Goal: Task Accomplishment & Management: Manage account settings

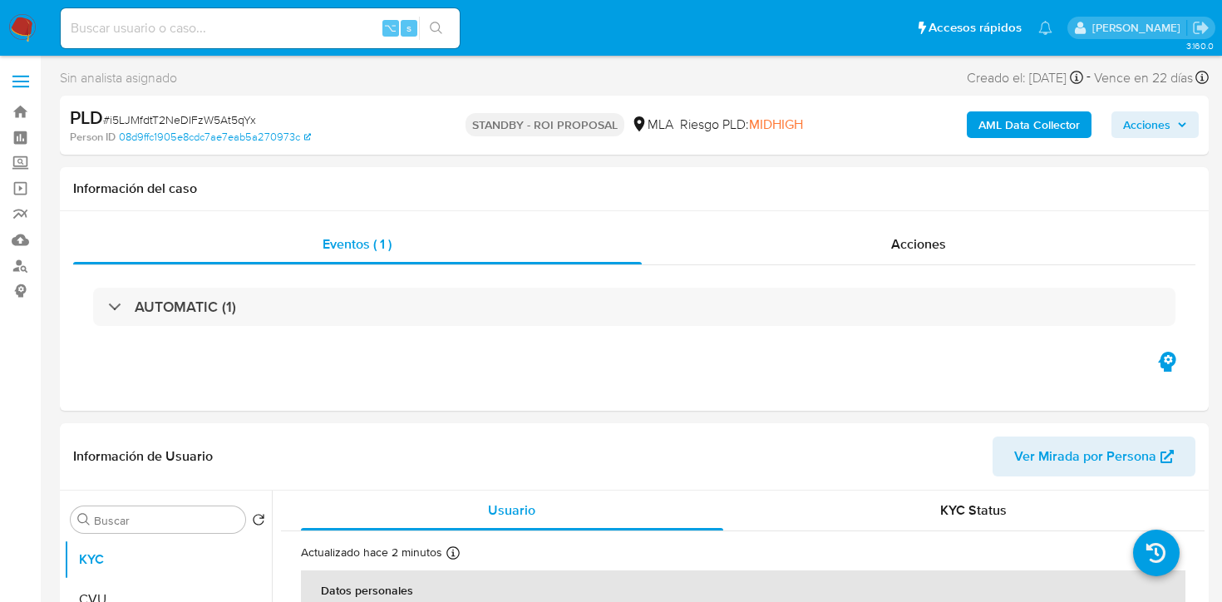
select select "10"
drag, startPoint x: 0, startPoint y: 0, endPoint x: 230, endPoint y: 23, distance: 231.4
click at [230, 23] on input at bounding box center [260, 28] width 399 height 22
paste input "b11raPID3Ekchml34CXWNoad"
type input "b11raPID3Ekchml34CXWNoad"
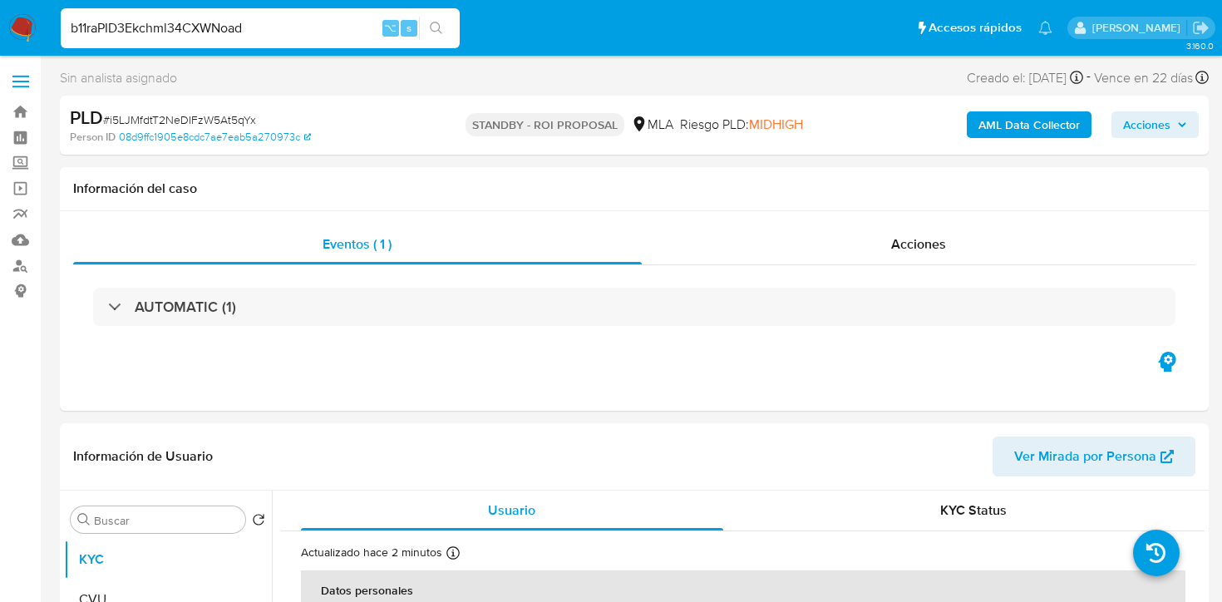
click at [426, 33] on button "search-icon" at bounding box center [436, 28] width 34 height 23
select select "10"
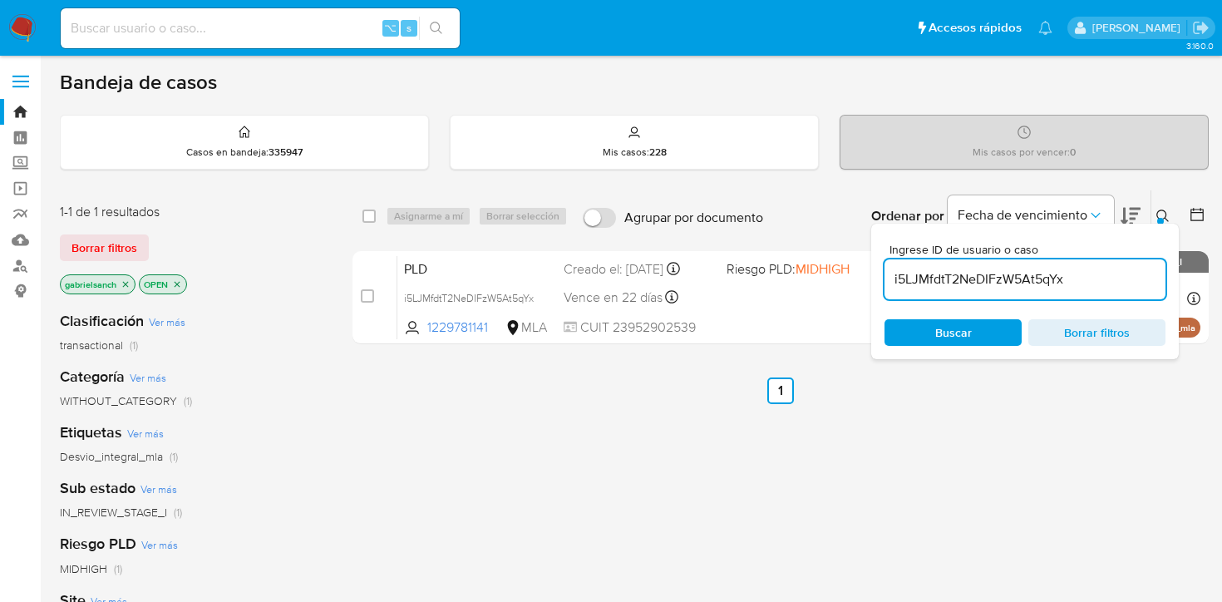
click at [925, 275] on input "i5LJMfdtT2NeDIFzW5At5qYx" at bounding box center [1024, 279] width 281 height 22
paste input "b11raPID3Ekchml34CXWNoad"
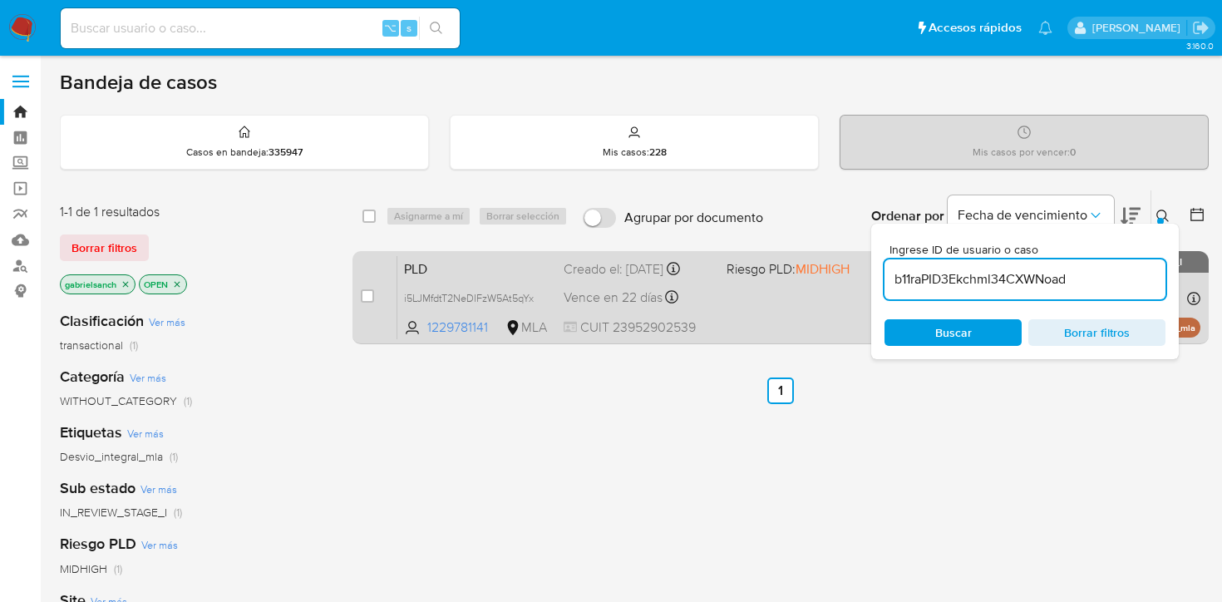
type input "b11raPID3Ekchml34CXWNoad"
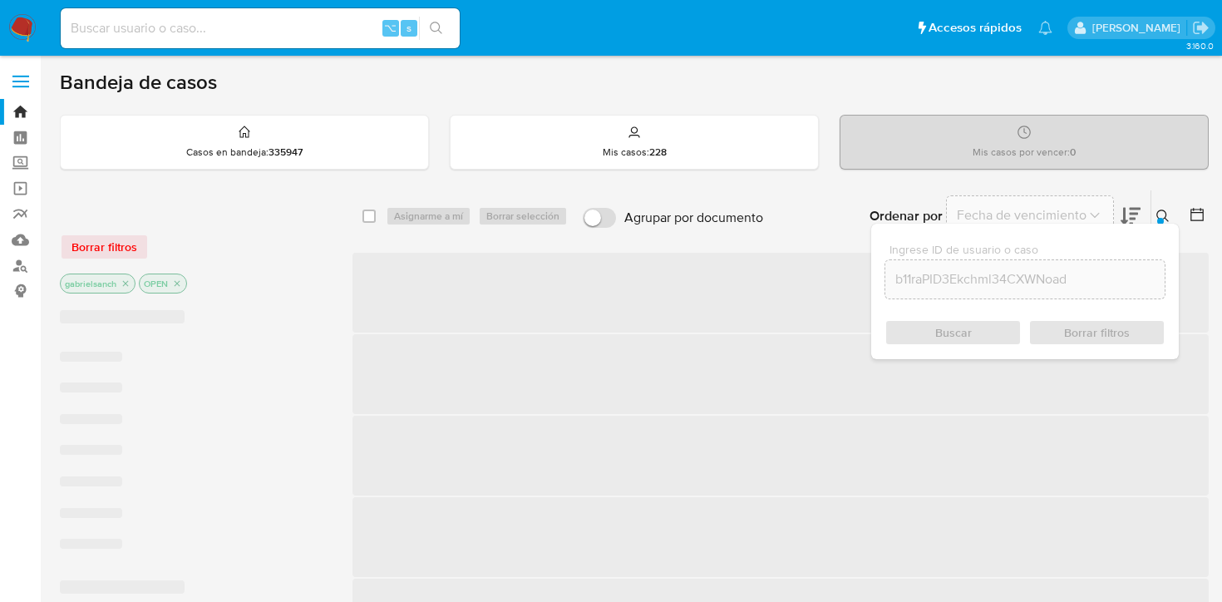
click at [379, 302] on span "‌" at bounding box center [780, 293] width 856 height 80
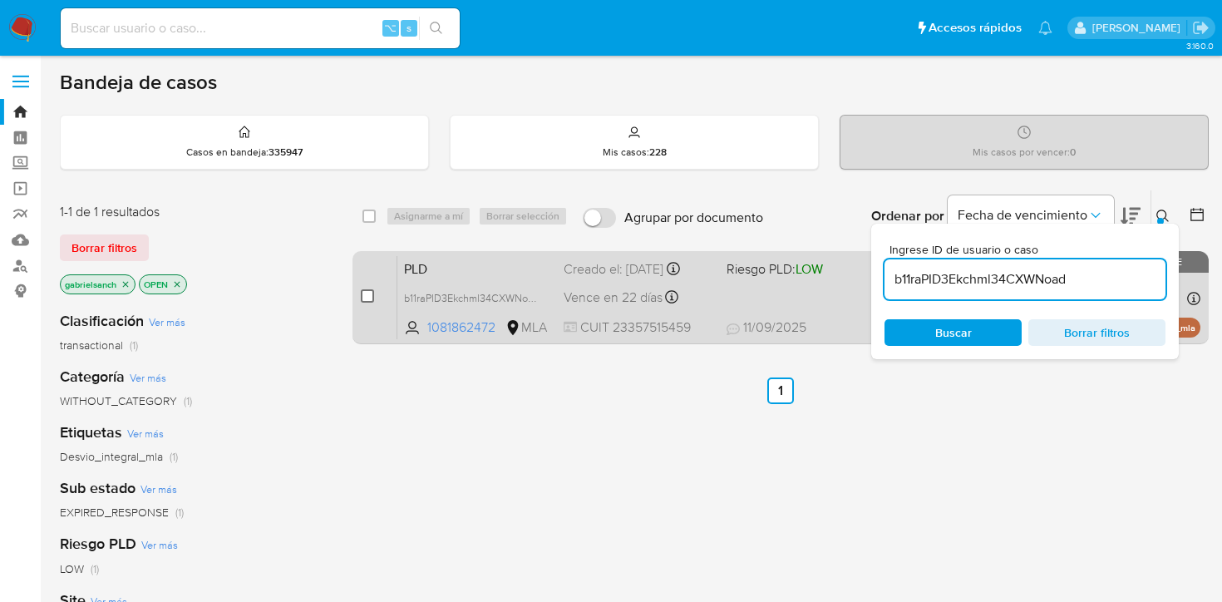
click at [368, 298] on input "checkbox" at bounding box center [367, 295] width 13 height 13
checkbox input "true"
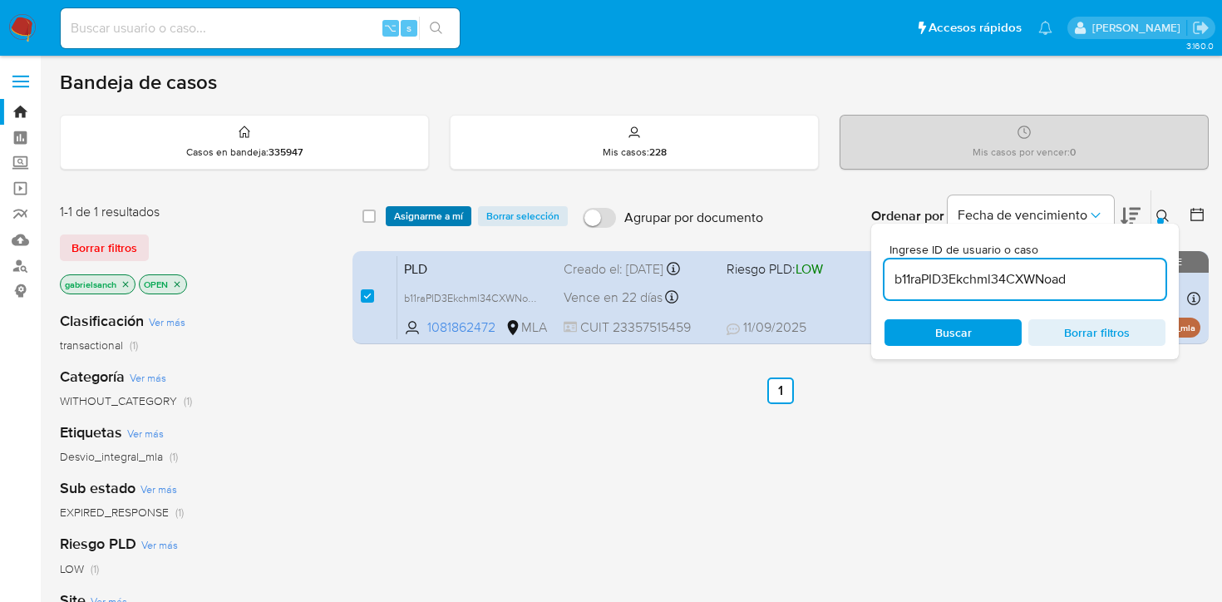
click at [411, 214] on span "Asignarme a mí" at bounding box center [428, 216] width 69 height 17
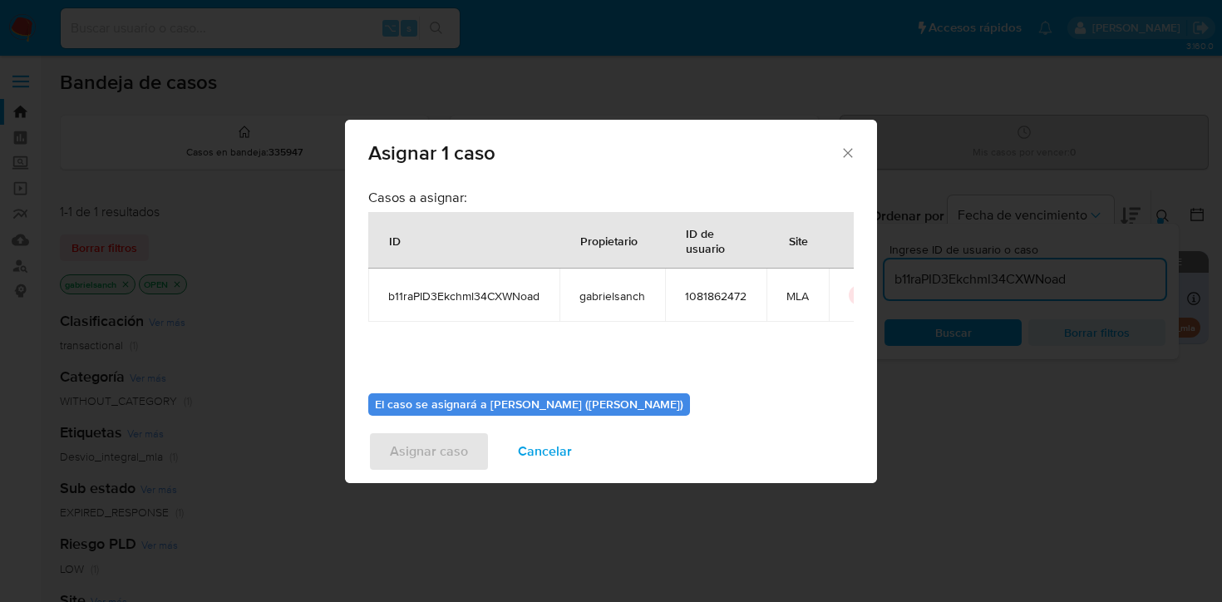
scroll to position [86, 0]
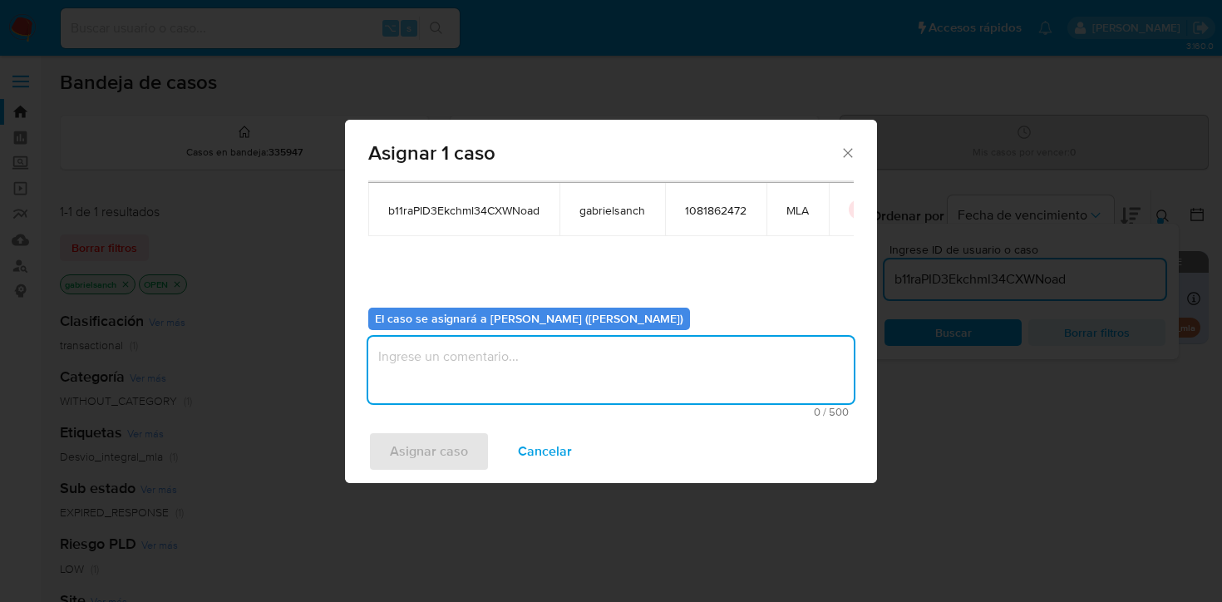
click at [465, 396] on textarea "assign-modal" at bounding box center [610, 370] width 485 height 66
type textarea "Análisis"
click at [431, 452] on span "Asignar caso" at bounding box center [429, 451] width 78 height 37
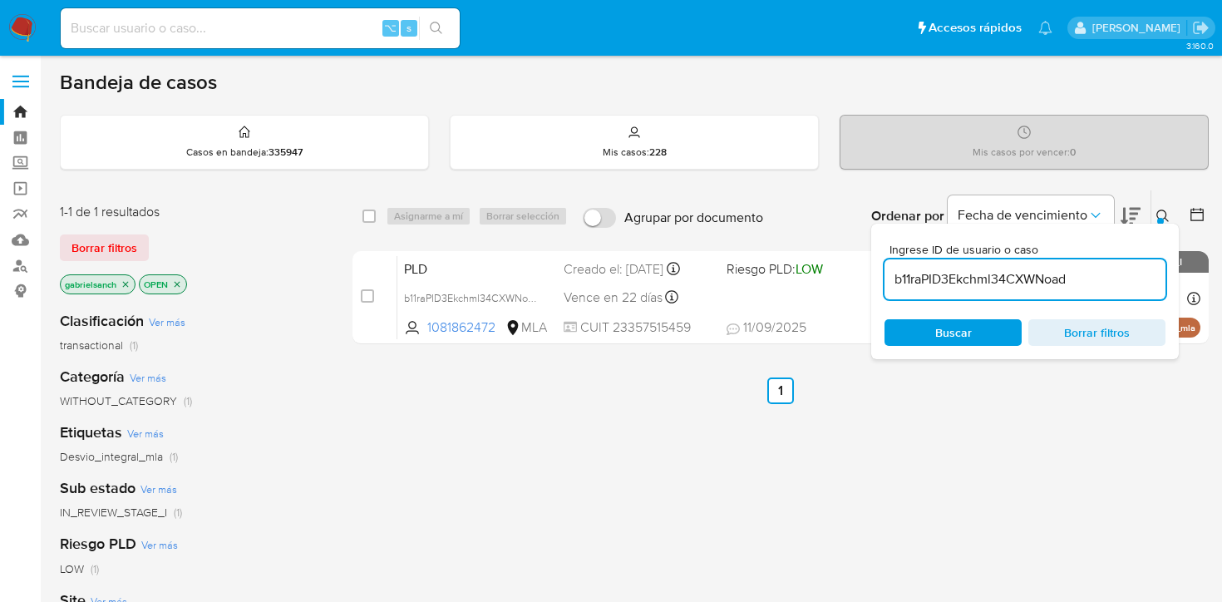
click at [971, 284] on input "b11raPID3Ekchml34CXWNoad" at bounding box center [1024, 279] width 281 height 22
paste input "VHcdOcB4pEt14gMzB0ohfWpB"
type input "VHcdOcB4pEt14gMzB0ohfWpB"
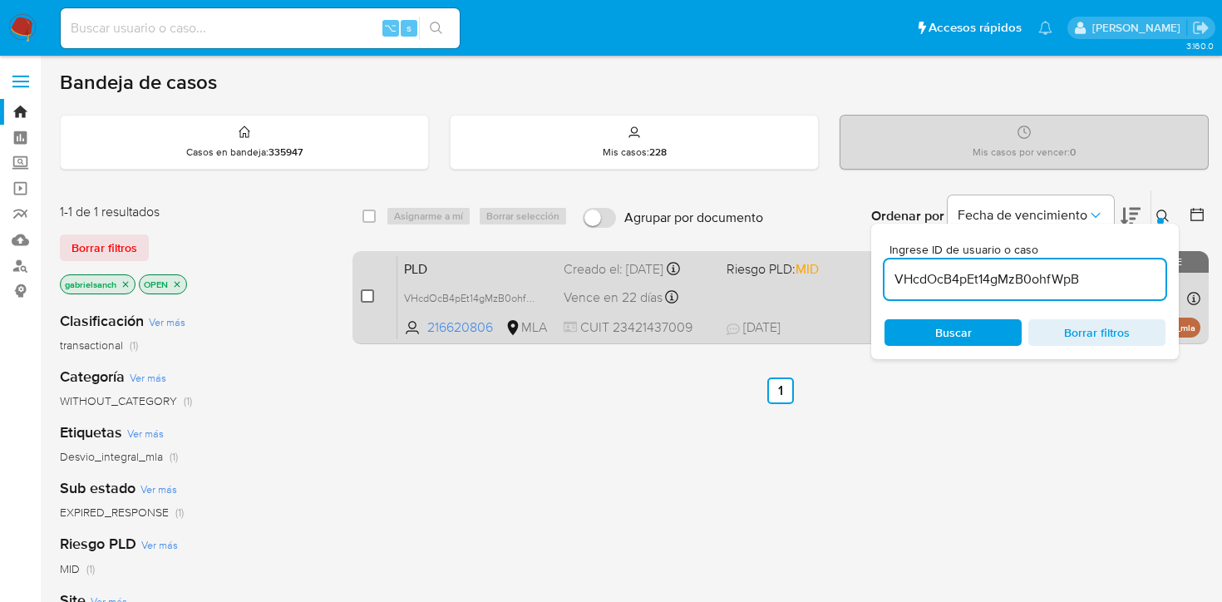
click at [367, 301] on input "checkbox" at bounding box center [367, 295] width 13 height 13
checkbox input "true"
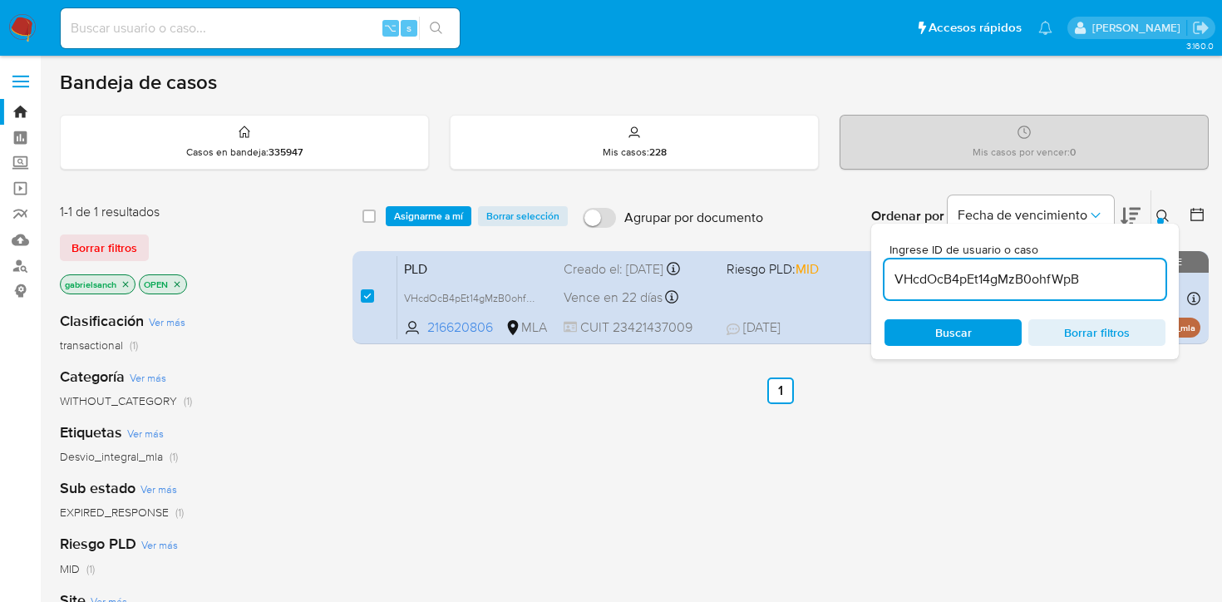
click at [412, 226] on div "select-all-cases-checkbox Asignarme a mí Borrar selección Agrupar por documento…" at bounding box center [780, 216] width 856 height 52
click at [408, 216] on span "Asignarme a mí" at bounding box center [428, 216] width 69 height 17
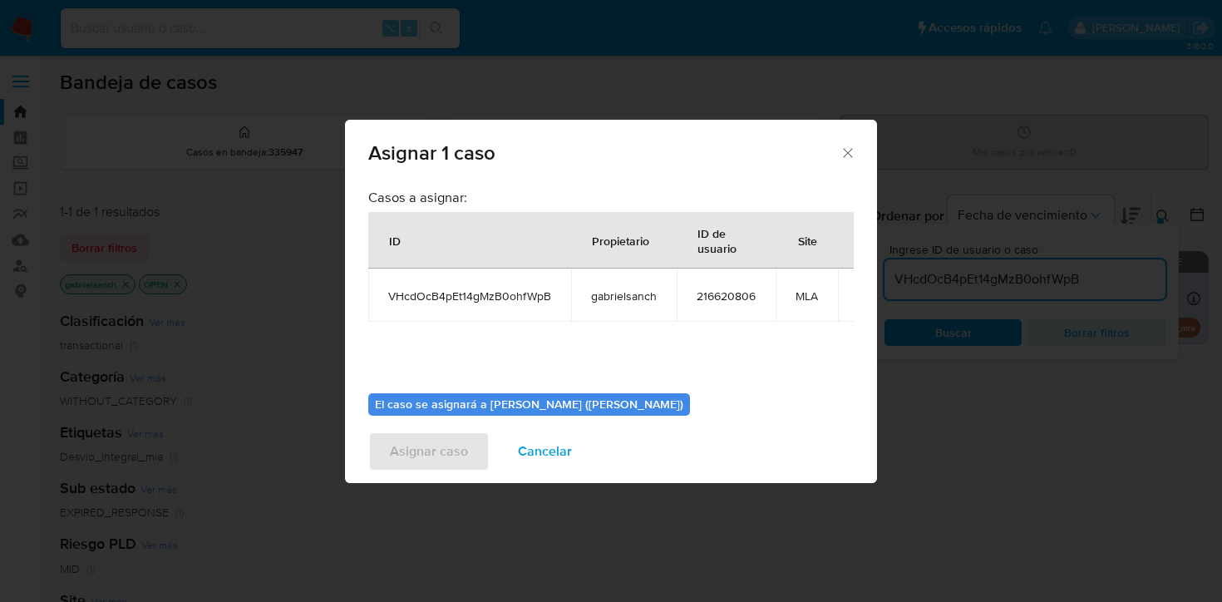
scroll to position [86, 0]
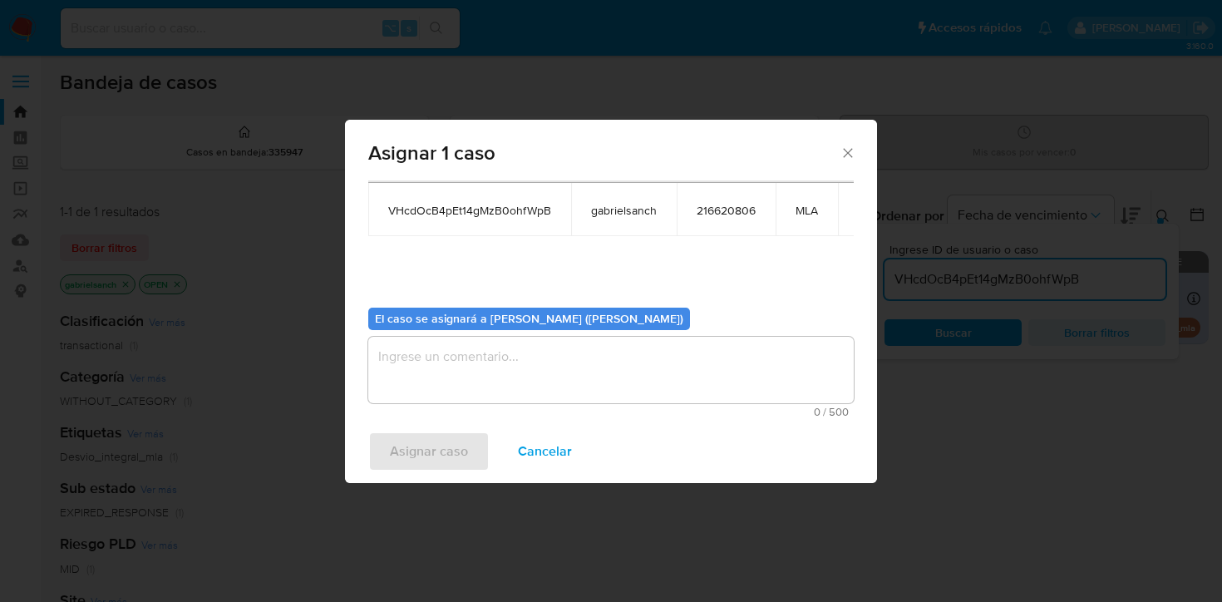
click at [480, 379] on textarea "assign-modal" at bounding box center [610, 370] width 485 height 66
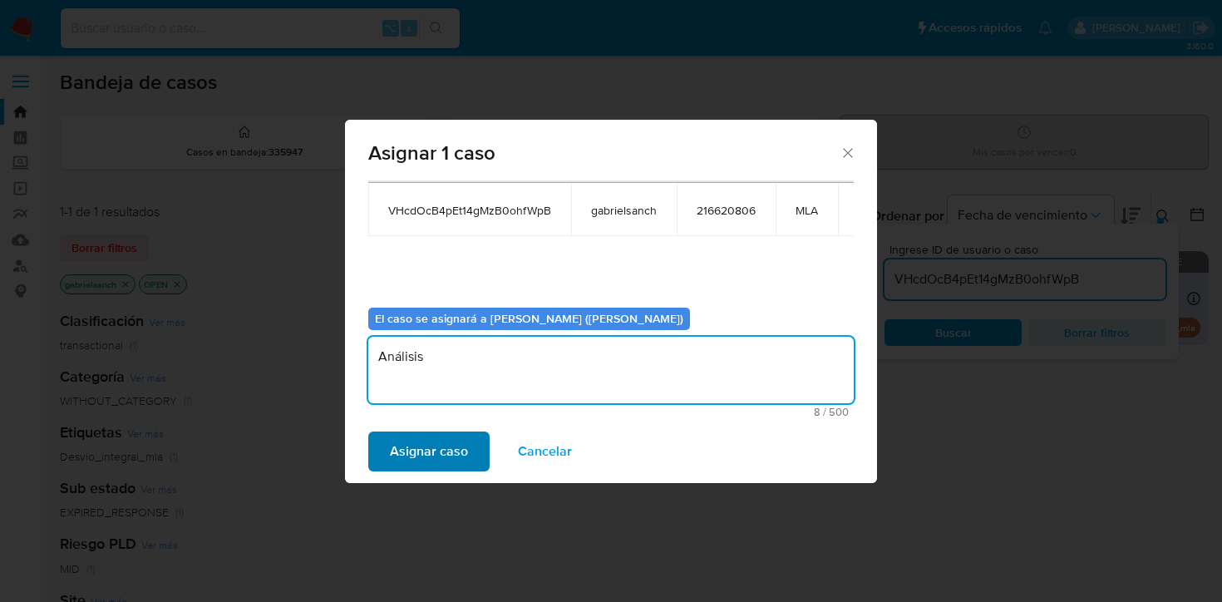
type textarea "Análisis"
click at [460, 444] on span "Asignar caso" at bounding box center [429, 451] width 78 height 37
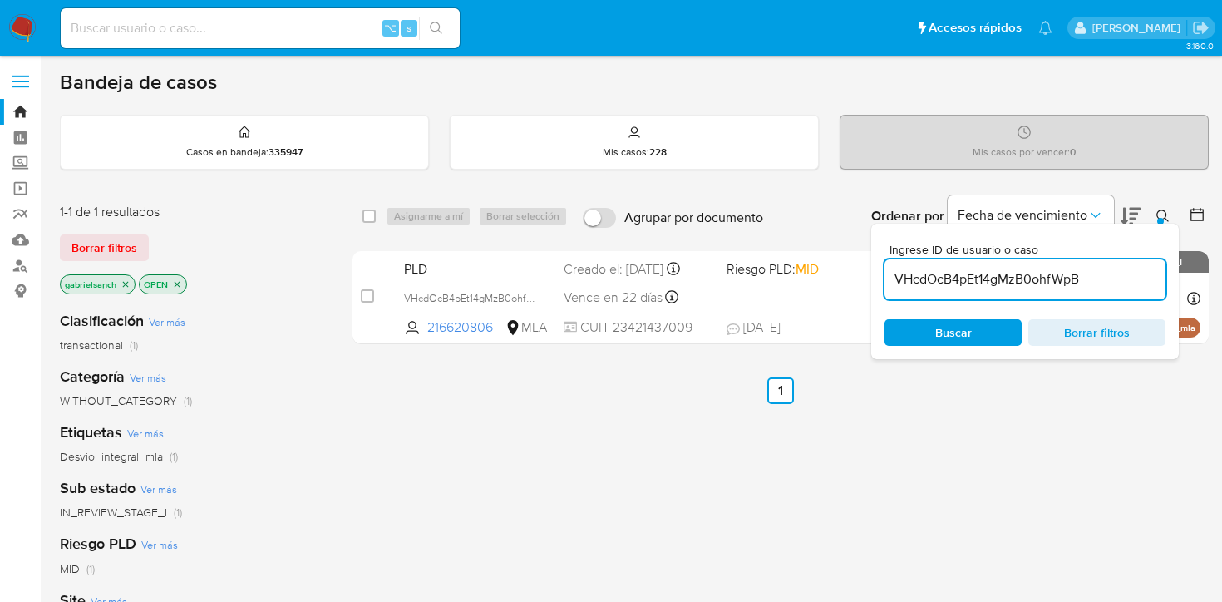
click at [978, 281] on input "VHcdOcB4pEt14gMzB0ohfWpB" at bounding box center [1024, 279] width 281 height 22
paste input "JMnu8Z73jehnI7AgcZdppPHD"
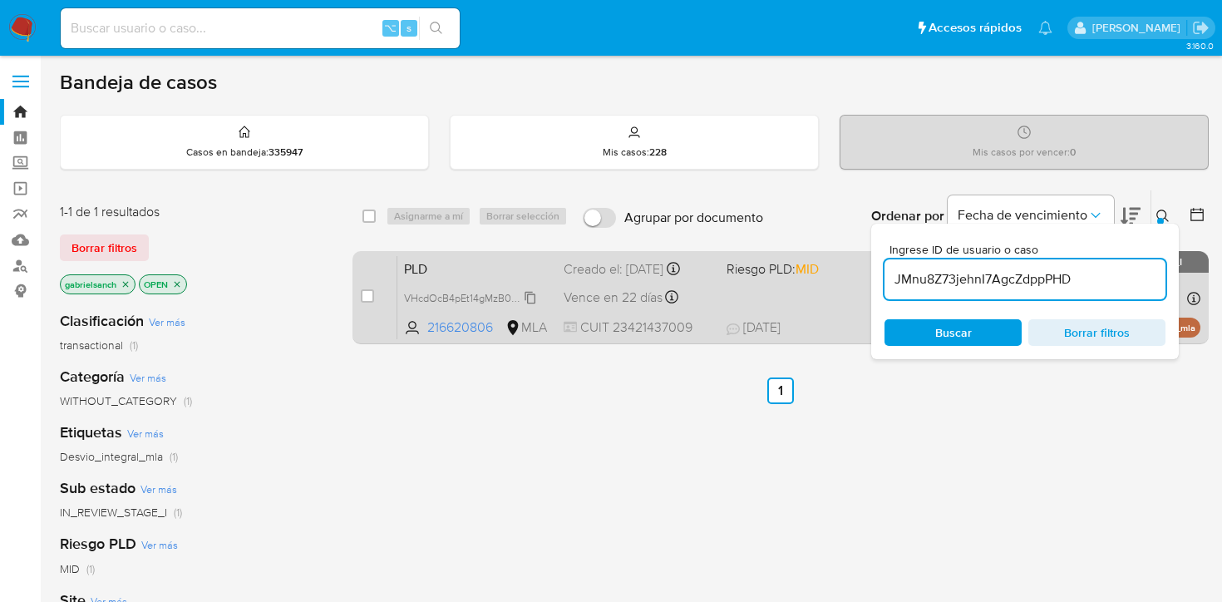
type input "JMnu8Z73jehnI7AgcZdppPHD"
click at [381, 295] on div "case-item-checkbox No es posible asignar el caso" at bounding box center [379, 297] width 37 height 84
click at [374, 294] on div "case-item-checkbox No es posible asignar el caso" at bounding box center [379, 297] width 37 height 84
click at [369, 294] on input "checkbox" at bounding box center [367, 295] width 13 height 13
checkbox input "true"
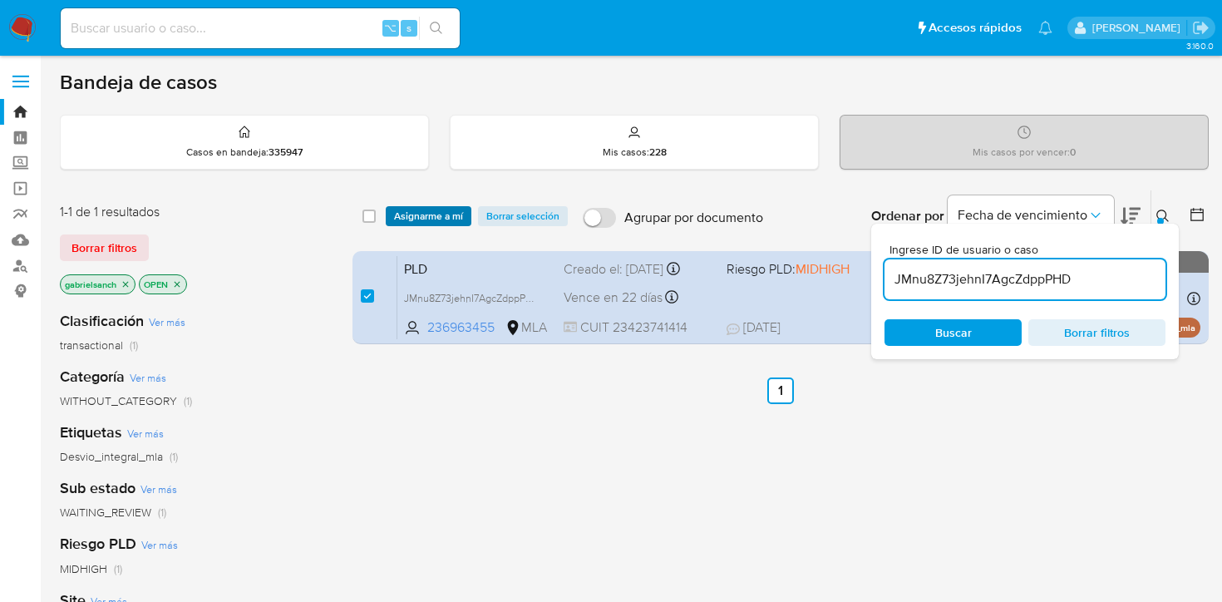
click at [408, 212] on span "Asignarme a mí" at bounding box center [428, 216] width 69 height 17
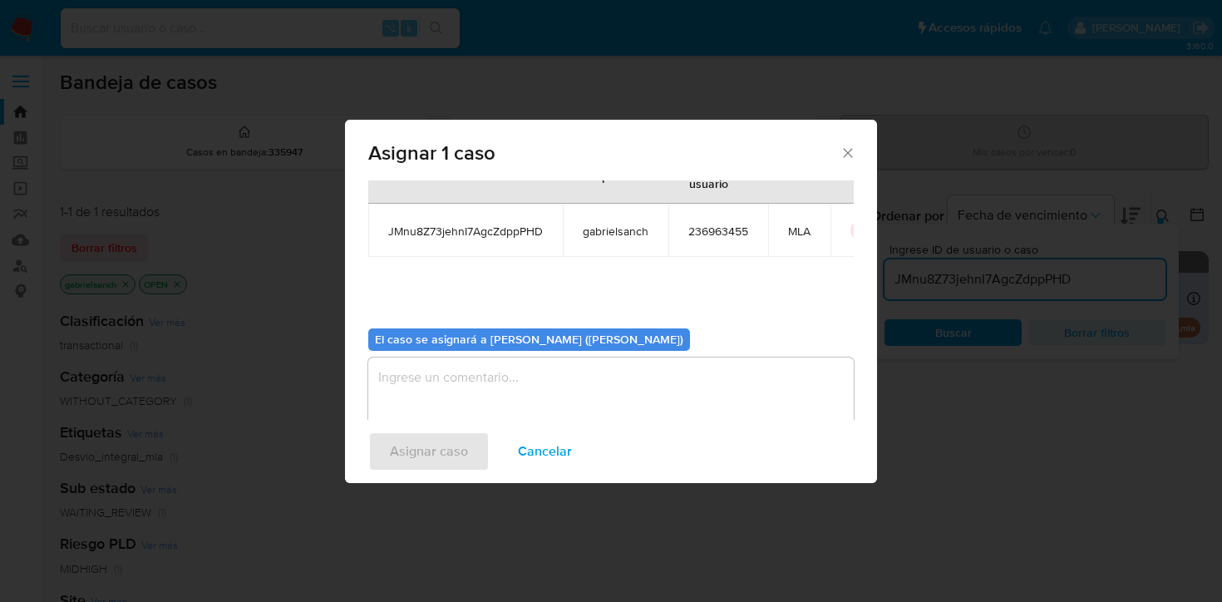
scroll to position [86, 0]
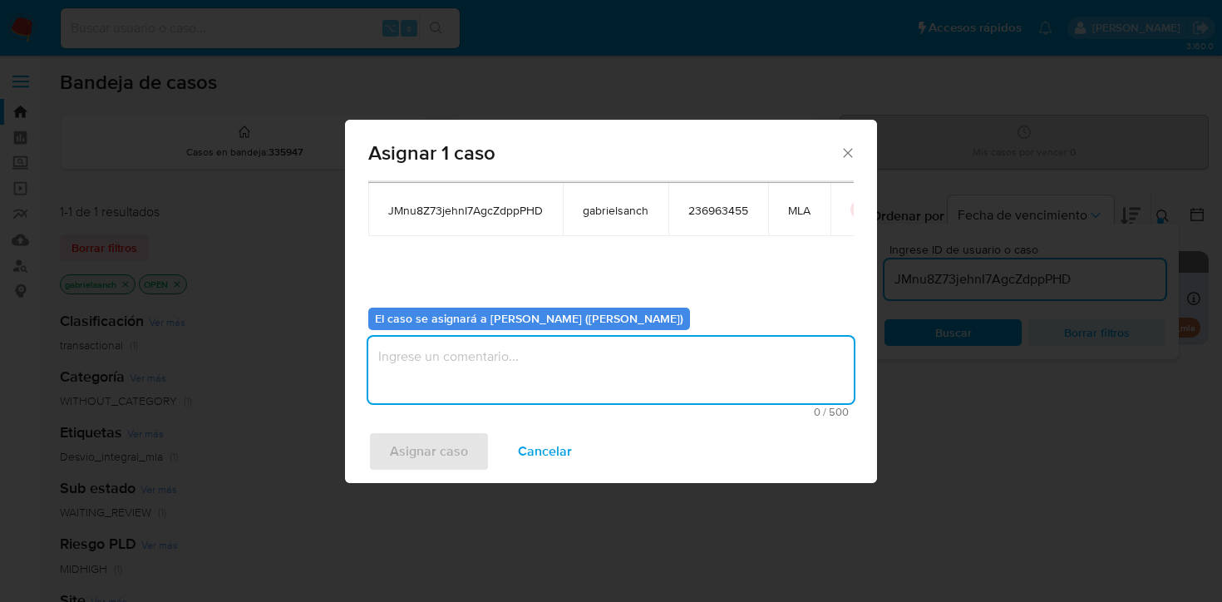
click at [489, 383] on textarea "assign-modal" at bounding box center [610, 370] width 485 height 66
type textarea "Análisis"
click at [435, 460] on span "Asignar caso" at bounding box center [429, 451] width 78 height 37
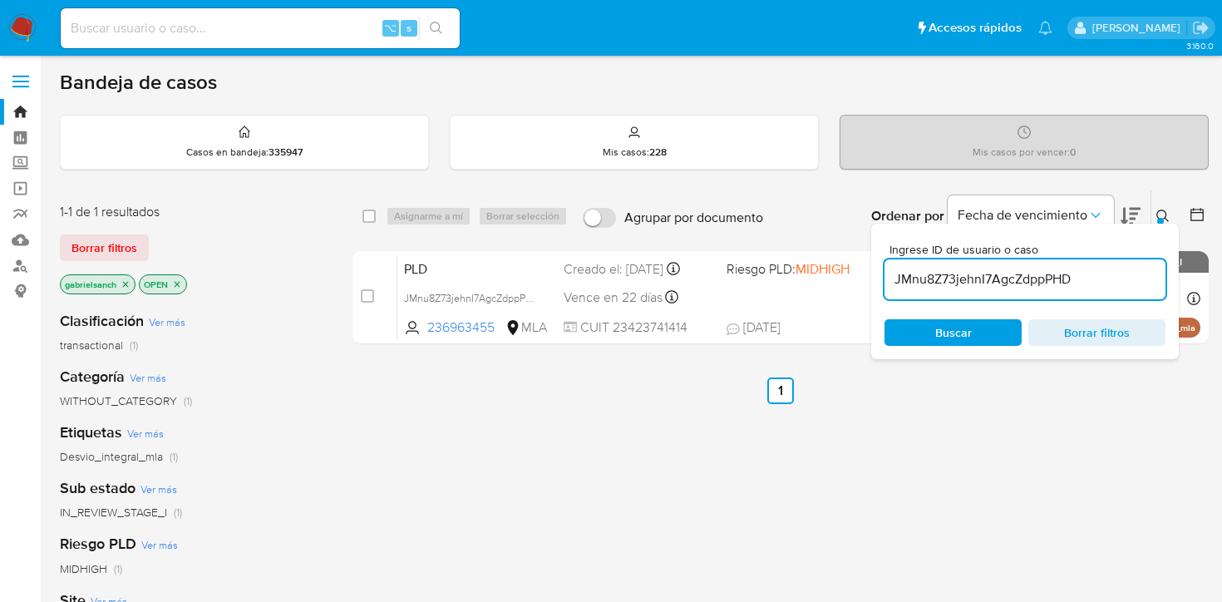
click at [991, 278] on input "JMnu8Z73jehnI7AgcZdppPHD" at bounding box center [1024, 279] width 281 height 22
paste input "yokPnvfV3J6aQ7ExkuRqSeeM"
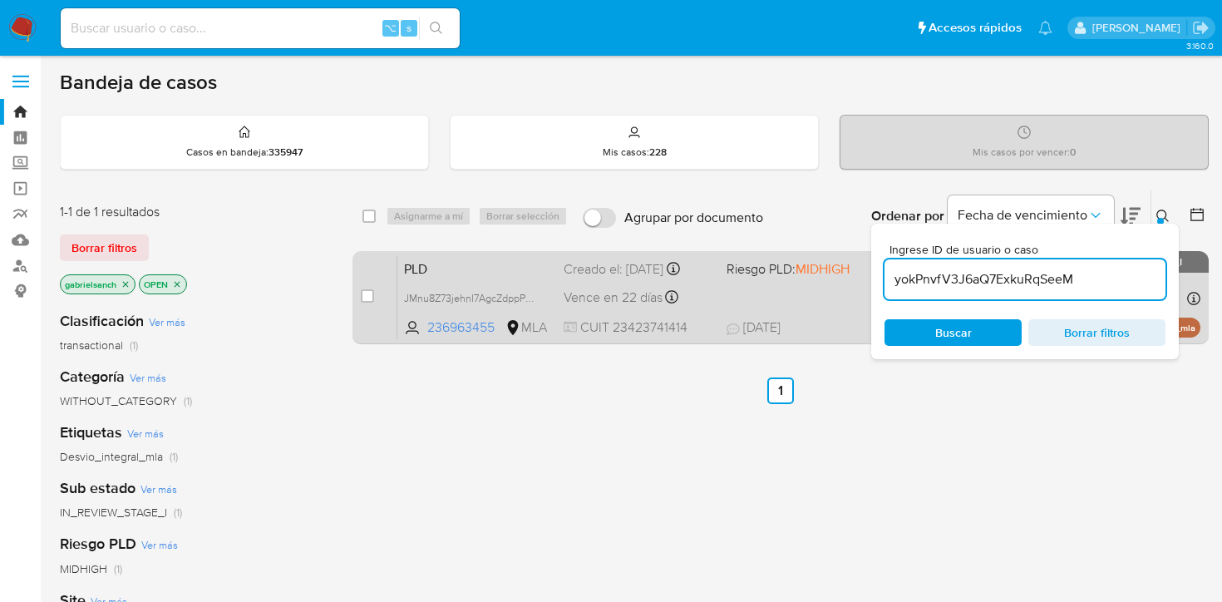
type input "yokPnvfV3J6aQ7ExkuRqSeeM"
click at [371, 297] on input "checkbox" at bounding box center [367, 295] width 13 height 13
checkbox input "true"
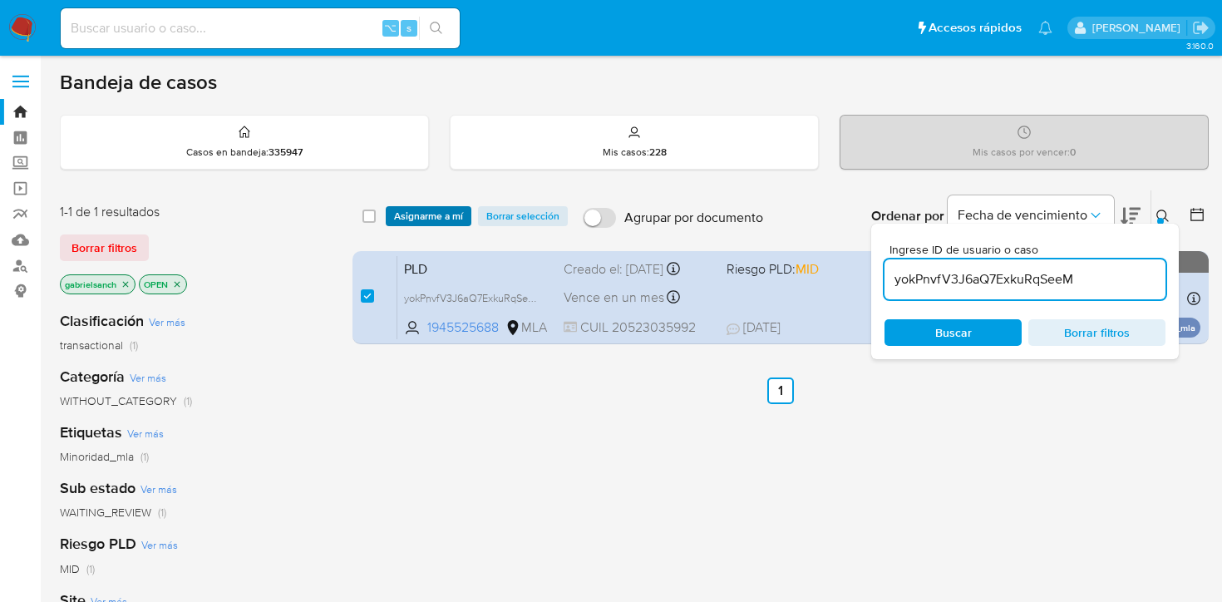
click at [445, 219] on span "Asignarme a mí" at bounding box center [428, 216] width 69 height 17
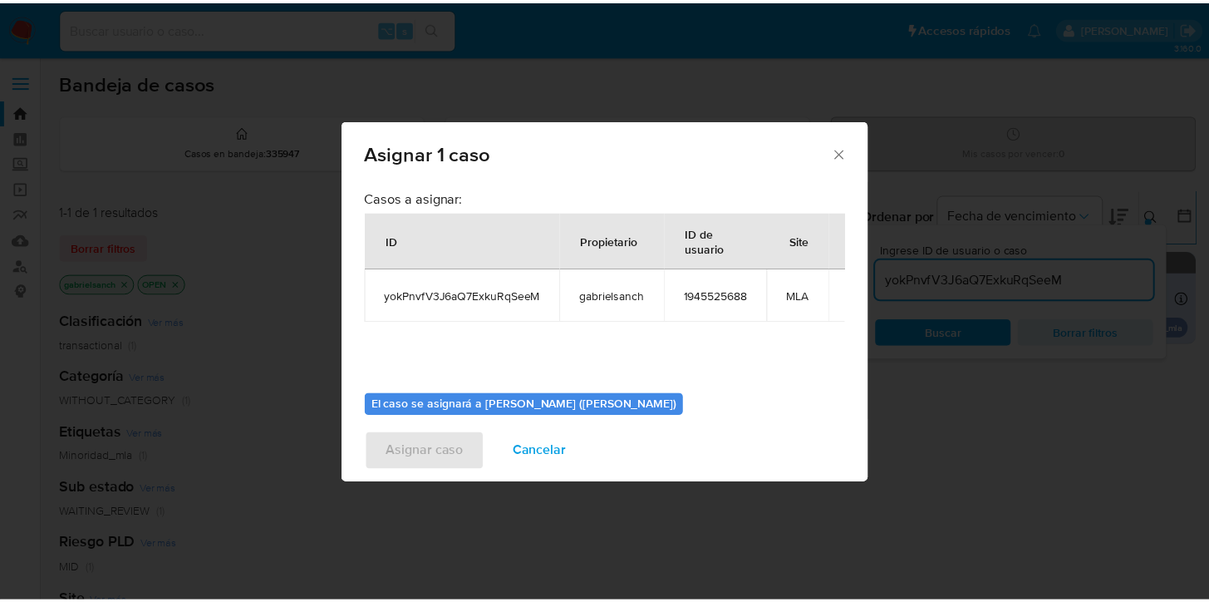
scroll to position [86, 0]
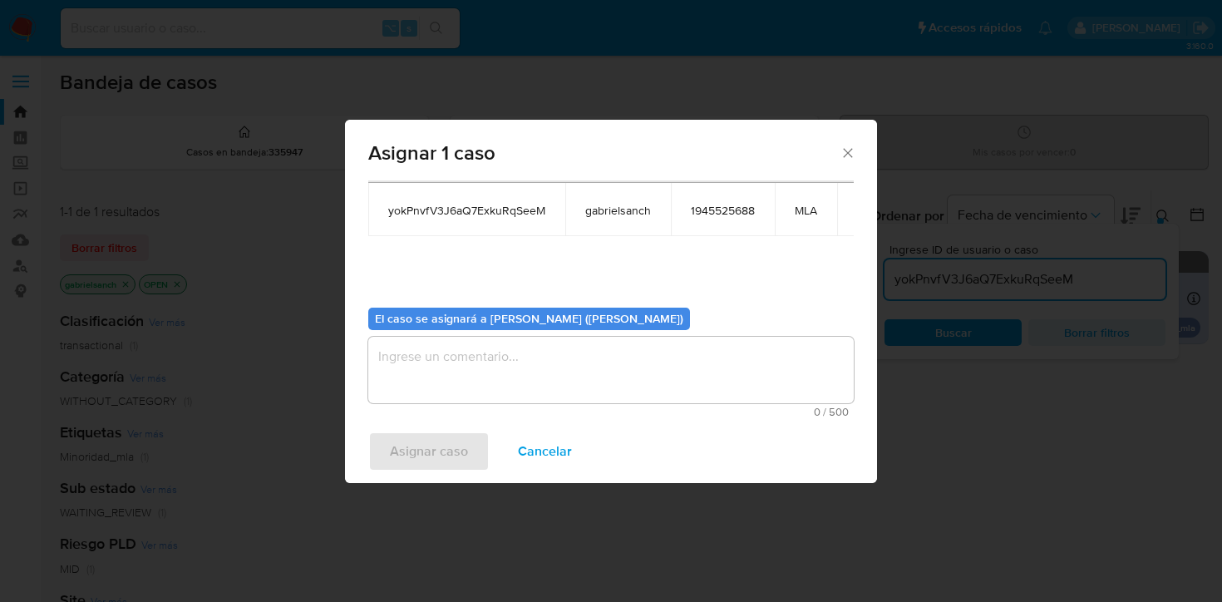
click at [507, 374] on textarea "assign-modal" at bounding box center [610, 370] width 485 height 66
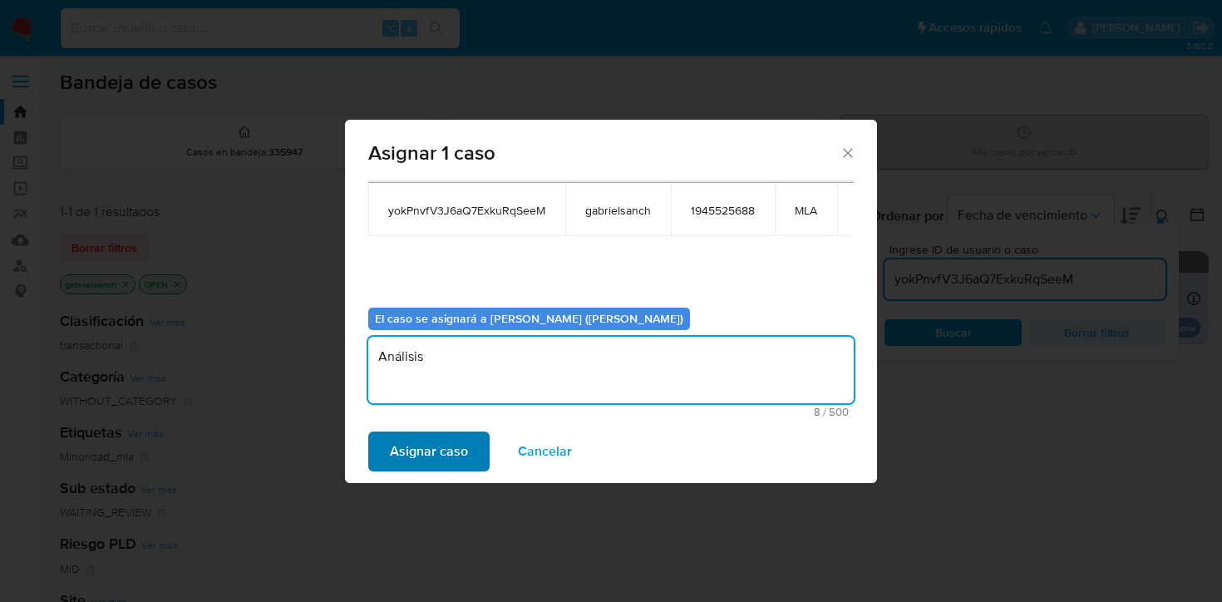
type textarea "Análisis"
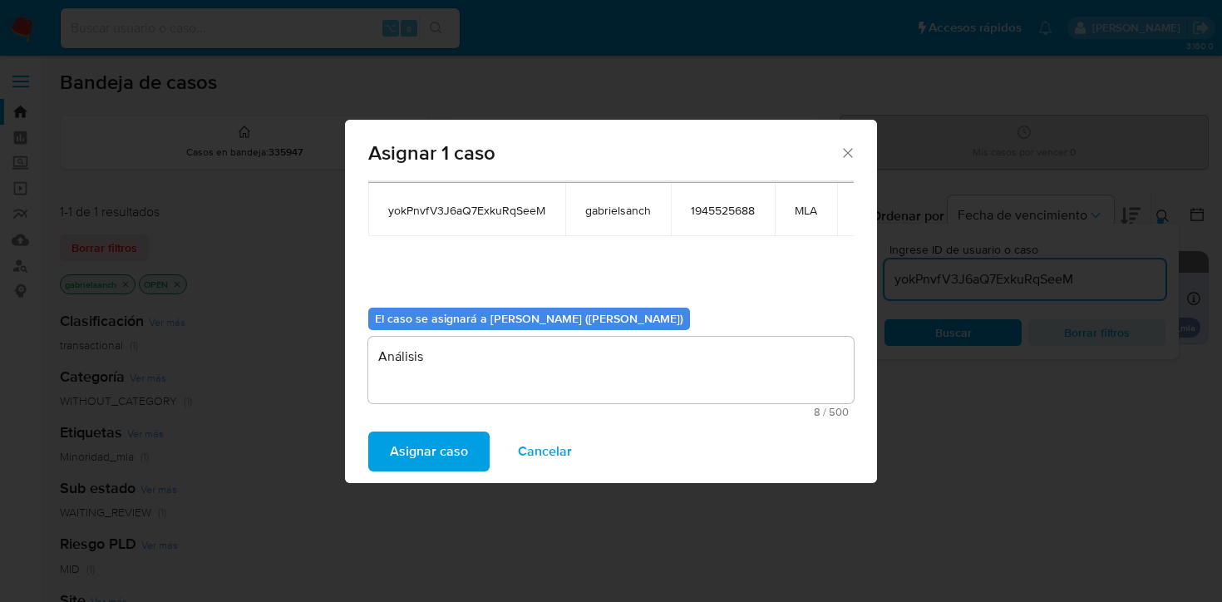
click at [396, 454] on span "Asignar caso" at bounding box center [429, 451] width 78 height 37
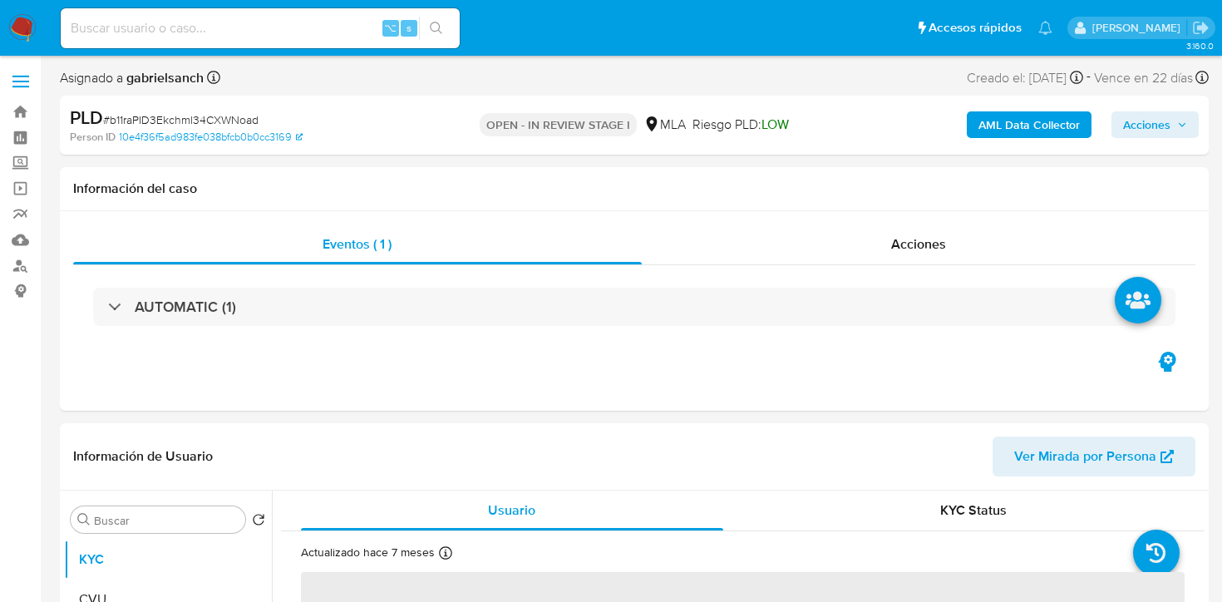
select select "10"
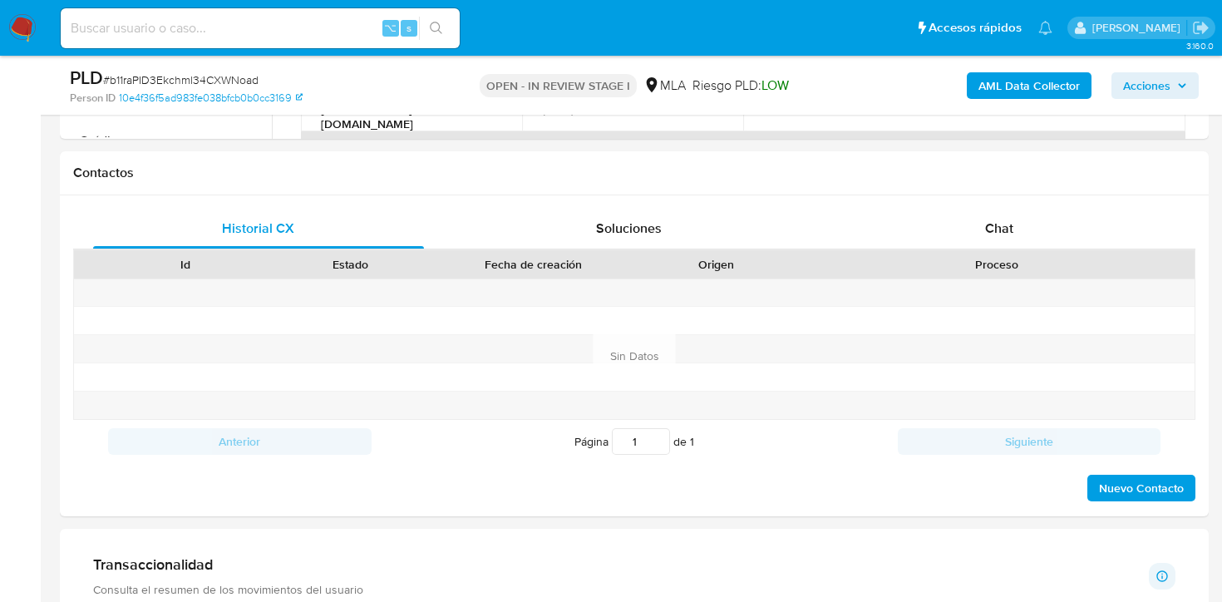
scroll to position [722, 0]
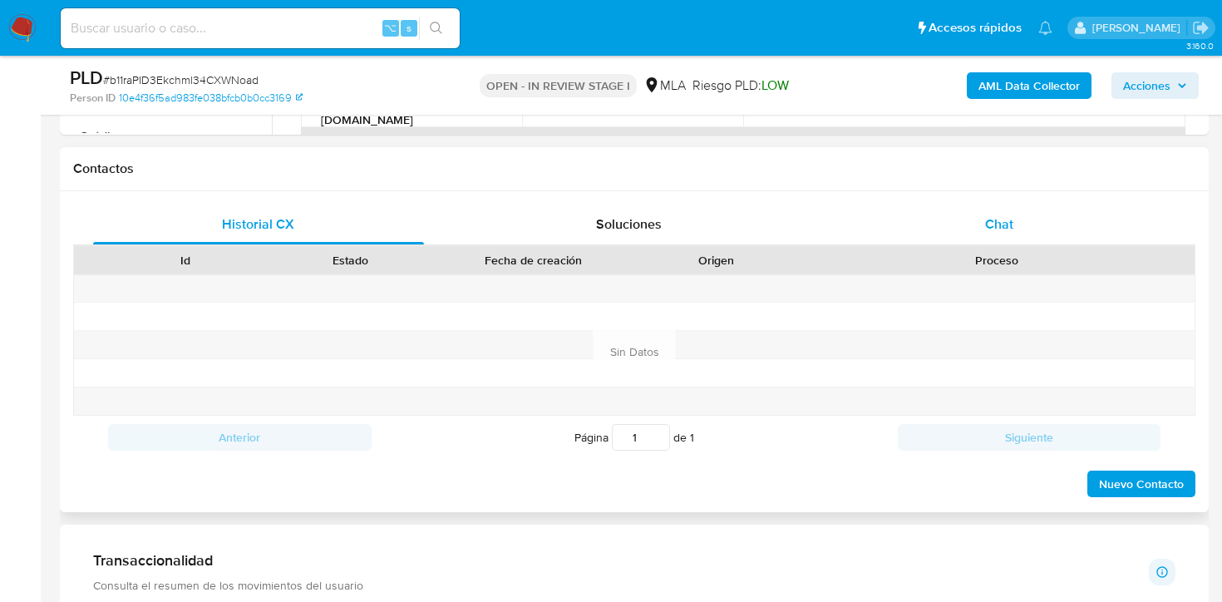
click at [986, 239] on div "Chat" at bounding box center [999, 224] width 331 height 40
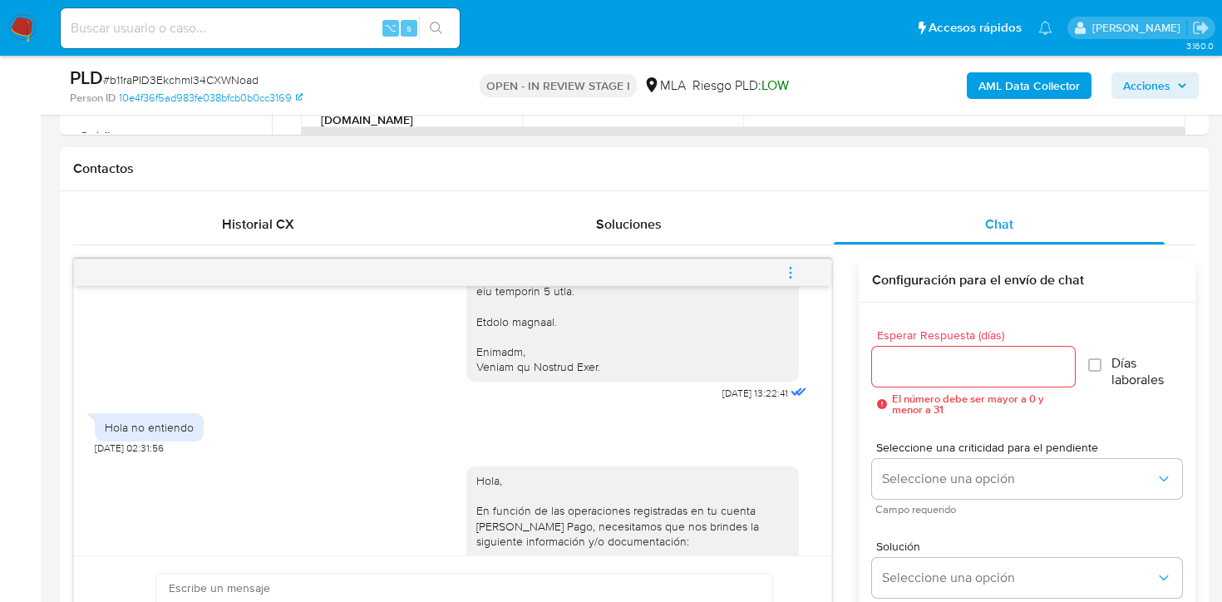
scroll to position [2801, 0]
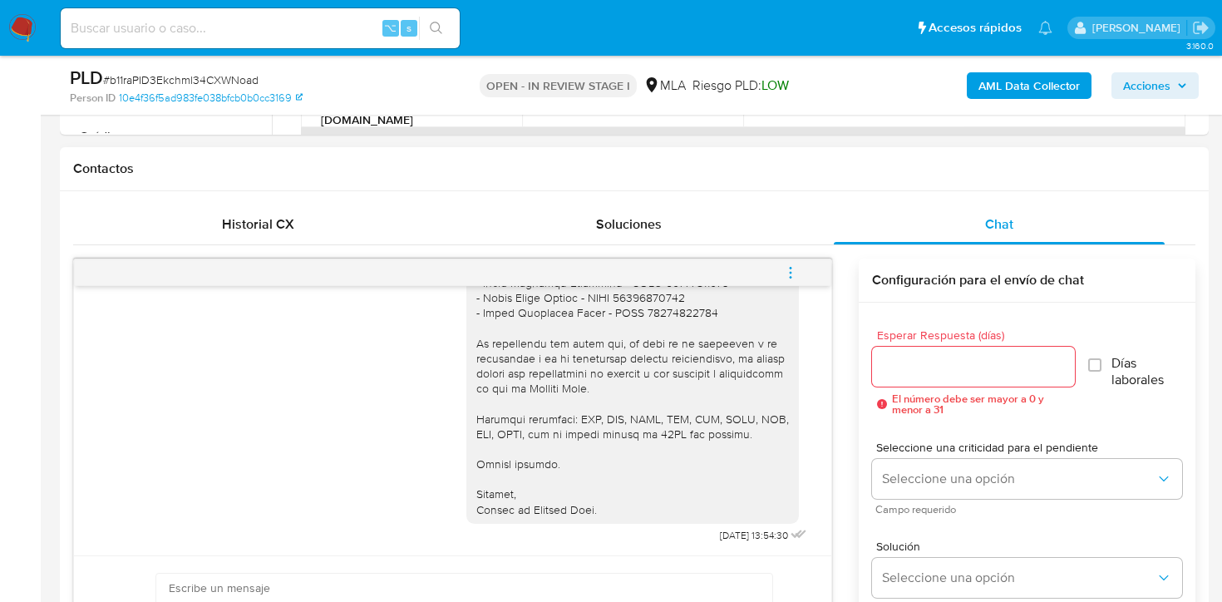
click at [790, 266] on icon "menu-action" at bounding box center [790, 272] width 15 height 15
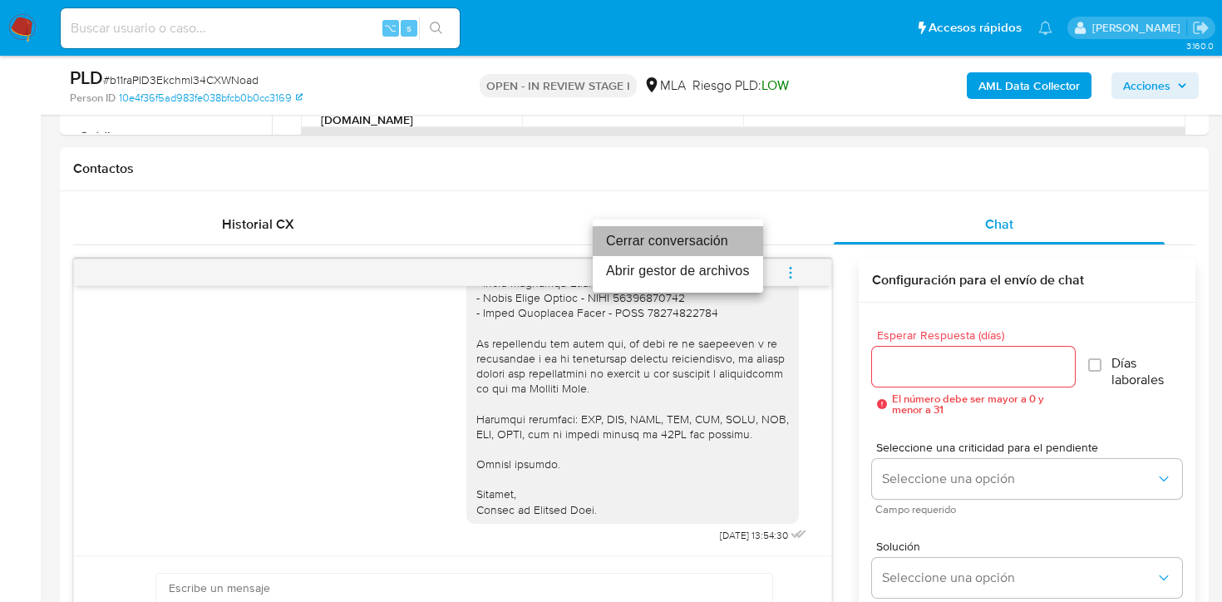
click at [719, 244] on li "Cerrar conversación" at bounding box center [678, 241] width 170 height 30
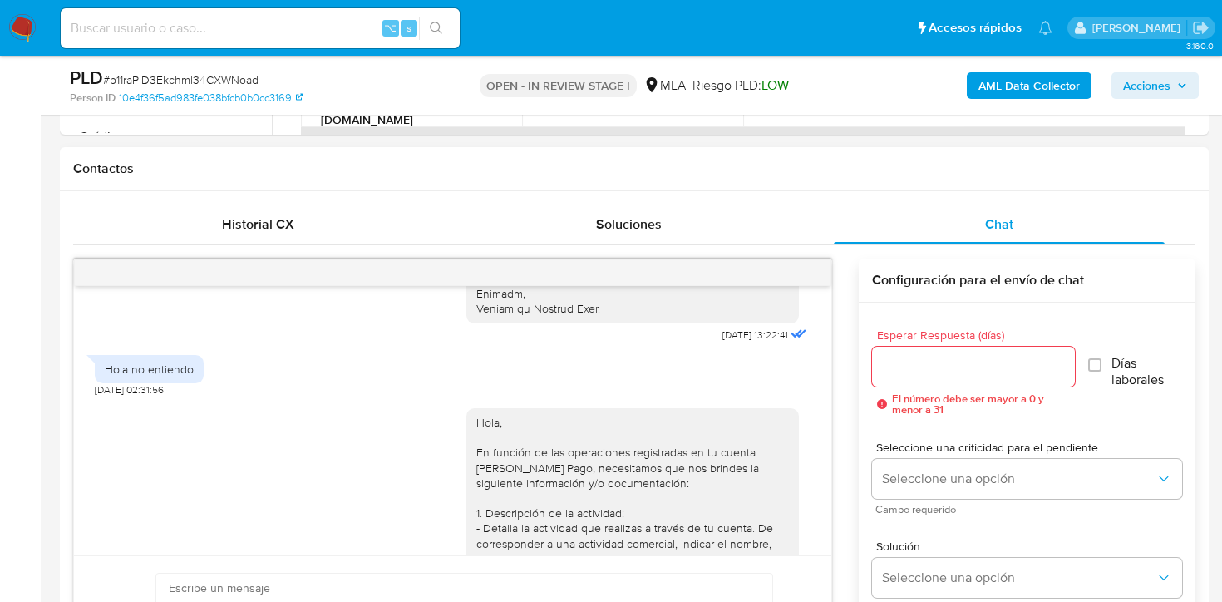
scroll to position [2070, 0]
click at [160, 379] on div "Hola no entiendo" at bounding box center [149, 371] width 89 height 15
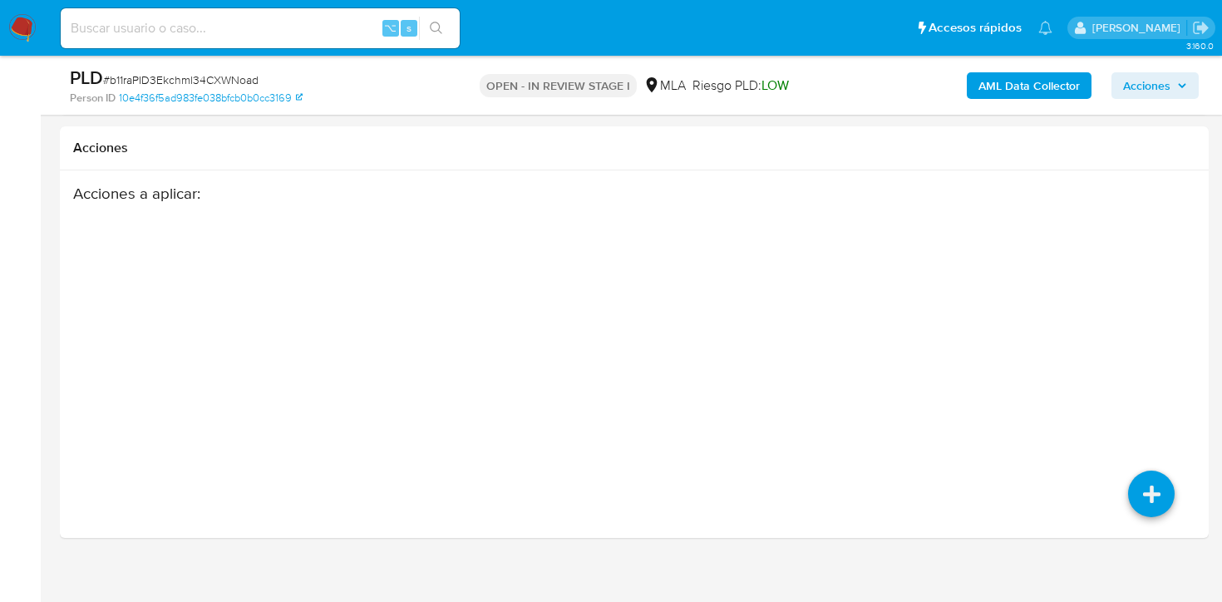
scroll to position [2703, 0]
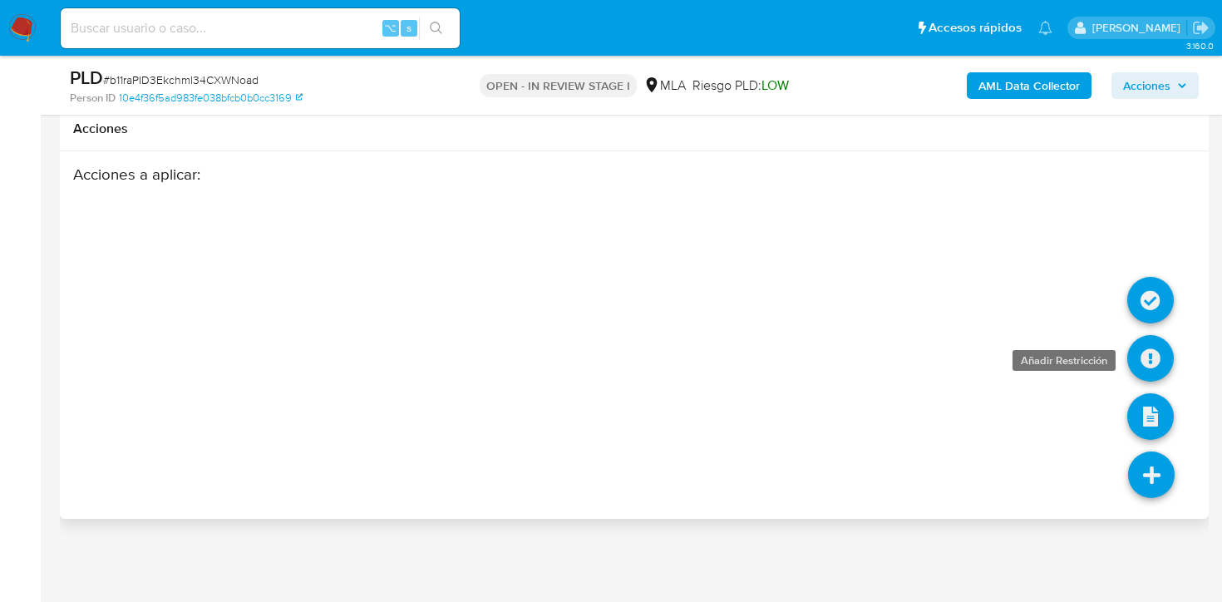
click at [1158, 363] on icon at bounding box center [1150, 358] width 47 height 47
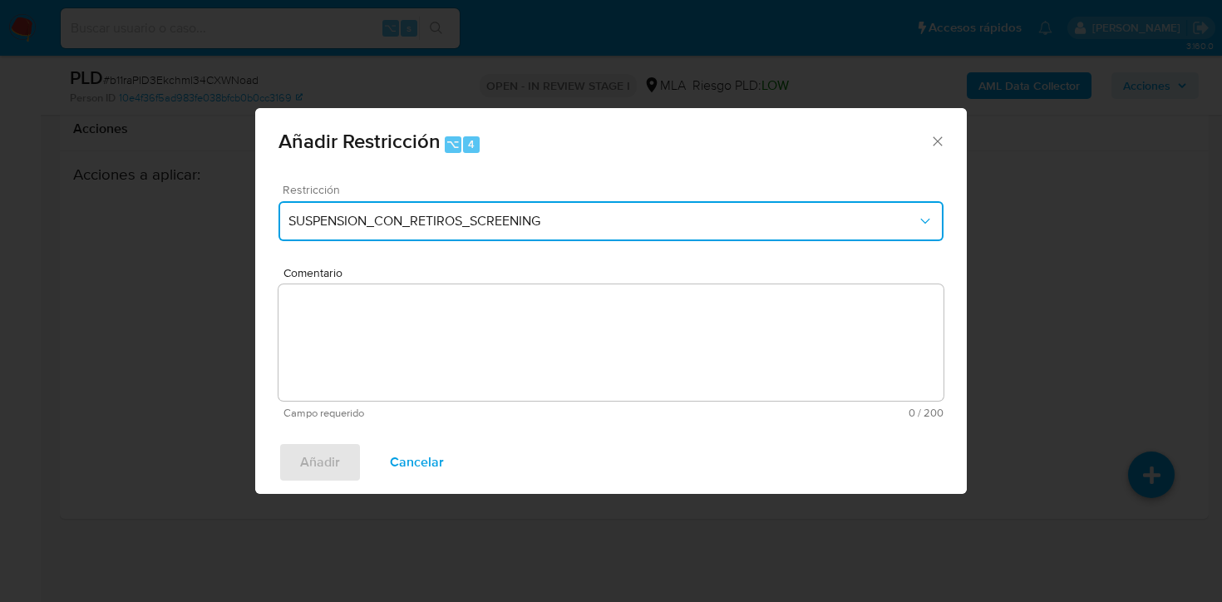
click at [356, 222] on span "SUSPENSION_CON_RETIROS_SCREENING" at bounding box center [602, 221] width 628 height 17
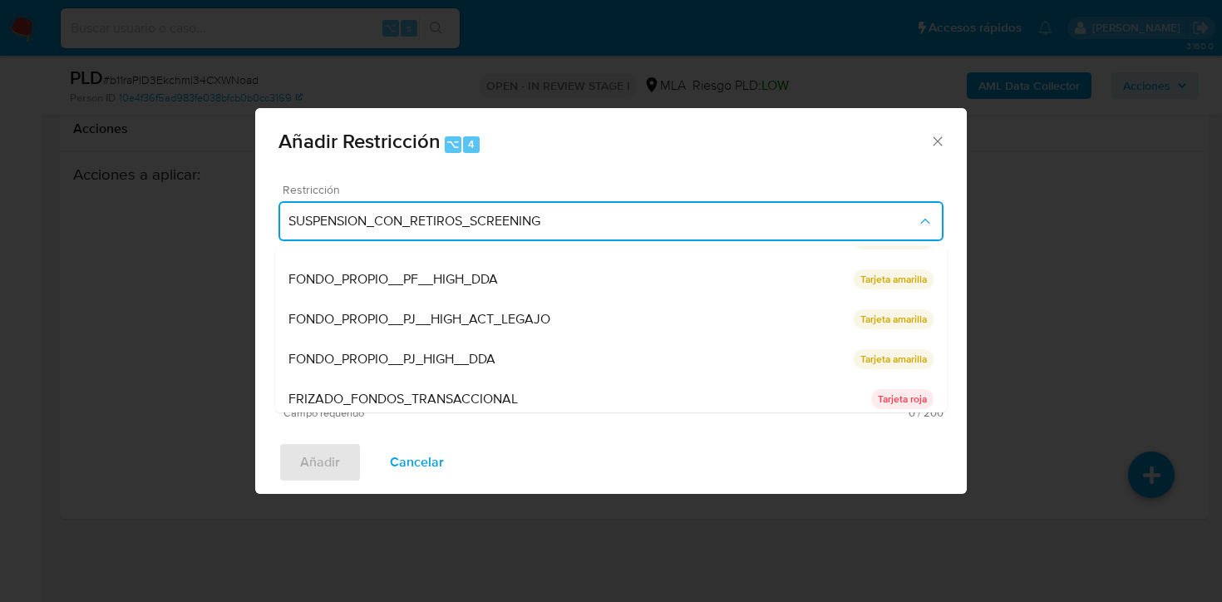
scroll to position [352, 0]
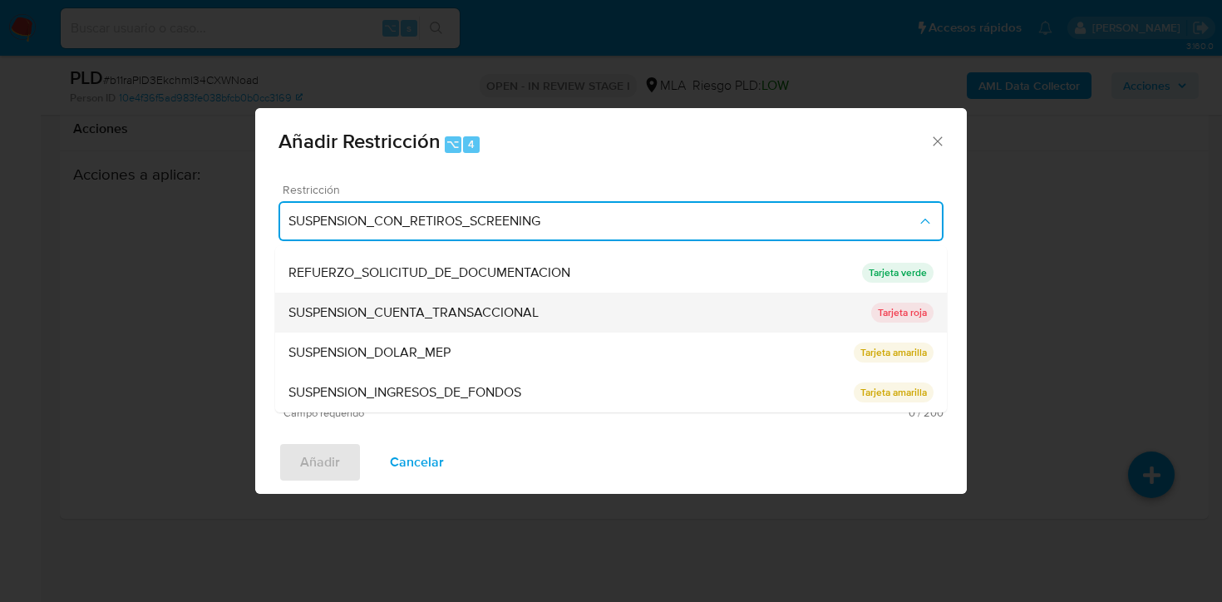
click at [391, 310] on span "SUSPENSION_CUENTA_TRANSACCIONAL" at bounding box center [413, 312] width 250 height 17
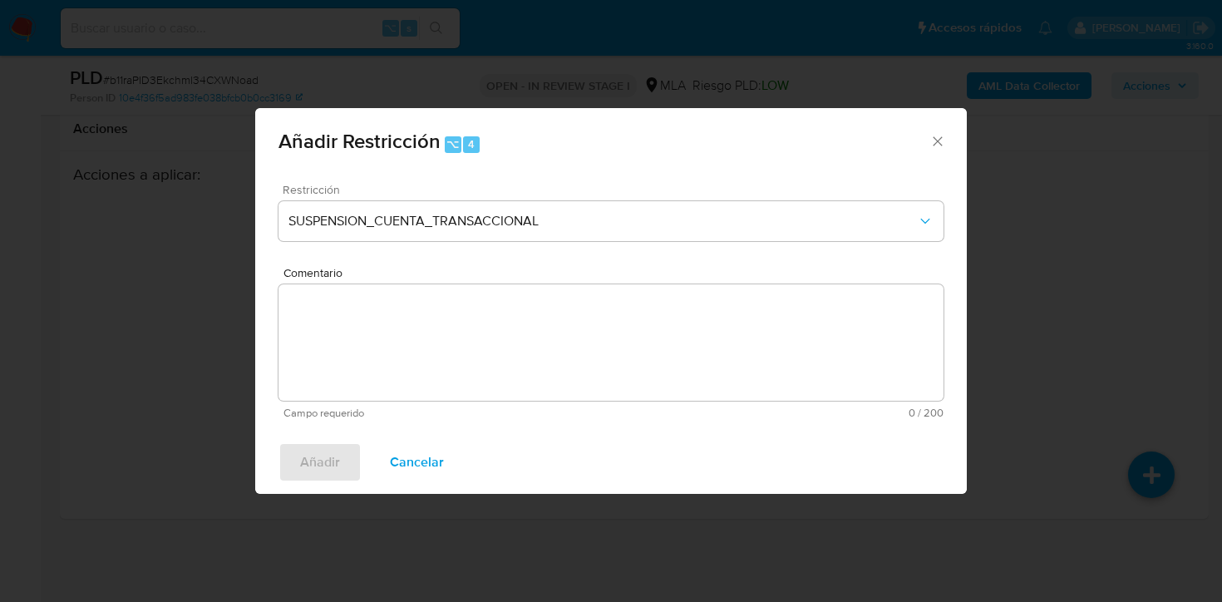
click at [391, 310] on textarea "Comentario" at bounding box center [610, 342] width 665 height 116
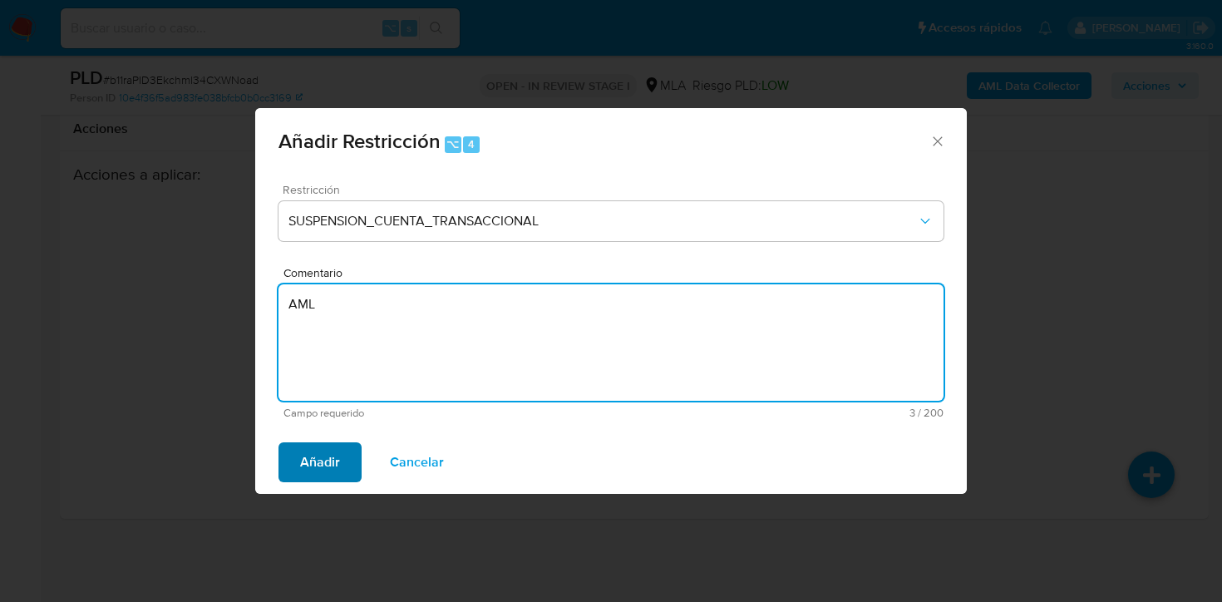
type textarea "AML"
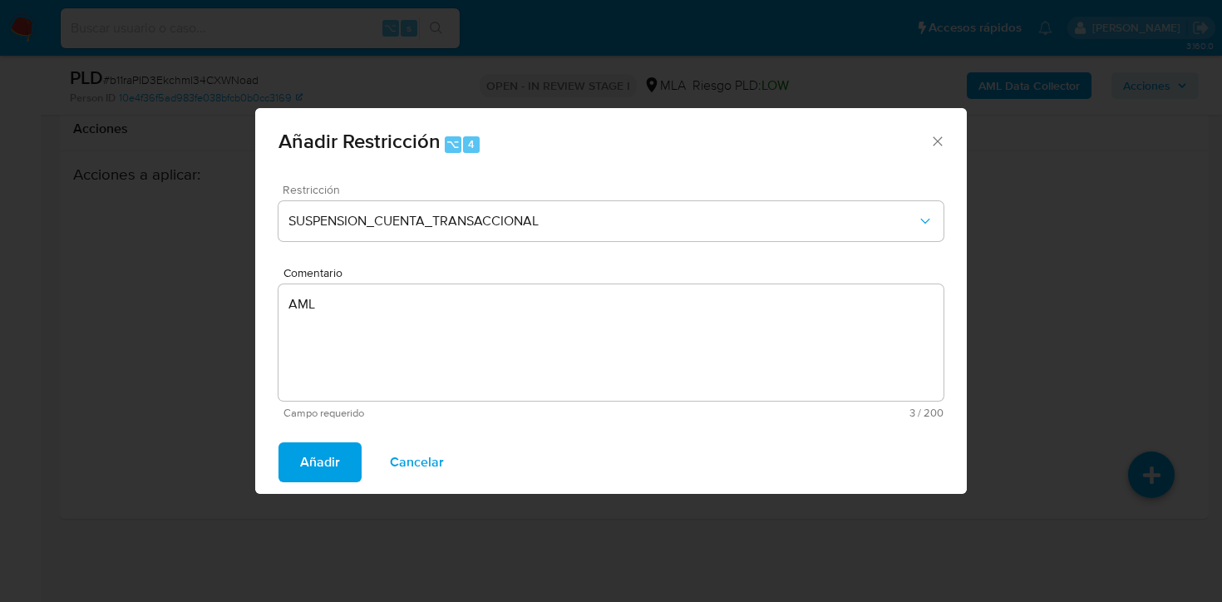
click at [322, 455] on span "Añadir" at bounding box center [320, 462] width 40 height 37
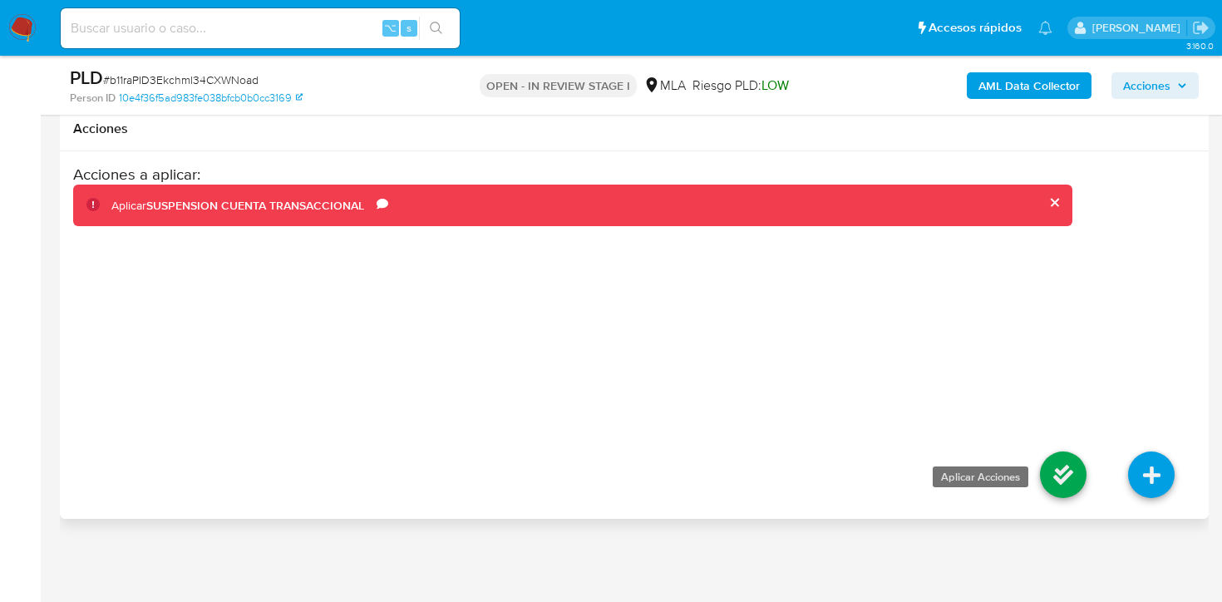
click at [1069, 470] on icon at bounding box center [1063, 474] width 47 height 47
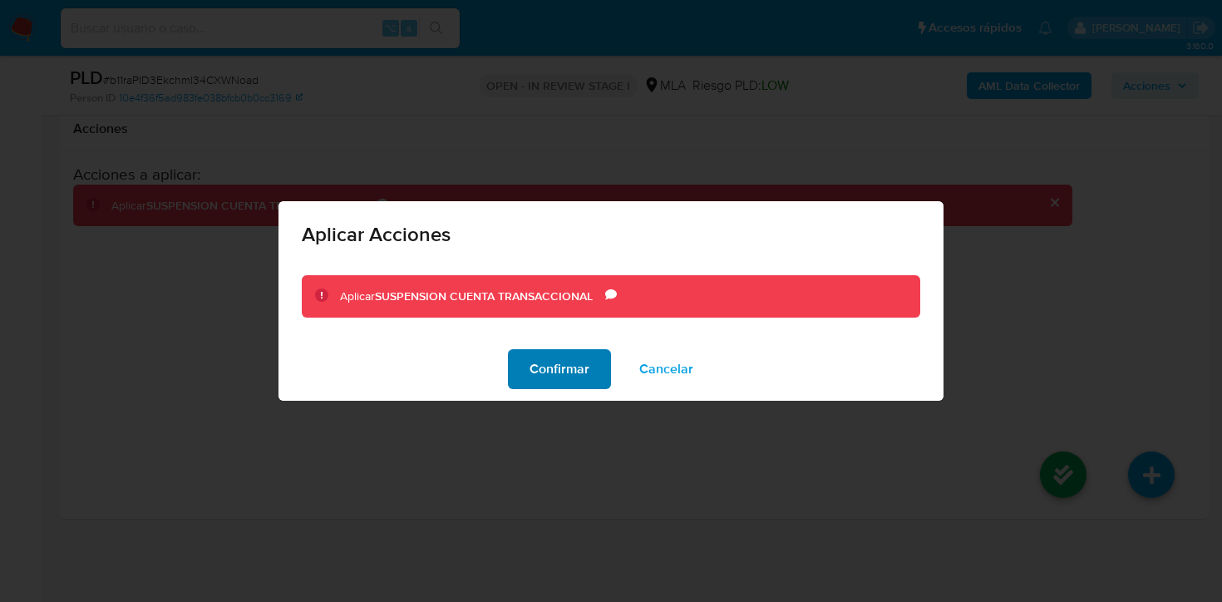
click at [583, 377] on span "Confirmar" at bounding box center [559, 369] width 60 height 37
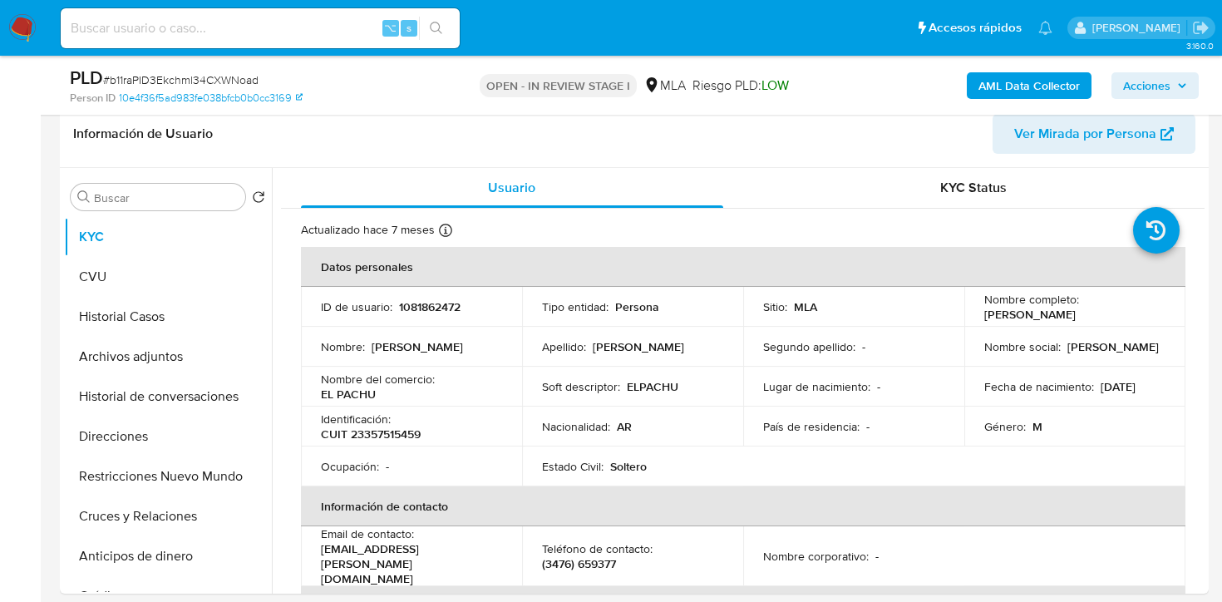
scroll to position [267, 0]
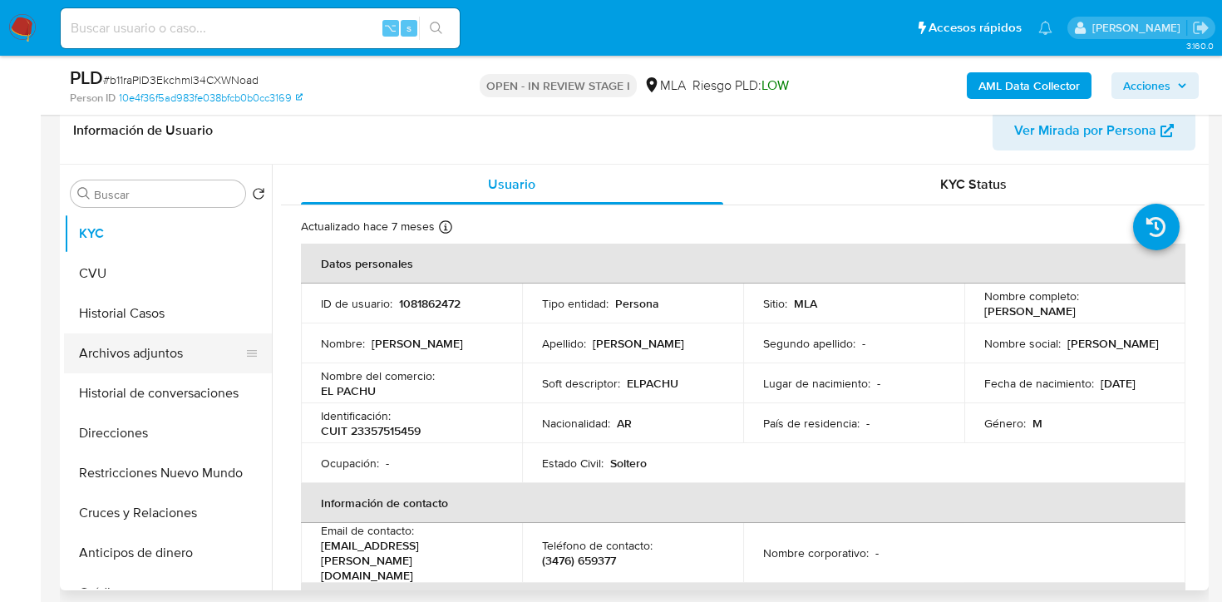
click at [132, 360] on button "Archivos adjuntos" at bounding box center [161, 353] width 194 height 40
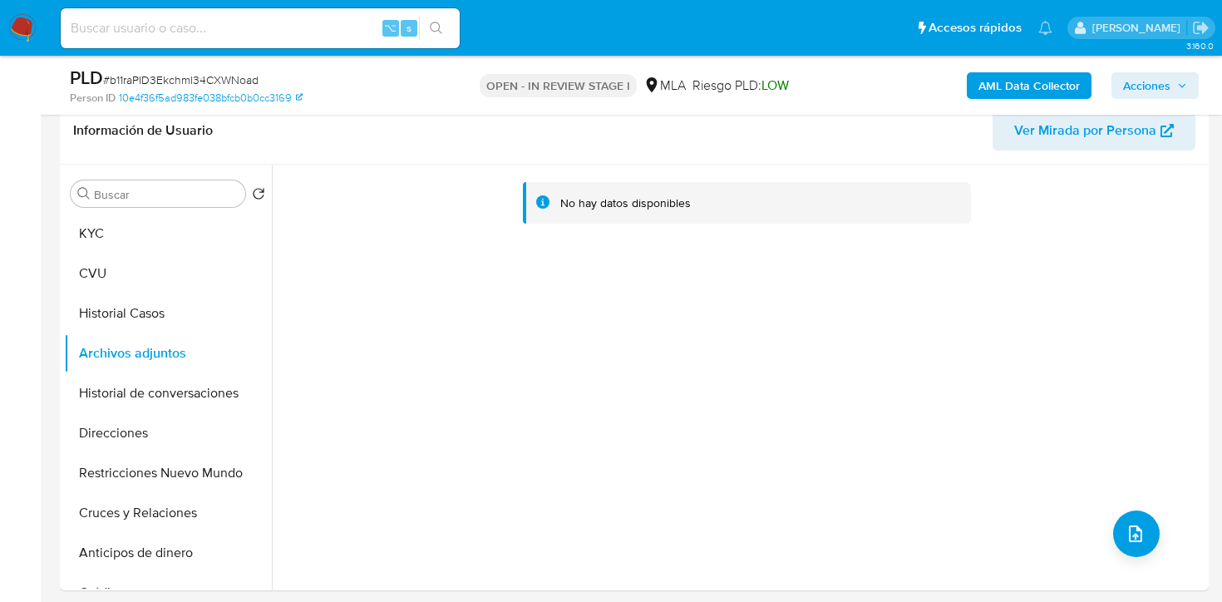
click at [1030, 84] on b "AML Data Collector" at bounding box center [1028, 85] width 101 height 27
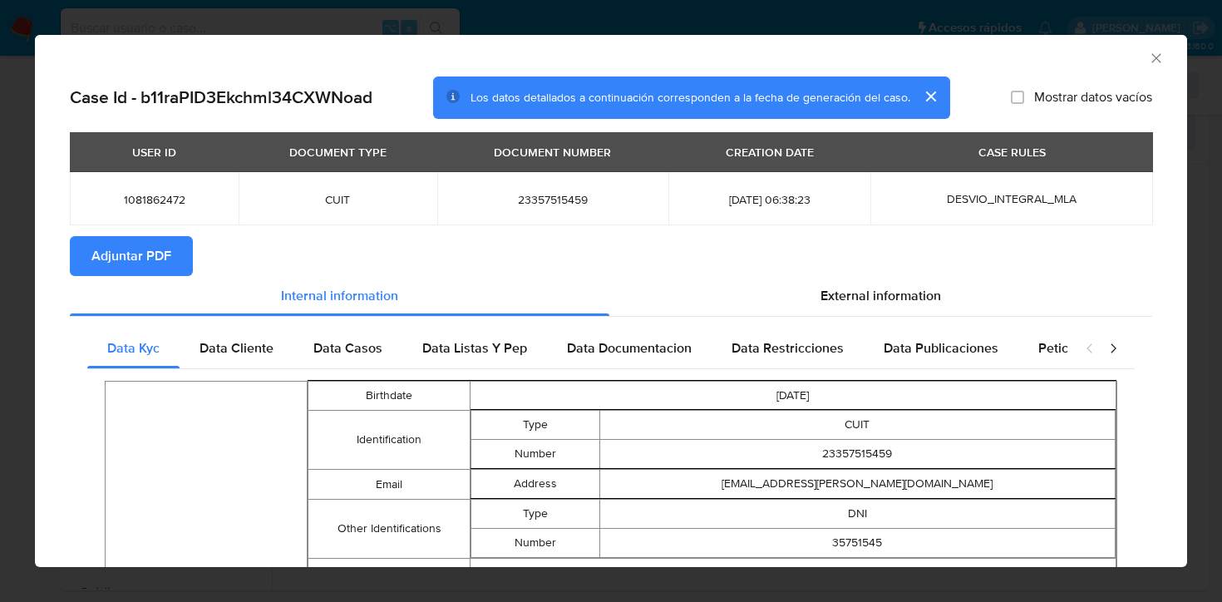
click at [147, 269] on span "Adjuntar PDF" at bounding box center [131, 256] width 80 height 37
click at [1156, 64] on icon "Cerrar ventana" at bounding box center [1156, 58] width 17 height 17
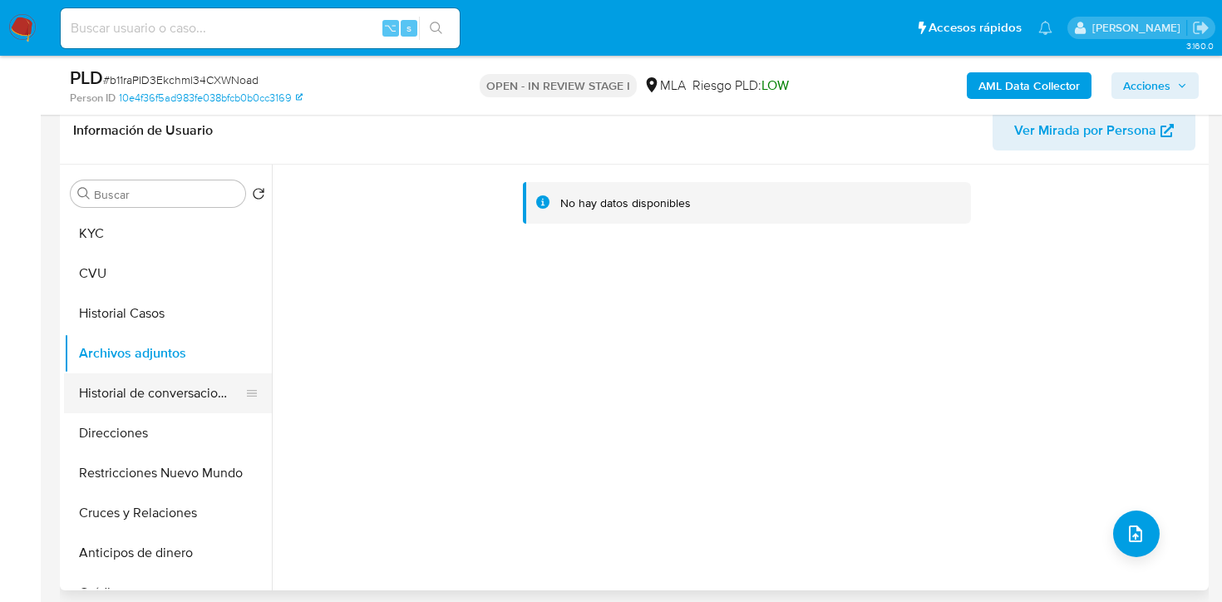
click at [81, 405] on button "Historial de conversaciones" at bounding box center [161, 393] width 194 height 40
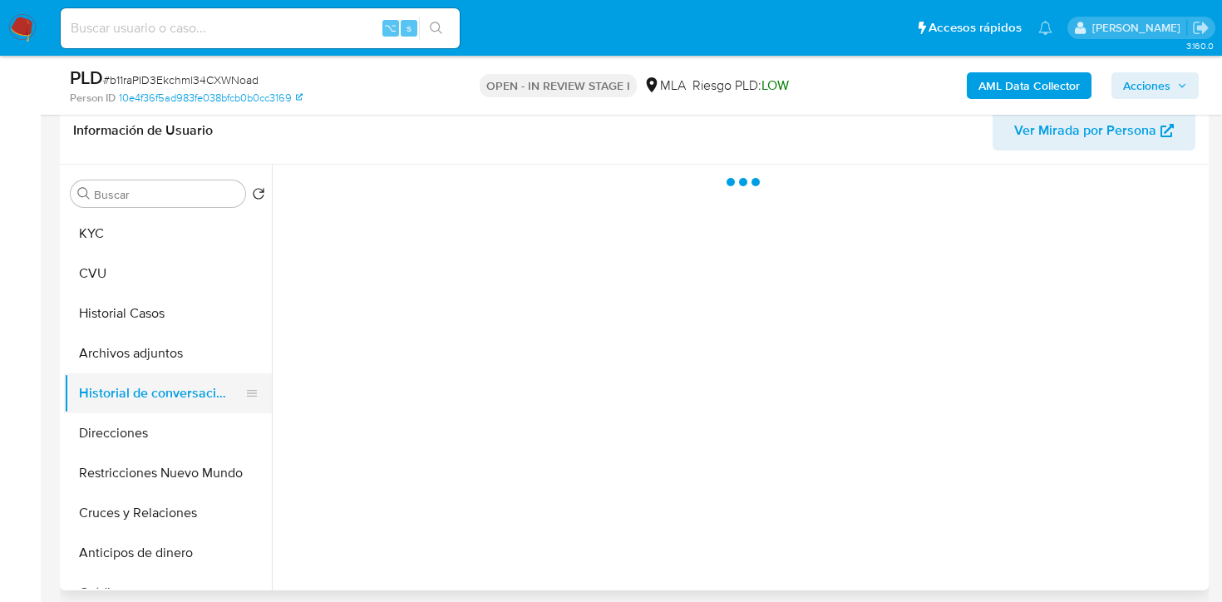
click at [98, 374] on button "Historial de conversaciones" at bounding box center [161, 393] width 194 height 40
click at [96, 359] on button "Archivos adjuntos" at bounding box center [161, 353] width 194 height 40
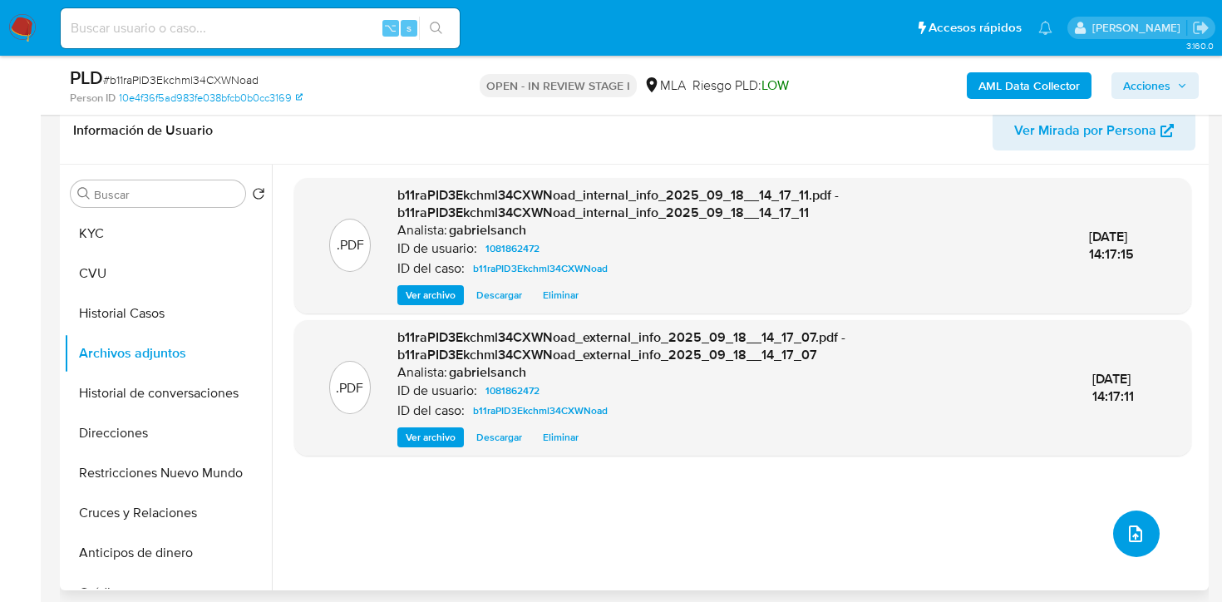
click at [1113, 527] on button "upload-file" at bounding box center [1136, 533] width 47 height 47
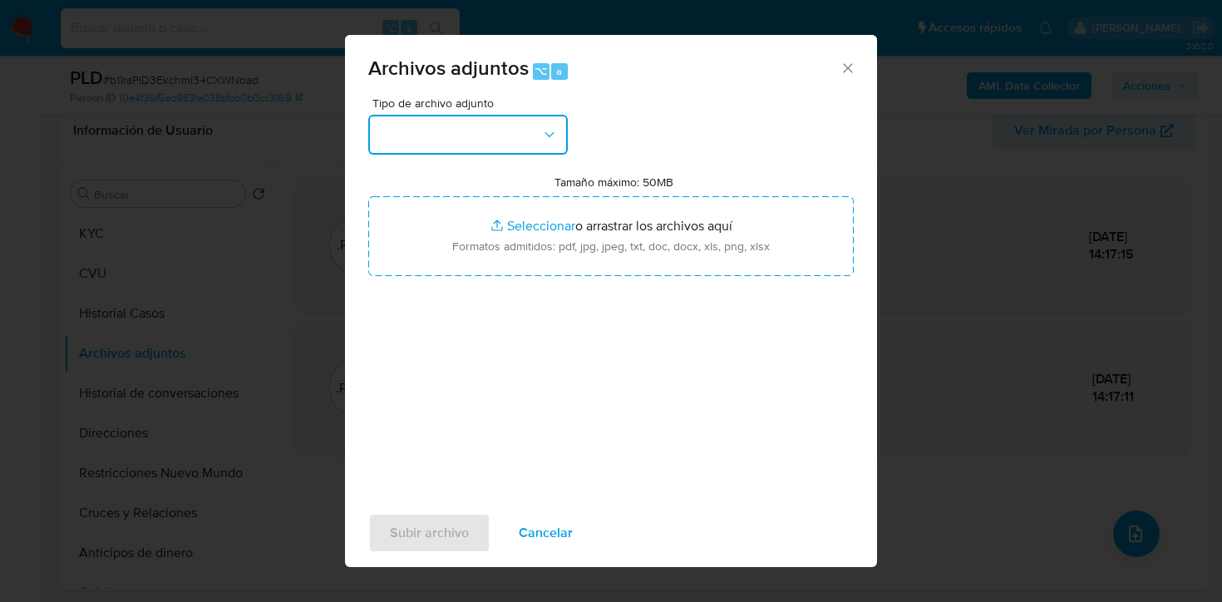
click at [383, 141] on button "button" at bounding box center [467, 135] width 199 height 40
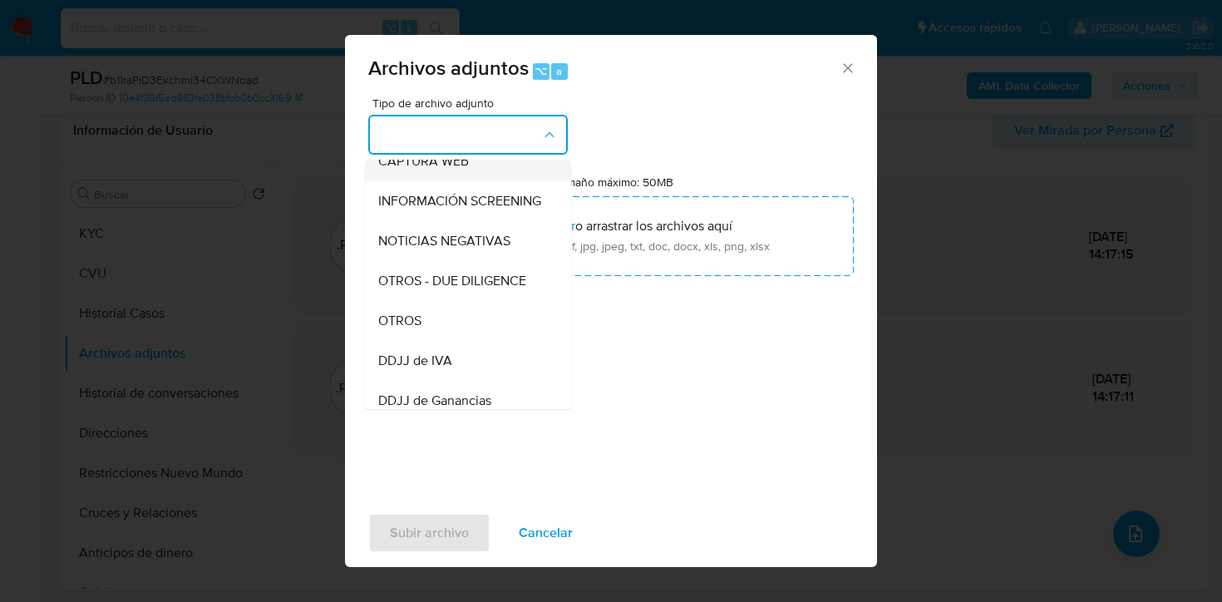
scroll to position [180, 0]
click at [434, 317] on div "OTROS" at bounding box center [463, 318] width 170 height 40
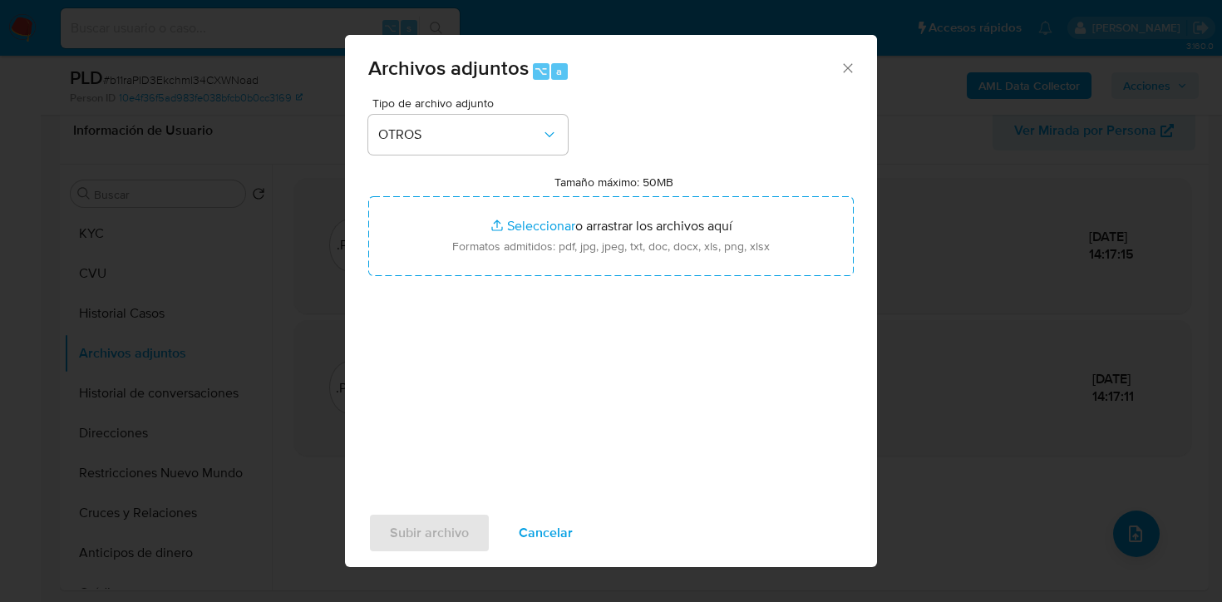
click at [589, 195] on div "Tamaño máximo: 50MB Seleccionar archivos Seleccionar o arrastrar los archivos a…" at bounding box center [610, 225] width 485 height 101
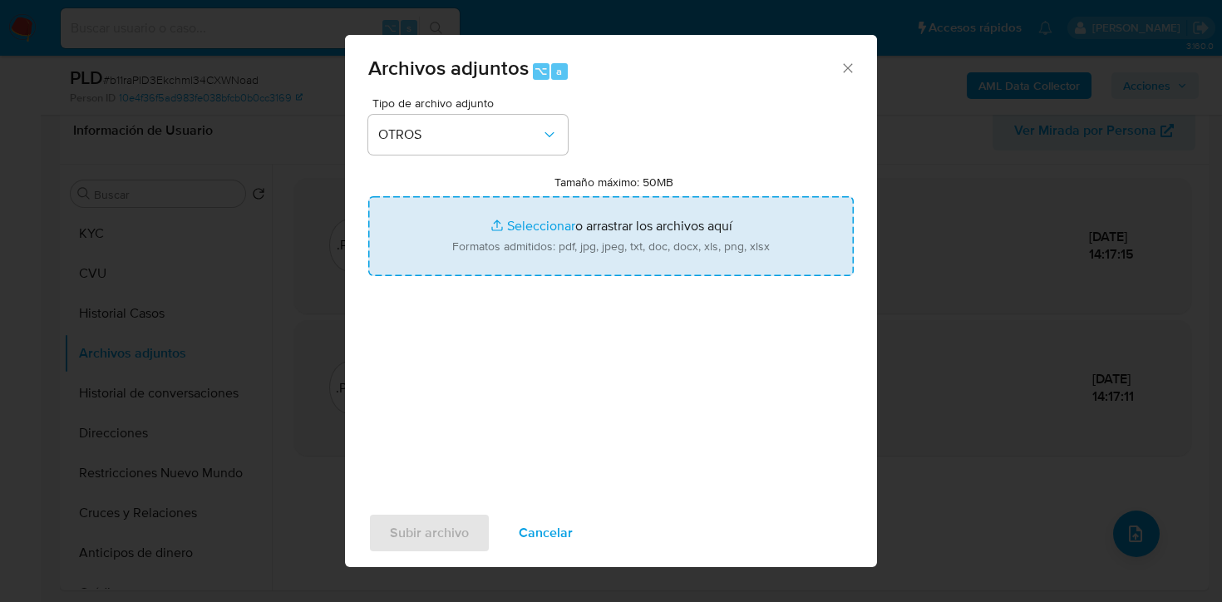
click at [603, 236] on input "Tamaño máximo: 50MB Seleccionar archivos" at bounding box center [610, 236] width 485 height 80
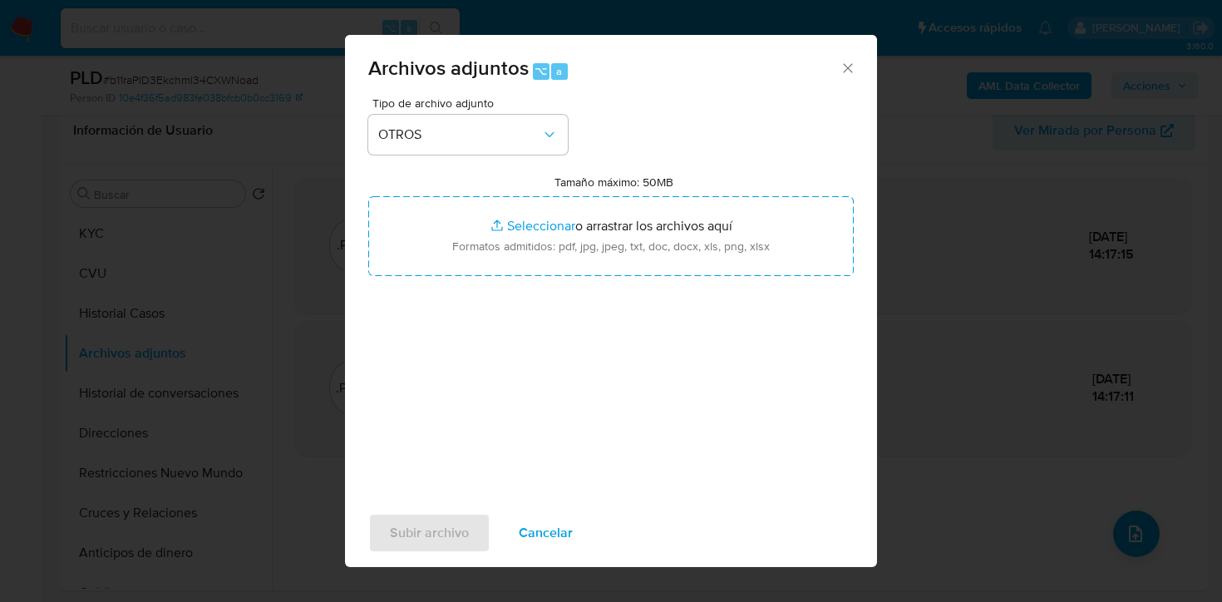
type input "C:\fakepath\Caselog b11raPID3Ekchml34CXWNoad_2025_07_18_00_01_21.docx"
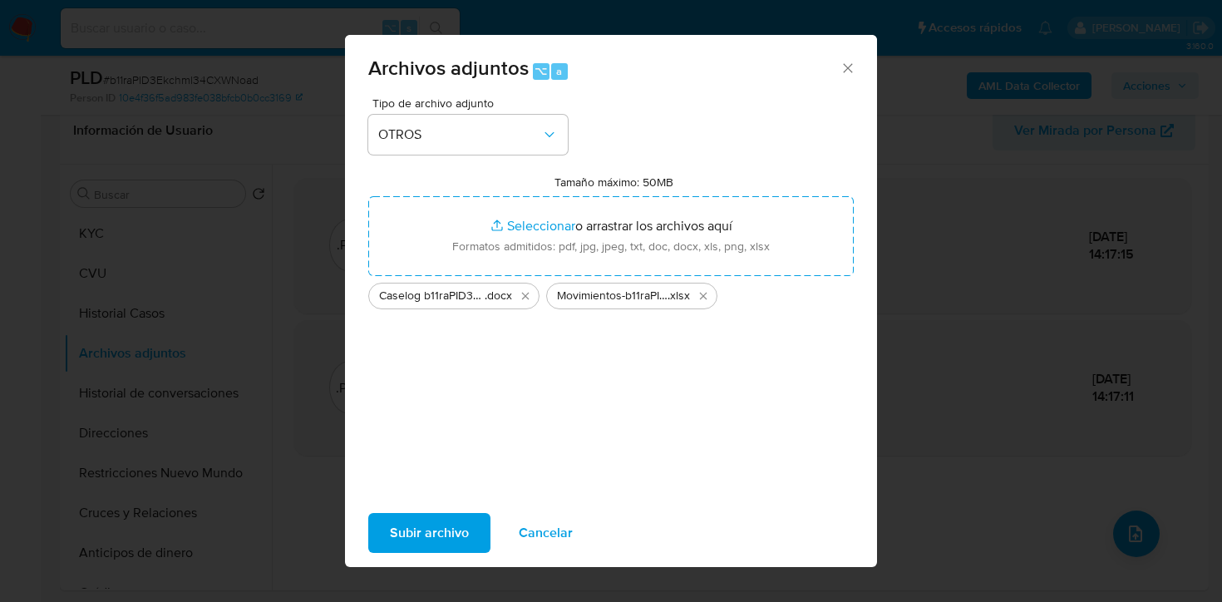
click at [422, 534] on span "Subir archivo" at bounding box center [429, 532] width 79 height 37
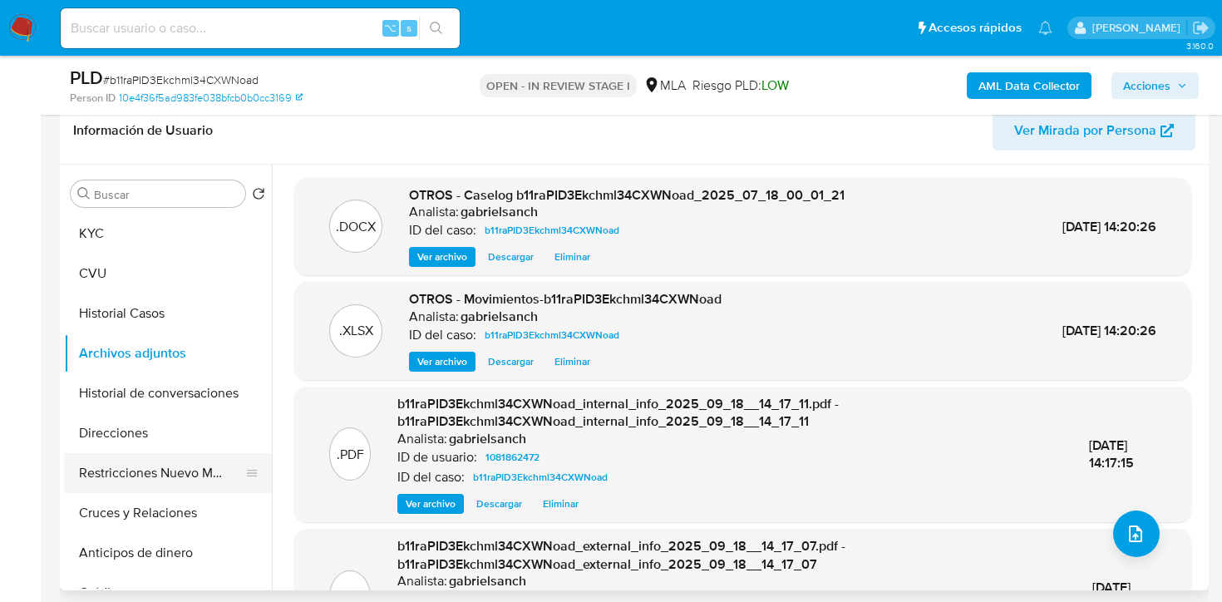
click at [138, 479] on button "Restricciones Nuevo Mundo" at bounding box center [161, 473] width 194 height 40
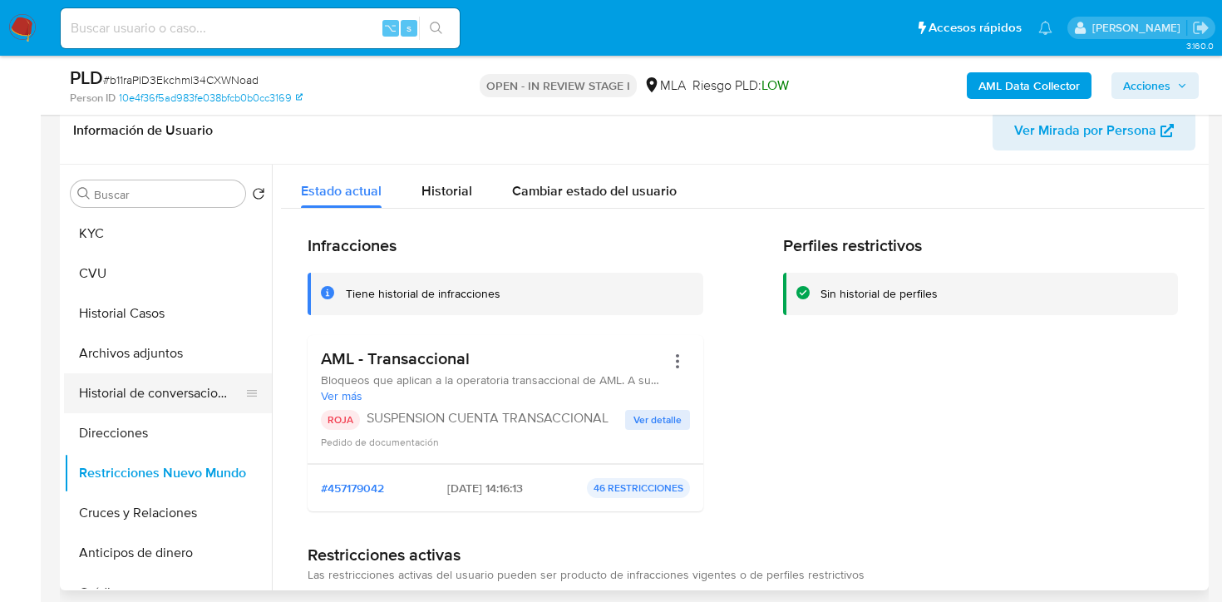
click at [156, 399] on button "Historial de conversaciones" at bounding box center [161, 393] width 194 height 40
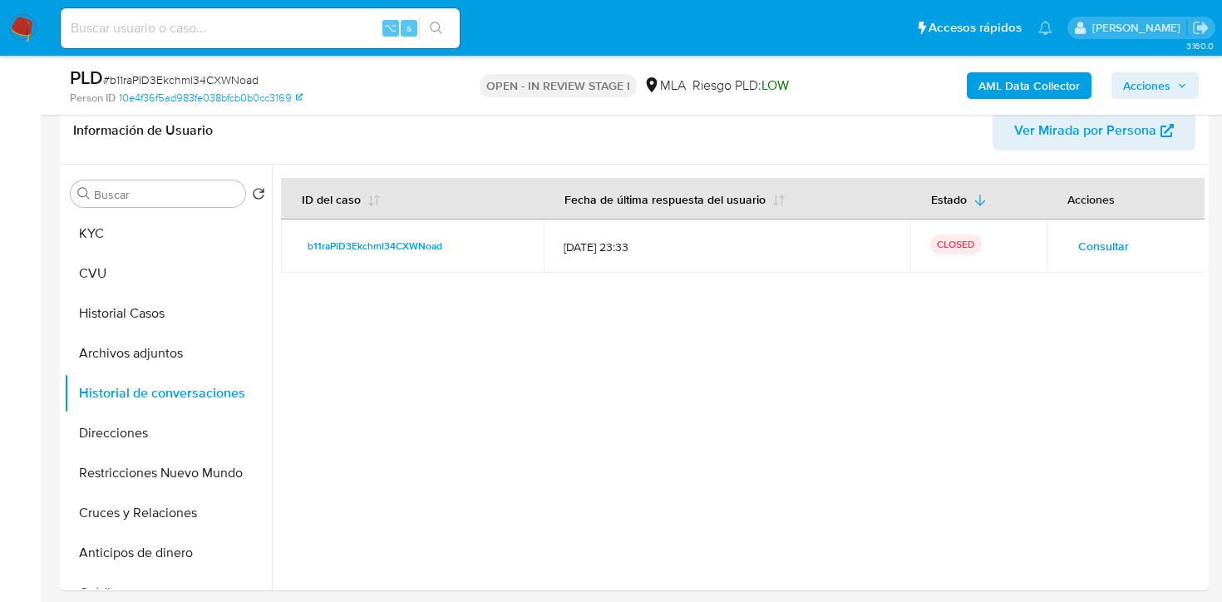
click at [1130, 81] on span "Acciones" at bounding box center [1146, 85] width 47 height 27
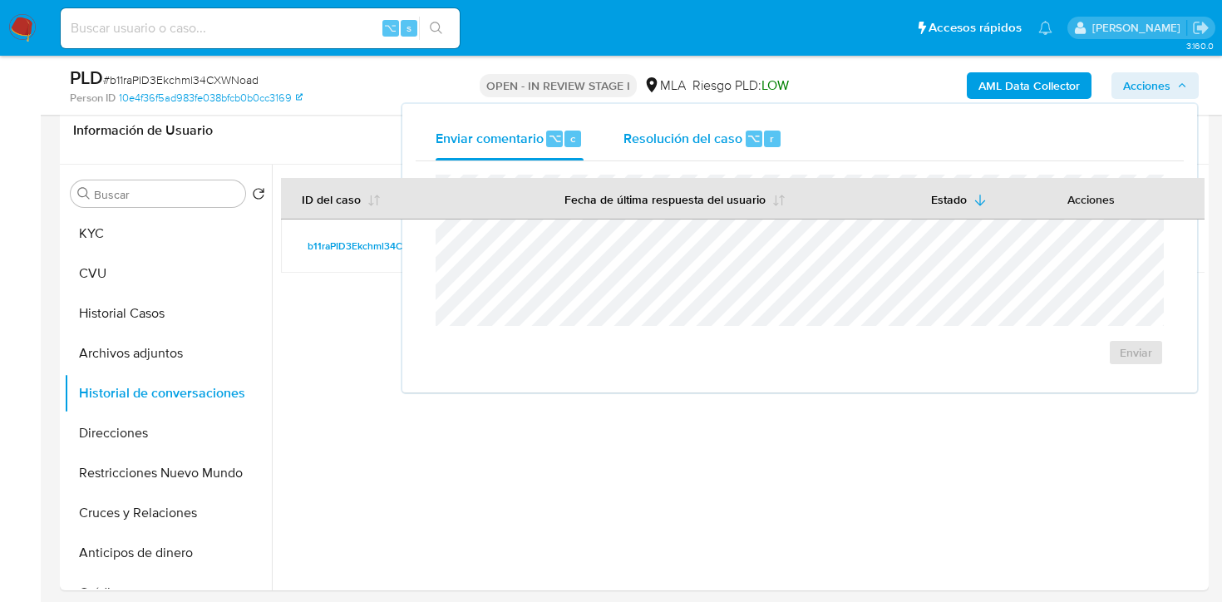
click at [657, 154] on div "Resolución del caso ⌥ r" at bounding box center [702, 138] width 159 height 43
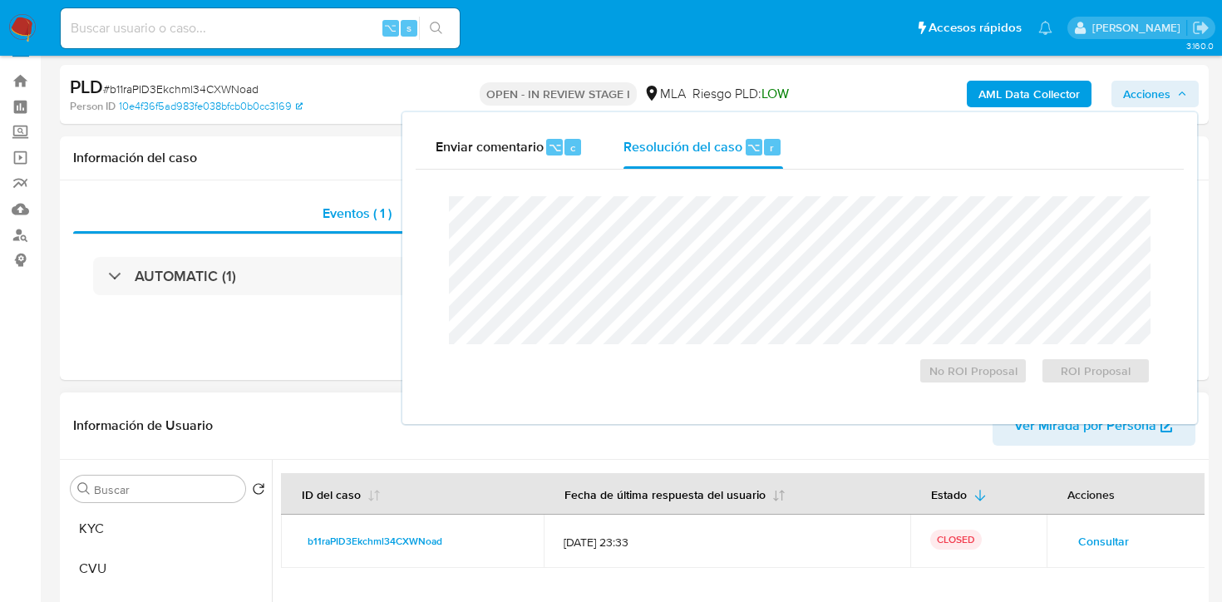
scroll to position [32, 0]
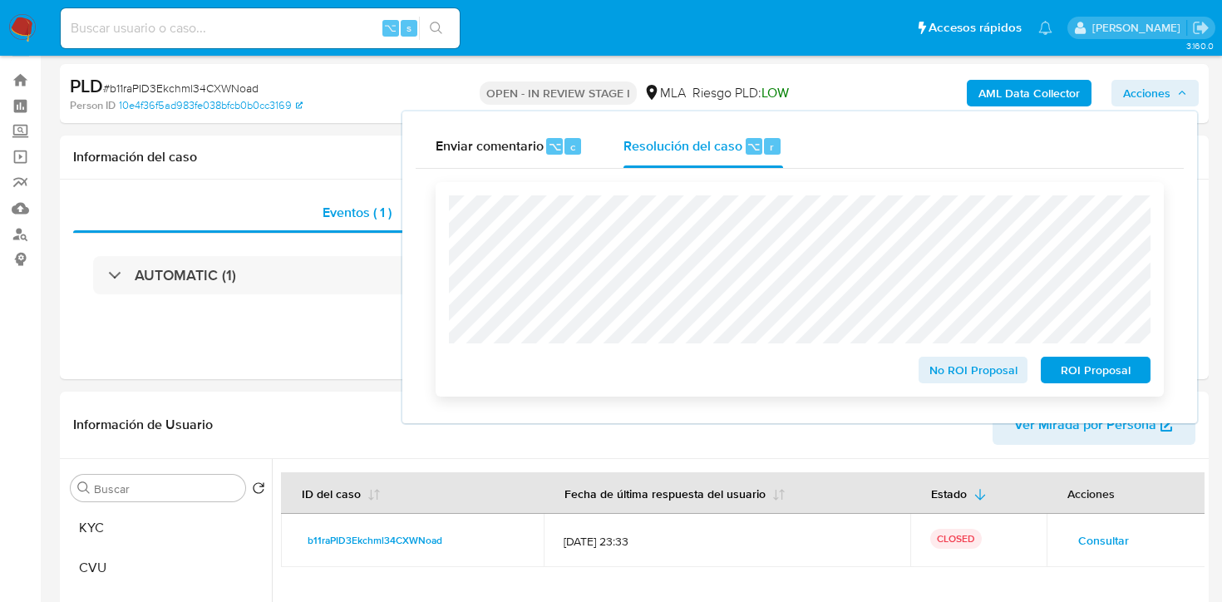
click at [1114, 372] on span "ROI Proposal" at bounding box center [1095, 369] width 86 height 23
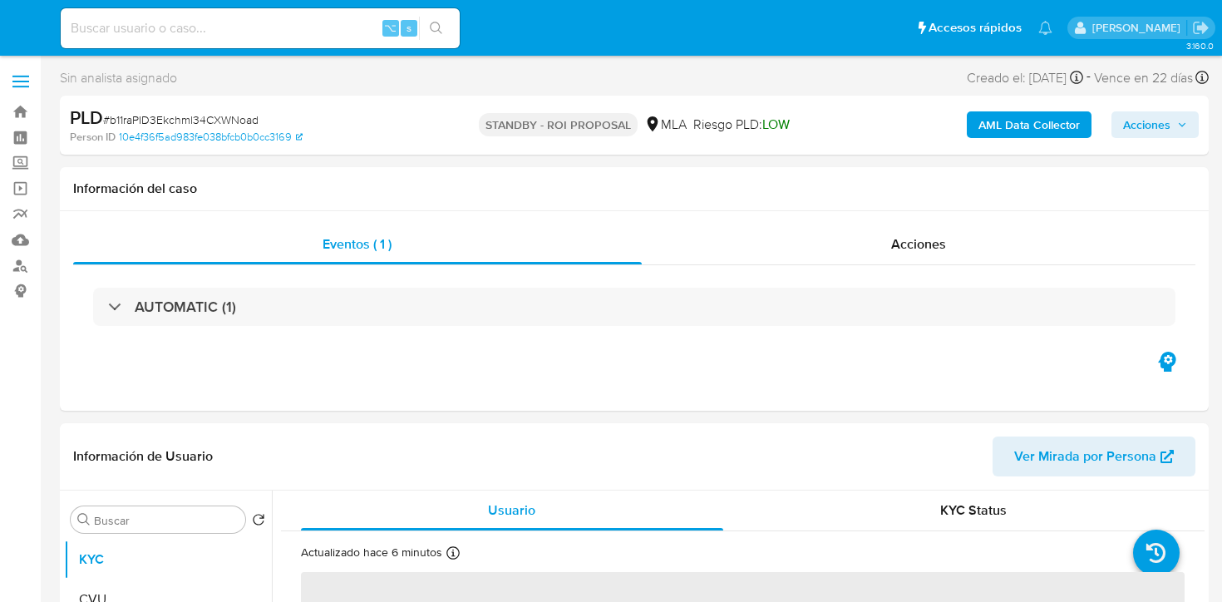
select select "10"
click at [274, 25] on input at bounding box center [260, 28] width 399 height 22
paste input "VHcdOcB4pEt14gMzB0ohfWpB"
type input "VHcdOcB4pEt14gMzB0ohfWpB"
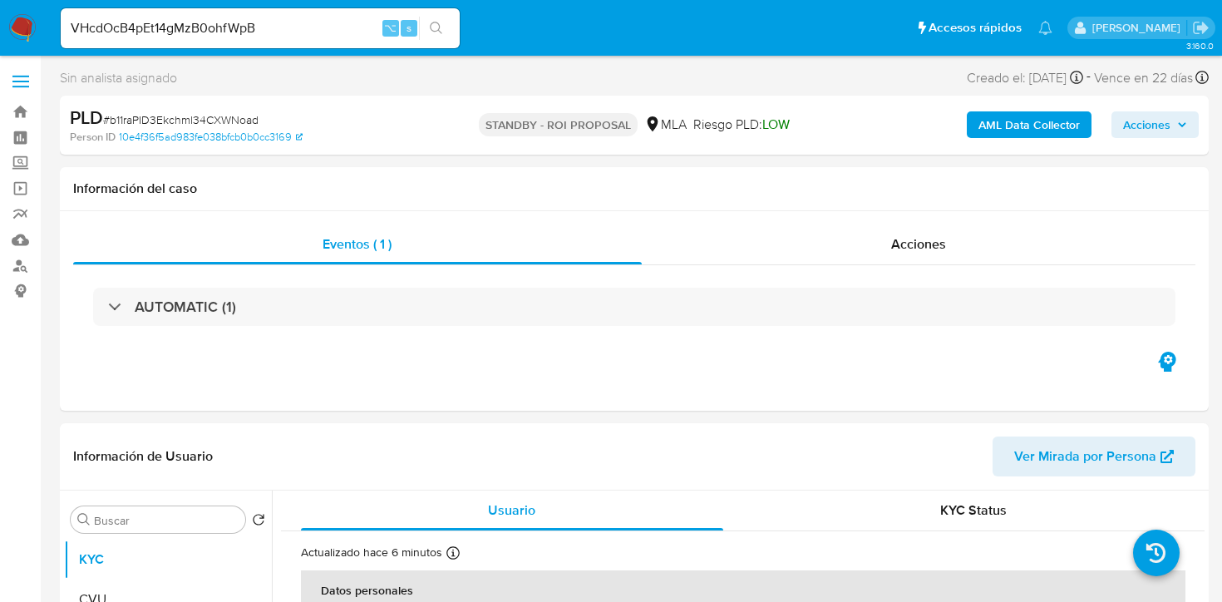
click at [442, 32] on icon "search-icon" at bounding box center [436, 28] width 13 height 13
select select "10"
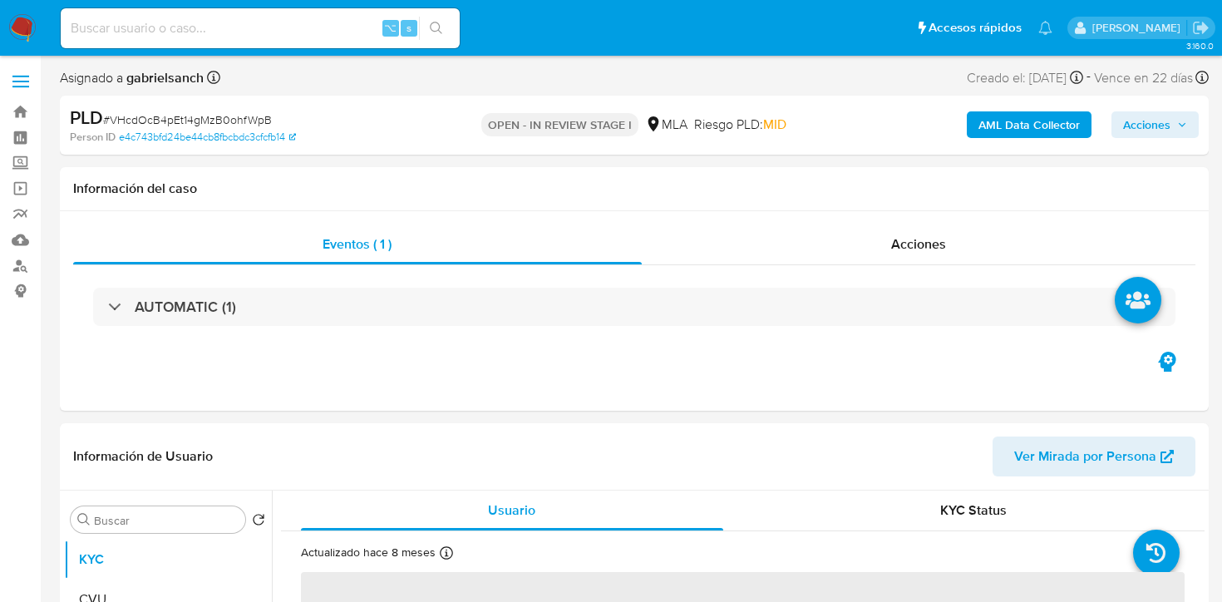
select select "10"
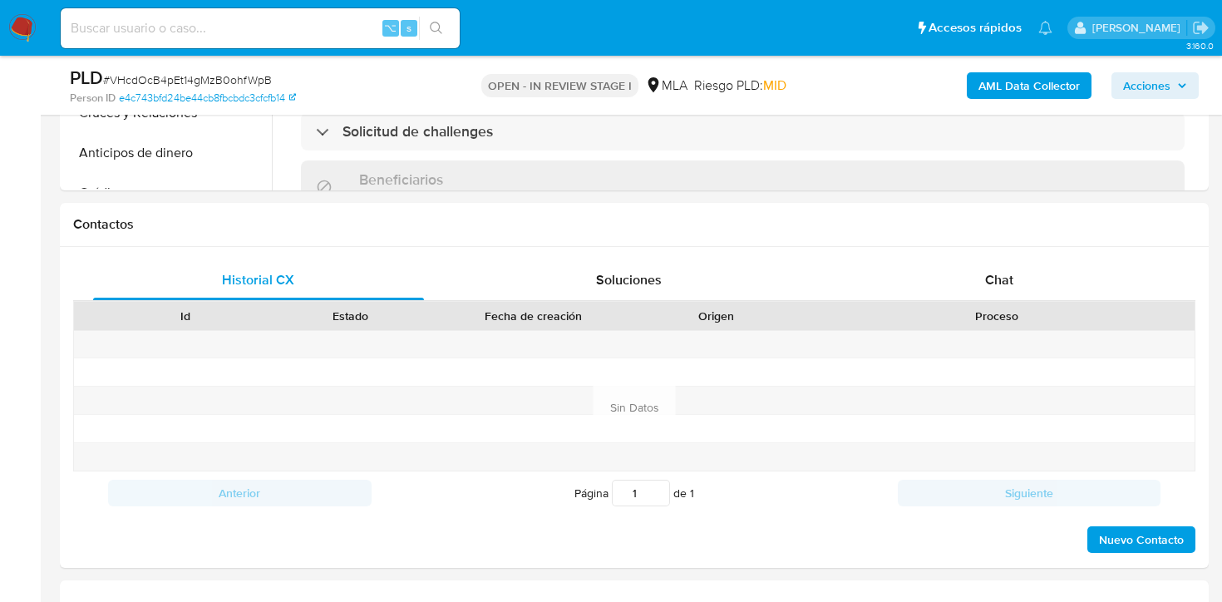
scroll to position [739, 0]
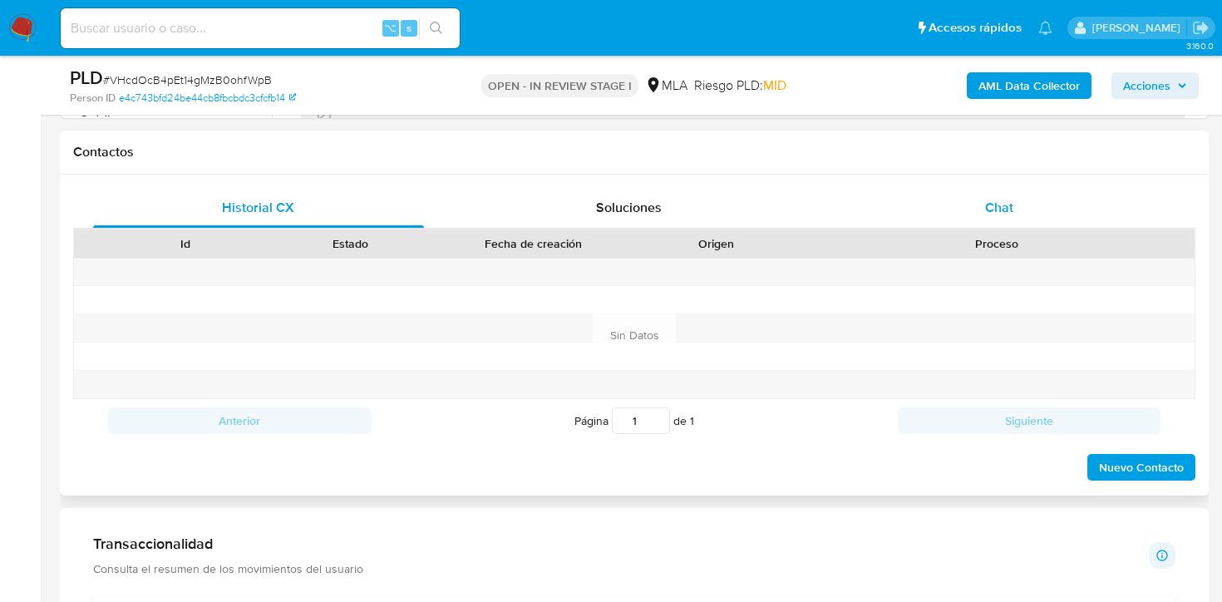
click at [988, 205] on span "Chat" at bounding box center [999, 207] width 28 height 19
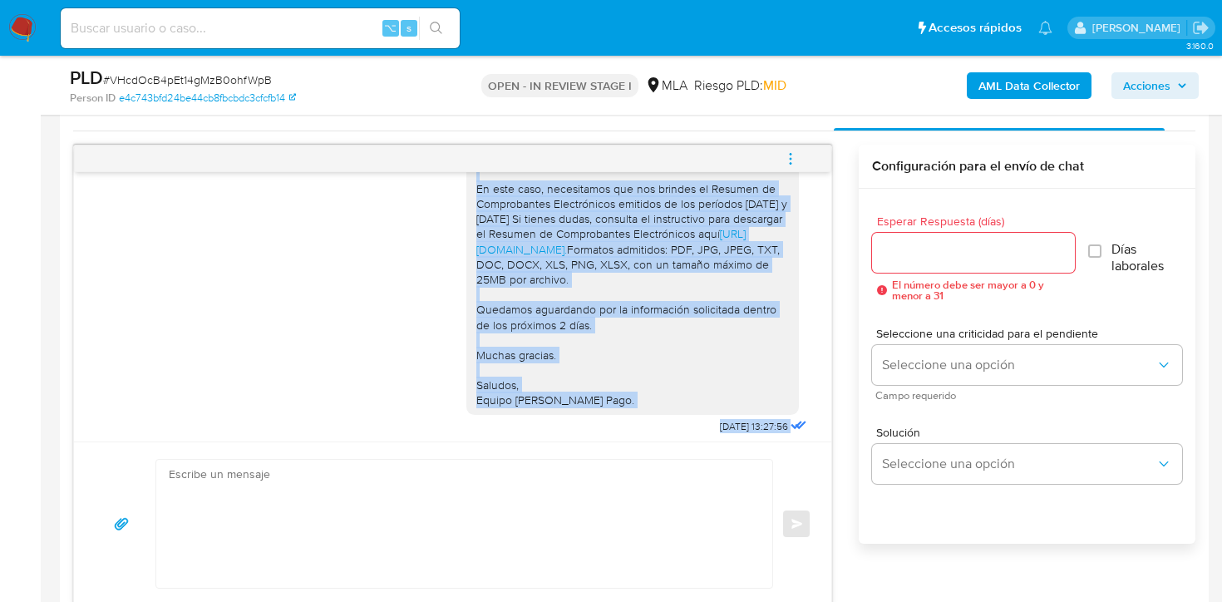
scroll to position [1921, 0]
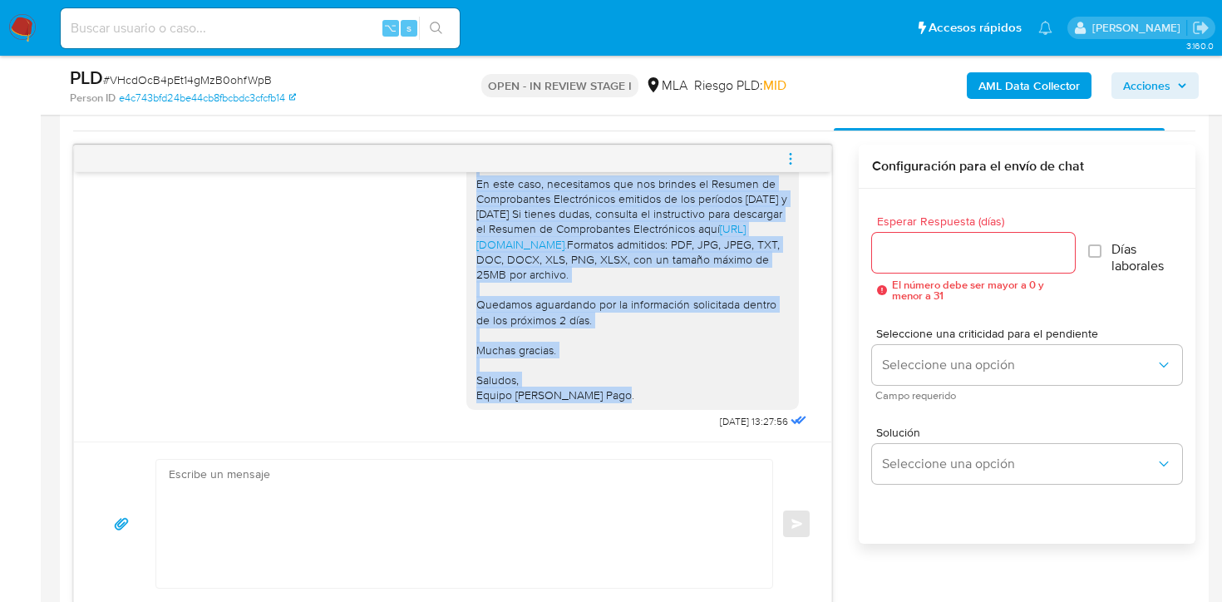
drag, startPoint x: 478, startPoint y: 246, endPoint x: 612, endPoint y: 395, distance: 200.1
click at [612, 395] on div "Hola, muchas gracias por tu respuesta. En este caso, necesitamos que nos brinde…" at bounding box center [632, 273] width 312 height 257
copy div "Hola, muchas gracias por tu respuesta. En este caso, necesitamos que nos brinde…"
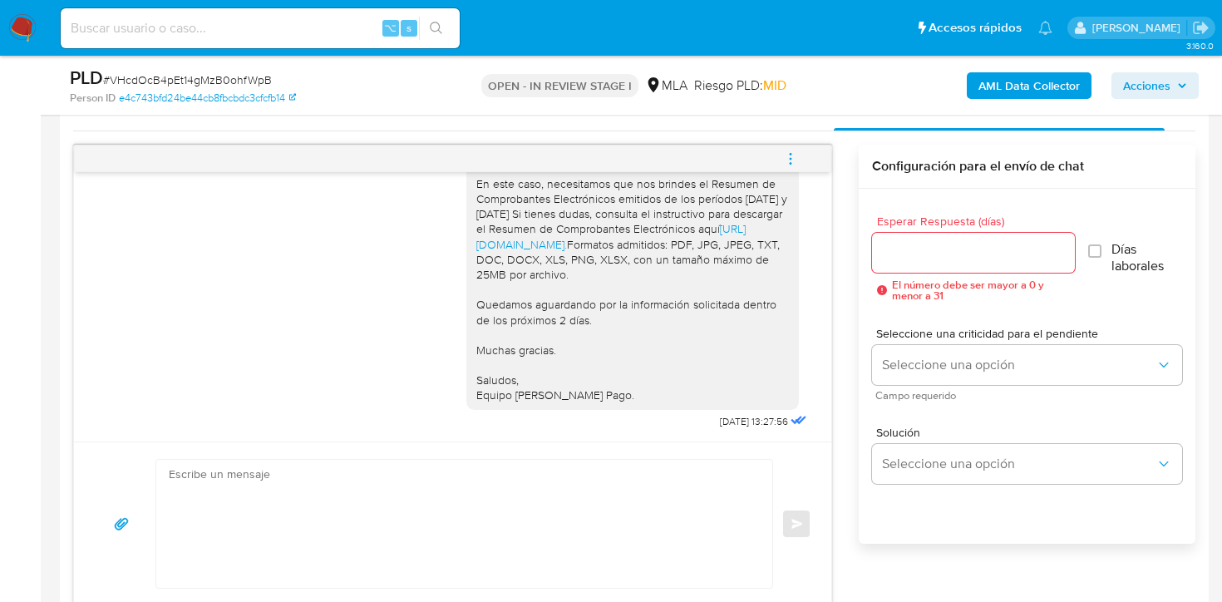
click at [477, 493] on textarea at bounding box center [460, 524] width 583 height 128
paste textarea "Hola, muchas gracias por tu respuesta. En este caso, necesitamos que nos brinde…"
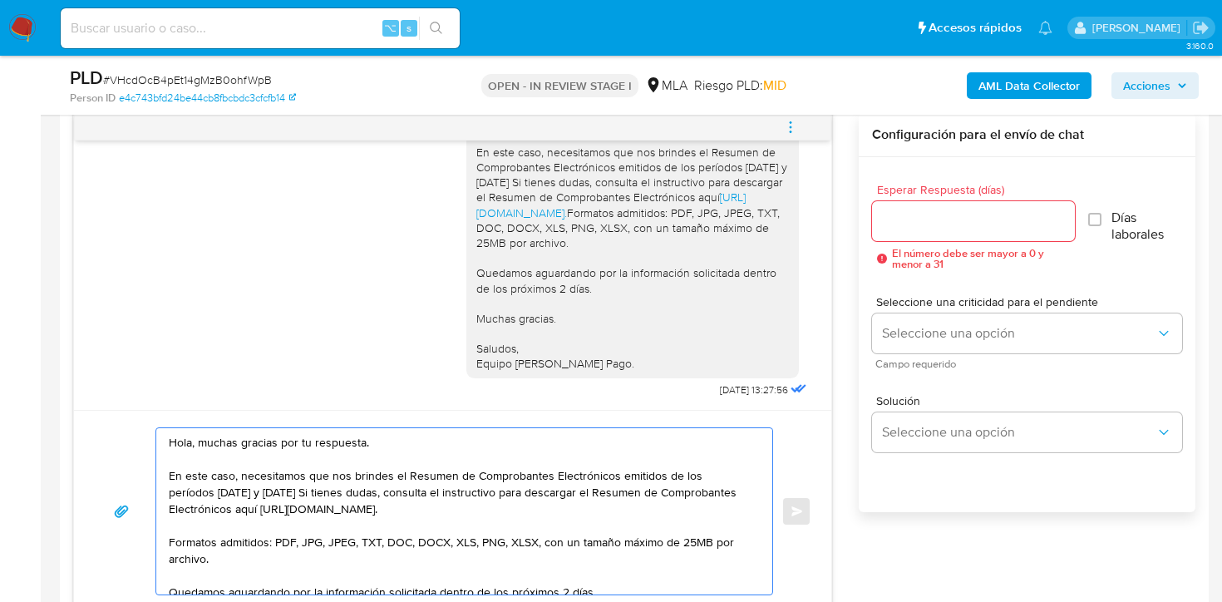
scroll to position [860, 0]
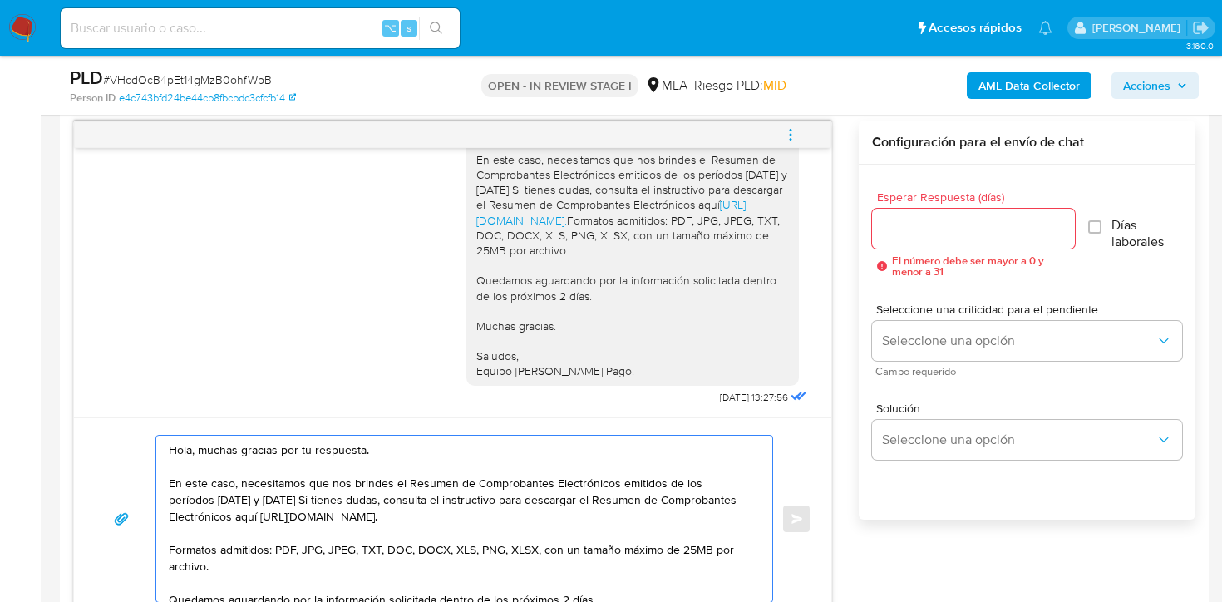
drag, startPoint x: 196, startPoint y: 455, endPoint x: 371, endPoint y: 460, distance: 175.4
click at [371, 460] on textarea "Hola, muchas gracias por tu respuesta. En este caso, necesitamos que nos brinde…" at bounding box center [460, 518] width 583 height 166
drag, startPoint x: 363, startPoint y: 450, endPoint x: 199, endPoint y: 452, distance: 163.7
click at [199, 452] on textarea "Hola, muchas gracias por tu respuesta. En este caso, necesitamos que nos brinde…" at bounding box center [460, 518] width 583 height 166
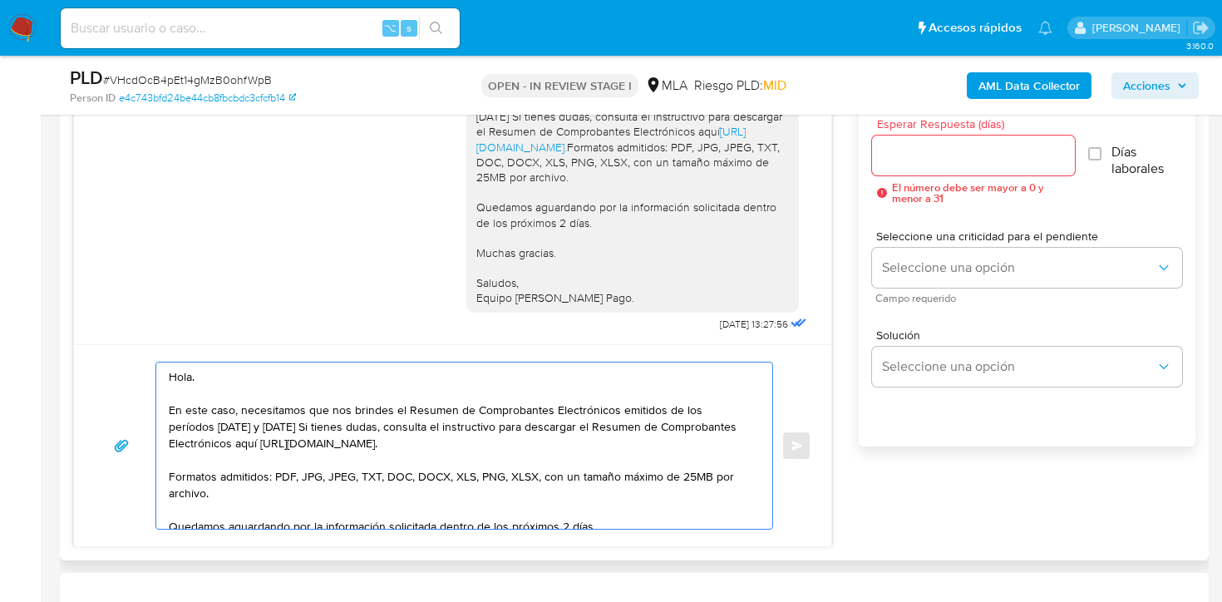
scroll to position [958, 0]
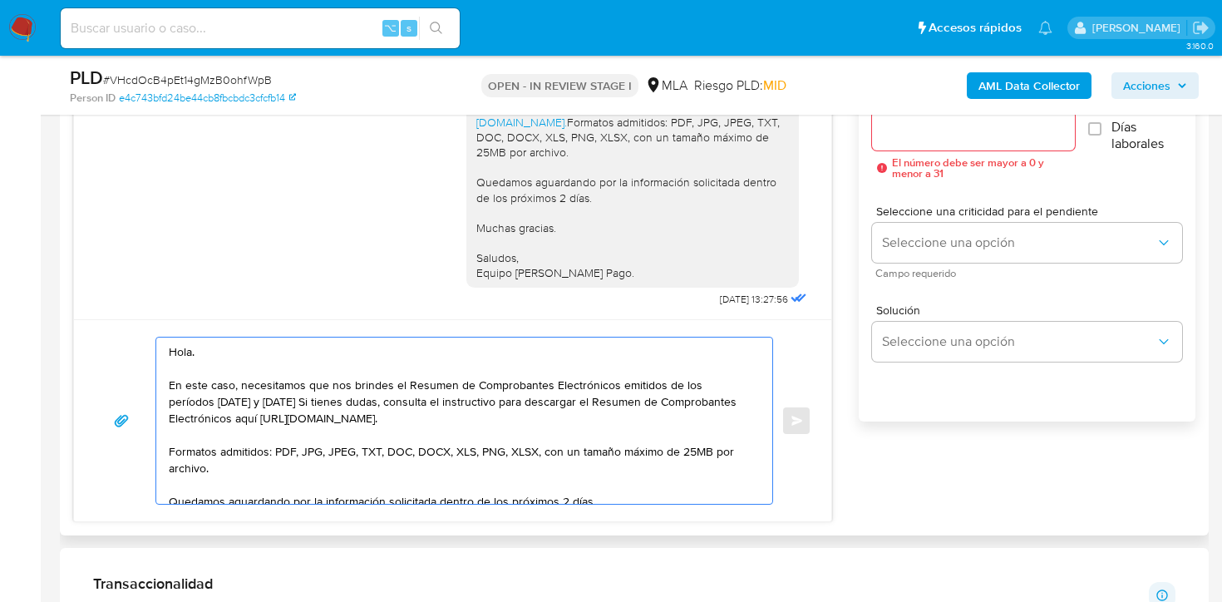
click at [332, 384] on textarea "Hola. En este caso, necesitamos que nos brindes el Resumen de Comprobantes Elec…" at bounding box center [460, 420] width 583 height 166
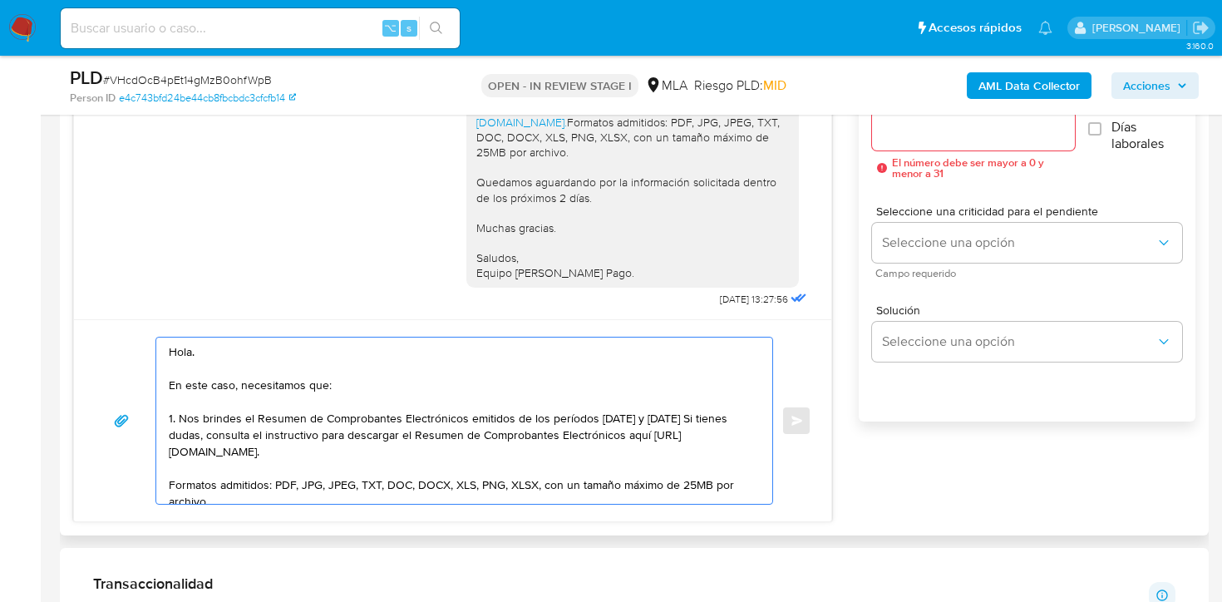
click at [431, 454] on textarea "Hola. En este caso, necesitamos que: 1. Nos brindes el Resumen de Comprobantes …" at bounding box center [460, 420] width 583 height 166
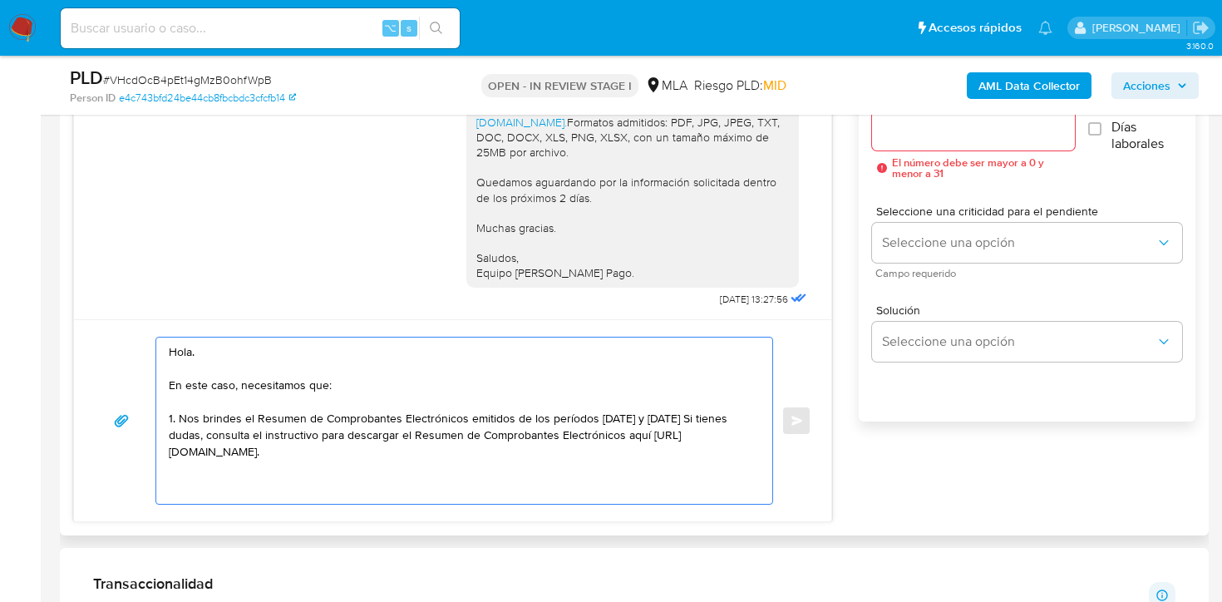
paste textarea "3. Proporciona el vínculo con las siguientes contrapartes con las que operaste,…"
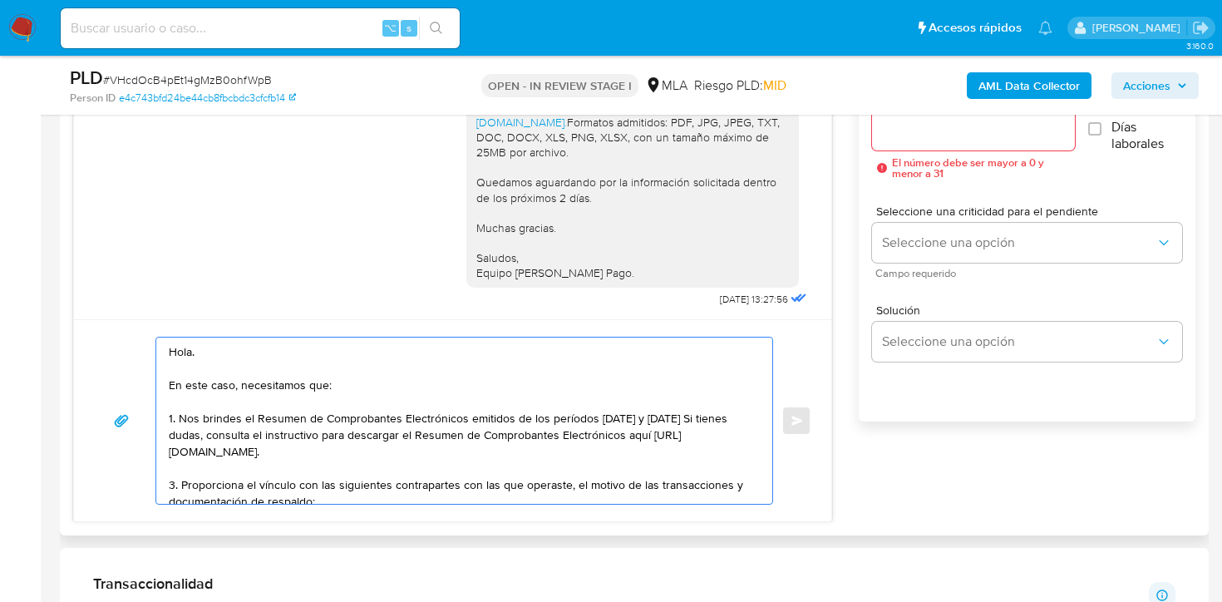
scroll to position [72, 0]
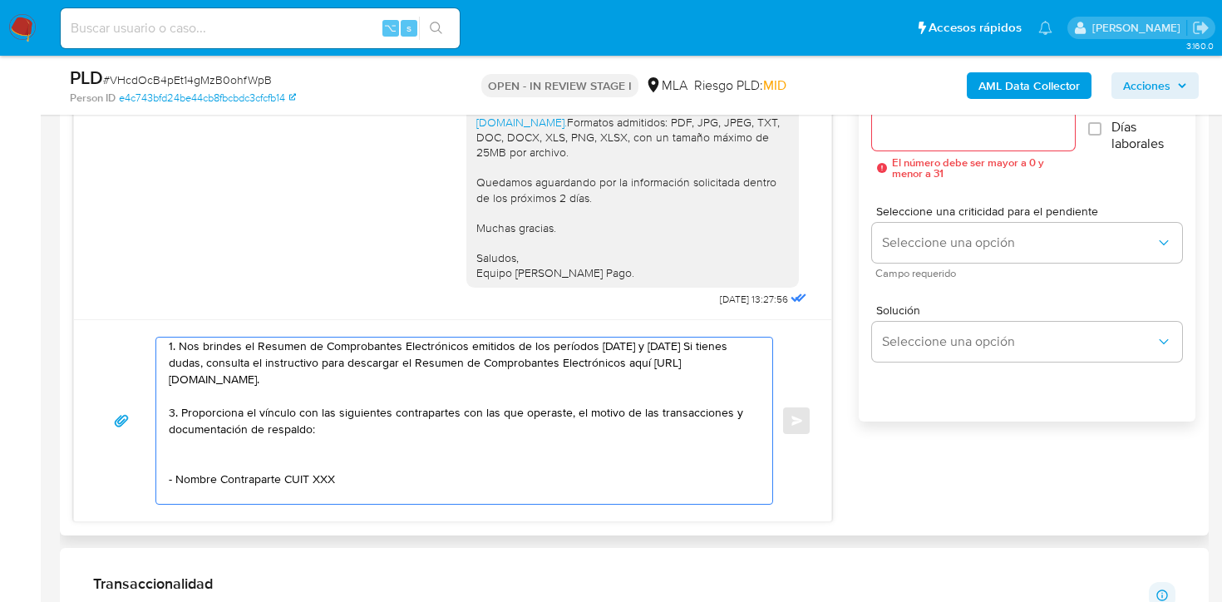
click at [176, 409] on textarea "Hola. En este caso, necesitamos que: 1. Nos brindes el Resumen de Comprobantes …" at bounding box center [460, 420] width 583 height 166
click at [341, 411] on textarea "Hola. En este caso, necesitamos que: 1. Nos brindes el Resumen de Comprobantes …" at bounding box center [460, 420] width 583 height 166
click at [187, 451] on textarea "Hola. En este caso, necesitamos que: 1. Nos brindes el Resumen de Comprobantes …" at bounding box center [460, 420] width 583 height 166
click at [184, 463] on textarea "Hola. En este caso, necesitamos que: 1. Nos brindes el Resumen de Comprobantes …" at bounding box center [460, 420] width 583 height 166
drag, startPoint x: 170, startPoint y: 462, endPoint x: 335, endPoint y: 461, distance: 164.5
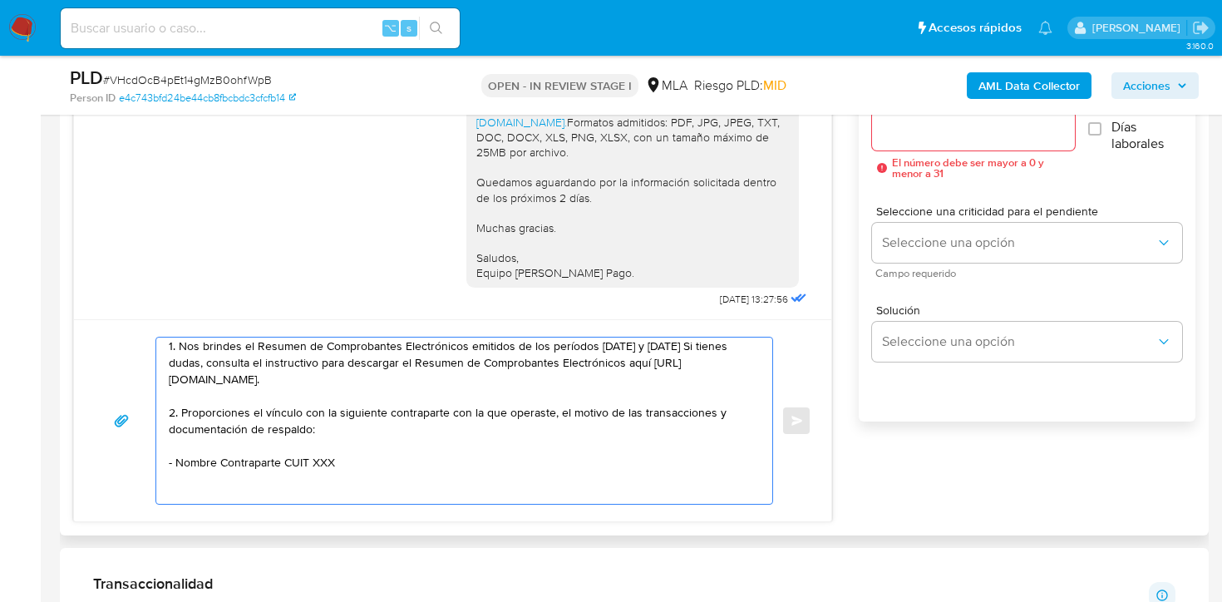
click at [336, 461] on textarea "Hola. En este caso, necesitamos que: 1. Nos brindes el Resumen de Comprobantes …" at bounding box center [460, 420] width 583 height 166
drag, startPoint x: 170, startPoint y: 464, endPoint x: 355, endPoint y: 462, distance: 184.5
click at [355, 462] on textarea "Hola. En este caso, necesitamos que: 1. Nos brindes el Resumen de Comprobantes …" at bounding box center [460, 420] width 583 height 166
drag, startPoint x: 355, startPoint y: 462, endPoint x: 165, endPoint y: 461, distance: 189.5
click at [165, 461] on div "Hola. En este caso, necesitamos que: 1. Nos brindes el Resumen de Comprobantes …" at bounding box center [459, 420] width 607 height 166
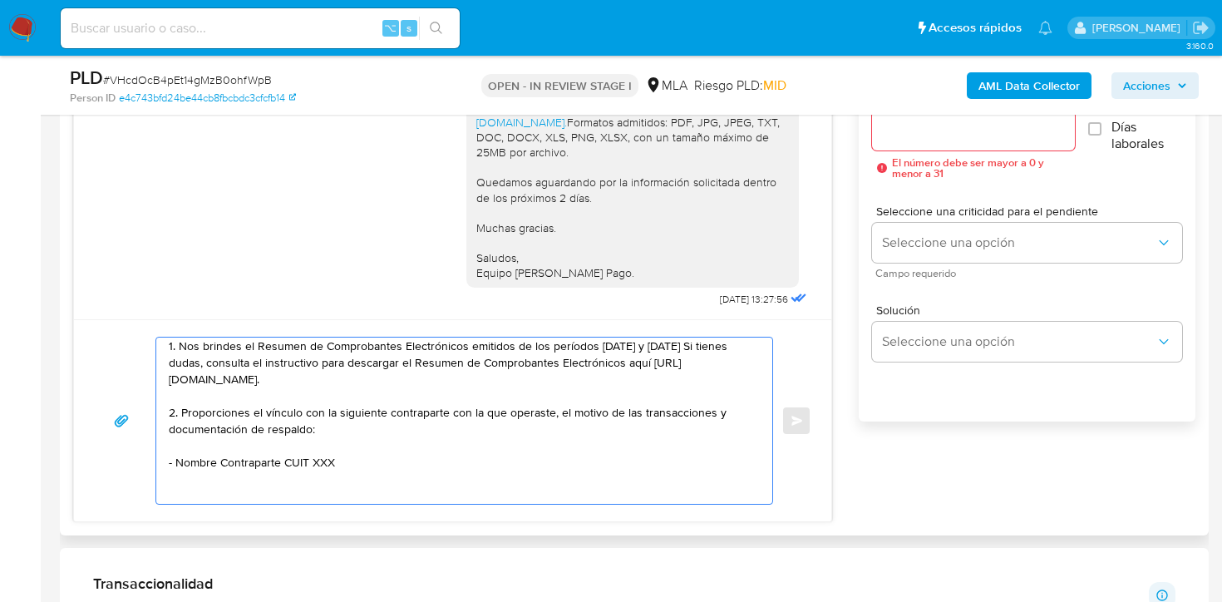
paste textarea "Bernardino Villcarani Condo - CUIT 20935157421"
click at [175, 479] on textarea "Hola. En este caso, necesitamos que: 1. Nos brindes el Resumen de Comprobantes …" at bounding box center [460, 420] width 583 height 166
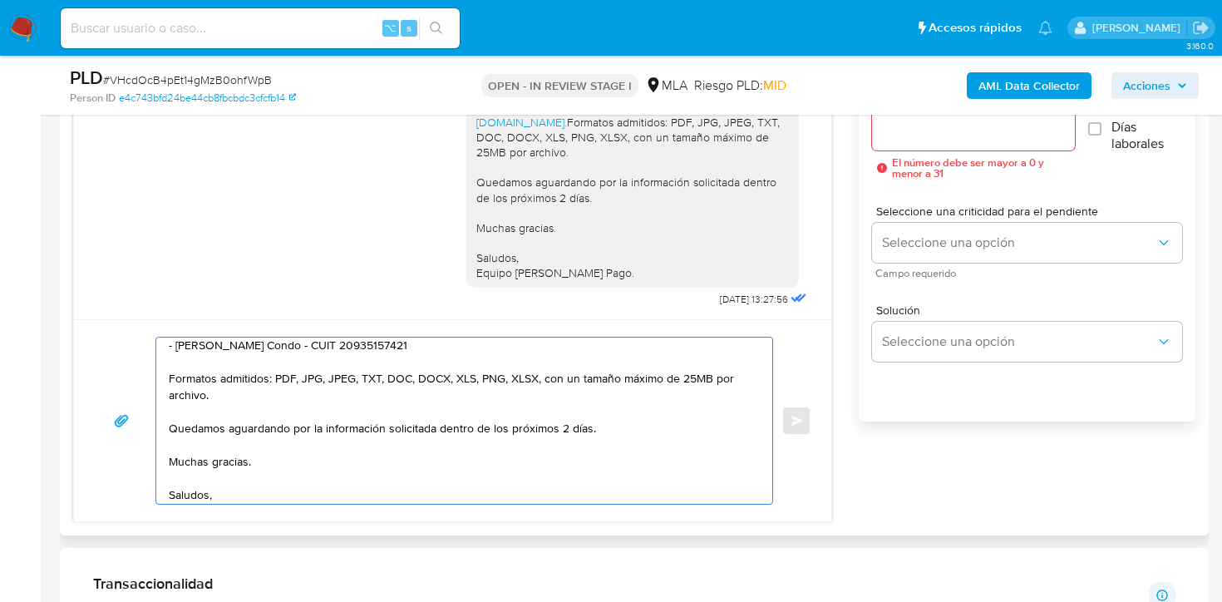
scroll to position [211, 0]
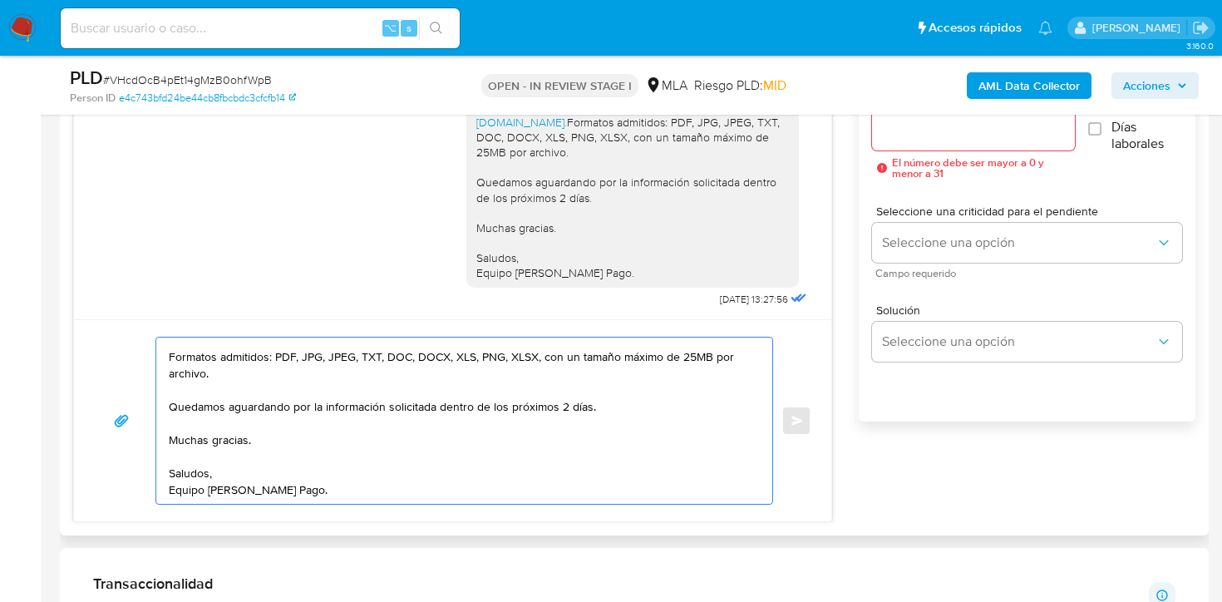
type textarea "Hola. En este caso, necesitamos que: 1. Nos brindes el Resumen de Comprobantes …"
click at [979, 140] on input "Esperar Respuesta (días)" at bounding box center [974, 131] width 204 height 22
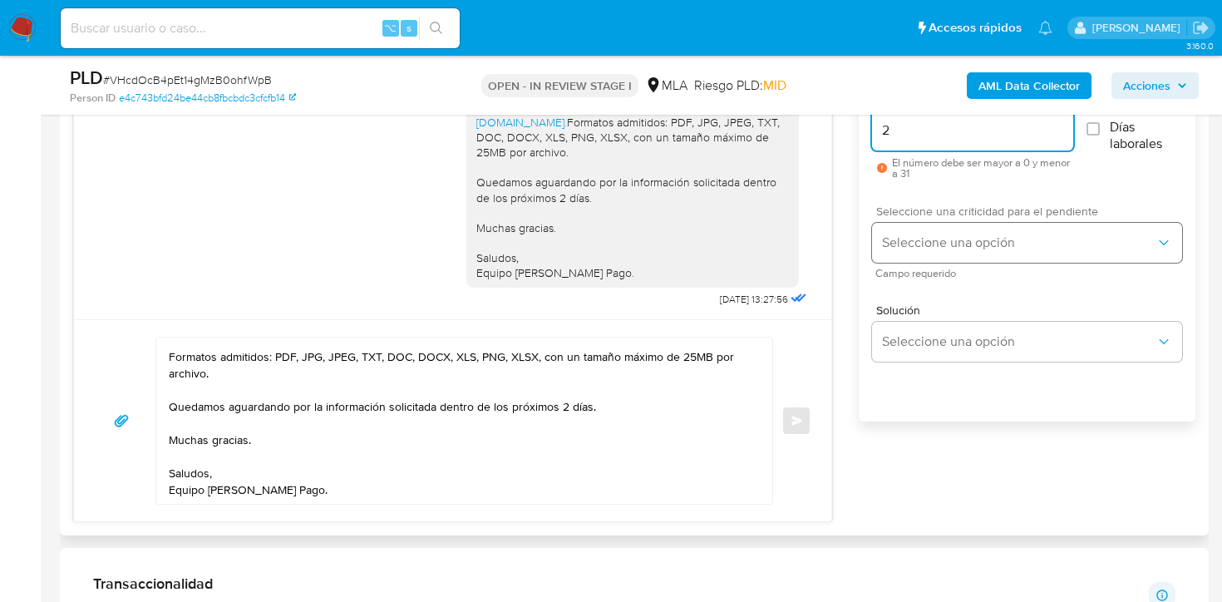
type input "2"
click at [903, 252] on button "Seleccione una opción" at bounding box center [1027, 243] width 310 height 40
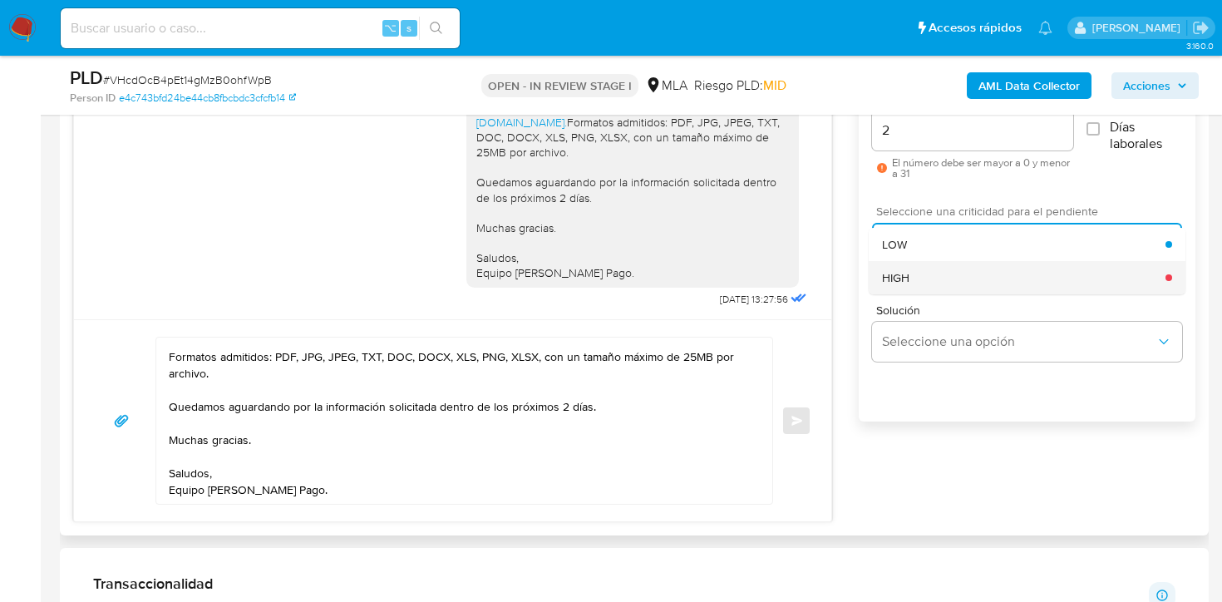
click at [917, 285] on div "HIGH" at bounding box center [1023, 277] width 283 height 33
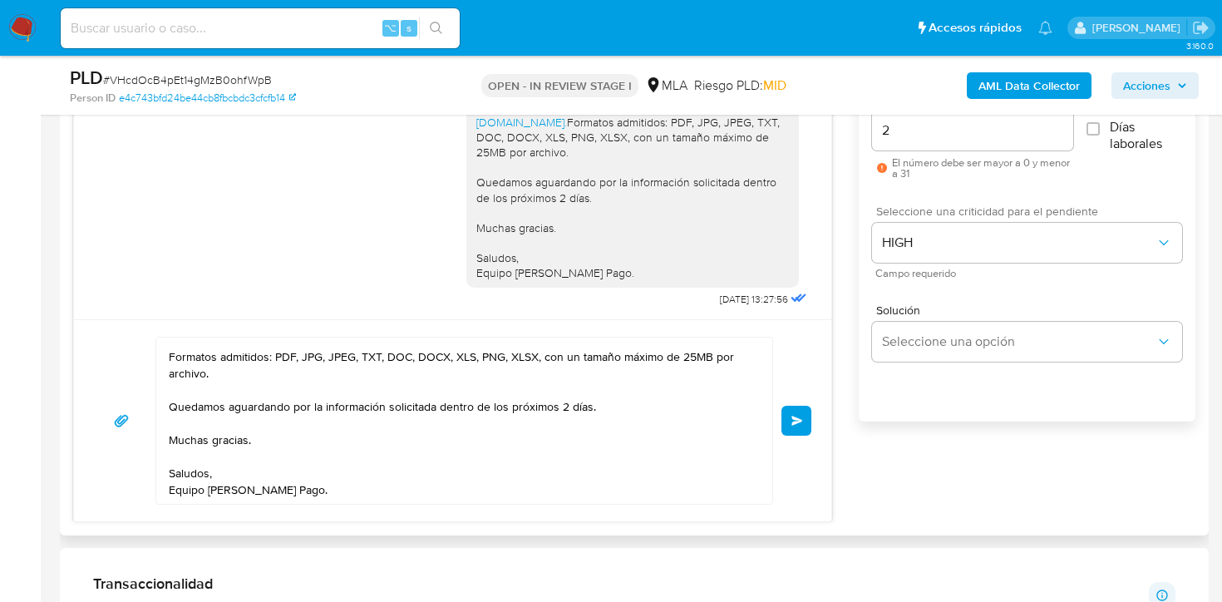
click at [801, 412] on button "Enviar" at bounding box center [796, 421] width 30 height 30
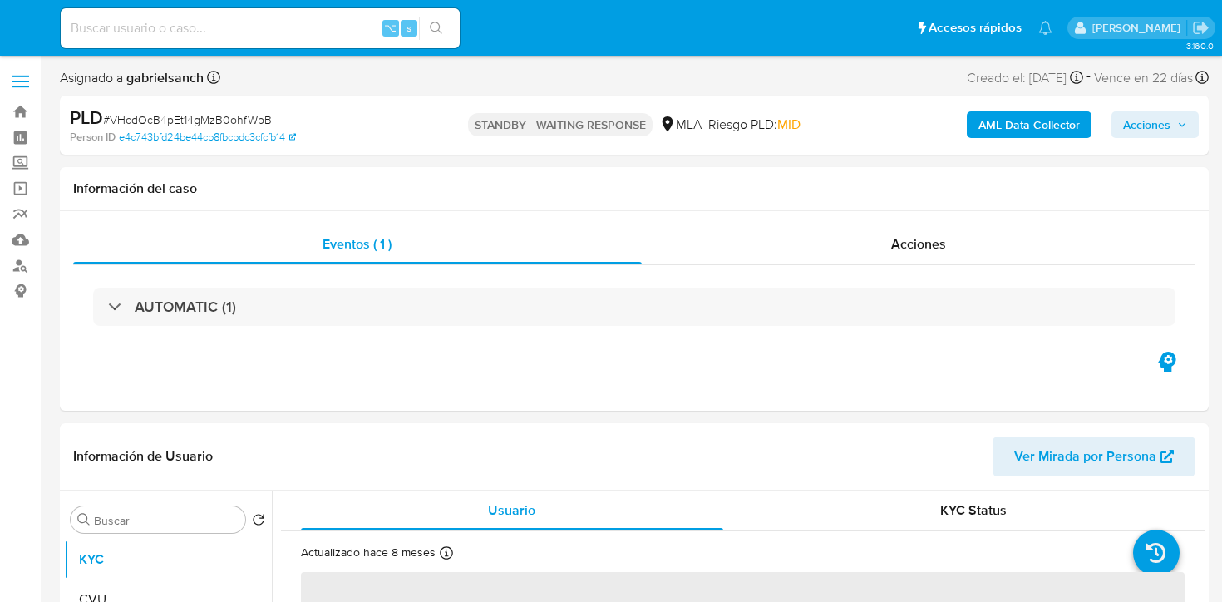
select select "10"
click at [243, 37] on input at bounding box center [260, 28] width 399 height 22
paste input "JMnu8Z73jehnI7AgcZdppPHD"
type input "JMnu8Z73jehnI7AgcZdppPHD"
select select "10"
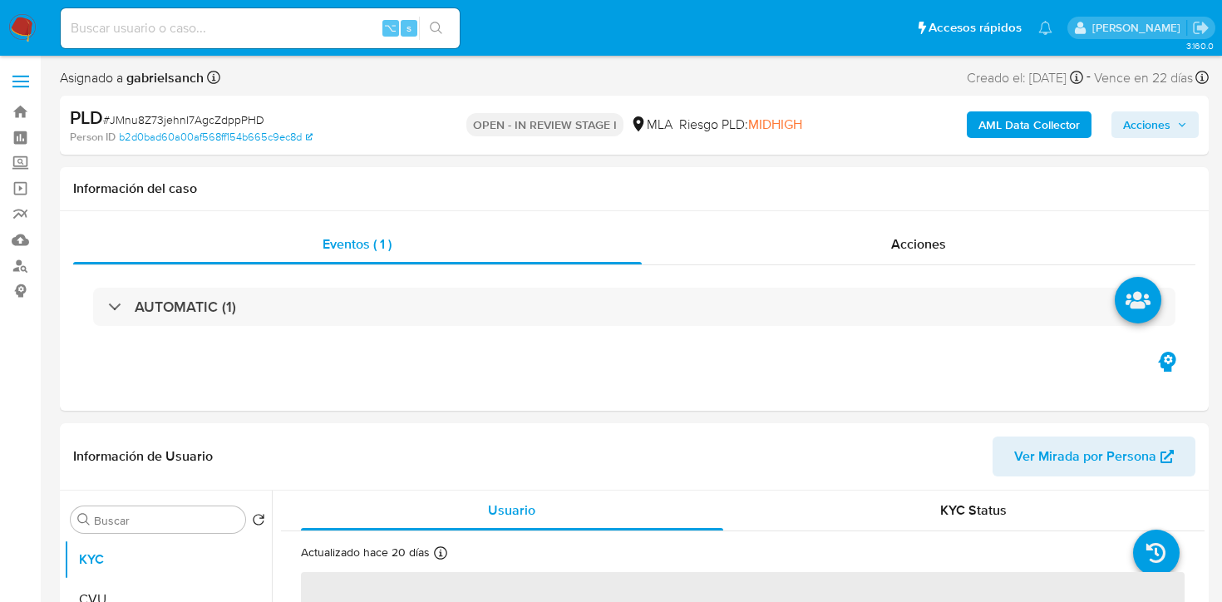
select select "10"
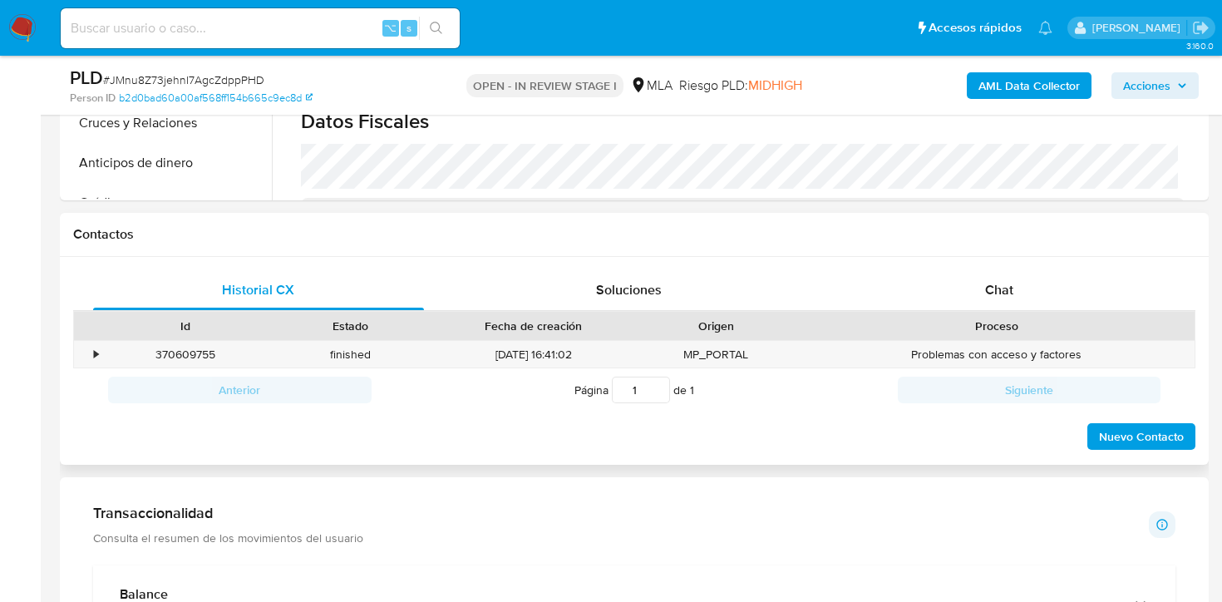
scroll to position [672, 0]
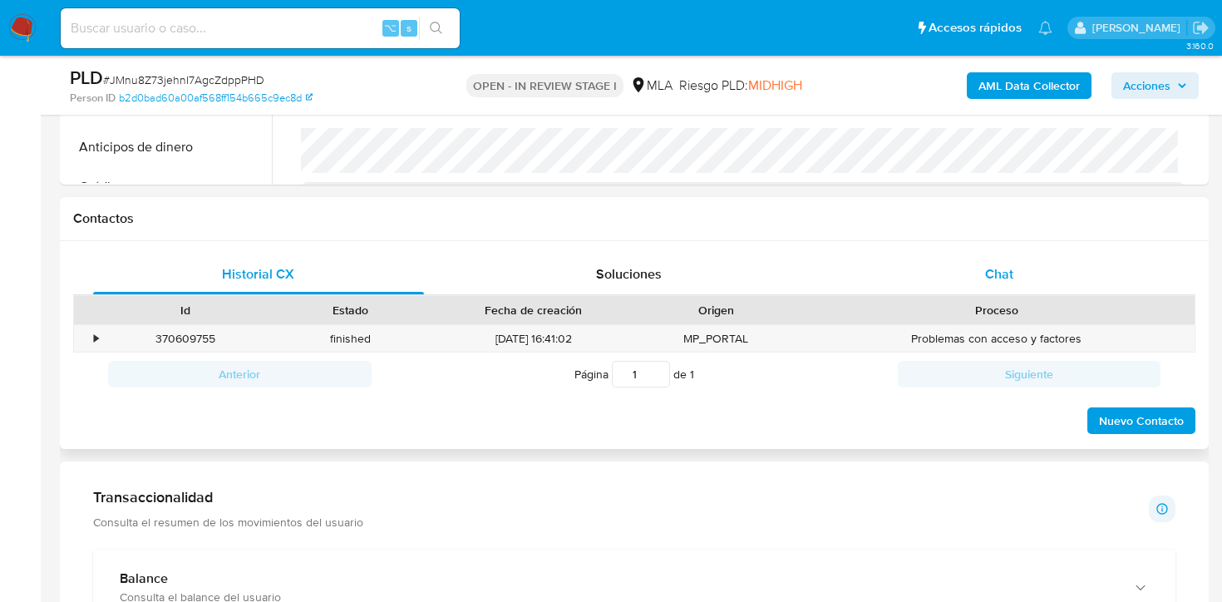
click at [923, 277] on div "Chat" at bounding box center [999, 274] width 331 height 40
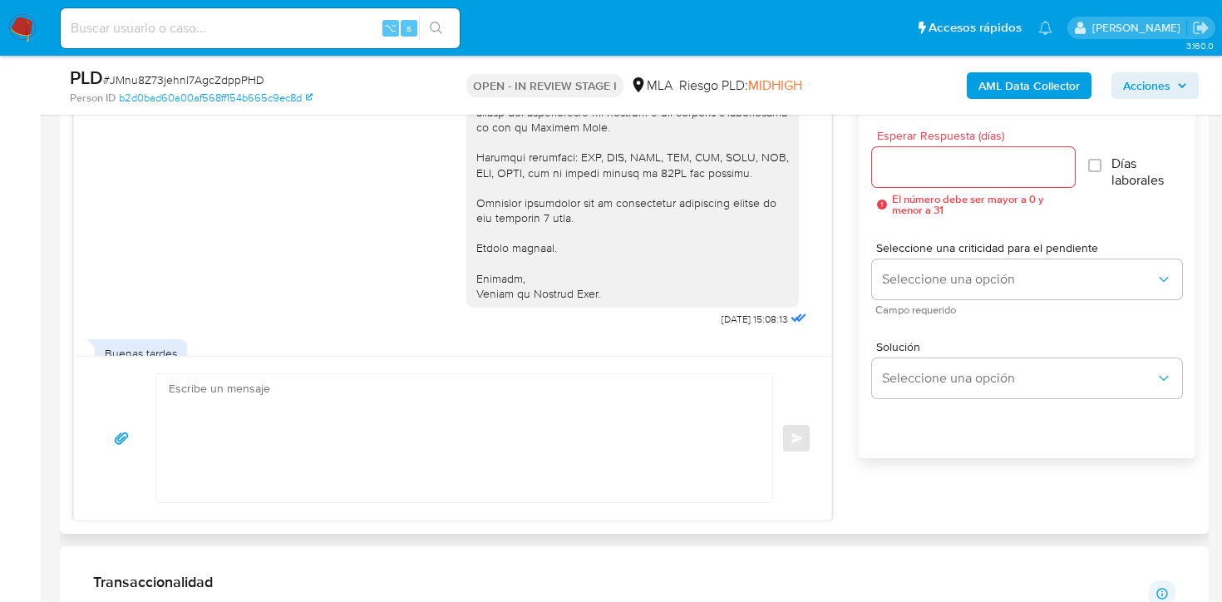
scroll to position [2836, 0]
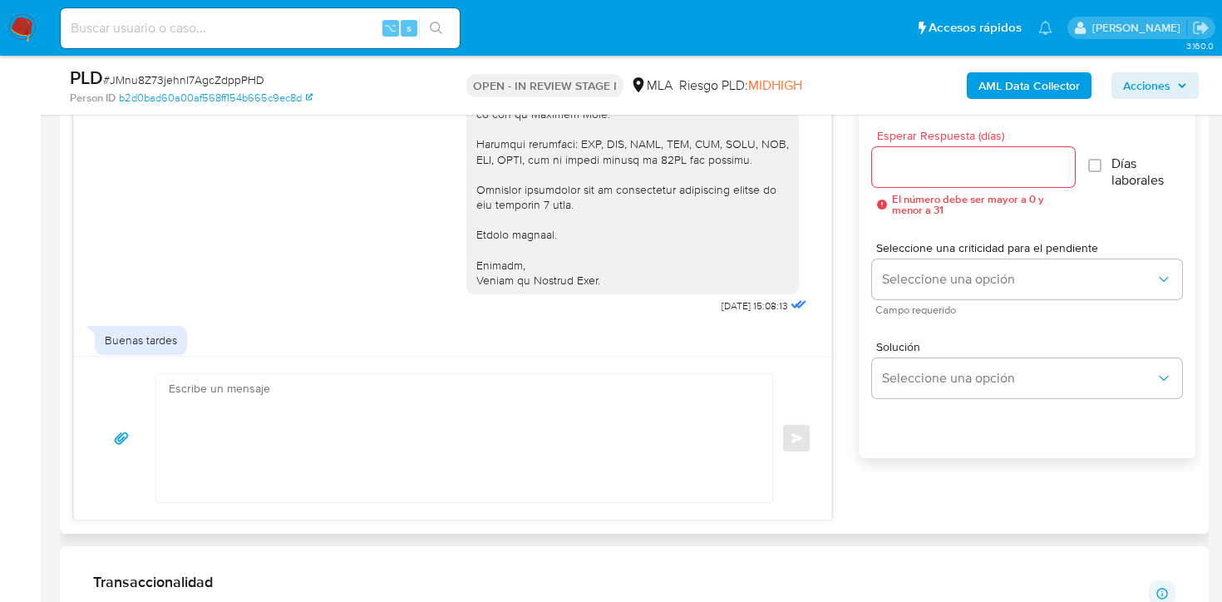
drag, startPoint x: 478, startPoint y: 170, endPoint x: 657, endPoint y: 327, distance: 237.9
copy div "Lore, ipsumd sitamet con ad elitseddo. Ei temp inci ut labo etdolor magnaali en…"
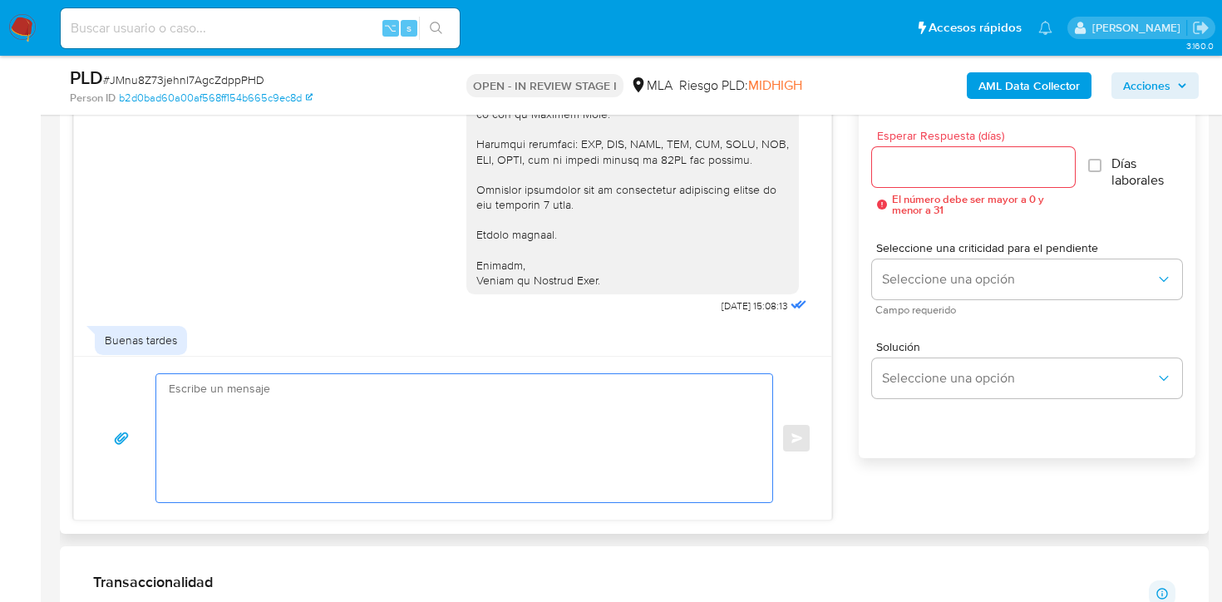
click at [509, 421] on textarea at bounding box center [460, 438] width 583 height 128
paste textarea "Lore, ipsumd sitamet con ad elitseddo. Ei temp inci ut labo etdolor magnaali en…"
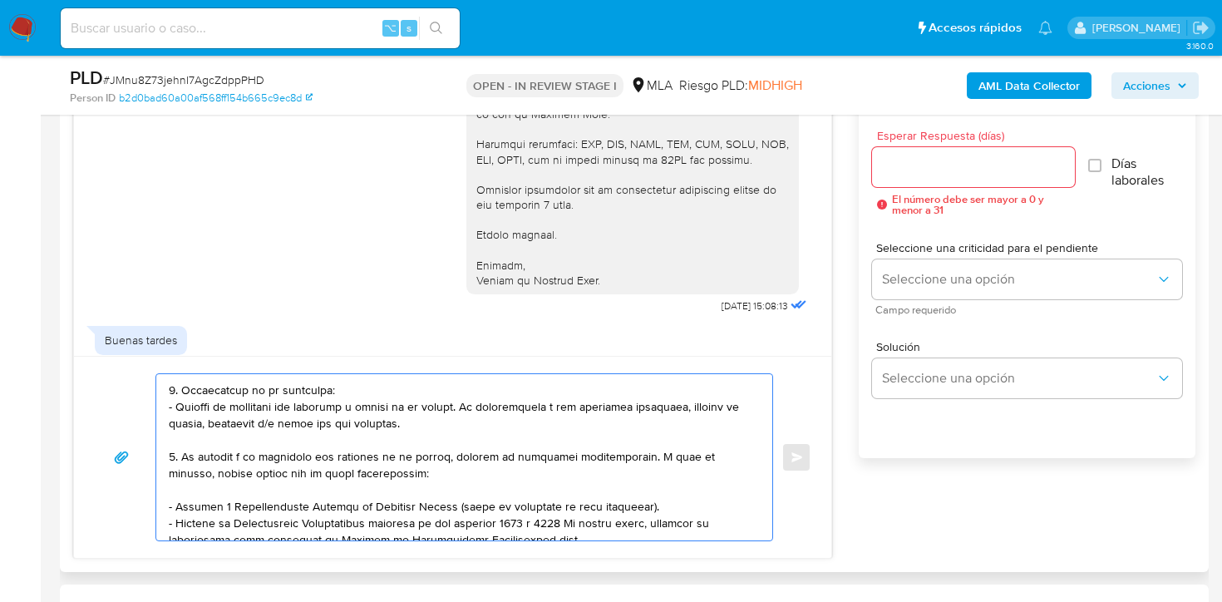
scroll to position [0, 0]
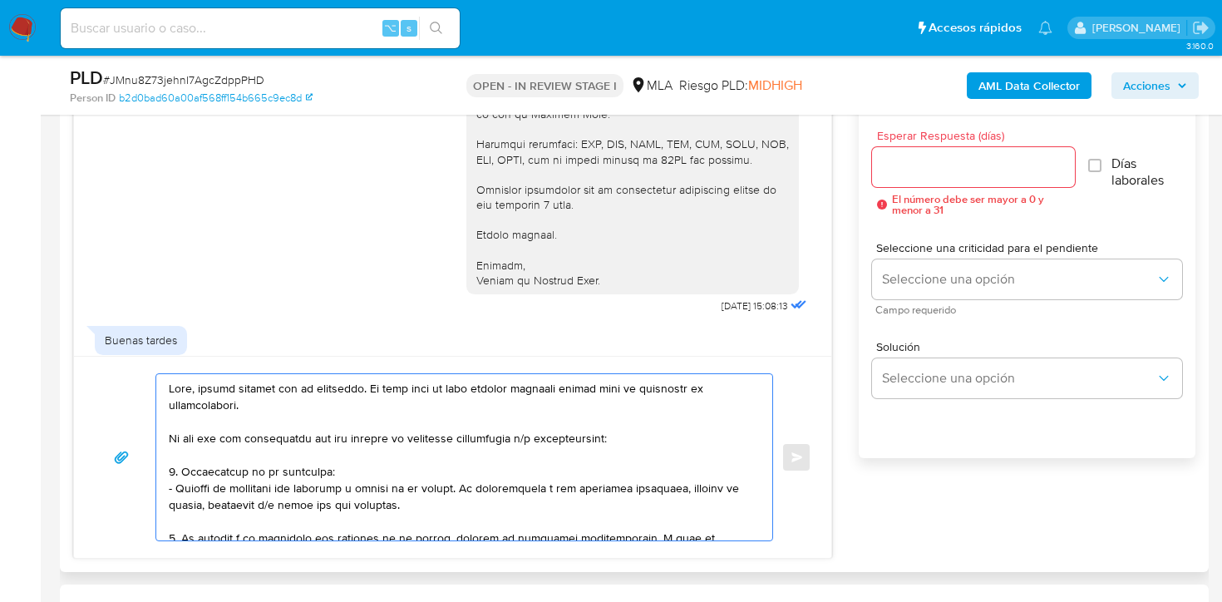
drag, startPoint x: 371, startPoint y: 386, endPoint x: 254, endPoint y: 416, distance: 120.1
click at [254, 416] on textarea at bounding box center [460, 457] width 583 height 166
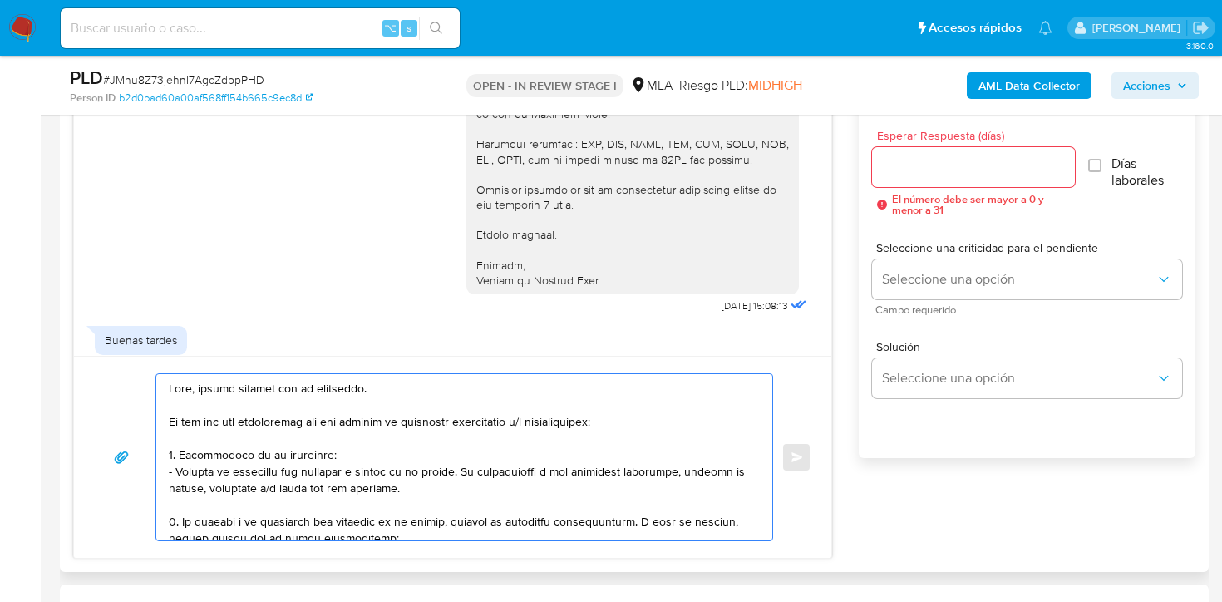
drag, startPoint x: 189, startPoint y: 424, endPoint x: 343, endPoint y: 433, distance: 154.8
click at [343, 433] on textarea at bounding box center [460, 457] width 583 height 166
click at [344, 433] on textarea at bounding box center [460, 457] width 583 height 166
drag, startPoint x: 189, startPoint y: 422, endPoint x: 337, endPoint y: 421, distance: 148.8
click at [337, 421] on textarea at bounding box center [460, 457] width 583 height 166
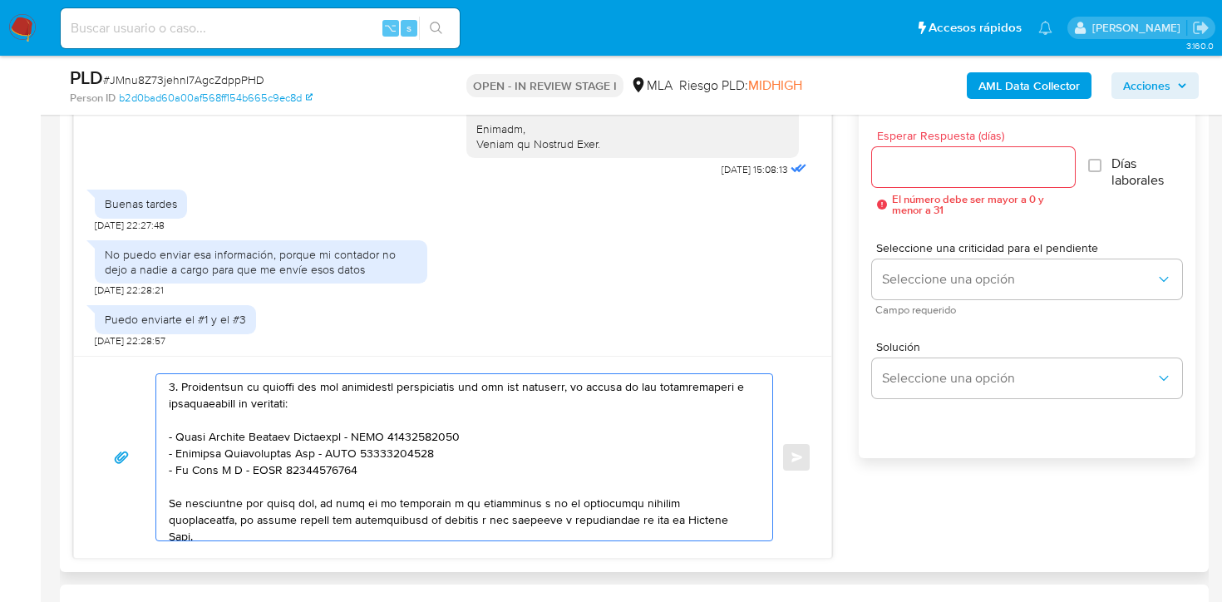
scroll to position [348, 0]
type textarea "Lore, ipsumd sitamet con ad elitseddo. Ei temp inci, utlaboreetd mag ali enimad…"
click at [972, 170] on input "Esperar Respuesta (días)" at bounding box center [974, 167] width 204 height 22
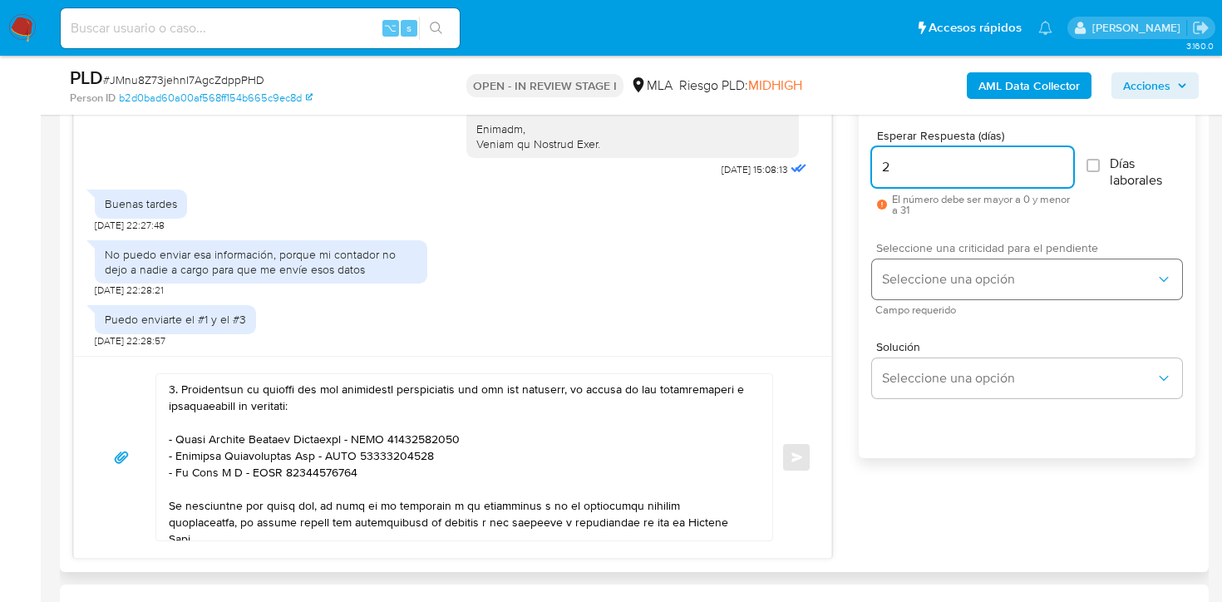
type input "2"
click at [912, 263] on button "Seleccione una opción" at bounding box center [1027, 279] width 310 height 40
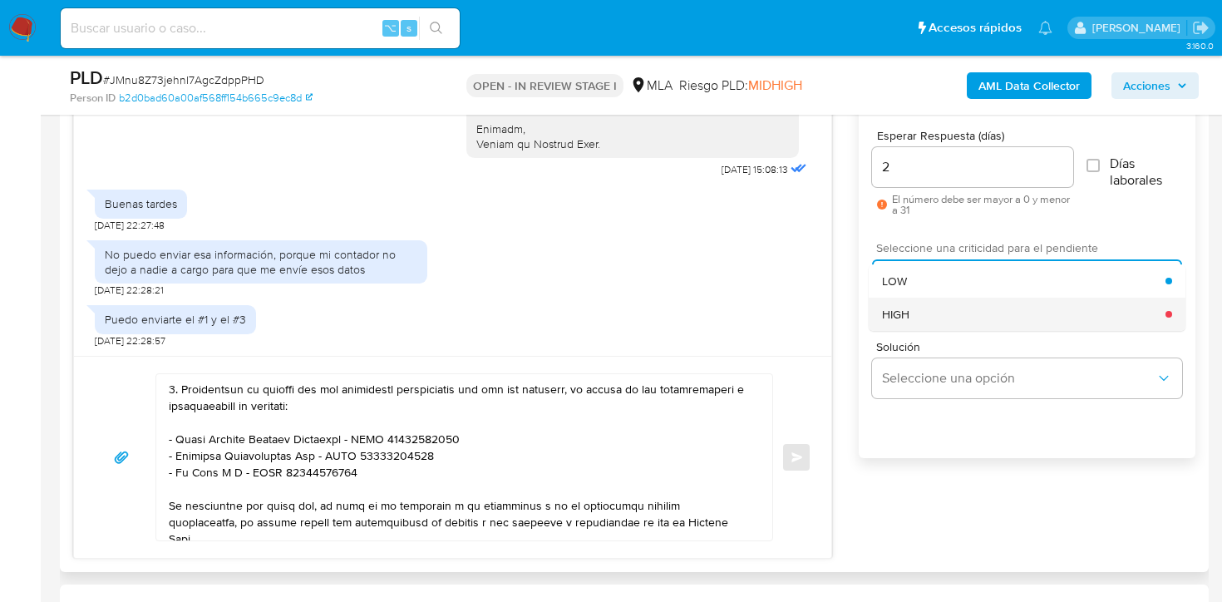
click at [905, 319] on span "HIGH" at bounding box center [895, 314] width 27 height 15
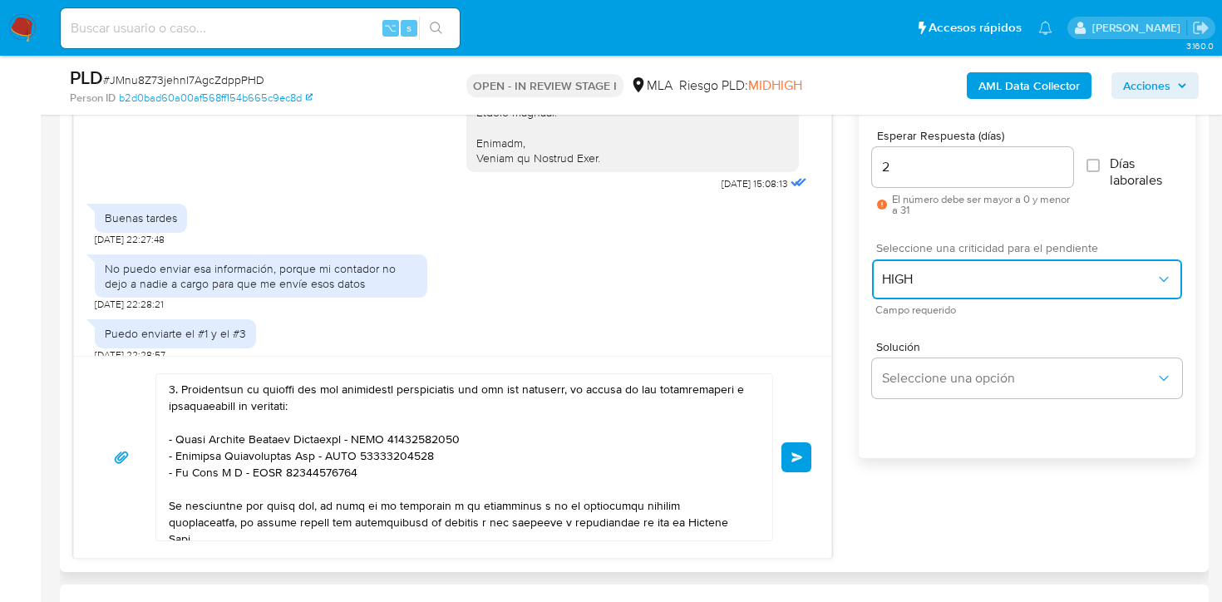
scroll to position [2958, 0]
click at [801, 445] on button "Enviar" at bounding box center [796, 457] width 30 height 30
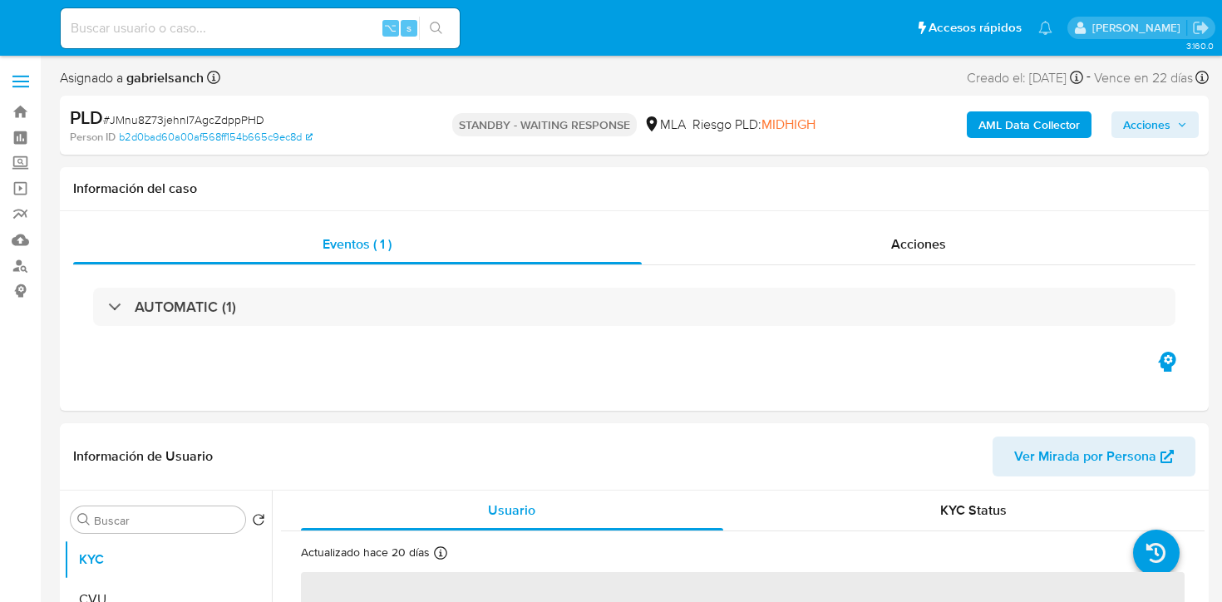
select select "10"
click at [222, 31] on input at bounding box center [260, 28] width 399 height 22
paste input "THudLKylKVdealMAVEsT3xup"
type input "THudLKylKVdealMAVEsT3xup"
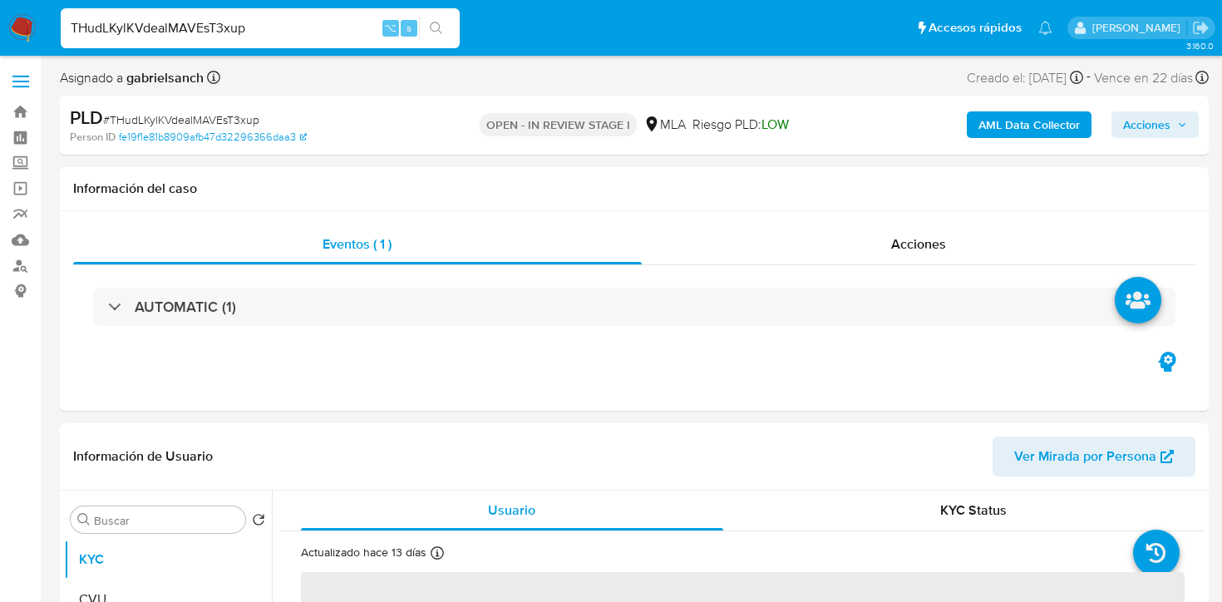
select select "10"
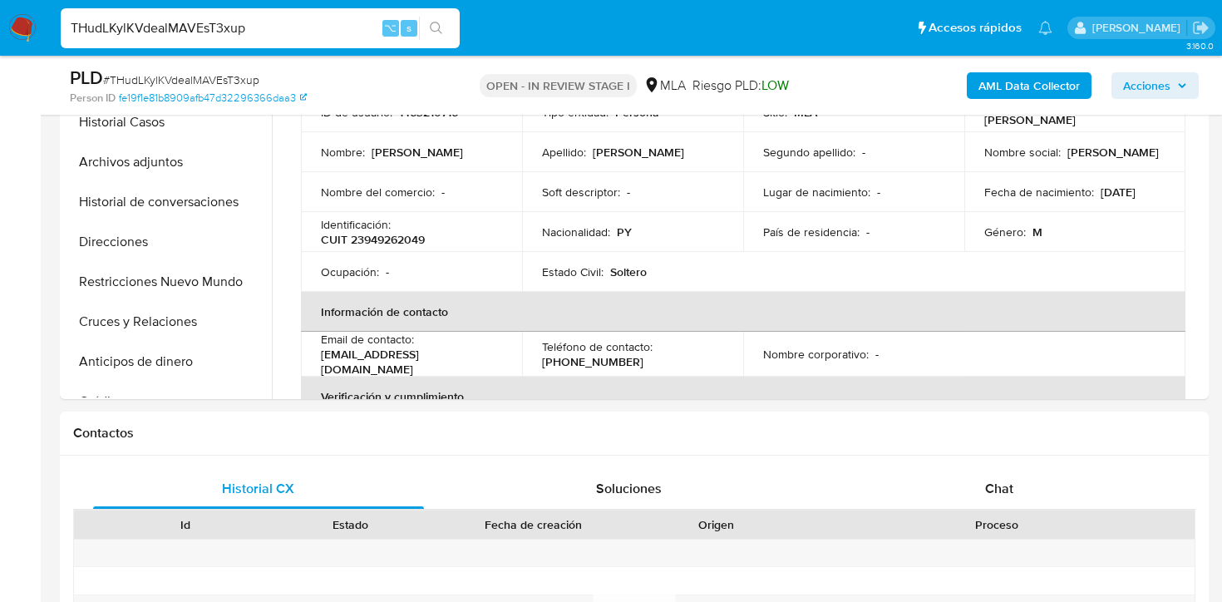
scroll to position [585, 0]
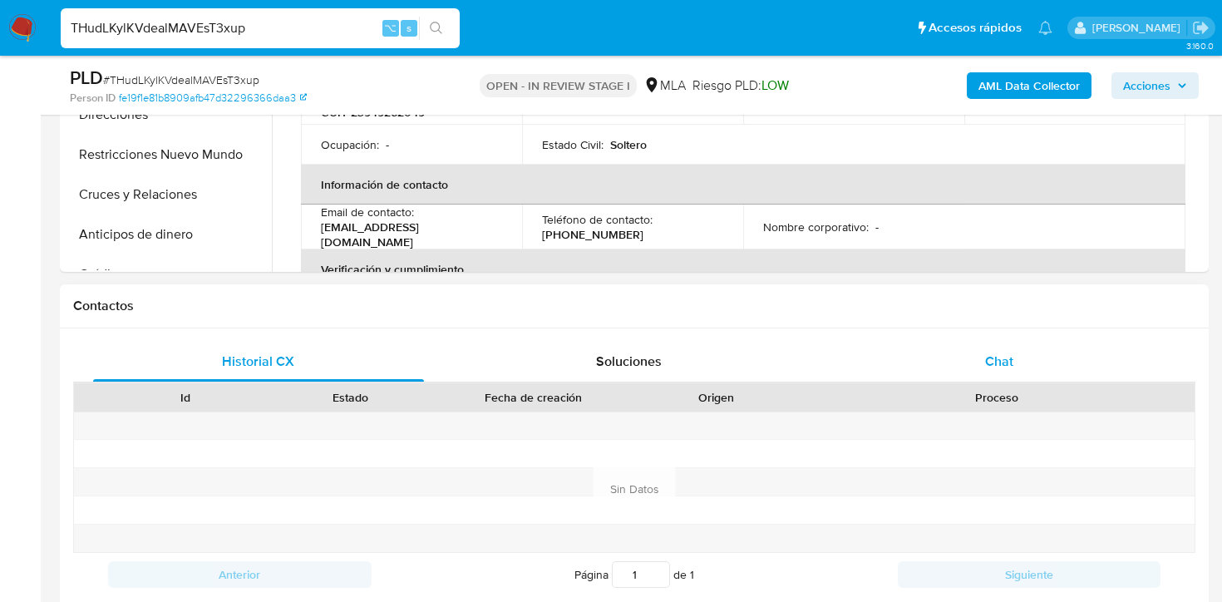
click at [929, 350] on div "Chat" at bounding box center [999, 362] width 331 height 40
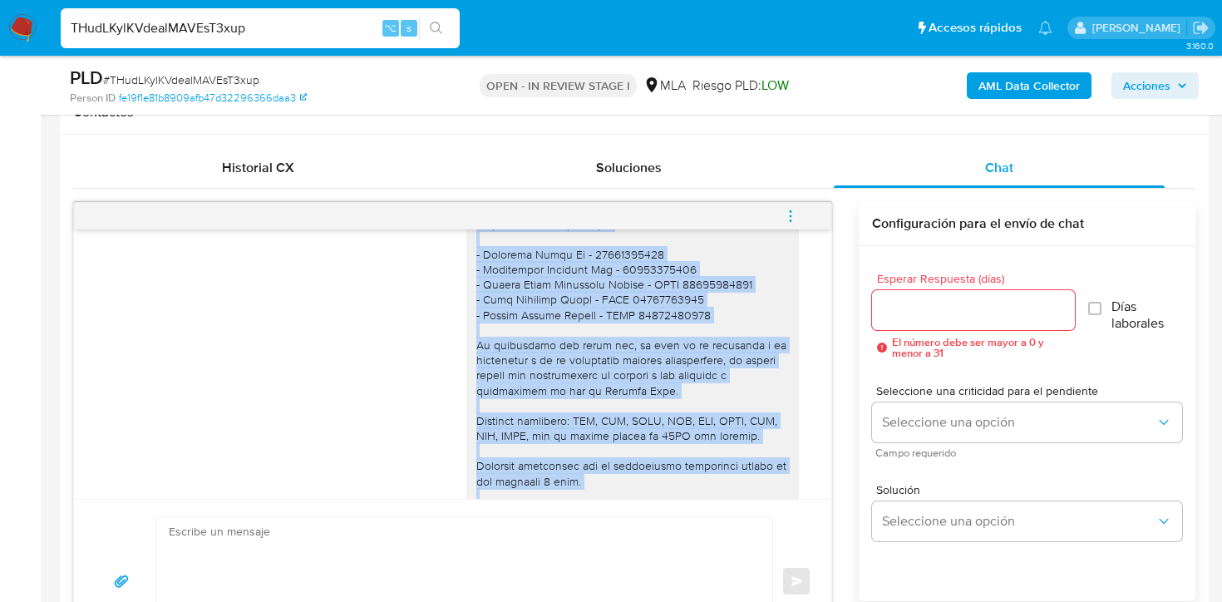
scroll to position [2928, 0]
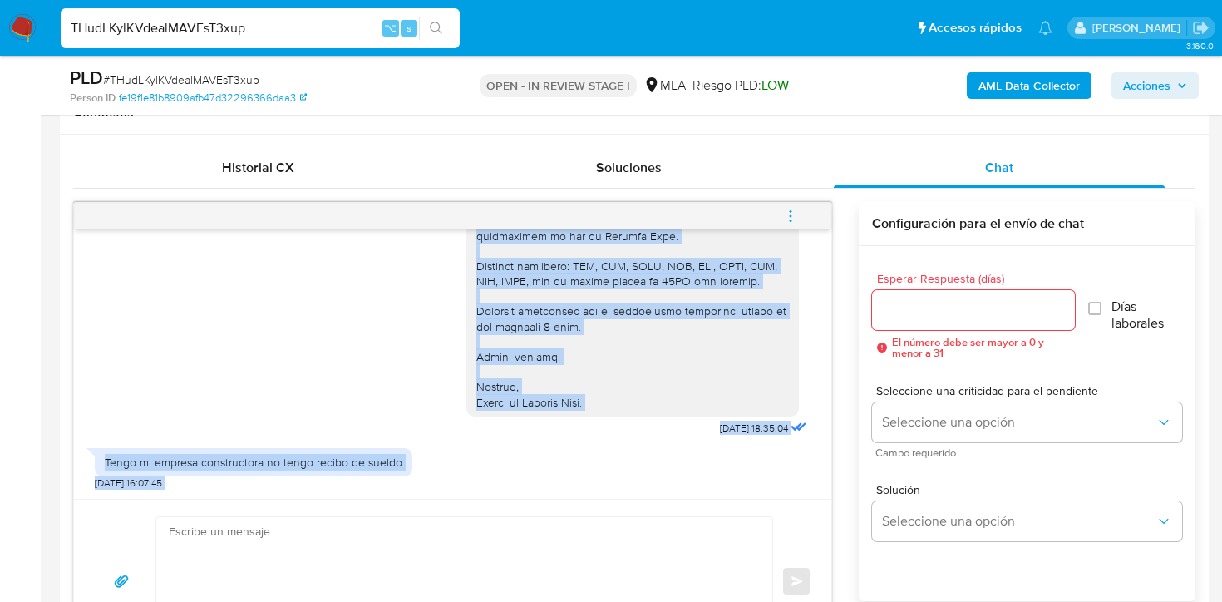
drag, startPoint x: 479, startPoint y: 288, endPoint x: 621, endPoint y: 403, distance: 182.6
copy div "Hola, En función de las operaciones registradas en tu cuenta de Mercado Pago, n…"
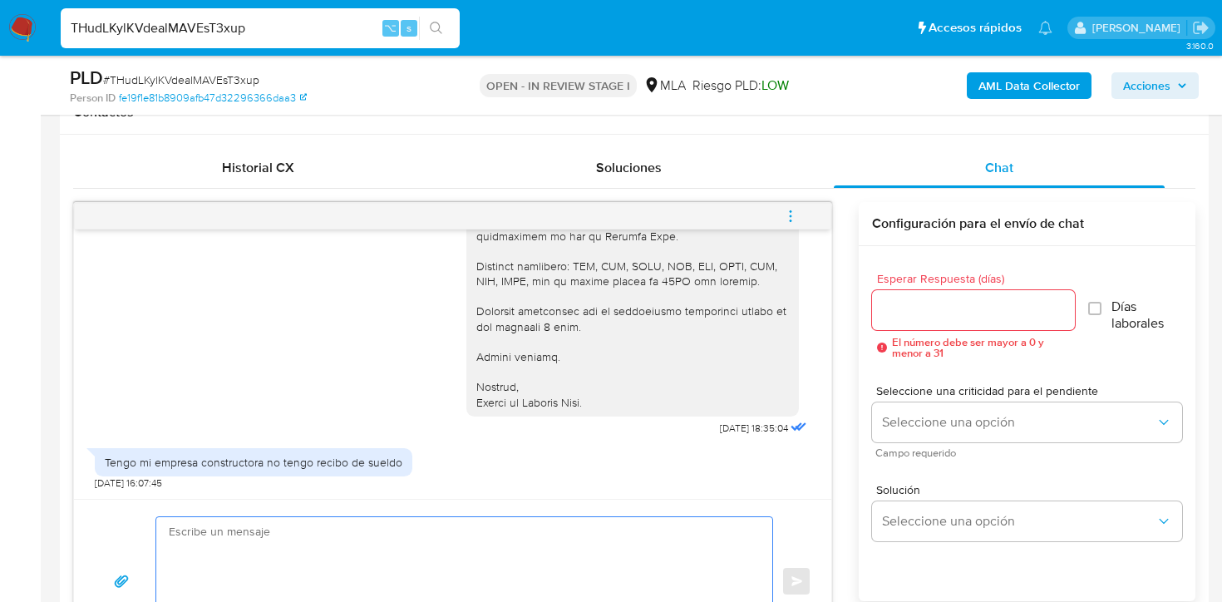
click at [441, 578] on textarea at bounding box center [460, 581] width 583 height 128
paste textarea "Hola, En función de las operaciones registradas en tu cuenta de Mercado Pago, n…"
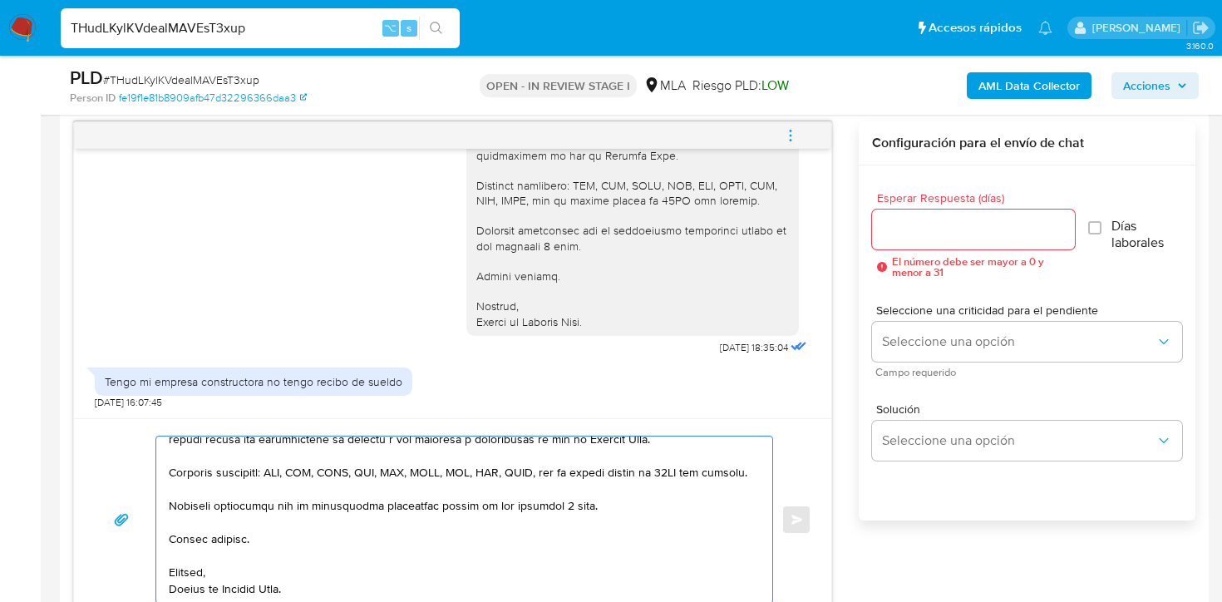
scroll to position [0, 0]
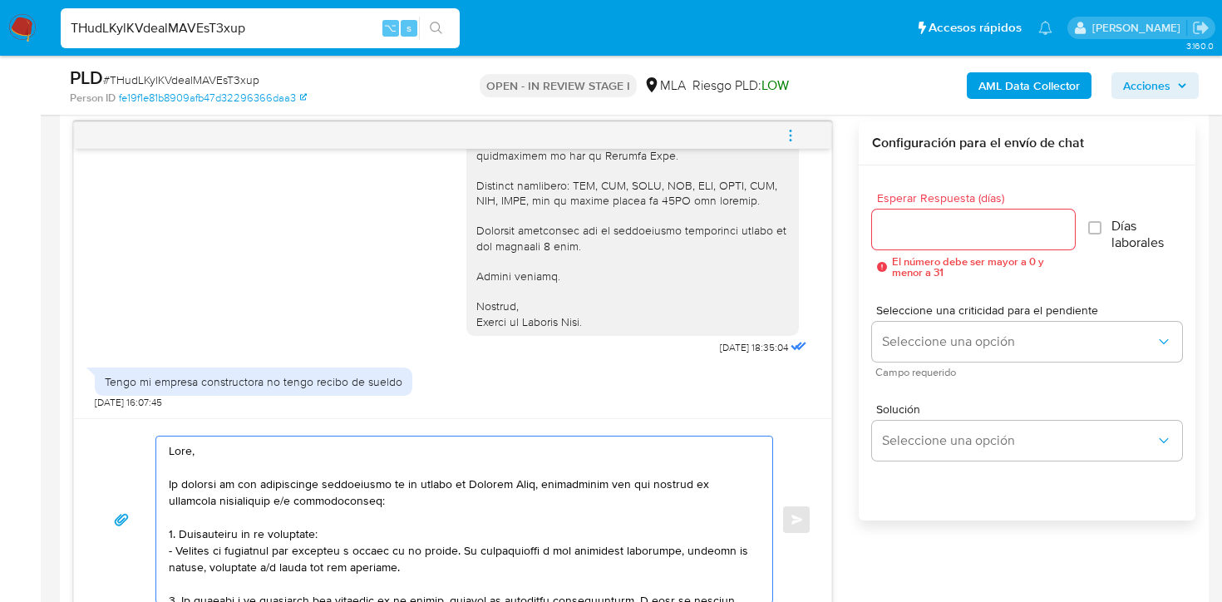
type textarea "Hola, En función de las operaciones registradas en tu cuenta de Mercado Pago, n…"
click at [953, 222] on input "Esperar Respuesta (días)" at bounding box center [974, 230] width 204 height 22
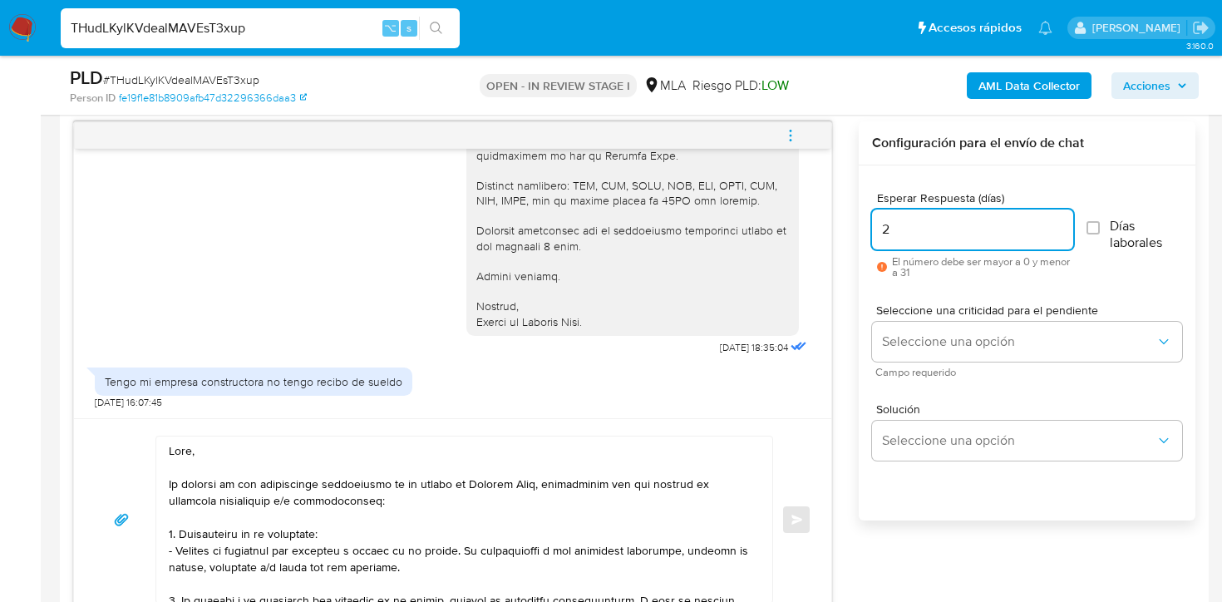
type input "2"
click at [381, 440] on textarea at bounding box center [460, 519] width 583 height 166
click at [377, 445] on textarea at bounding box center [460, 519] width 583 height 166
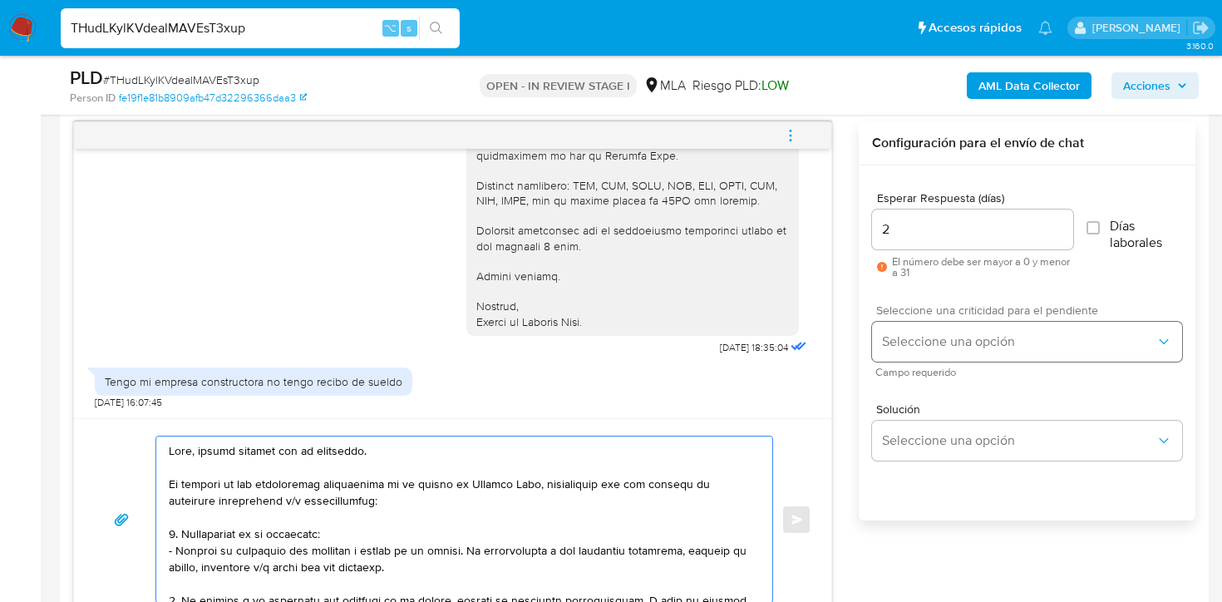
type textarea "Hola, muchas gracias por tu respuesta. En función de las operaciones registrada…"
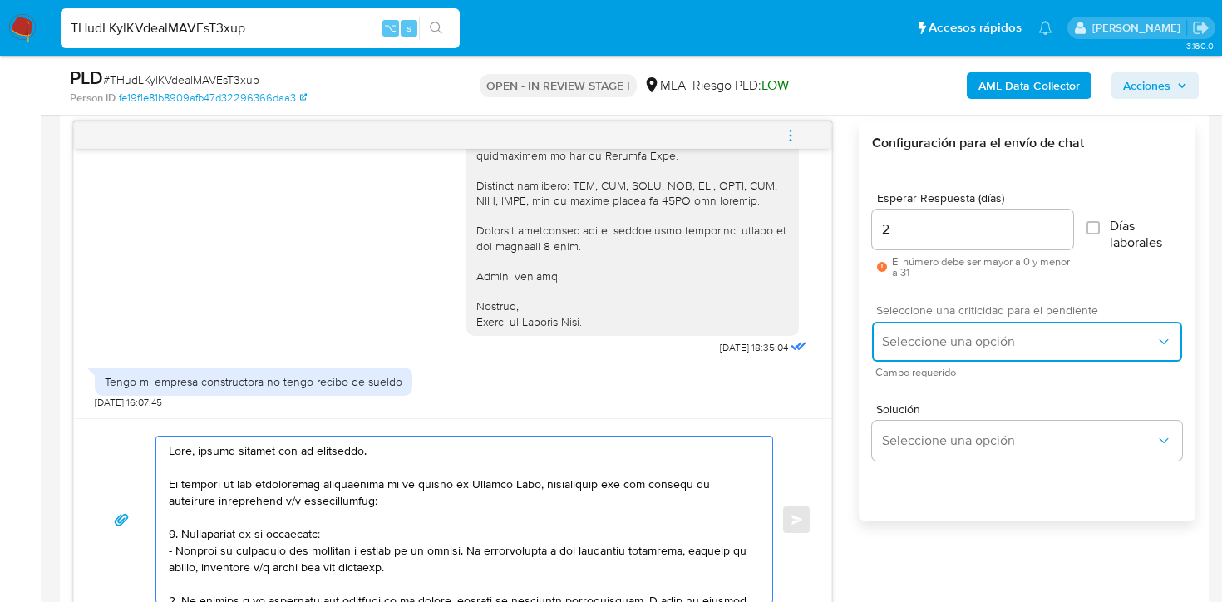
click at [911, 348] on span "Seleccione una opción" at bounding box center [1018, 341] width 273 height 17
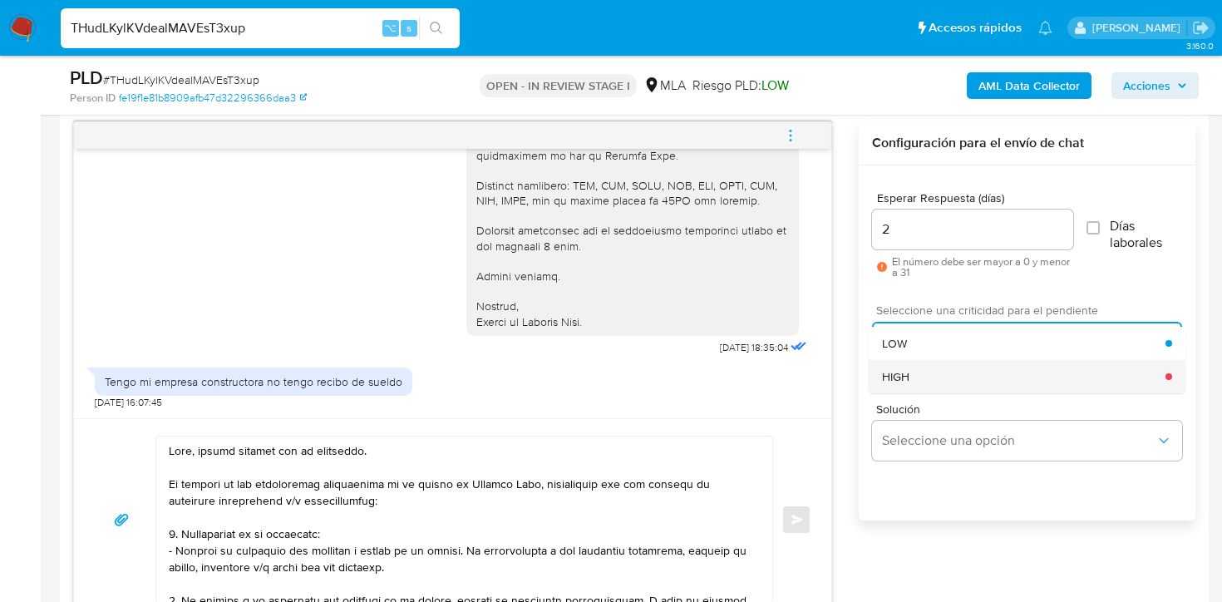
click at [905, 381] on span "HIGH" at bounding box center [895, 376] width 27 height 15
click at [787, 521] on button "Enviar" at bounding box center [796, 519] width 30 height 30
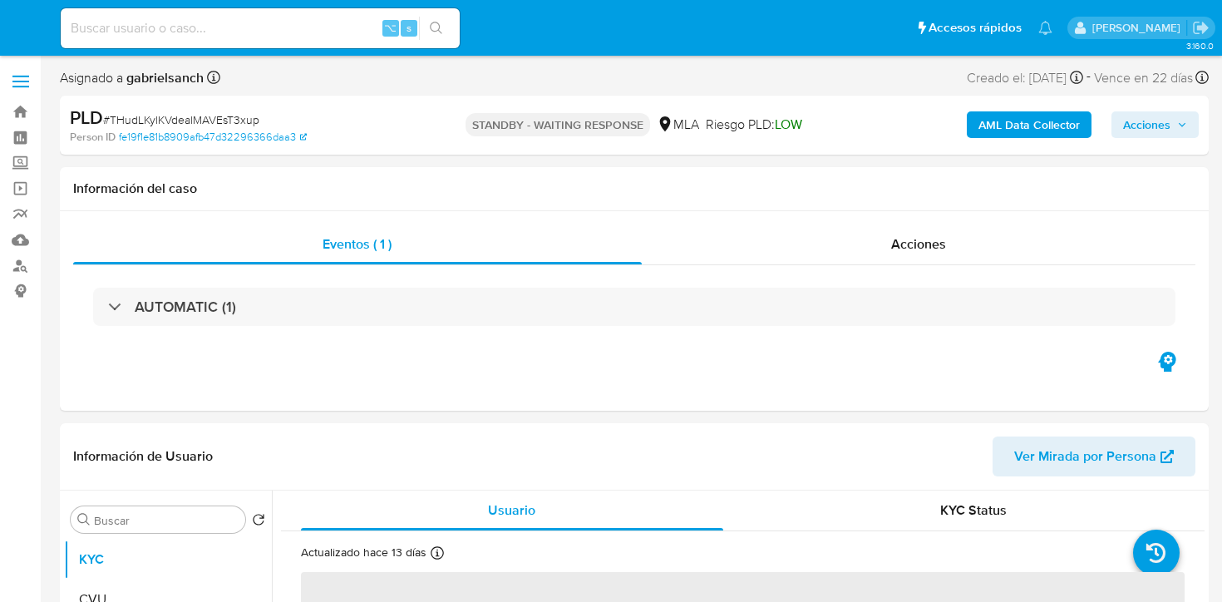
select select "10"
click at [273, 19] on input at bounding box center [260, 28] width 399 height 22
paste input "lwGKx6CBYZCUUR5klX2KxkUg"
type input "lwGKx6CBYZCUUR5klX2KxkUg"
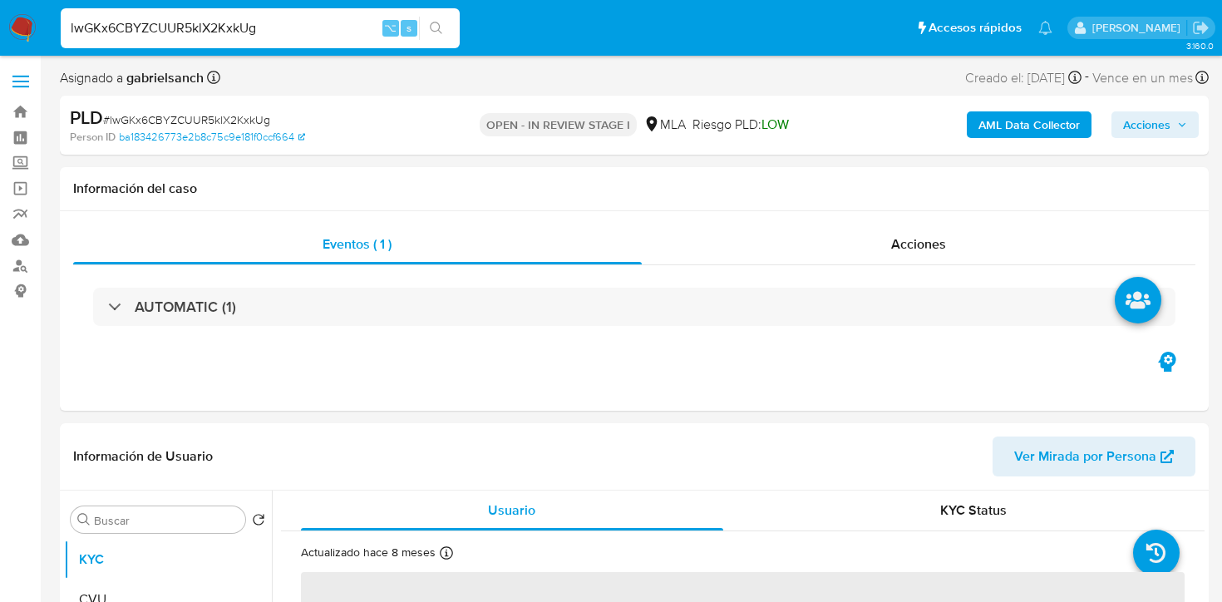
select select "10"
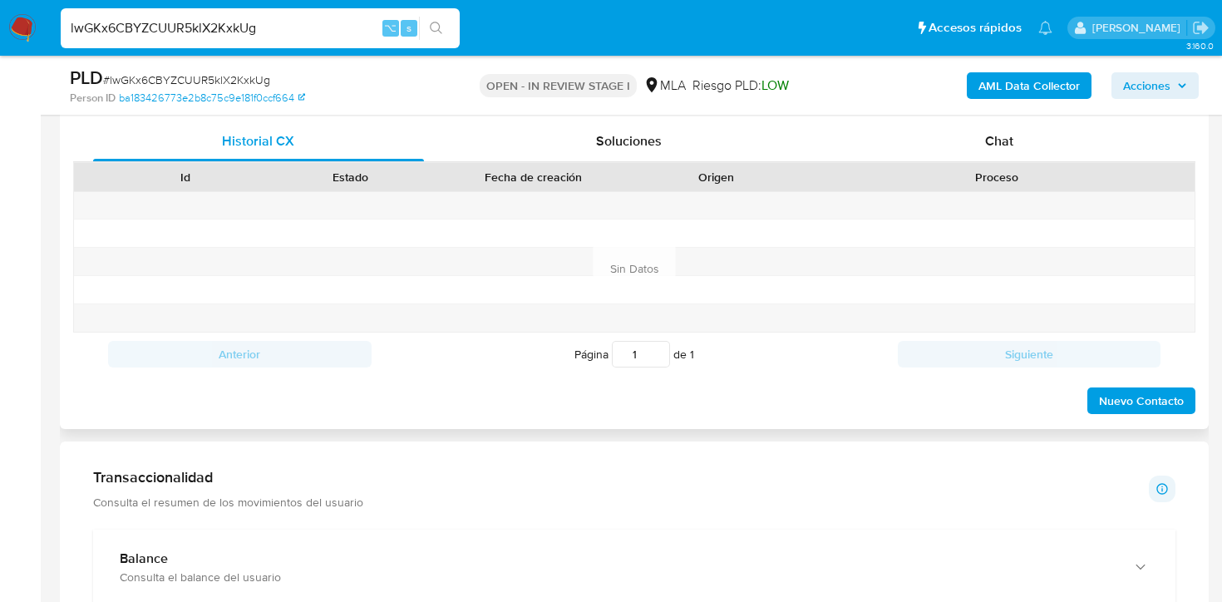
scroll to position [799, 0]
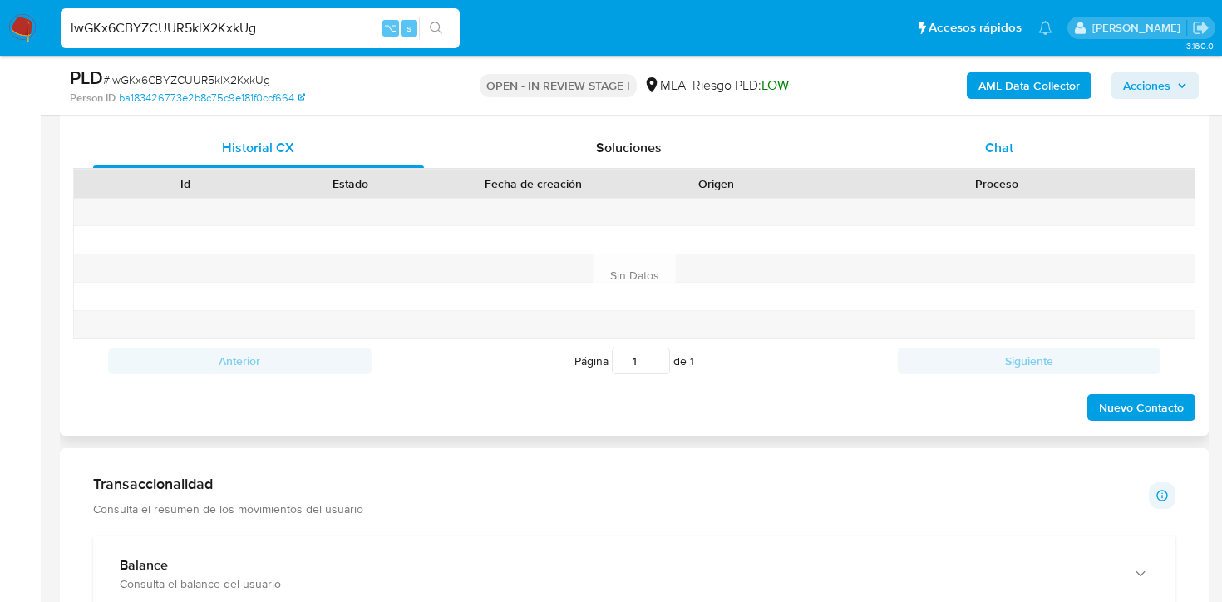
click at [932, 153] on div "Chat" at bounding box center [999, 148] width 331 height 40
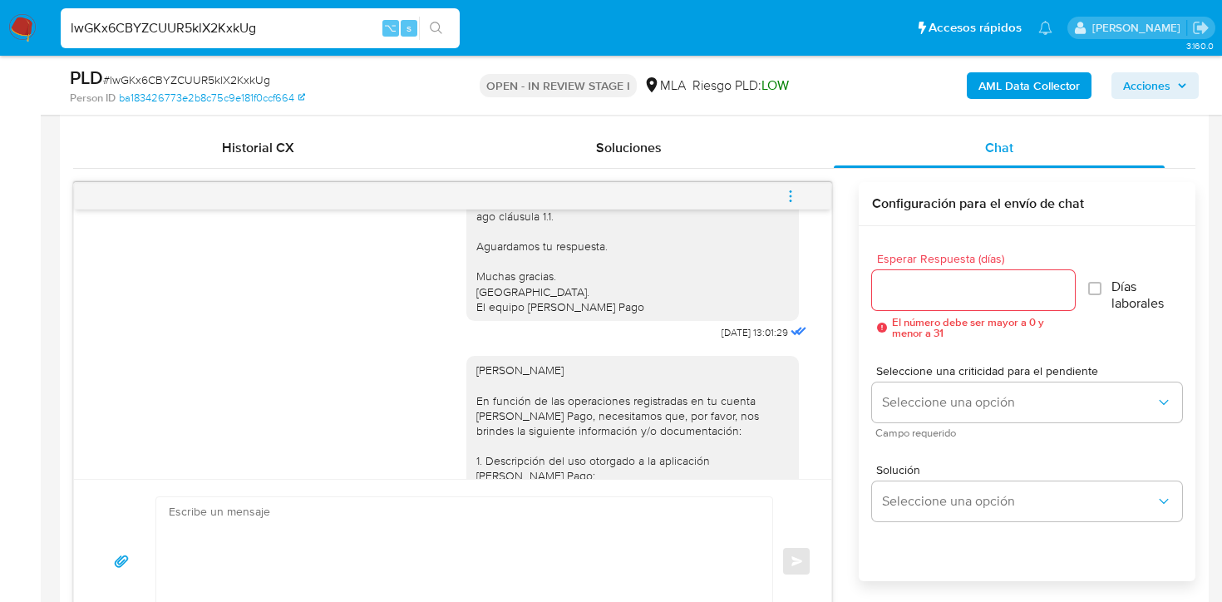
scroll to position [1378, 0]
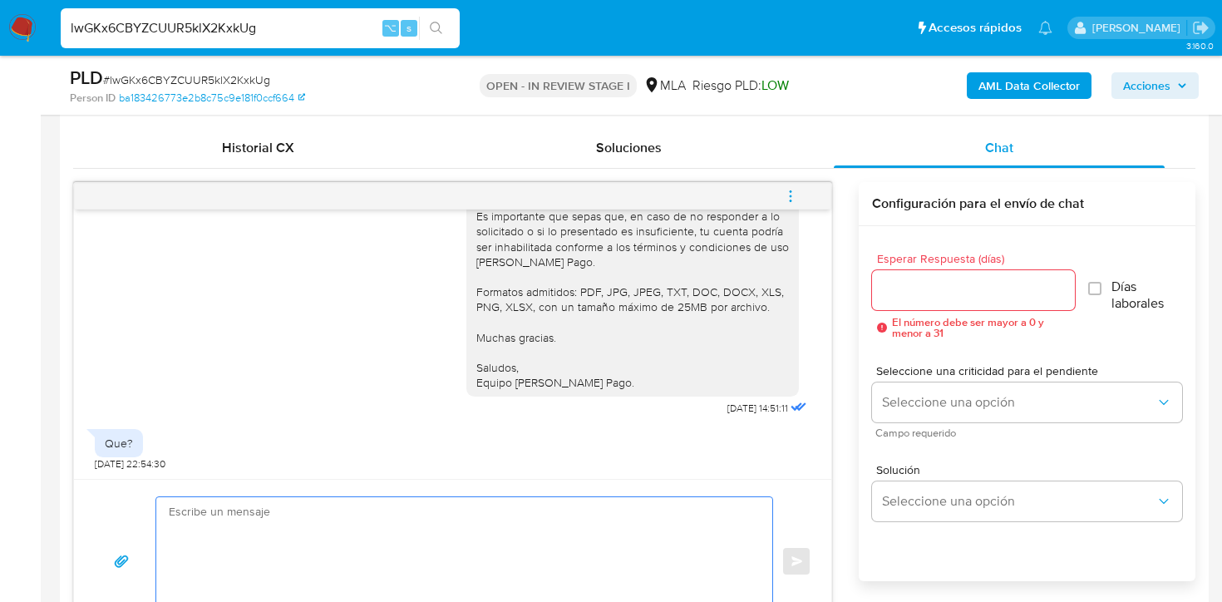
click at [280, 505] on textarea at bounding box center [460, 561] width 583 height 128
paste textarea "Hola, Muchas gracias por tu respuesta. Analizamos tu caso y verificamos que, co…"
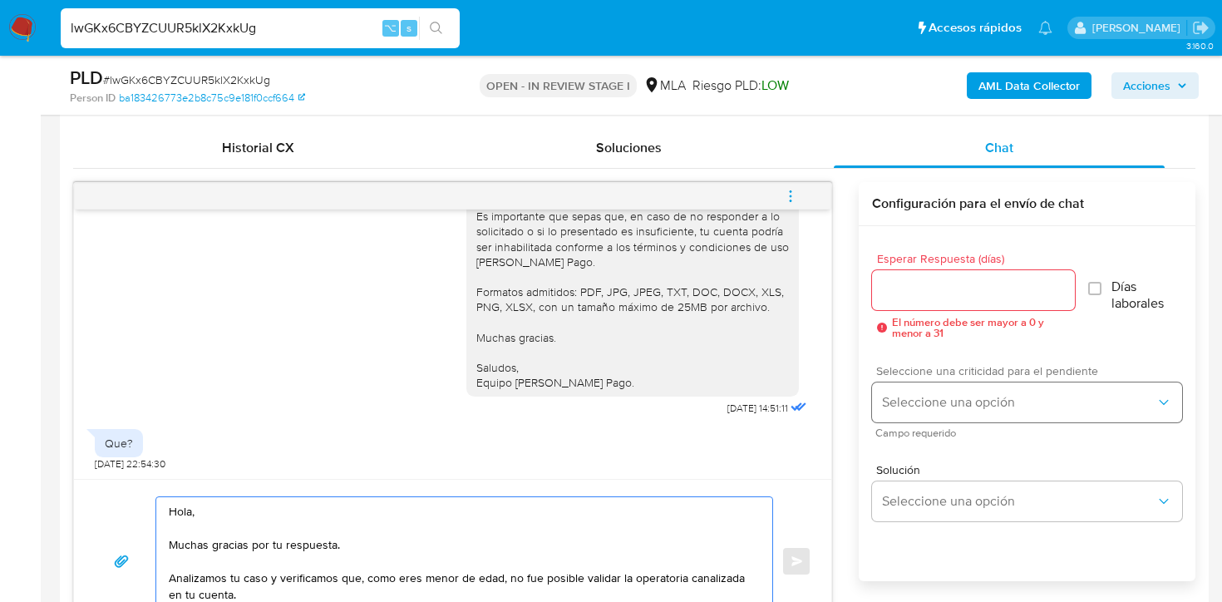
scroll to position [859, 0]
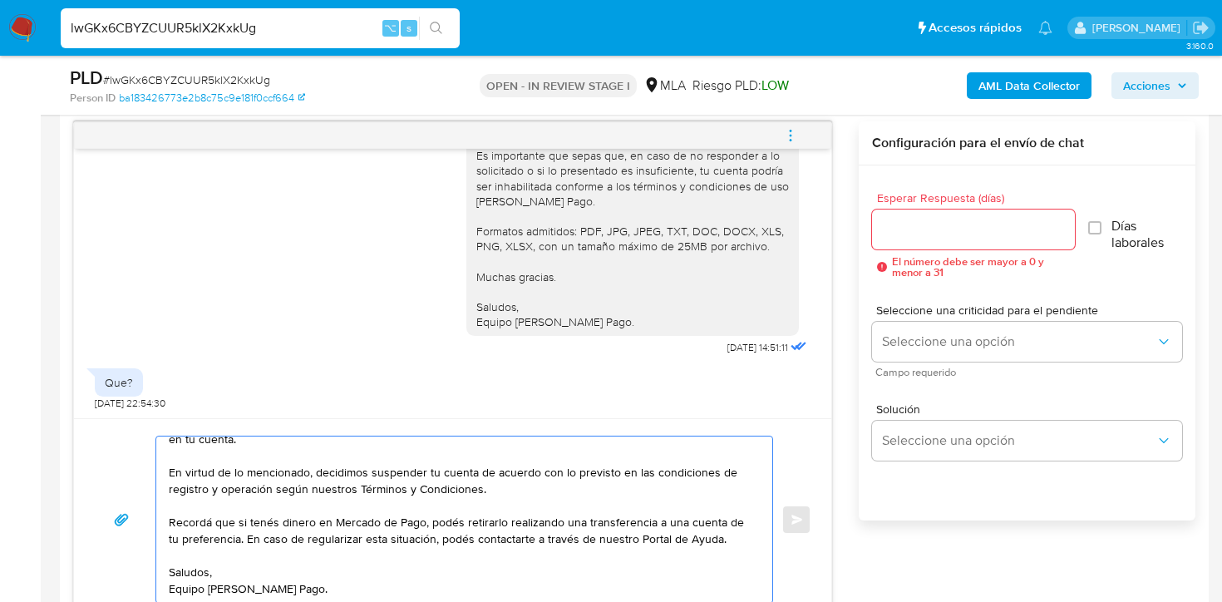
type textarea "Hola, Muchas gracias por tu respuesta. Analizamos tu caso y verificamos que, co…"
click at [932, 224] on input "Esperar Respuesta (días)" at bounding box center [974, 230] width 204 height 22
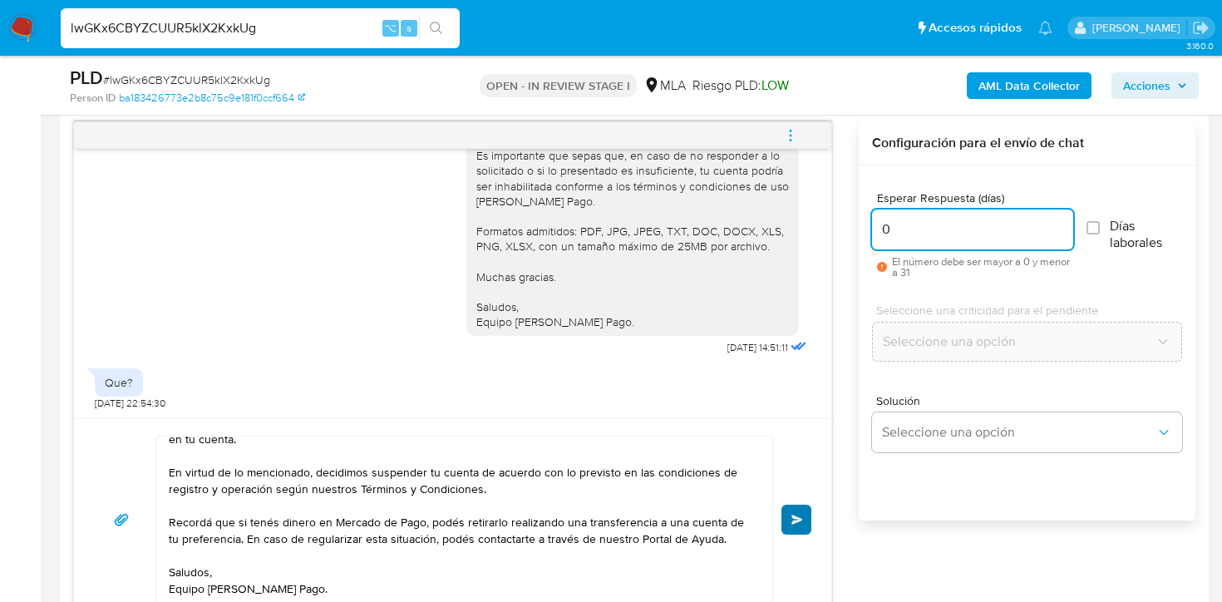
type input "0"
click at [795, 509] on button "Enviar" at bounding box center [796, 519] width 30 height 30
click at [789, 128] on icon "menu-action" at bounding box center [790, 135] width 15 height 15
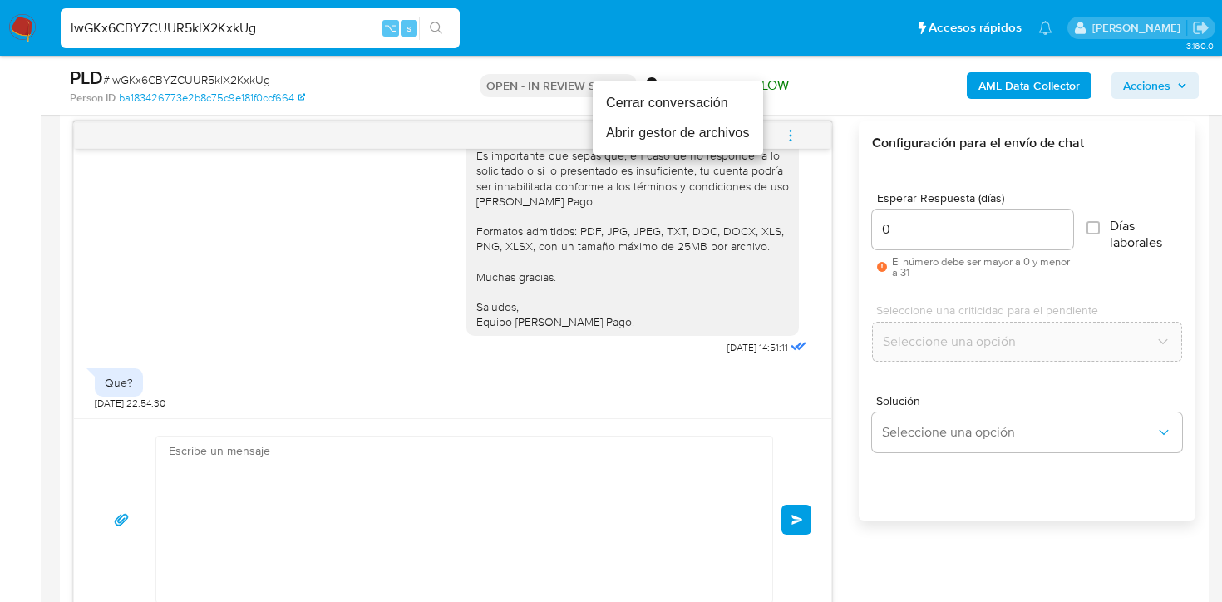
scroll to position [0, 0]
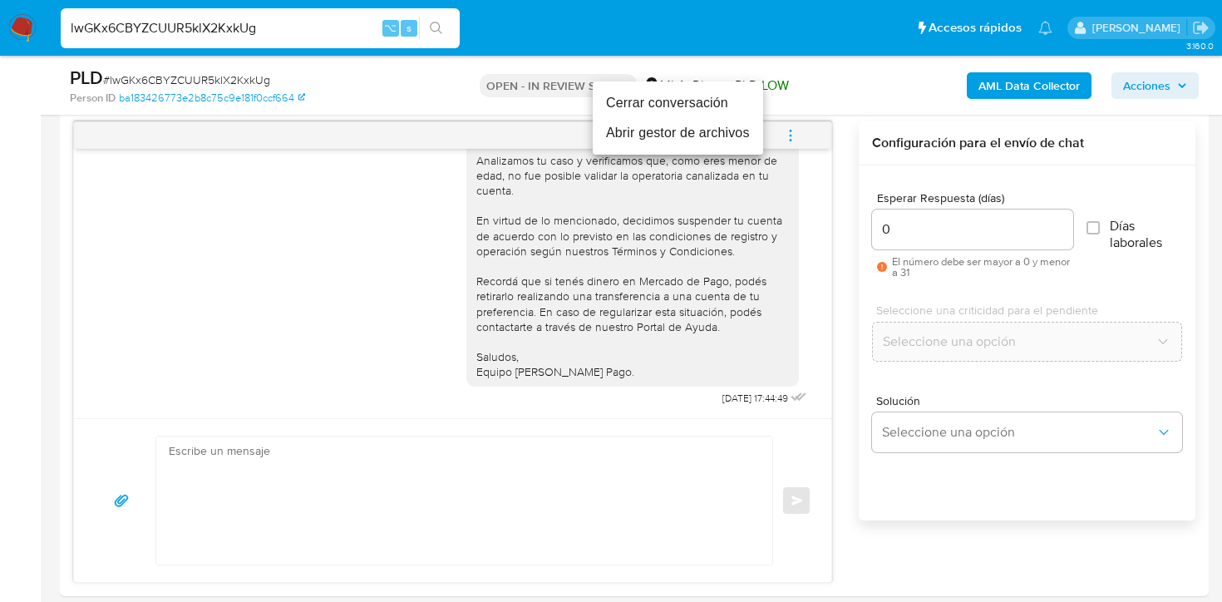
click at [718, 103] on li "Cerrar conversación" at bounding box center [678, 103] width 170 height 30
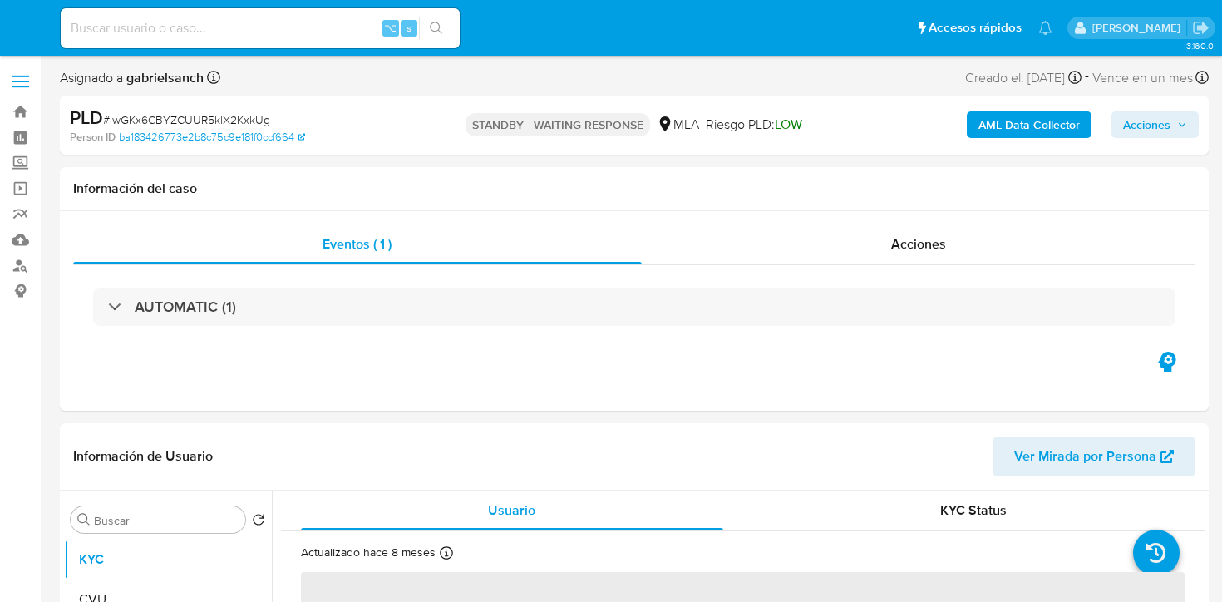
select select "10"
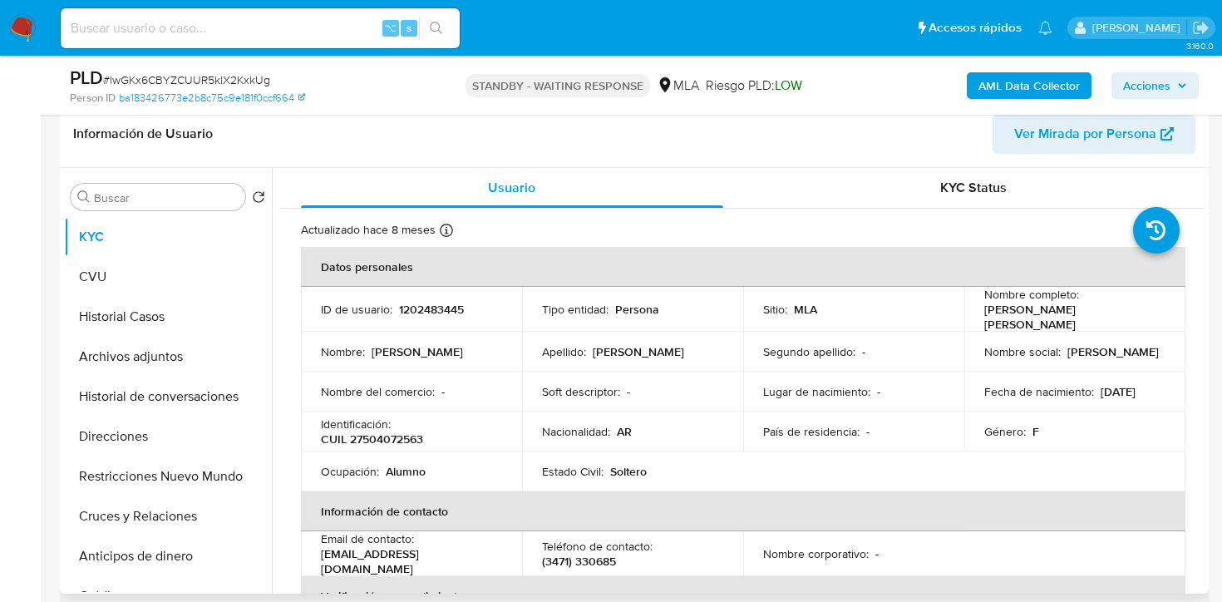
scroll to position [265, 0]
click at [161, 441] on button "Direcciones" at bounding box center [161, 435] width 194 height 40
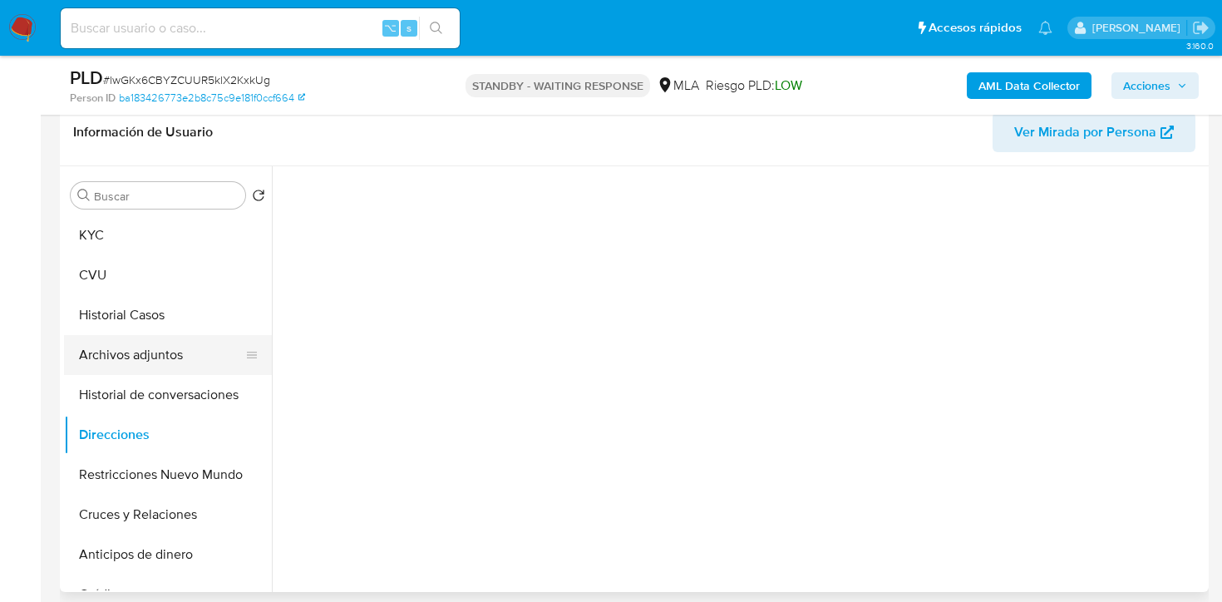
click at [160, 366] on button "Archivos adjuntos" at bounding box center [161, 355] width 194 height 40
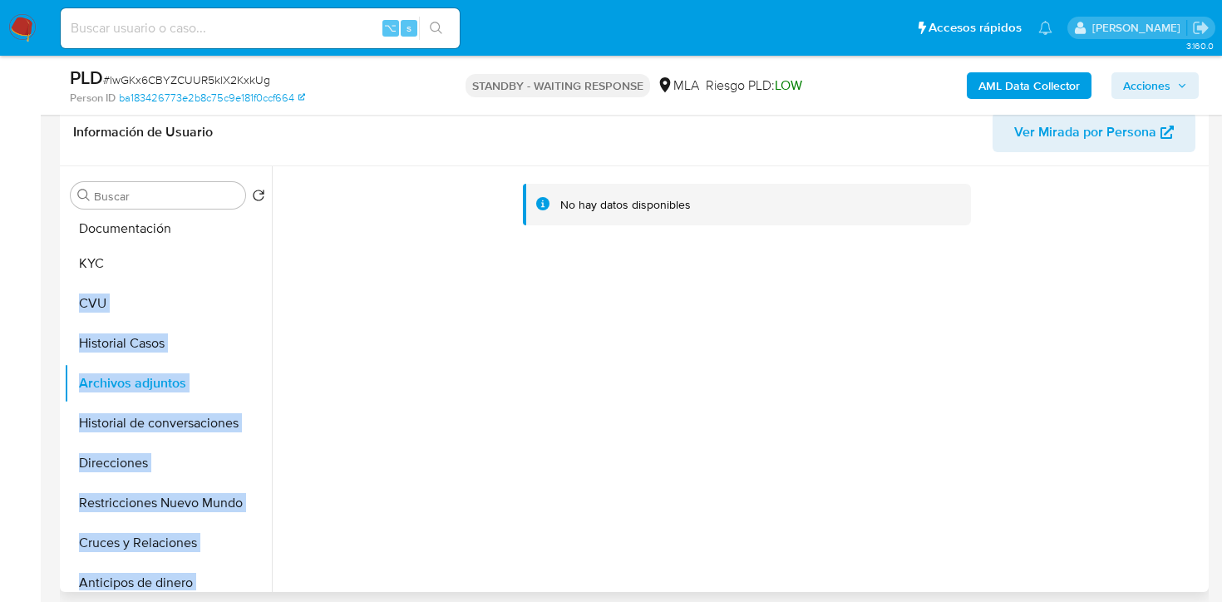
scroll to position [0, 0]
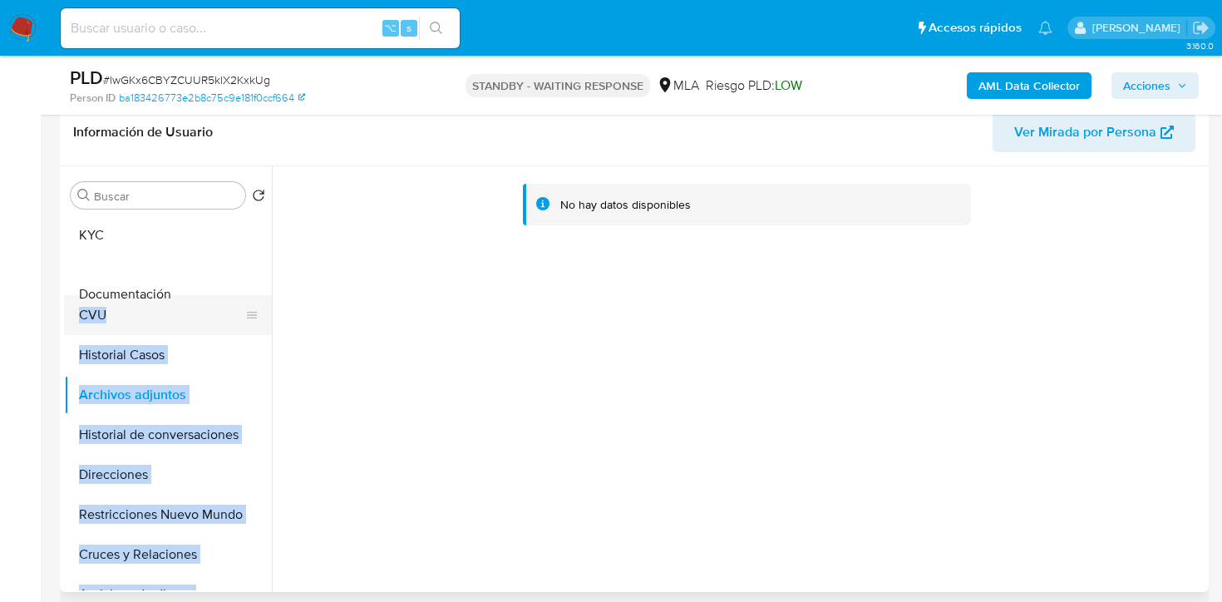
drag, startPoint x: 243, startPoint y: 475, endPoint x: 234, endPoint y: 294, distance: 180.6
click at [234, 294] on ul "KYC CVU Historial Casos Archivos adjuntos Historial de conversaciones Direccion…" at bounding box center [168, 402] width 208 height 375
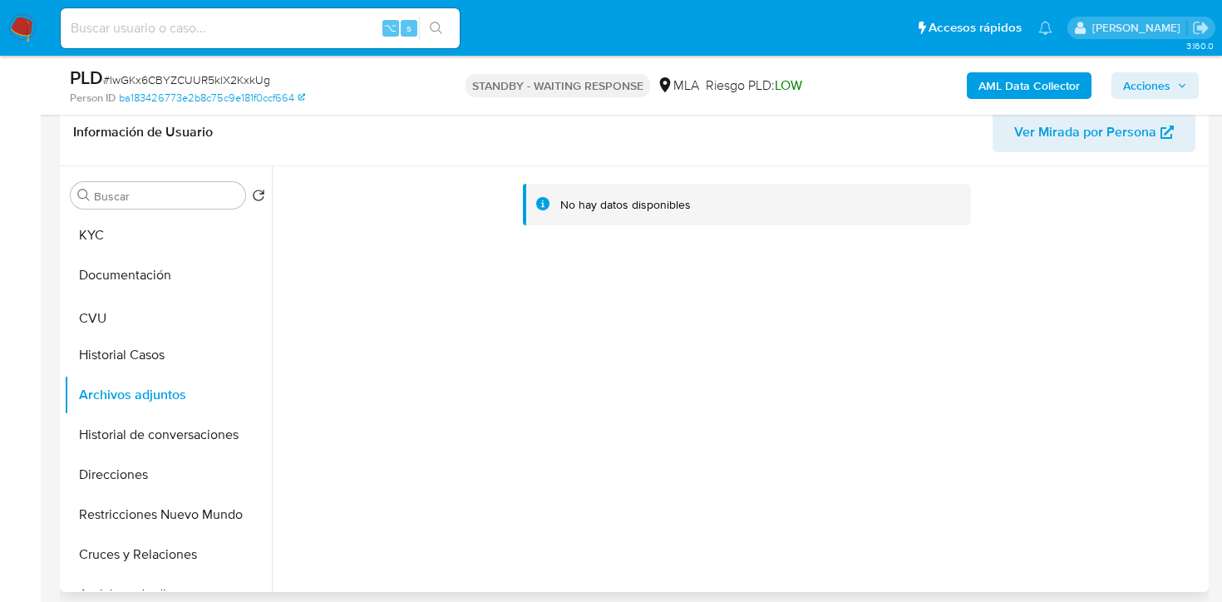
click at [350, 331] on div "No hay datos disponibles" at bounding box center [738, 378] width 932 height 425
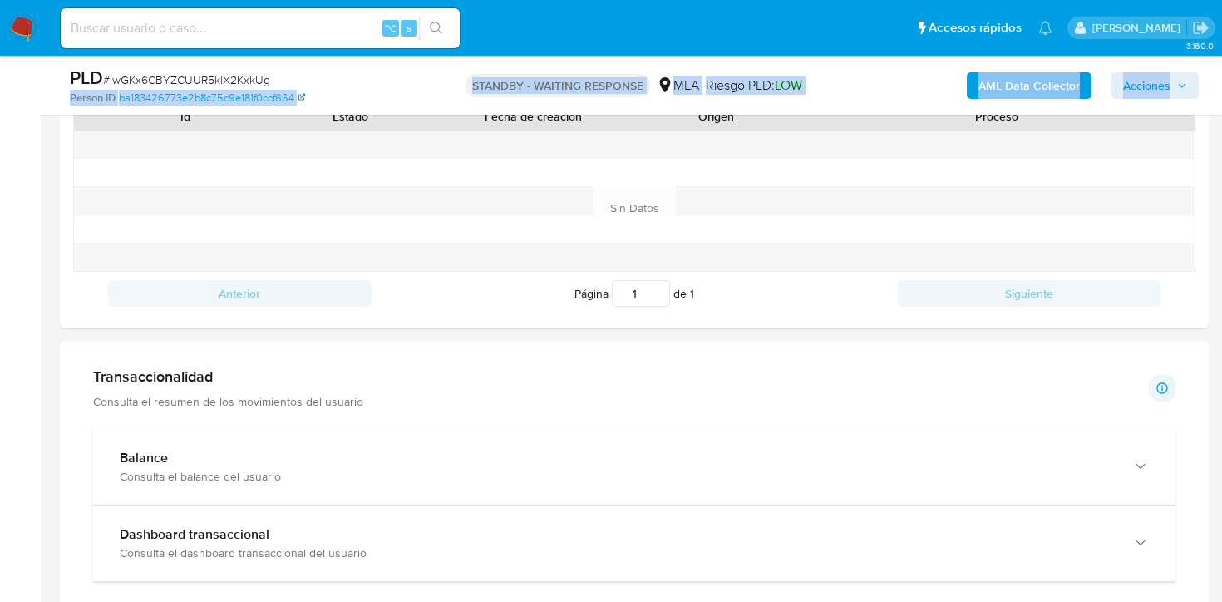
scroll to position [854, 0]
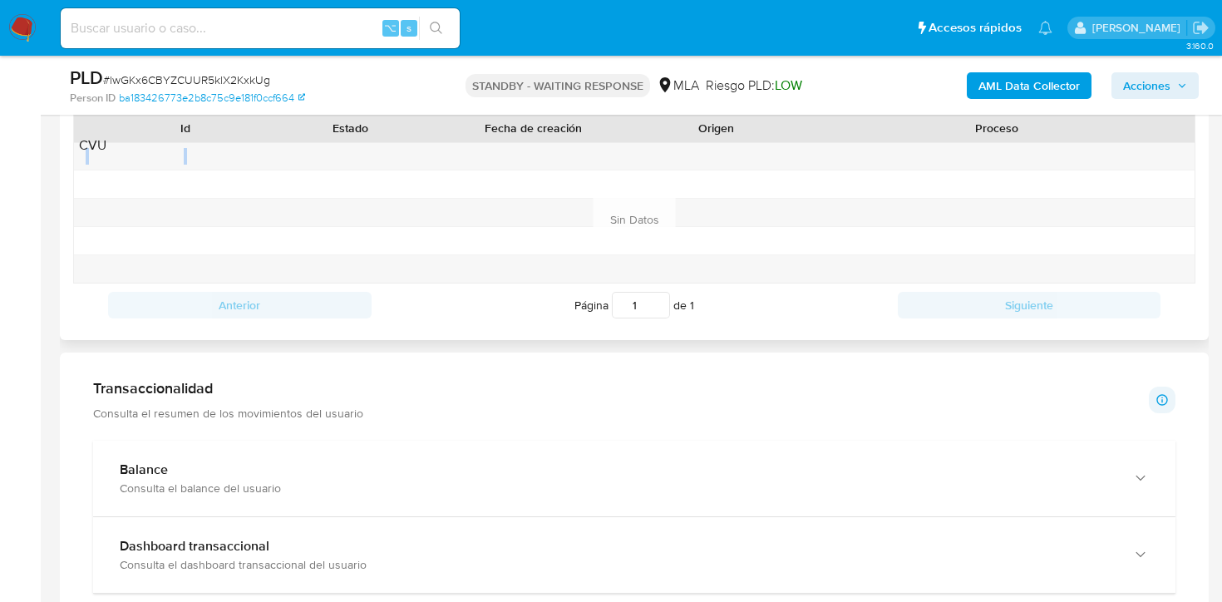
drag, startPoint x: 247, startPoint y: 317, endPoint x: 295, endPoint y: 156, distance: 167.5
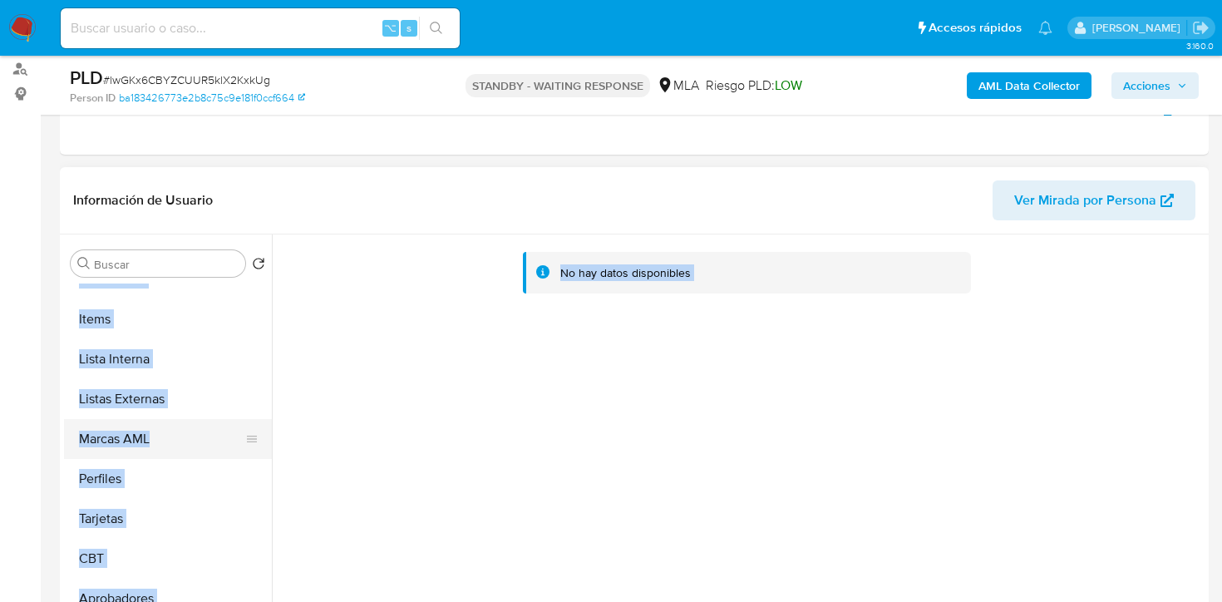
scroll to position [0, 0]
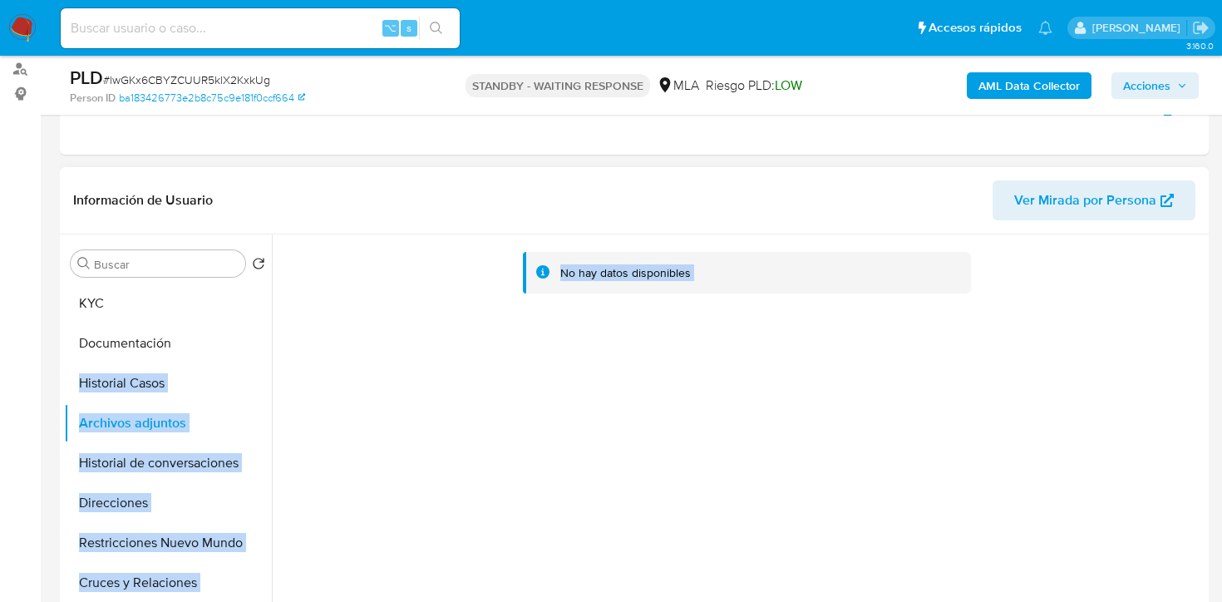
click at [418, 334] on div "No hay datos disponibles" at bounding box center [738, 446] width 932 height 425
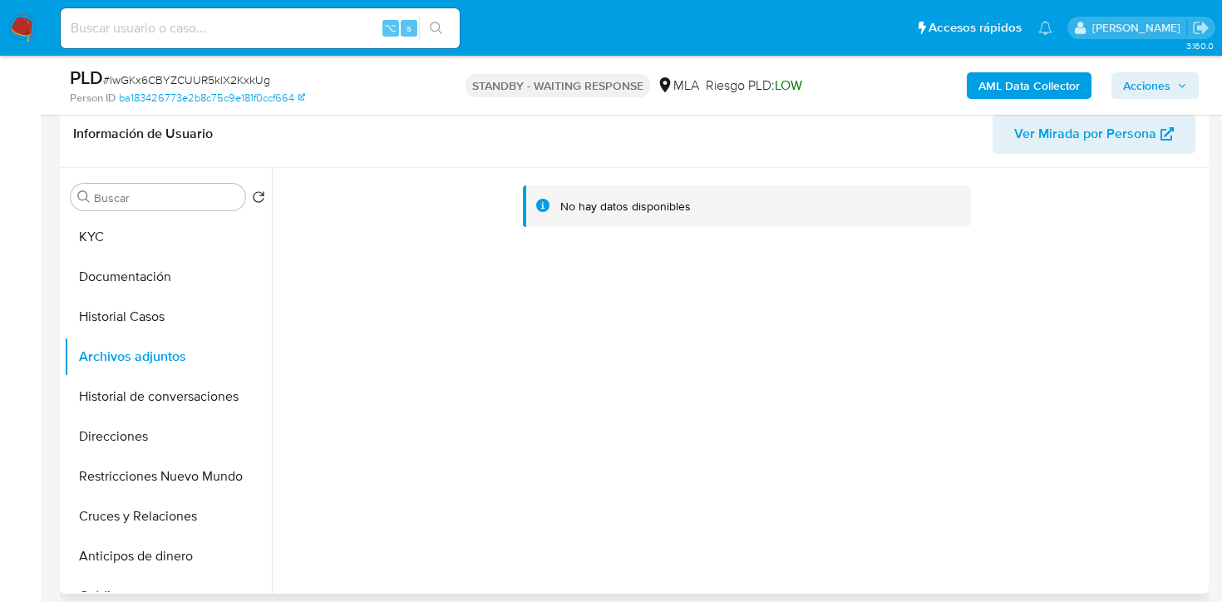
scroll to position [284, 0]
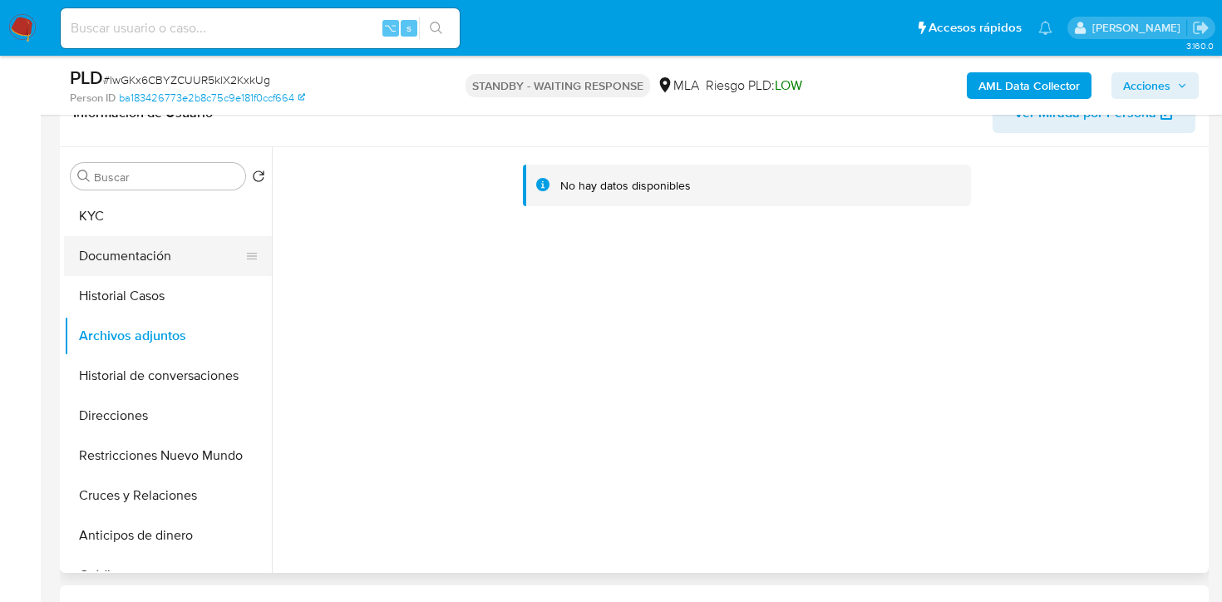
click at [141, 268] on button "Documentación" at bounding box center [161, 256] width 194 height 40
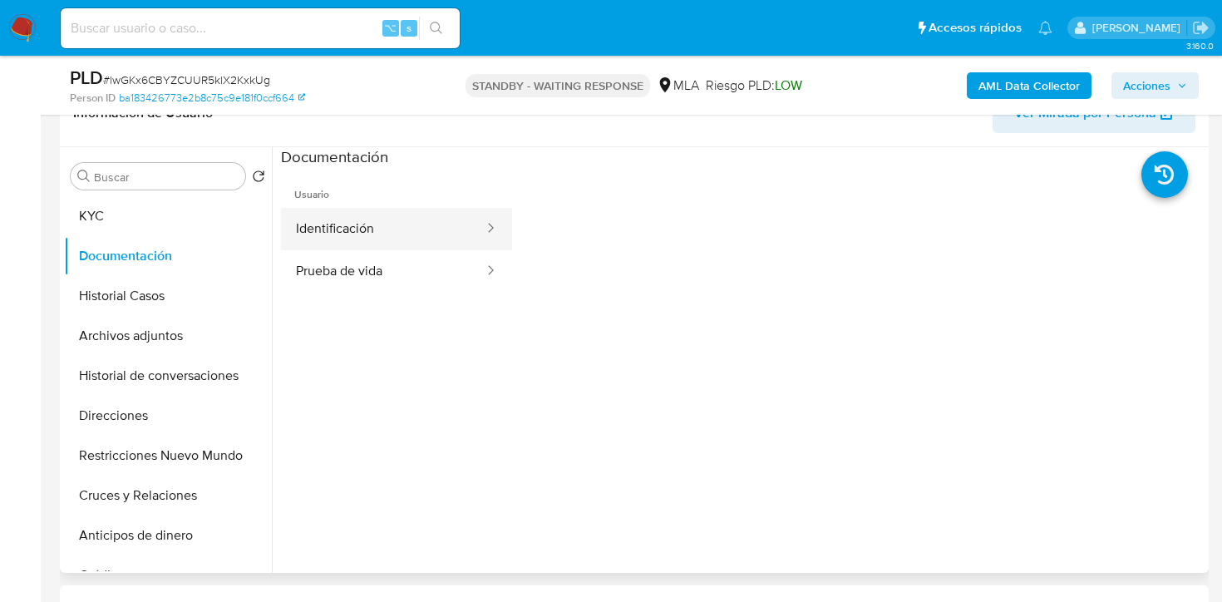
click at [344, 234] on button "Identificación" at bounding box center [383, 229] width 204 height 42
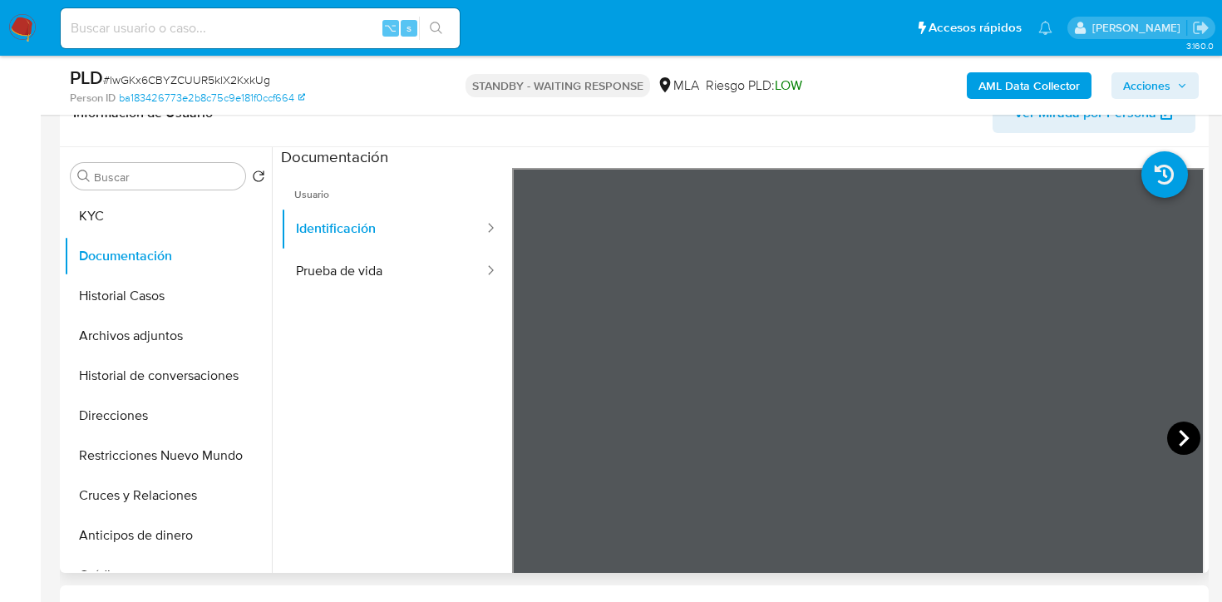
click at [1183, 442] on icon at bounding box center [1183, 437] width 33 height 33
click at [199, 208] on button "KYC" at bounding box center [161, 216] width 194 height 40
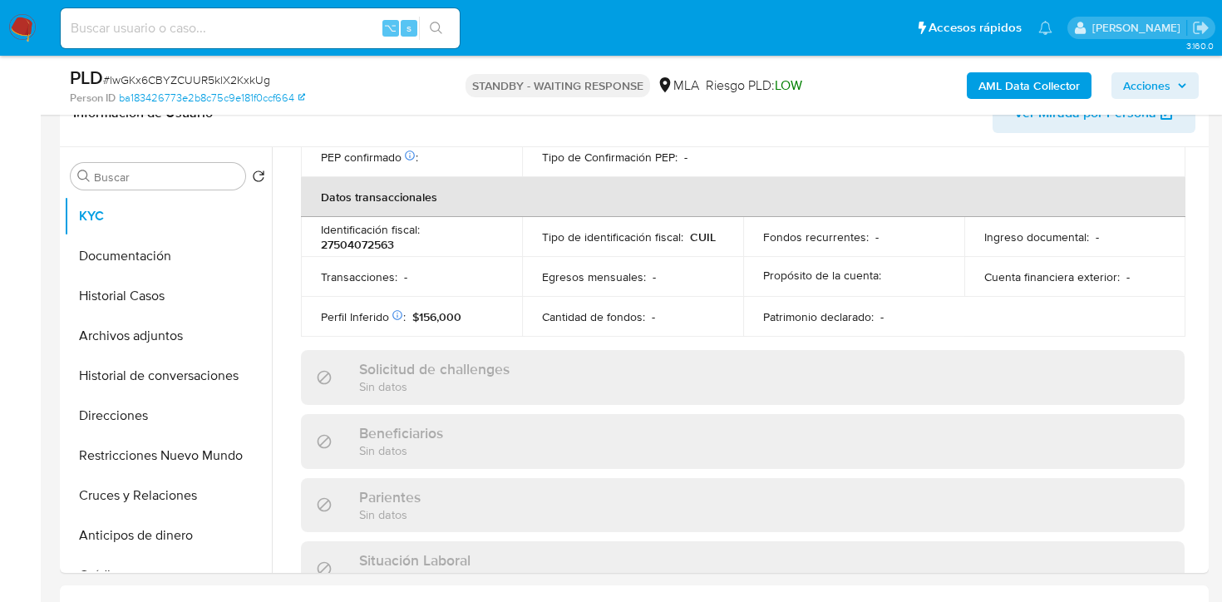
scroll to position [890, 0]
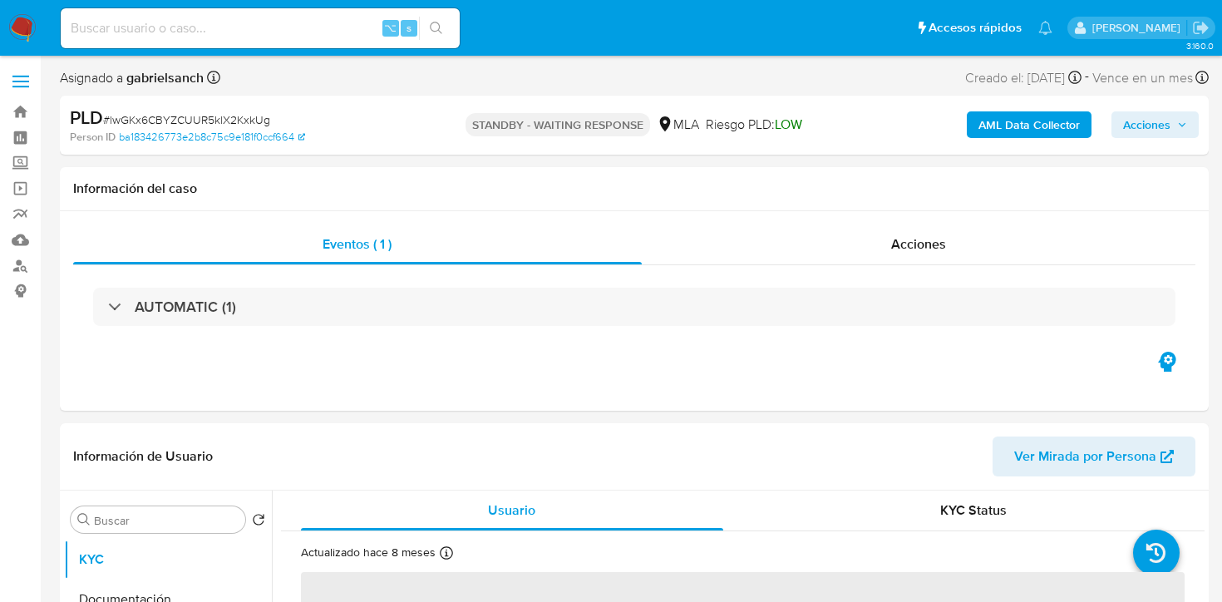
select select "10"
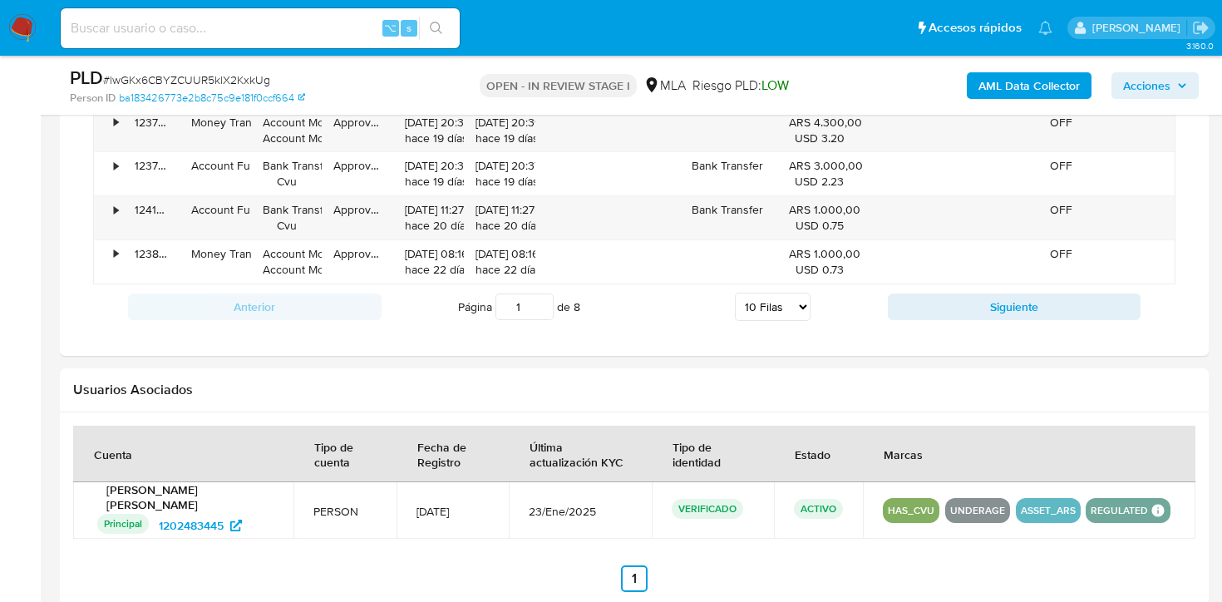
scroll to position [2339, 0]
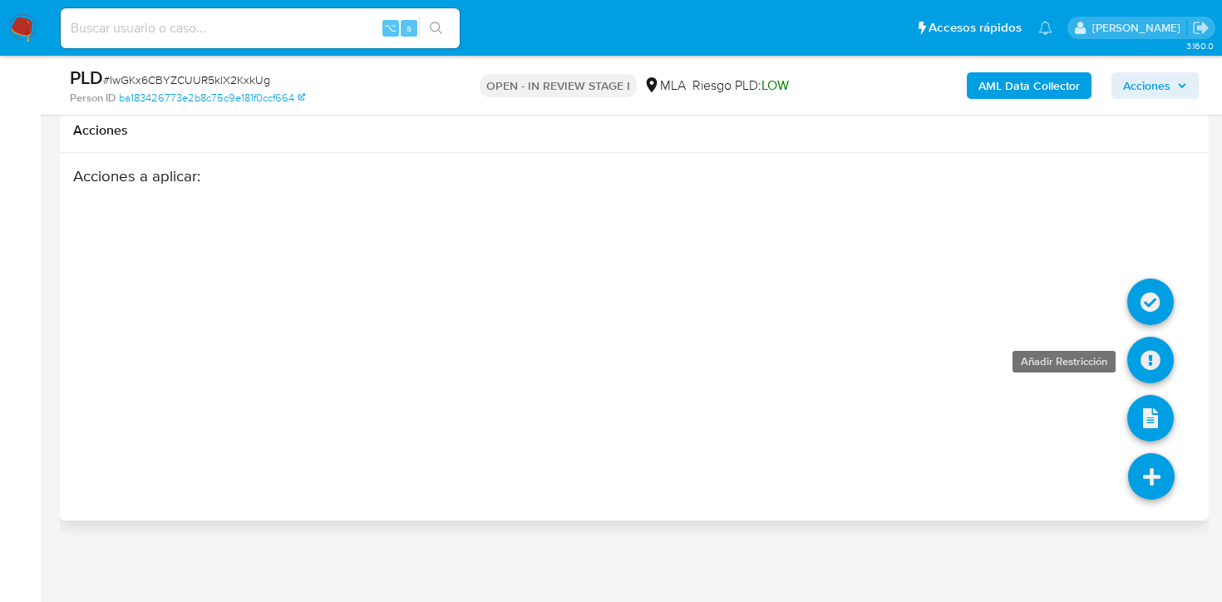
click at [1163, 356] on icon at bounding box center [1150, 360] width 47 height 47
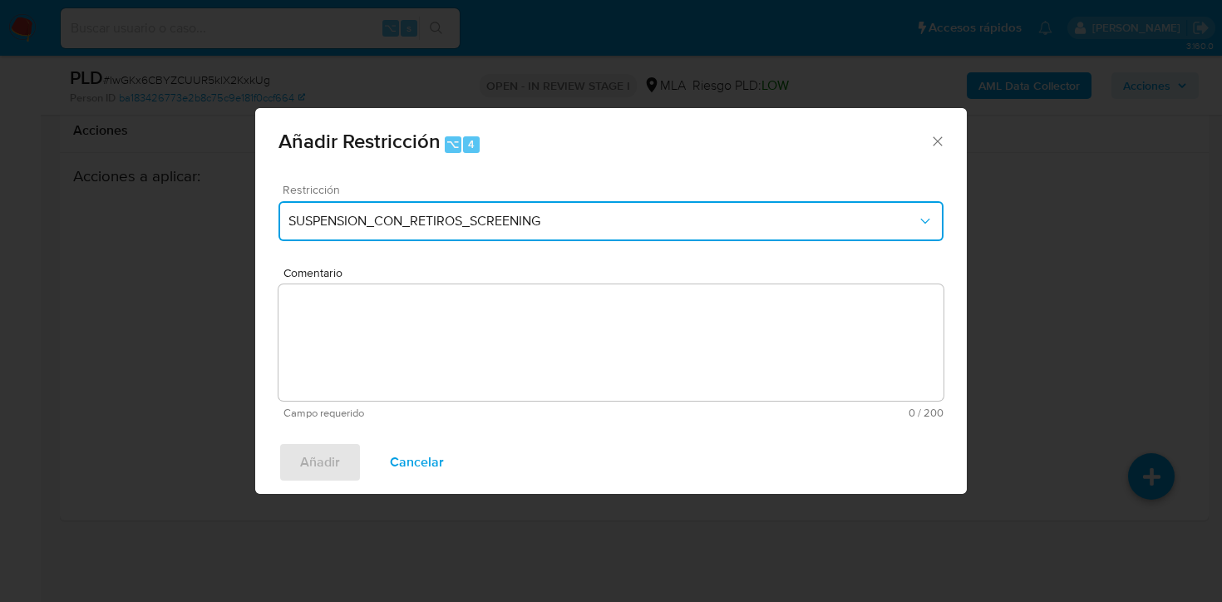
click at [509, 206] on button "SUSPENSION_CON_RETIROS_SCREENING" at bounding box center [610, 221] width 665 height 40
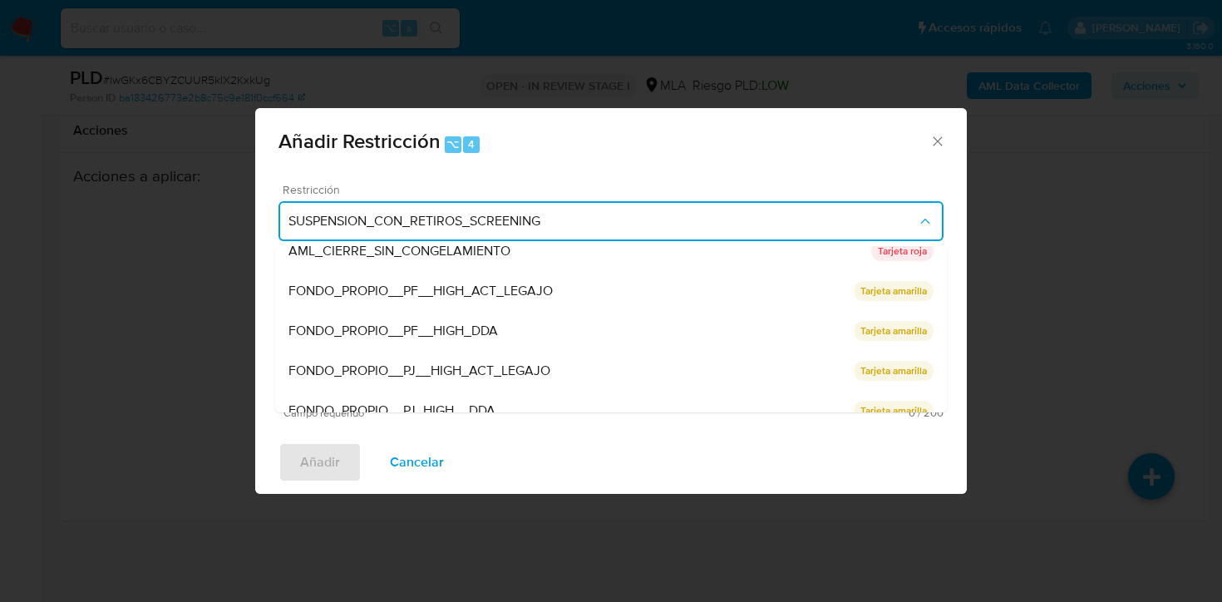
scroll to position [352, 0]
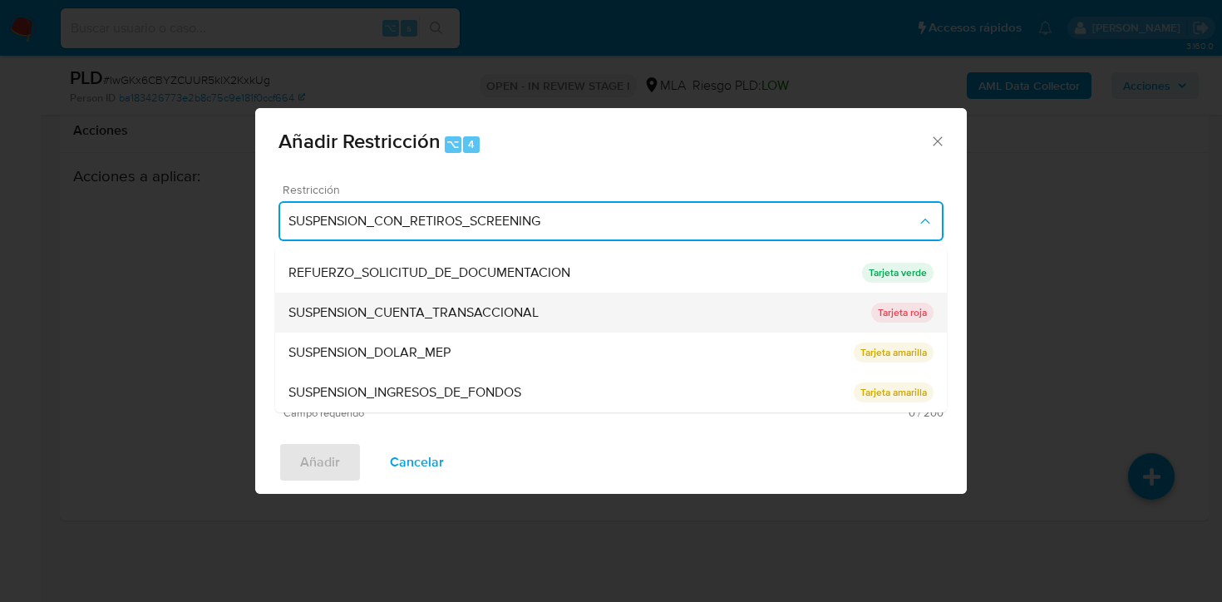
click at [484, 313] on span "SUSPENSION_CUENTA_TRANSACCIONAL" at bounding box center [413, 312] width 250 height 17
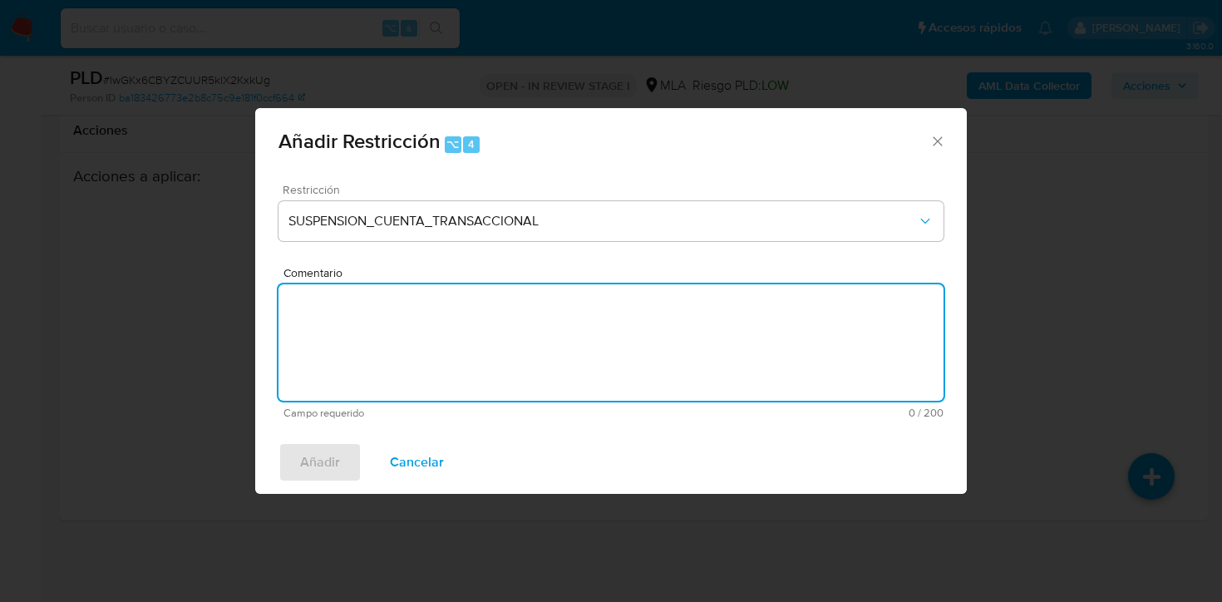
click at [484, 313] on textarea "Comentario" at bounding box center [610, 342] width 665 height 116
type textarea "AML"
click at [311, 465] on span "Añadir" at bounding box center [320, 462] width 40 height 37
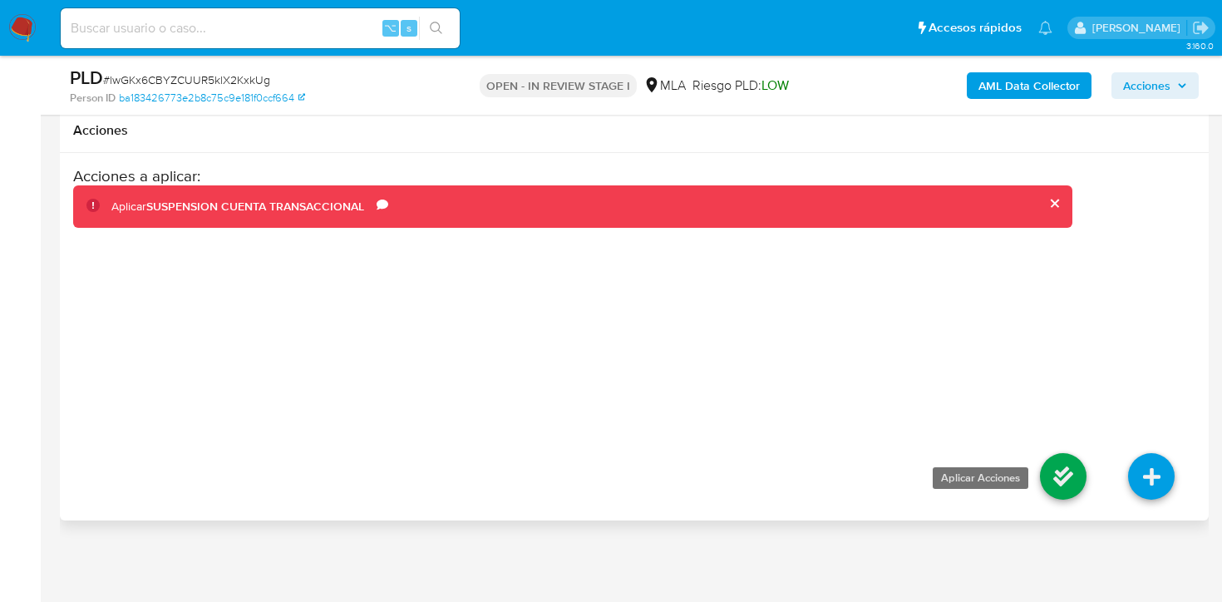
click at [1084, 485] on icon at bounding box center [1063, 476] width 47 height 47
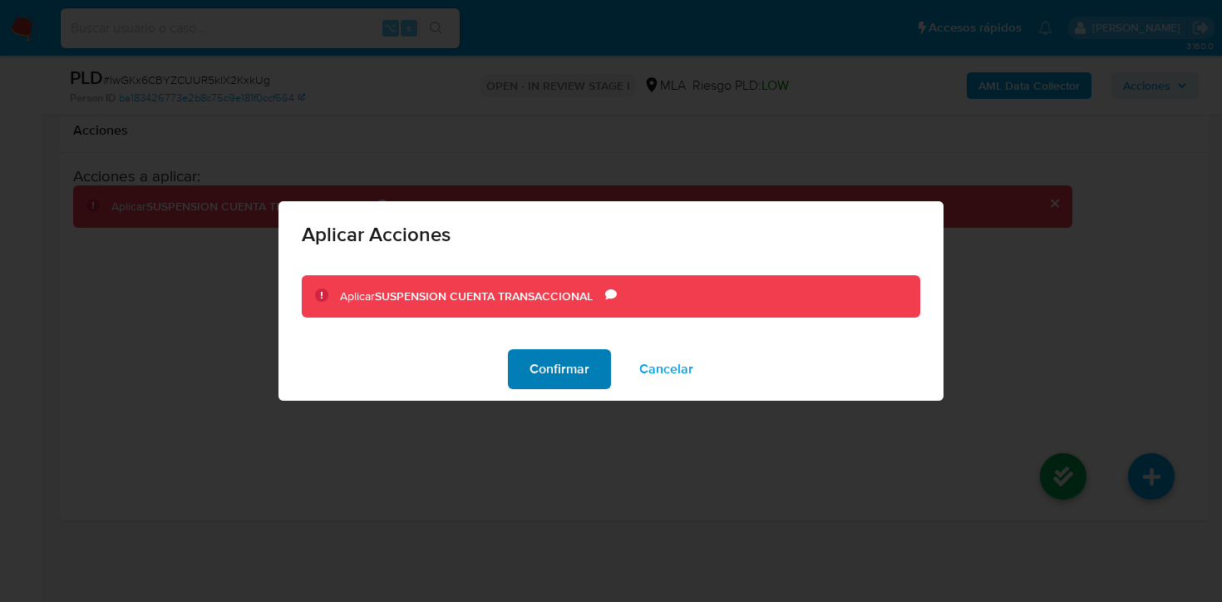
click at [534, 365] on span "Confirmar" at bounding box center [559, 369] width 60 height 37
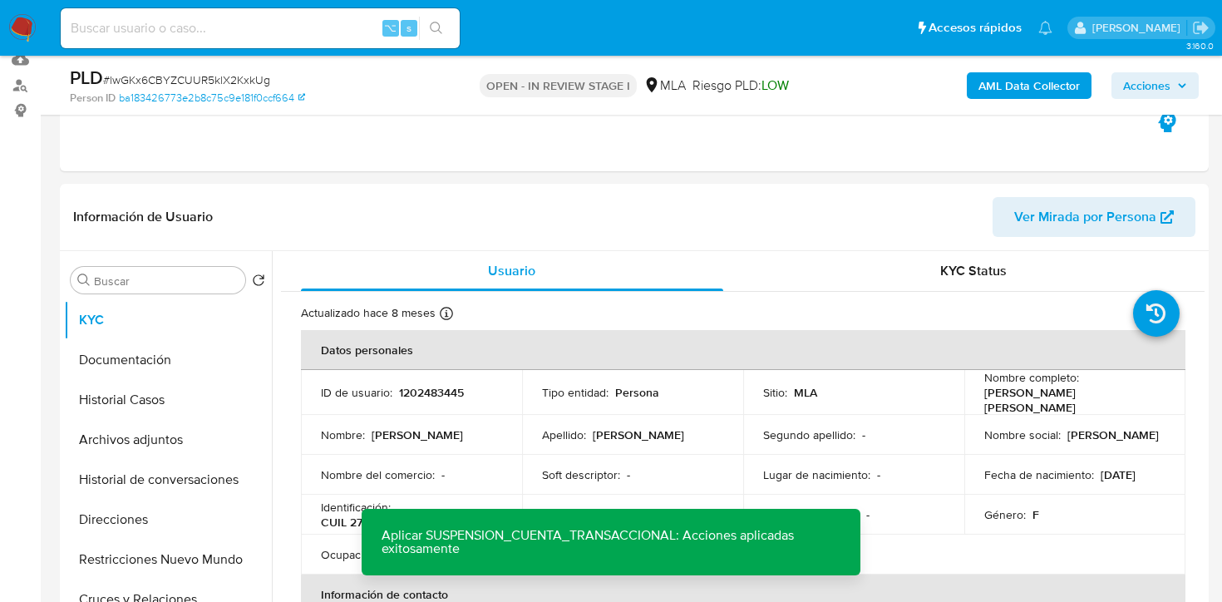
scroll to position [193, 0]
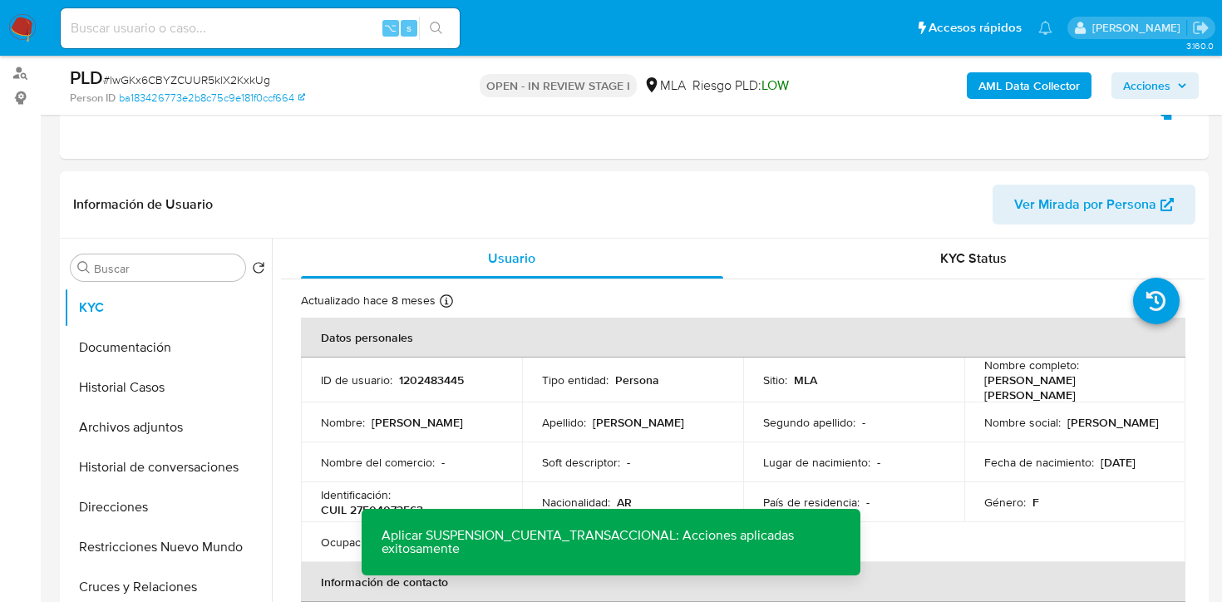
click at [1044, 89] on b "AML Data Collector" at bounding box center [1028, 85] width 101 height 27
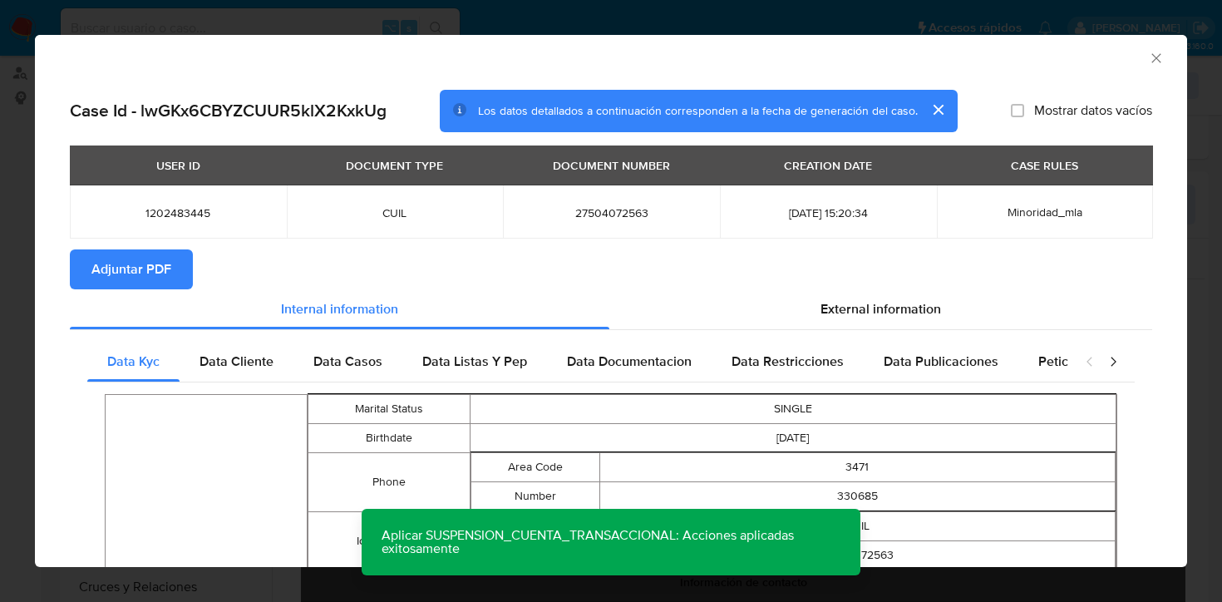
click at [150, 286] on span "Adjuntar PDF" at bounding box center [131, 269] width 80 height 37
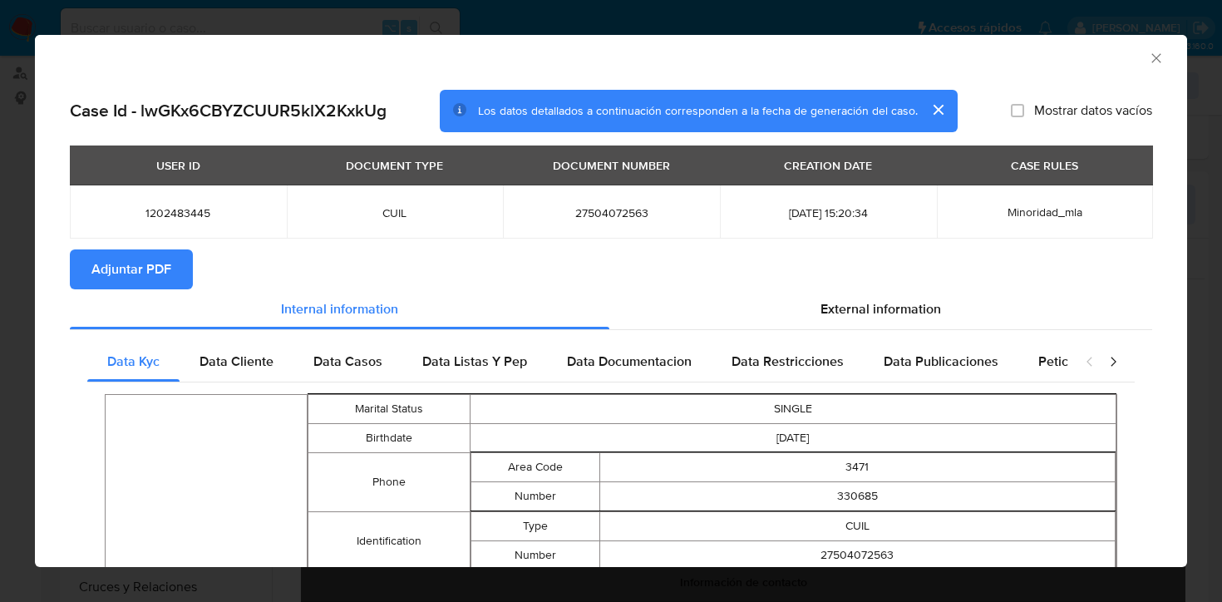
click at [1154, 58] on icon "Cerrar ventana" at bounding box center [1155, 57] width 9 height 9
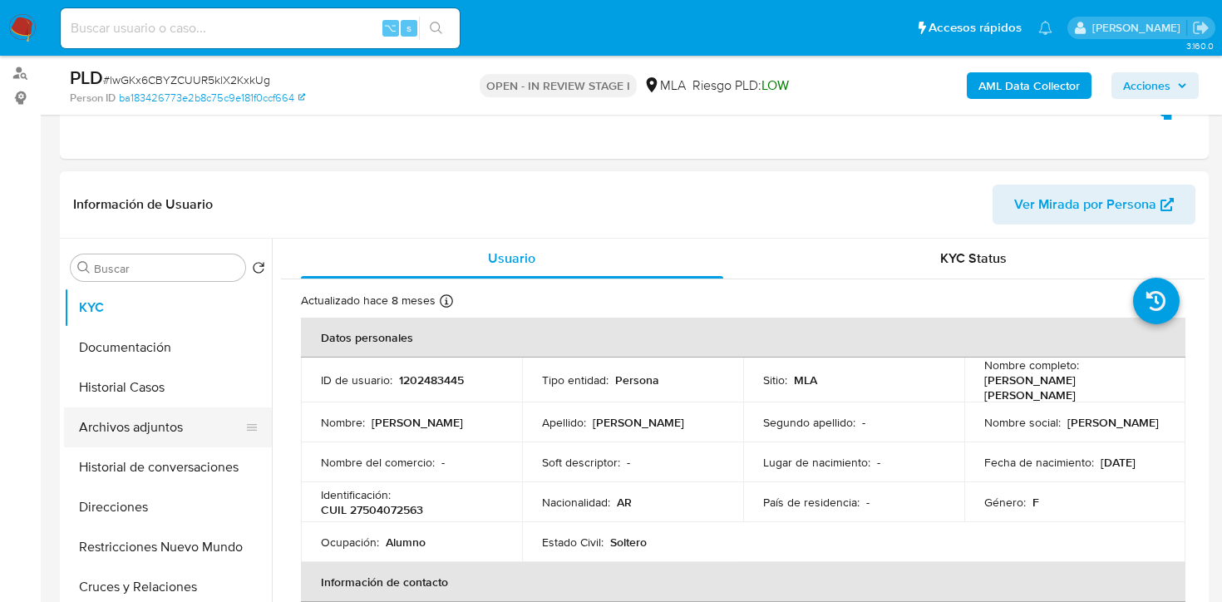
click at [127, 443] on button "Archivos adjuntos" at bounding box center [161, 427] width 194 height 40
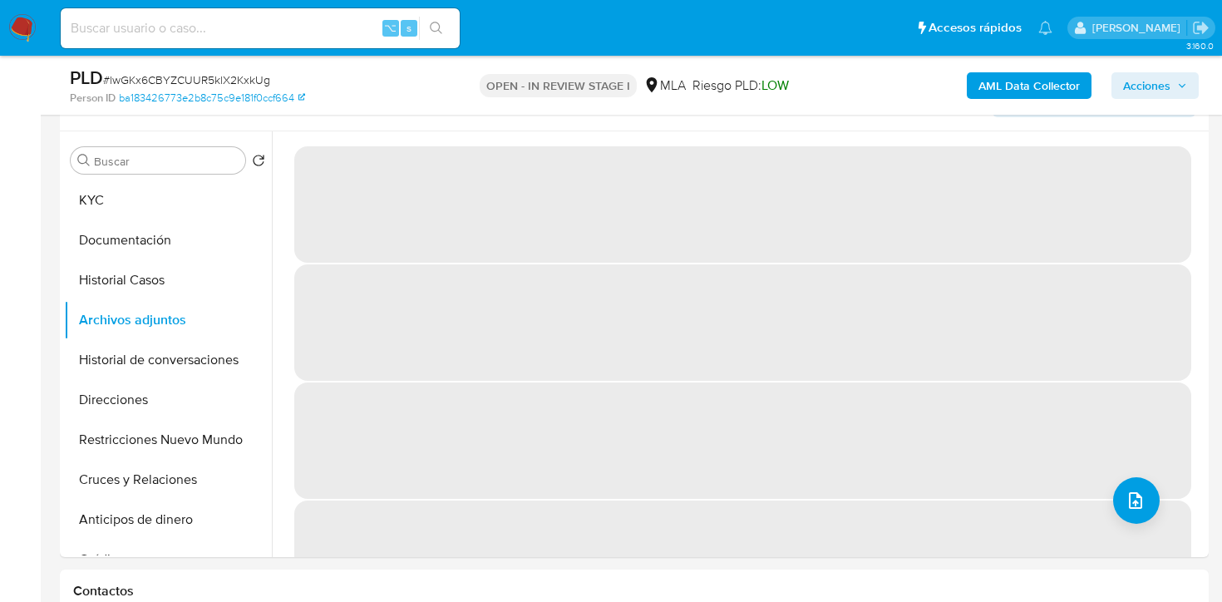
scroll to position [283, 0]
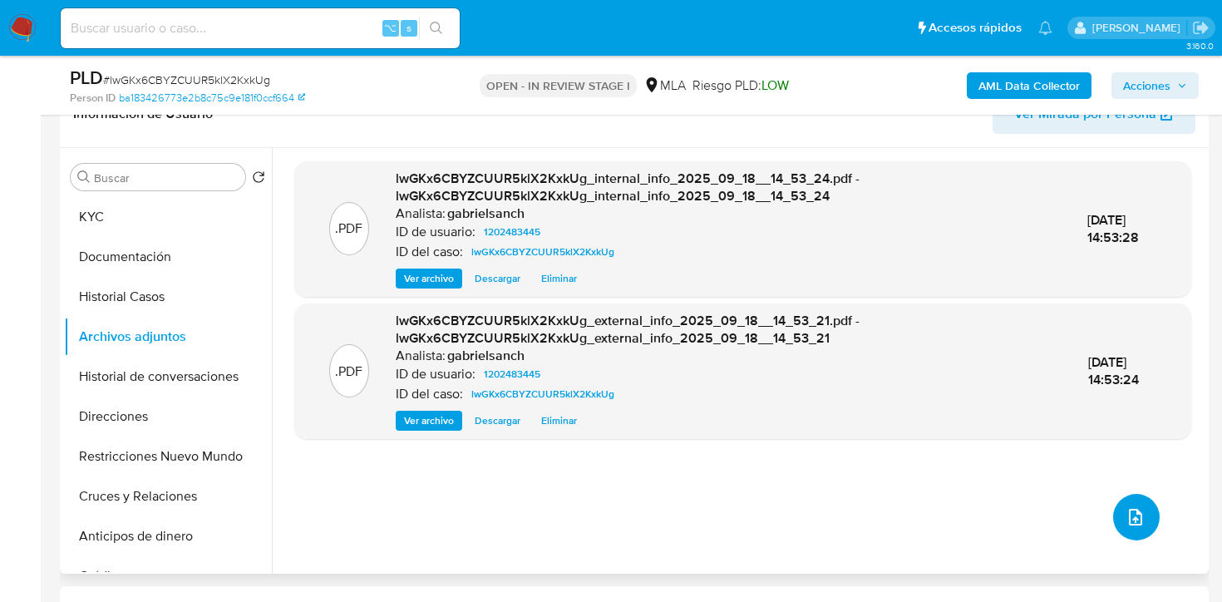
click at [1125, 510] on icon "upload-file" at bounding box center [1135, 517] width 20 height 20
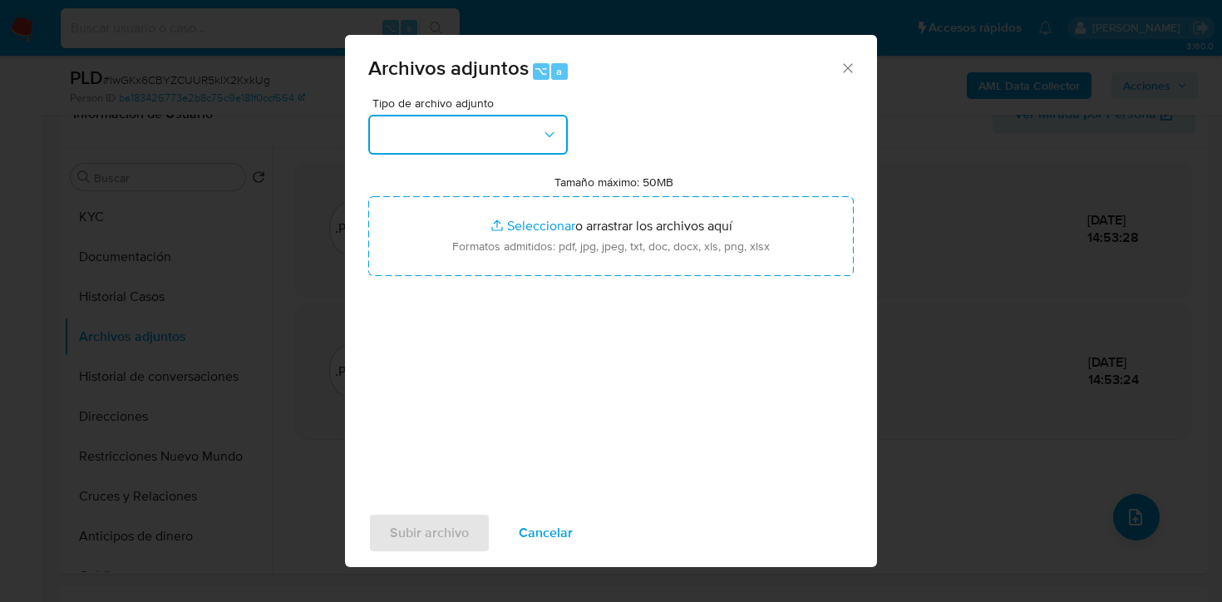
click at [470, 130] on button "button" at bounding box center [467, 135] width 199 height 40
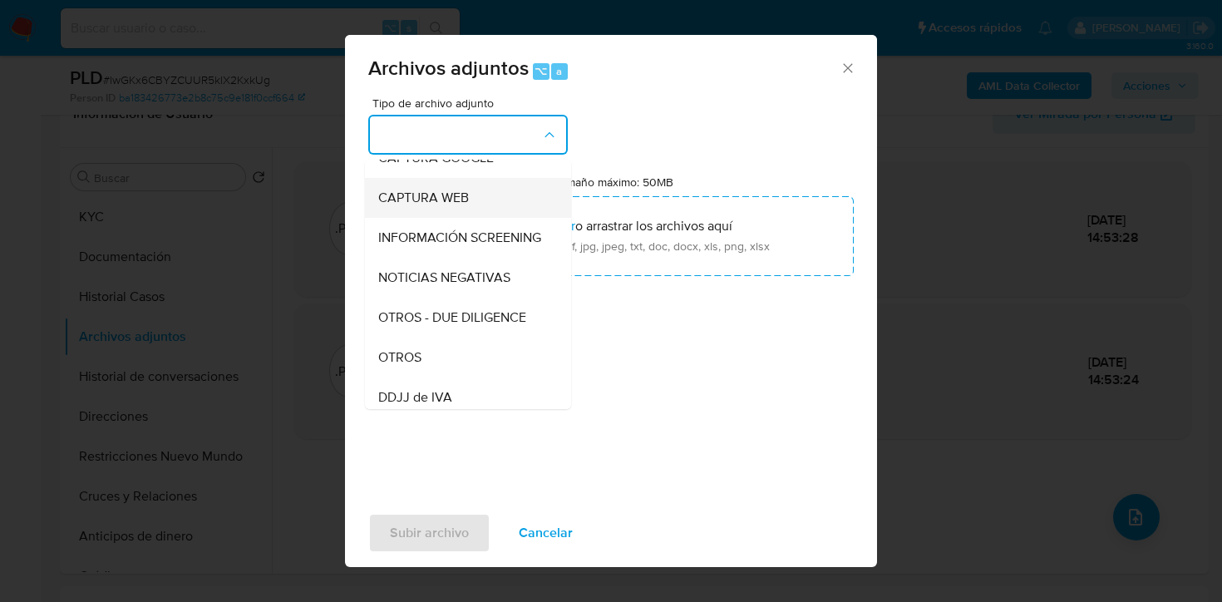
scroll to position [145, 0]
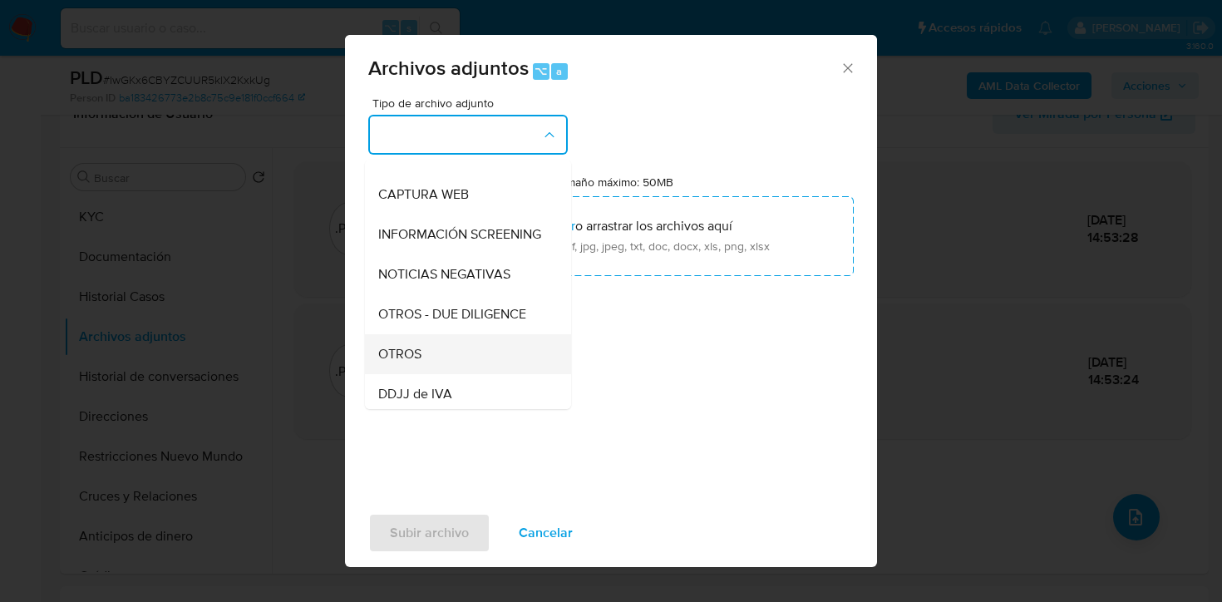
click at [430, 357] on div "OTROS" at bounding box center [463, 354] width 170 height 40
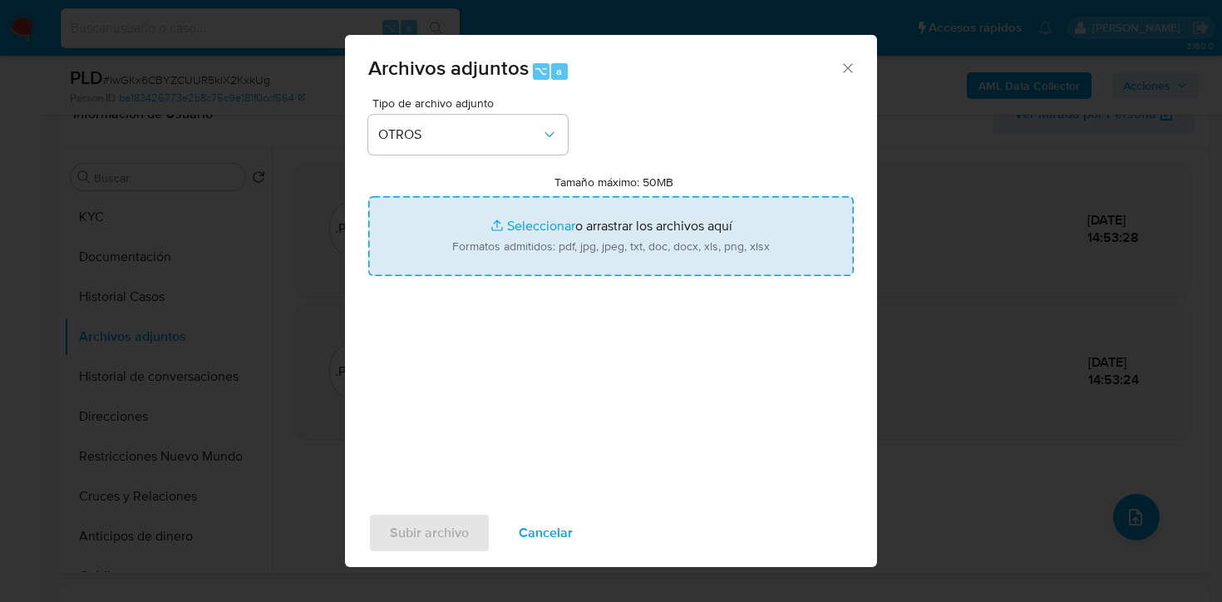
click at [504, 227] on input "Tamaño máximo: 50MB Seleccionar archivos" at bounding box center [610, 236] width 485 height 80
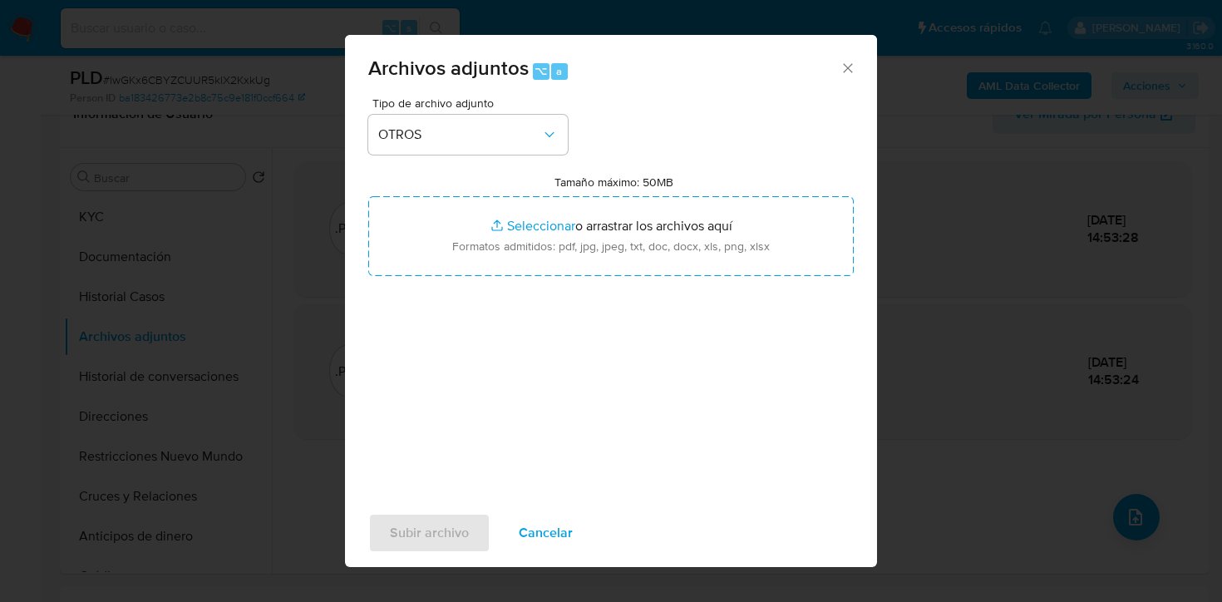
type input "C:\fakepath\Caselog lwGKx6CBYZCUUR5klX2KxkUg_2025_08_19_10_36_56.docx"
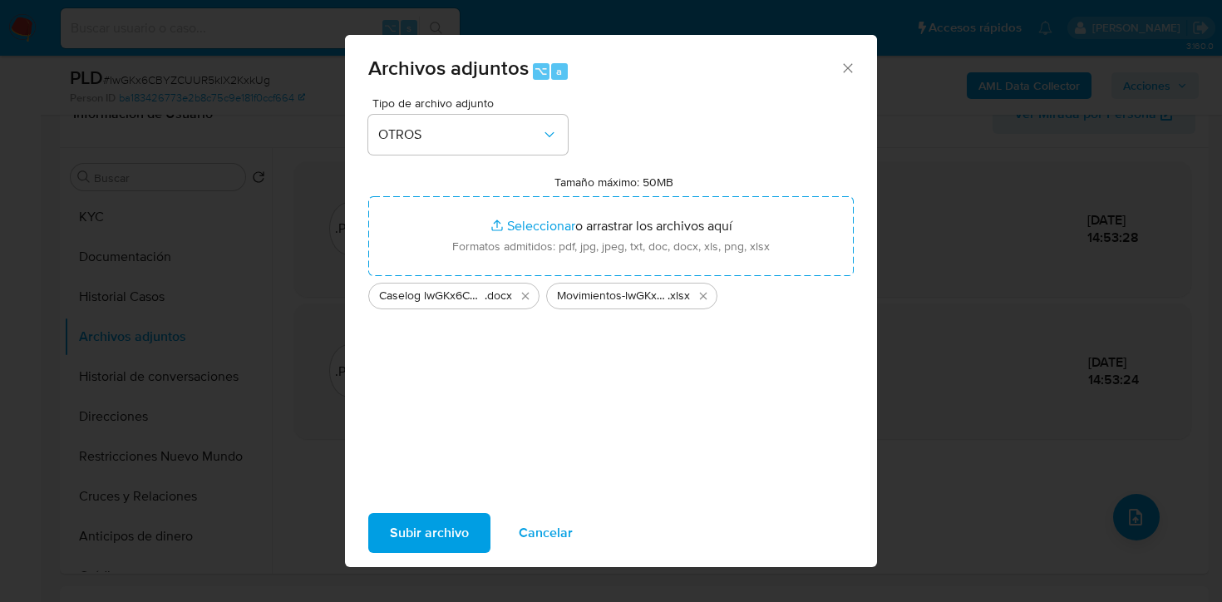
click at [428, 524] on span "Subir archivo" at bounding box center [429, 532] width 79 height 37
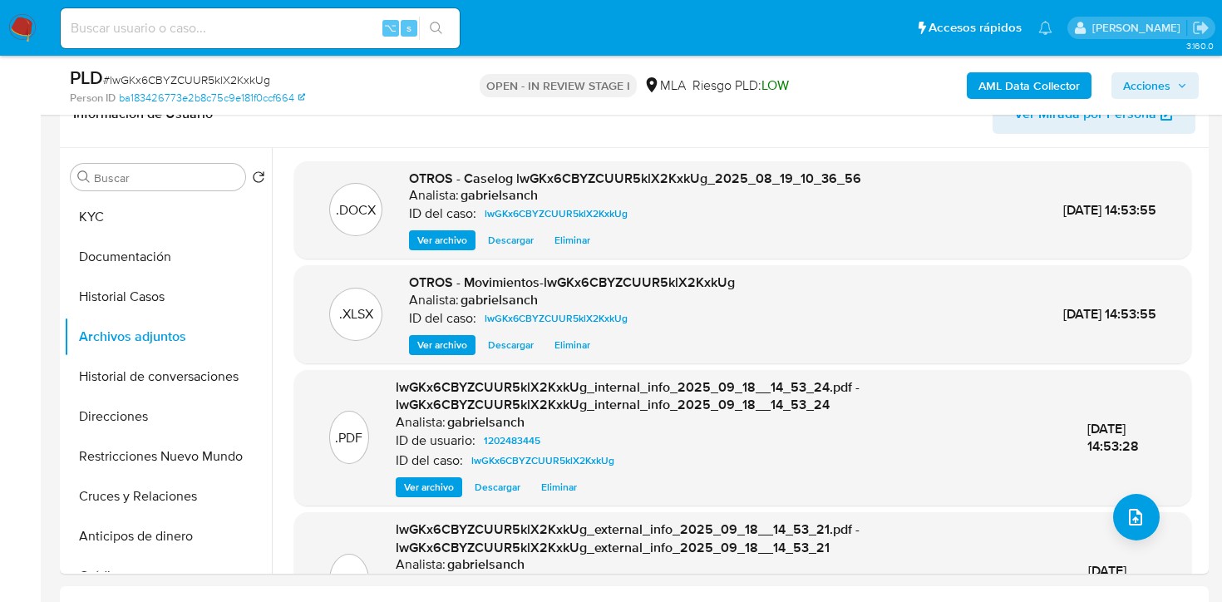
click at [1160, 83] on span "Acciones" at bounding box center [1146, 85] width 47 height 27
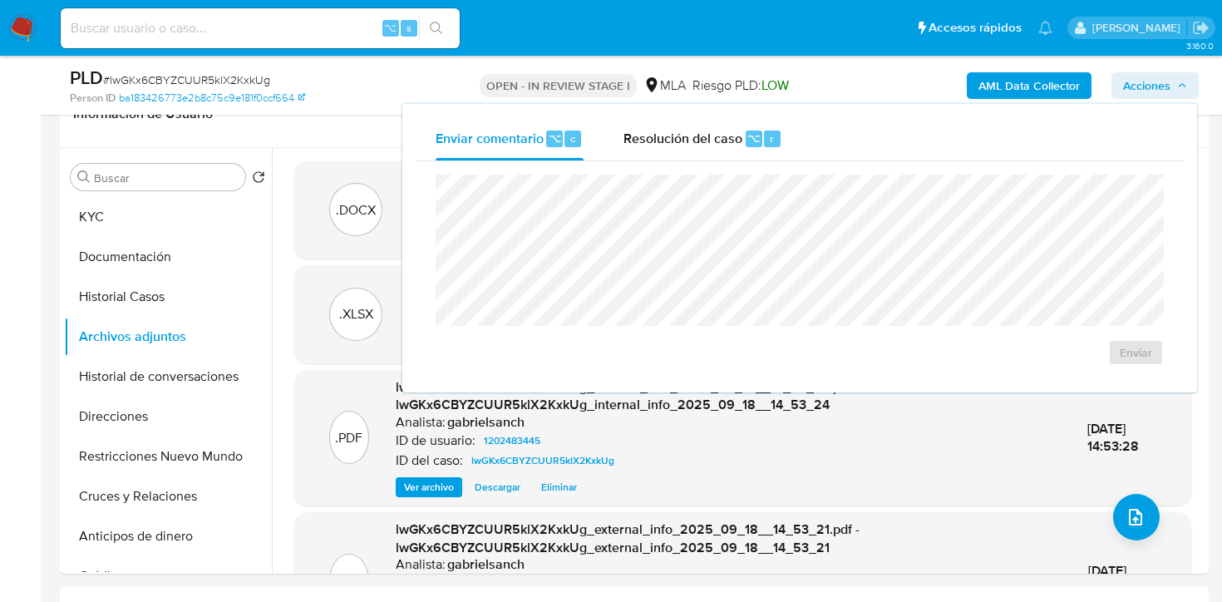
click at [708, 98] on div "Riesgo PLD: LOW" at bounding box center [740, 85] width 96 height 39
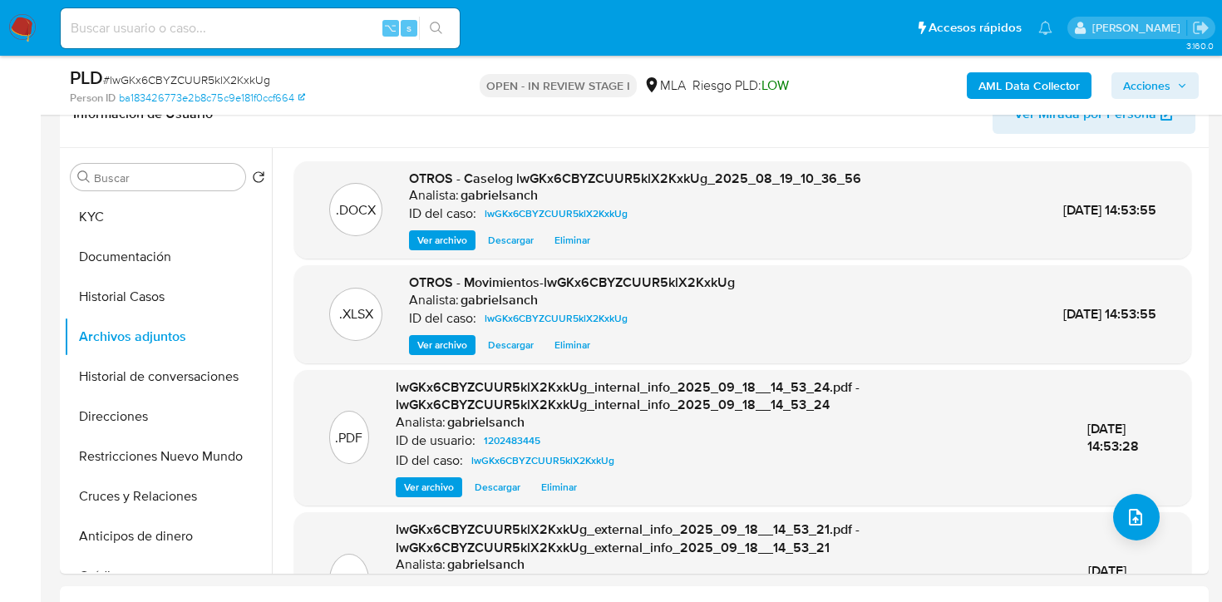
click at [1186, 96] on button "Acciones" at bounding box center [1154, 85] width 87 height 27
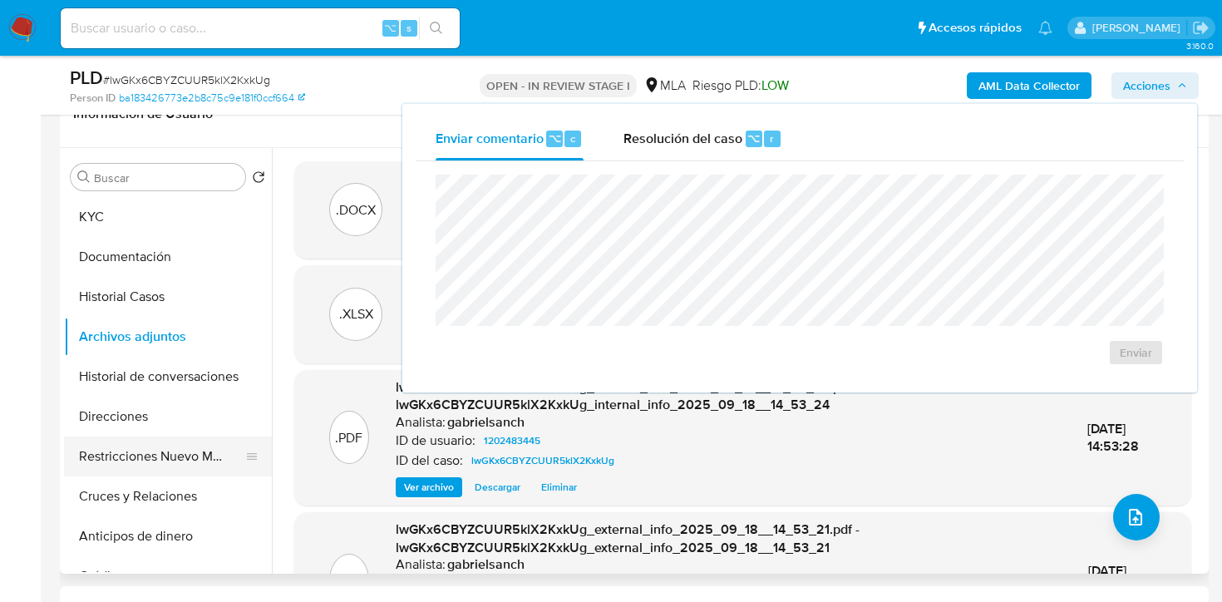
click at [161, 451] on button "Restricciones Nuevo Mundo" at bounding box center [161, 456] width 194 height 40
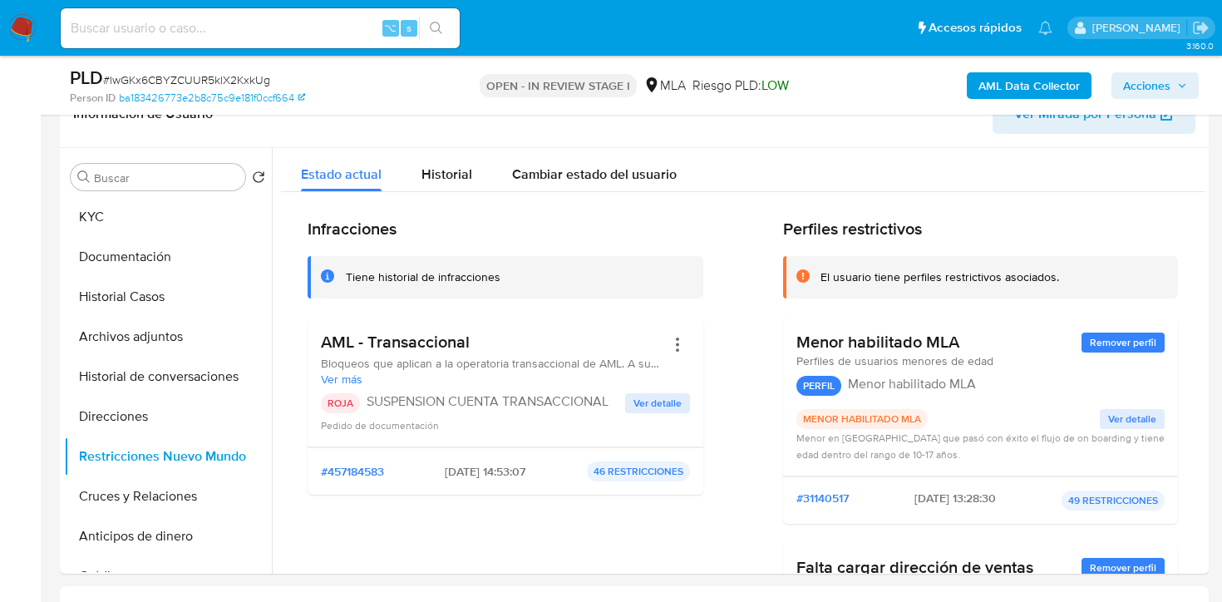
click at [1117, 95] on button "Acciones" at bounding box center [1154, 85] width 87 height 27
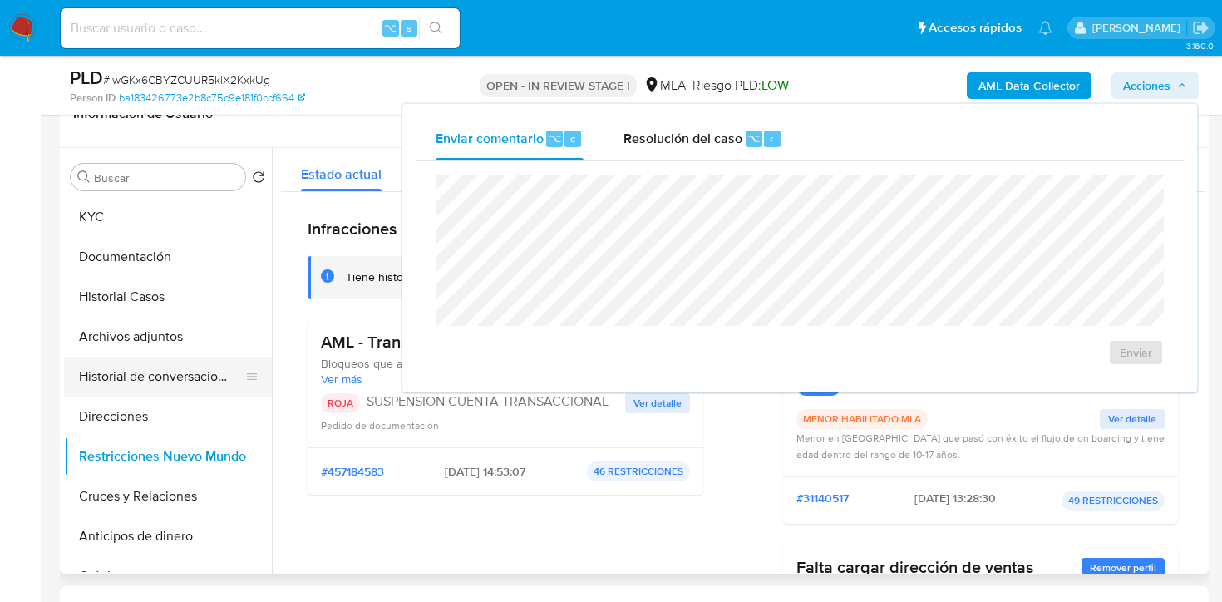
click at [221, 371] on button "Historial de conversaciones" at bounding box center [161, 377] width 194 height 40
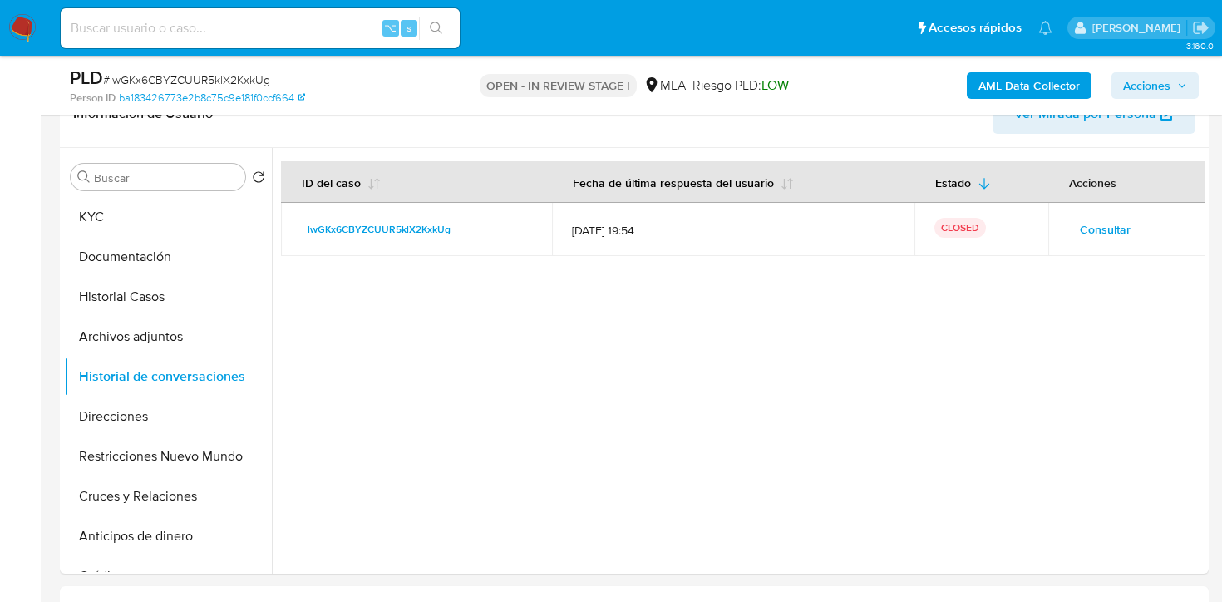
click at [1144, 87] on span "Acciones" at bounding box center [1146, 85] width 47 height 27
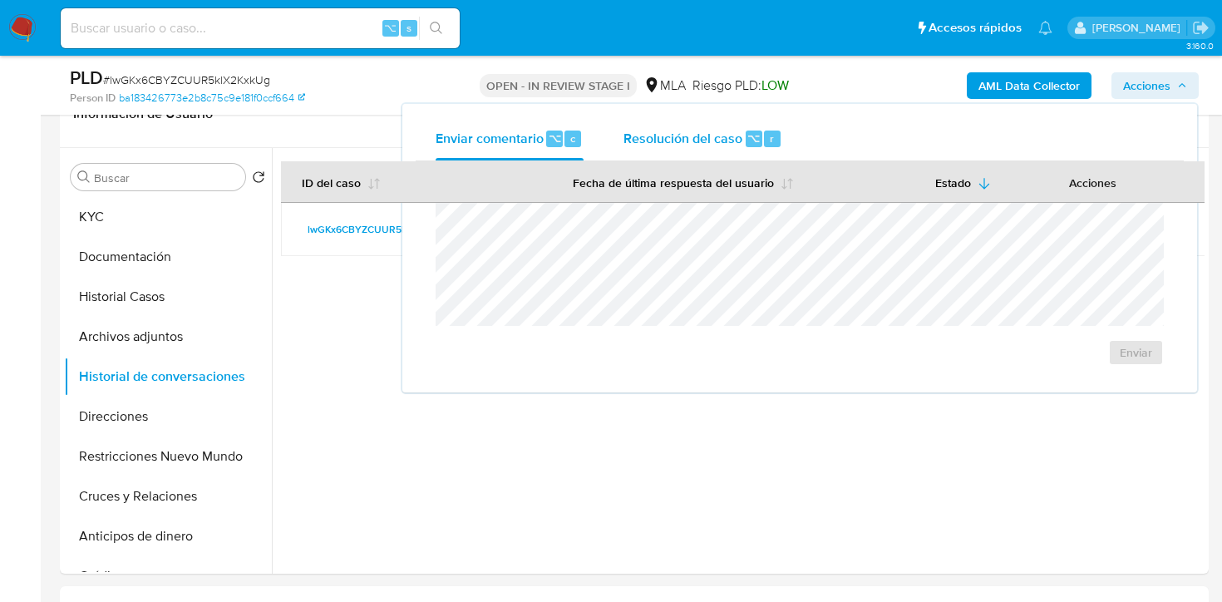
click at [645, 136] on span "Resolución del caso" at bounding box center [682, 137] width 119 height 19
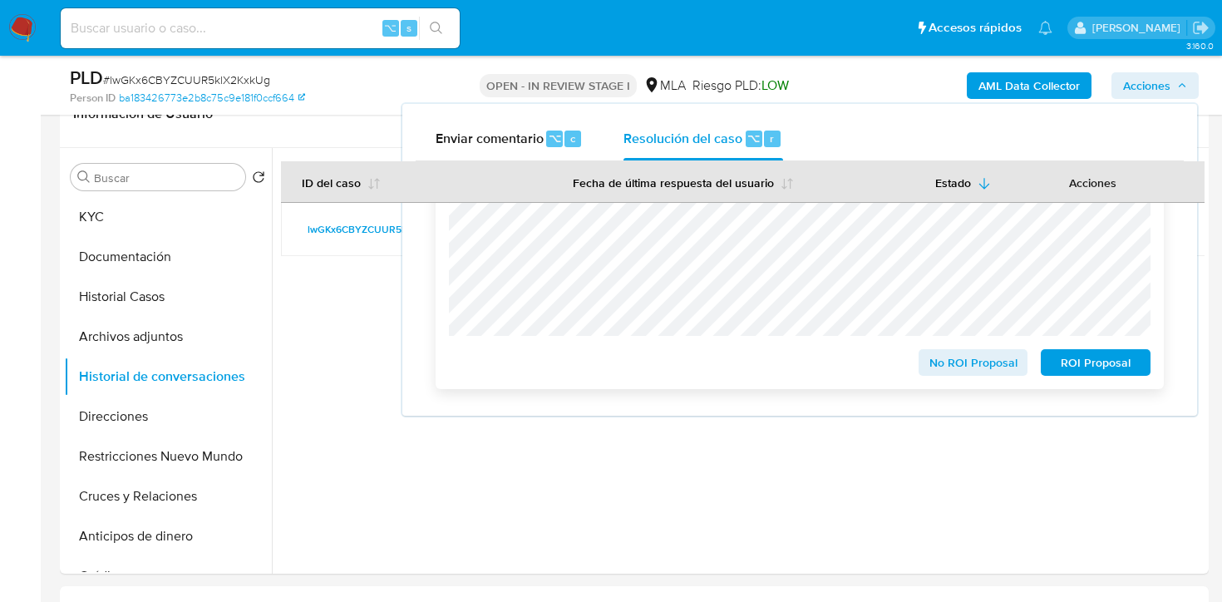
click at [1078, 361] on span "ROI Proposal" at bounding box center [1095, 362] width 86 height 23
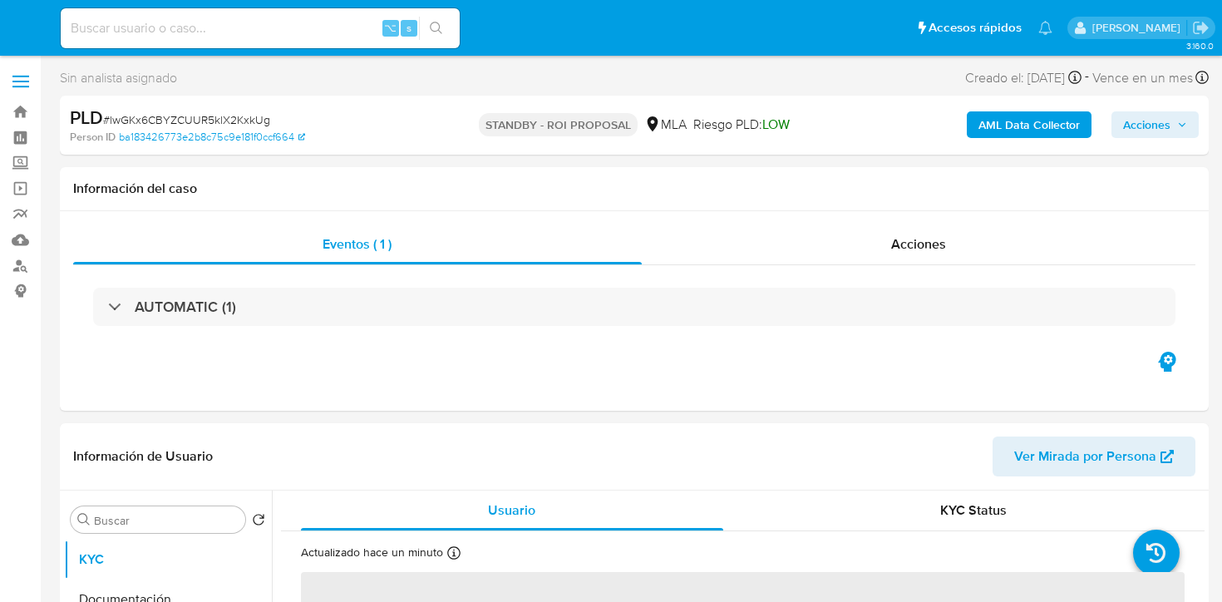
select select "10"
click at [222, 27] on input at bounding box center [260, 28] width 399 height 22
paste input "yokPnvfV3J6aQ7ExkuRqSeeM"
type input "yokPnvfV3J6aQ7ExkuRqSeeM"
click at [443, 19] on button "search-icon" at bounding box center [436, 28] width 34 height 23
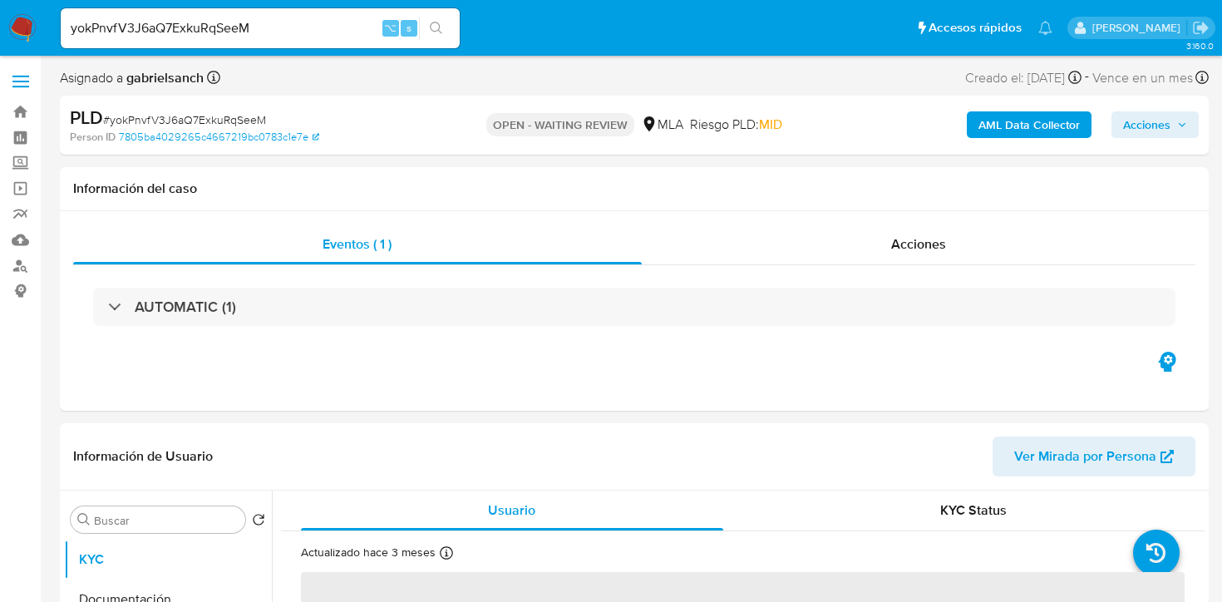
select select "10"
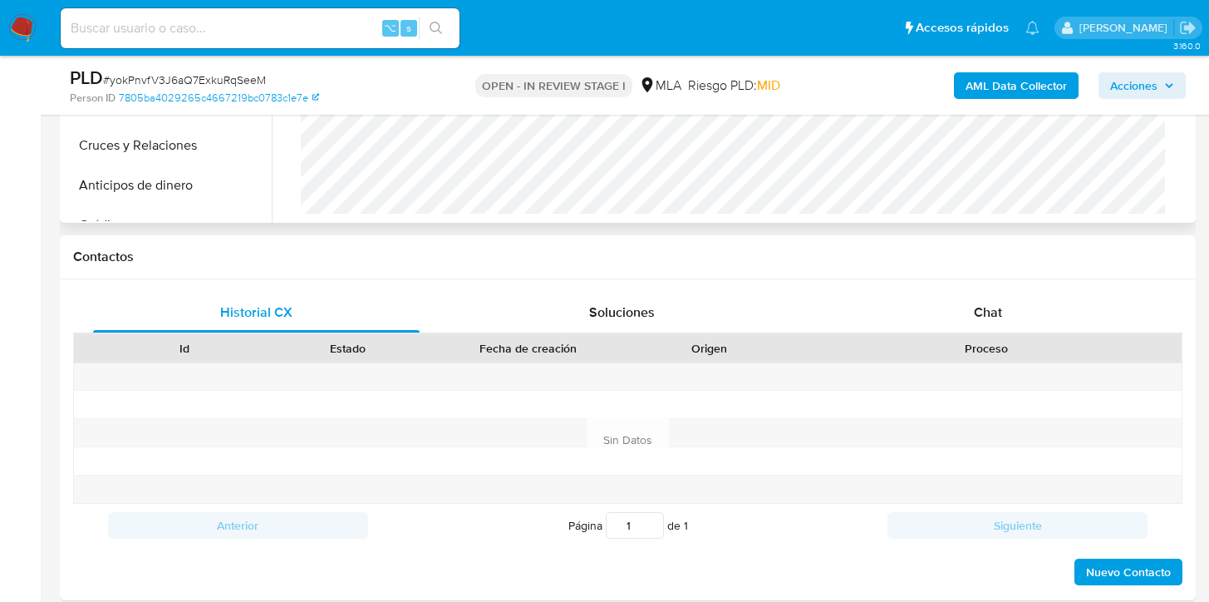
scroll to position [678, 0]
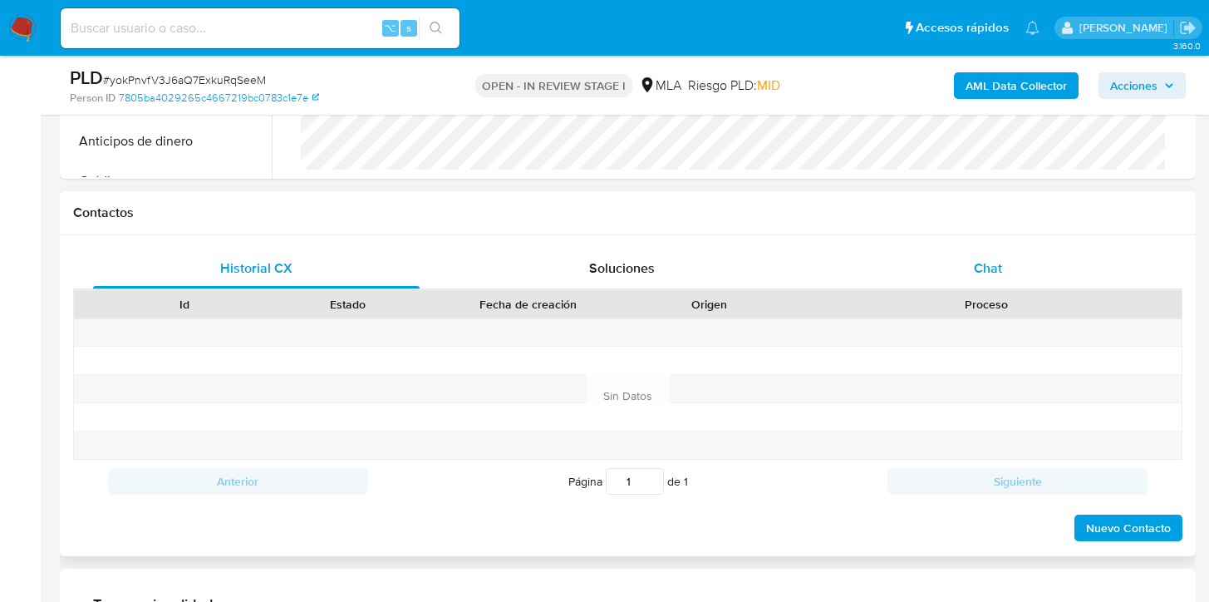
click at [871, 268] on div "Chat" at bounding box center [988, 268] width 327 height 40
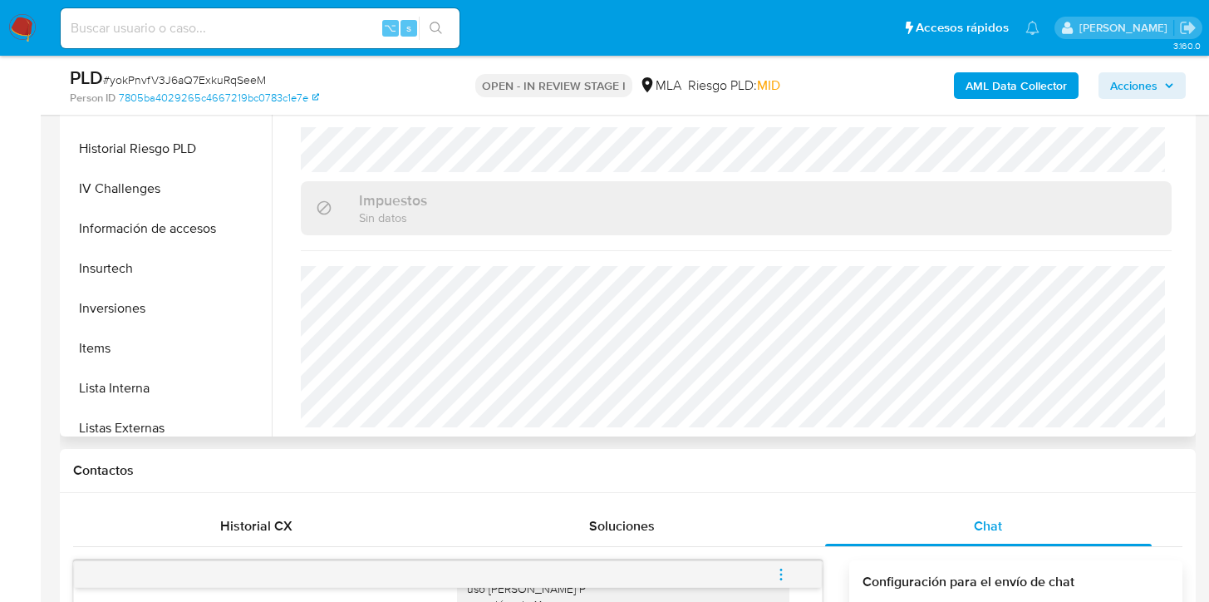
scroll to position [822, 0]
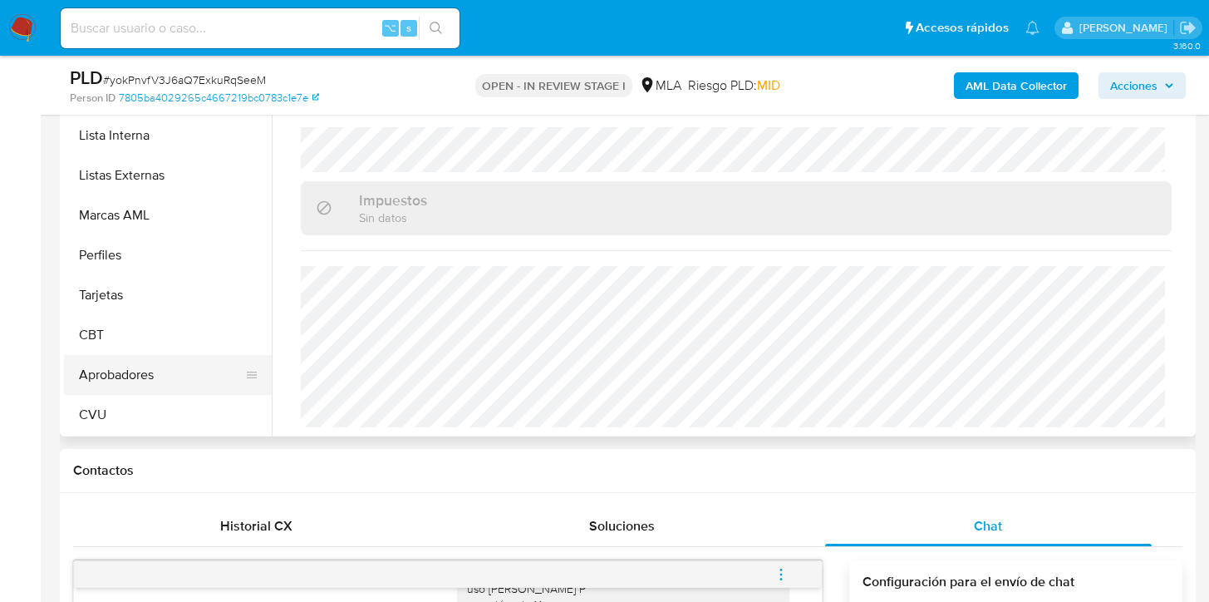
click at [112, 384] on button "Aprobadores" at bounding box center [161, 375] width 194 height 40
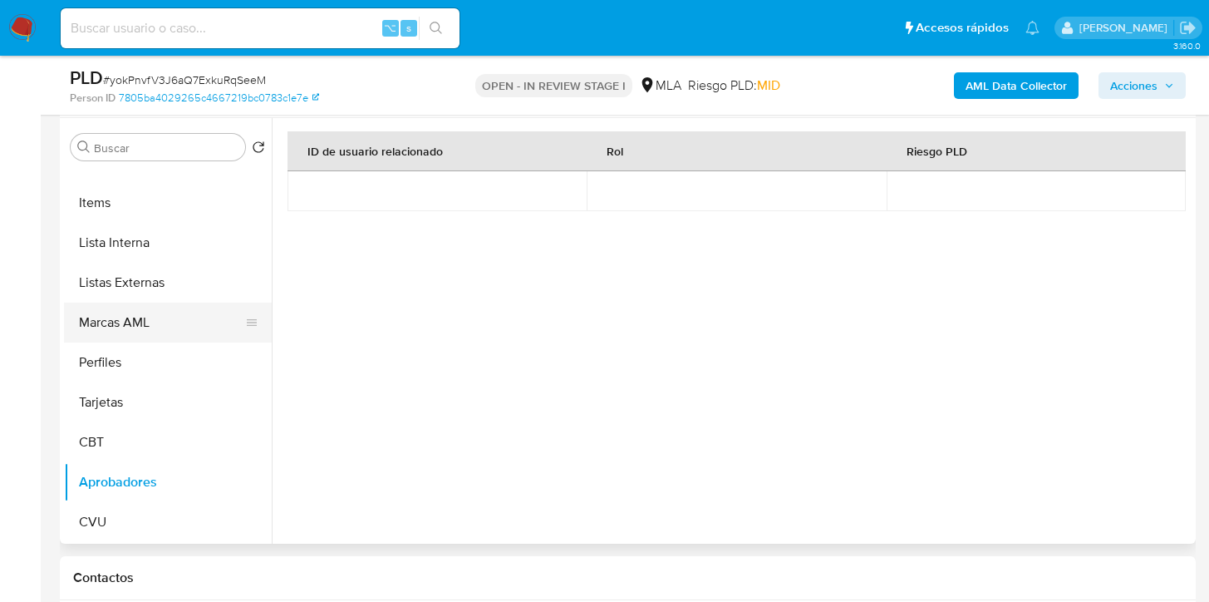
scroll to position [0, 0]
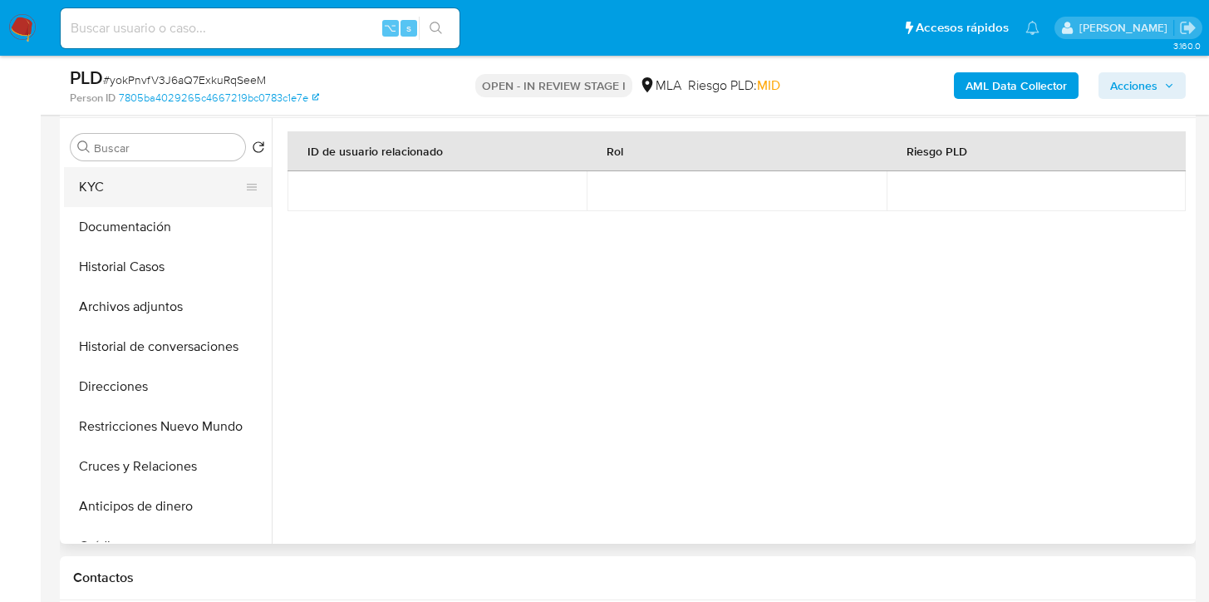
click at [132, 193] on button "KYC" at bounding box center [161, 187] width 194 height 40
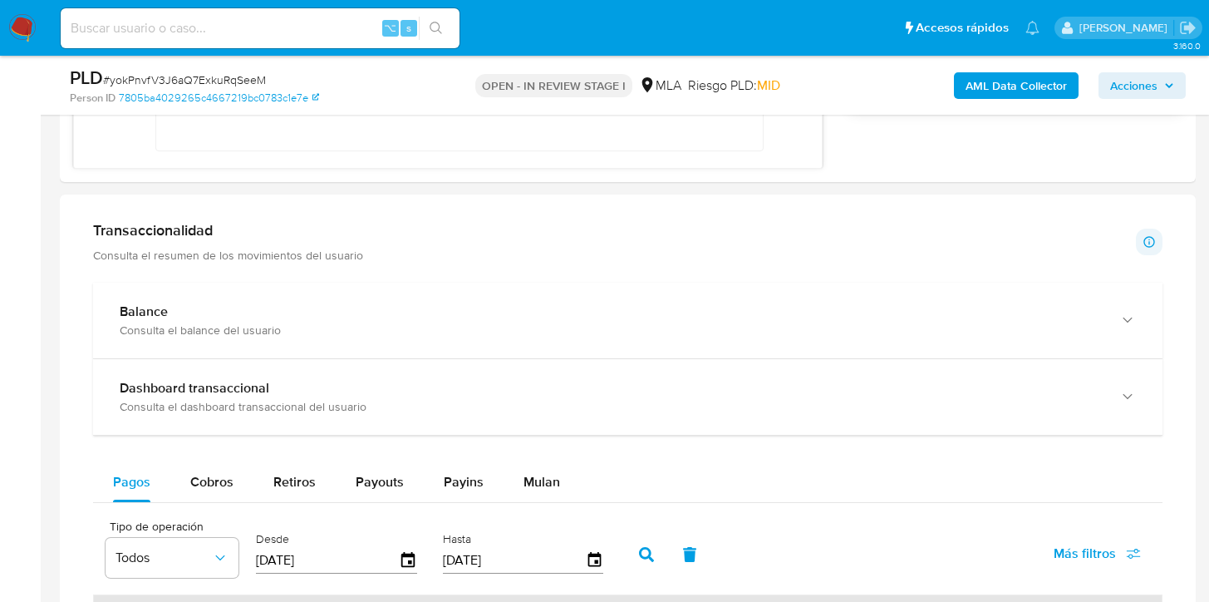
scroll to position [1280, 0]
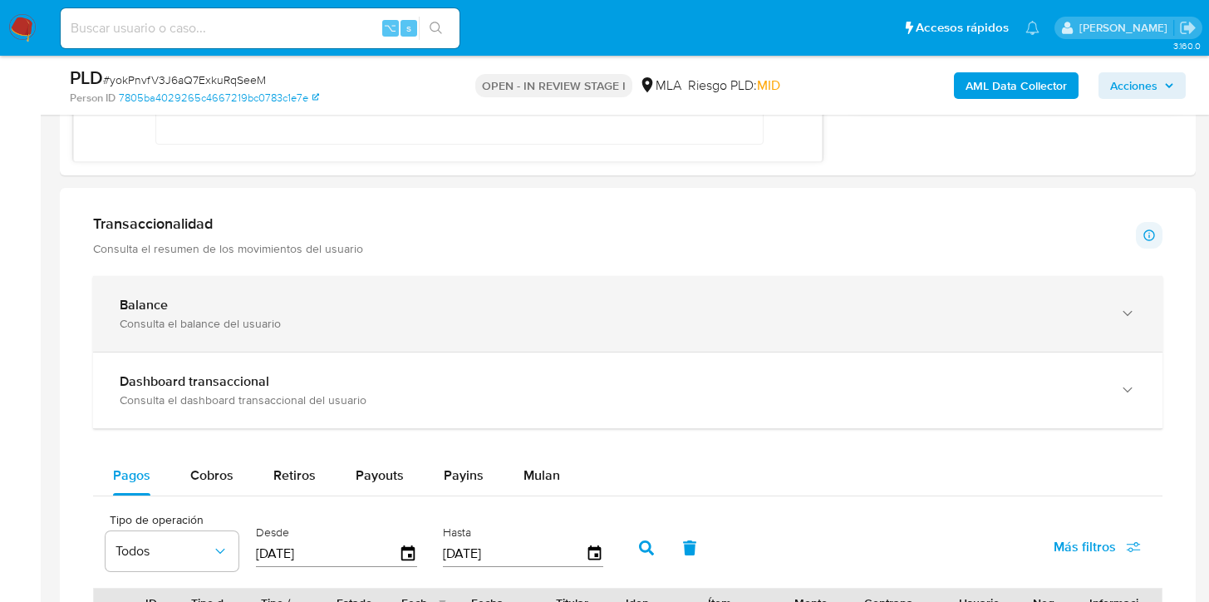
click at [1129, 305] on icon "button" at bounding box center [1127, 313] width 17 height 17
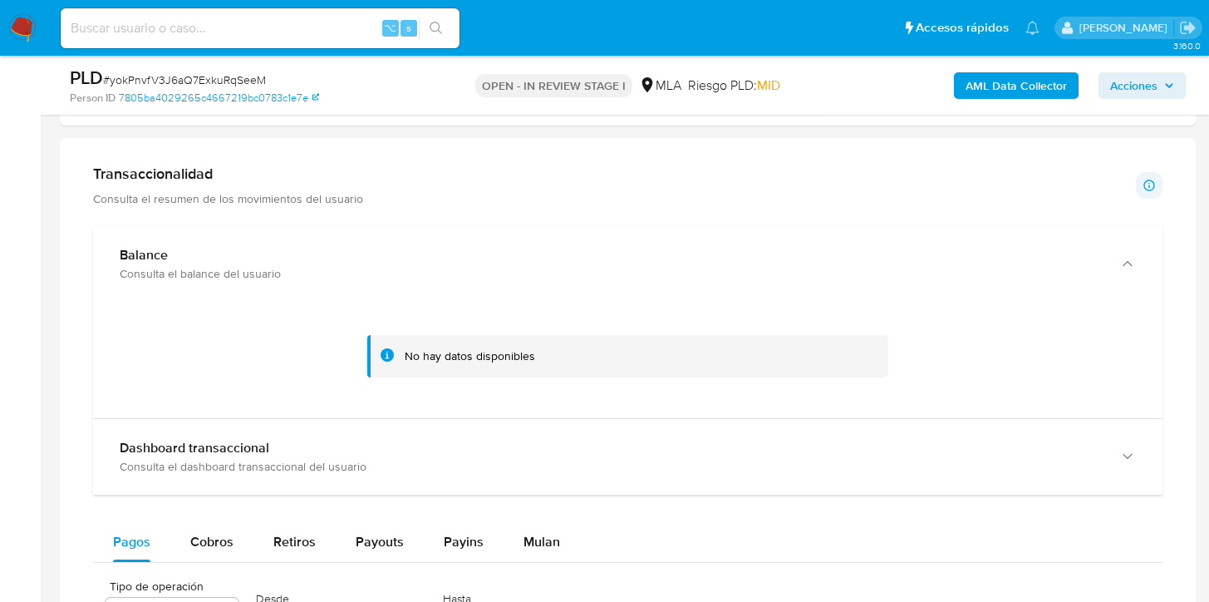
scroll to position [1337, 0]
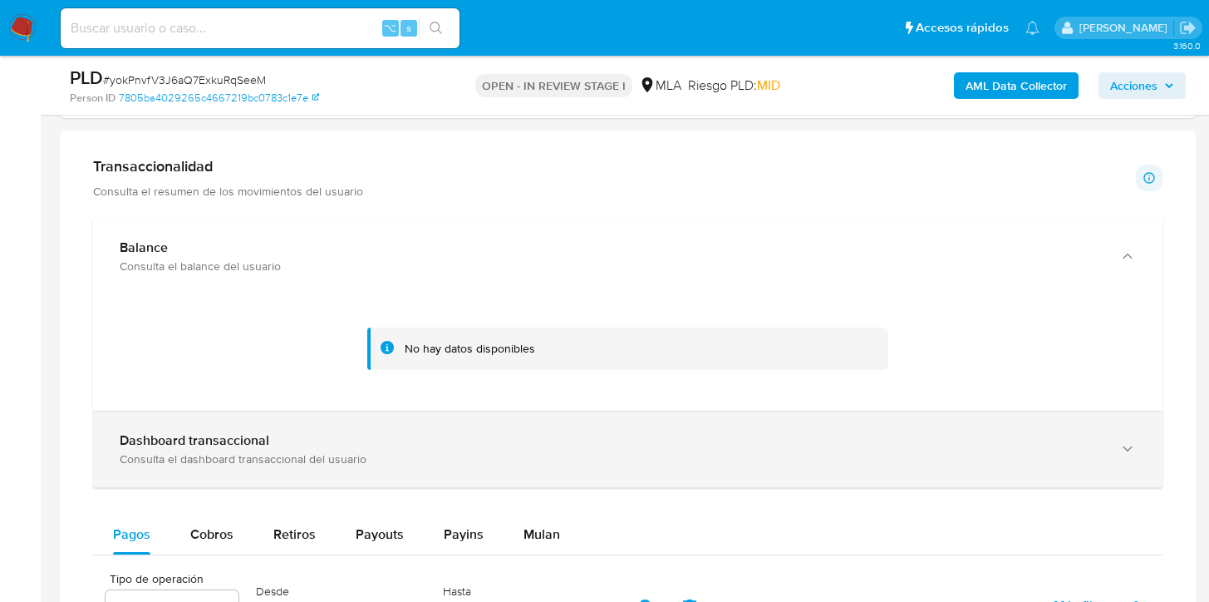
click at [1104, 430] on div "Dashboard transaccional Consulta el dashboard transaccional del usuario" at bounding box center [628, 449] width 1070 height 76
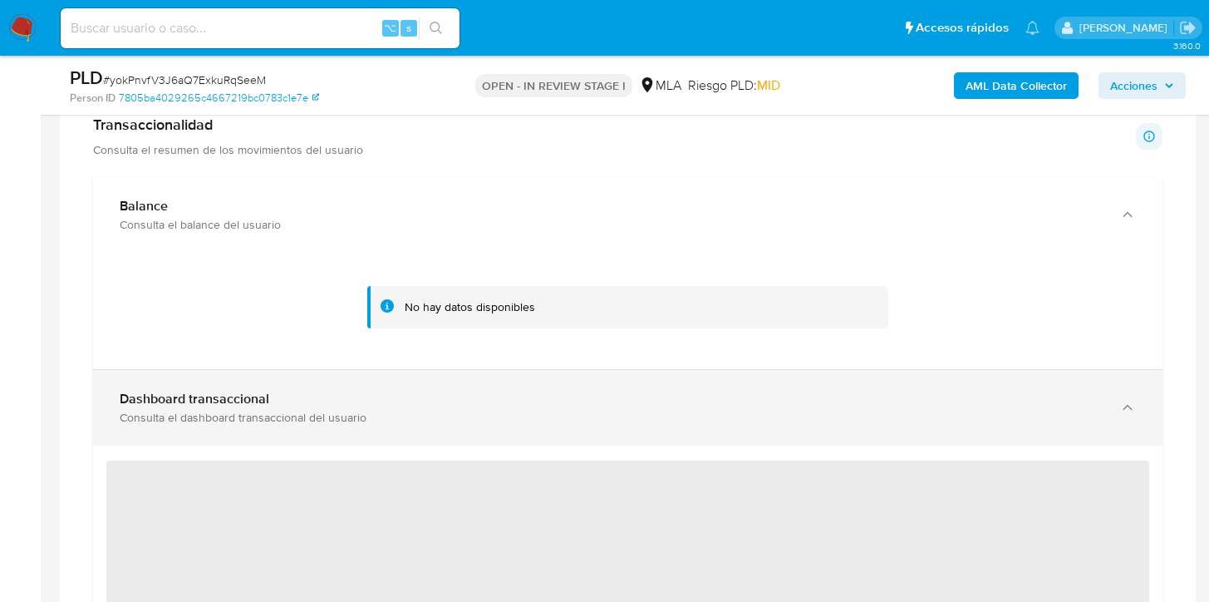
scroll to position [1366, 0]
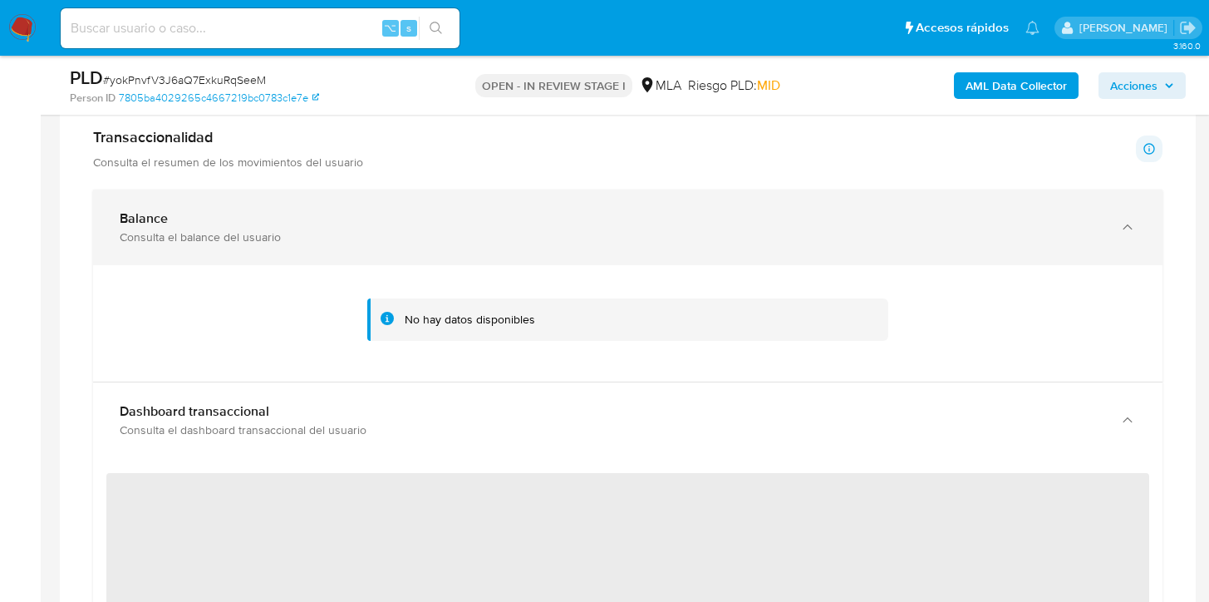
click at [1112, 224] on div "Balance Consulta el balance del usuario" at bounding box center [628, 227] width 1070 height 76
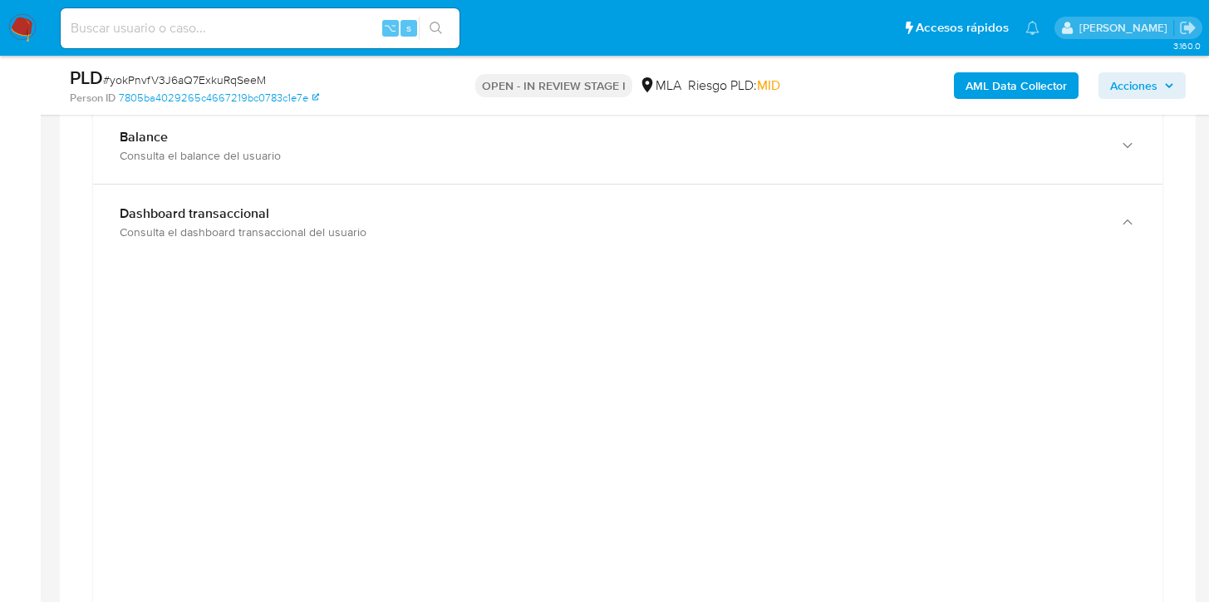
scroll to position [1482, 0]
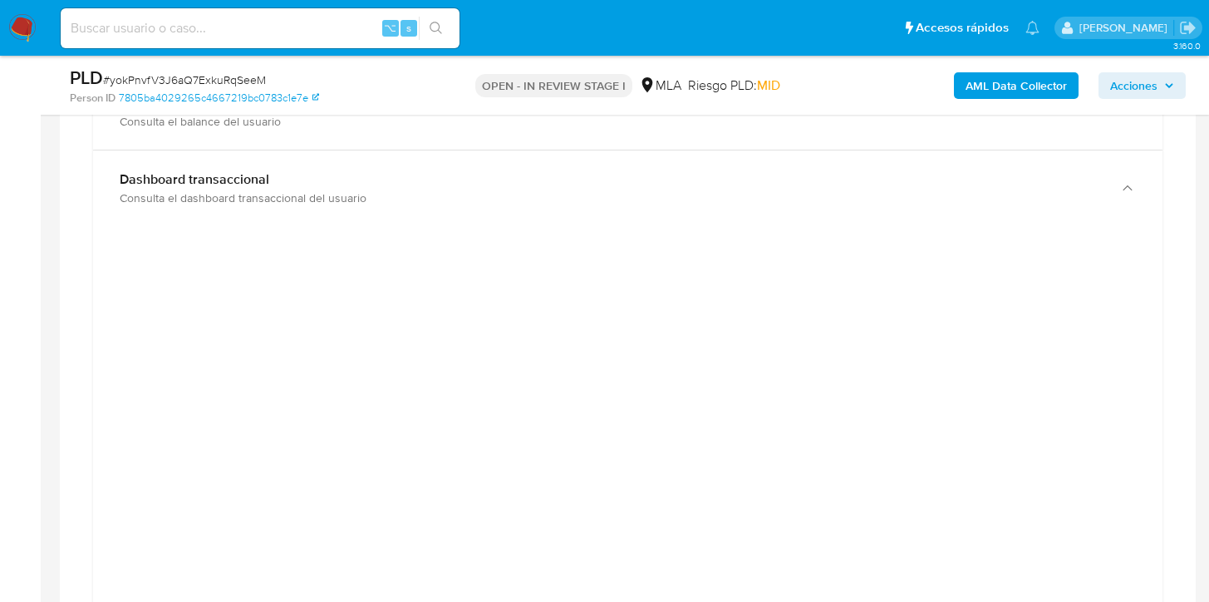
click at [1202, 280] on main "3.160.0 Asignado a gabrielsanch Asignado el: 18/08/2025 14:12:45 Creado el: 12/…" at bounding box center [604, 505] width 1209 height 3975
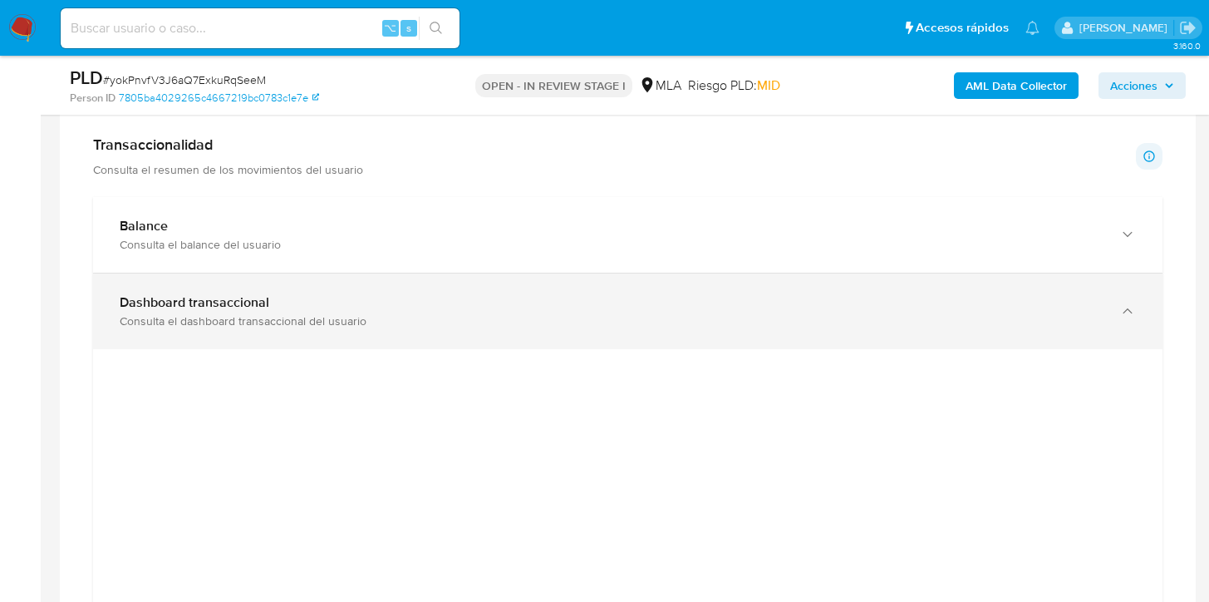
scroll to position [1355, 0]
click at [1122, 312] on icon "button" at bounding box center [1127, 314] width 17 height 17
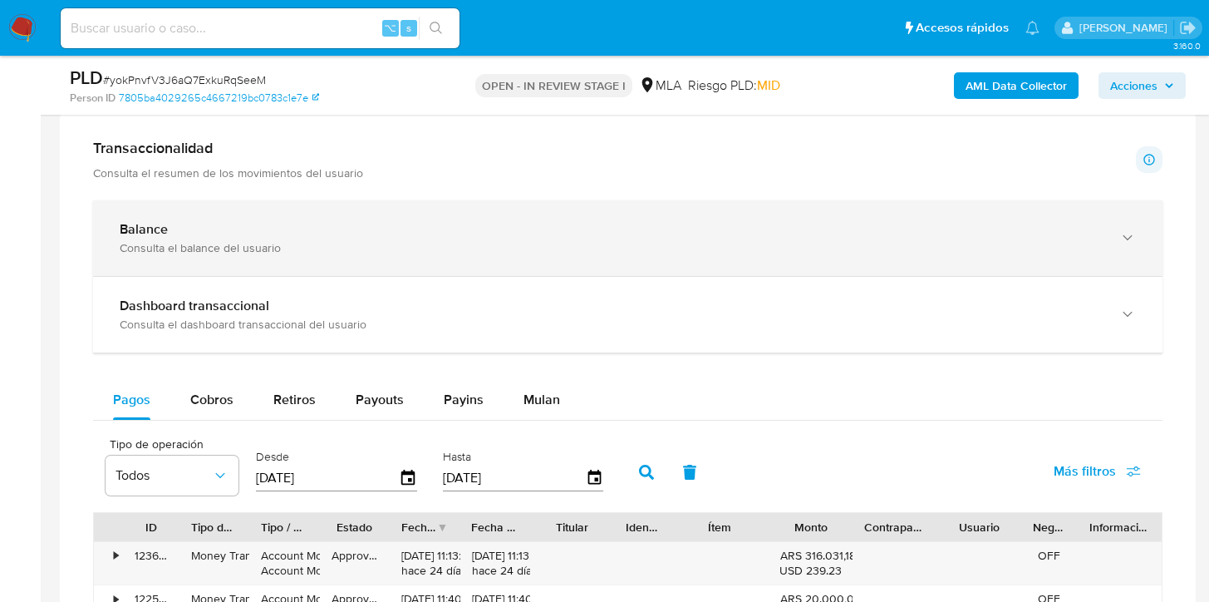
click at [1107, 234] on div "Balance Consulta el balance del usuario" at bounding box center [628, 238] width 1070 height 76
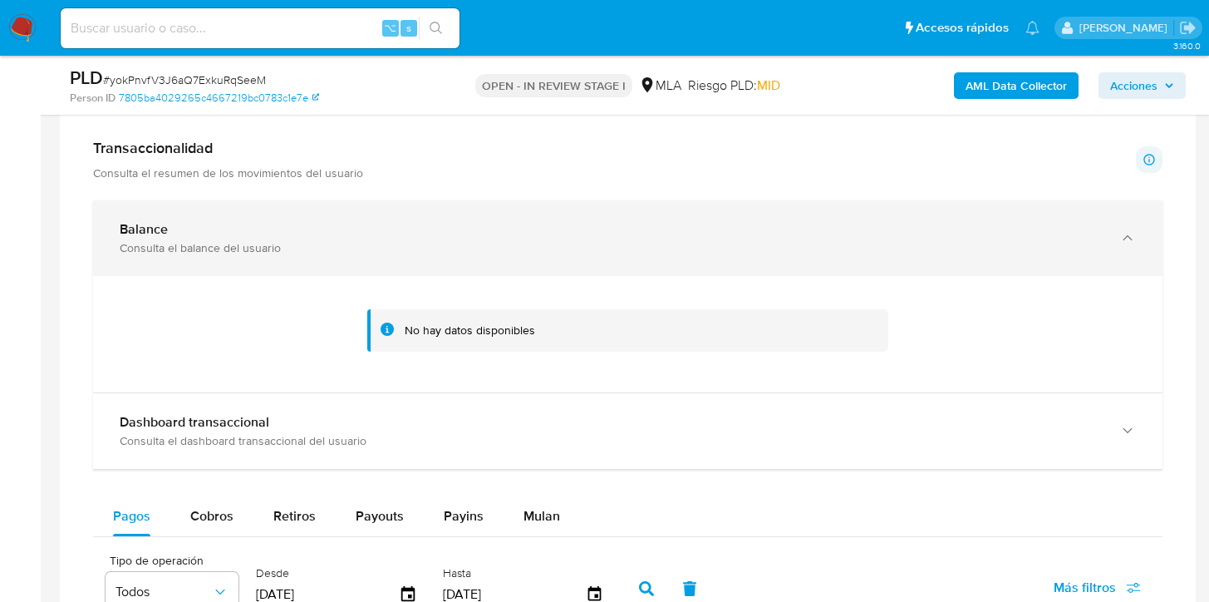
click at [1107, 234] on div "Balance Consulta el balance del usuario" at bounding box center [628, 238] width 1070 height 76
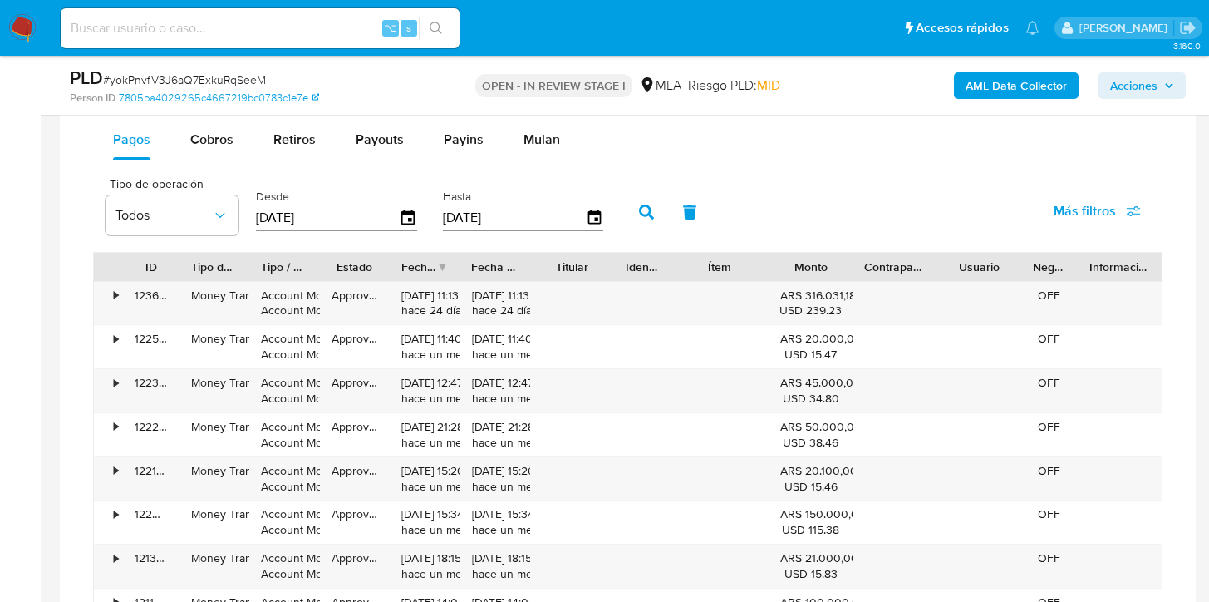
scroll to position [1615, 0]
click at [376, 148] on span "Payouts" at bounding box center [380, 139] width 48 height 19
select select "10"
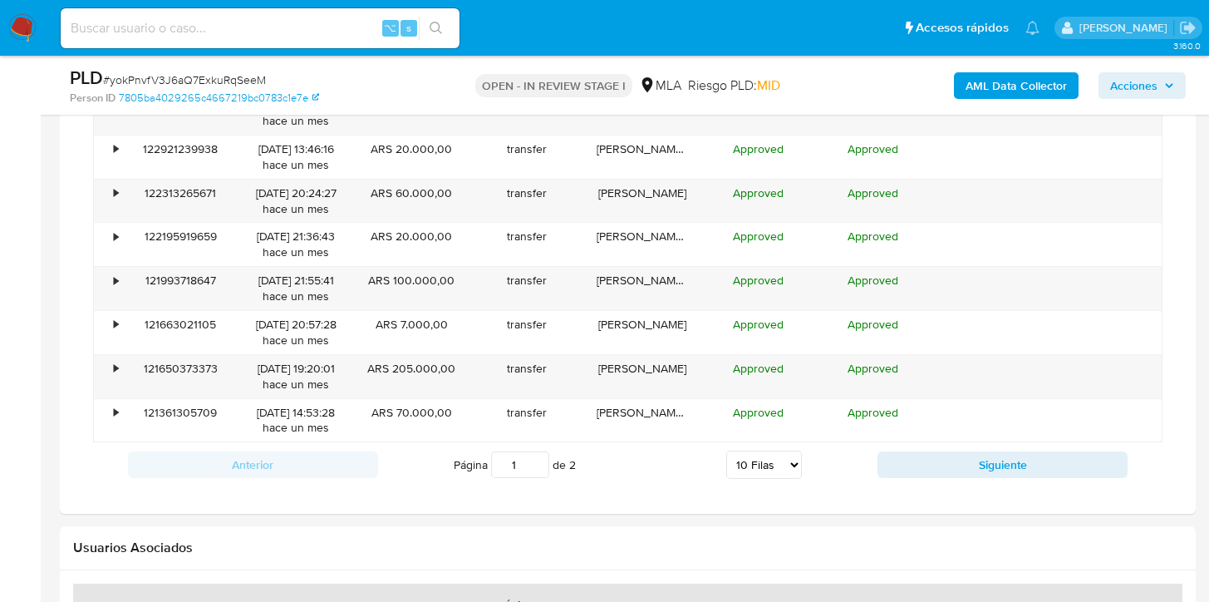
scroll to position [1921, 0]
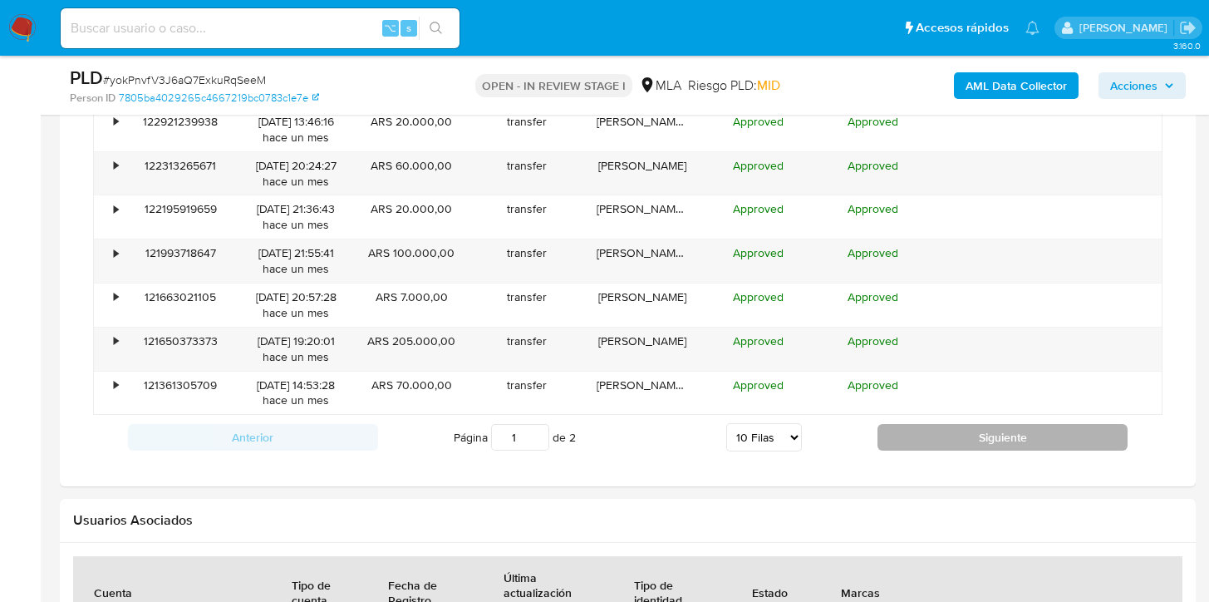
click at [929, 436] on button "Siguiente" at bounding box center [1003, 437] width 250 height 27
type input "2"
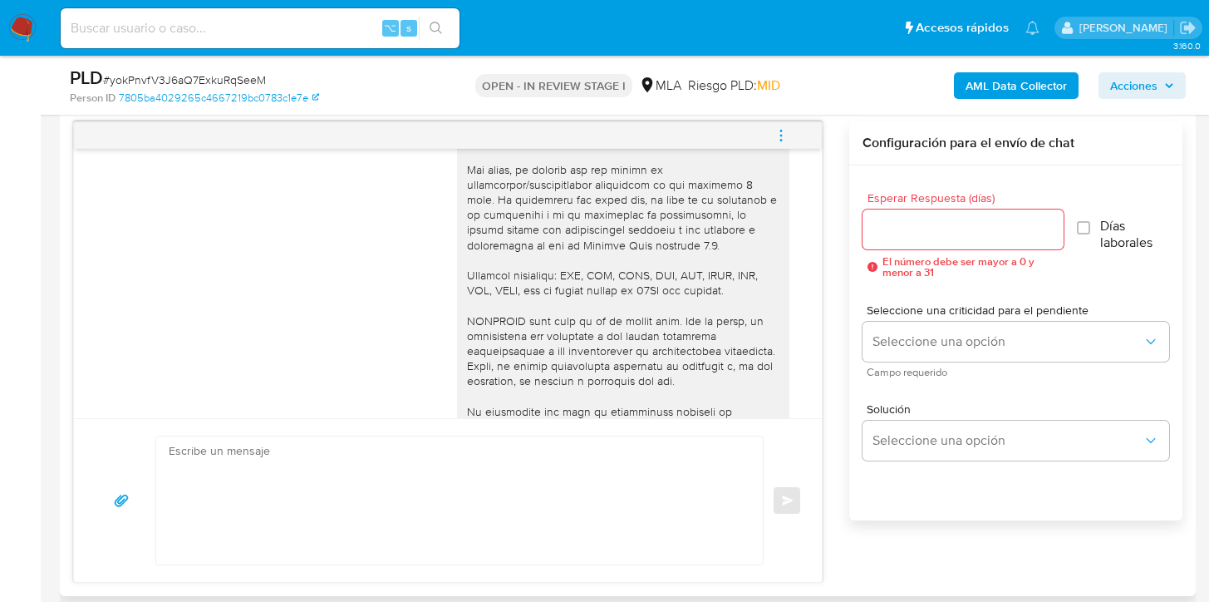
scroll to position [971, 0]
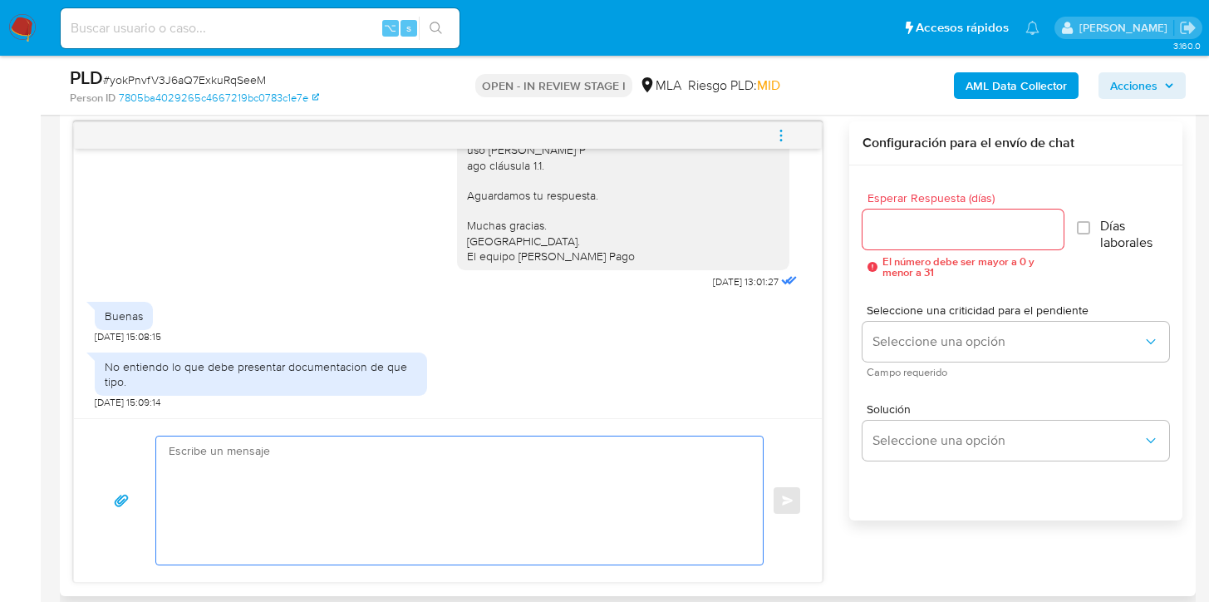
click at [411, 484] on textarea at bounding box center [455, 500] width 573 height 128
paste textarea "Hola, gracias por tu respuesta. En función de las operaciones registradas en tu…"
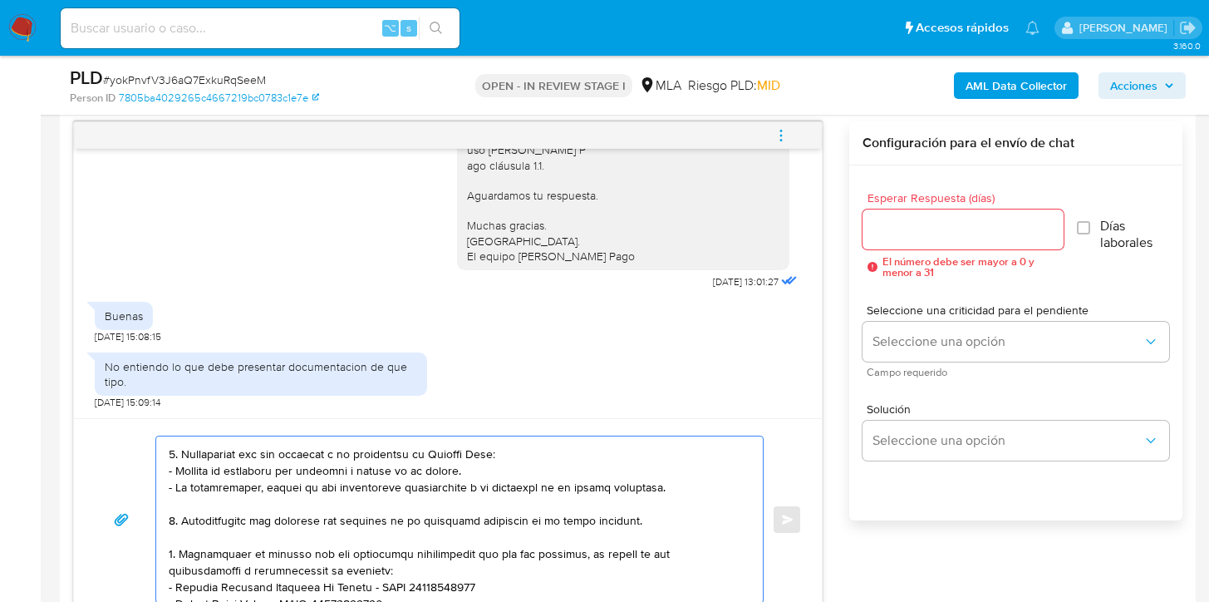
scroll to position [0, 0]
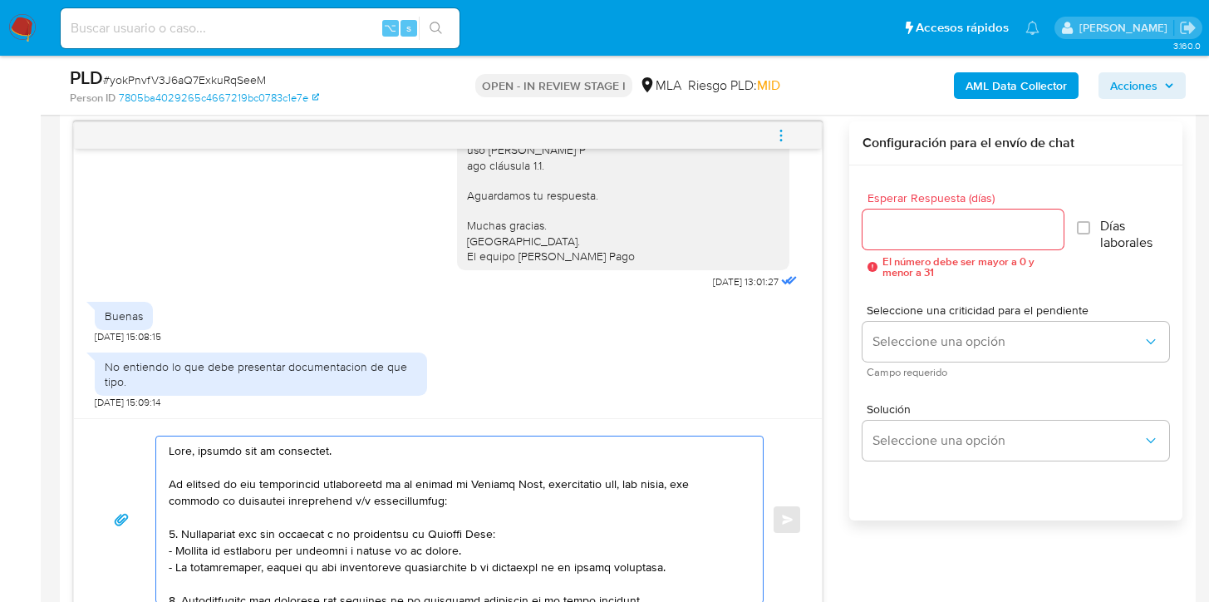
type textarea "Hola, gracias por tu respuesta. En función de las operaciones registradas en tu…"
click at [917, 224] on input "Esperar Respuesta (días)" at bounding box center [963, 230] width 201 height 22
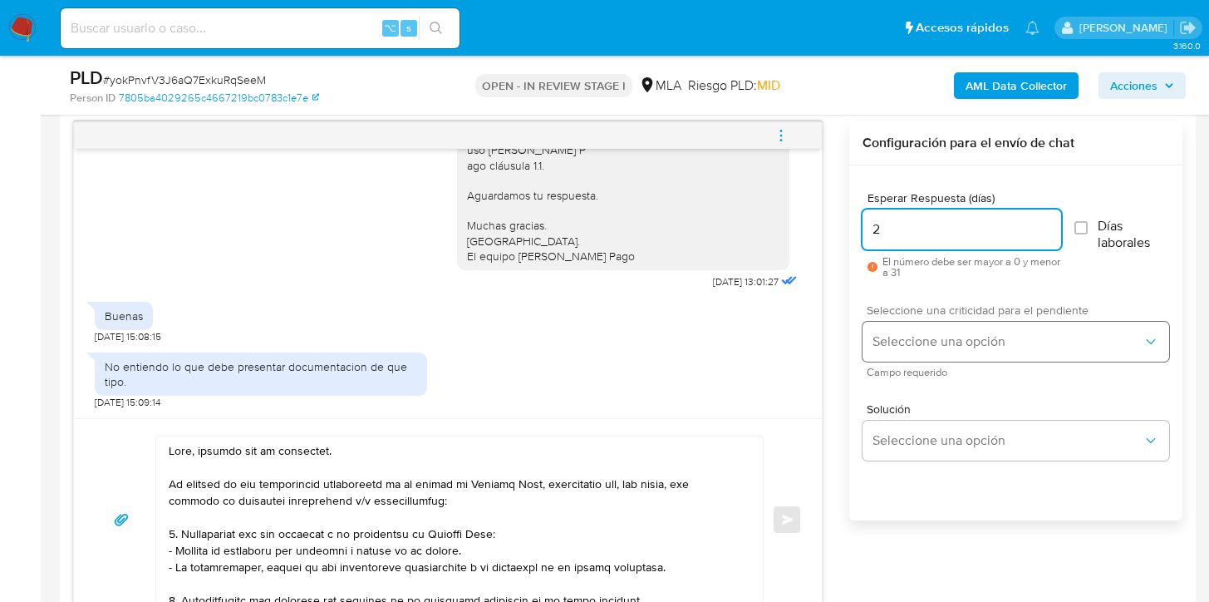
type input "2"
click at [907, 332] on button "Seleccione una opción" at bounding box center [1016, 342] width 307 height 40
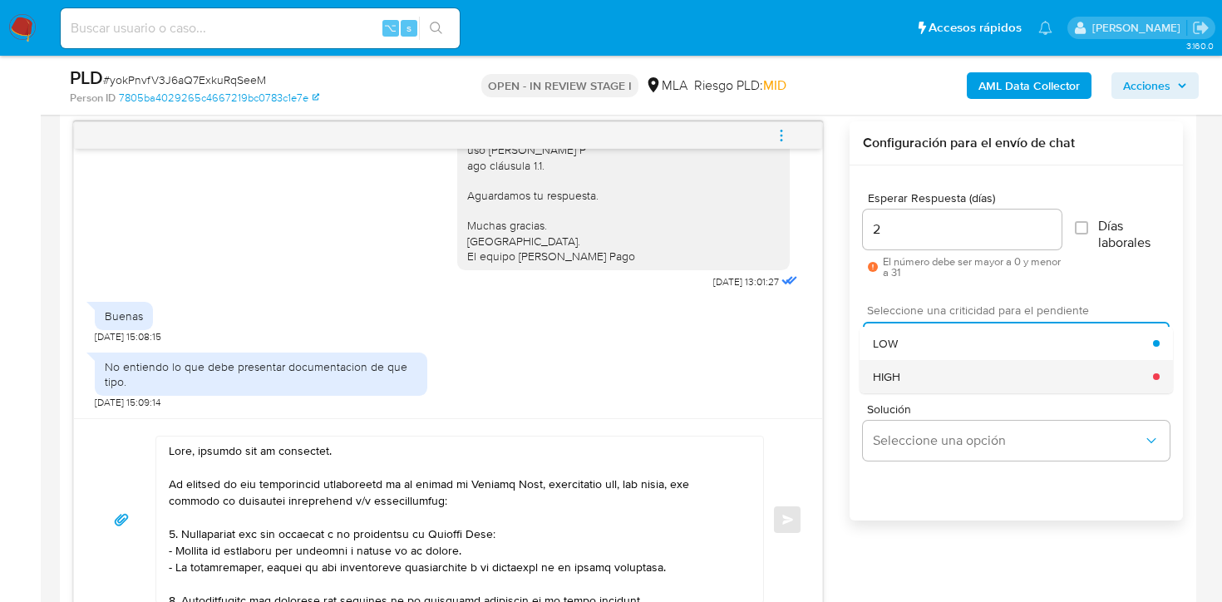
click at [902, 371] on div "HIGH" at bounding box center [1013, 376] width 280 height 33
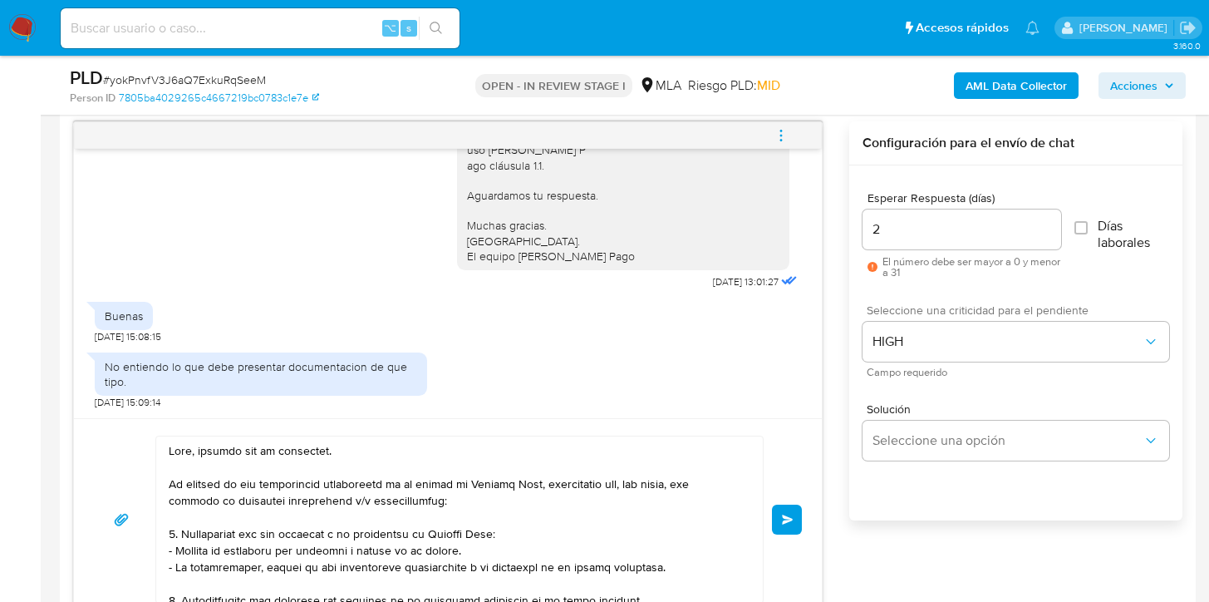
click at [789, 512] on button "Enviar" at bounding box center [787, 519] width 30 height 30
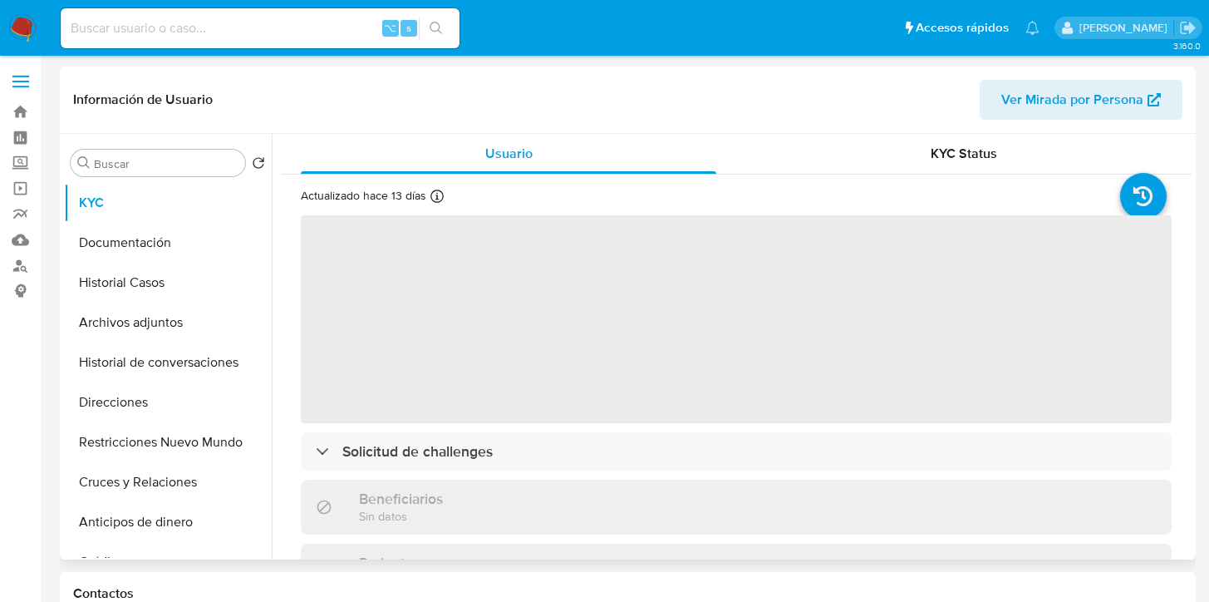
select select "10"
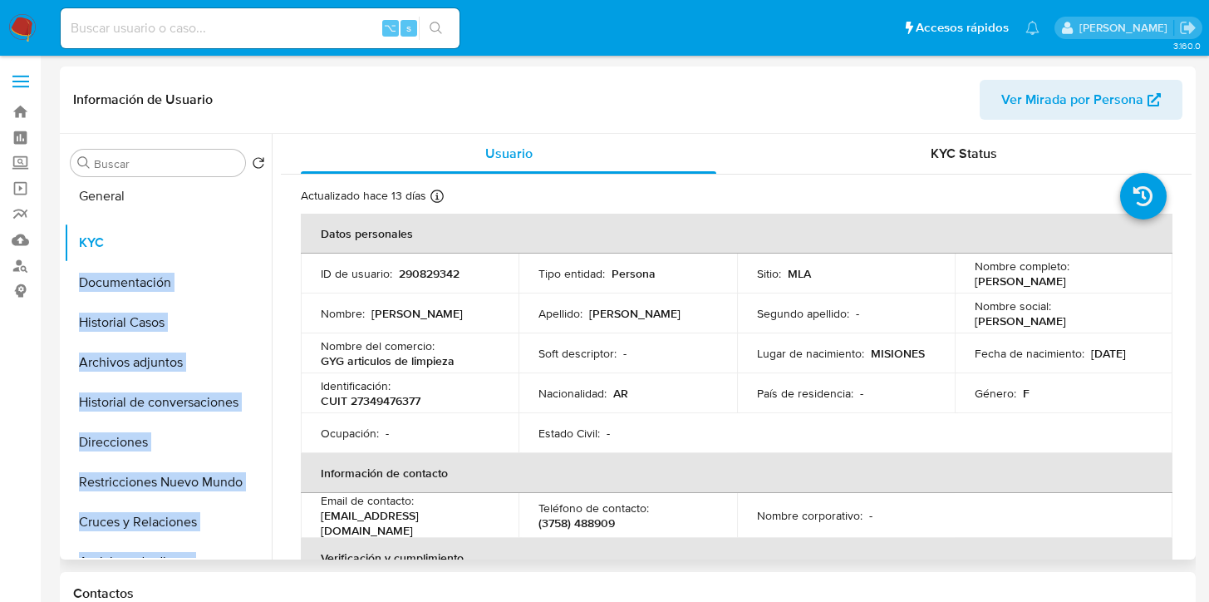
drag, startPoint x: 246, startPoint y: 257, endPoint x: 246, endPoint y: 199, distance: 57.3
click at [246, 200] on ul "KYC Documentación Historial Casos Archivos adjuntos Historial de conversaciones…" at bounding box center [168, 370] width 208 height 375
click at [371, 134] on div "Usuario" at bounding box center [509, 154] width 416 height 40
click at [213, 199] on button "General" at bounding box center [161, 203] width 194 height 40
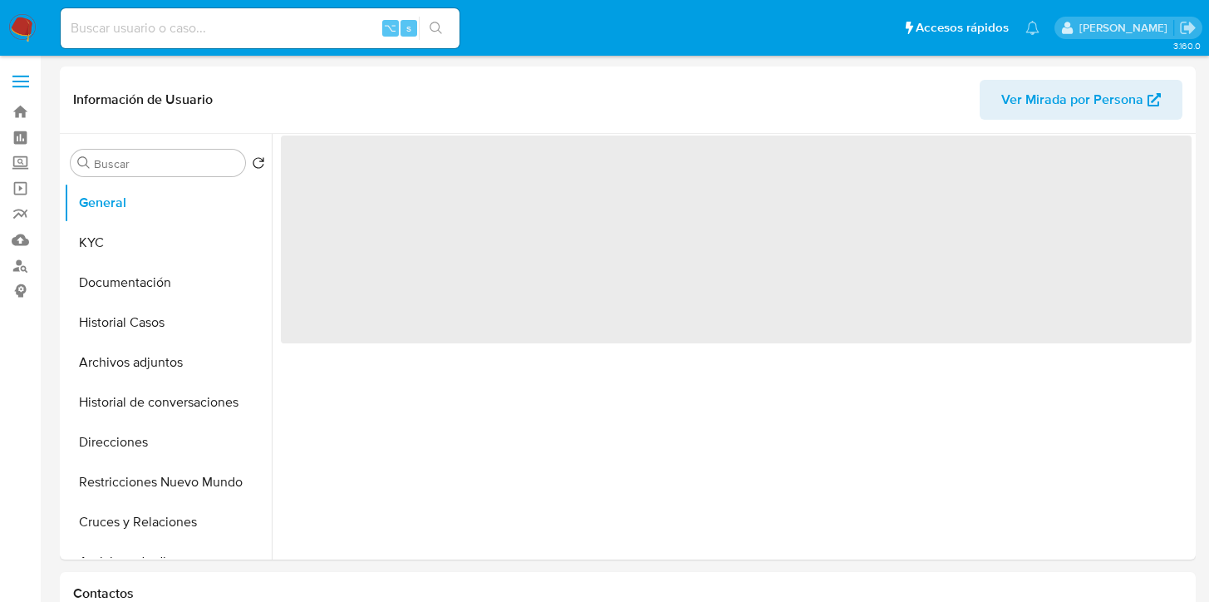
click at [334, 333] on span "‌" at bounding box center [736, 239] width 911 height 208
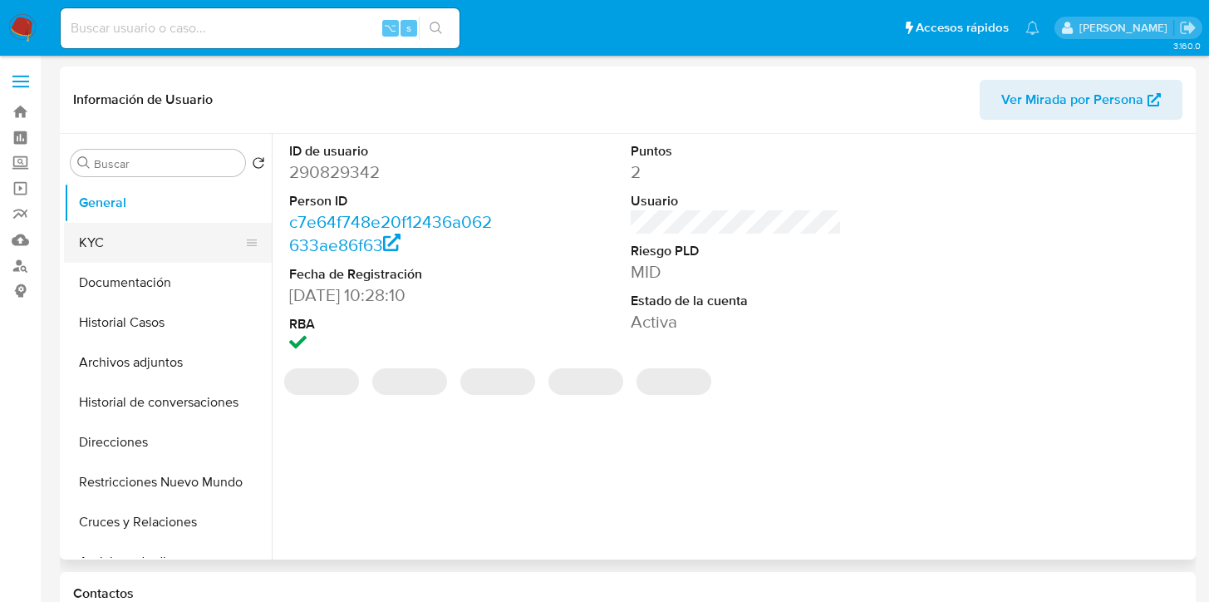
click at [107, 230] on button "KYC" at bounding box center [161, 243] width 194 height 40
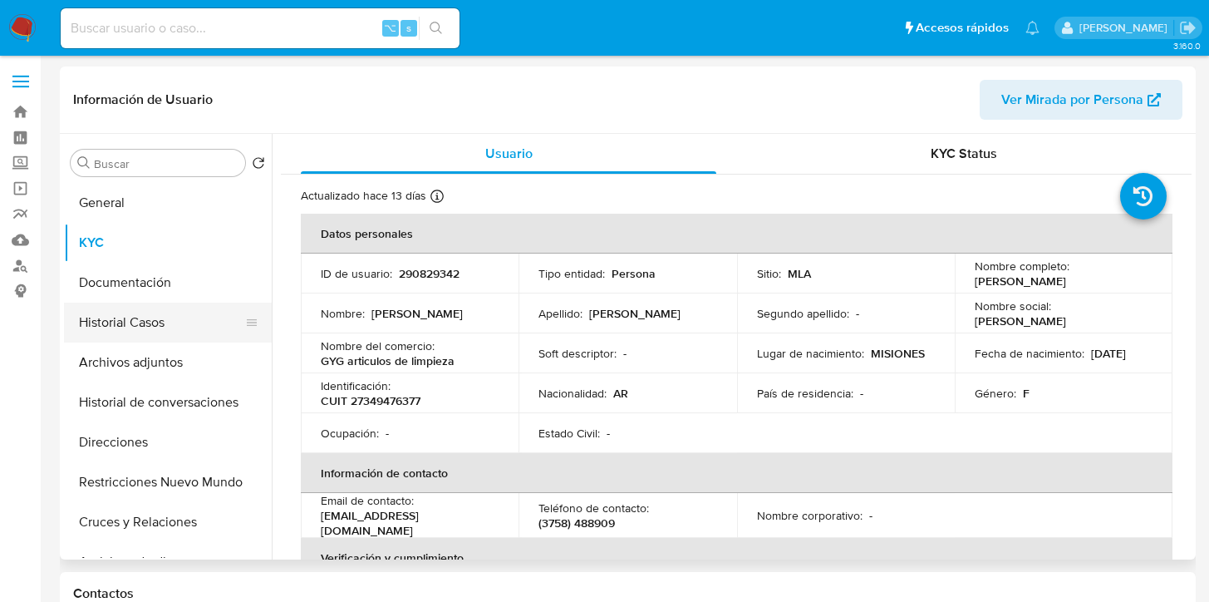
click at [120, 323] on button "Historial Casos" at bounding box center [161, 322] width 194 height 40
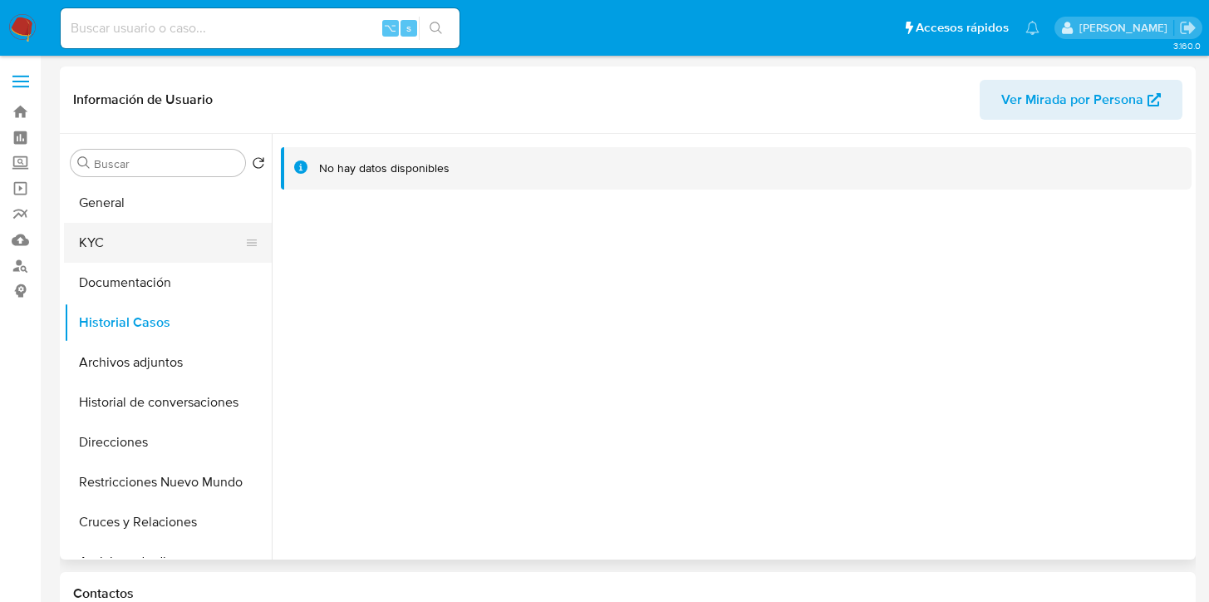
click at [96, 242] on button "KYC" at bounding box center [161, 243] width 194 height 40
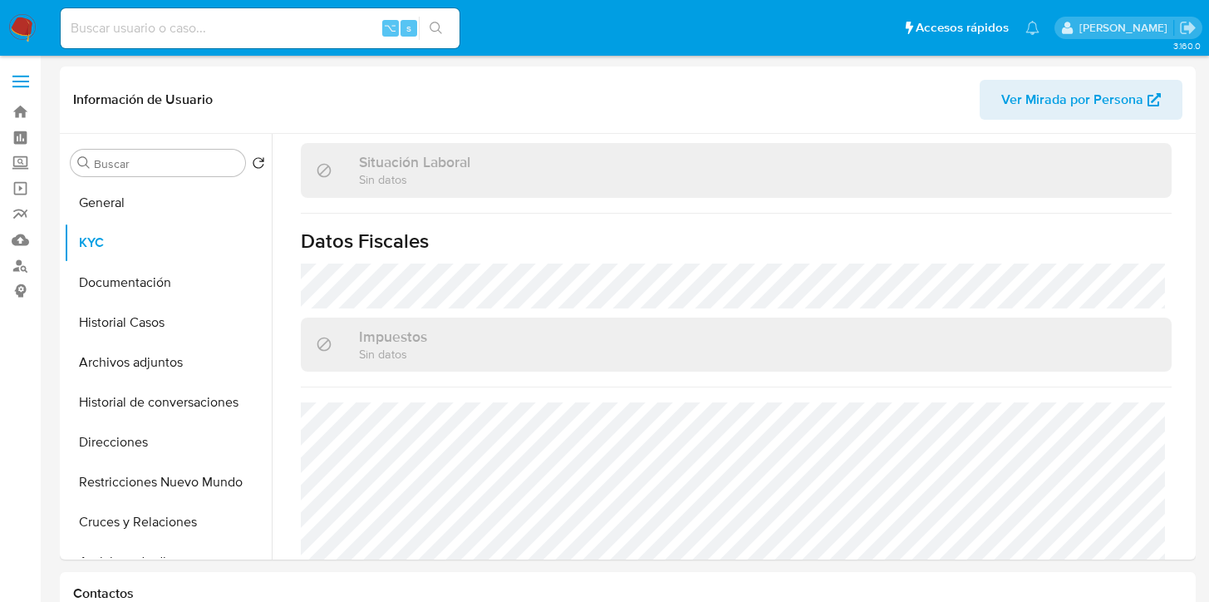
scroll to position [917, 0]
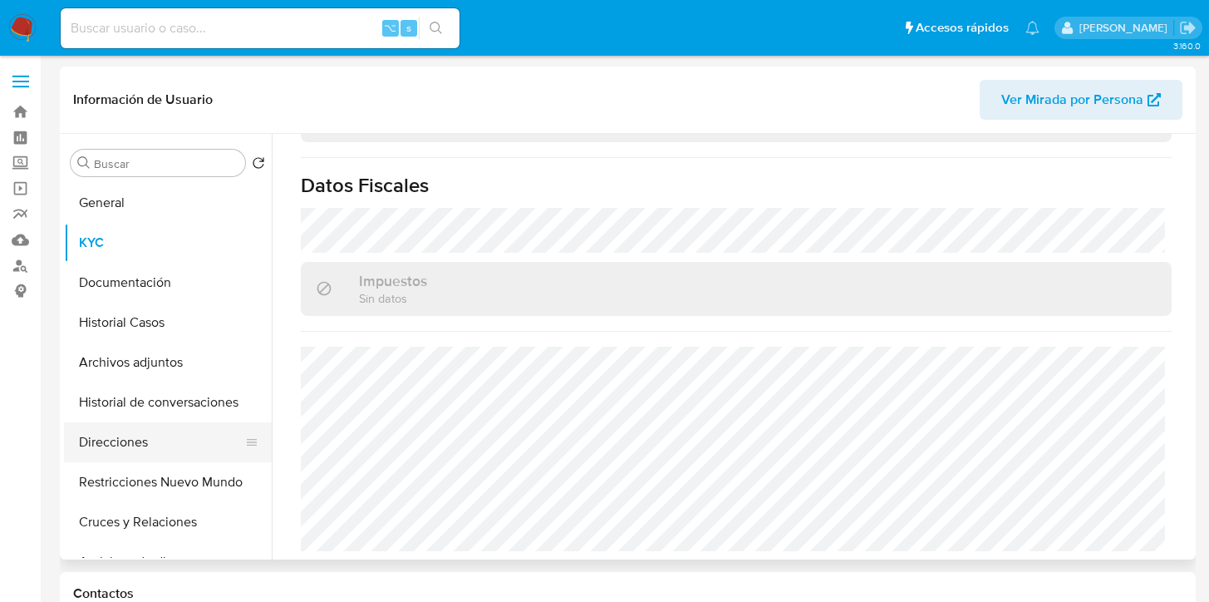
click at [126, 429] on button "Direcciones" at bounding box center [161, 442] width 194 height 40
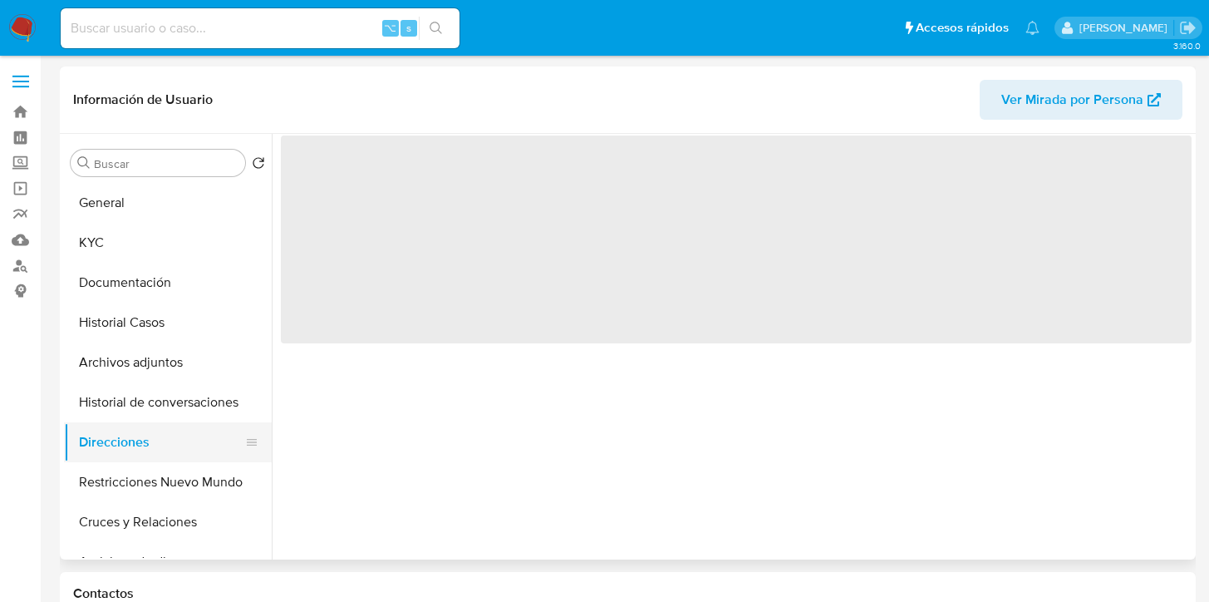
scroll to position [0, 0]
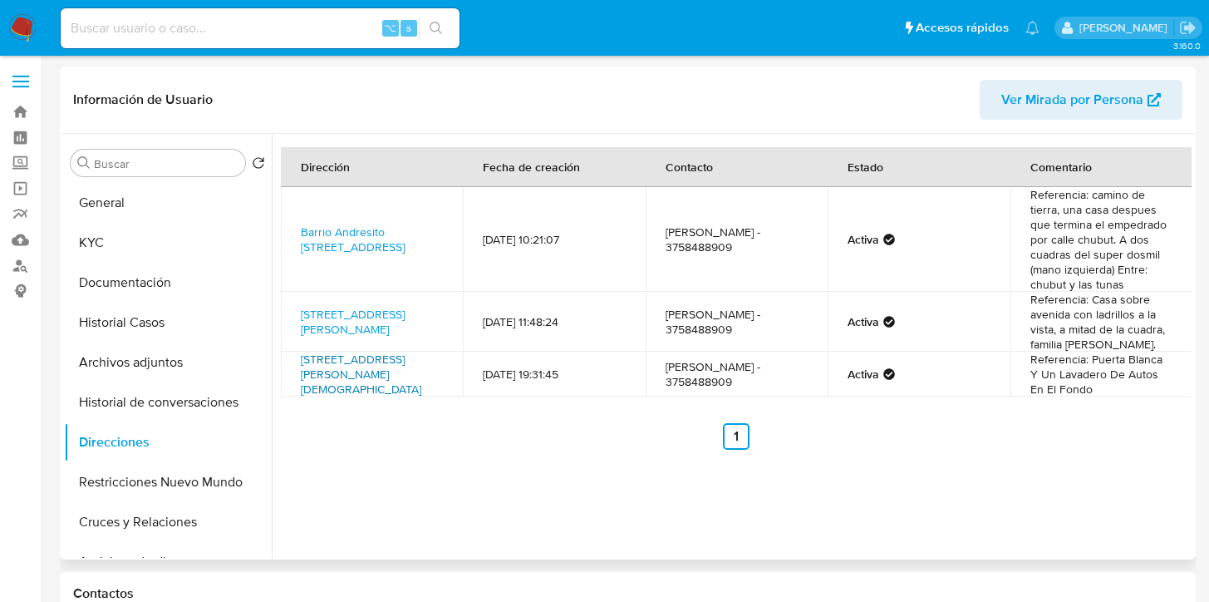
click at [352, 378] on link "Av Las Heras 530 530, Apóstoles, Misiones, 3350, Argentina 530" at bounding box center [361, 374] width 121 height 47
click at [109, 239] on button "KYC" at bounding box center [161, 243] width 194 height 40
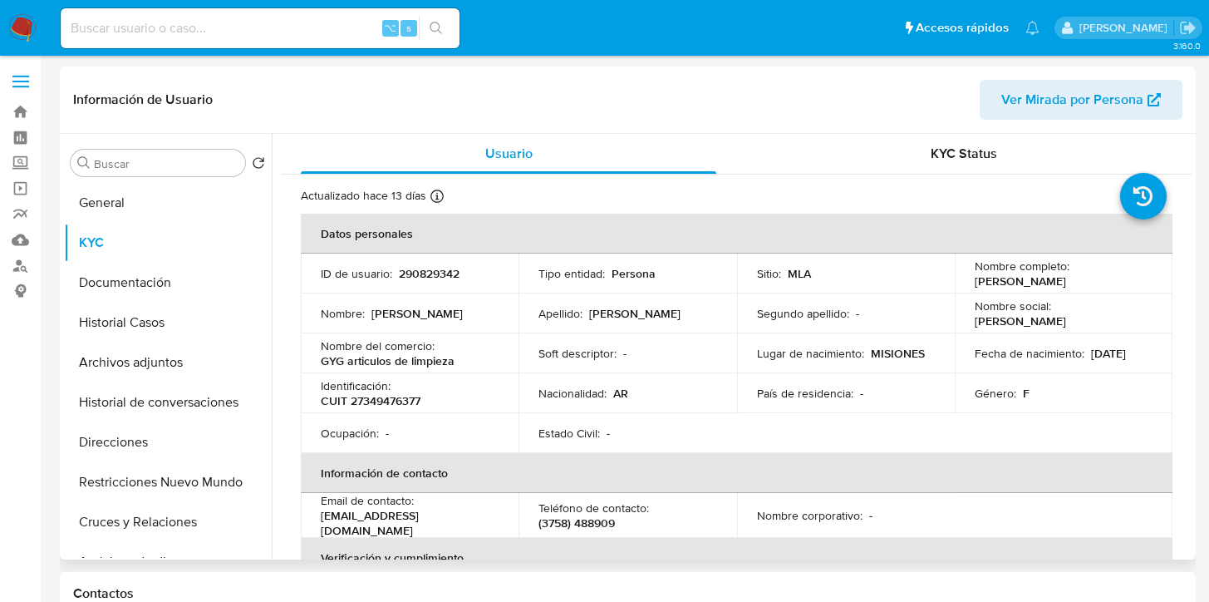
drag, startPoint x: 961, startPoint y: 281, endPoint x: 1090, endPoint y: 278, distance: 129.7
click at [1090, 278] on td "Nombre completo : Yesica Andrea Aguirre" at bounding box center [1064, 273] width 218 height 40
copy p "Yesica Andrea Aguirre"
click at [380, 399] on p "CUIT 27349476377" at bounding box center [371, 400] width 100 height 15
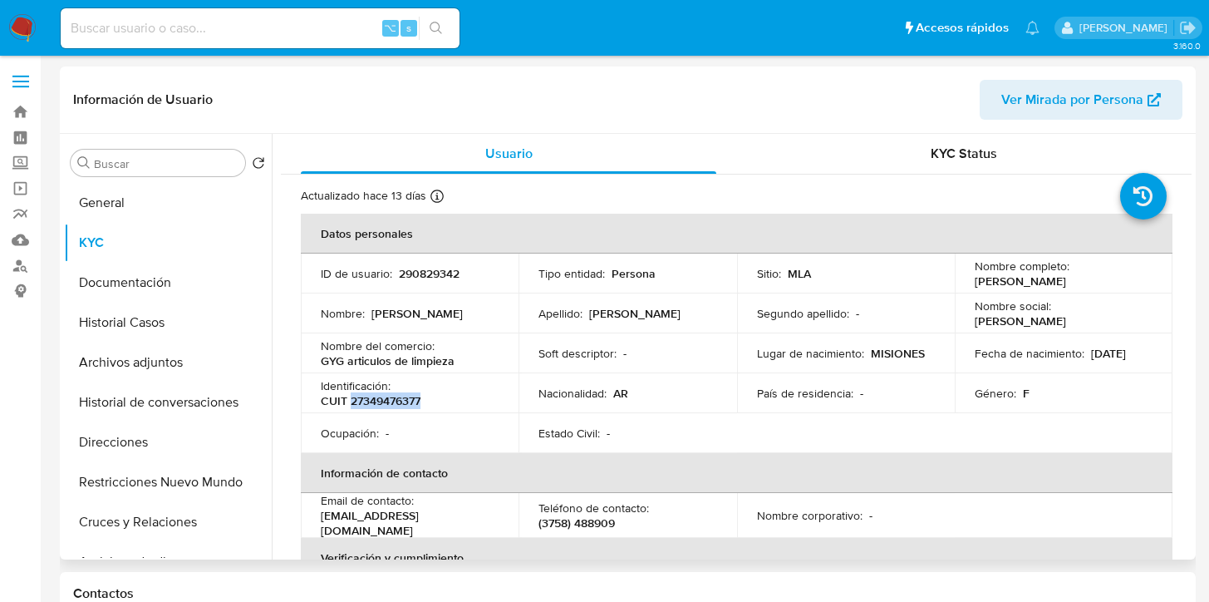
copy p "27349476377"
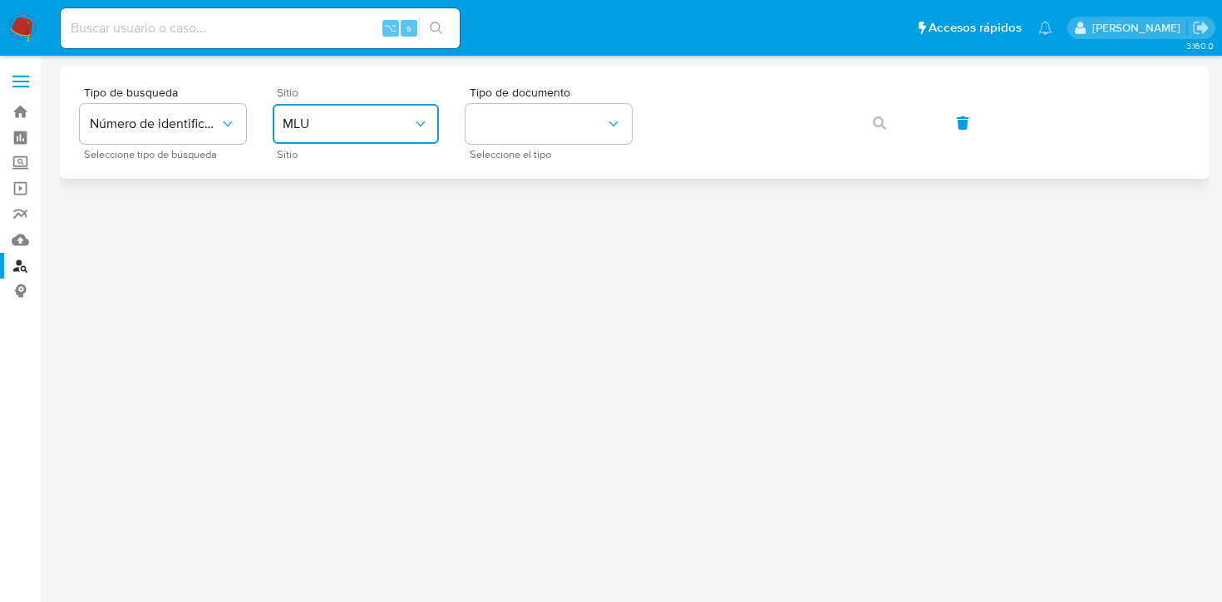
click at [402, 124] on span "MLU" at bounding box center [348, 124] width 130 height 17
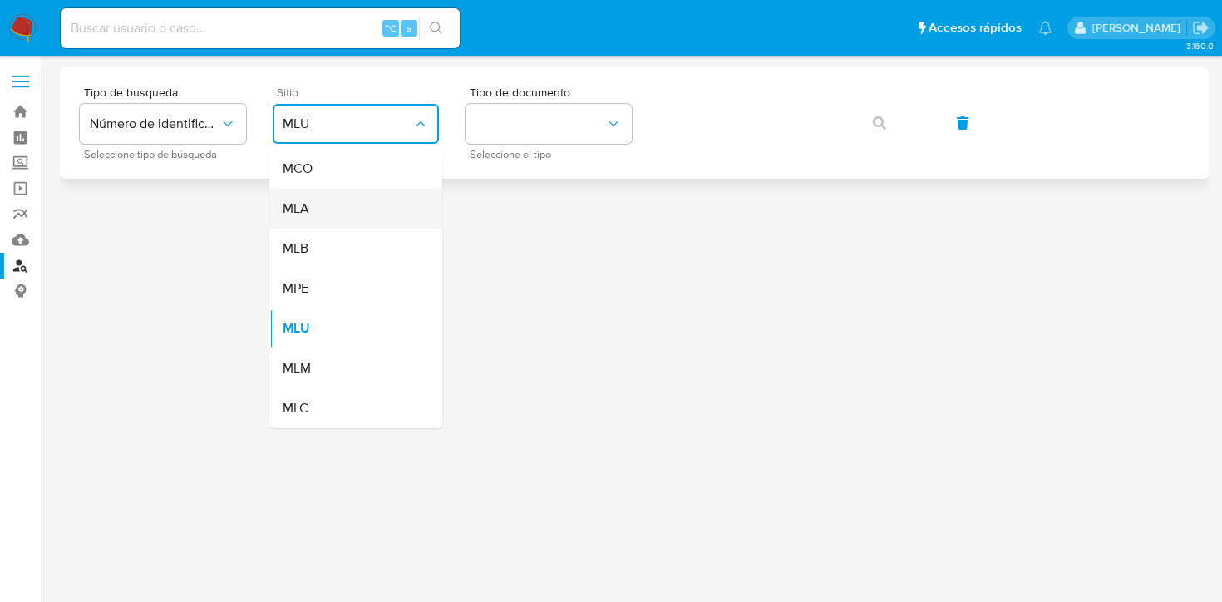
click at [348, 212] on div "MLA" at bounding box center [351, 209] width 136 height 40
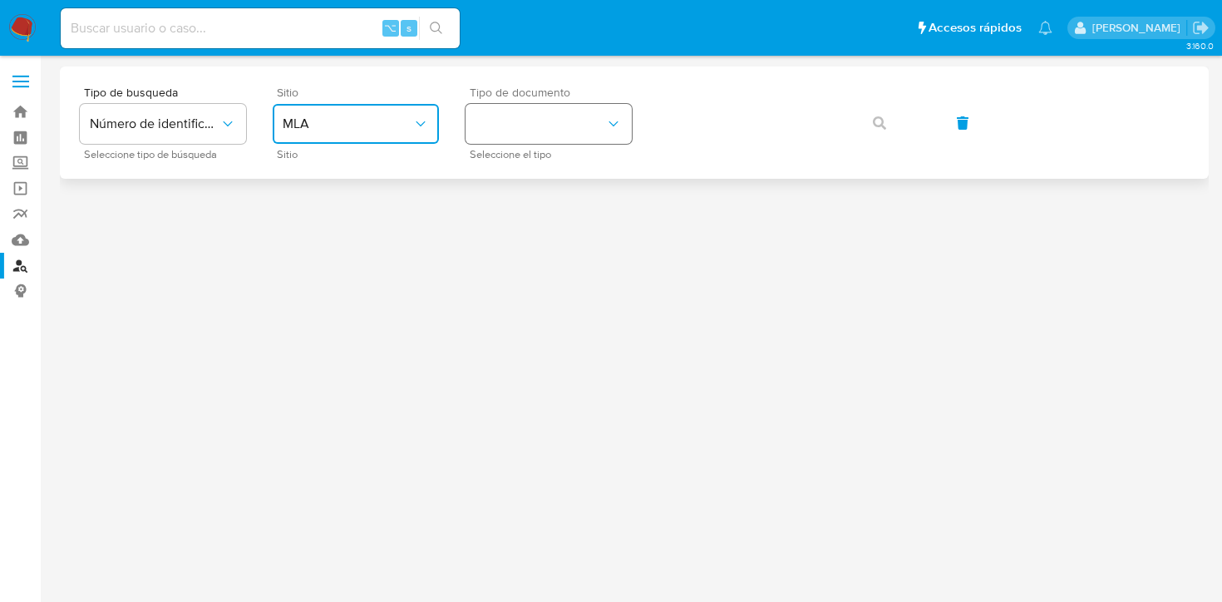
click at [521, 137] on button "identificationType" at bounding box center [548, 124] width 166 height 40
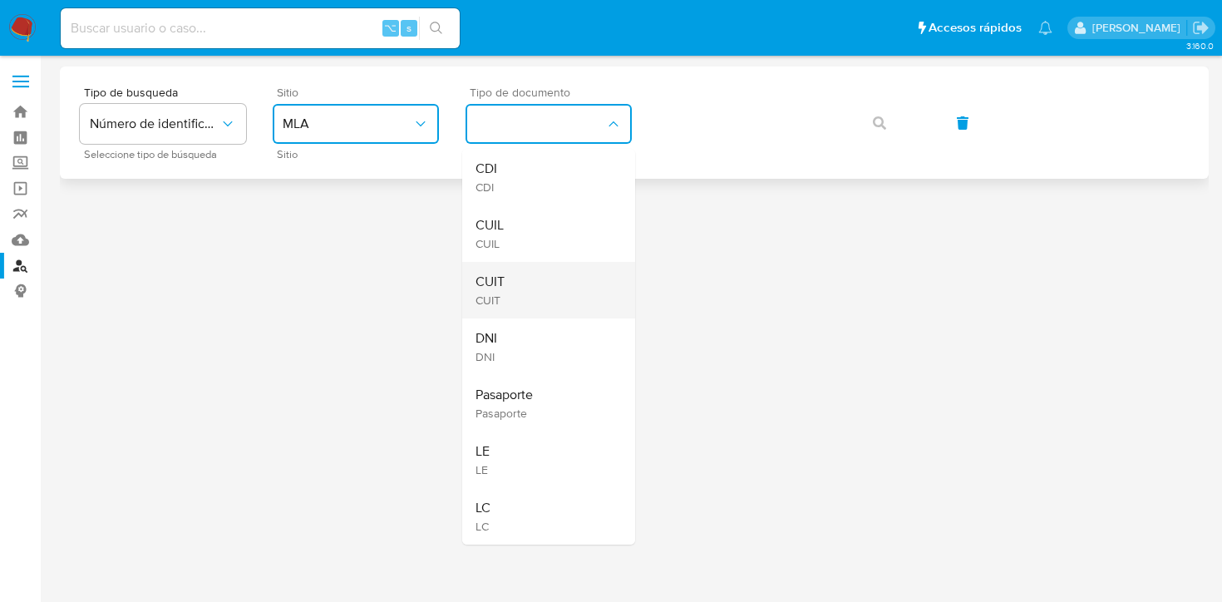
drag, startPoint x: 510, startPoint y: 260, endPoint x: 513, endPoint y: 297, distance: 36.7
click at [513, 297] on ul "CDI CDI CUIL CUIL CUIT CUIT DNI DNI Pasaporte Pasaporte LE LE LC LC" at bounding box center [548, 347] width 173 height 396
click at [513, 297] on div "CUIT CUIT" at bounding box center [543, 290] width 136 height 57
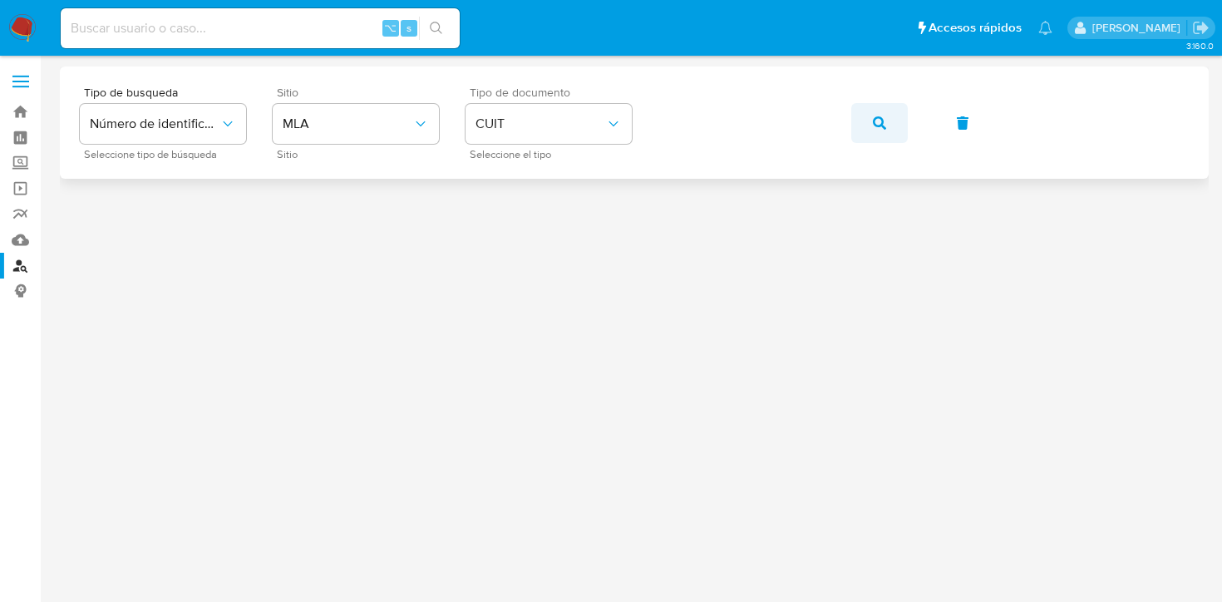
click at [885, 126] on icon "button" at bounding box center [879, 122] width 13 height 13
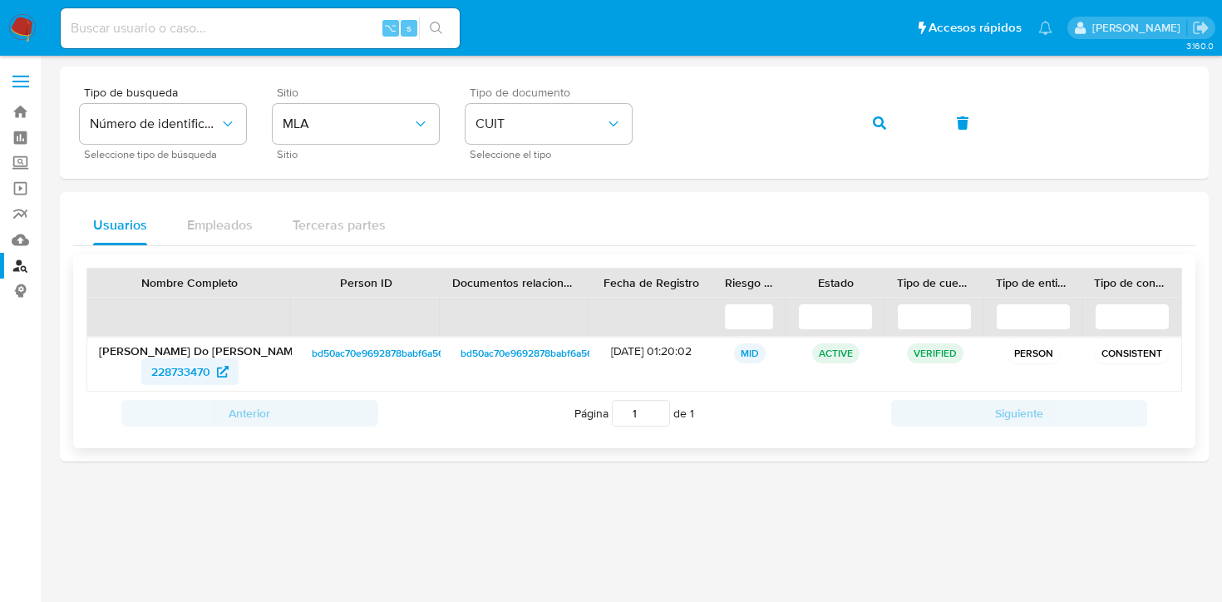
click at [169, 375] on span "228733470" at bounding box center [180, 371] width 59 height 27
click at [214, 371] on span "228733470" at bounding box center [189, 371] width 77 height 27
click at [875, 119] on icon "button" at bounding box center [879, 122] width 13 height 13
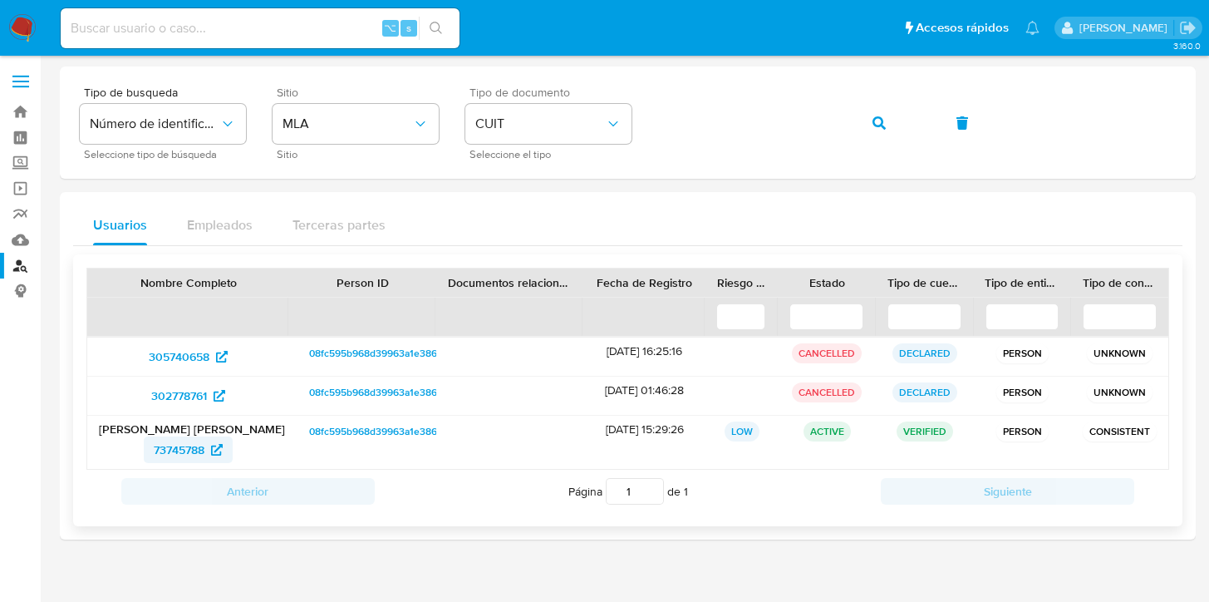
click at [203, 447] on span "73745788" at bounding box center [179, 449] width 51 height 27
click at [892, 120] on button "button" at bounding box center [879, 123] width 57 height 40
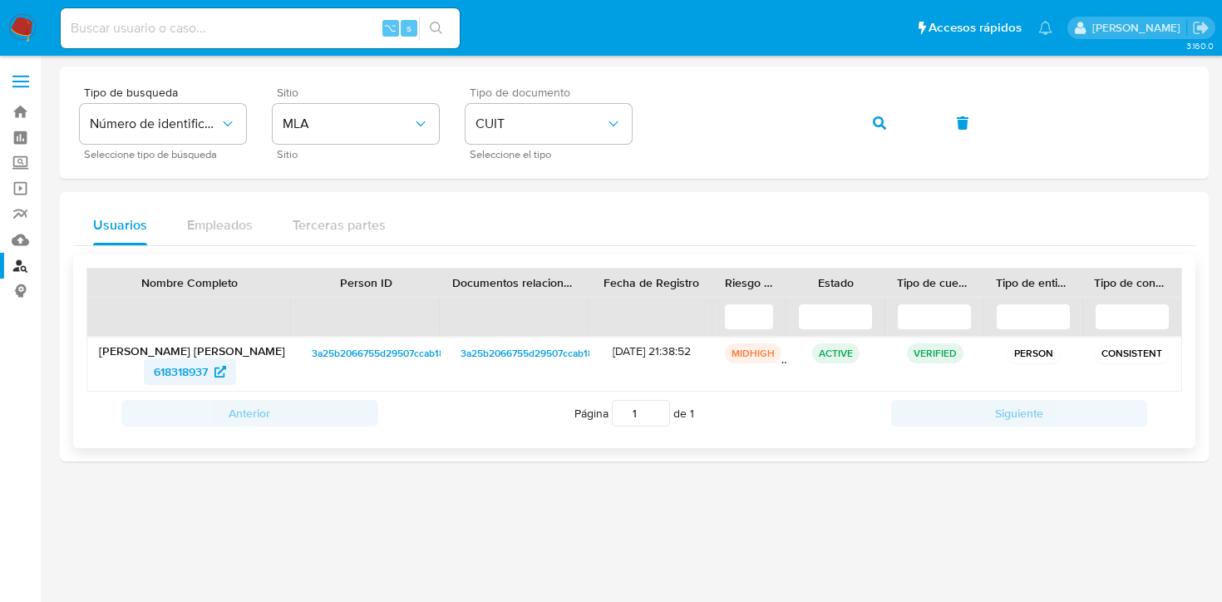
click at [166, 366] on span "618318937" at bounding box center [181, 371] width 54 height 27
click at [867, 131] on button "button" at bounding box center [879, 123] width 57 height 40
click at [170, 379] on span "579132041" at bounding box center [180, 371] width 55 height 27
click at [880, 121] on icon "button" at bounding box center [879, 122] width 13 height 13
click at [202, 366] on span "144256485" at bounding box center [180, 371] width 57 height 27
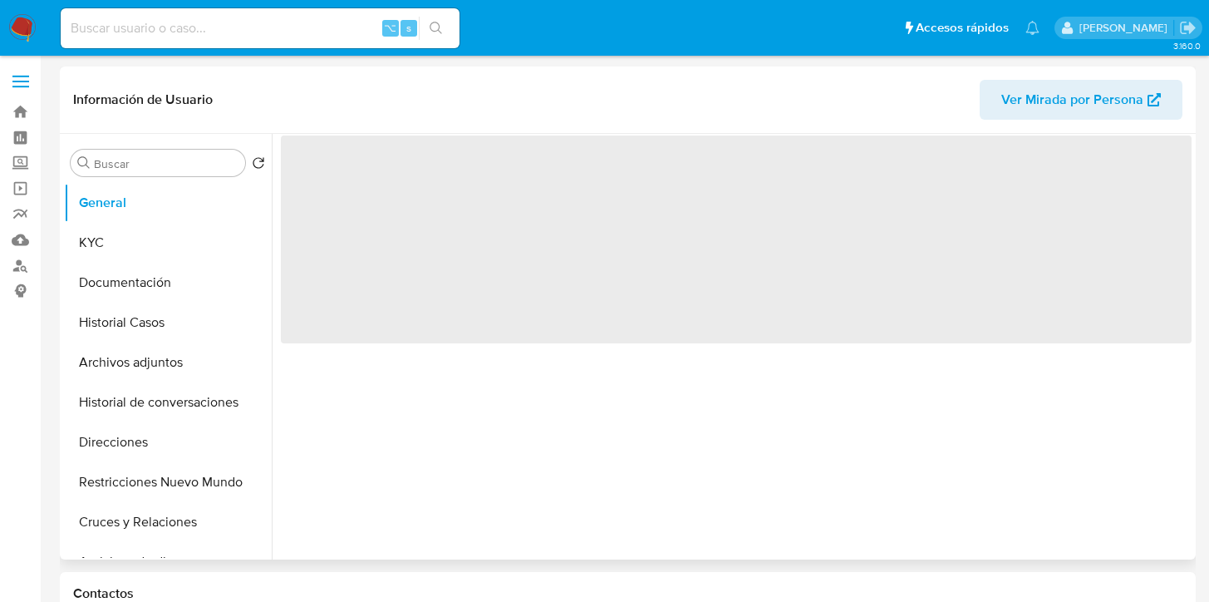
select select "10"
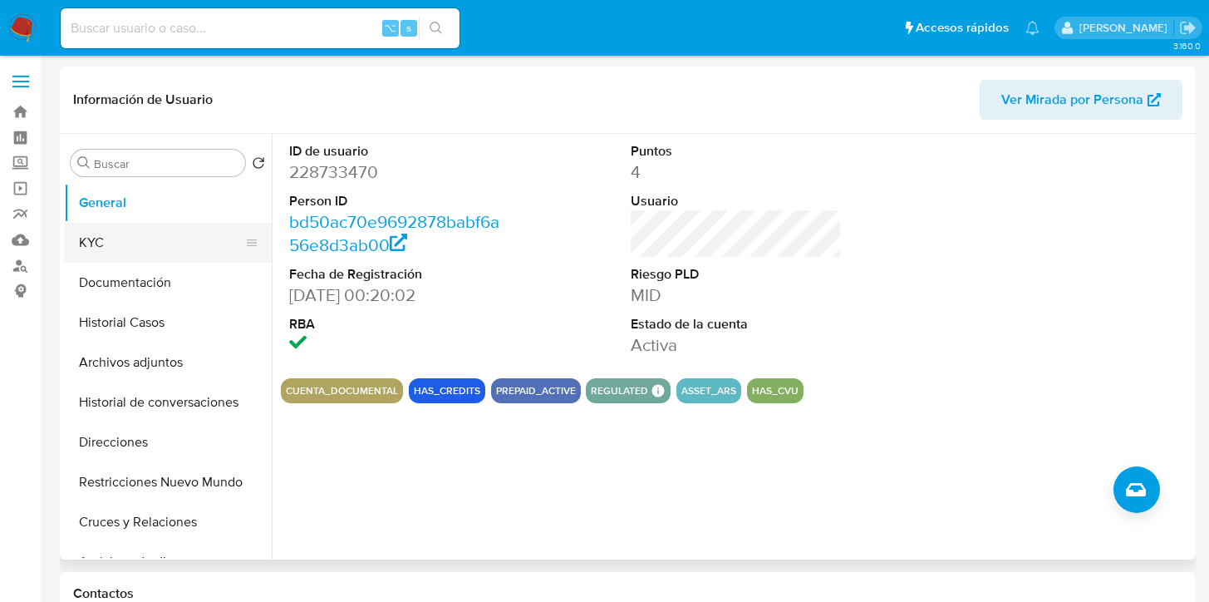
click at [135, 244] on button "KYC" at bounding box center [161, 243] width 194 height 40
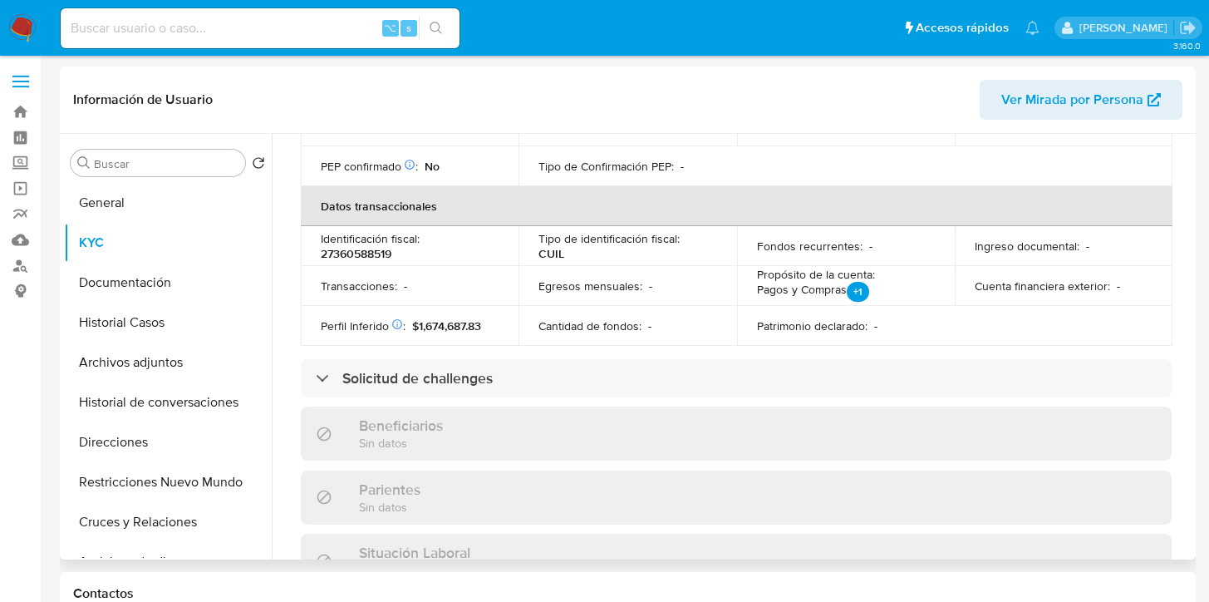
scroll to position [879, 0]
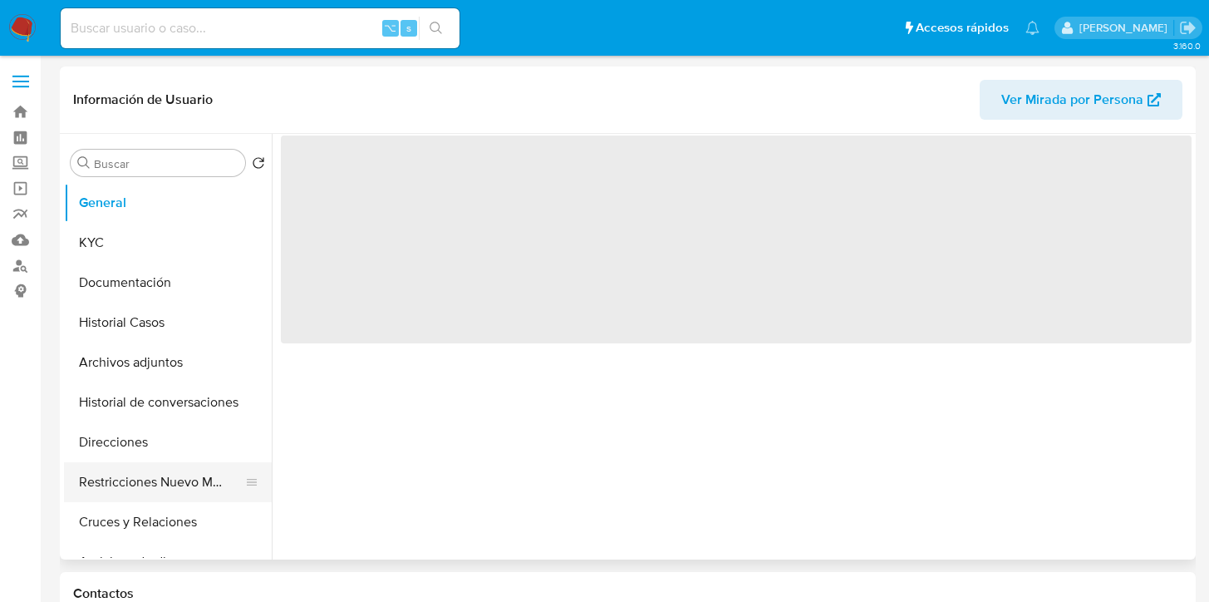
select select "10"
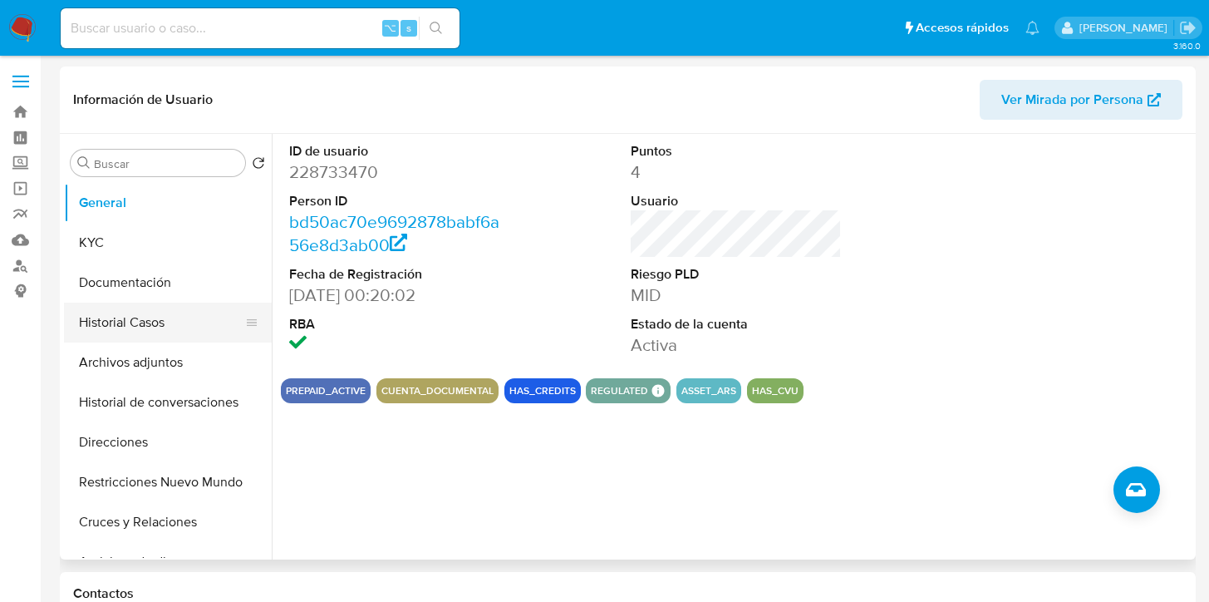
click at [124, 333] on button "Historial Casos" at bounding box center [161, 322] width 194 height 40
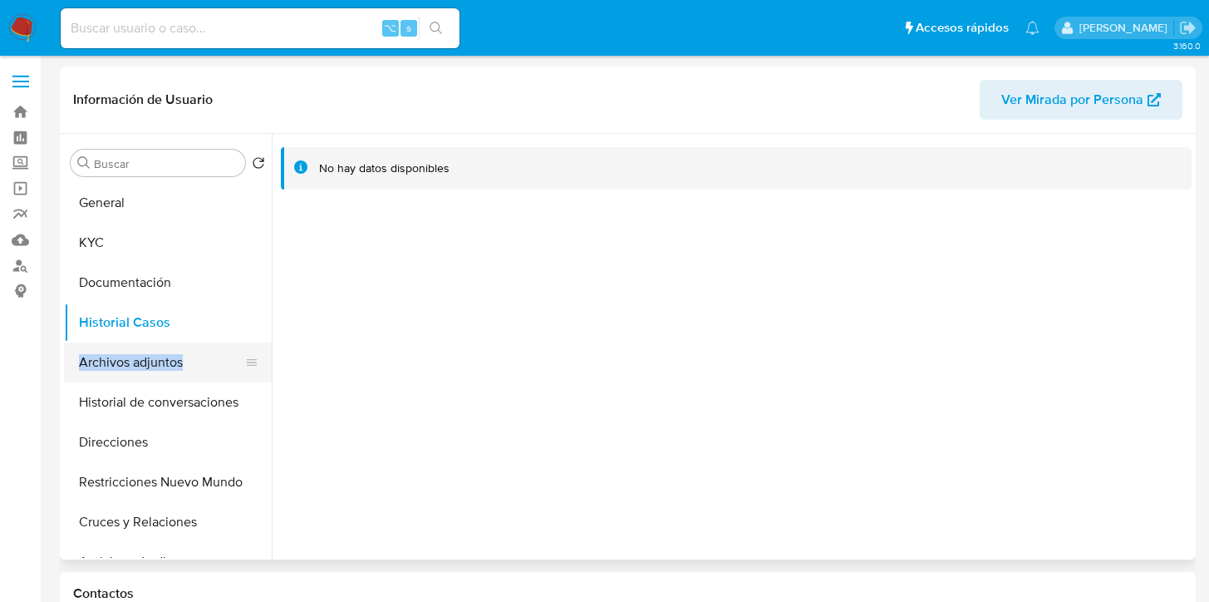
drag, startPoint x: 239, startPoint y: 313, endPoint x: 248, endPoint y: 346, distance: 33.5
click at [248, 346] on ul "General KYC Documentación Historial Casos Archivos adjuntos Historial de conver…" at bounding box center [168, 370] width 208 height 375
drag, startPoint x: 251, startPoint y: 315, endPoint x: 248, endPoint y: 357, distance: 41.7
click at [248, 357] on ul "General KYC Documentación Historial Casos Archivos adjuntos Historial de conver…" at bounding box center [168, 370] width 208 height 375
drag, startPoint x: 244, startPoint y: 322, endPoint x: 243, endPoint y: 353, distance: 30.8
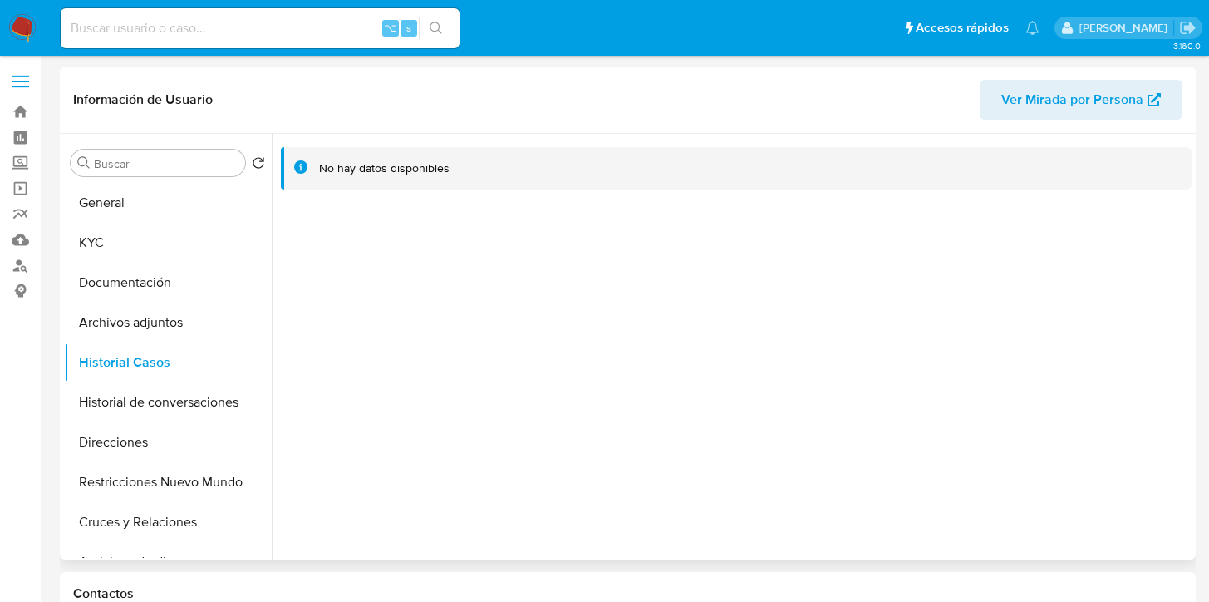
click at [357, 293] on div at bounding box center [732, 346] width 920 height 425
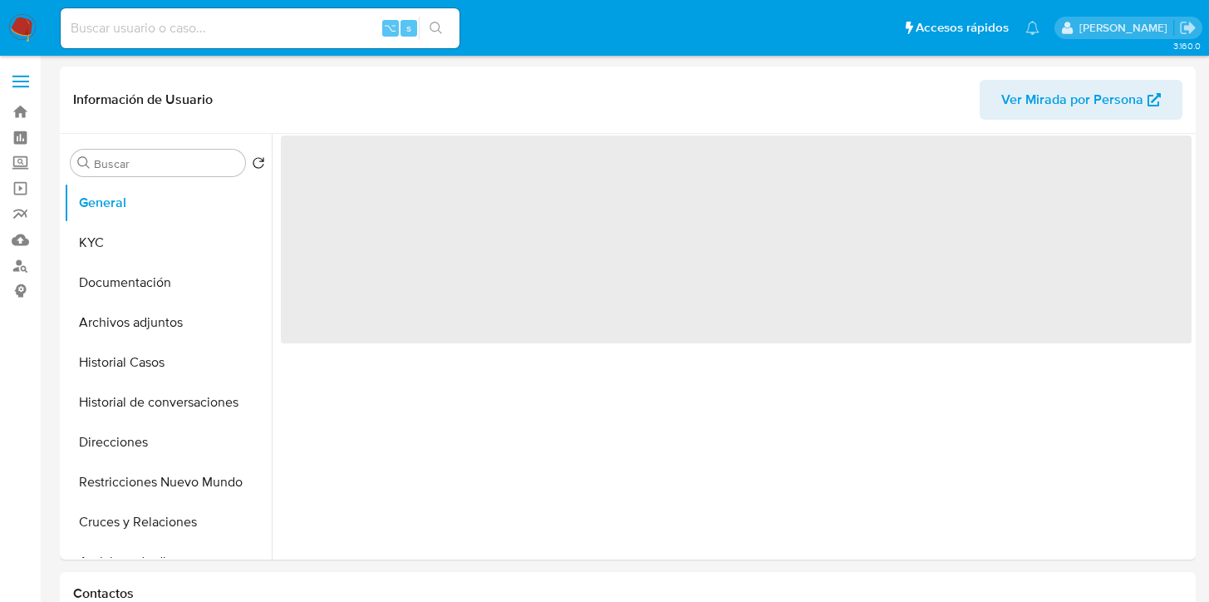
select select "10"
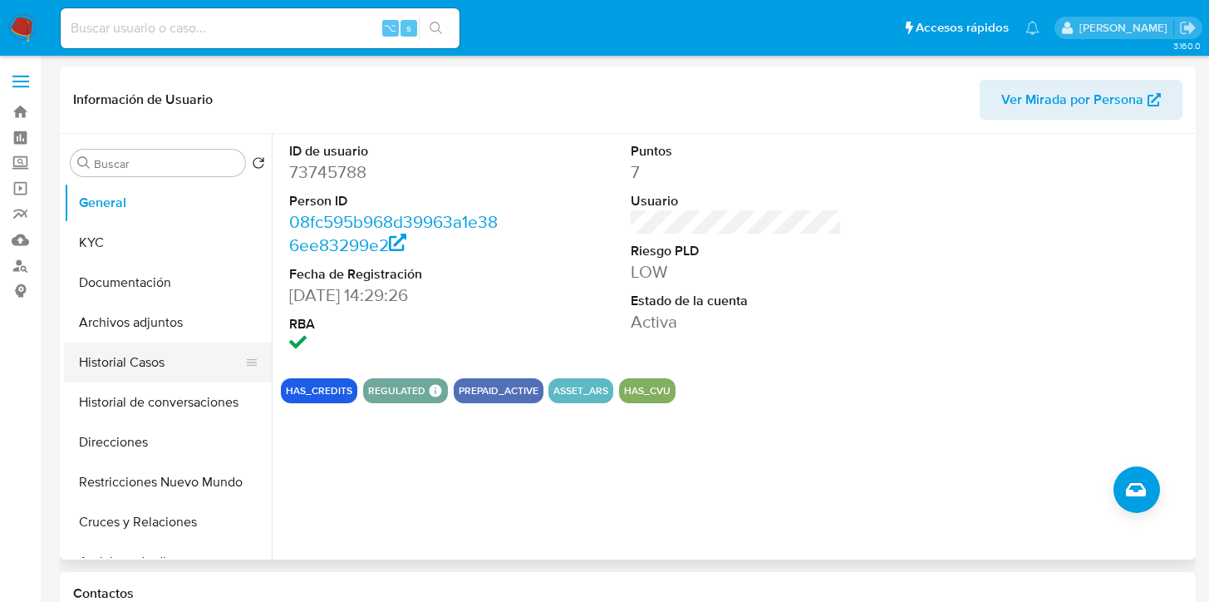
click at [96, 357] on button "Historial Casos" at bounding box center [161, 362] width 194 height 40
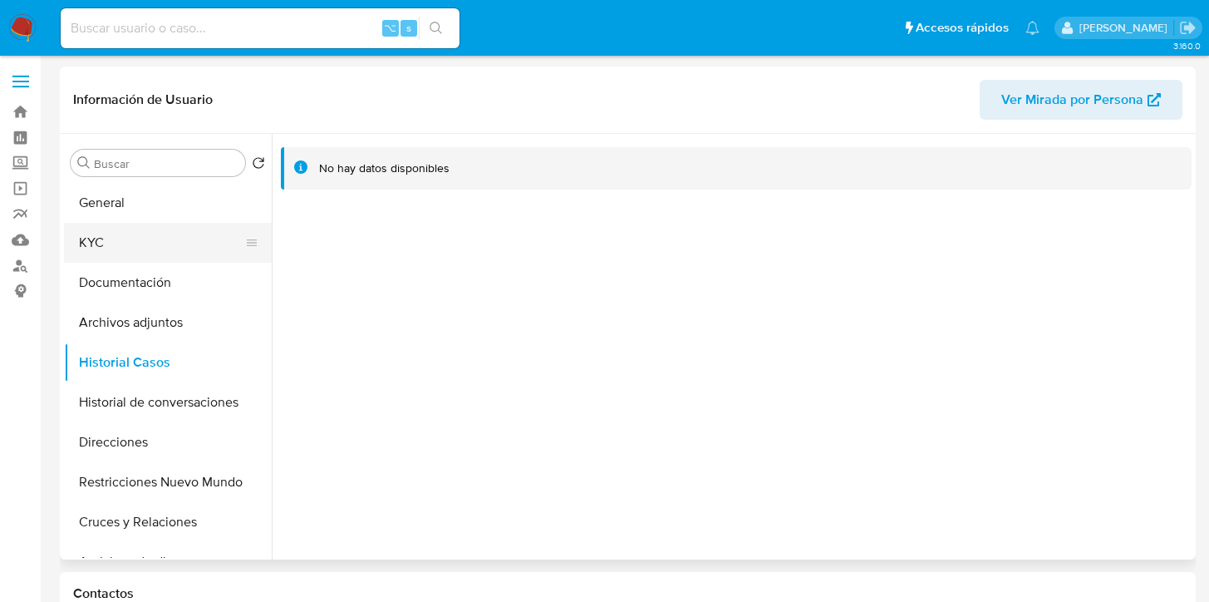
click at [119, 237] on button "KYC" at bounding box center [161, 243] width 194 height 40
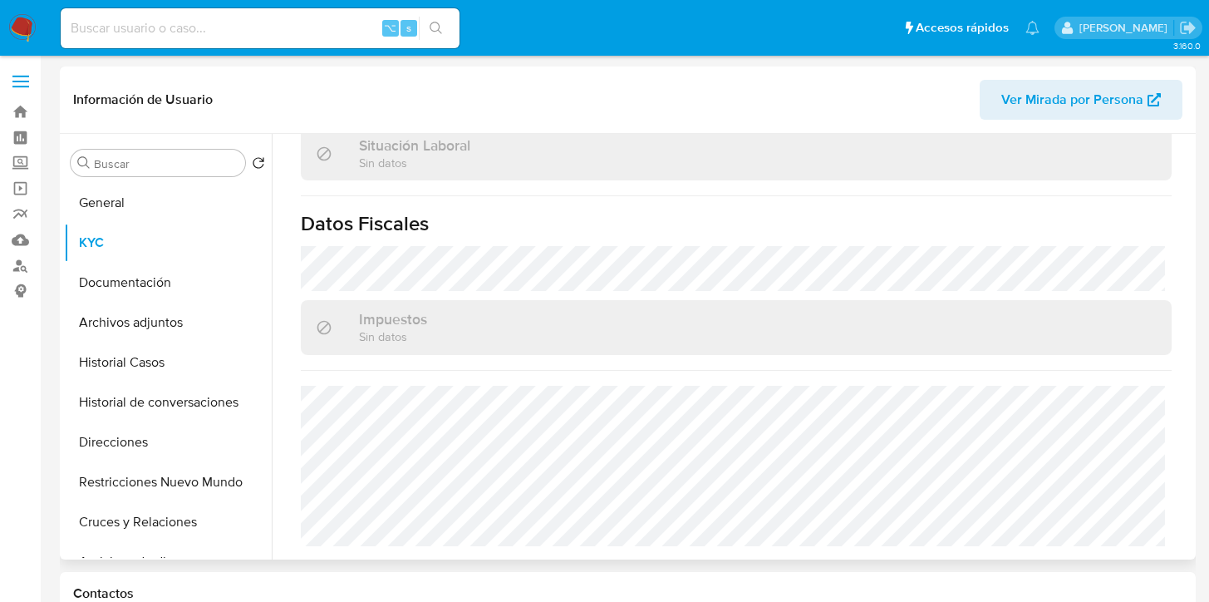
scroll to position [890, 0]
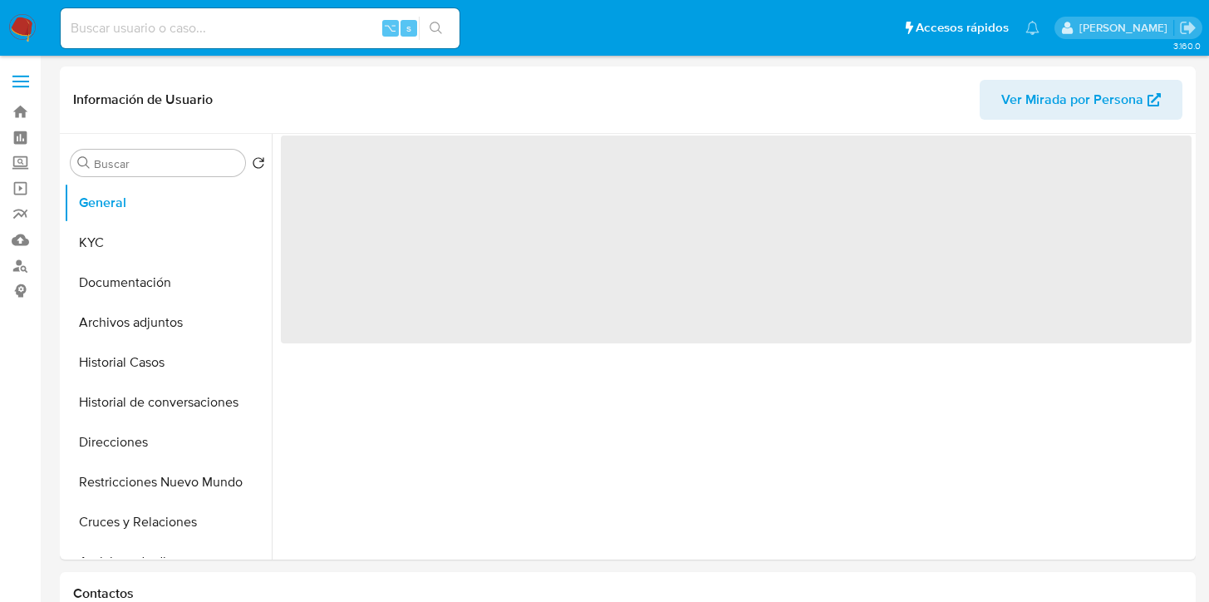
select select "10"
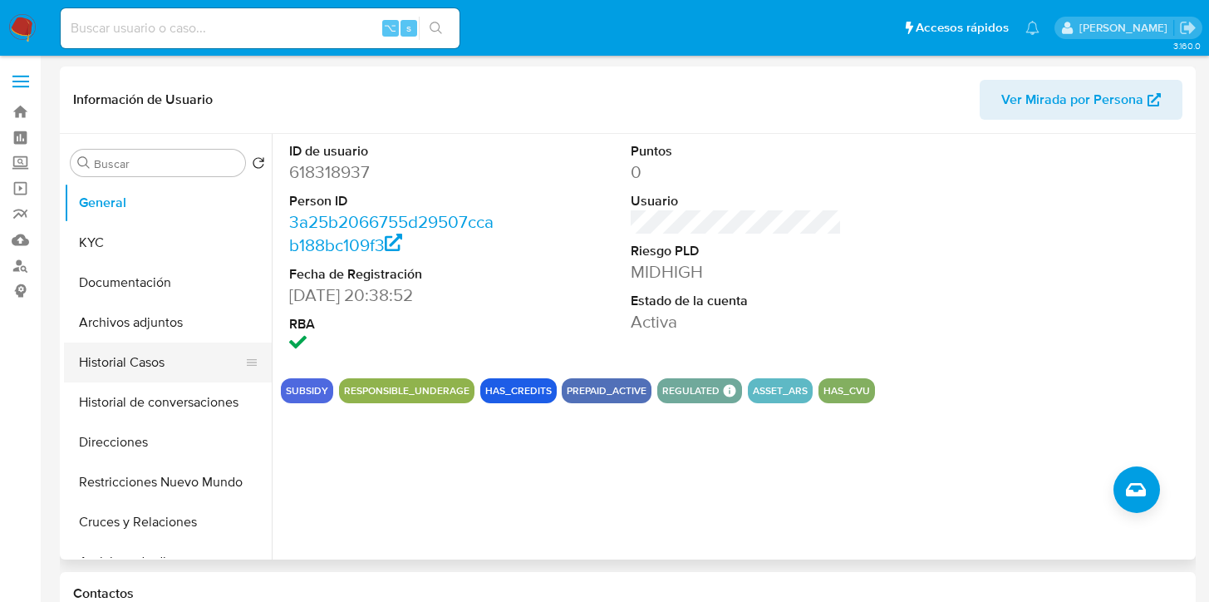
click at [138, 376] on button "Historial Casos" at bounding box center [161, 362] width 194 height 40
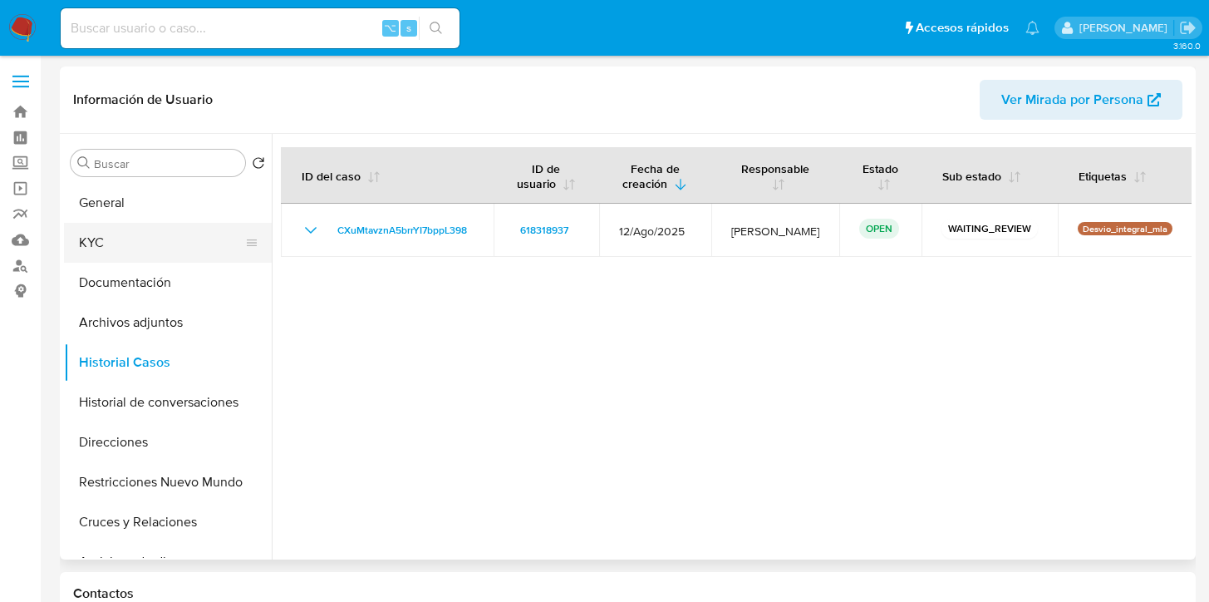
click at [126, 248] on button "KYC" at bounding box center [161, 243] width 194 height 40
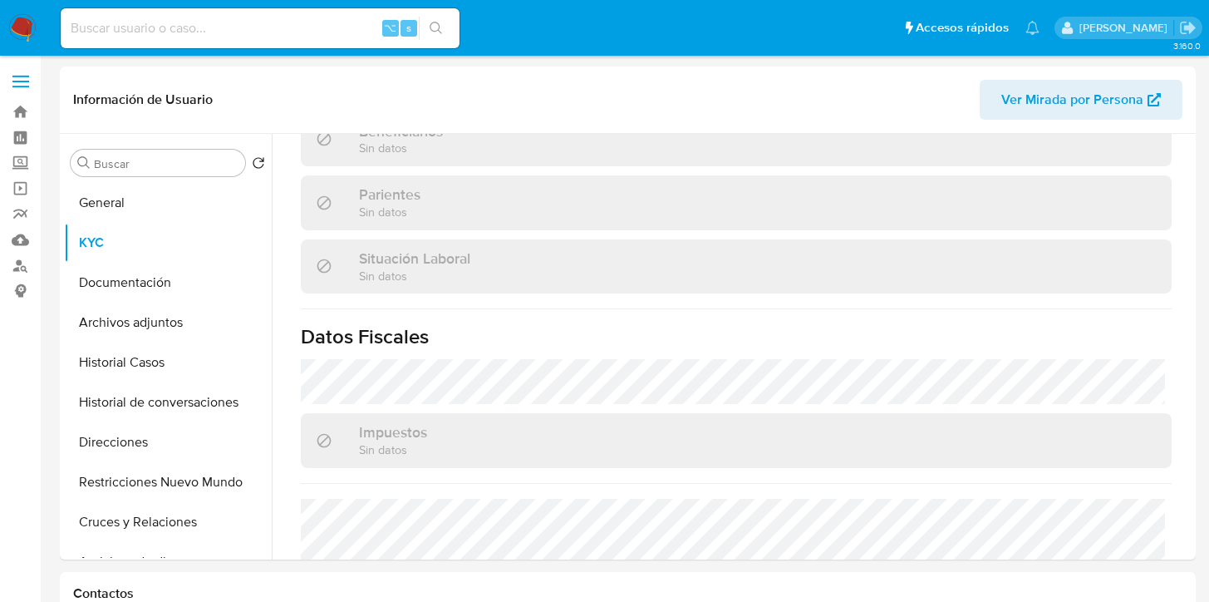
scroll to position [890, 0]
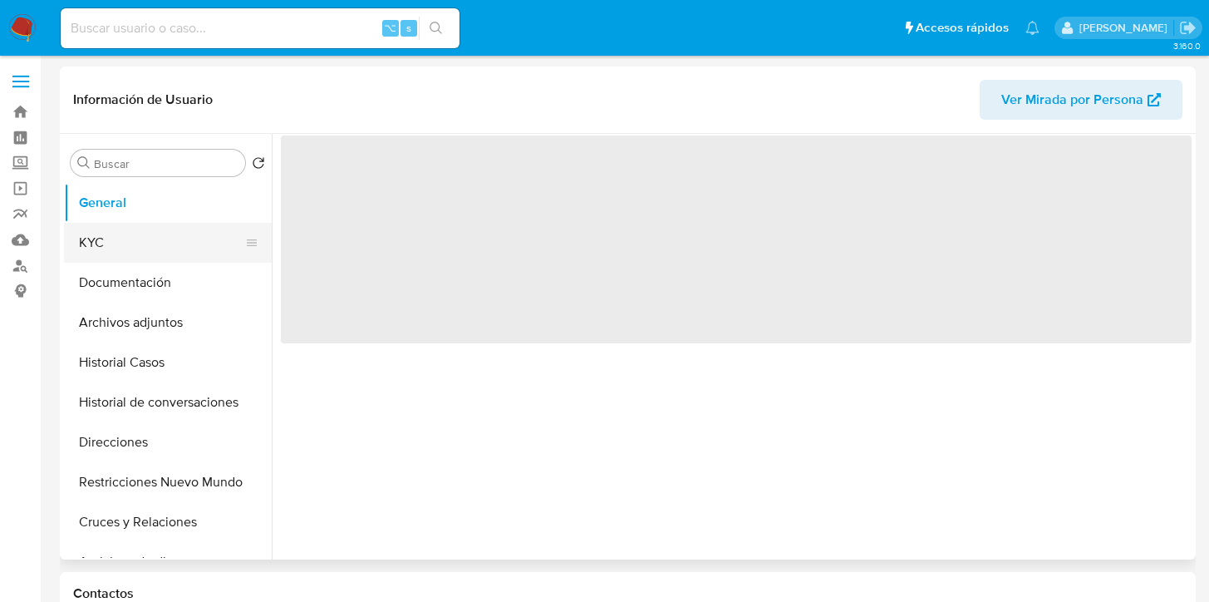
click at [128, 254] on button "KYC" at bounding box center [161, 243] width 194 height 40
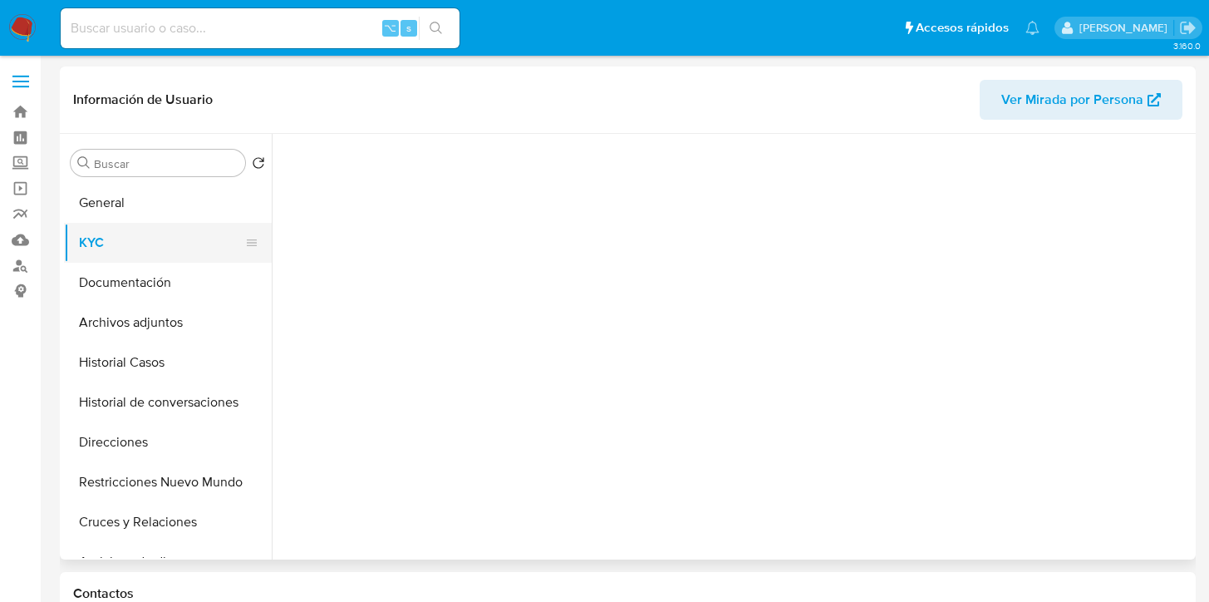
select select "10"
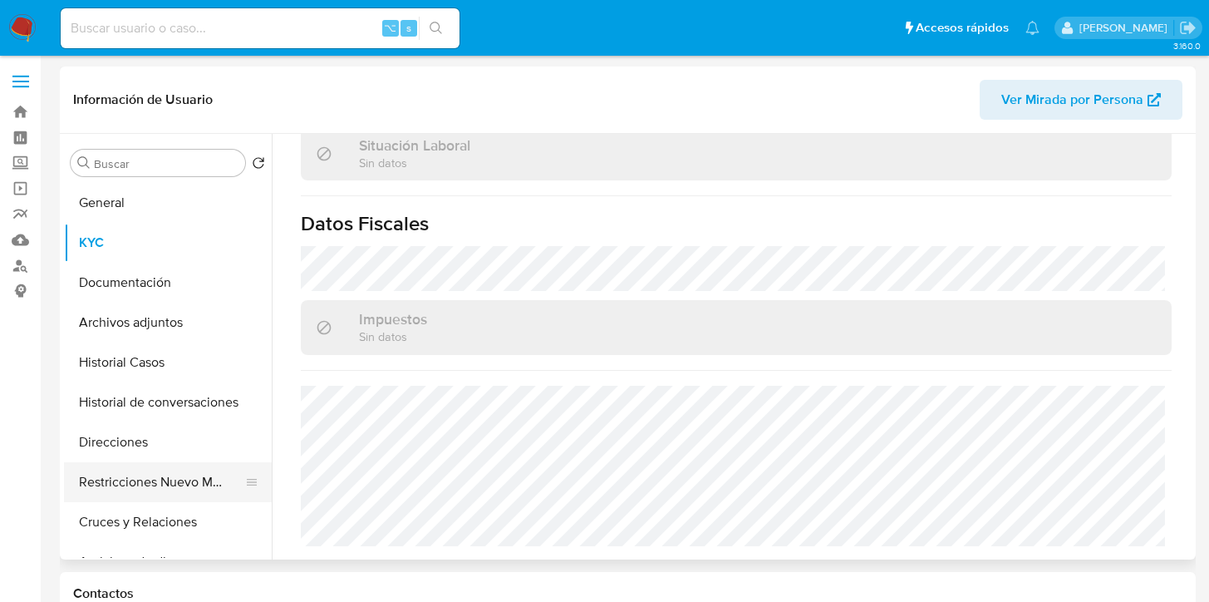
scroll to position [890, 0]
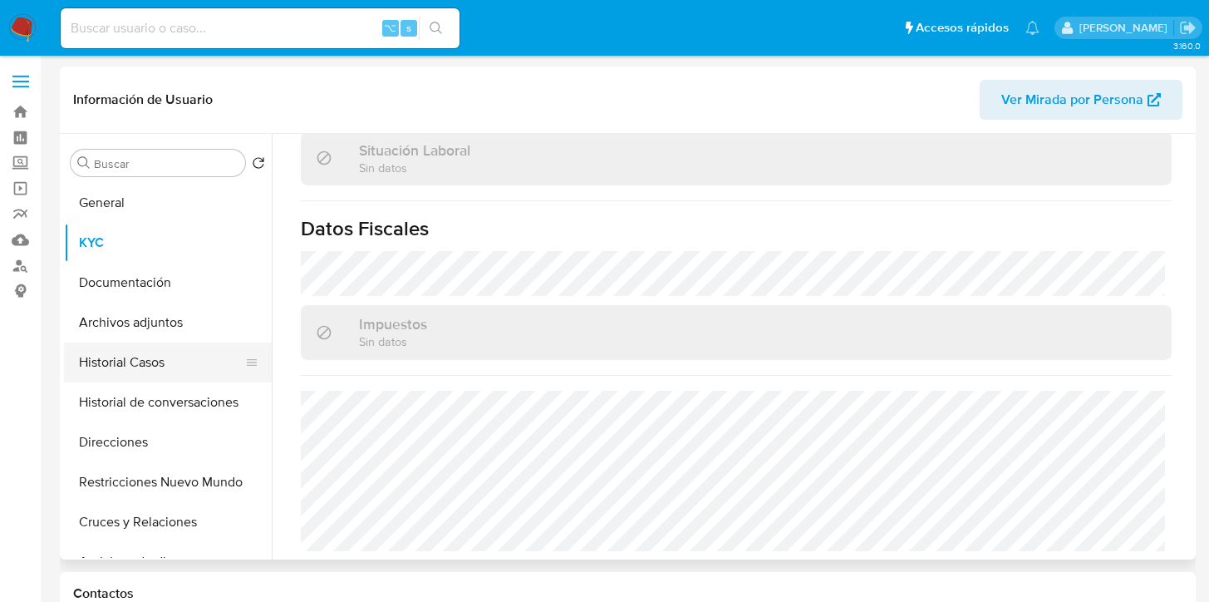
click at [142, 373] on button "Historial Casos" at bounding box center [161, 362] width 194 height 40
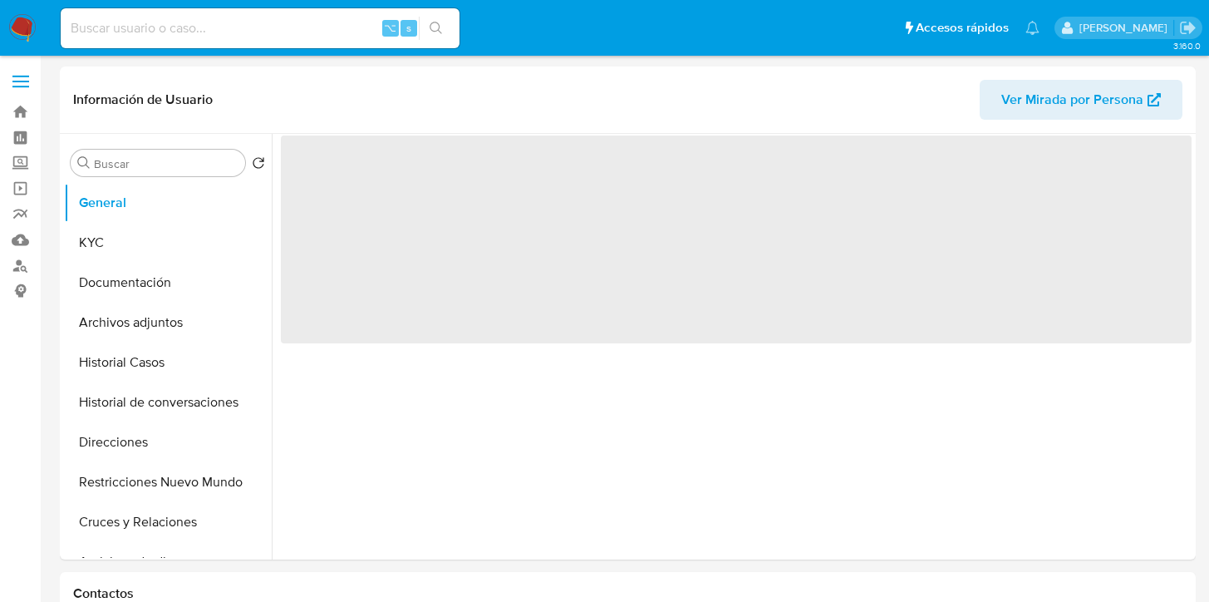
select select "10"
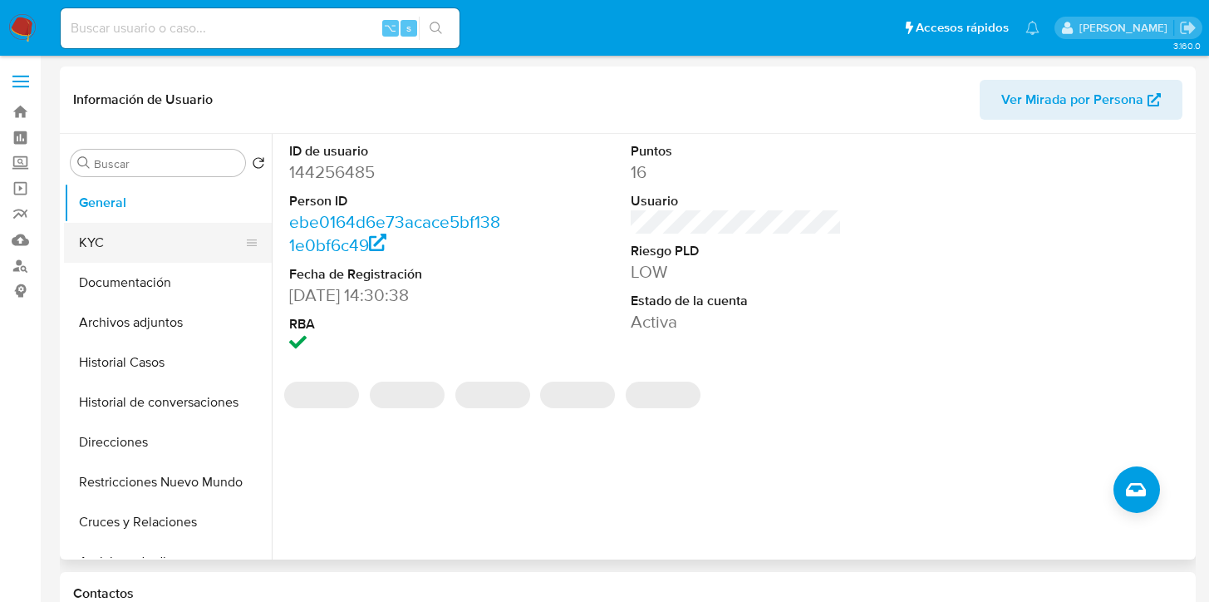
click at [140, 235] on button "KYC" at bounding box center [161, 243] width 194 height 40
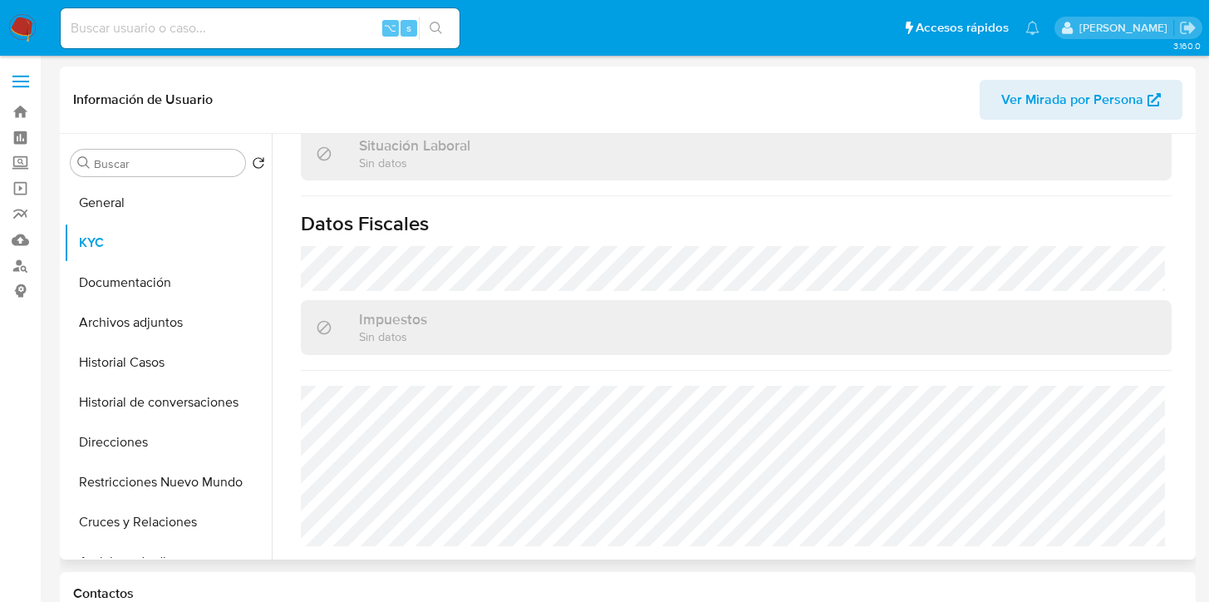
scroll to position [890, 0]
click at [159, 430] on button "Direcciones" at bounding box center [161, 442] width 194 height 40
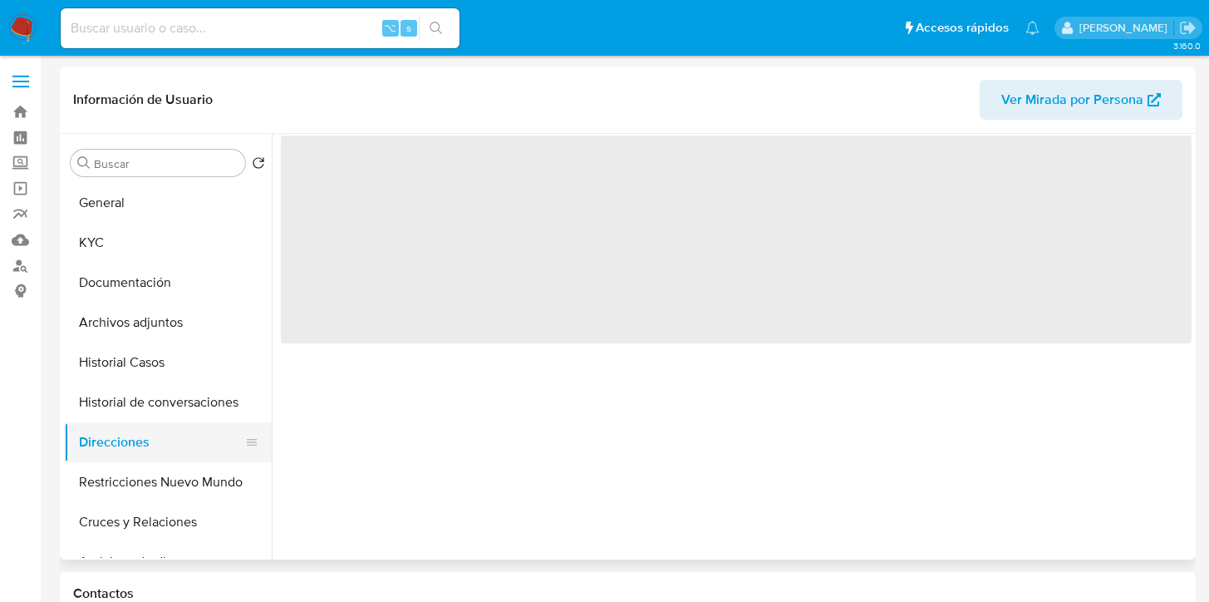
scroll to position [0, 0]
click at [150, 376] on button "Historial Casos" at bounding box center [161, 362] width 194 height 40
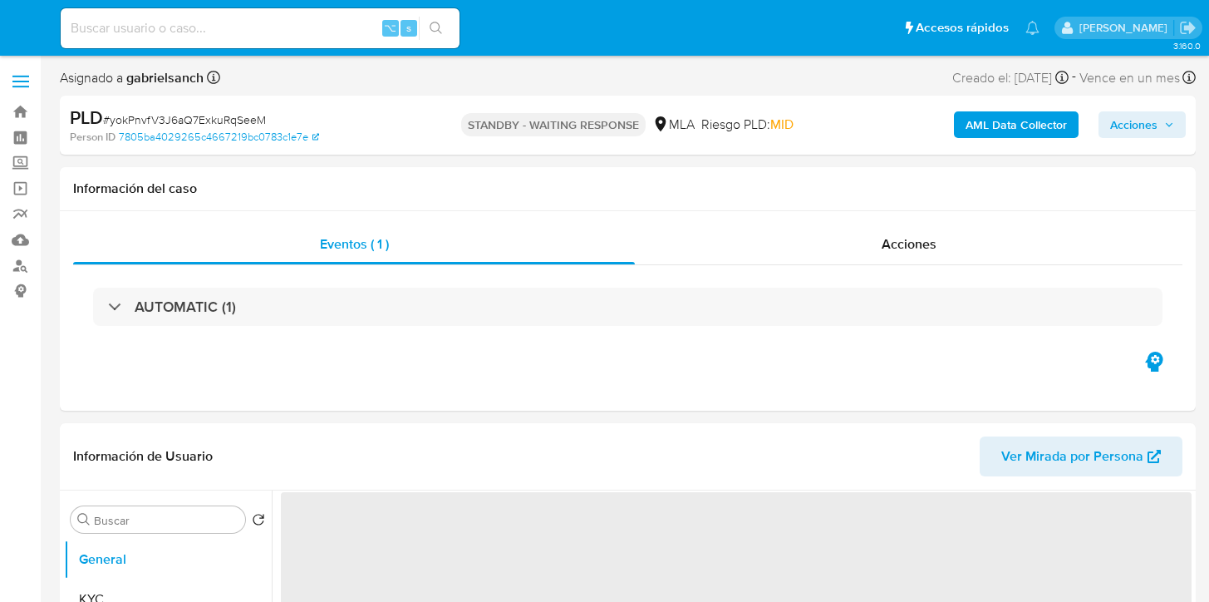
select select "10"
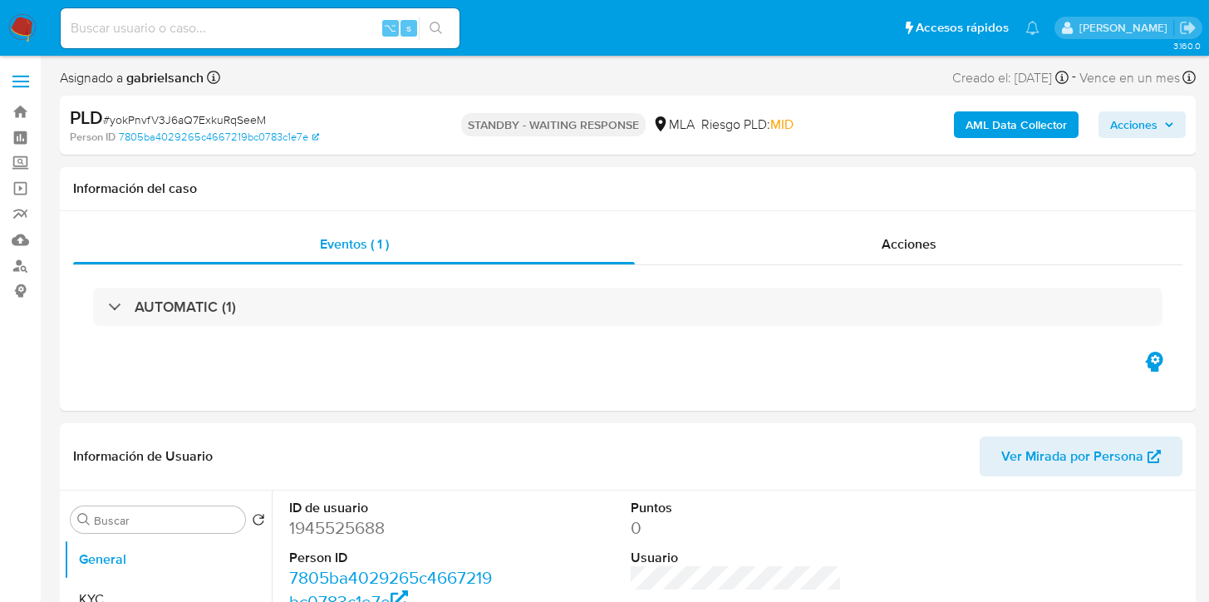
click at [206, 42] on div "⌥ s" at bounding box center [260, 28] width 399 height 40
click at [202, 29] on input at bounding box center [260, 28] width 399 height 22
paste input "WzywAUfqTEknuiQ4gF3SSUTy"
type input "WzywAUfqTEknuiQ4gF3SSUTy"
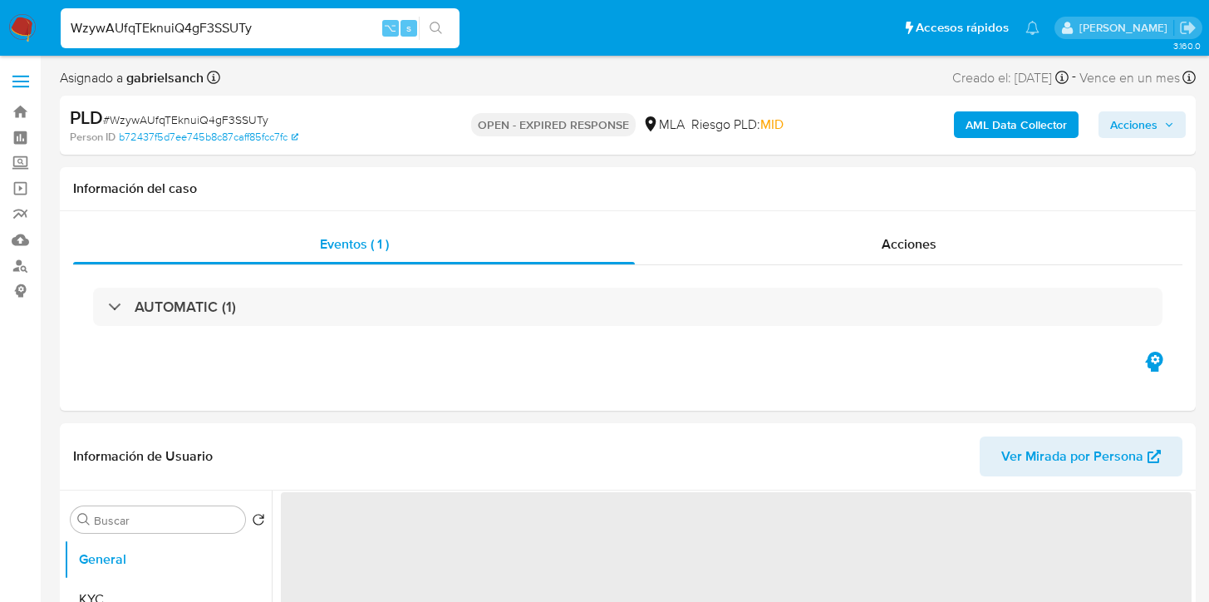
select select "10"
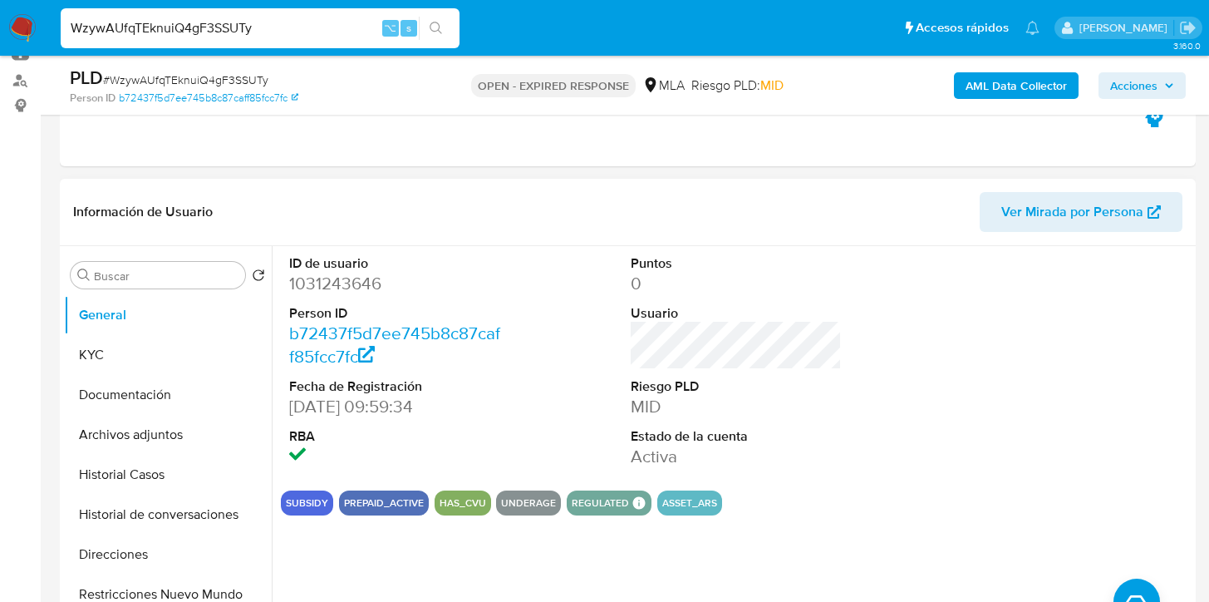
scroll to position [210, 0]
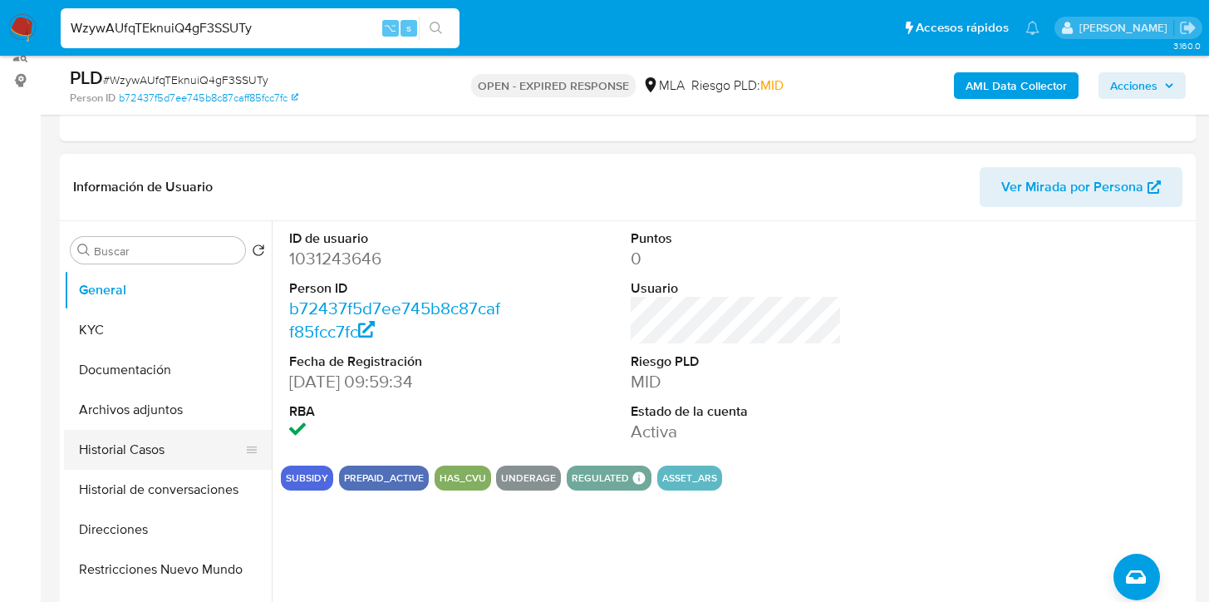
click at [151, 456] on button "Historial Casos" at bounding box center [161, 450] width 194 height 40
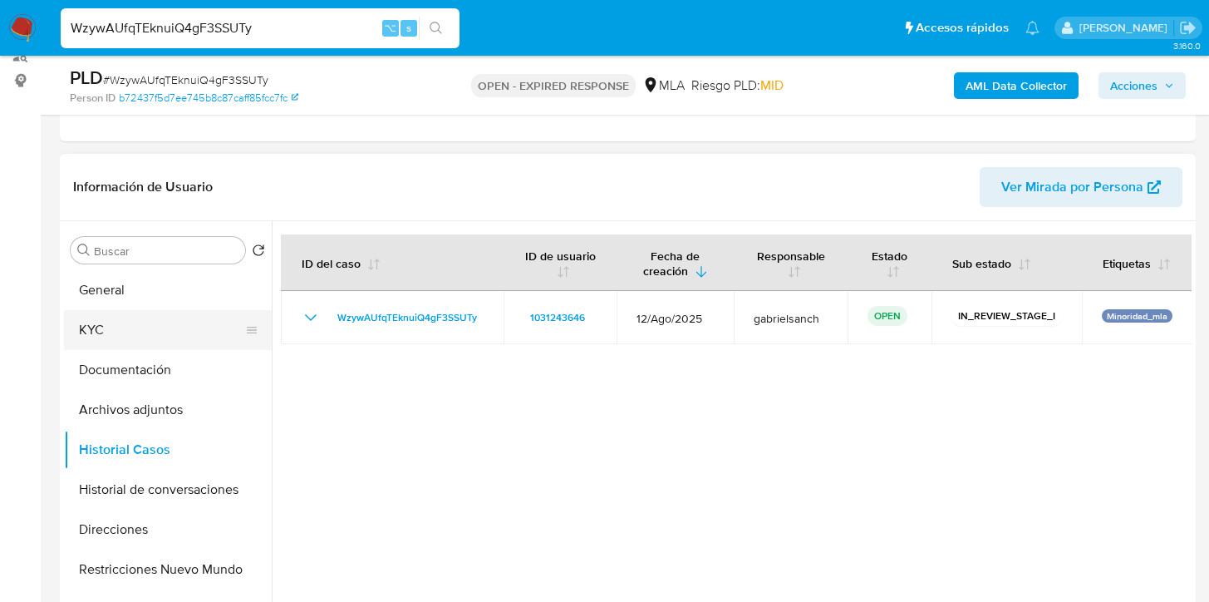
click at [105, 349] on ul "General KYC Documentación Archivos adjuntos Historial Casos Historial de conver…" at bounding box center [168, 457] width 208 height 375
click at [115, 332] on button "KYC" at bounding box center [161, 330] width 194 height 40
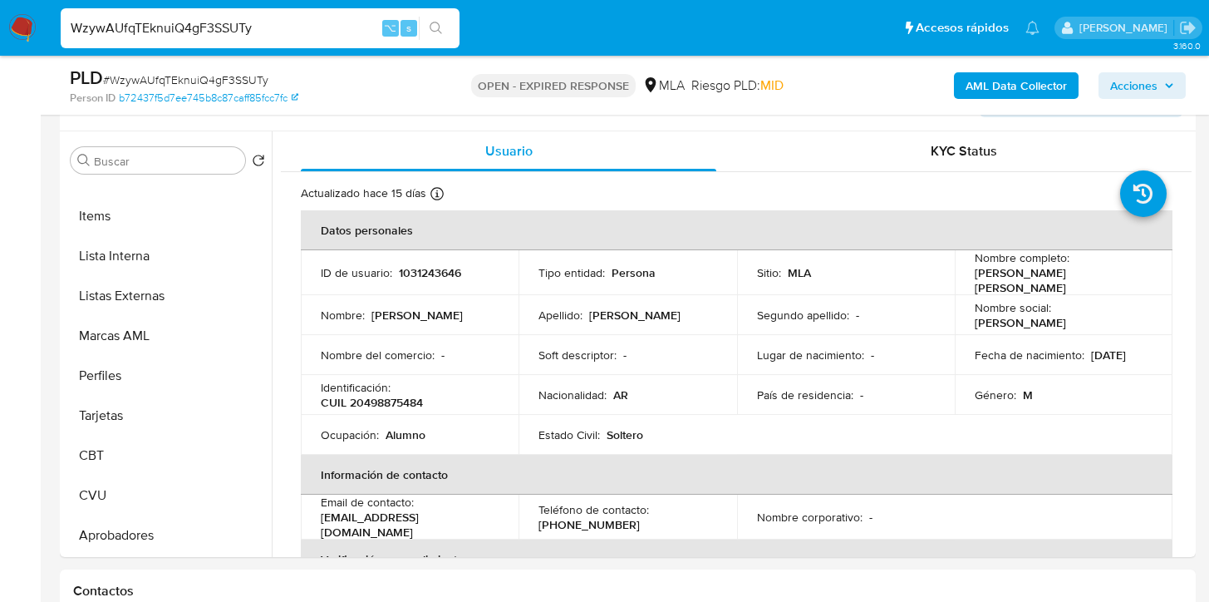
scroll to position [301, 0]
click at [106, 527] on button "Aprobadores" at bounding box center [161, 534] width 194 height 40
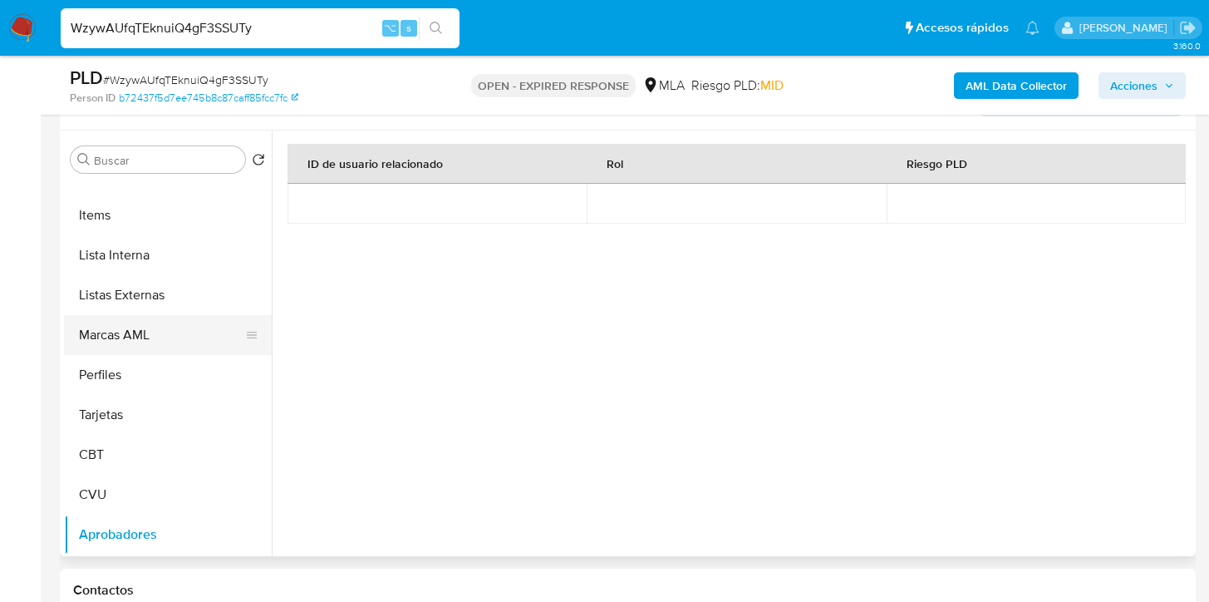
scroll to position [0, 0]
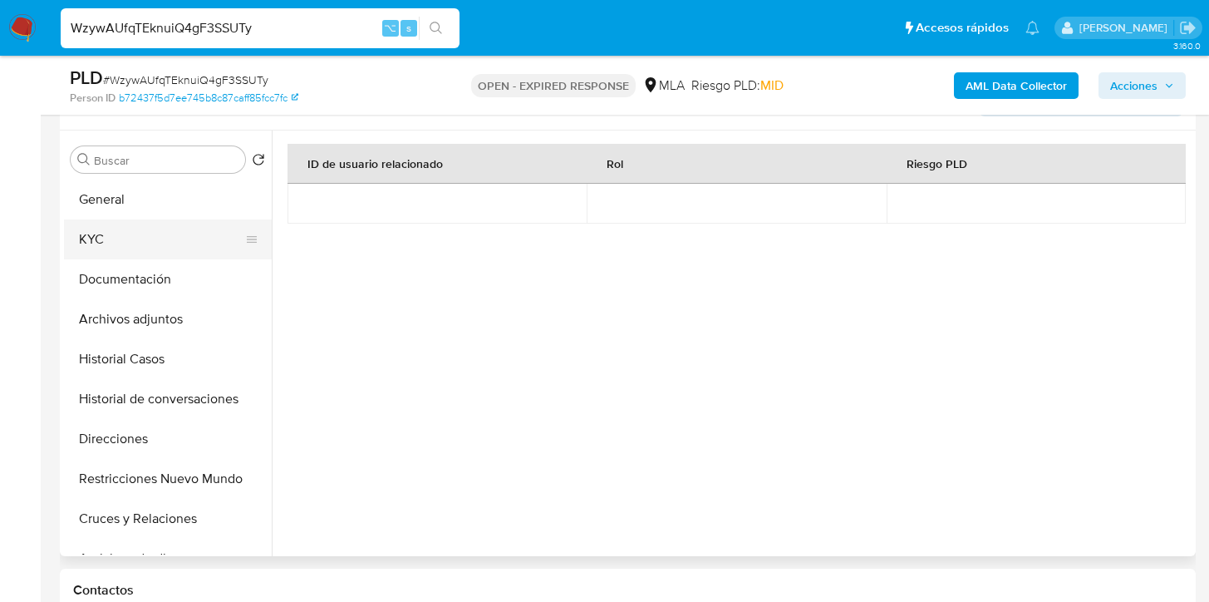
click at [89, 239] on button "KYC" at bounding box center [161, 239] width 194 height 40
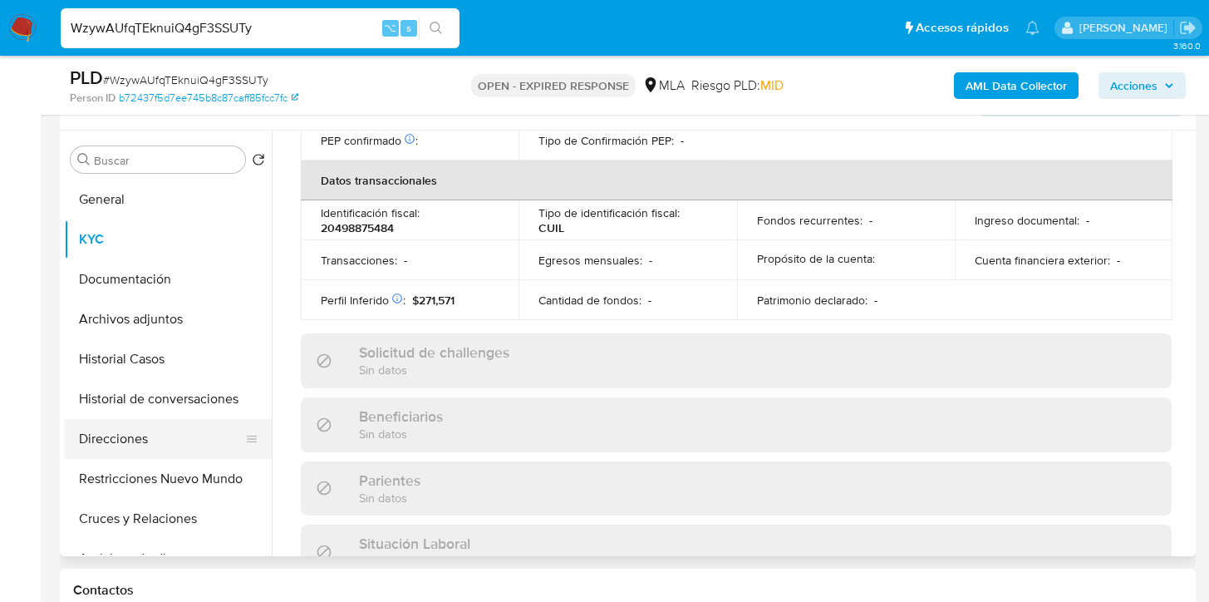
scroll to position [890, 0]
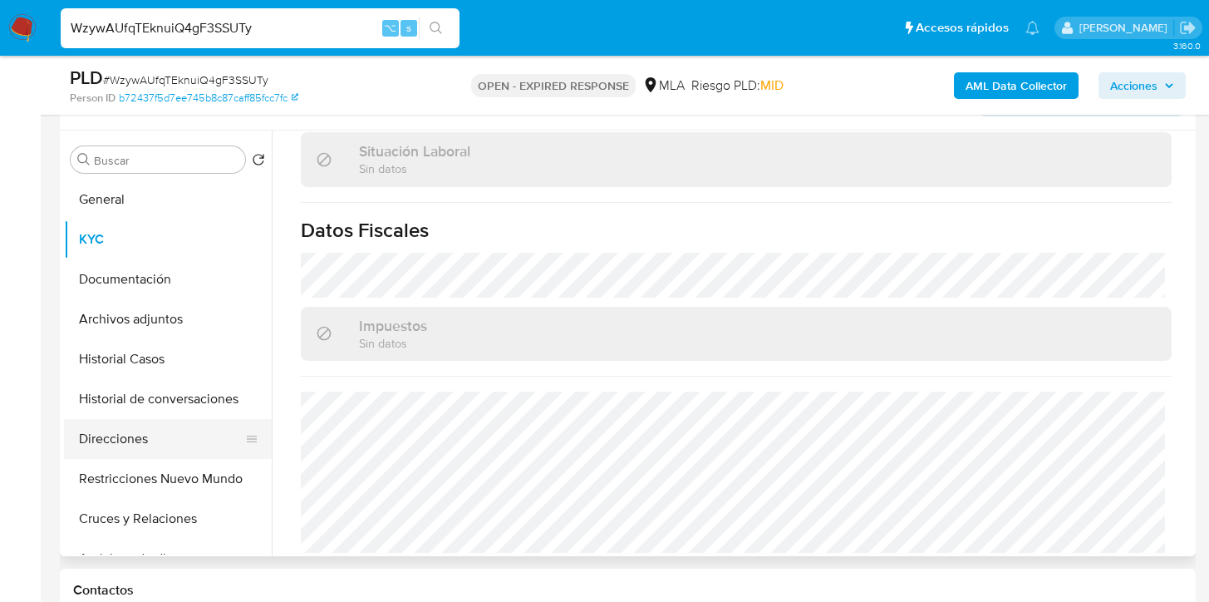
click at [135, 450] on button "Direcciones" at bounding box center [161, 439] width 194 height 40
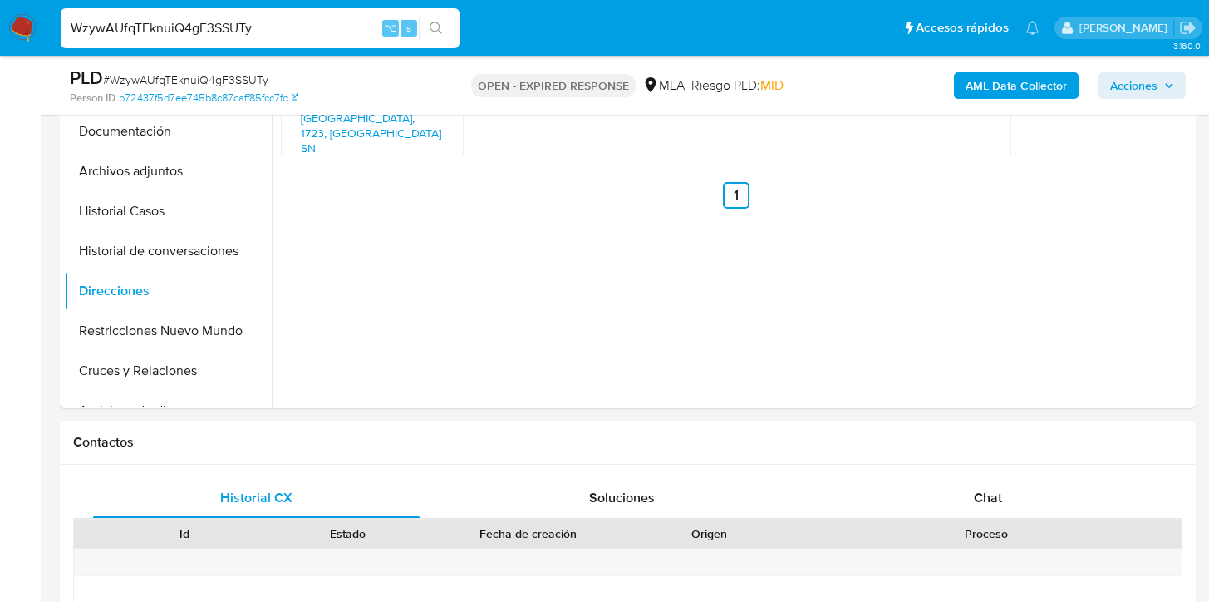
scroll to position [460, 0]
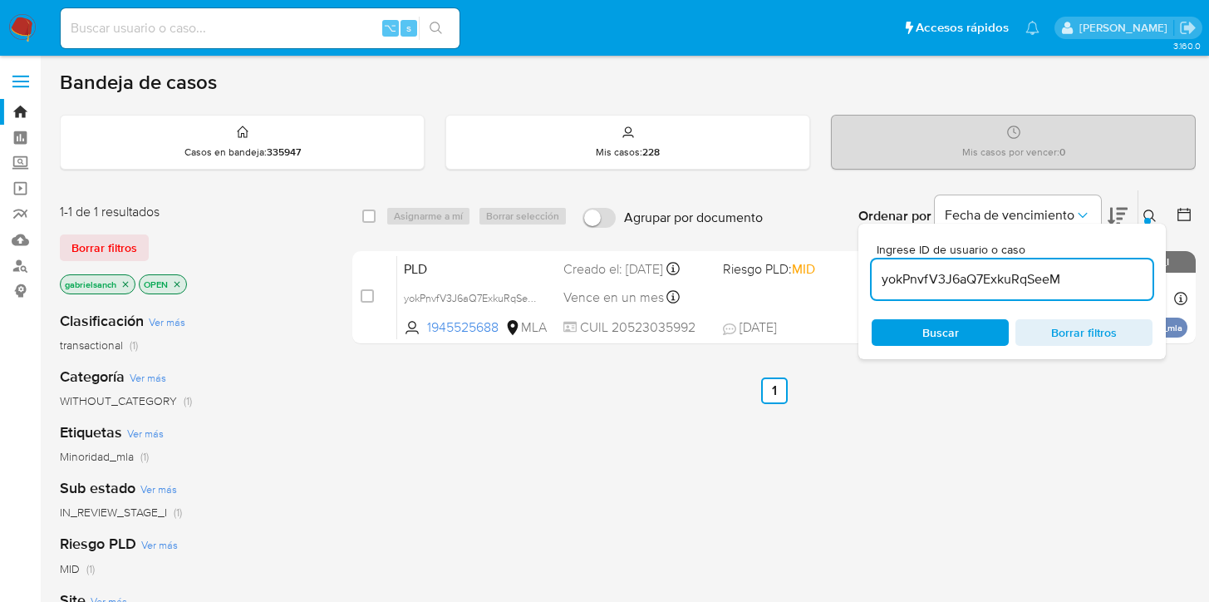
click at [907, 283] on input "yokPnvfV3J6aQ7ExkuRqSeeM" at bounding box center [1012, 279] width 281 height 22
paste input "WzywAUfqTEknuiQ4gF3SSUTy"
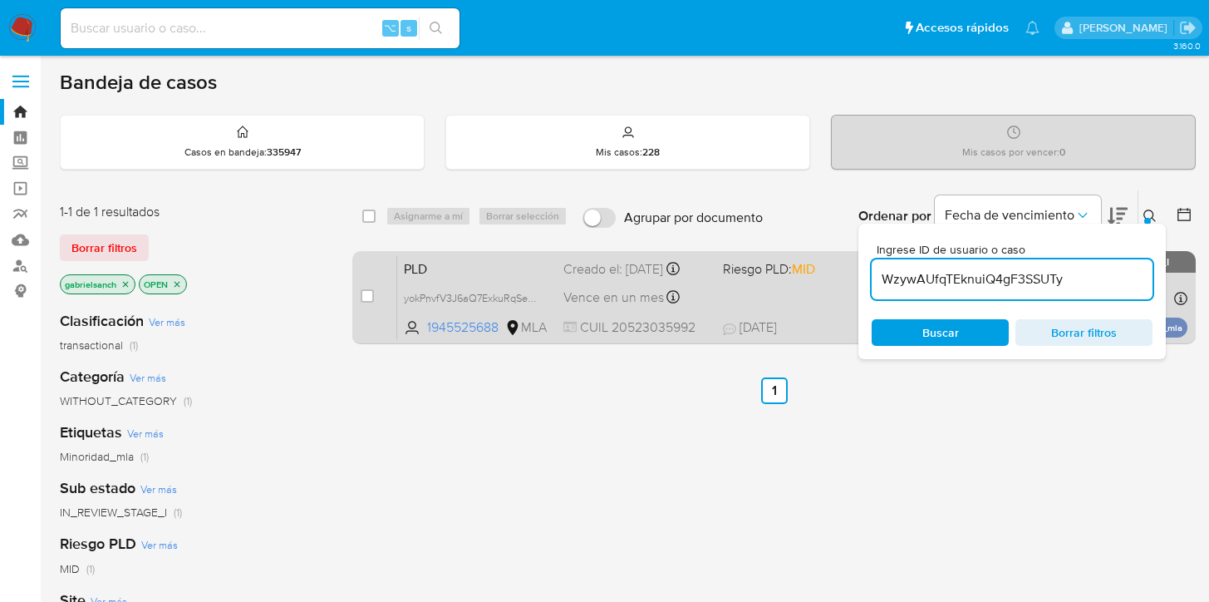
type input "WzywAUfqTEknuiQ4gF3SSUTy"
click at [370, 297] on input "checkbox" at bounding box center [367, 295] width 13 height 13
checkbox input "true"
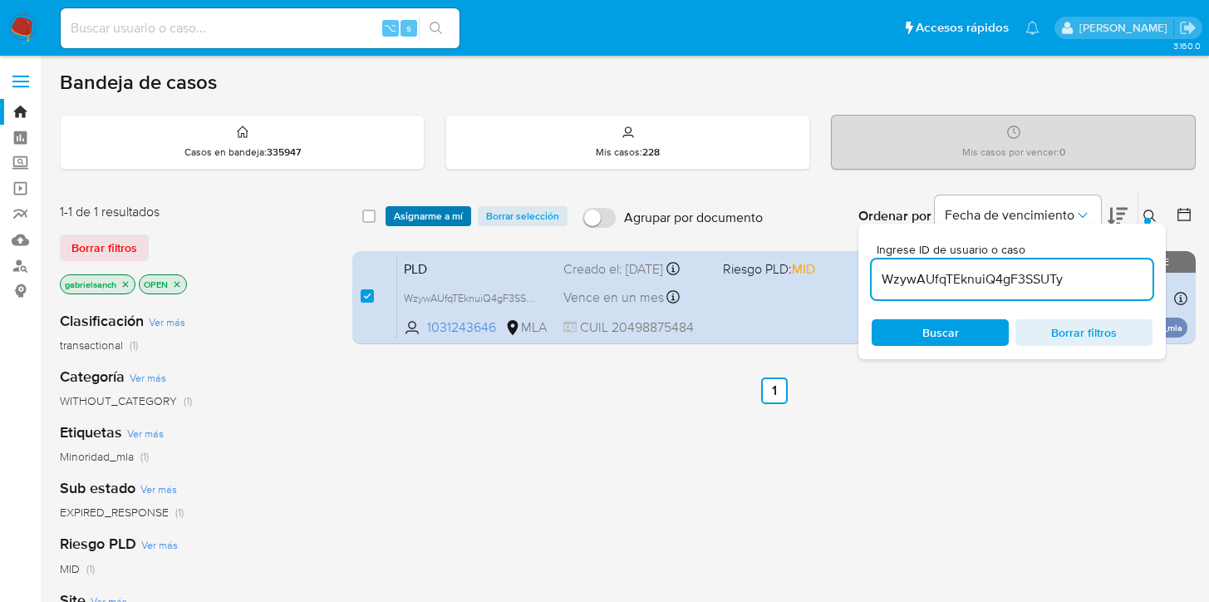
click at [421, 221] on span "Asignarme a mí" at bounding box center [428, 216] width 69 height 17
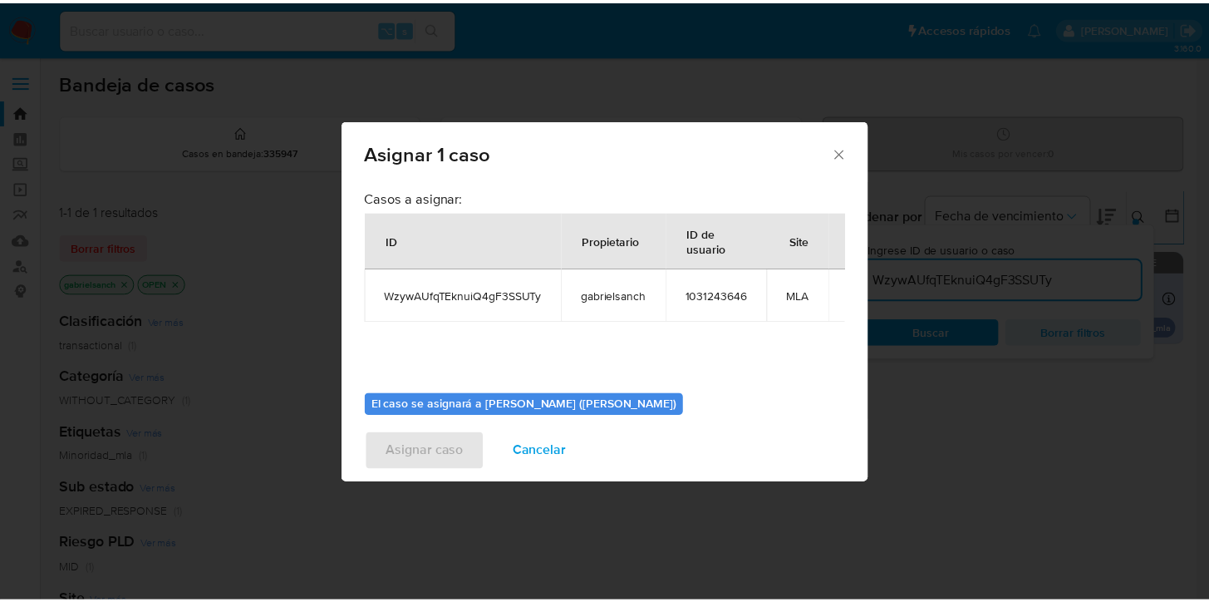
scroll to position [86, 0]
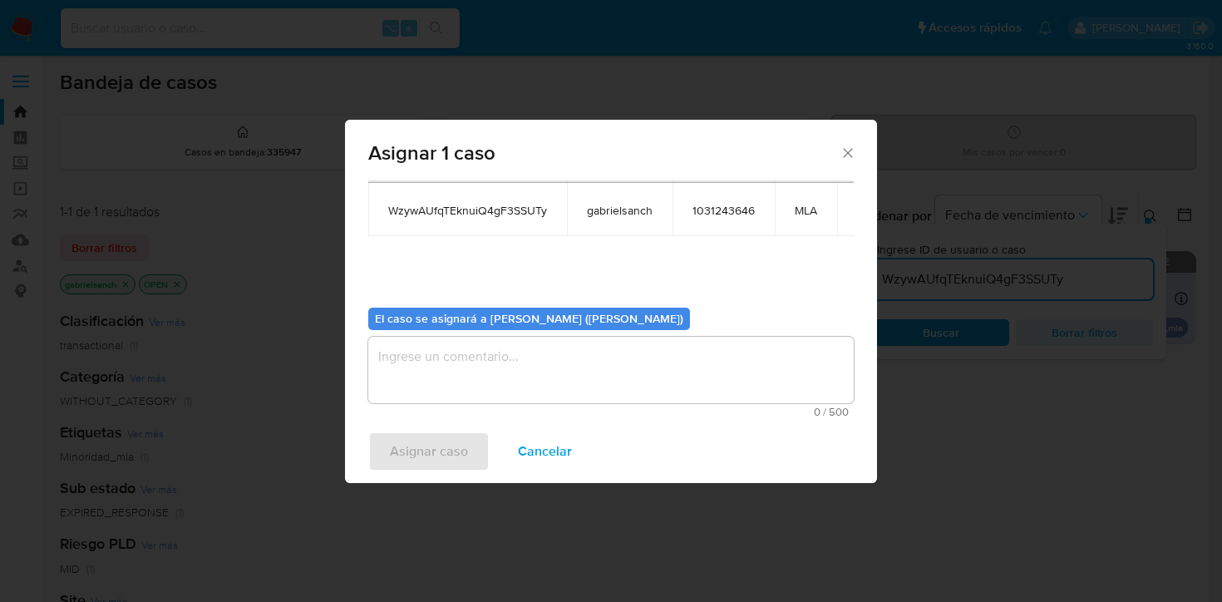
click at [437, 383] on textarea "assign-modal" at bounding box center [610, 370] width 485 height 66
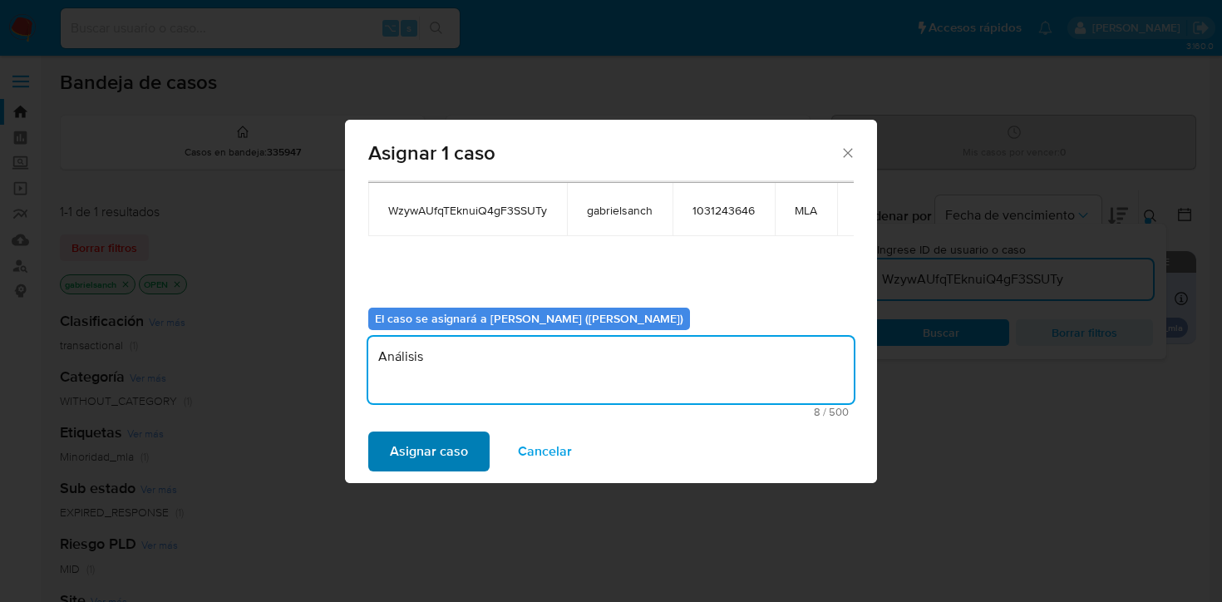
type textarea "Análisis"
click at [399, 459] on span "Asignar caso" at bounding box center [429, 451] width 78 height 37
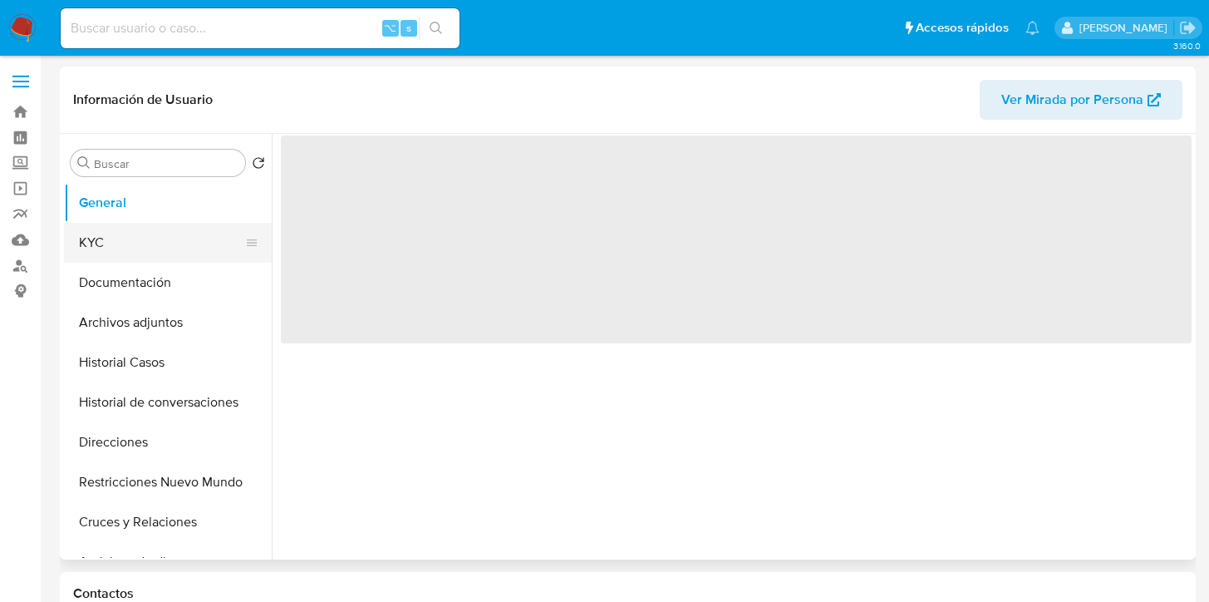
click at [115, 253] on button "KYC" at bounding box center [161, 243] width 194 height 40
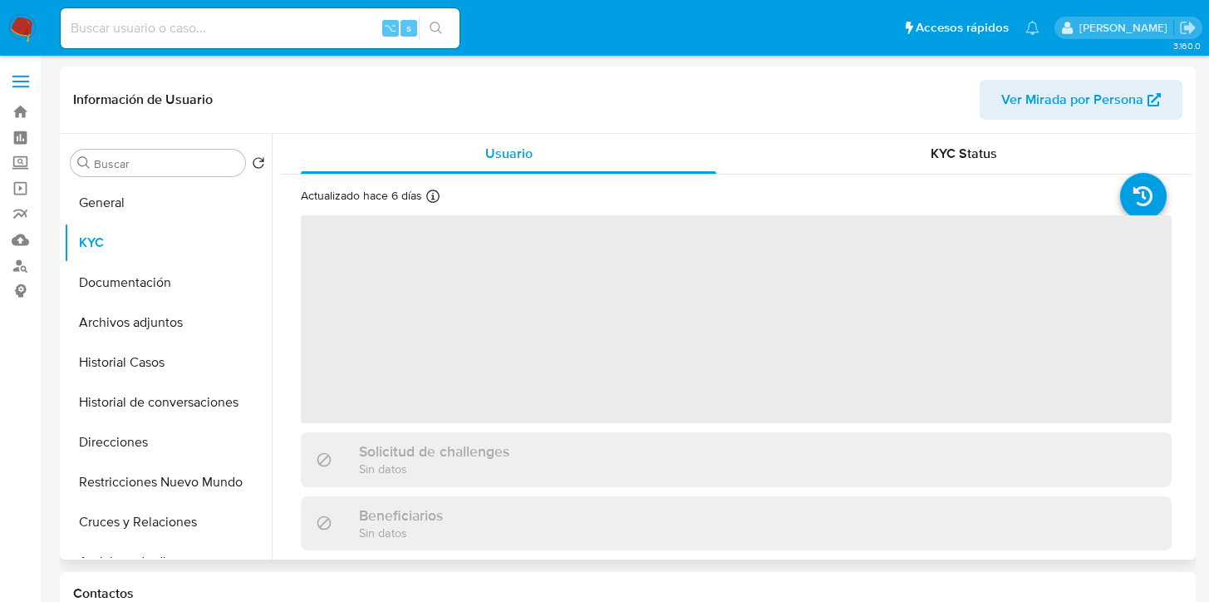
select select "10"
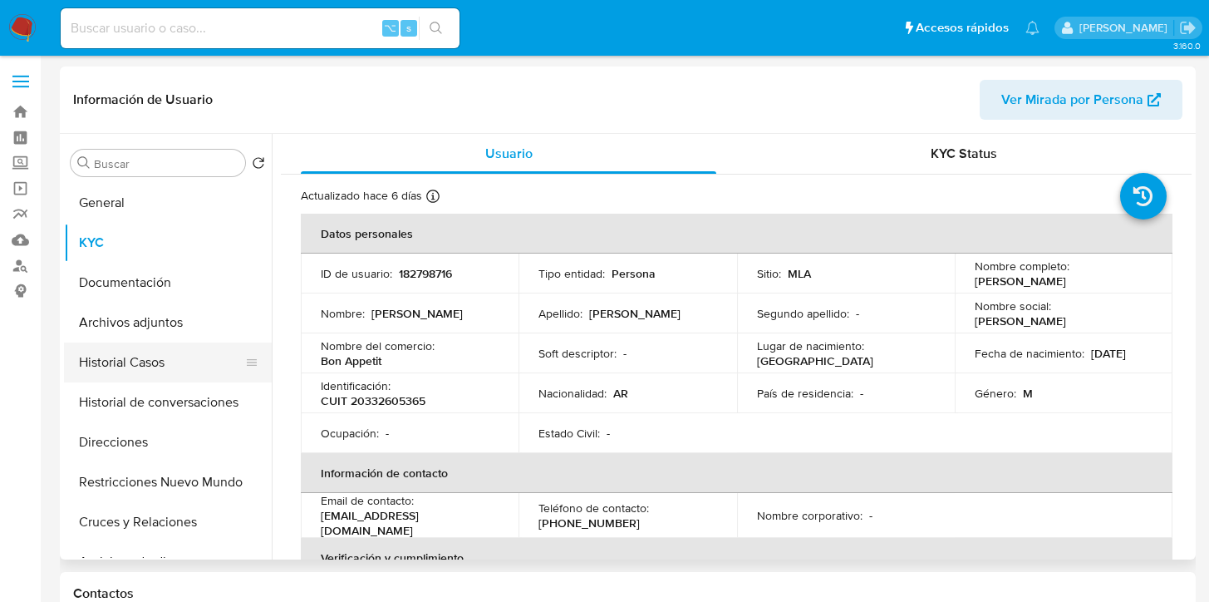
click at [113, 364] on button "Historial Casos" at bounding box center [161, 362] width 194 height 40
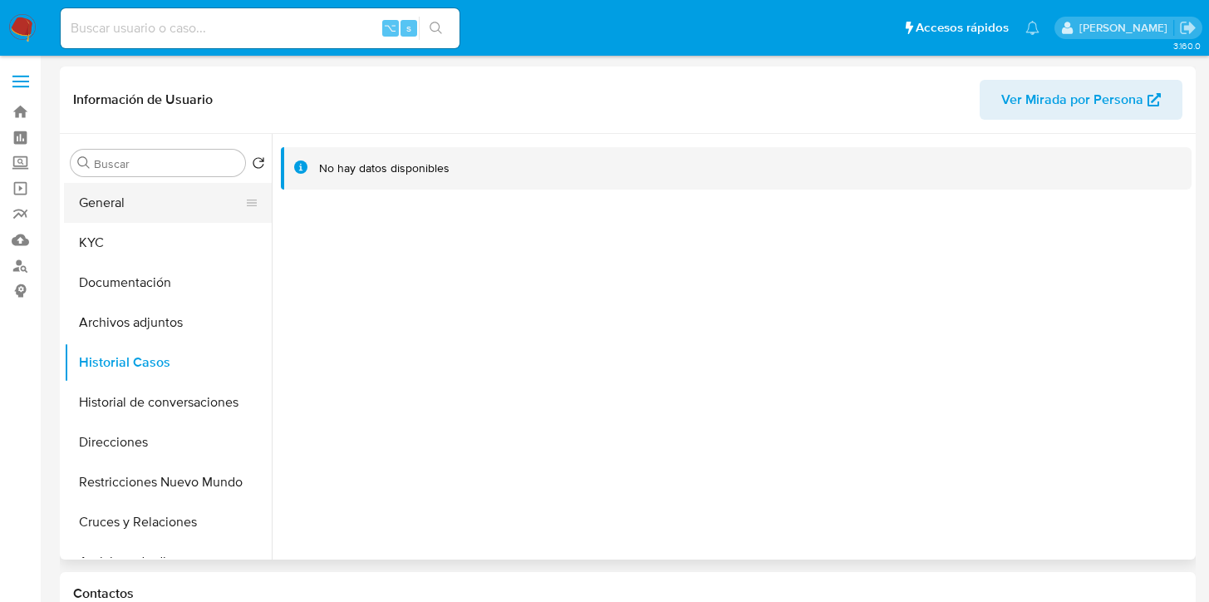
click at [113, 213] on button "General" at bounding box center [161, 203] width 194 height 40
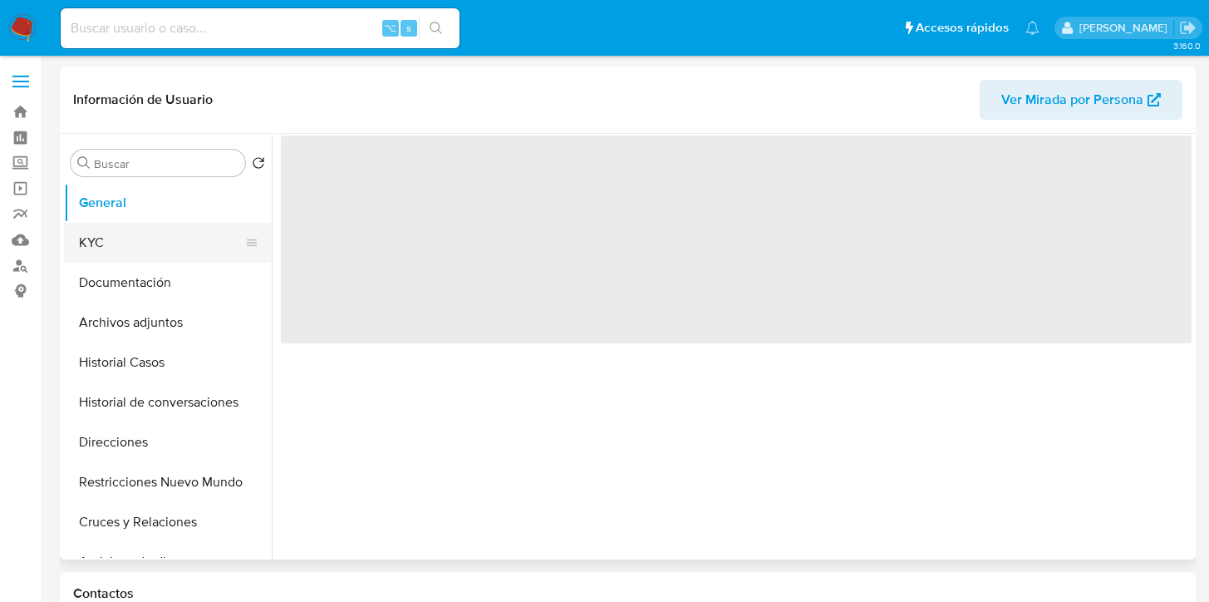
click at [116, 251] on button "KYC" at bounding box center [161, 243] width 194 height 40
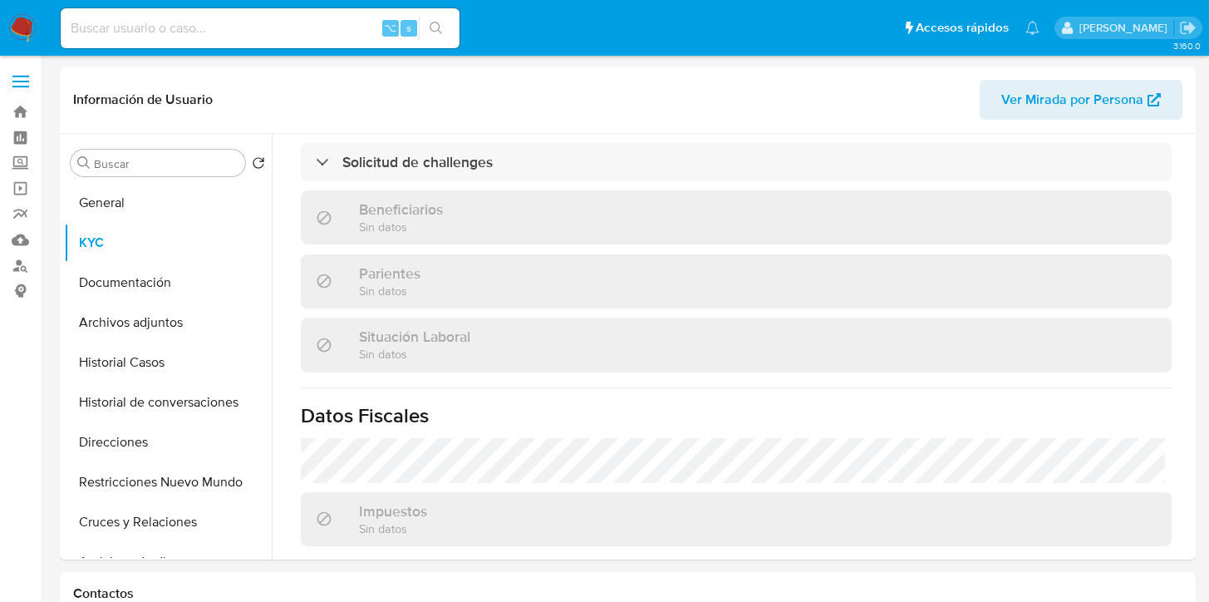
scroll to position [917, 0]
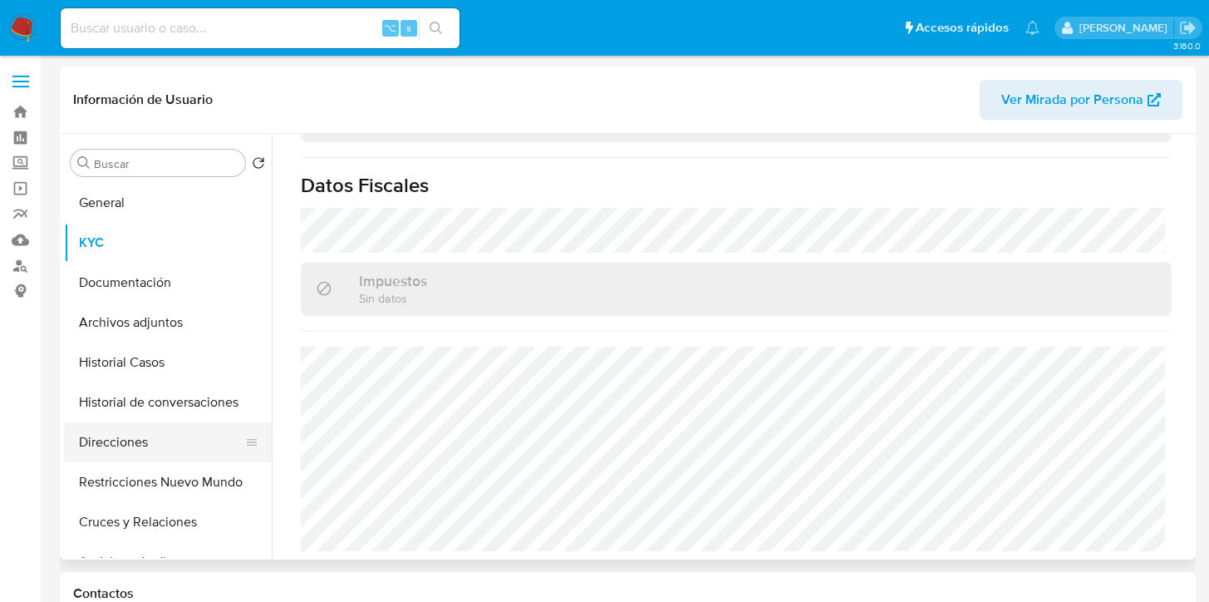
click at [164, 431] on button "Direcciones" at bounding box center [161, 442] width 194 height 40
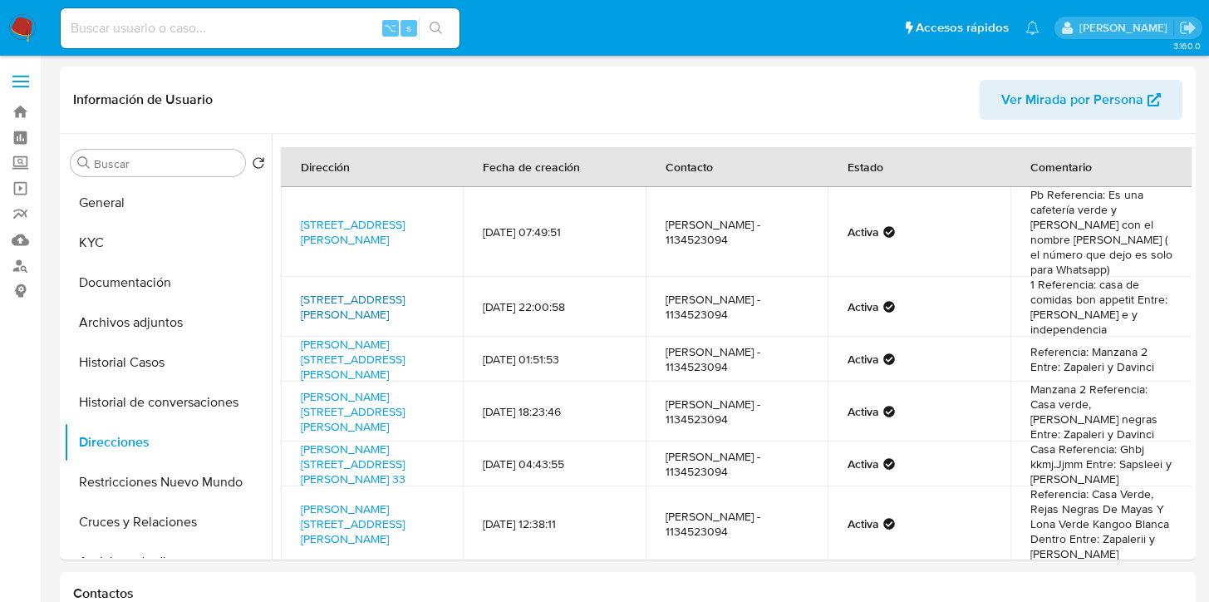
click at [397, 291] on link "Calle España 337, Moreno, Buenos Aires, 1744, Argentina 337" at bounding box center [353, 307] width 104 height 32
click at [123, 236] on button "KYC" at bounding box center [161, 243] width 194 height 40
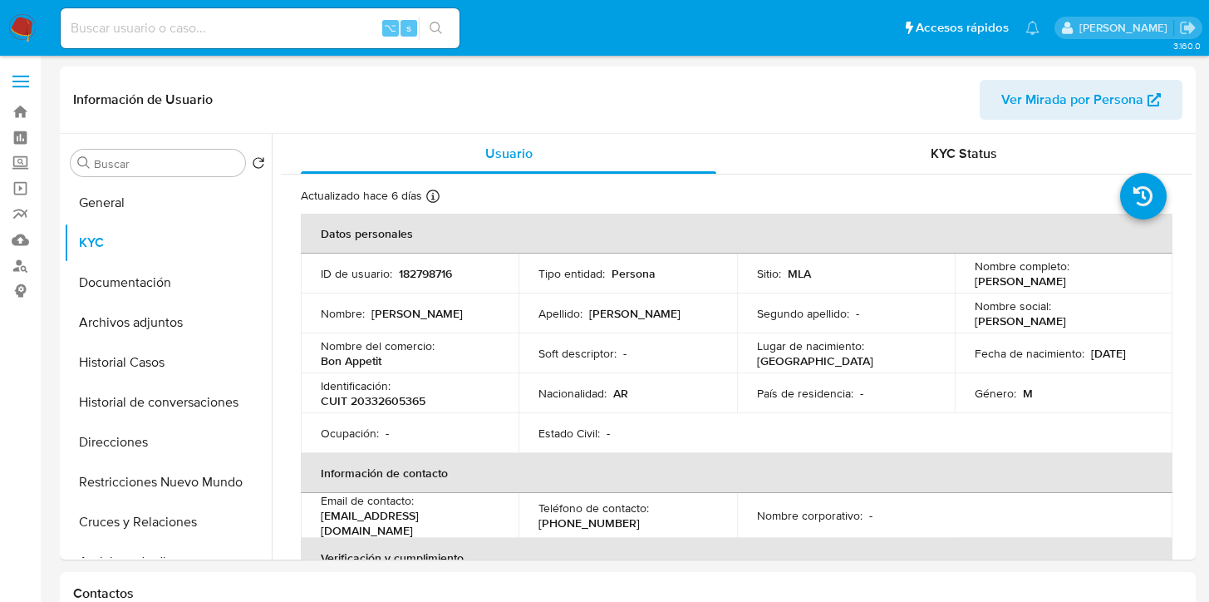
drag, startPoint x: 968, startPoint y: 287, endPoint x: 1104, endPoint y: 283, distance: 135.5
click at [1104, 283] on td "Nombre completo : Horacio Nicolas Morales" at bounding box center [1064, 273] width 218 height 40
copy p "Horacio Nicolas Morales"
click at [396, 394] on p "CUIT 20332605365" at bounding box center [373, 400] width 105 height 15
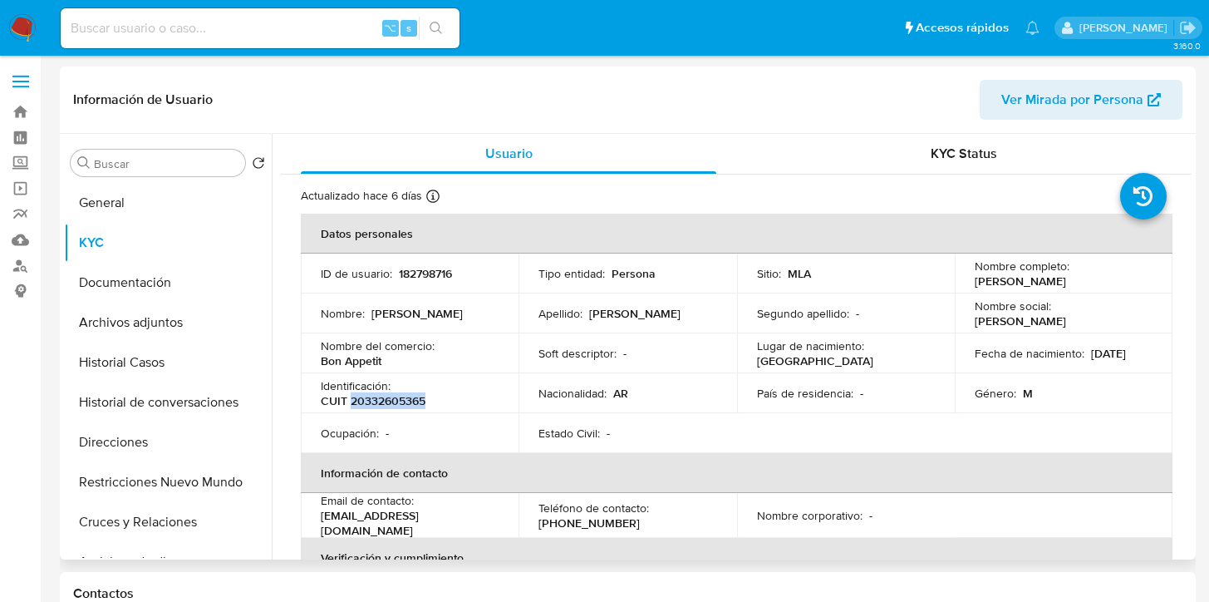
copy p "20332605365"
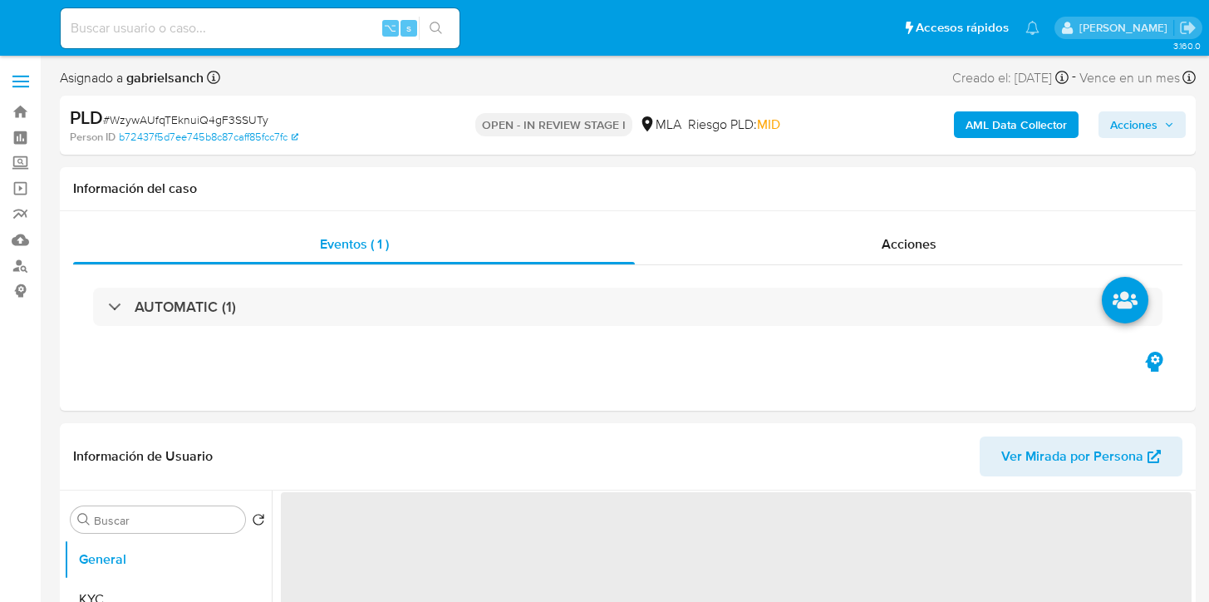
select select "10"
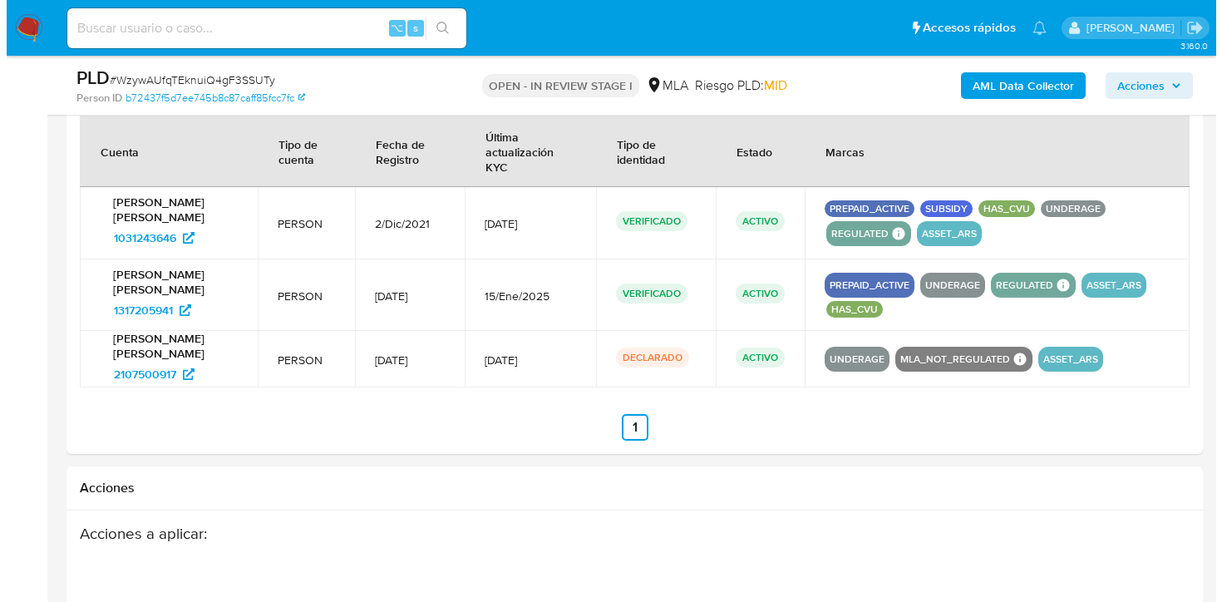
scroll to position [2501, 0]
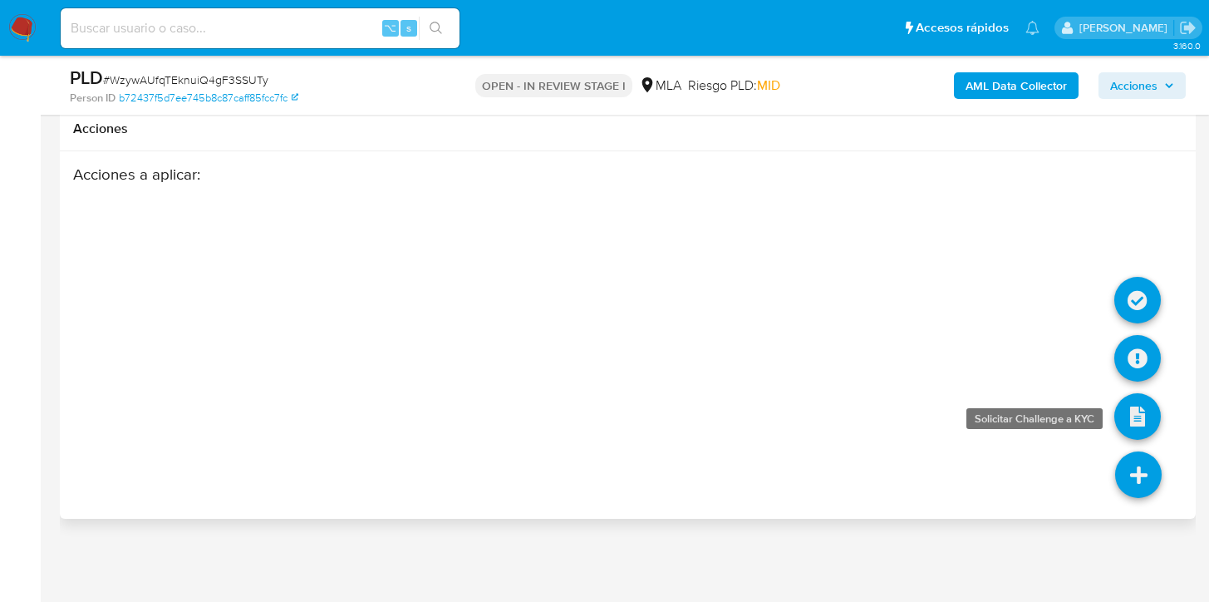
drag, startPoint x: 1134, startPoint y: 464, endPoint x: 1134, endPoint y: 416, distance: 47.4
click at [1134, 433] on li at bounding box center [1138, 476] width 88 height 93
click at [1127, 374] on icon at bounding box center [1137, 358] width 47 height 47
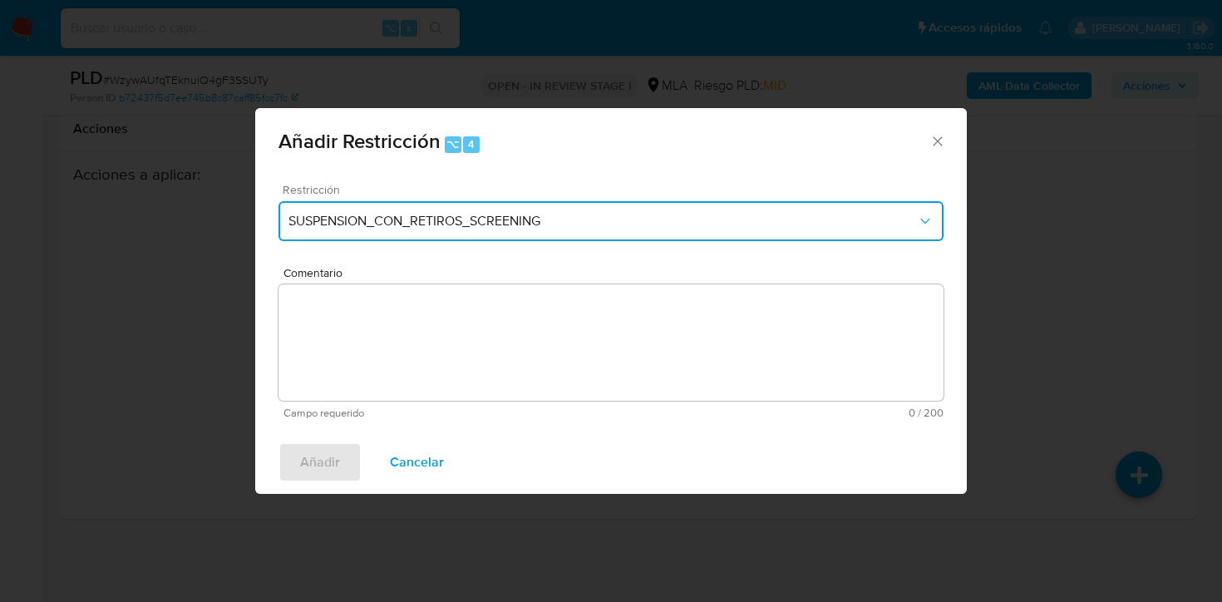
click at [341, 205] on button "SUSPENSION_CON_RETIROS_SCREENING" at bounding box center [610, 221] width 665 height 40
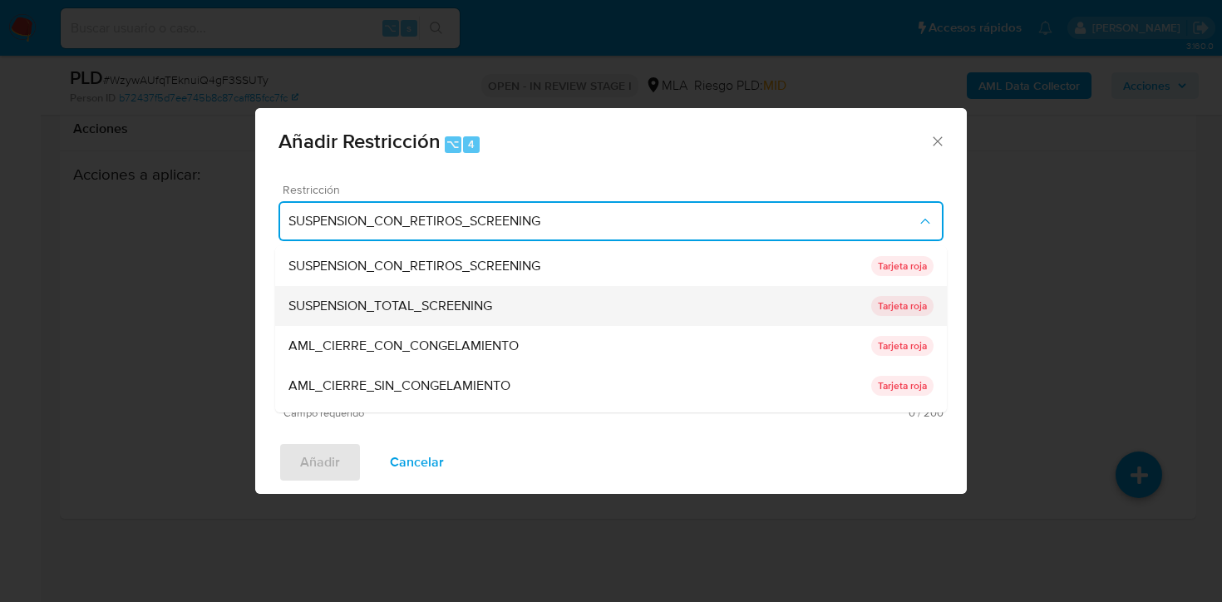
scroll to position [352, 0]
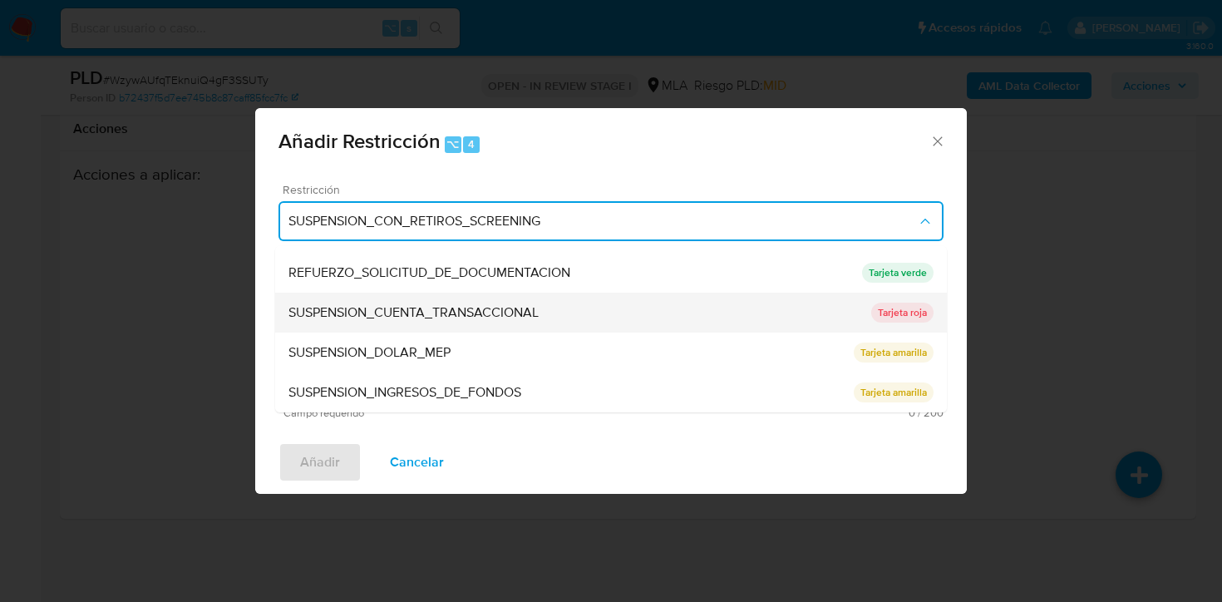
click at [363, 322] on div "SUSPENSION_CUENTA_TRANSACCIONAL" at bounding box center [579, 313] width 583 height 40
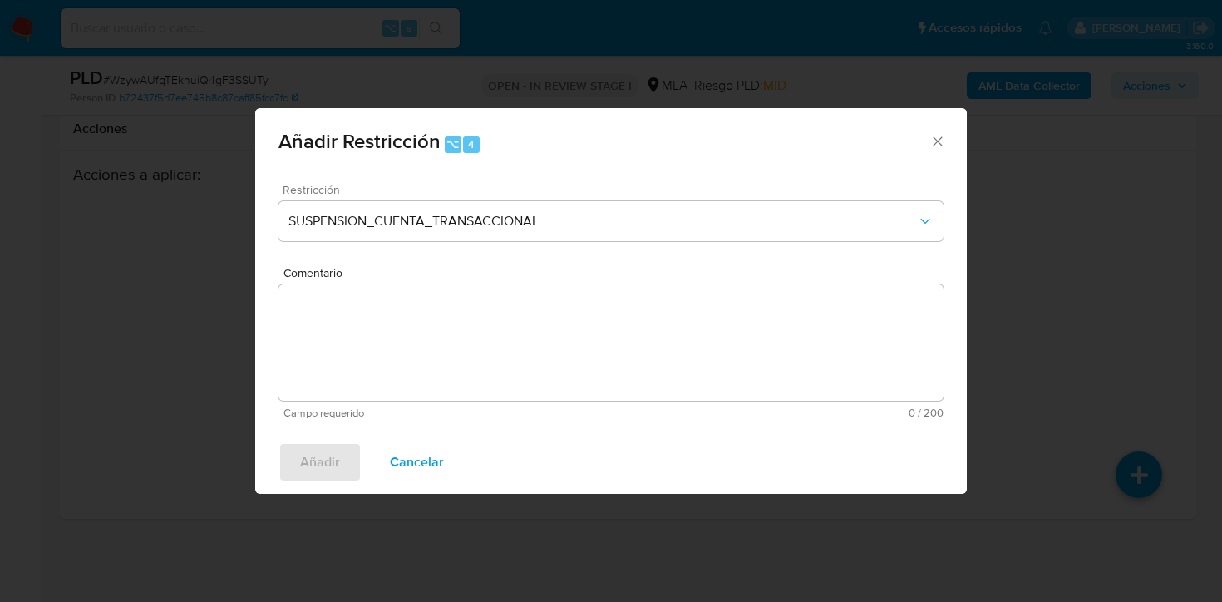
click at [363, 322] on textarea "Comentario" at bounding box center [610, 342] width 665 height 116
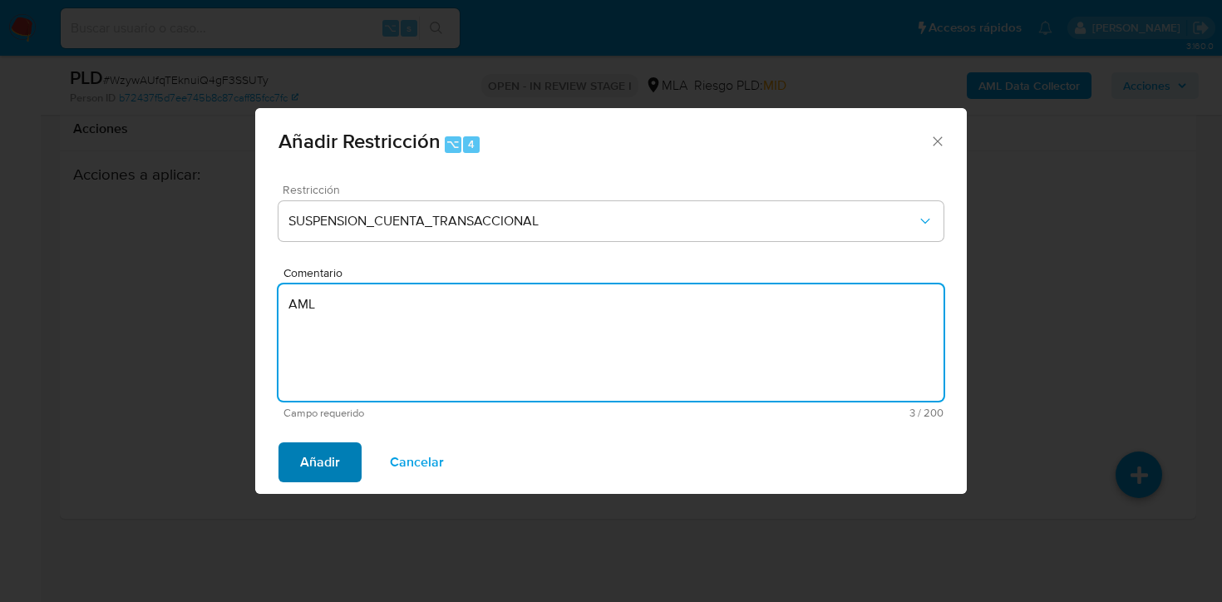
type textarea "AML"
click at [317, 463] on span "Añadir" at bounding box center [320, 462] width 40 height 37
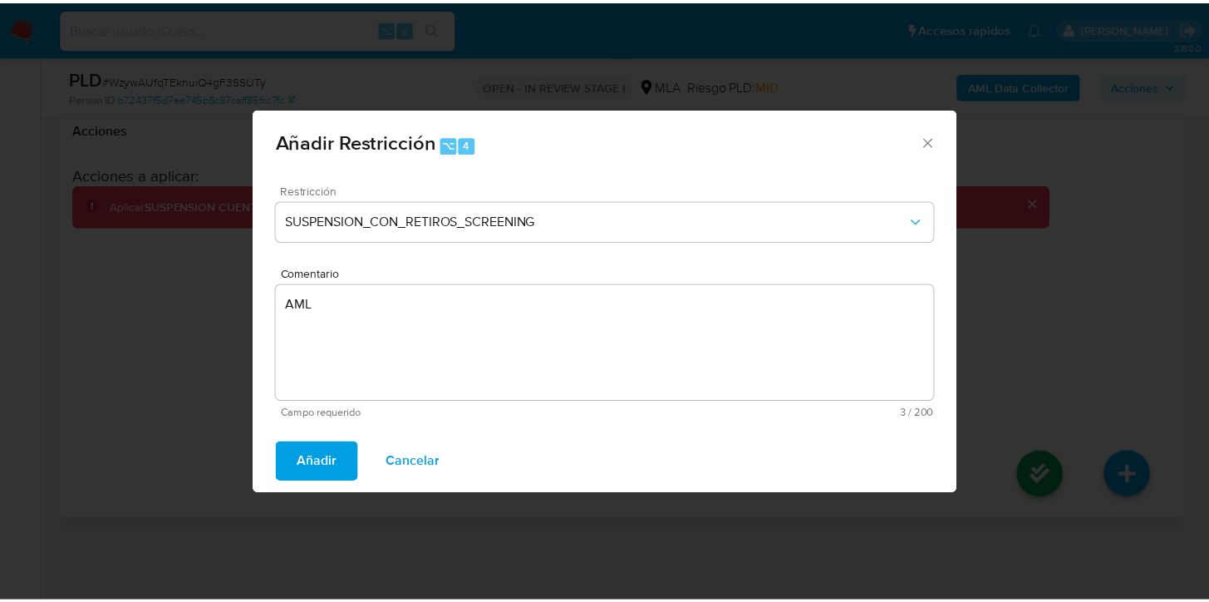
scroll to position [2486, 0]
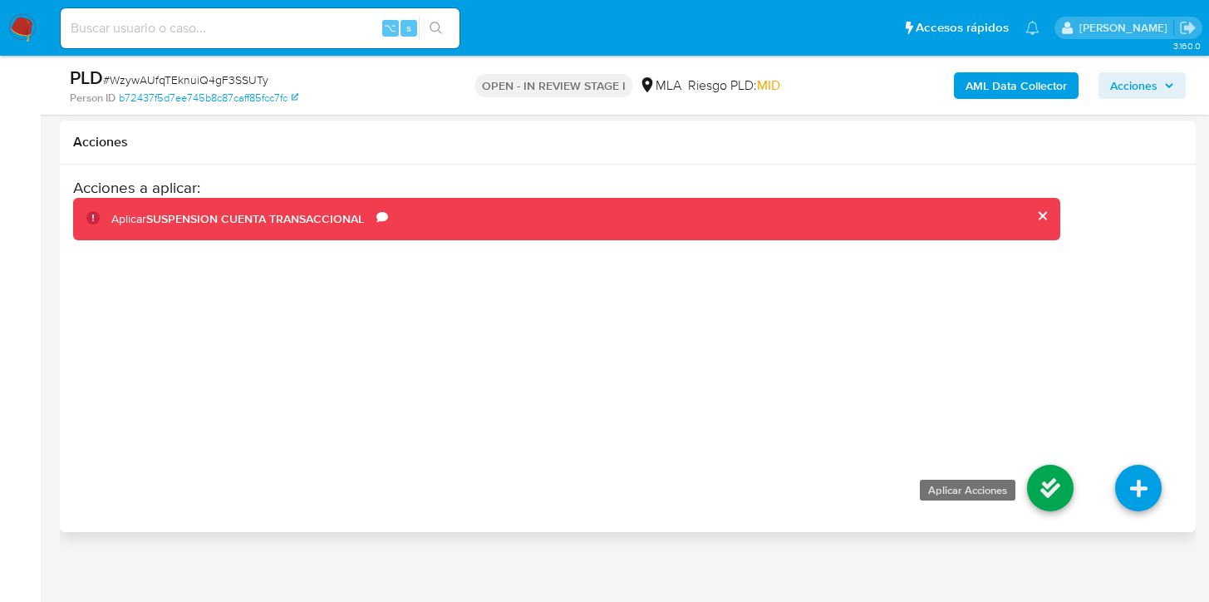
click at [1031, 488] on icon at bounding box center [1050, 488] width 47 height 47
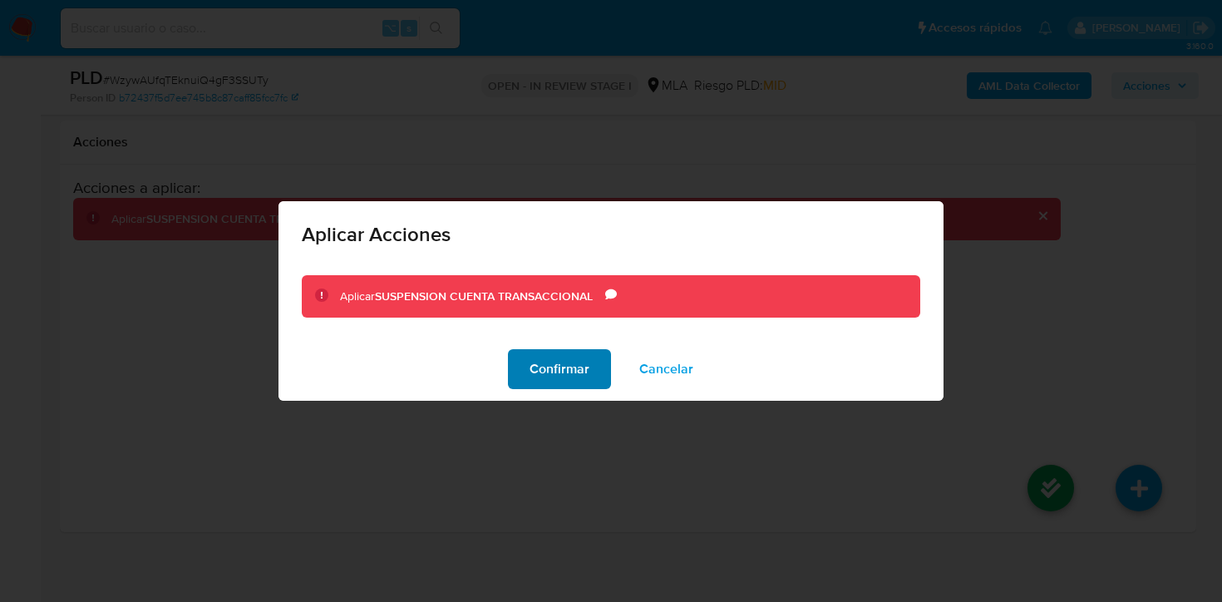
click at [559, 354] on span "Confirmar" at bounding box center [559, 369] width 60 height 37
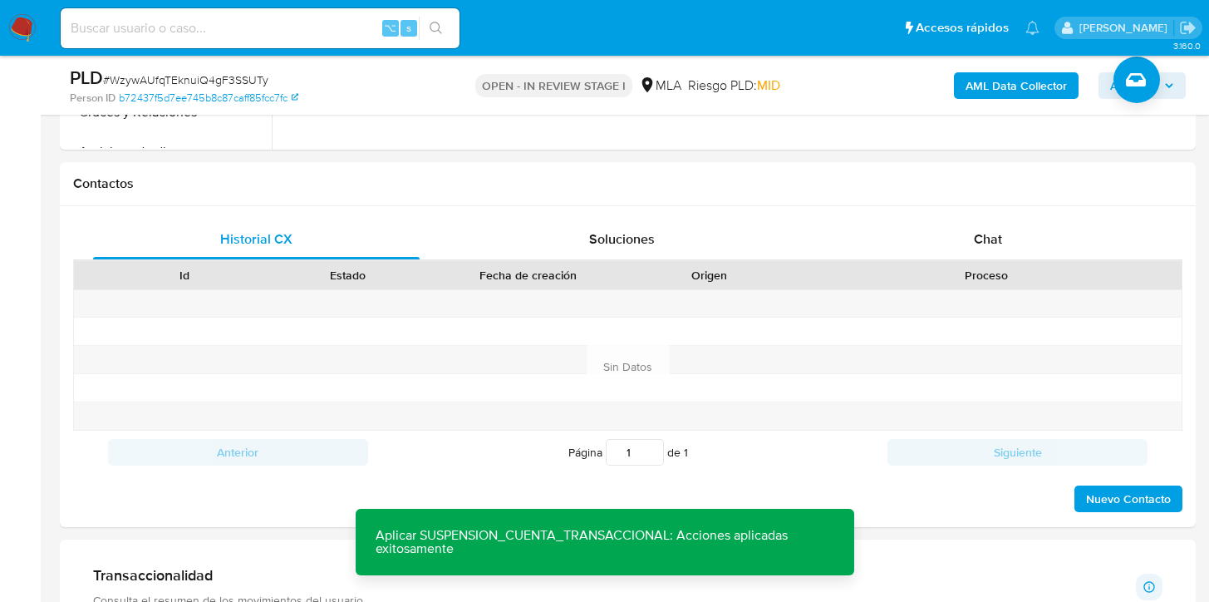
scroll to position [703, 0]
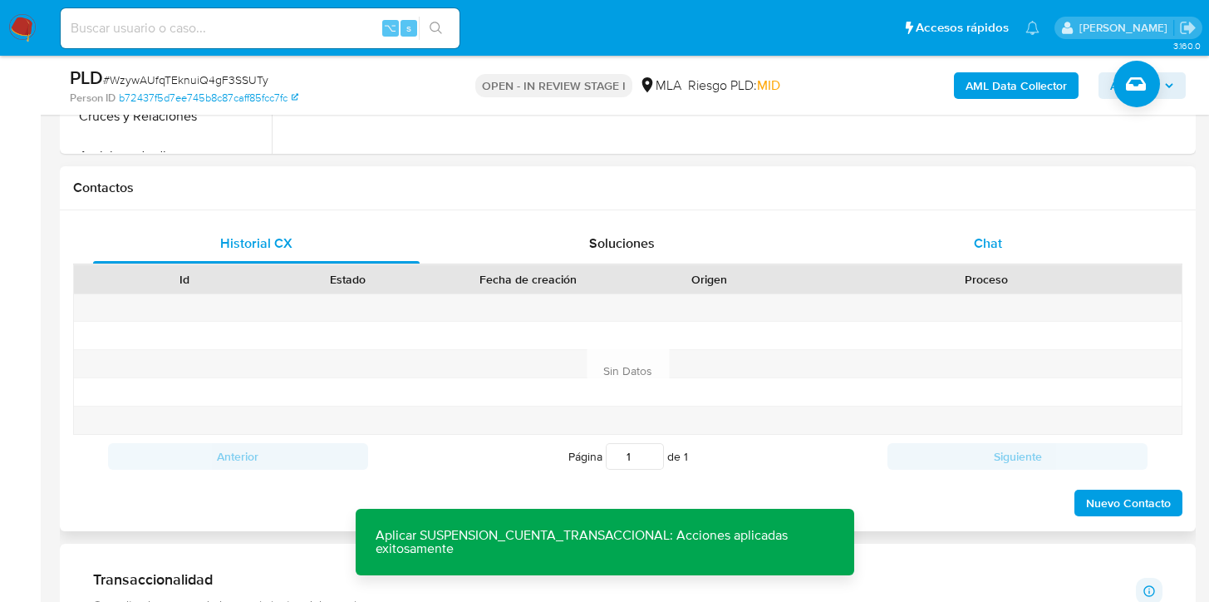
click at [931, 224] on div "Chat" at bounding box center [988, 244] width 327 height 40
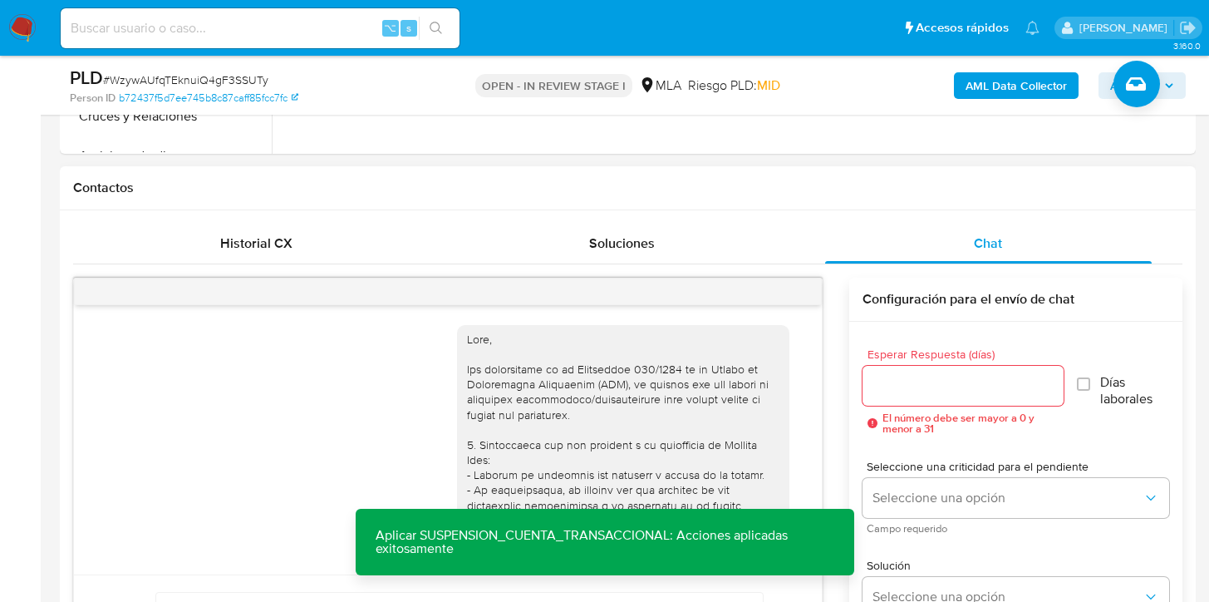
scroll to position [856, 0]
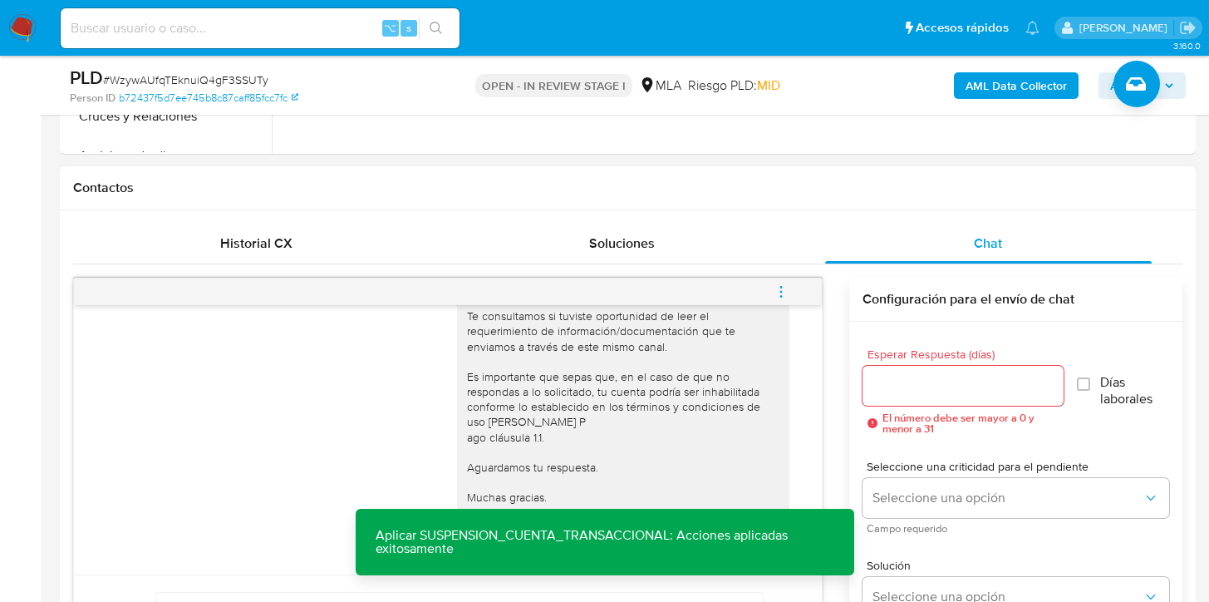
click at [776, 293] on div at bounding box center [448, 291] width 748 height 27
click at [776, 289] on icon "menu-action" at bounding box center [781, 291] width 15 height 15
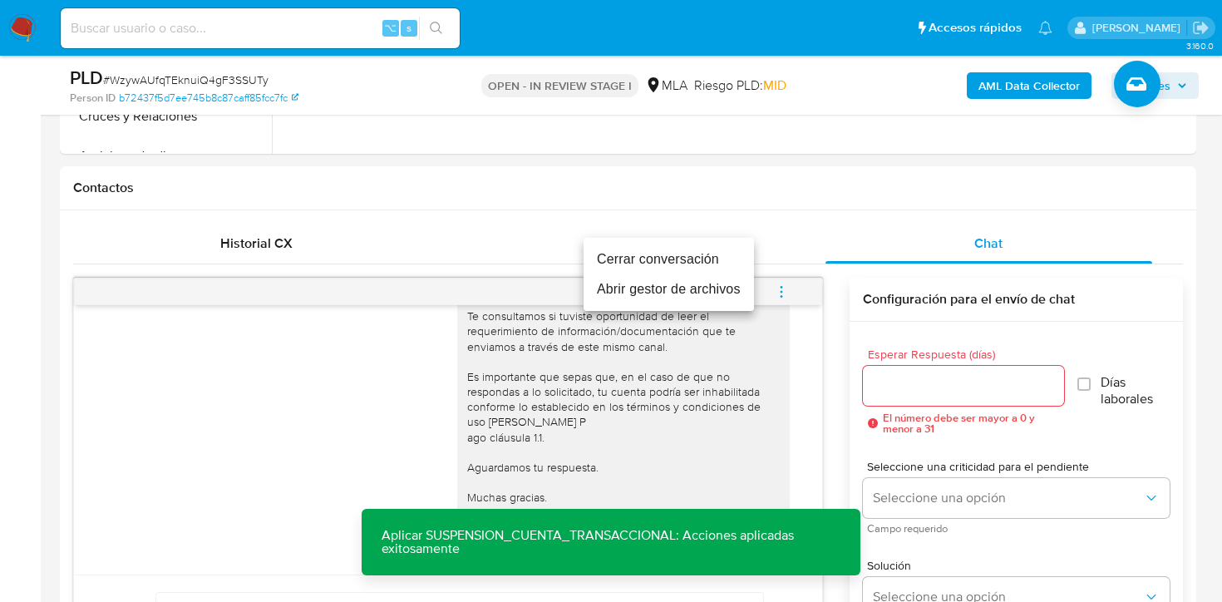
click at [687, 262] on li "Cerrar conversación" at bounding box center [668, 259] width 170 height 30
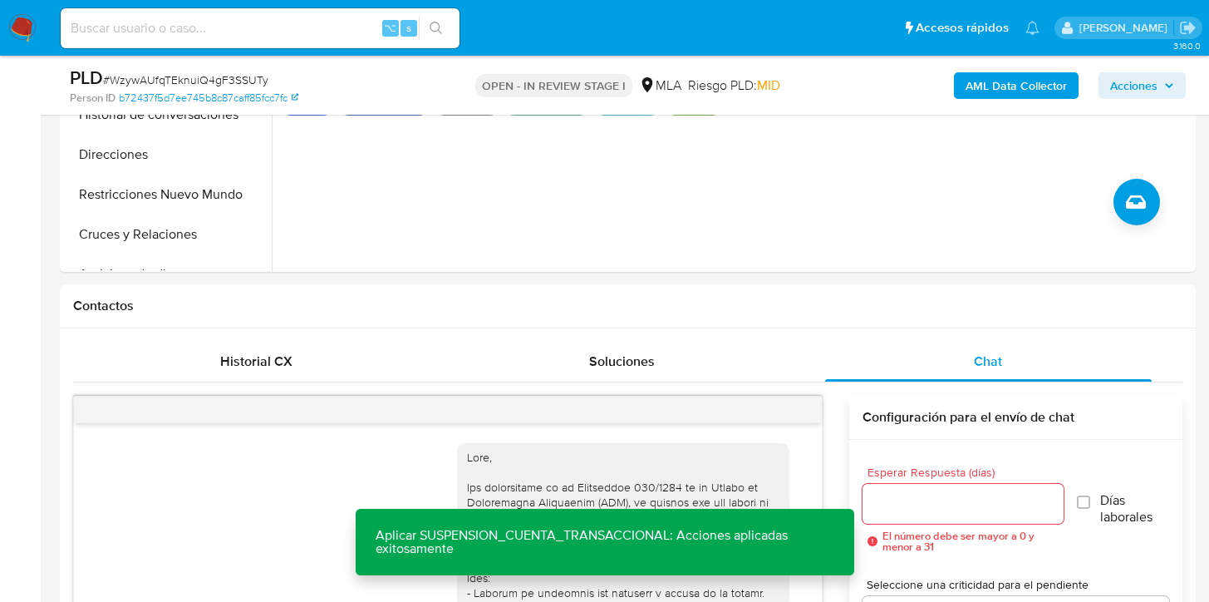
scroll to position [534, 0]
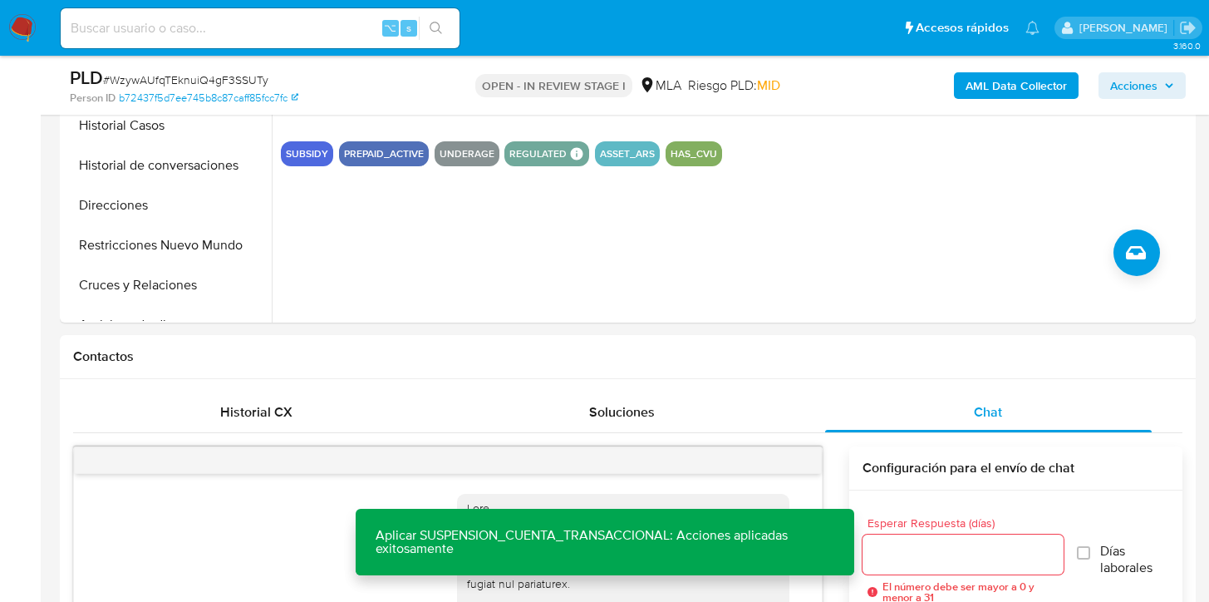
click at [981, 66] on div "AML Data Collector Acciones" at bounding box center [1002, 85] width 367 height 39
click at [983, 76] on b "AML Data Collector" at bounding box center [1016, 85] width 101 height 27
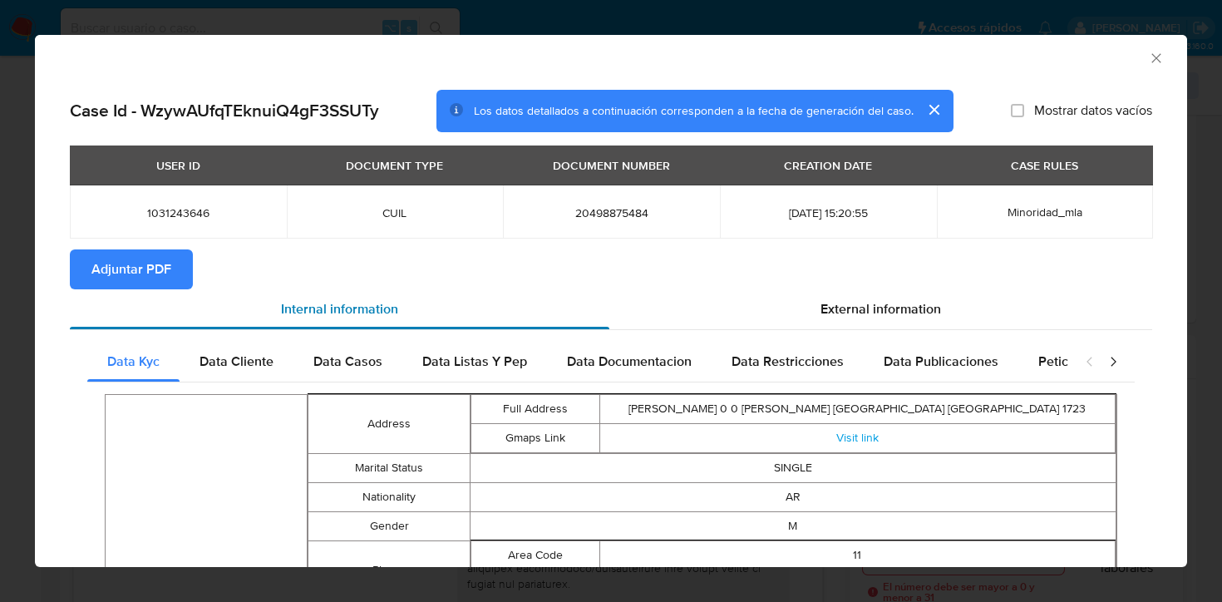
click at [139, 300] on div "Internal information" at bounding box center [339, 309] width 539 height 40
click at [144, 277] on span "Adjuntar PDF" at bounding box center [131, 269] width 80 height 37
click at [1152, 58] on div "AML Data Collector" at bounding box center [611, 56] width 1152 height 42
click at [1148, 58] on icon "Cerrar ventana" at bounding box center [1156, 58] width 17 height 17
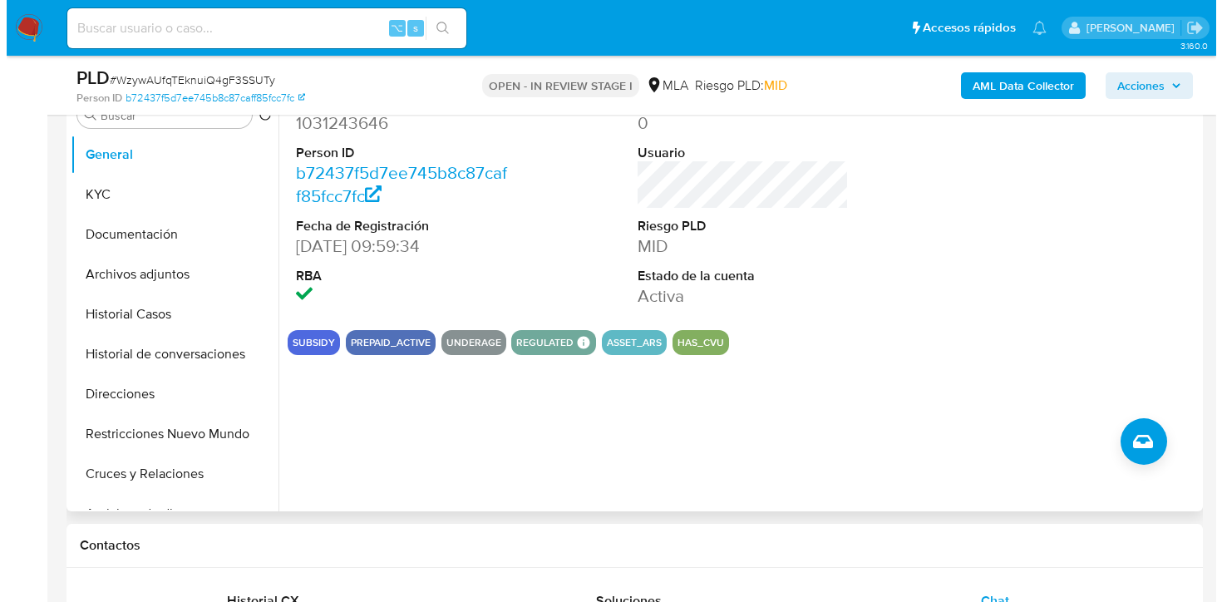
scroll to position [323, 0]
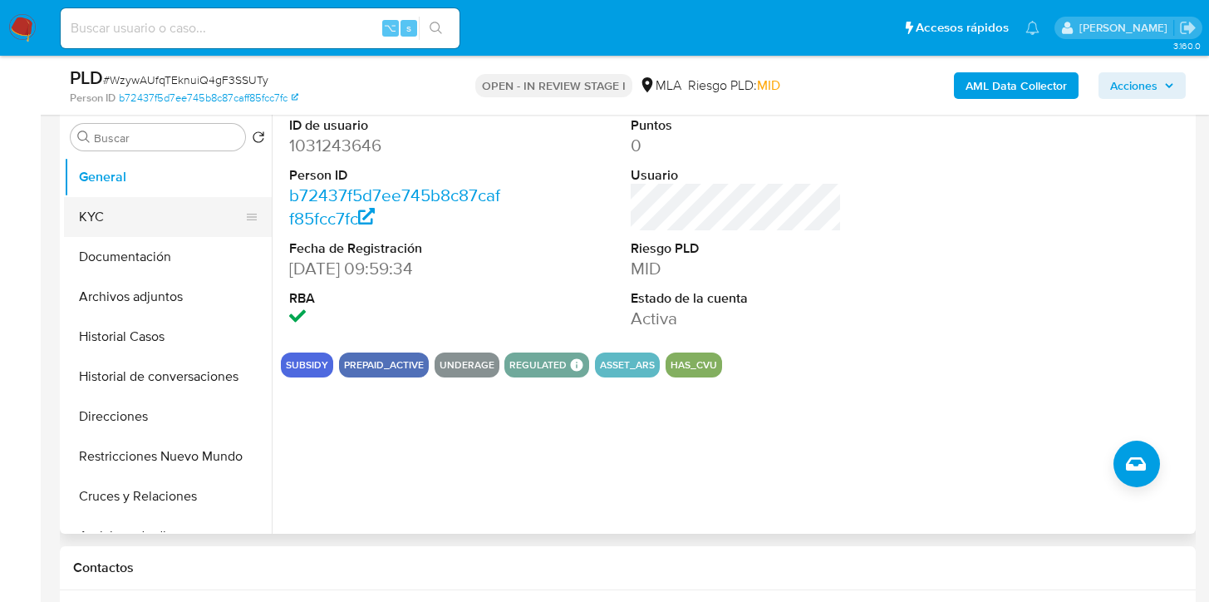
click at [143, 203] on button "KYC" at bounding box center [161, 217] width 194 height 40
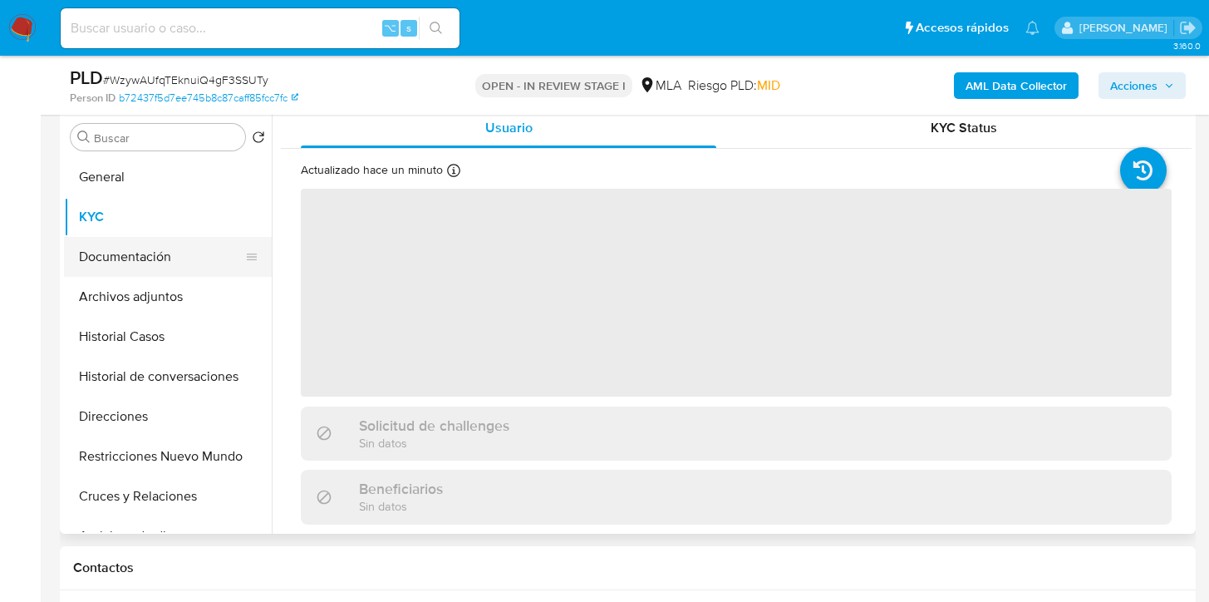
click at [111, 266] on button "Documentación" at bounding box center [161, 257] width 194 height 40
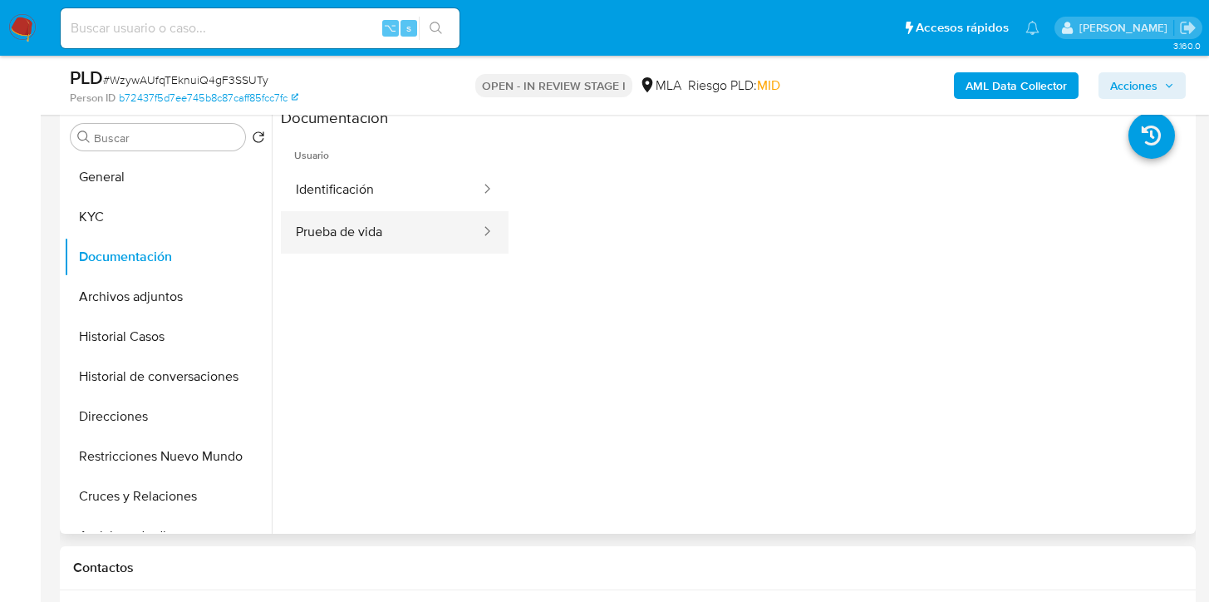
click at [391, 239] on button "Prueba de vida" at bounding box center [381, 232] width 201 height 42
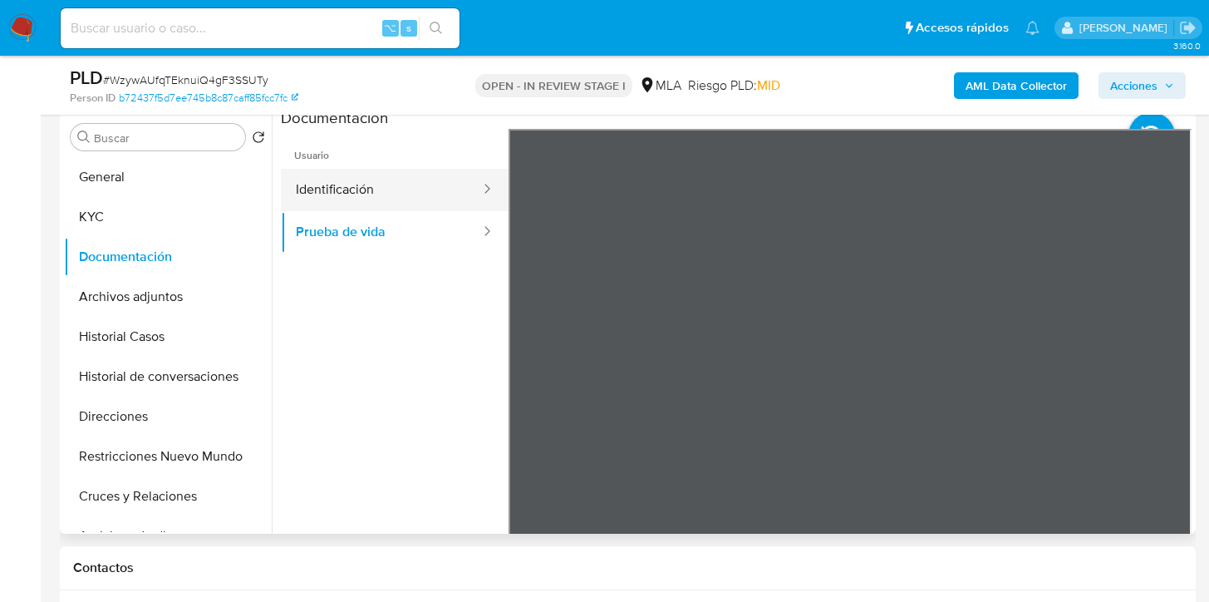
click at [409, 200] on button "Identificación" at bounding box center [381, 190] width 201 height 42
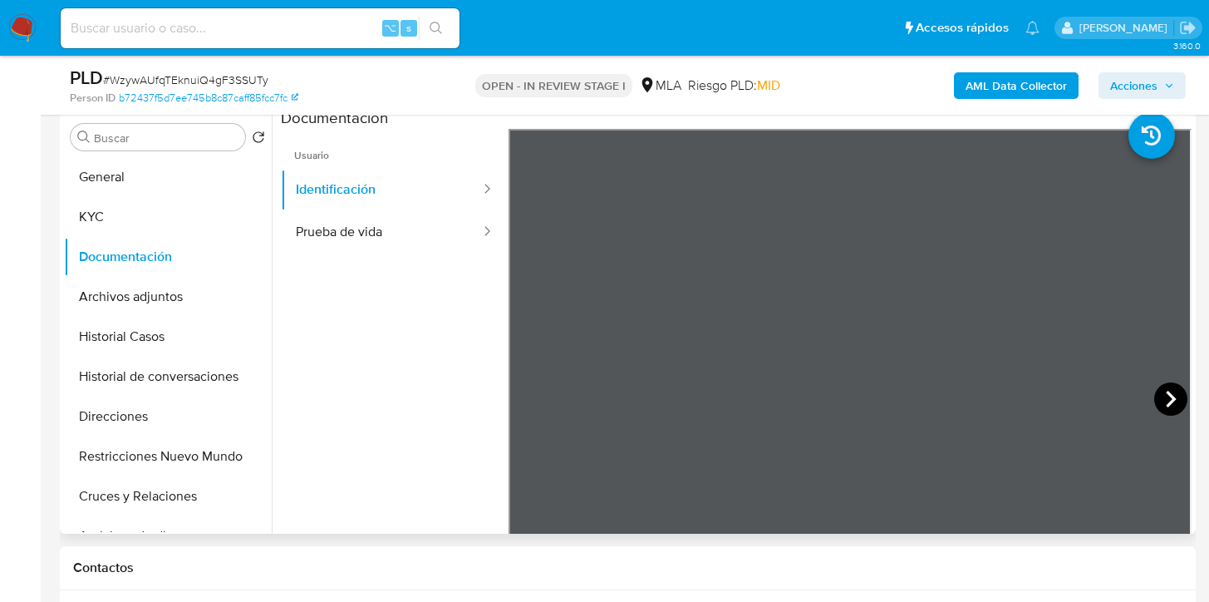
click at [1165, 389] on icon at bounding box center [1170, 398] width 33 height 33
click at [125, 298] on button "Archivos adjuntos" at bounding box center [161, 297] width 194 height 40
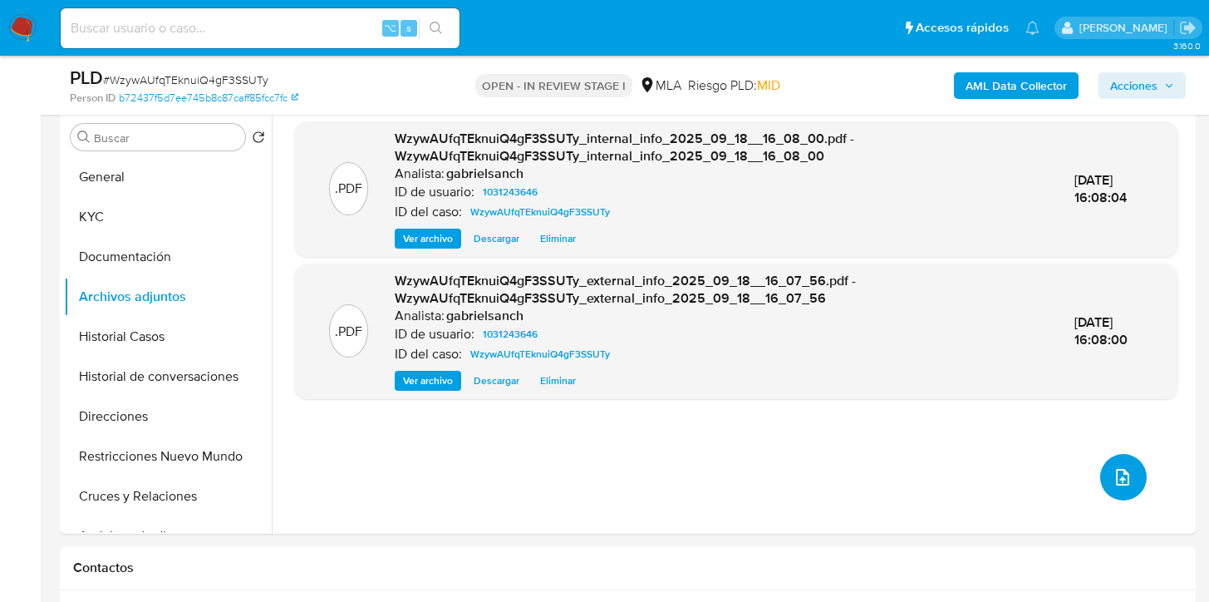
click at [1114, 473] on icon "upload-file" at bounding box center [1123, 477] width 20 height 20
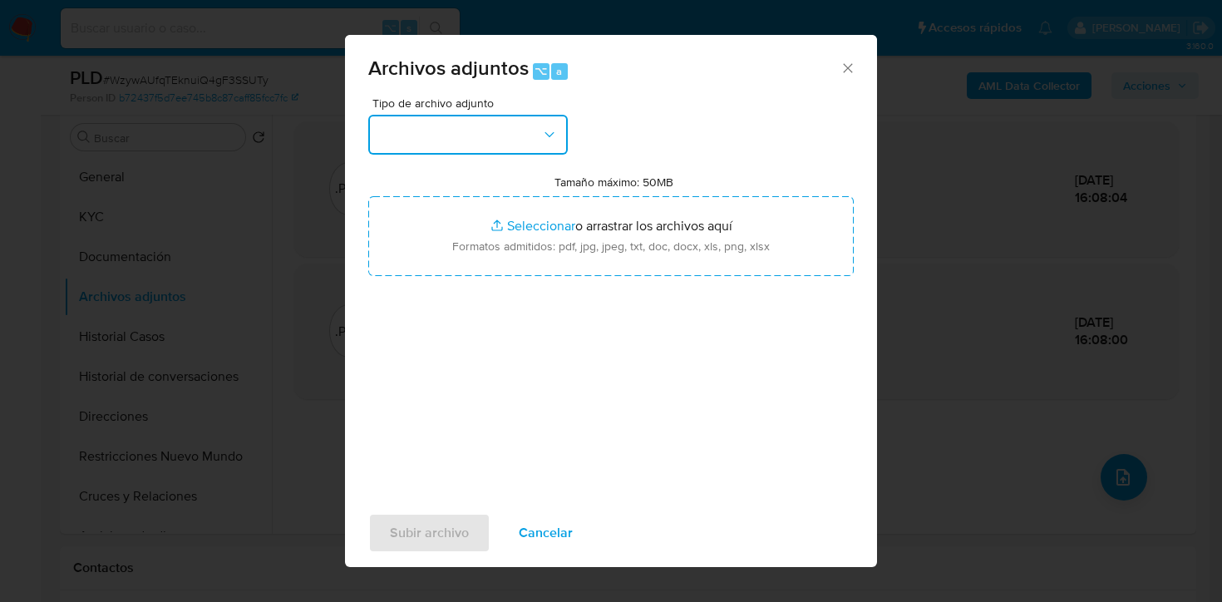
click at [409, 140] on button "button" at bounding box center [467, 135] width 199 height 40
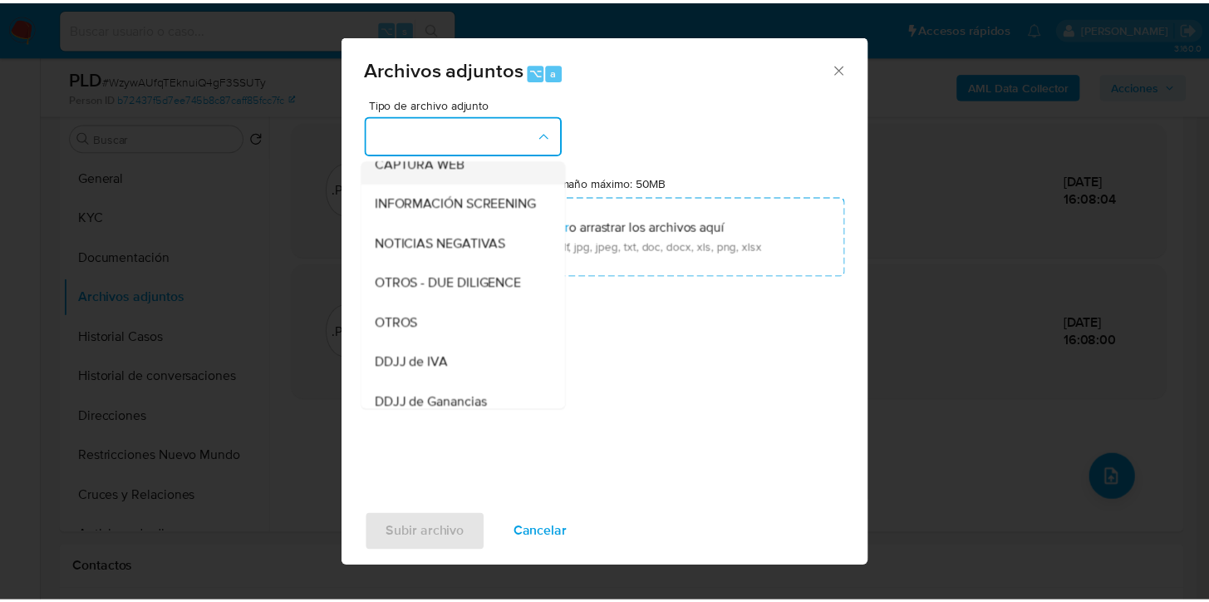
scroll to position [196, 0]
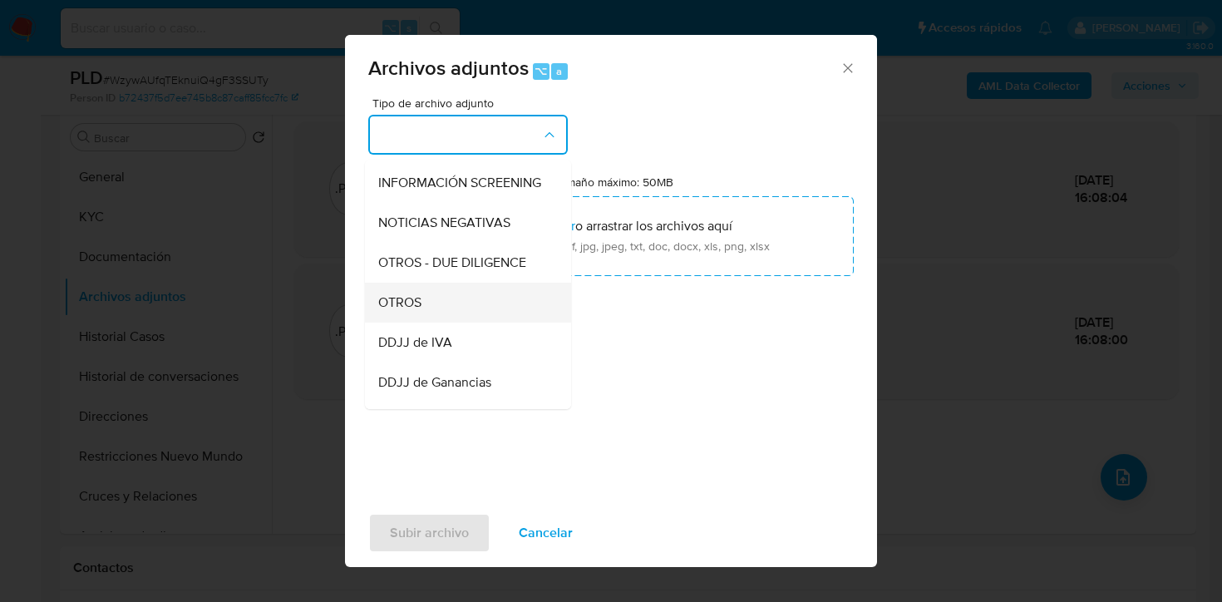
click at [420, 311] on span "OTROS" at bounding box center [399, 302] width 43 height 17
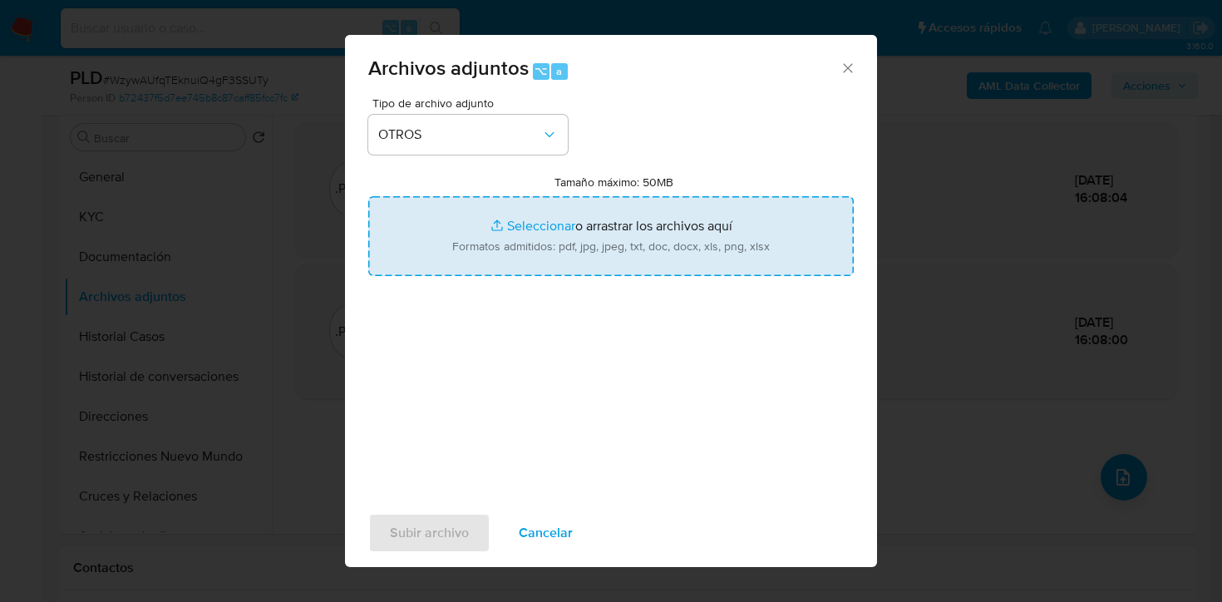
click at [517, 219] on input "Tamaño máximo: 50MB Seleccionar archivos" at bounding box center [610, 236] width 485 height 80
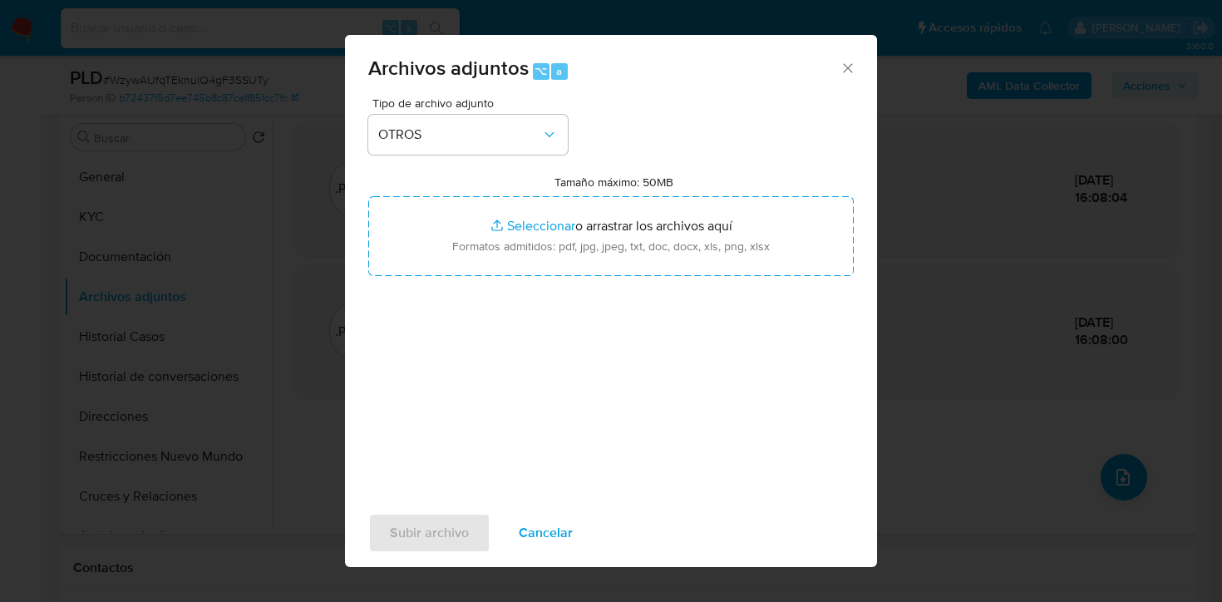
type input "C:\fakepath\Caselog WzywAUfqTEknuiQ4gF3SSUTy_2025_08_18_18_59_44.docx"
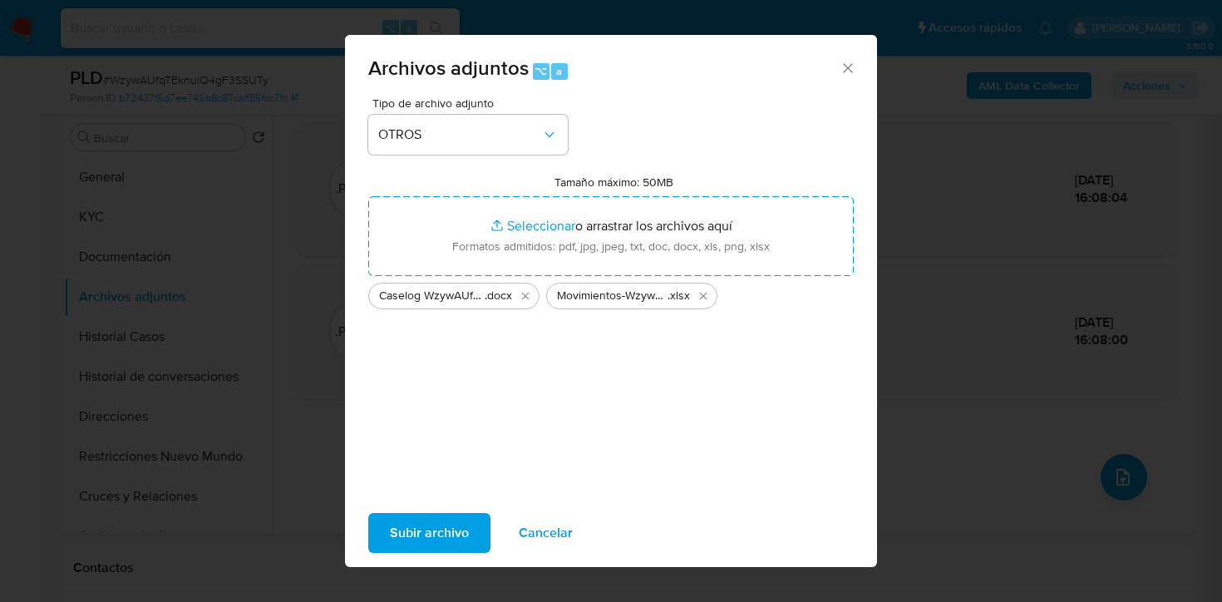
click at [443, 530] on span "Subir archivo" at bounding box center [429, 532] width 79 height 37
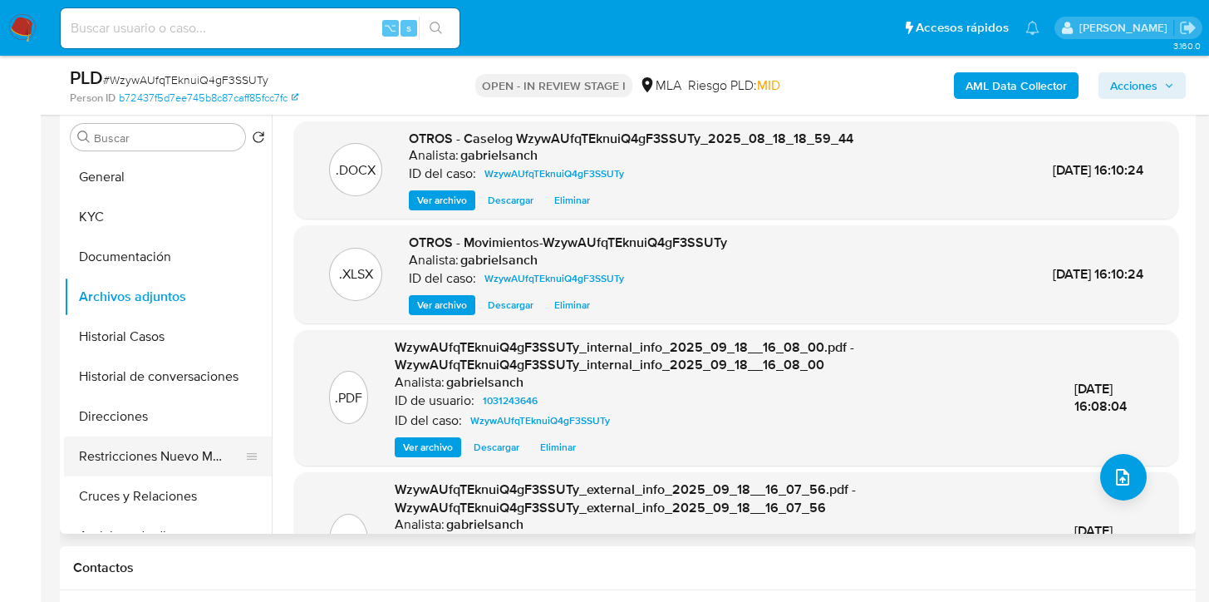
click at [125, 454] on button "Restricciones Nuevo Mundo" at bounding box center [161, 456] width 194 height 40
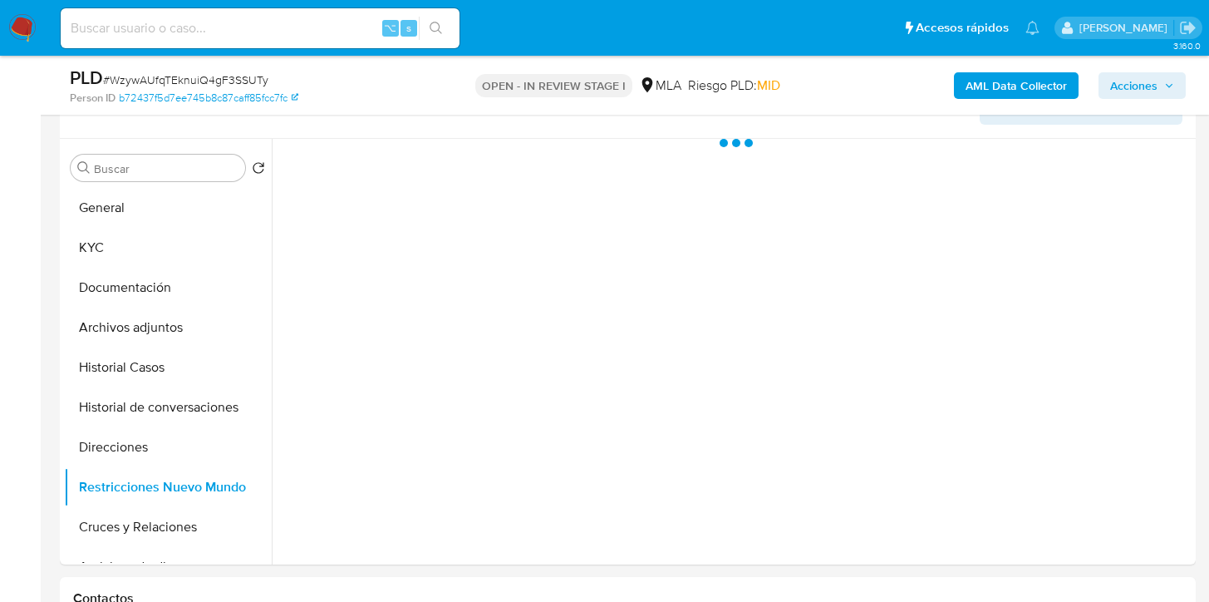
scroll to position [291, 0]
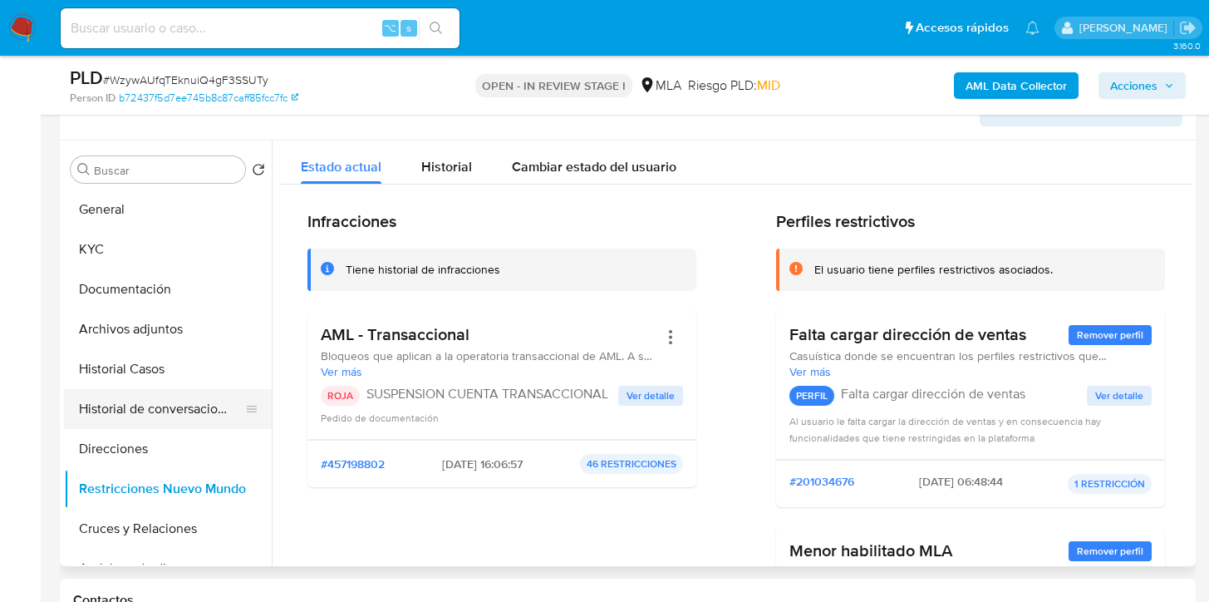
click at [157, 415] on button "Historial de conversaciones" at bounding box center [161, 409] width 194 height 40
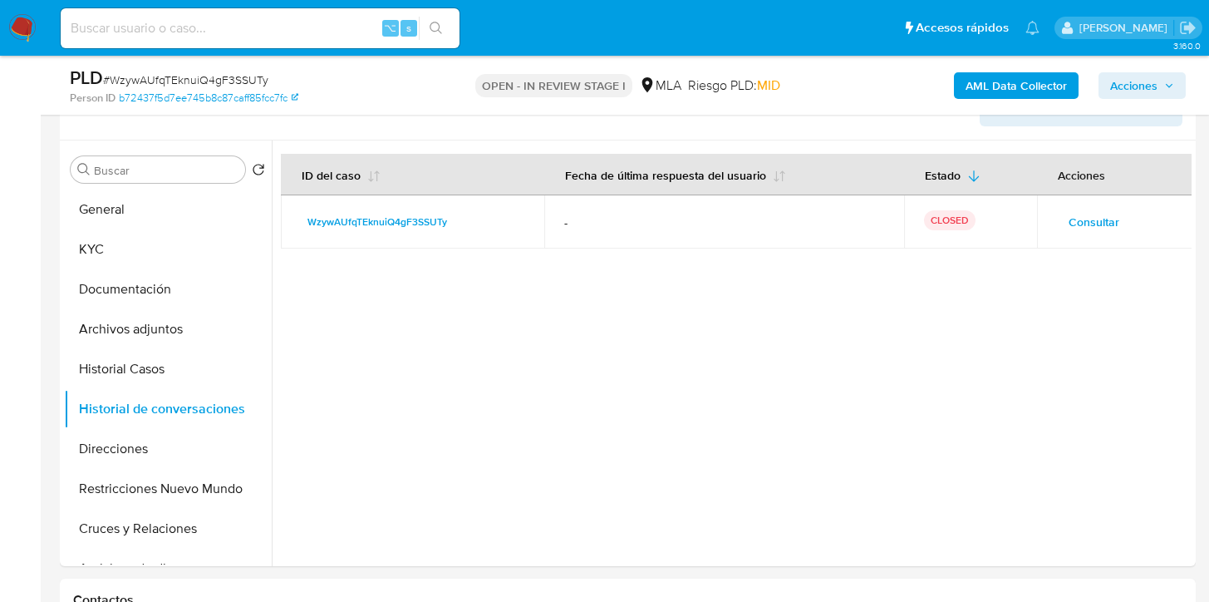
click at [1130, 85] on span "Acciones" at bounding box center [1133, 85] width 47 height 27
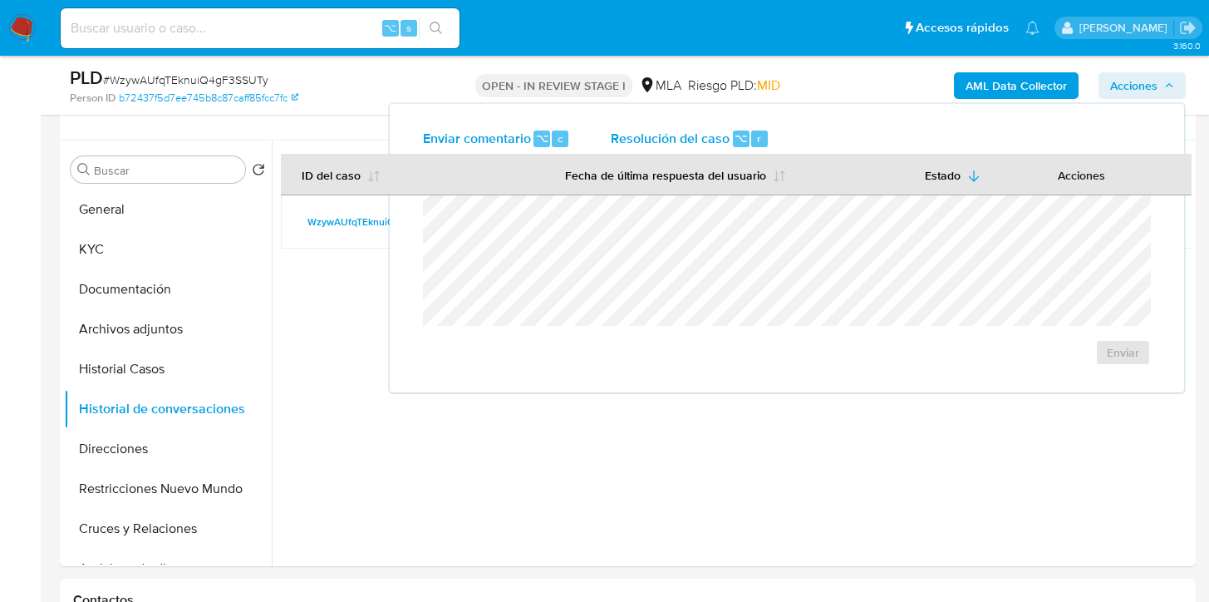
click at [676, 145] on span "Resolución del caso" at bounding box center [670, 137] width 119 height 19
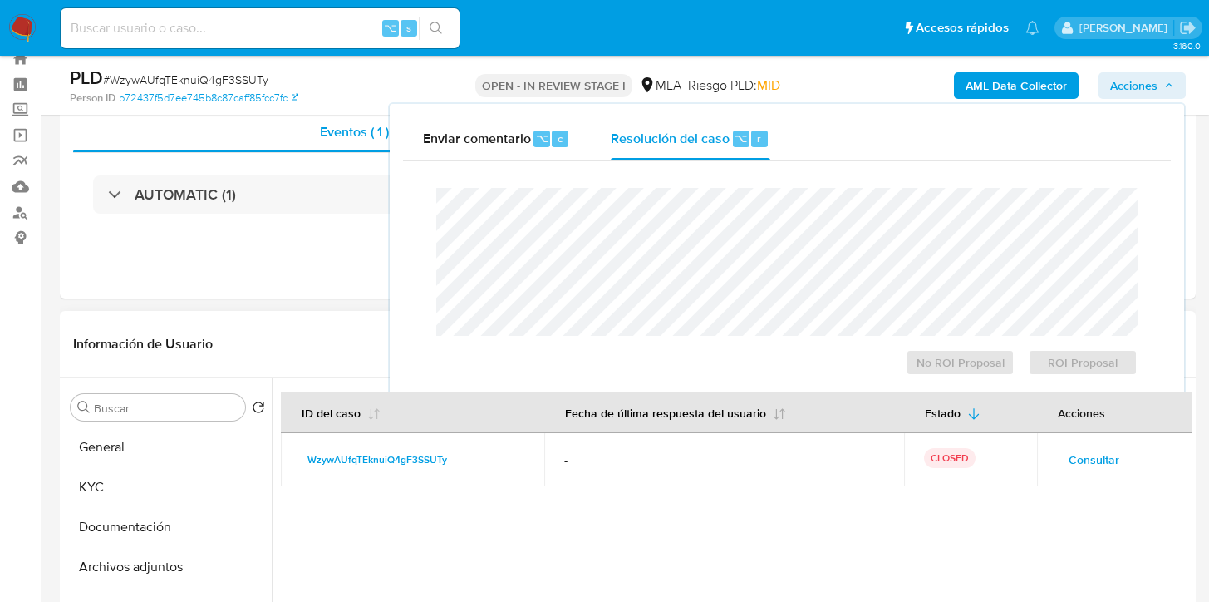
scroll to position [0, 0]
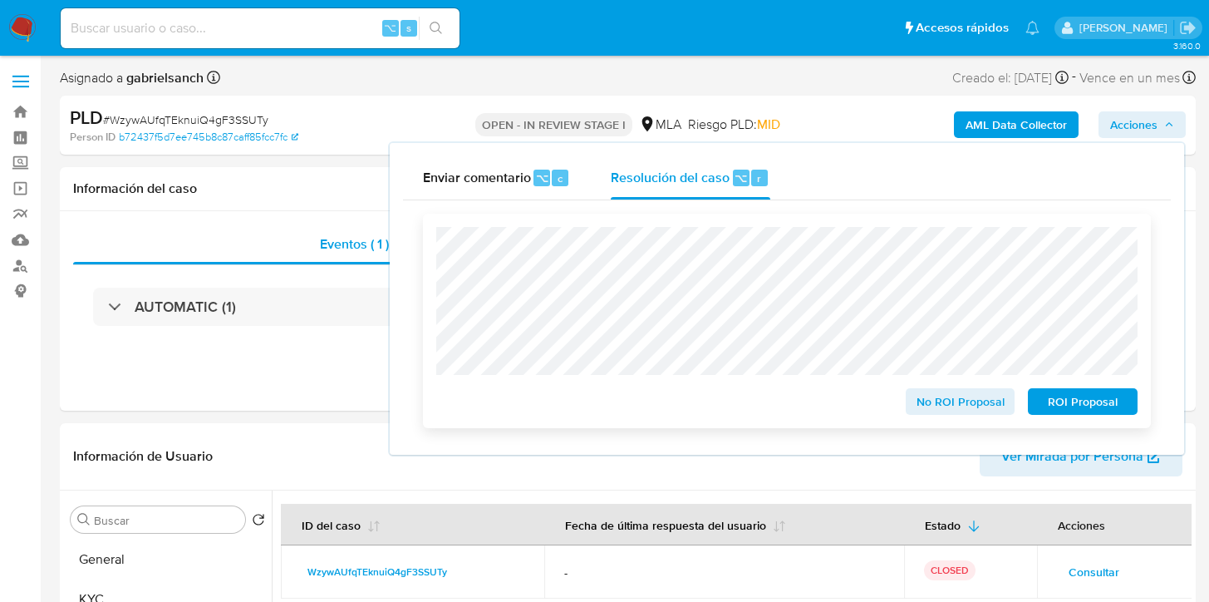
click at [1059, 412] on span "ROI Proposal" at bounding box center [1083, 401] width 86 height 23
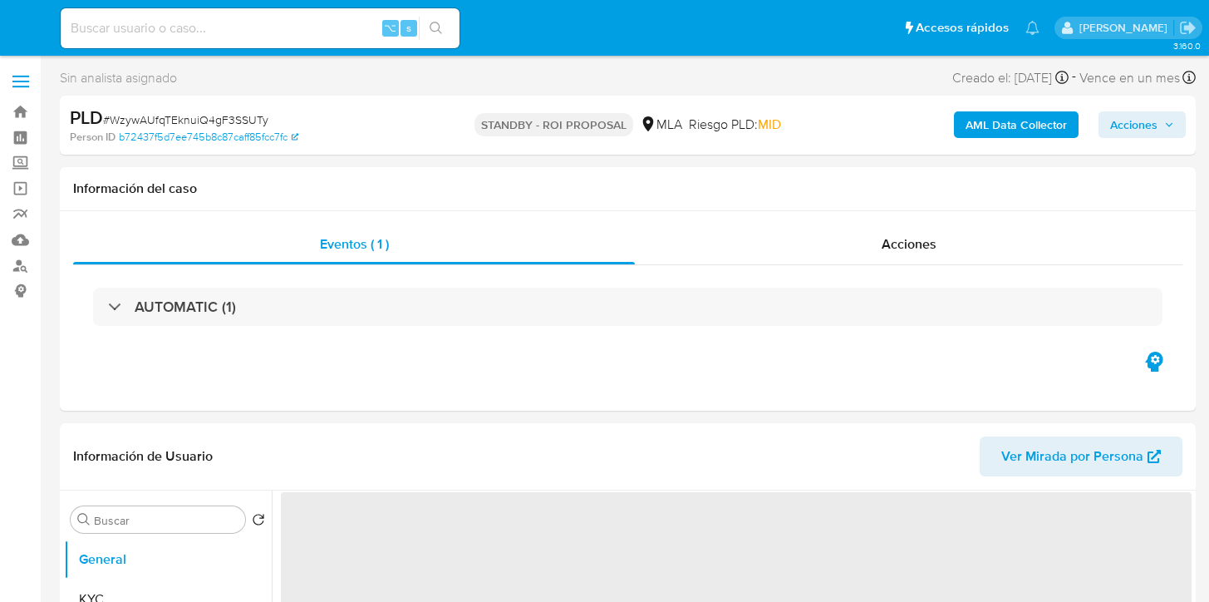
select select "10"
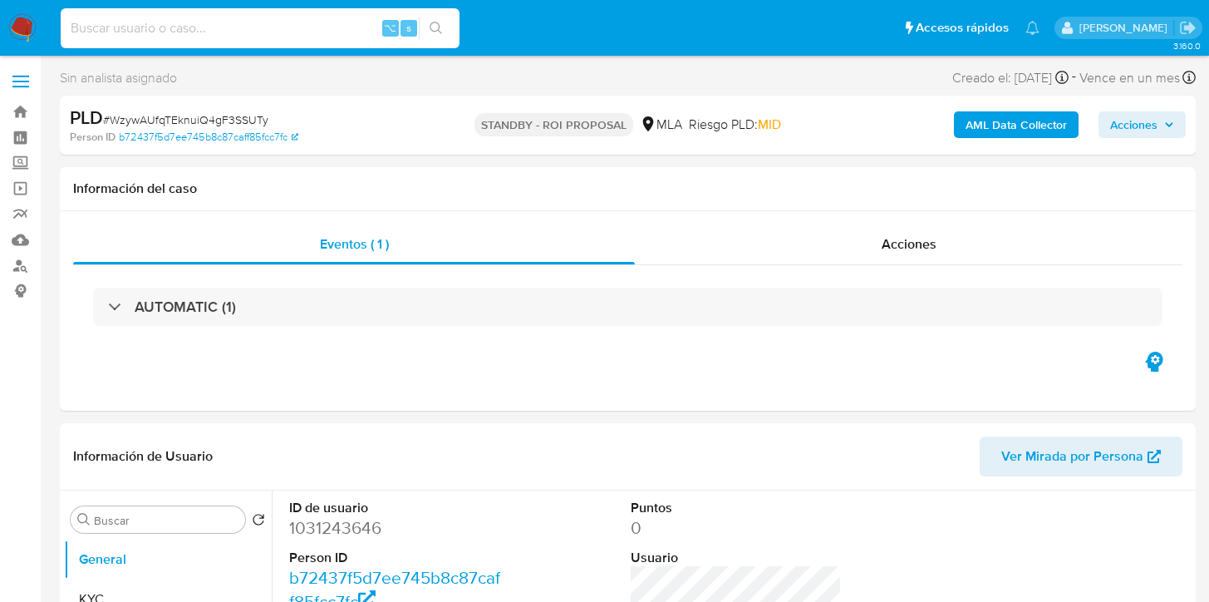
click at [261, 27] on input at bounding box center [260, 28] width 399 height 22
paste input "XRoaTg81Ek8vW2acjXVOumvt"
type input "XRoaTg81Ek8vW2acjXVOumvt"
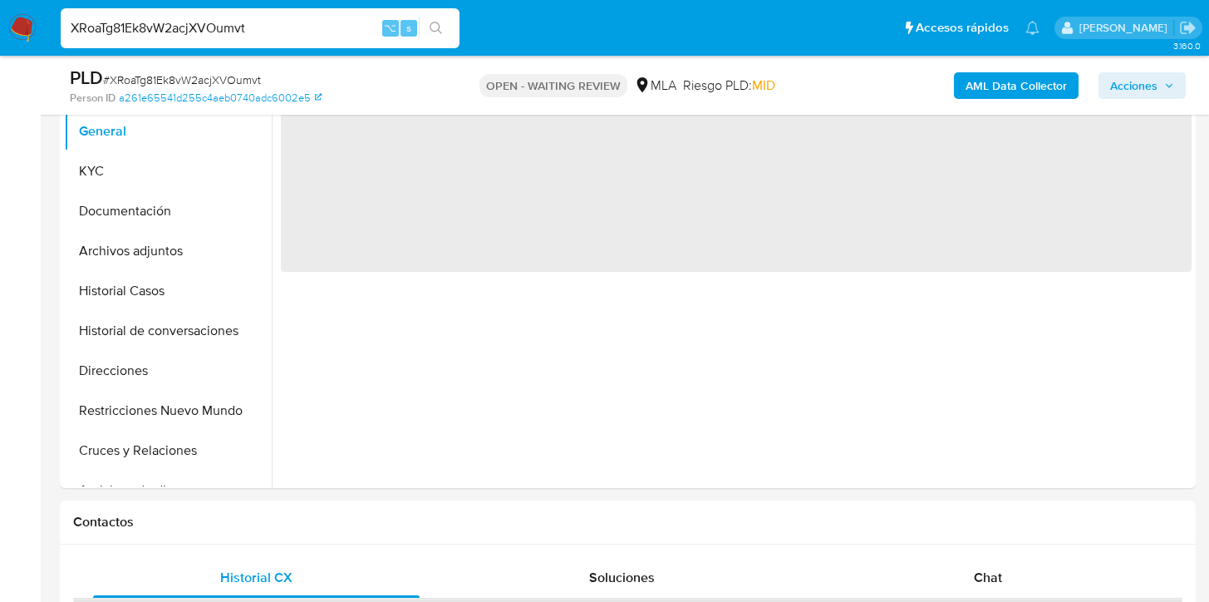
select select "10"
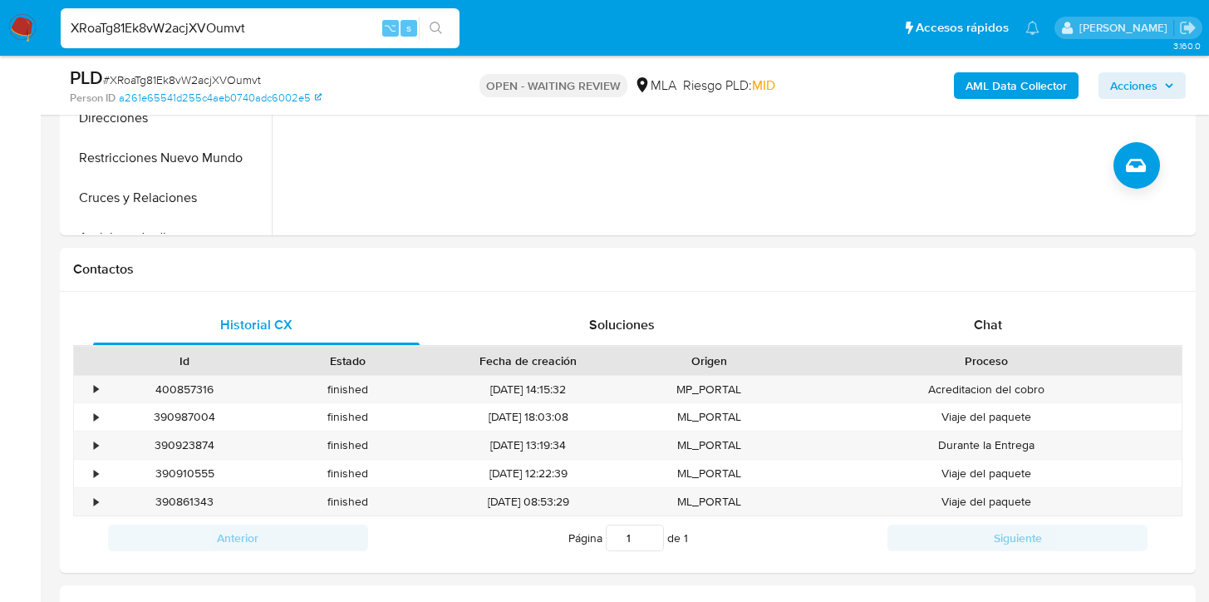
scroll to position [623, 0]
click at [839, 303] on div "Chat" at bounding box center [988, 323] width 327 height 40
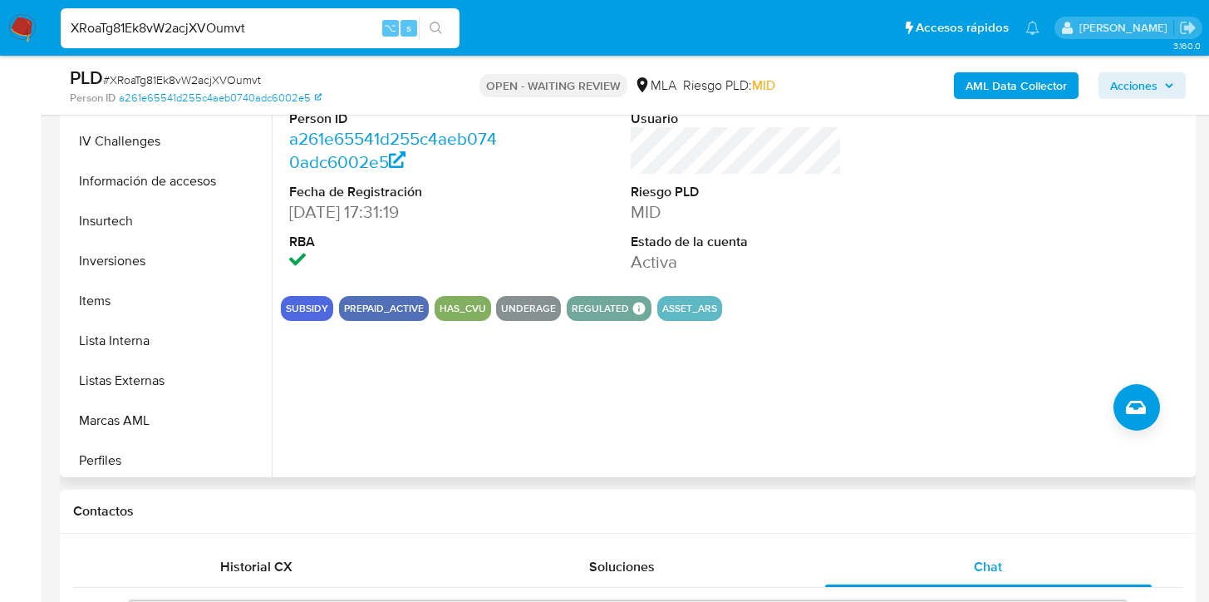
scroll to position [822, 0]
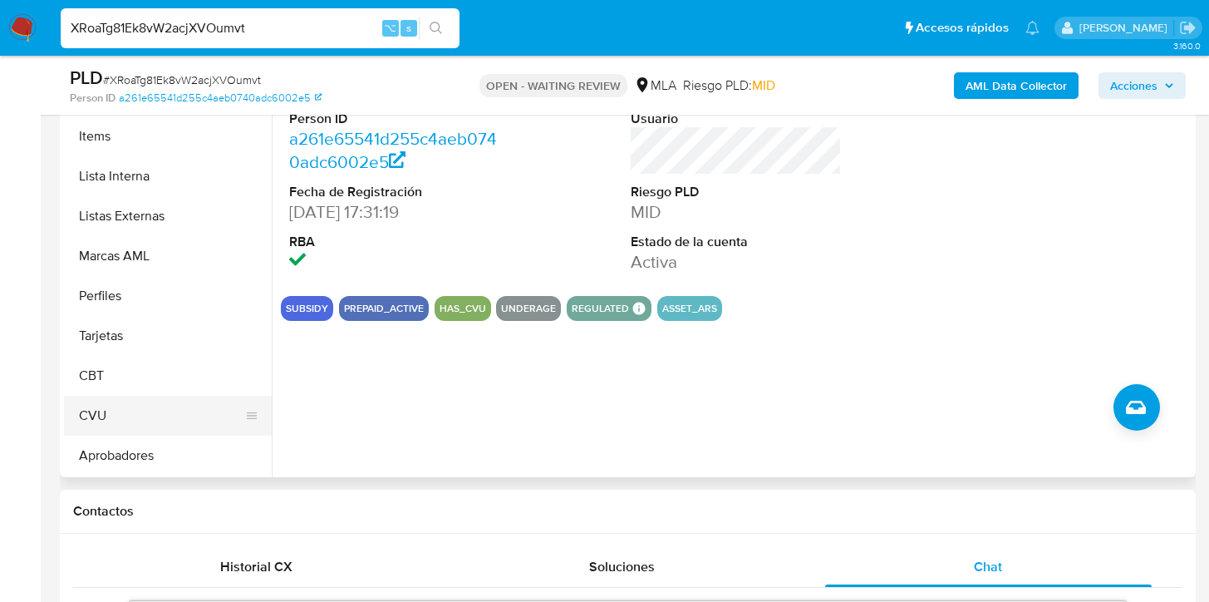
click at [111, 434] on button "CVU" at bounding box center [161, 416] width 194 height 40
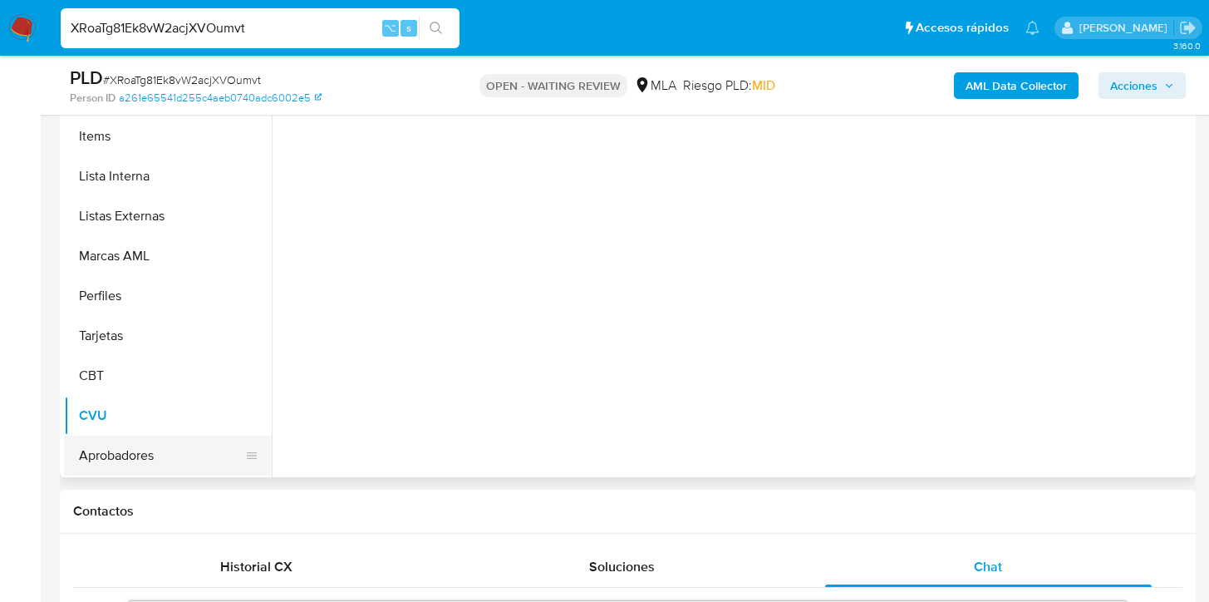
click at [111, 448] on button "Aprobadores" at bounding box center [161, 455] width 194 height 40
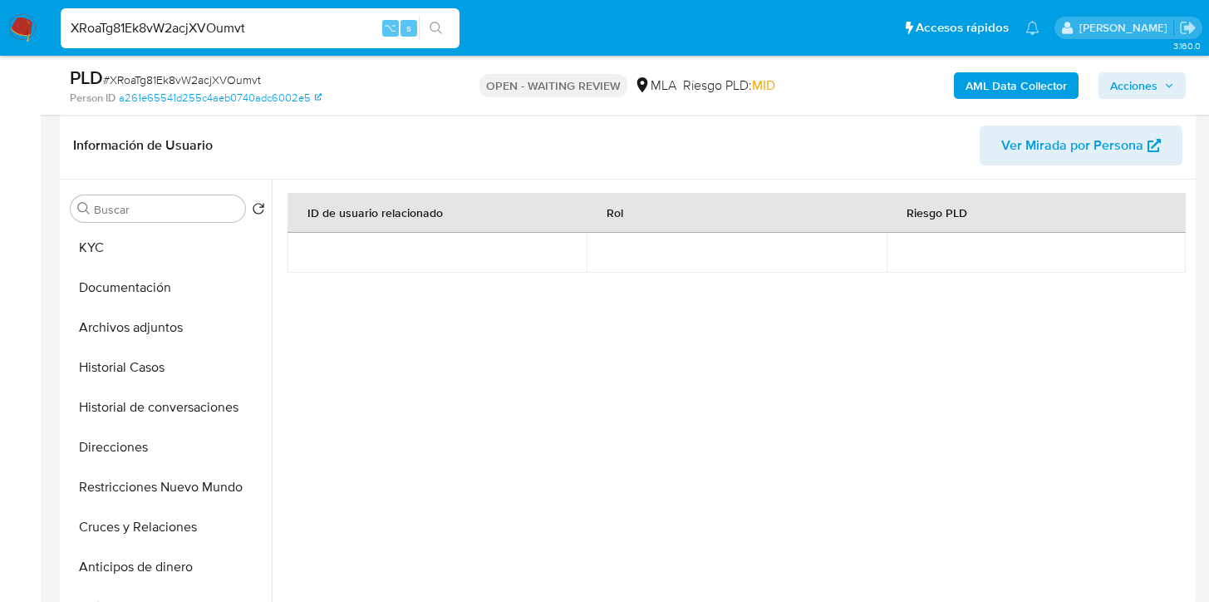
scroll to position [0, 0]
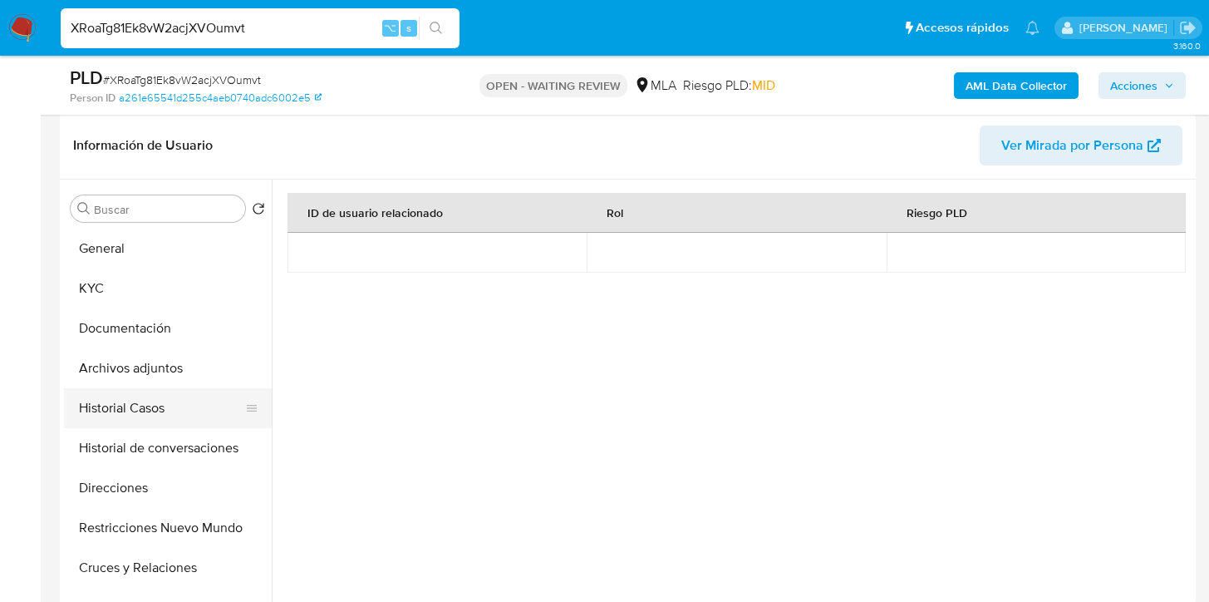
click at [144, 423] on button "Historial Casos" at bounding box center [161, 408] width 194 height 40
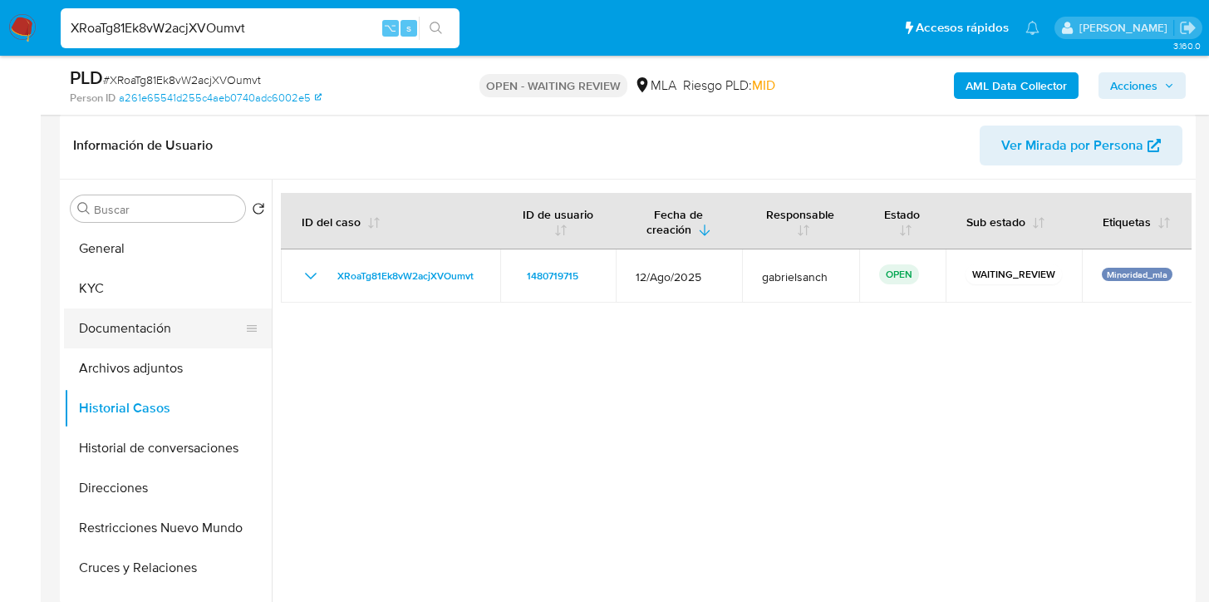
click at [141, 337] on button "Documentación" at bounding box center [161, 328] width 194 height 40
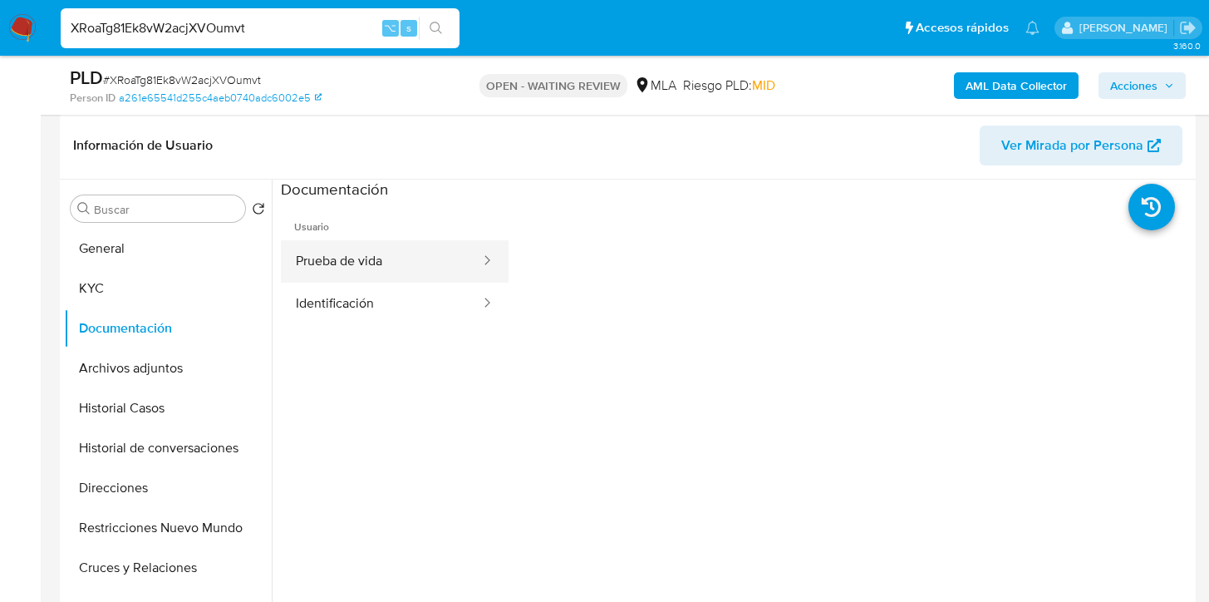
click at [334, 261] on button "Prueba de vida" at bounding box center [381, 261] width 201 height 42
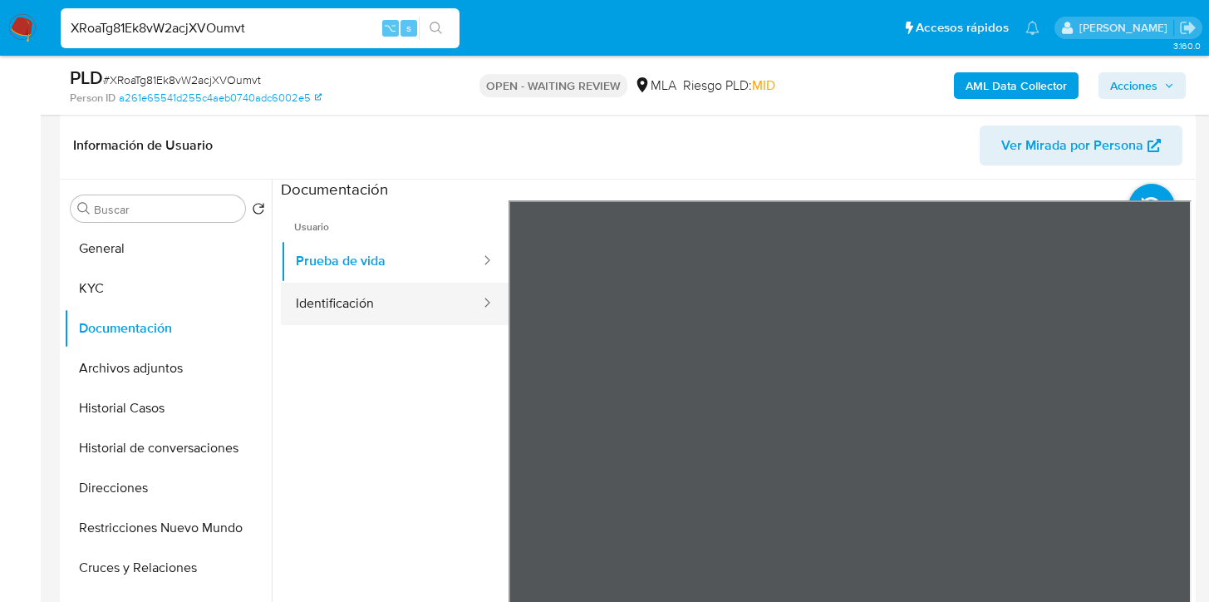
click at [381, 311] on button "Identificación" at bounding box center [381, 304] width 201 height 42
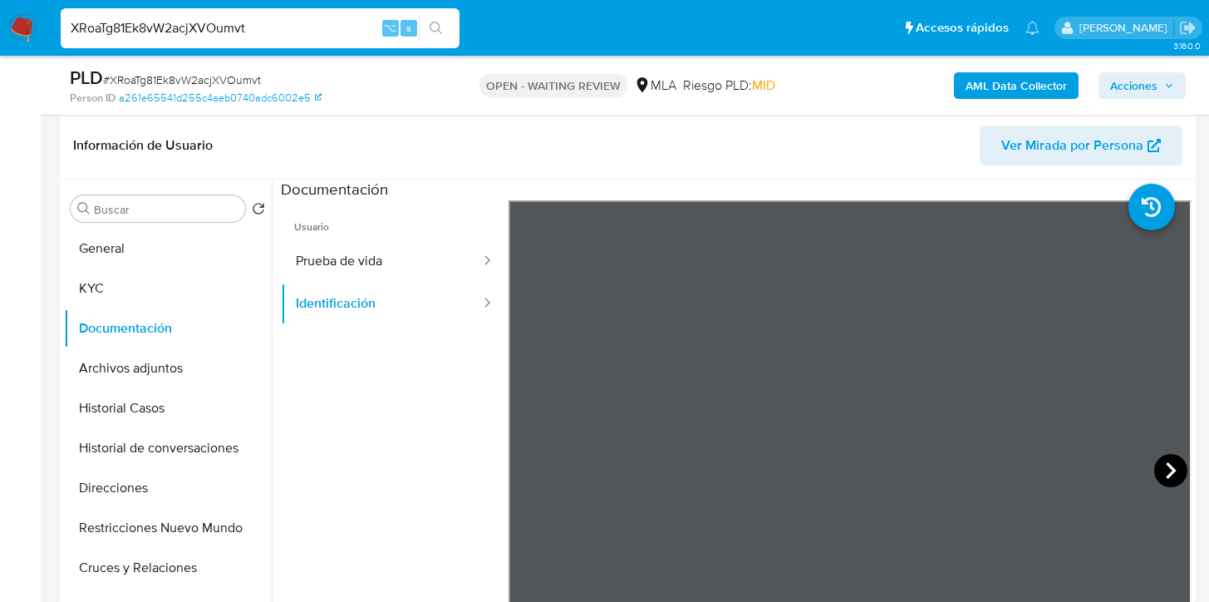
click at [1154, 472] on icon at bounding box center [1170, 470] width 33 height 33
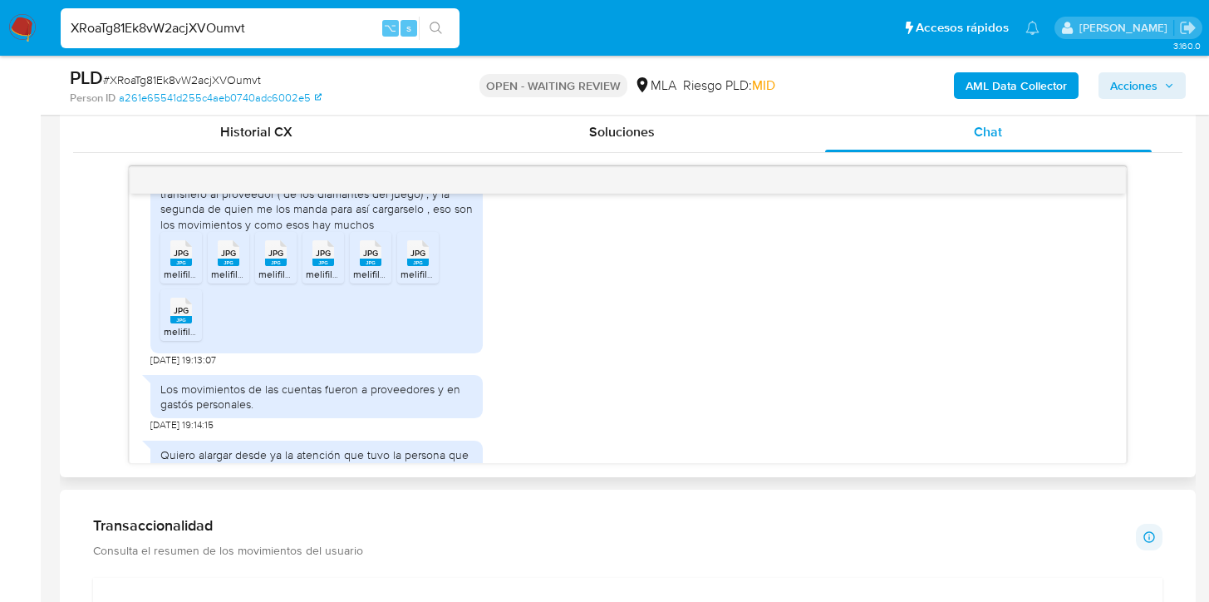
scroll to position [1067, 0]
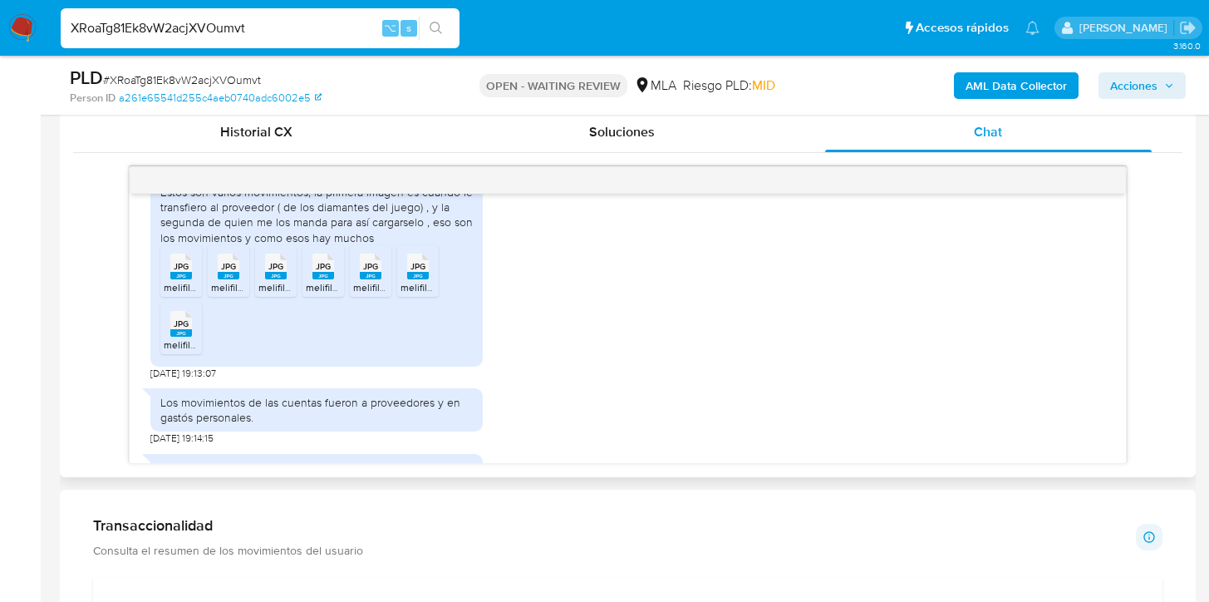
click at [161, 278] on li "JPG JPG melifile5890537095261535545.jpg" at bounding box center [181, 271] width 42 height 52
click at [221, 272] on span "JPG" at bounding box center [228, 266] width 15 height 11
click at [266, 276] on icon at bounding box center [276, 266] width 22 height 26
click at [312, 273] on icon "JPG" at bounding box center [323, 266] width 22 height 29
click at [364, 272] on span "JPG" at bounding box center [370, 266] width 15 height 11
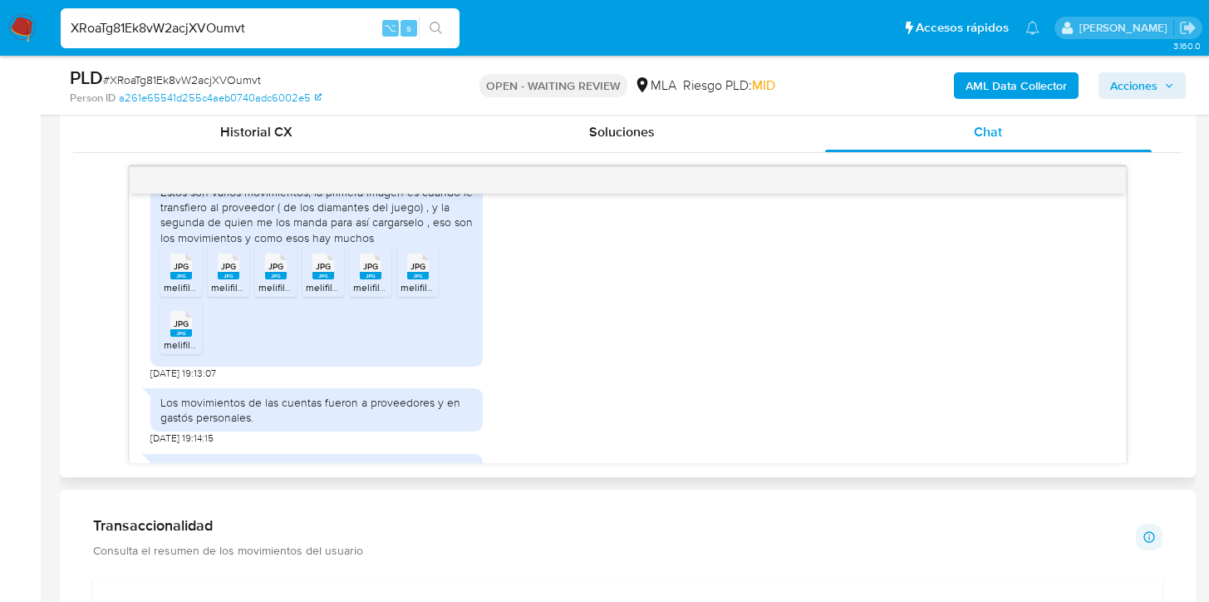
click at [421, 272] on span "JPG" at bounding box center [418, 266] width 15 height 11
click at [184, 337] on rect at bounding box center [181, 332] width 22 height 7
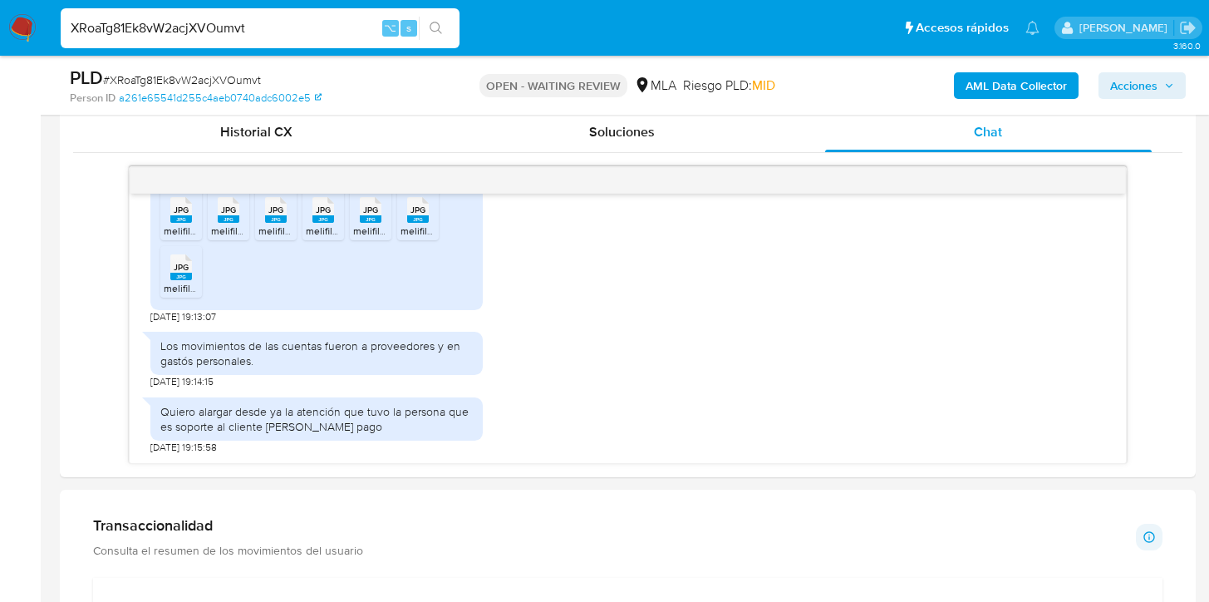
click at [172, 22] on input "XRoaTg81Ek8vW2acjXVOumvt" at bounding box center [260, 28] width 399 height 22
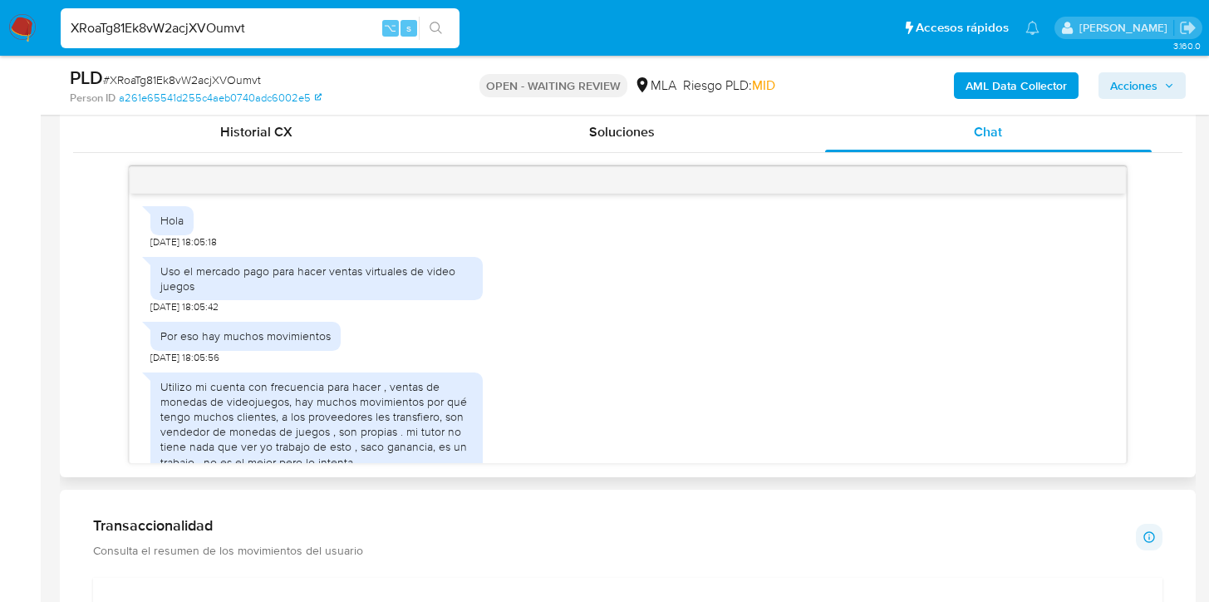
scroll to position [750, 0]
drag, startPoint x: 160, startPoint y: 283, endPoint x: 195, endPoint y: 298, distance: 38.4
click at [196, 291] on div "Uso el mercado pago para hacer ventas virtuales de video juegos" at bounding box center [316, 276] width 312 height 30
click at [179, 288] on div "Uso el mercado pago para hacer ventas virtuales de video juegos" at bounding box center [316, 276] width 312 height 30
click at [192, 286] on div "Uso el mercado pago para hacer ventas virtuales de video juegos" at bounding box center [316, 276] width 312 height 30
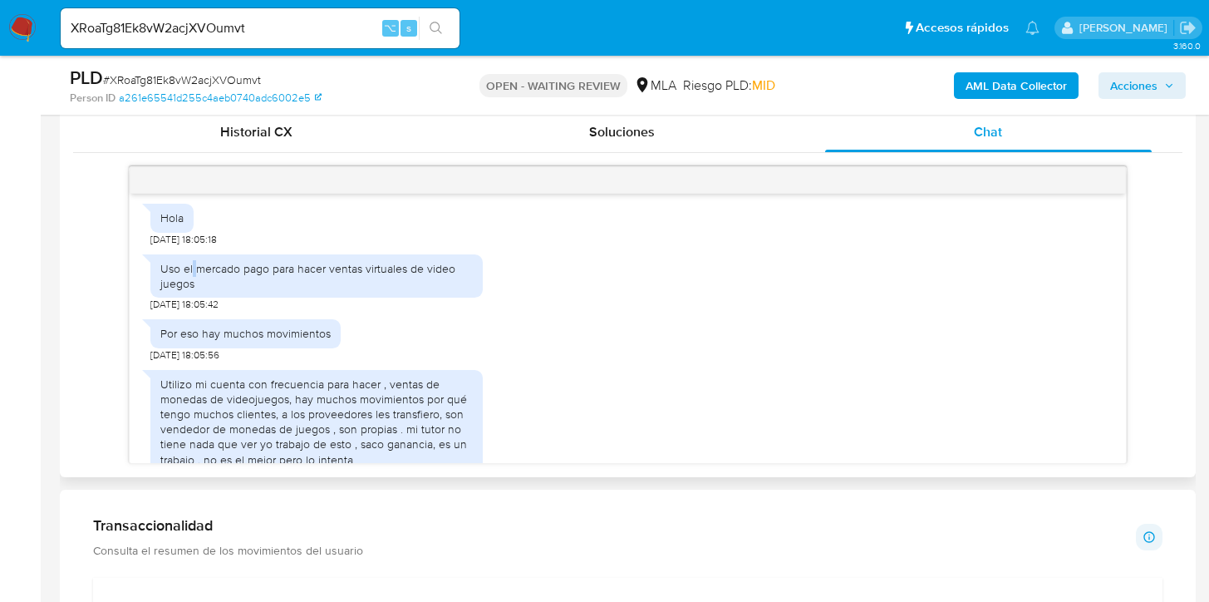
click at [192, 286] on div "Uso el mercado pago para hacer ventas virtuales de video juegos" at bounding box center [316, 276] width 312 height 30
copy div "Uso el mercado pago para hacer ventas virtuales de video juegos"
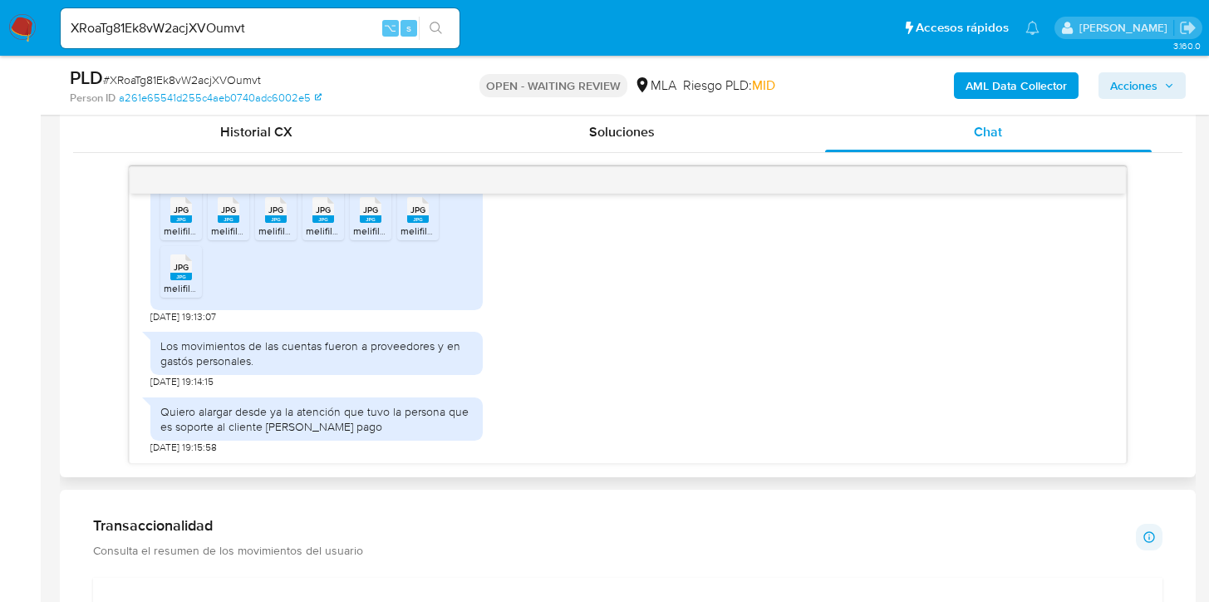
scroll to position [1139, 0]
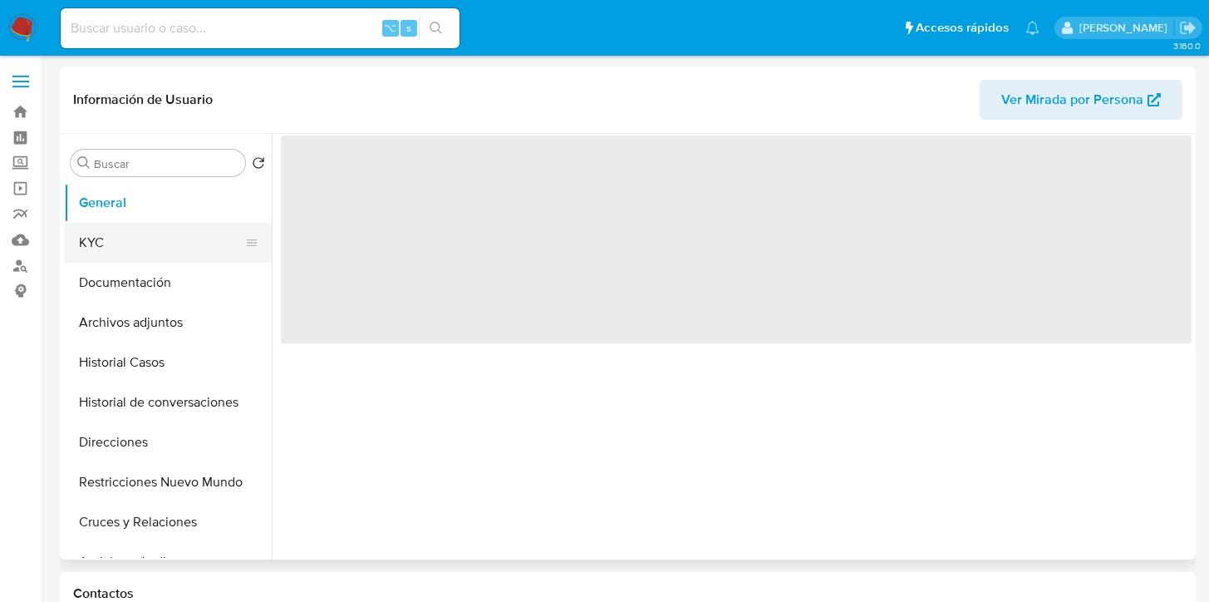
click at [165, 228] on button "KYC" at bounding box center [161, 243] width 194 height 40
select select "10"
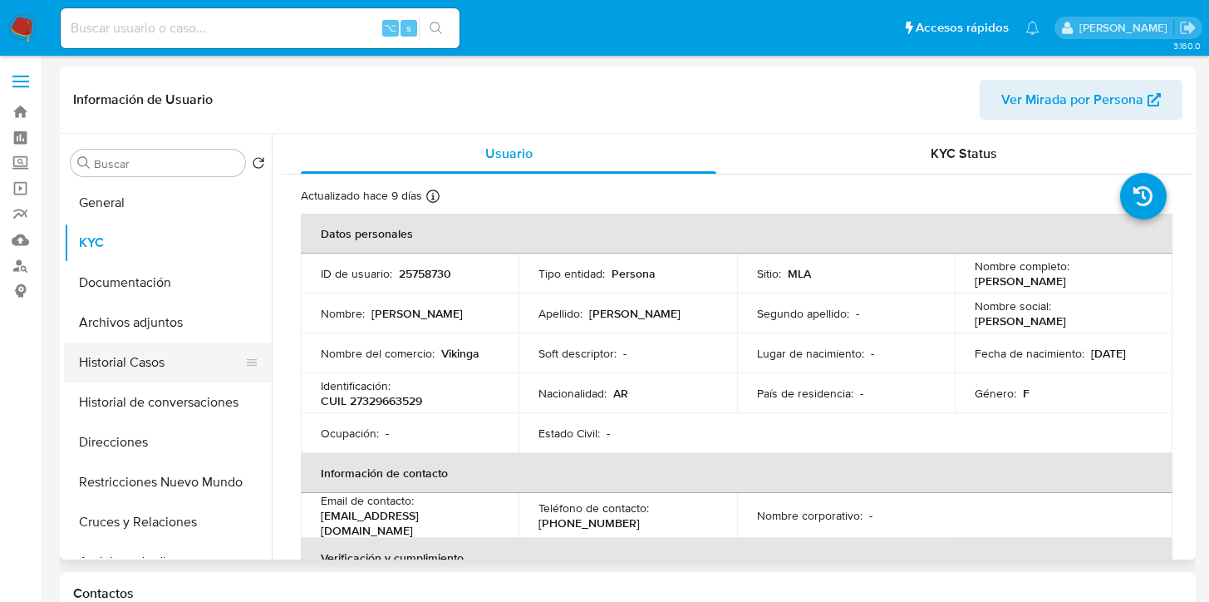
click at [128, 371] on button "Historial Casos" at bounding box center [161, 362] width 194 height 40
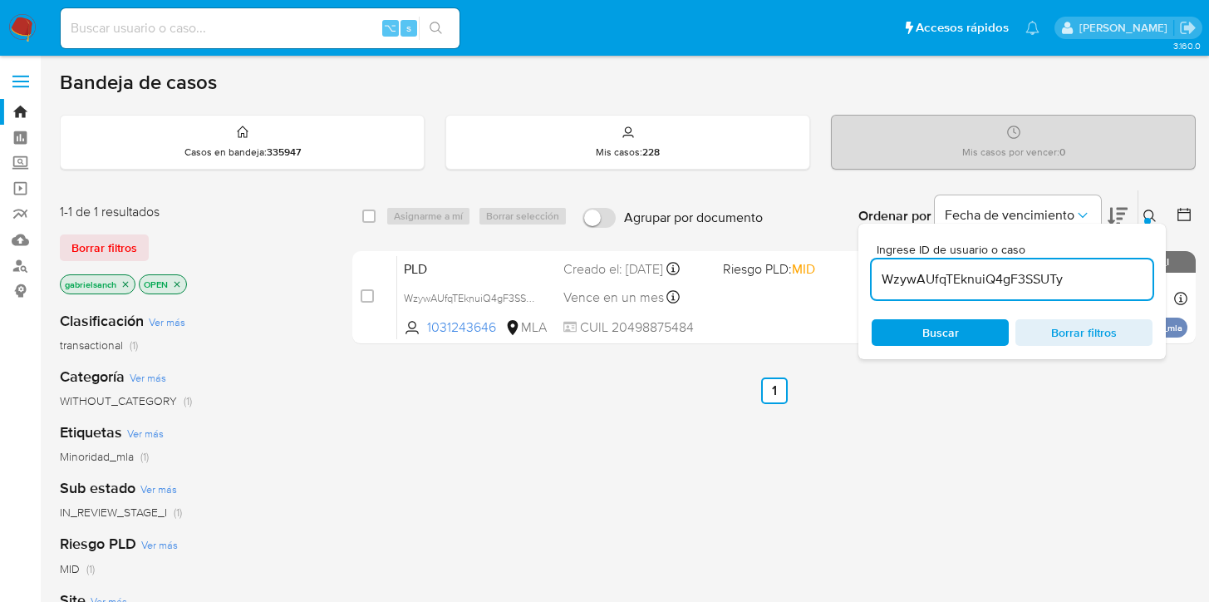
click at [925, 282] on input "WzywAUfqTEknuiQ4gF3SSUTy" at bounding box center [1012, 279] width 281 height 22
paste input "XRoaTg81Ek8vW2acjXVOumvt"
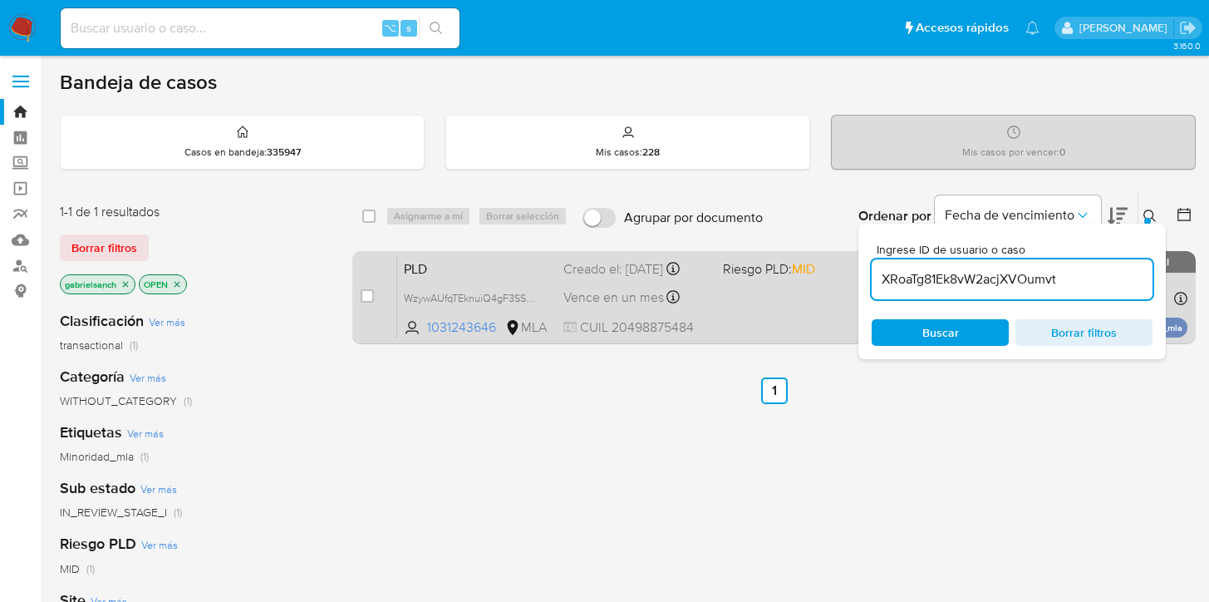
type input "XRoaTg81Ek8vW2acjXVOumvt"
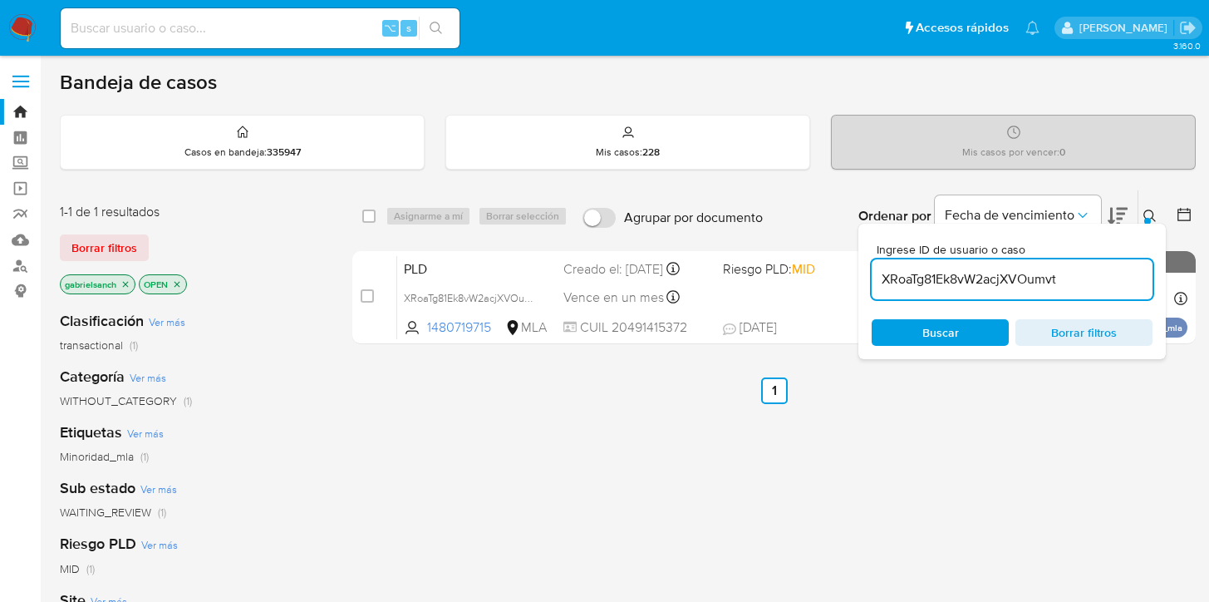
click at [368, 294] on input "checkbox" at bounding box center [367, 295] width 13 height 13
checkbox input "true"
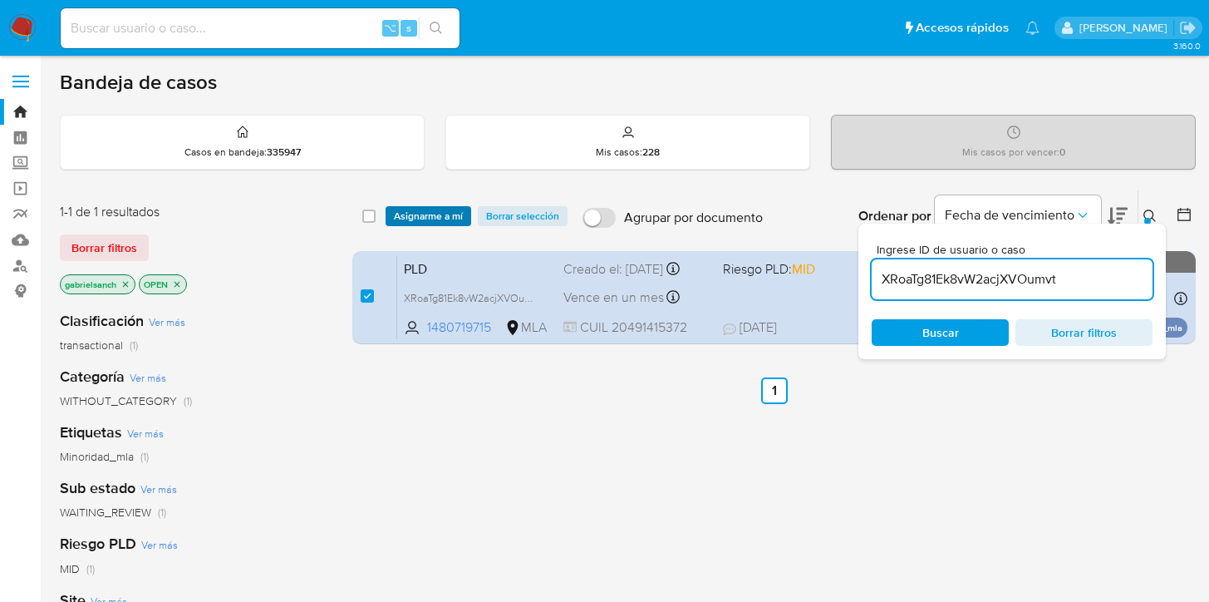
click at [408, 219] on span "Asignarme a mí" at bounding box center [428, 216] width 69 height 17
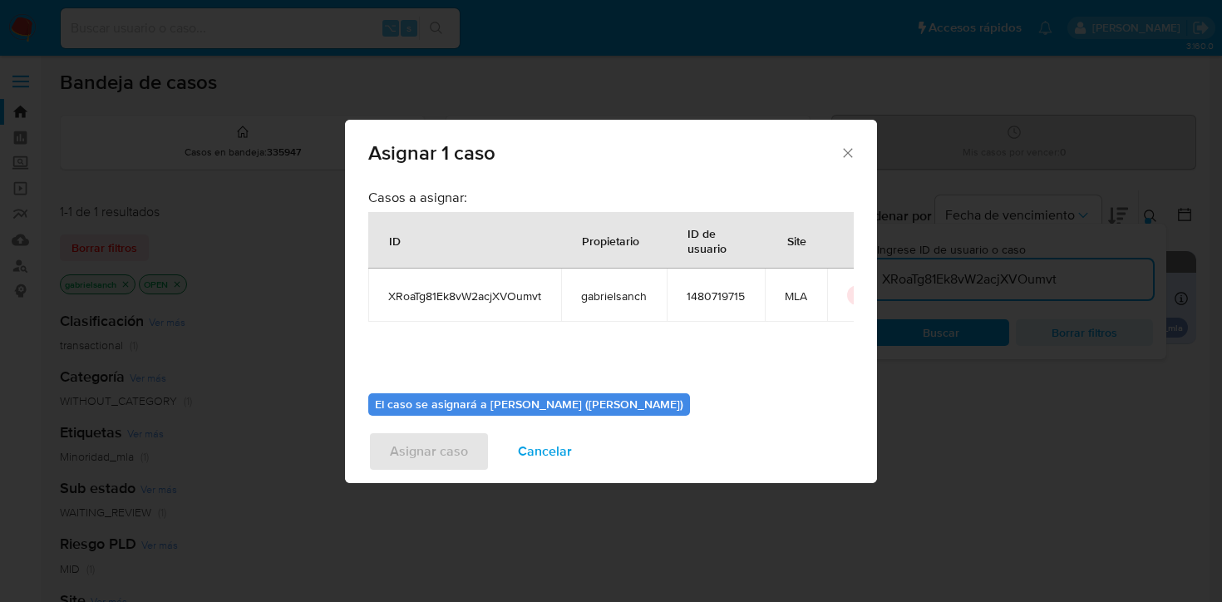
scroll to position [86, 0]
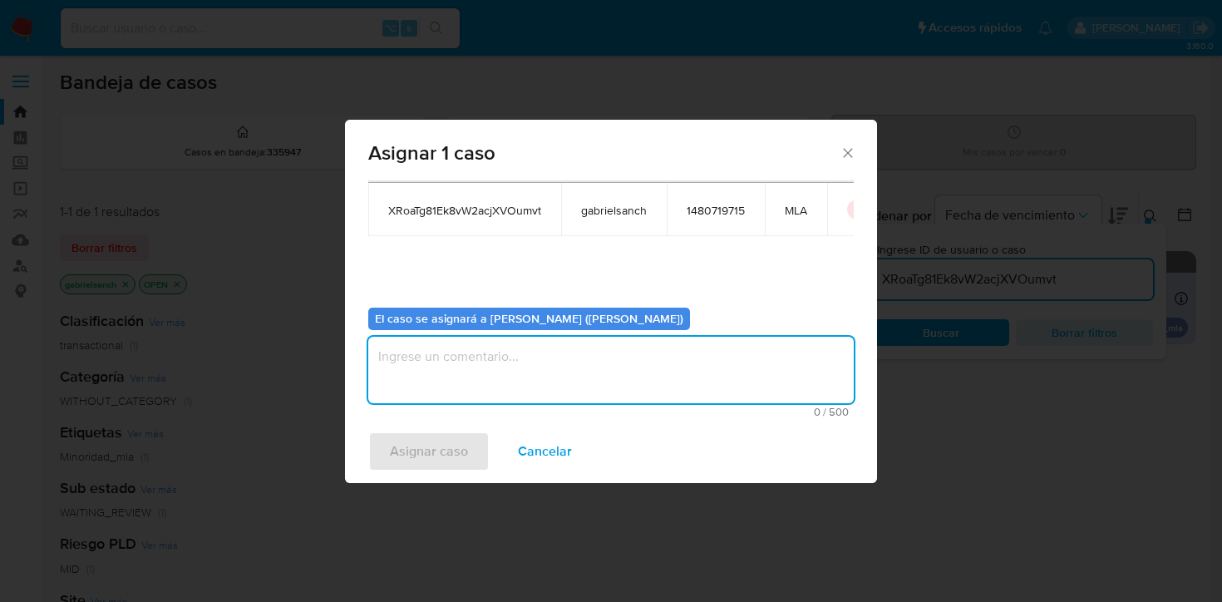
click at [441, 365] on textarea "assign-modal" at bounding box center [610, 370] width 485 height 66
type textarea "Análisis"
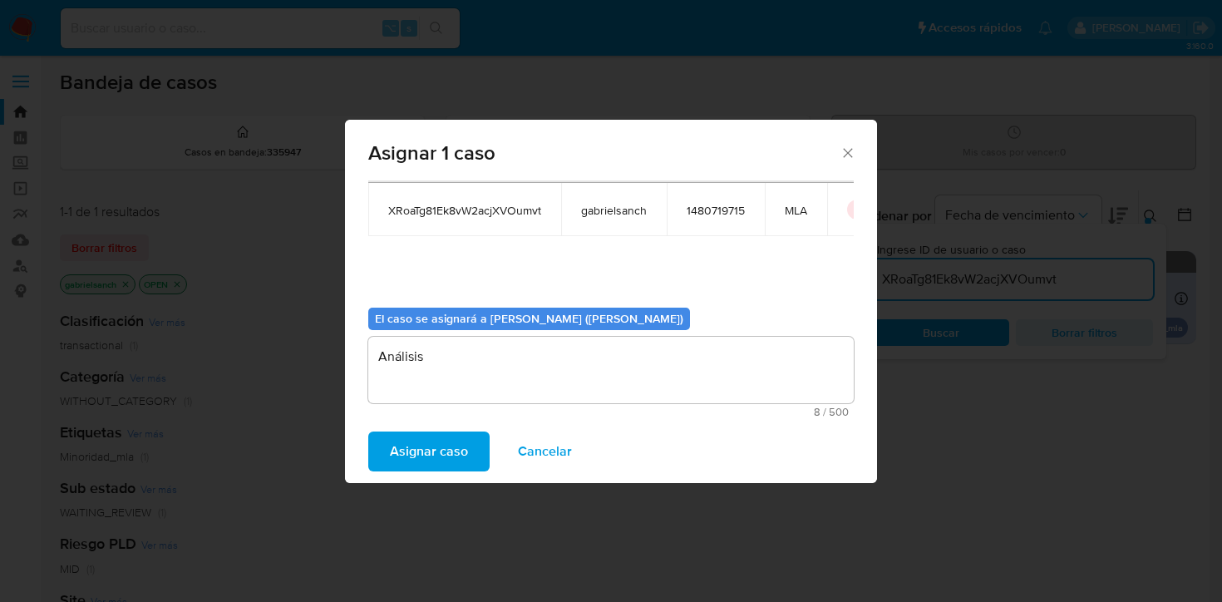
click at [413, 450] on span "Asignar caso" at bounding box center [429, 451] width 78 height 37
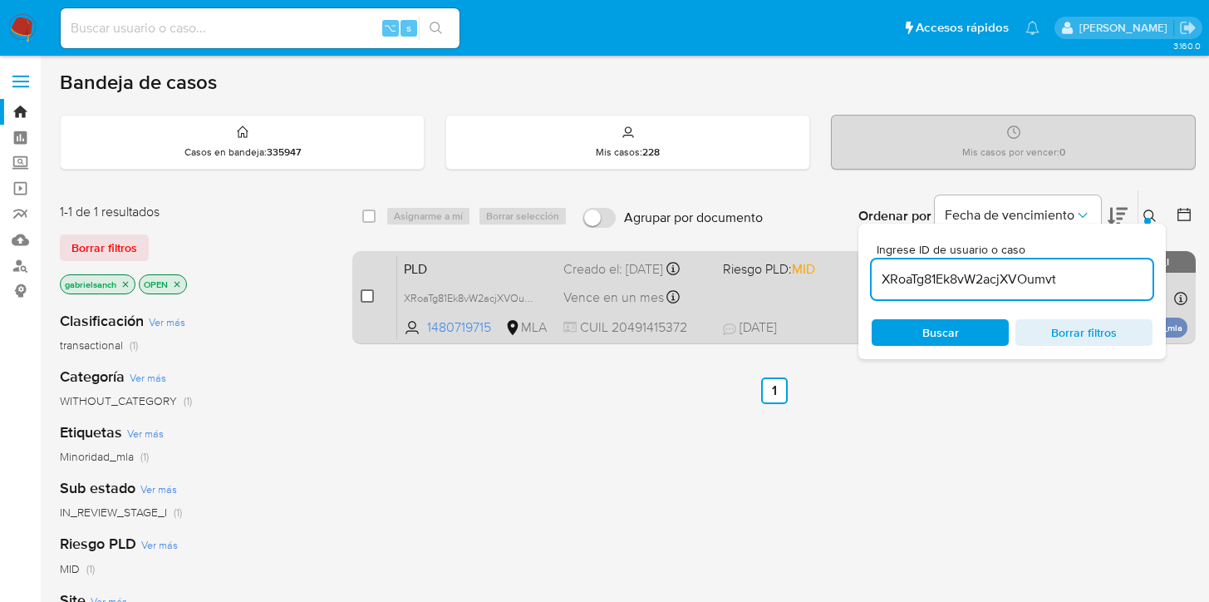
click at [362, 292] on input "checkbox" at bounding box center [367, 295] width 13 height 13
checkbox input "true"
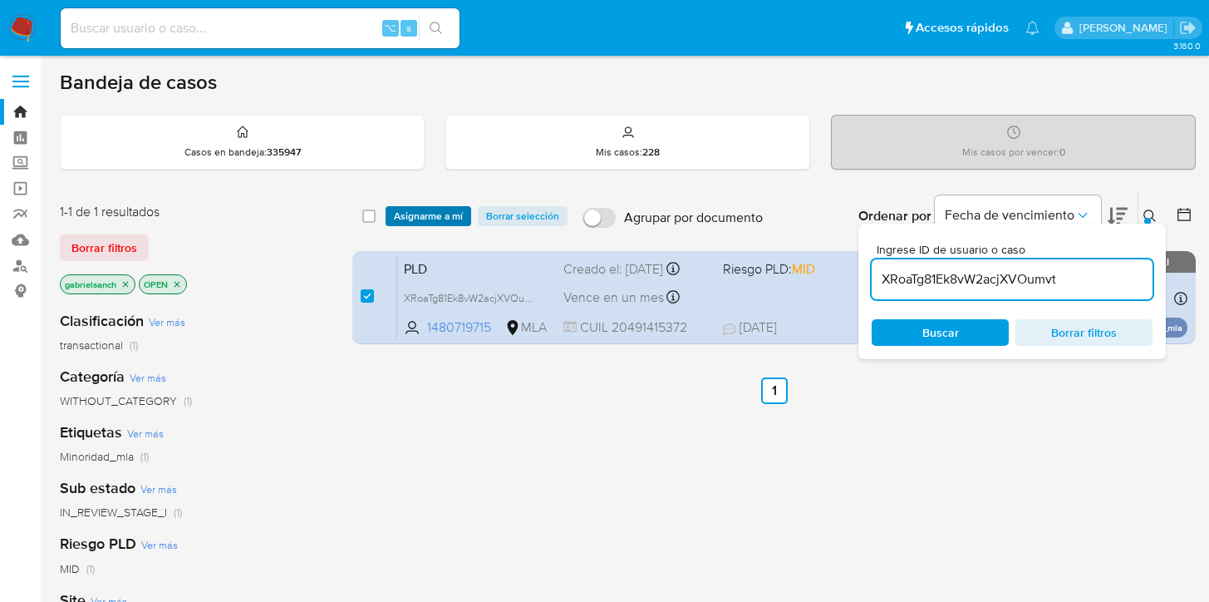
click at [440, 214] on span "Asignarme a mí" at bounding box center [428, 216] width 69 height 17
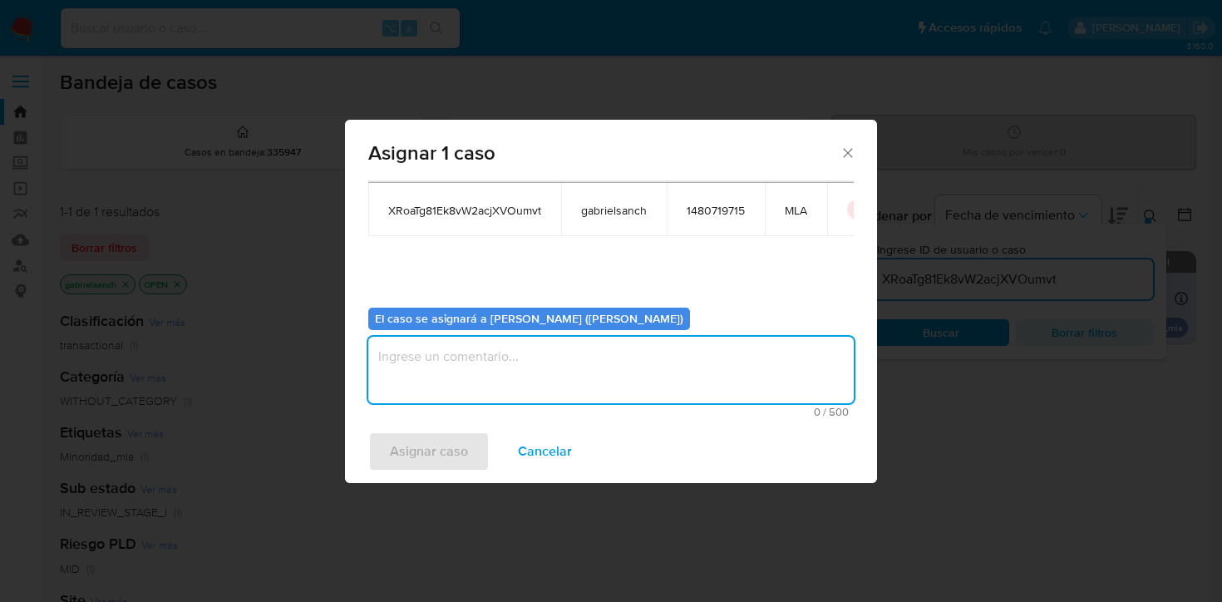
click at [461, 352] on textarea "assign-modal" at bounding box center [610, 370] width 485 height 66
type textarea "Análisis"
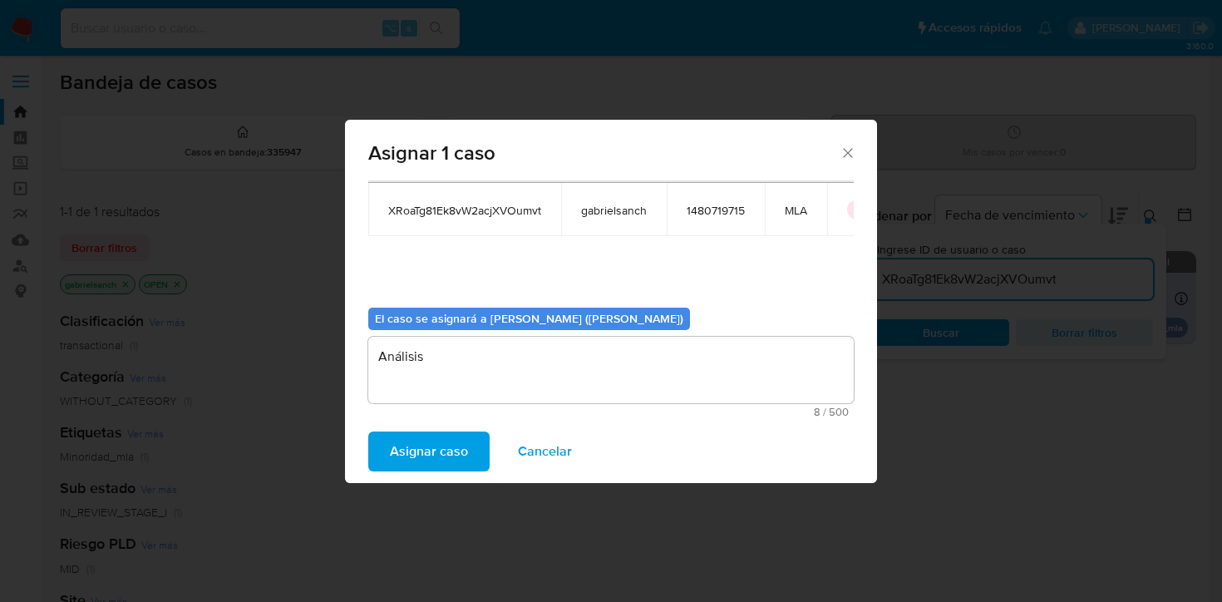
click at [410, 462] on span "Asignar caso" at bounding box center [429, 451] width 78 height 37
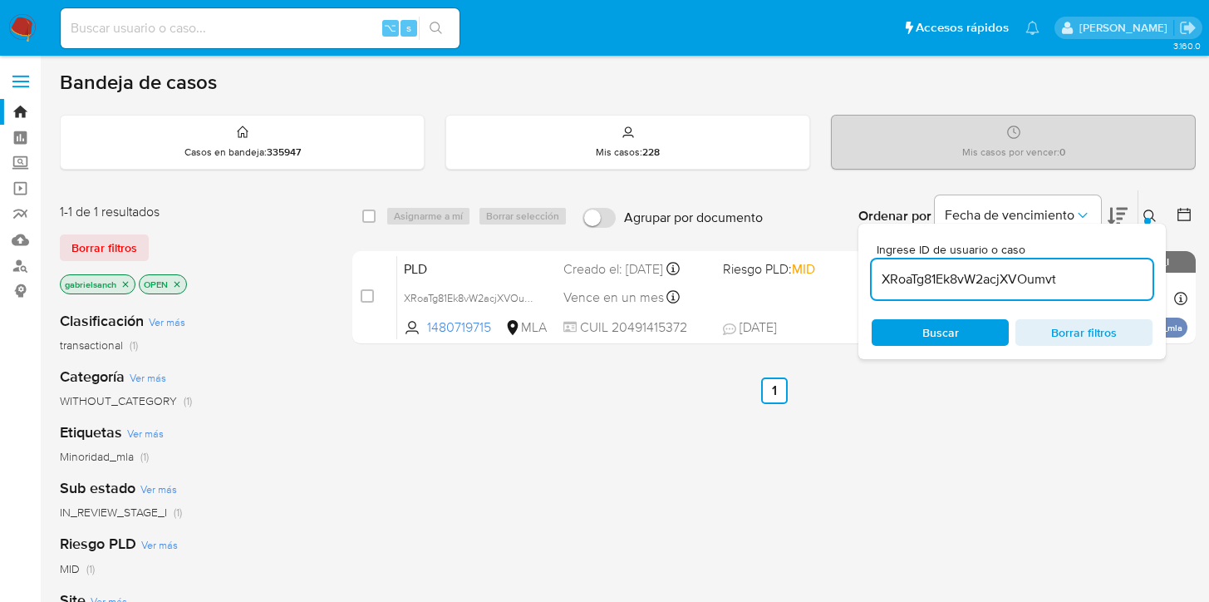
click at [943, 276] on input "XRoaTg81Ek8vW2acjXVOumvt" at bounding box center [1012, 279] width 281 height 22
paste input "jhdhtAtATyjMfFykNkRk6fSF"
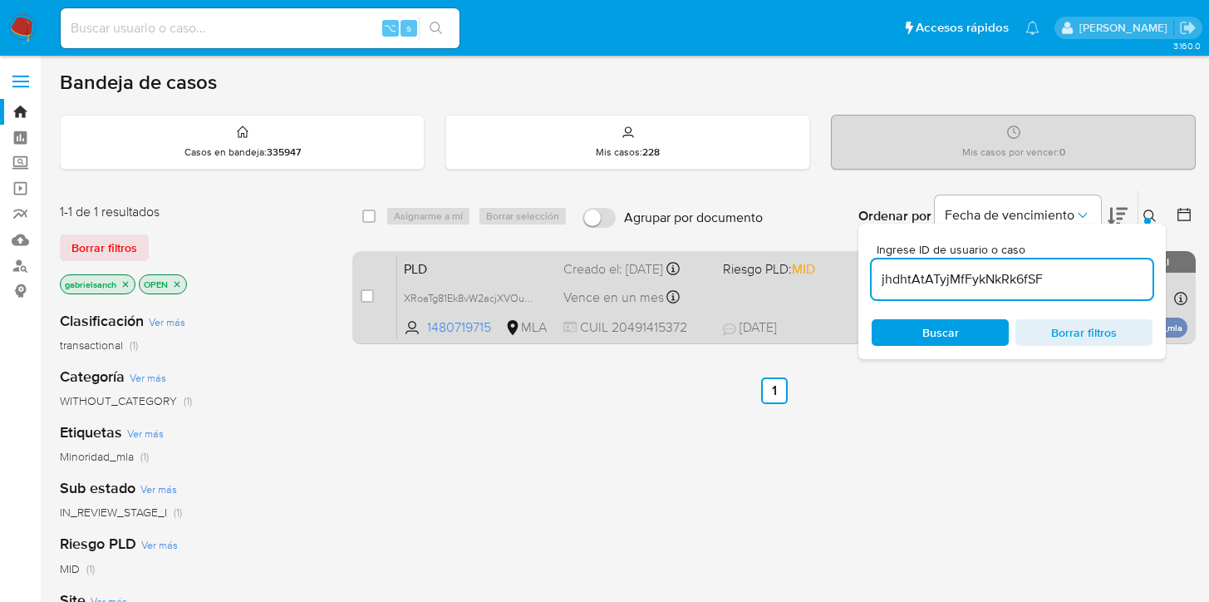
type input "jhdhtAtATyjMfFykNkRk6fSF"
click at [366, 295] on input "checkbox" at bounding box center [367, 295] width 13 height 13
checkbox input "true"
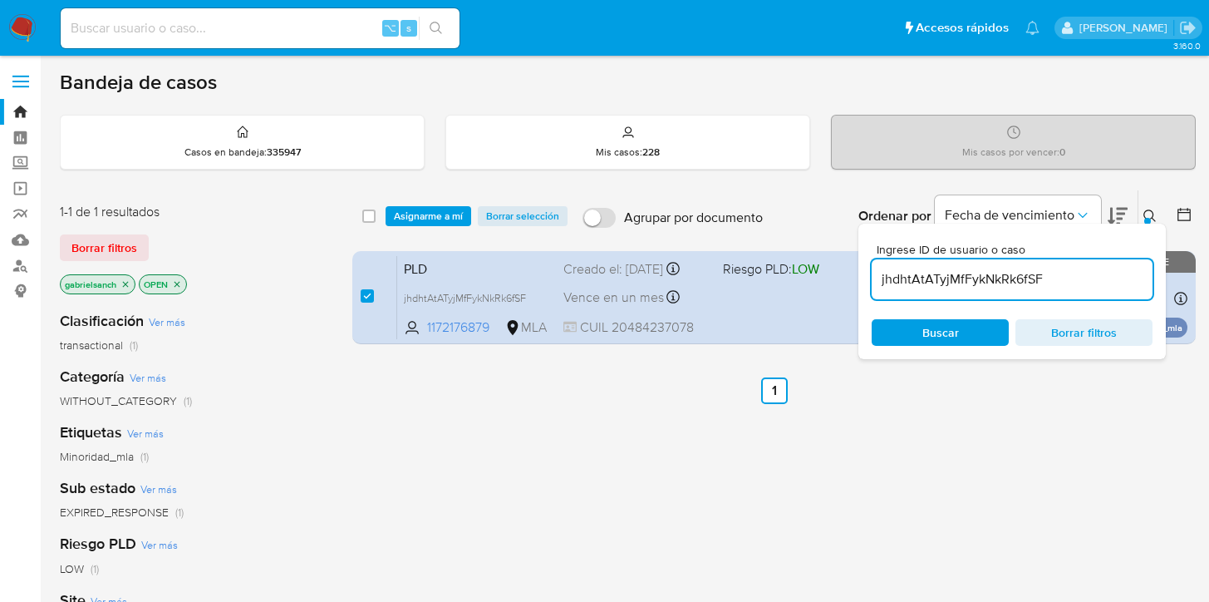
click at [426, 228] on div "select-all-cases-checkbox Asignarme a mí Borrar selección Agrupar por documento…" at bounding box center [774, 216] width 844 height 52
click at [426, 212] on span "Asignarme a mí" at bounding box center [428, 216] width 69 height 17
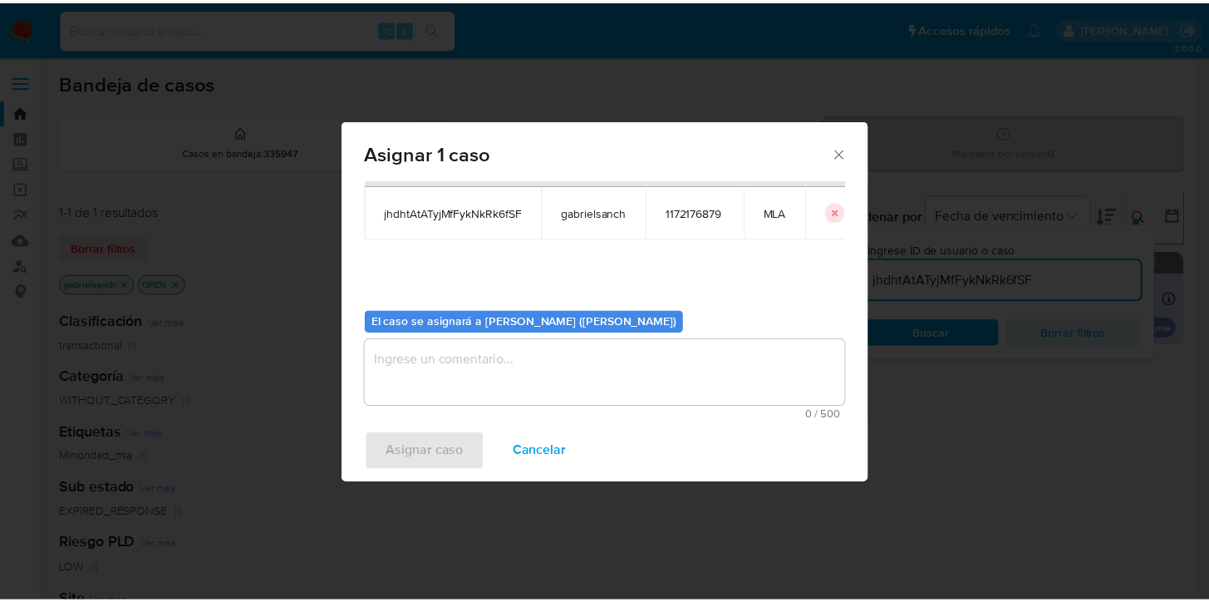
scroll to position [86, 0]
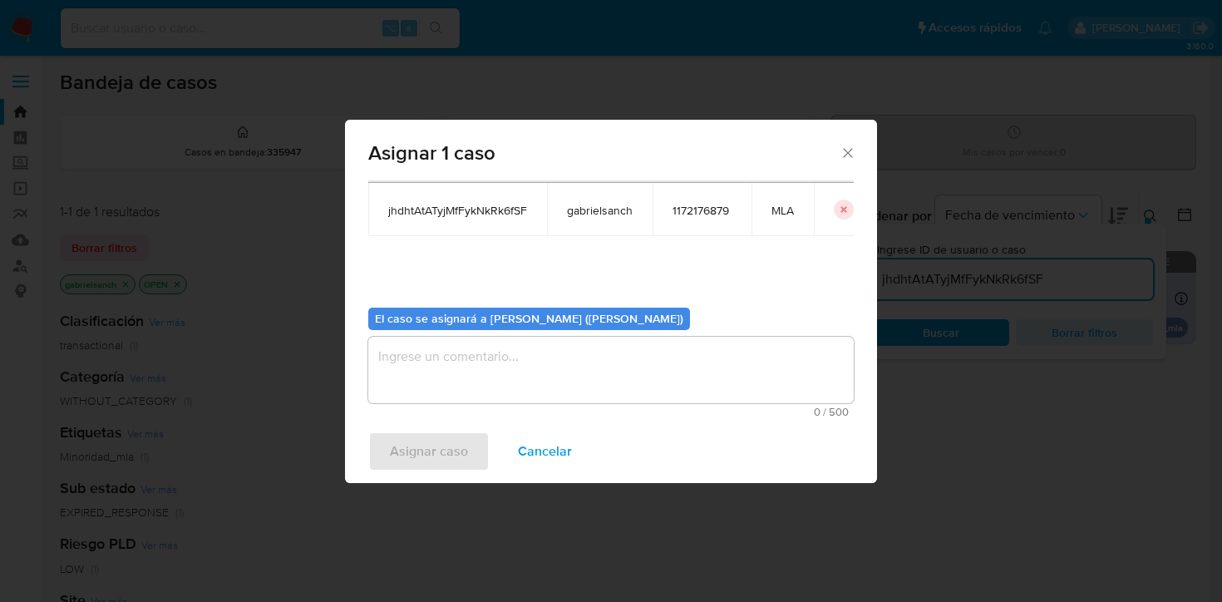
click at [438, 380] on textarea "assign-modal" at bounding box center [610, 370] width 485 height 66
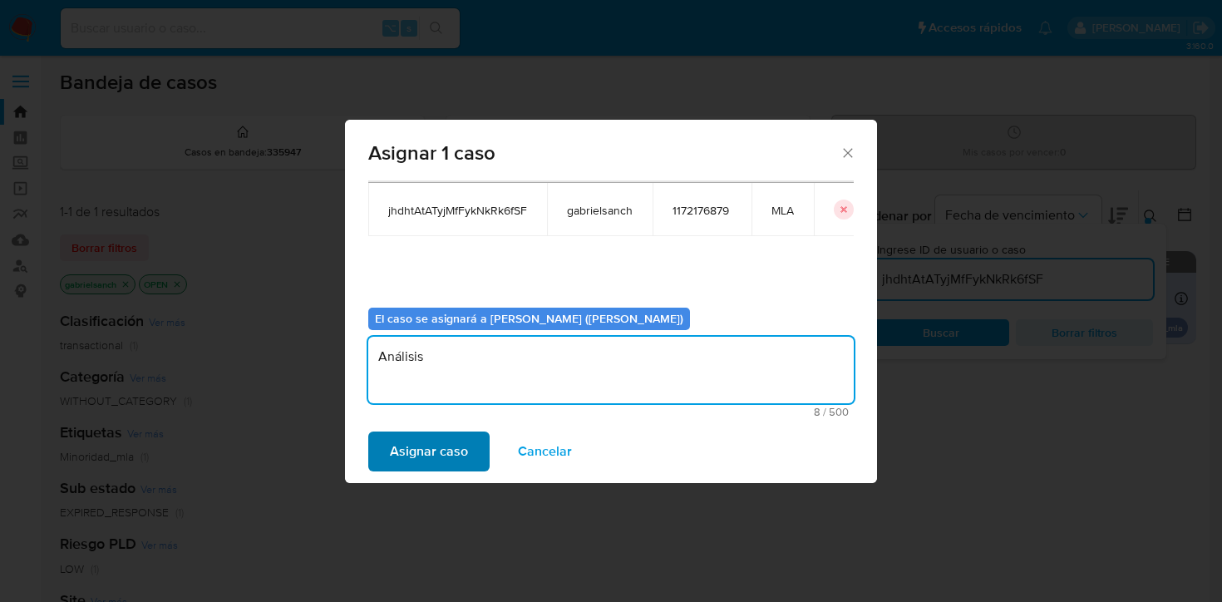
type textarea "Análisis"
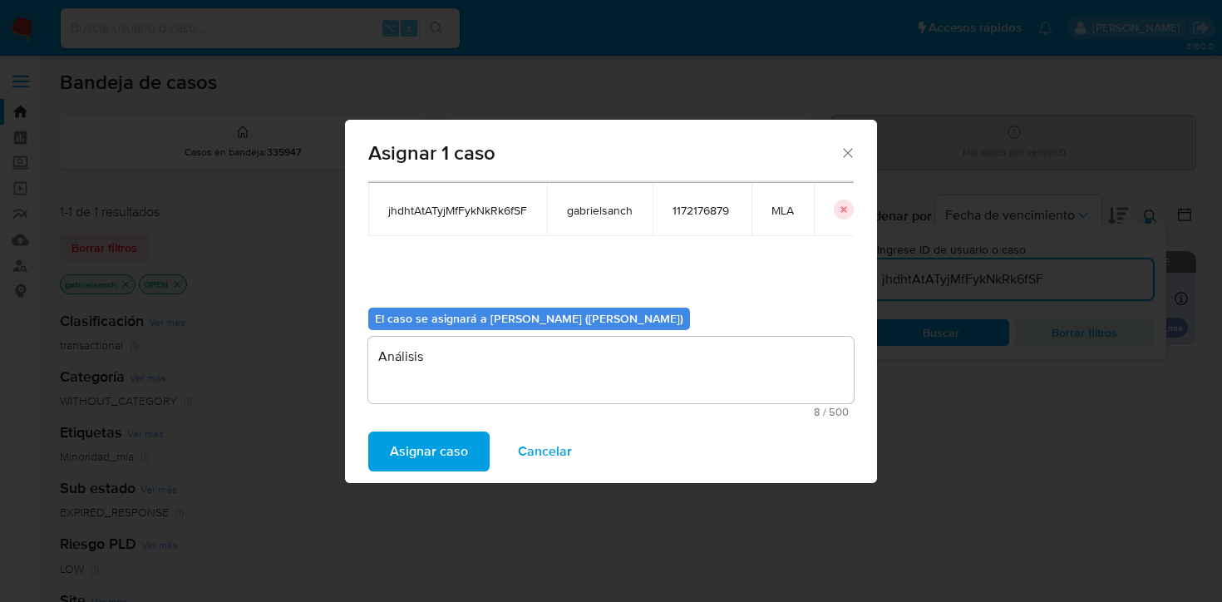
click at [435, 450] on span "Asignar caso" at bounding box center [429, 451] width 78 height 37
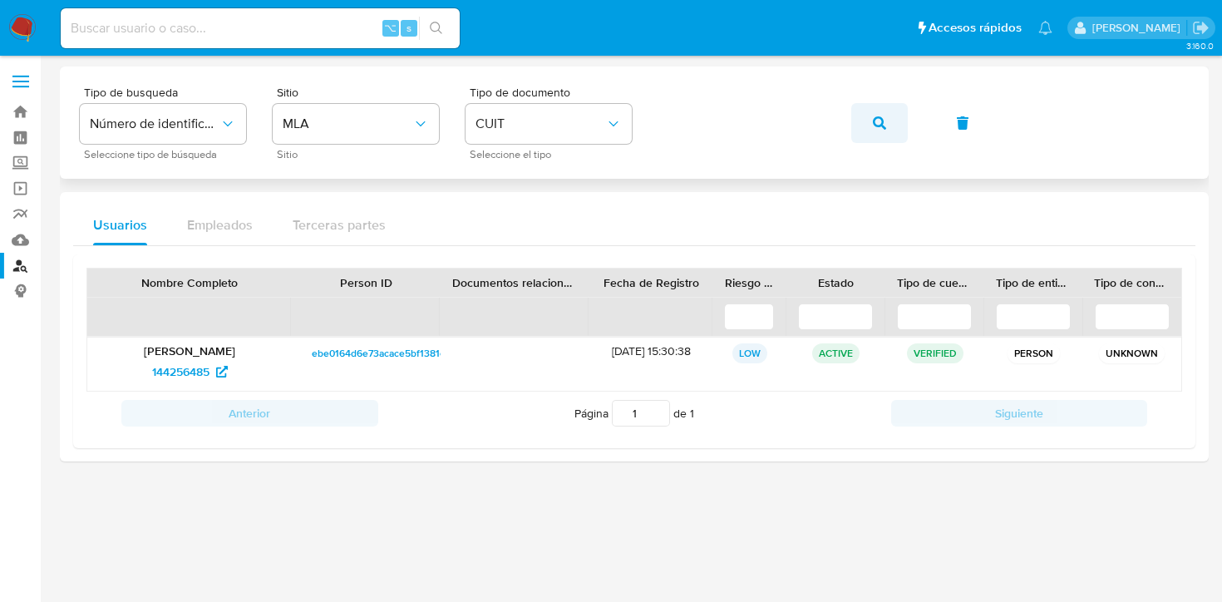
click at [867, 127] on button "button" at bounding box center [879, 123] width 57 height 40
click at [175, 368] on span "572468268" at bounding box center [180, 371] width 59 height 27
click at [883, 109] on span "button" at bounding box center [879, 123] width 13 height 37
click at [183, 365] on span "1625304781" at bounding box center [180, 371] width 61 height 27
click at [881, 123] on icon "button" at bounding box center [879, 122] width 13 height 13
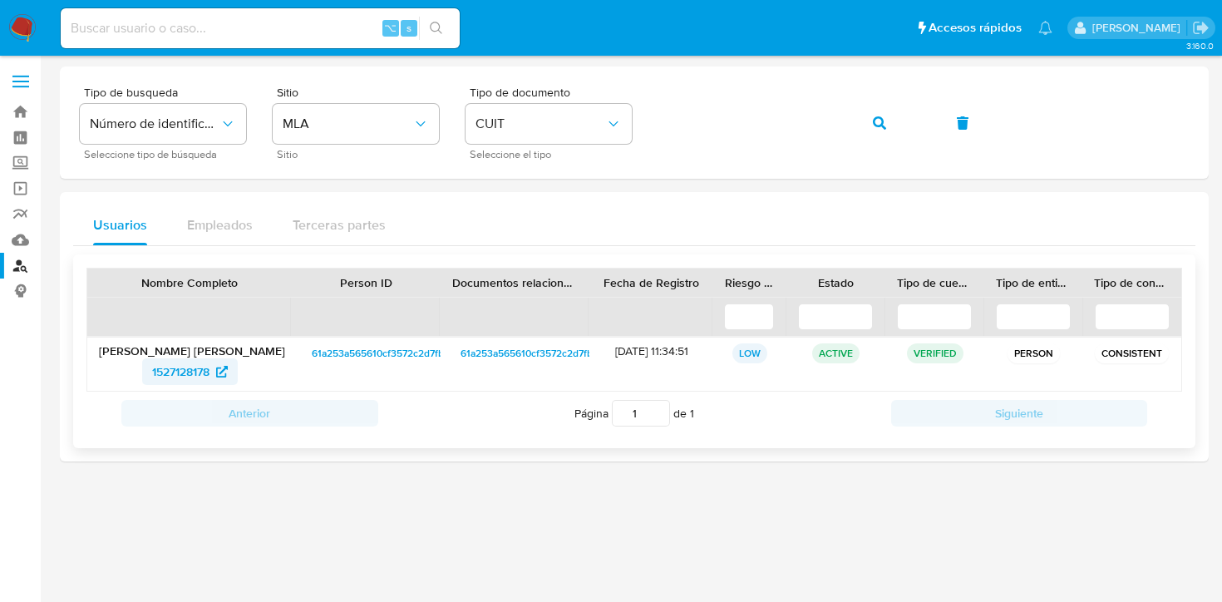
click at [193, 373] on span "1527128178" at bounding box center [180, 371] width 57 height 27
click at [881, 119] on icon "button" at bounding box center [879, 122] width 13 height 13
click at [158, 375] on span "1381341302" at bounding box center [180, 371] width 60 height 27
click at [874, 130] on span "button" at bounding box center [879, 123] width 13 height 37
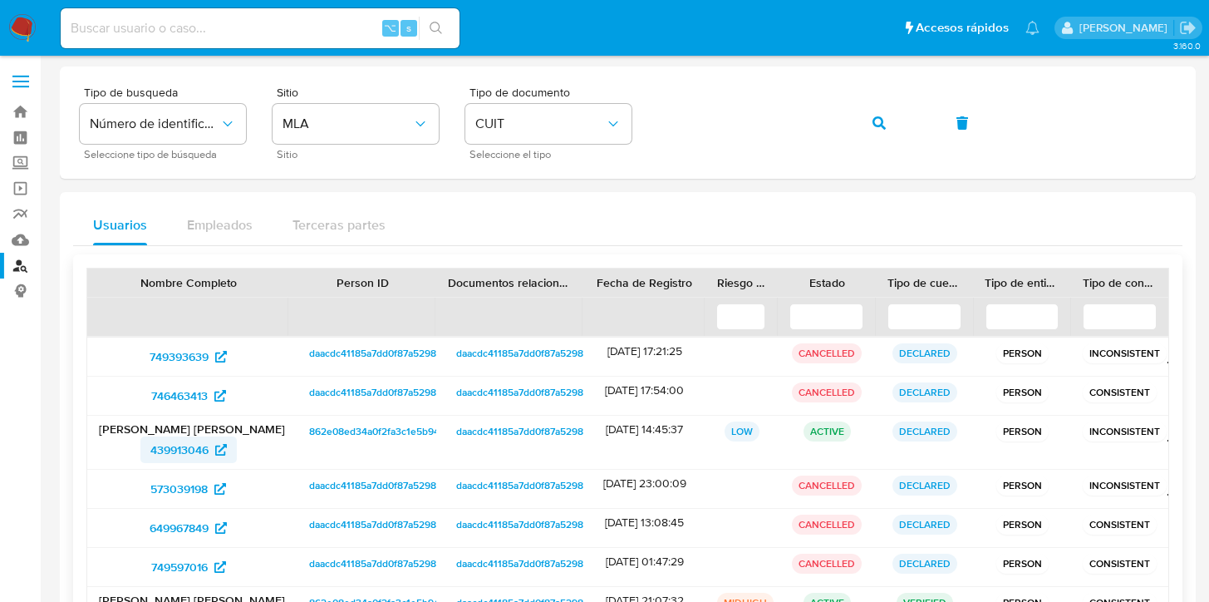
click at [187, 442] on span "439913046" at bounding box center [179, 449] width 58 height 27
click at [911, 128] on div "Tipo de busqueda Número de identificación Seleccione tipo de búsqueda Sitio MLA…" at bounding box center [628, 122] width 1096 height 72
click at [893, 128] on button "button" at bounding box center [879, 123] width 57 height 40
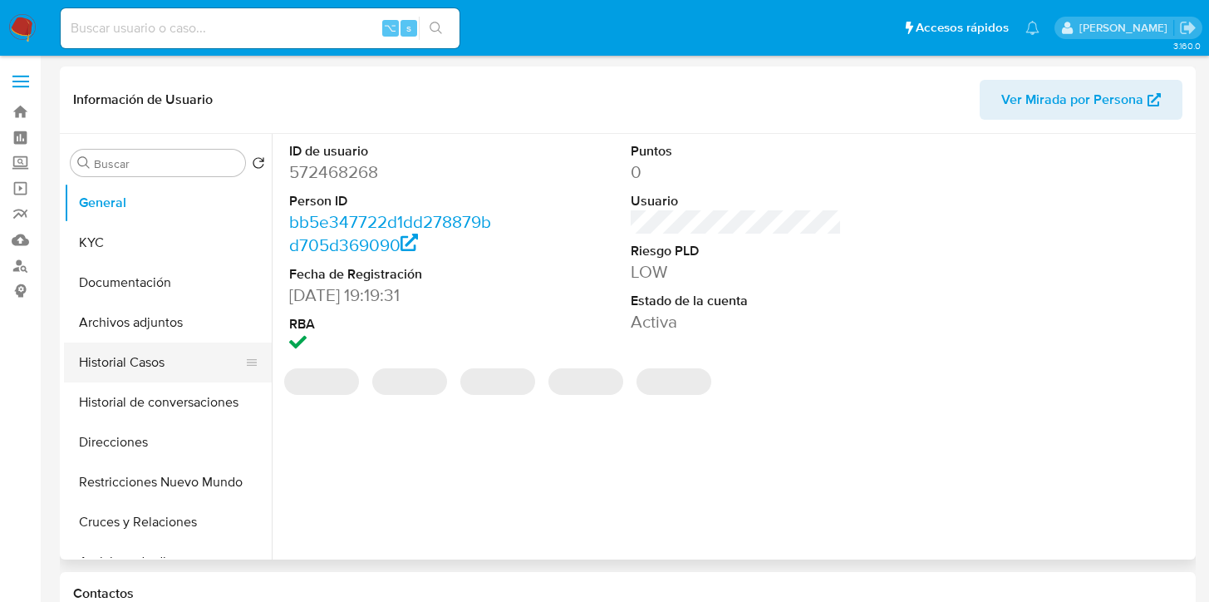
select select "10"
click at [144, 378] on button "Historial Casos" at bounding box center [161, 362] width 194 height 40
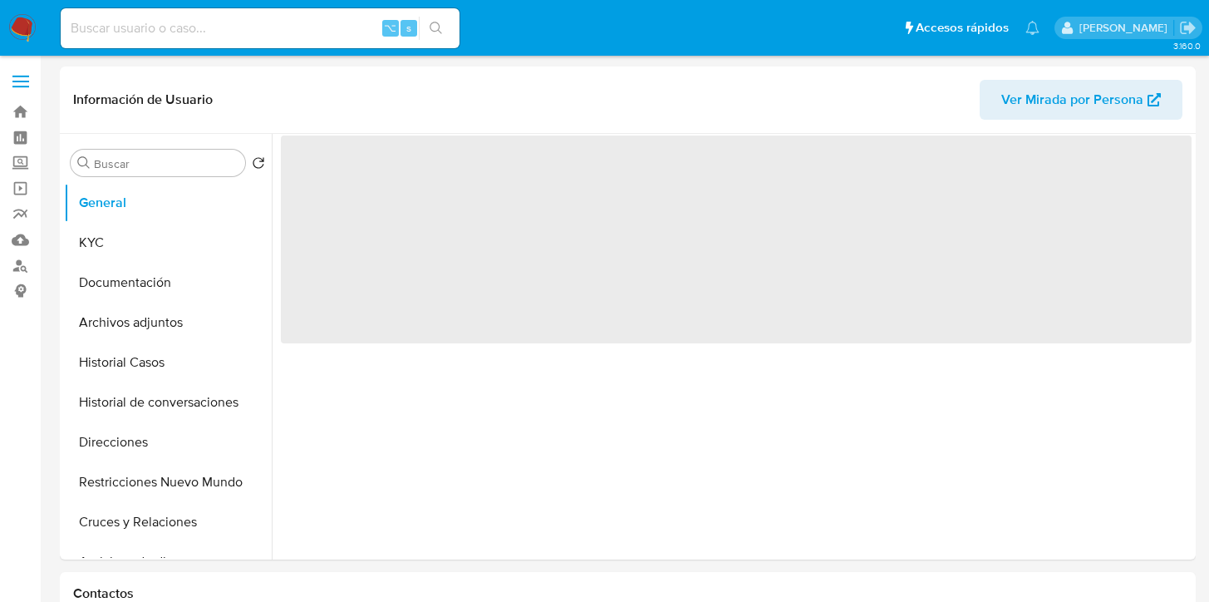
select select "10"
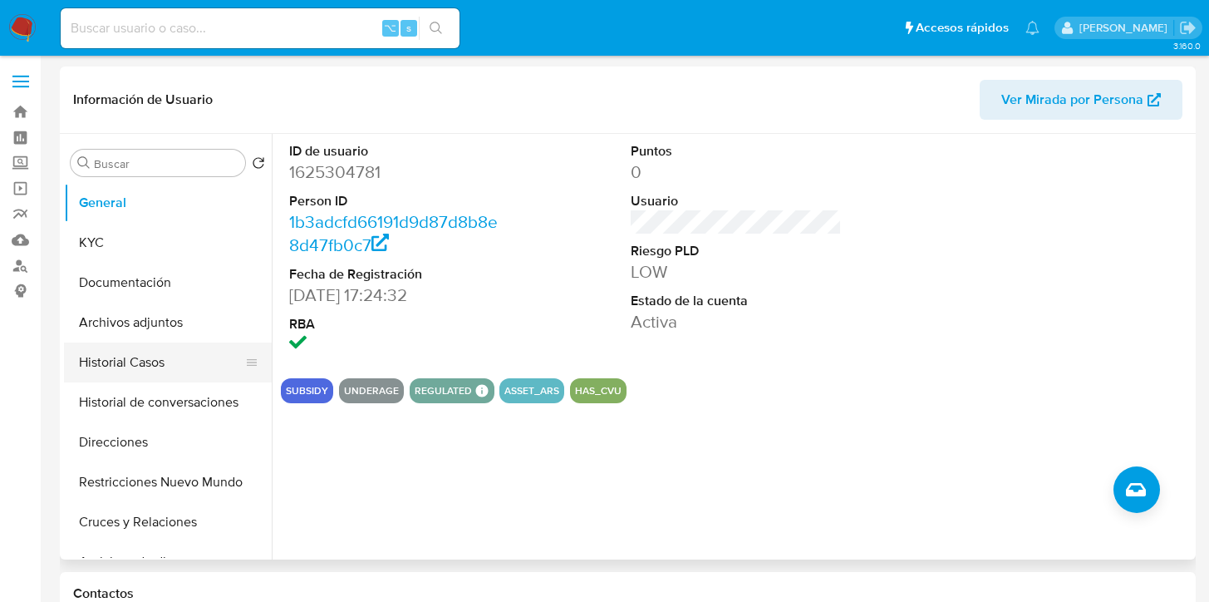
click at [140, 358] on button "Historial Casos" at bounding box center [161, 362] width 194 height 40
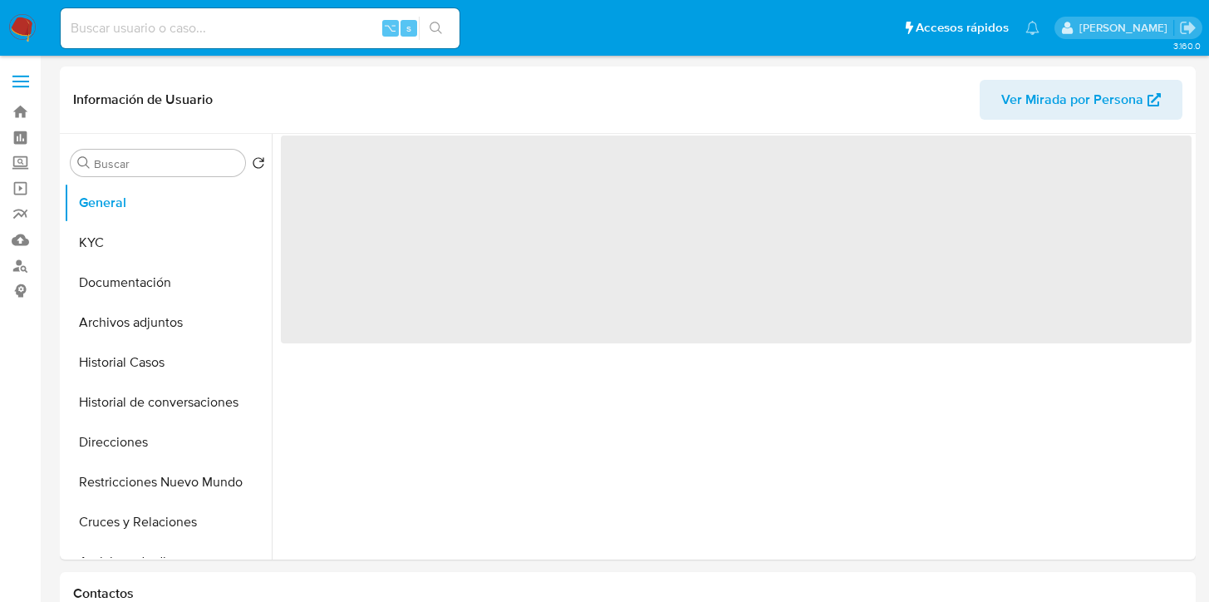
select select "10"
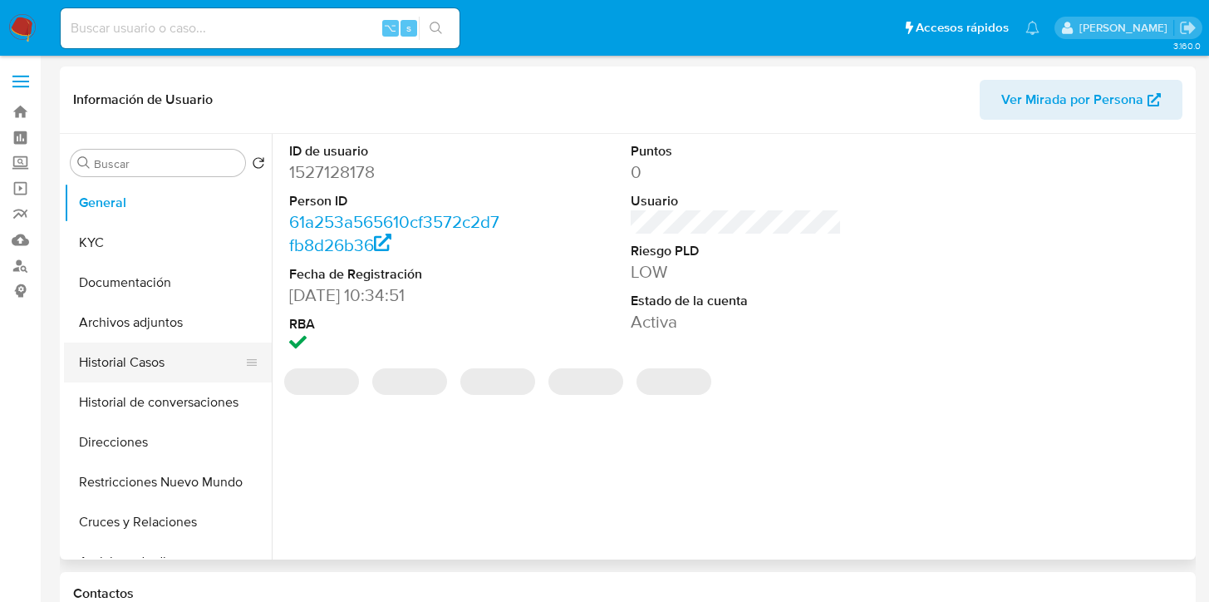
click at [140, 361] on button "Historial Casos" at bounding box center [161, 362] width 194 height 40
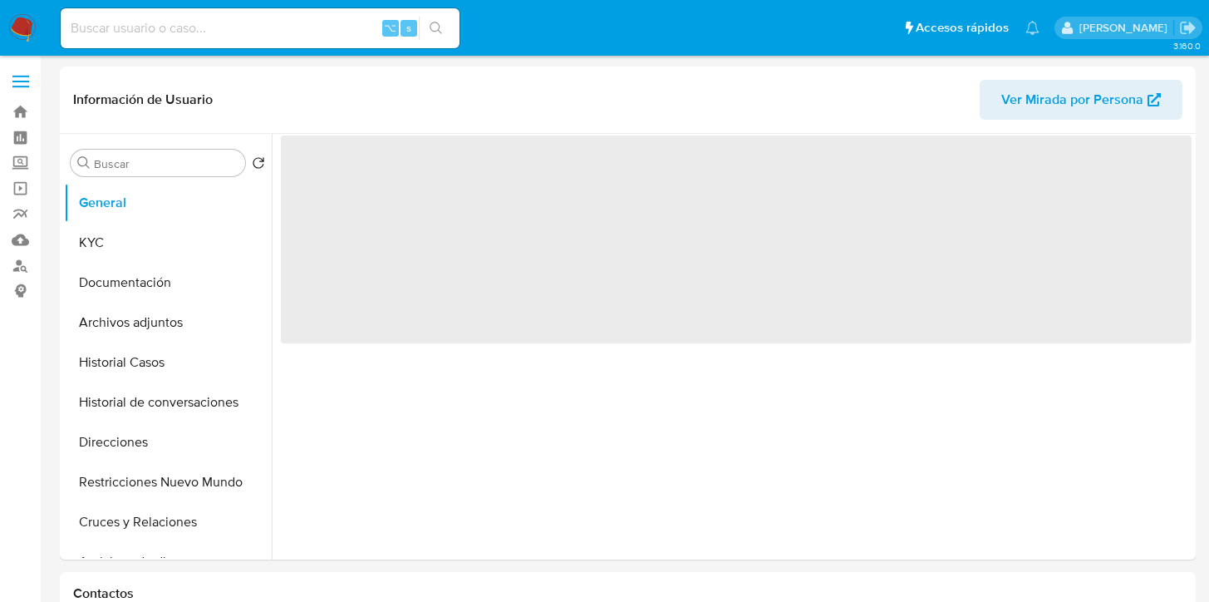
select select "10"
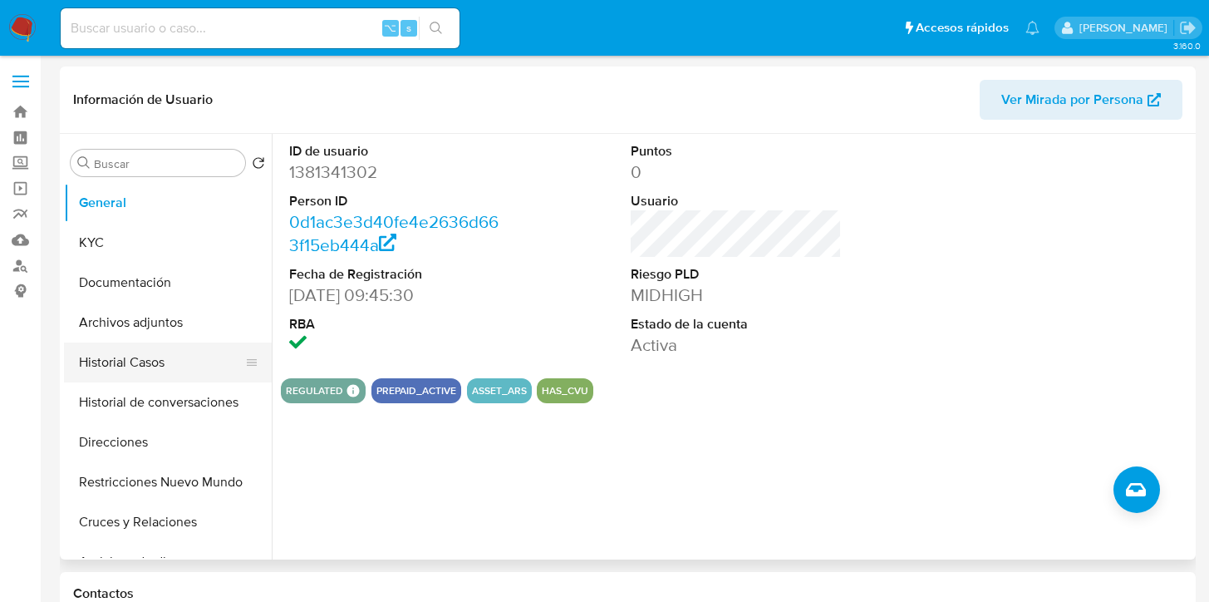
click at [155, 362] on button "Historial Casos" at bounding box center [161, 362] width 194 height 40
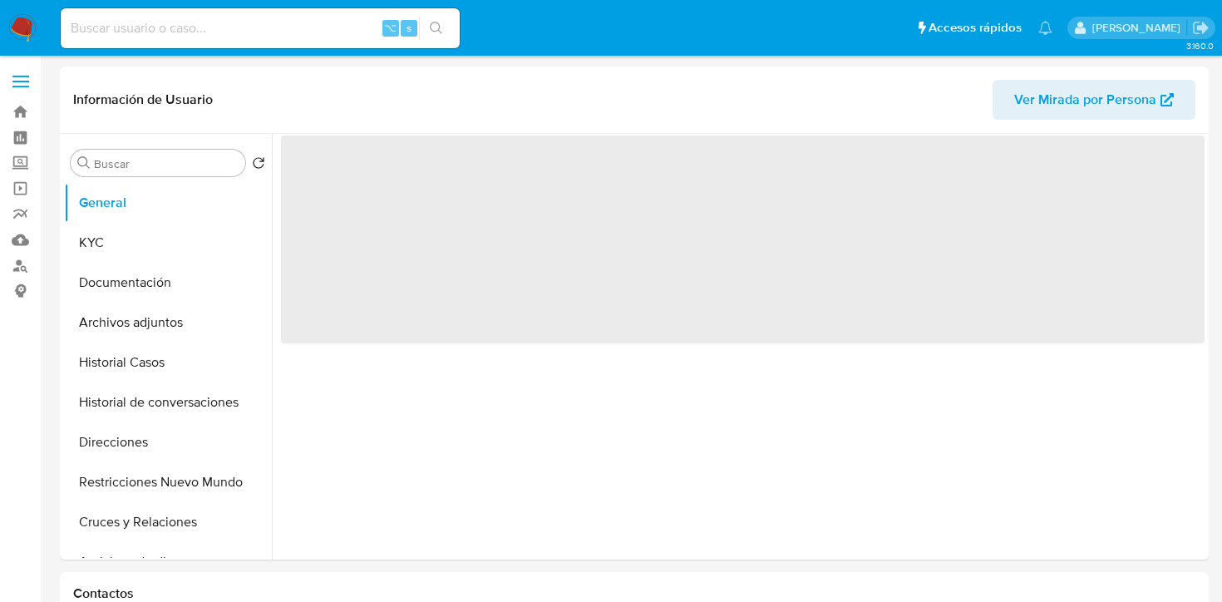
select select "10"
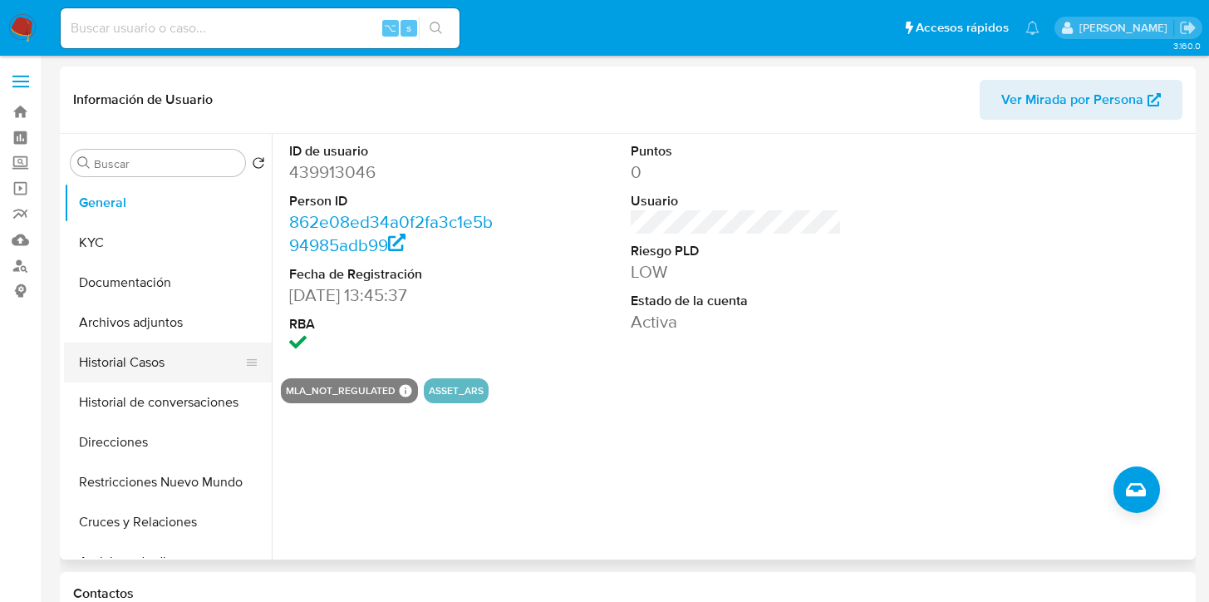
click at [127, 377] on button "Historial Casos" at bounding box center [161, 362] width 194 height 40
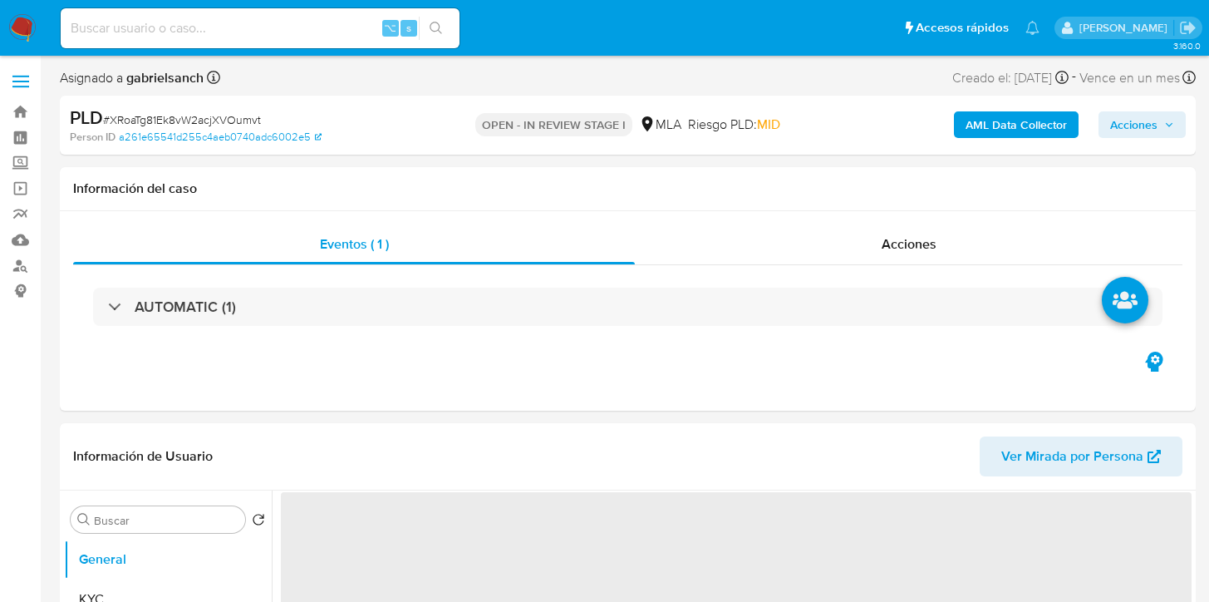
select select "10"
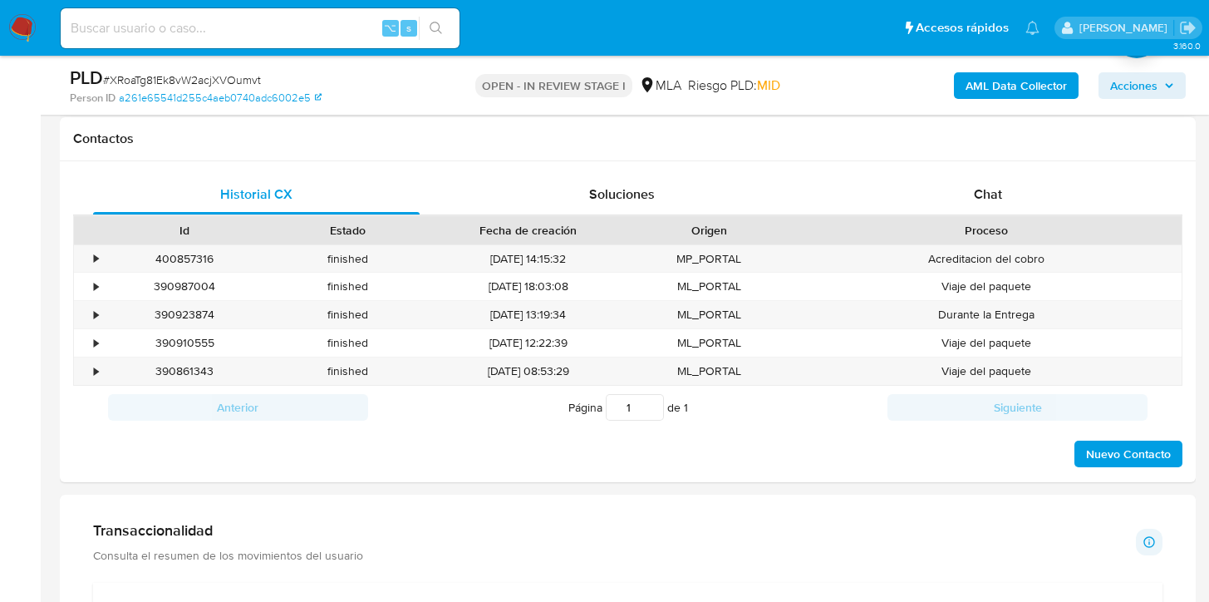
scroll to position [750, 0]
click at [924, 212] on div "Chat" at bounding box center [988, 196] width 327 height 40
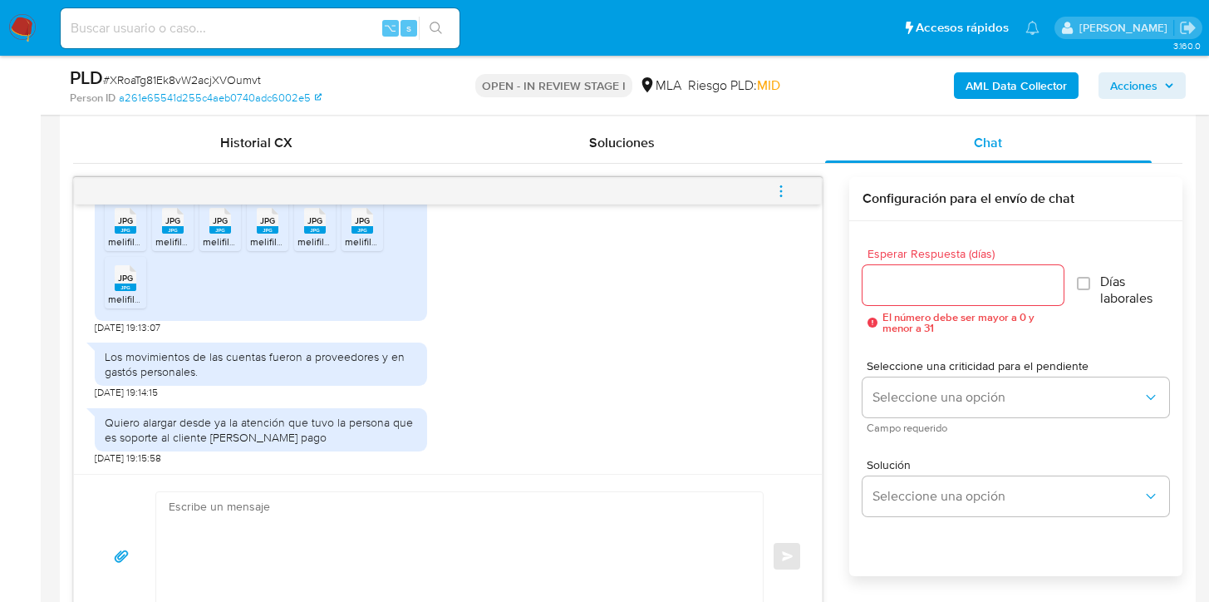
scroll to position [824, 0]
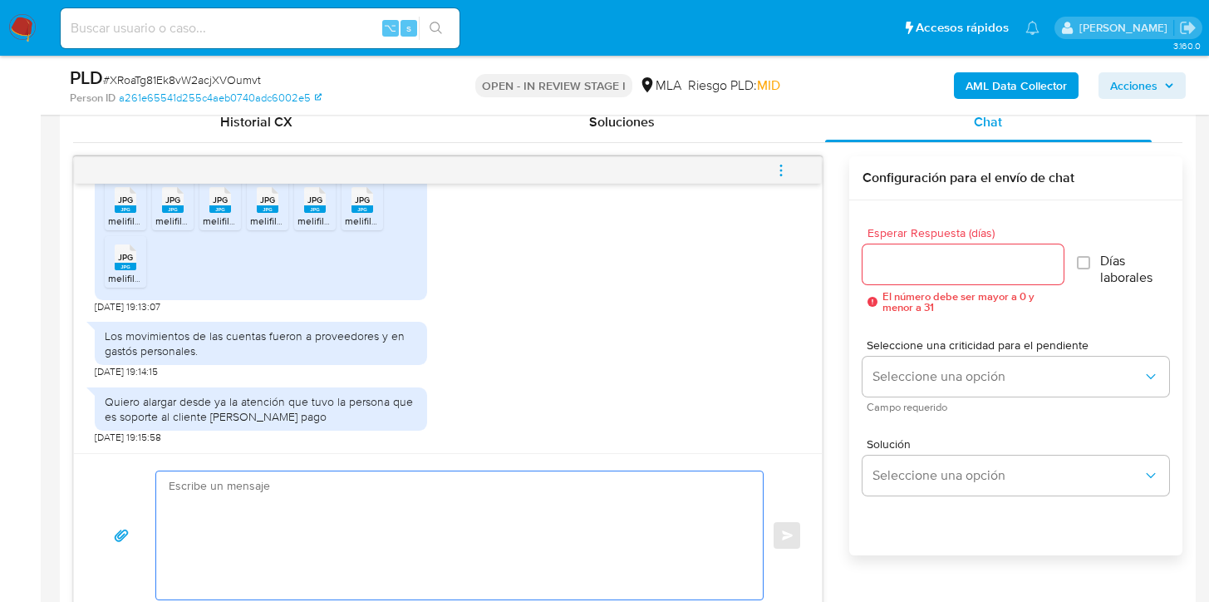
click at [293, 476] on textarea at bounding box center [455, 535] width 573 height 128
paste textarea "Hola XXX, Muchas gracias por tu respuesta. Analizamos tu caso y verificamos que…"
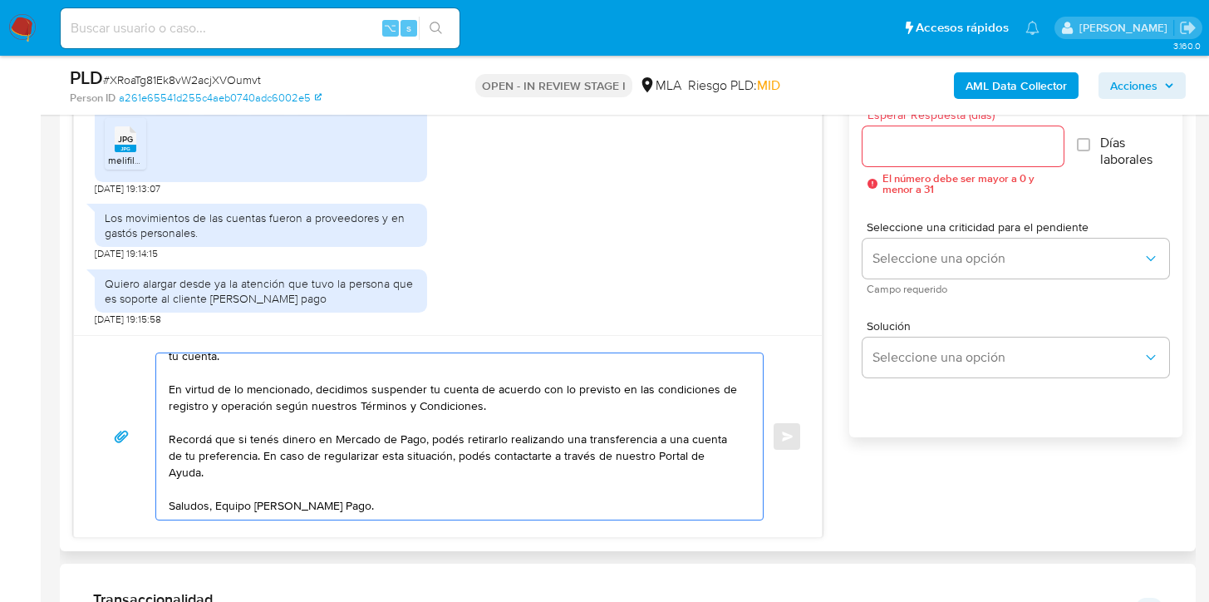
scroll to position [0, 0]
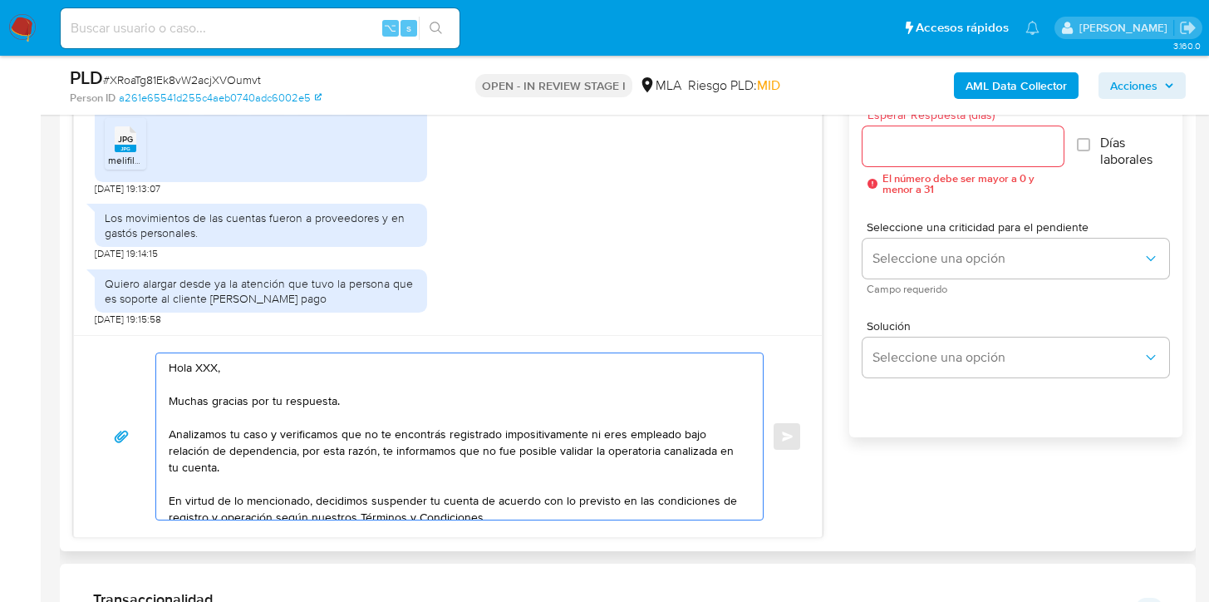
click at [209, 362] on textarea "Hola XXX, Muchas gracias por tu respuesta. Analizamos tu caso y verificamos que…" at bounding box center [455, 436] width 573 height 166
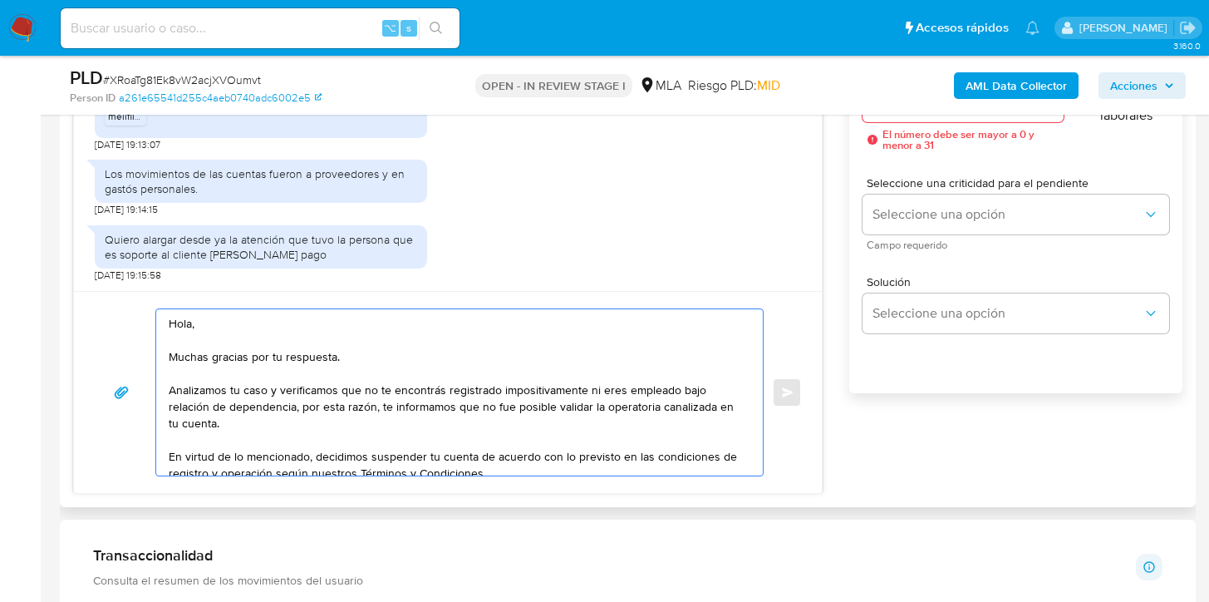
click at [365, 388] on textarea "Hola, Muchas gracias por tu respuesta. Analizamos tu caso y verificamos que no …" at bounding box center [455, 392] width 573 height 166
drag, startPoint x: 413, startPoint y: 408, endPoint x: 179, endPoint y: 413, distance: 234.4
click at [179, 413] on textarea "Hola, Muchas gracias por tu respuesta. Analizamos tu caso y verificamos que, co…" at bounding box center [455, 392] width 573 height 166
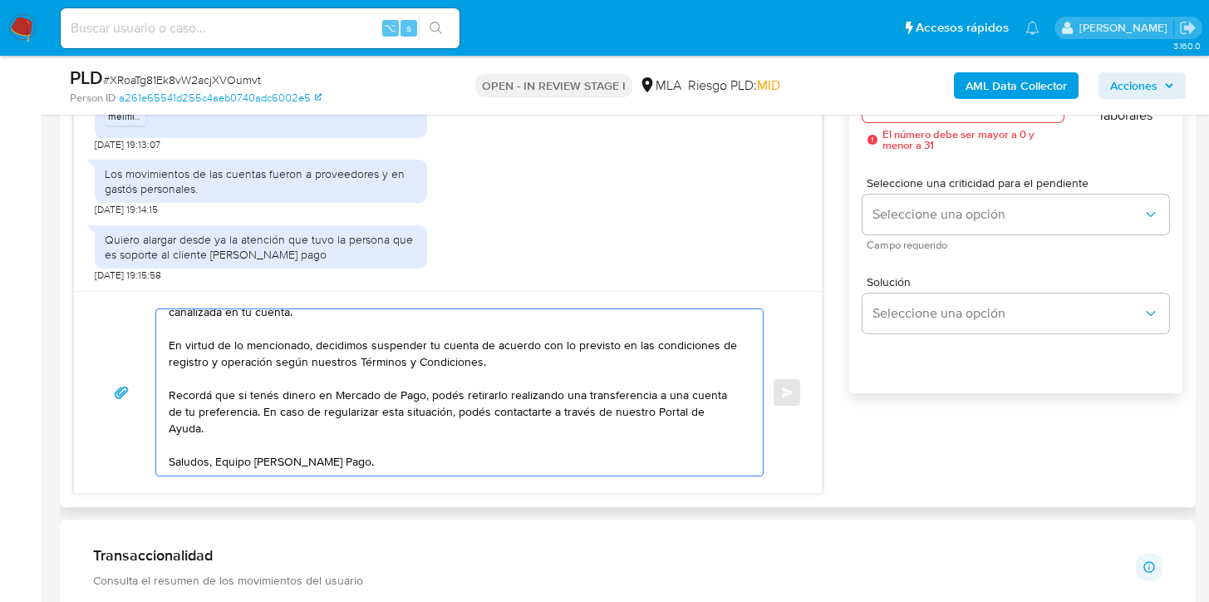
scroll to position [0, 0]
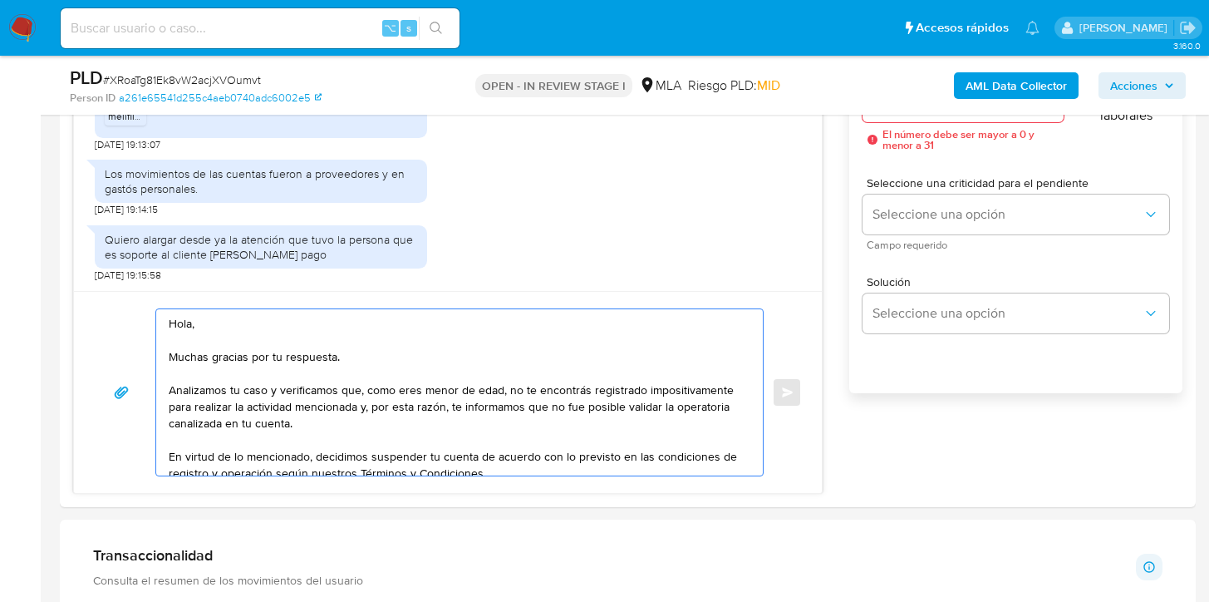
type textarea "Hola, Muchas gracias por tu respuesta. Analizamos tu caso y verificamos que, co…"
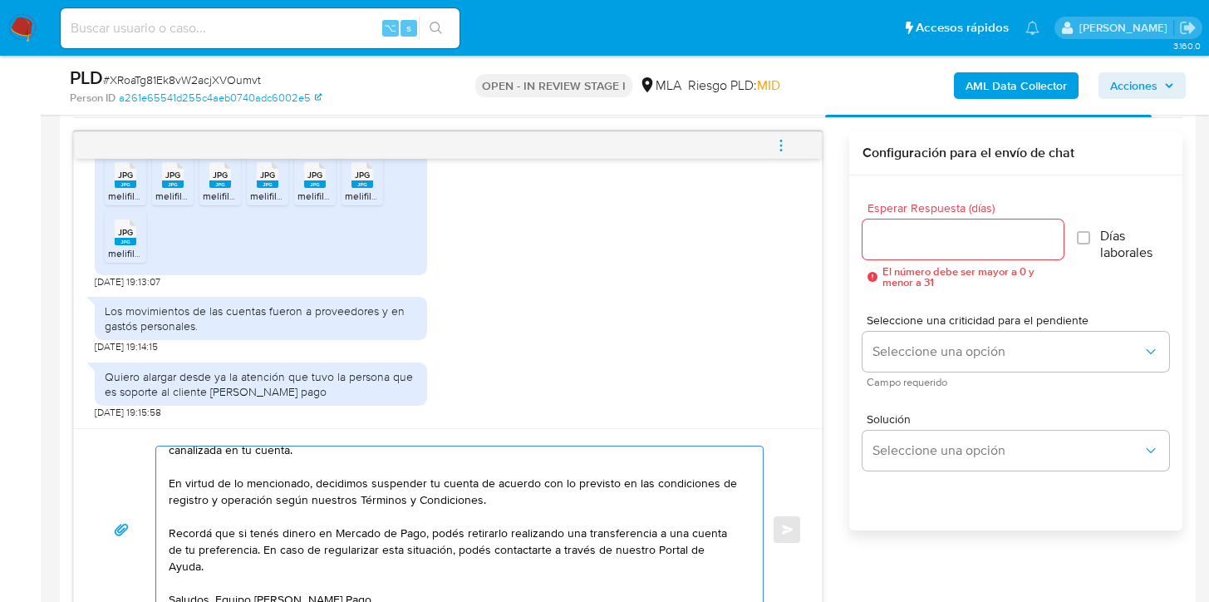
scroll to position [829, 0]
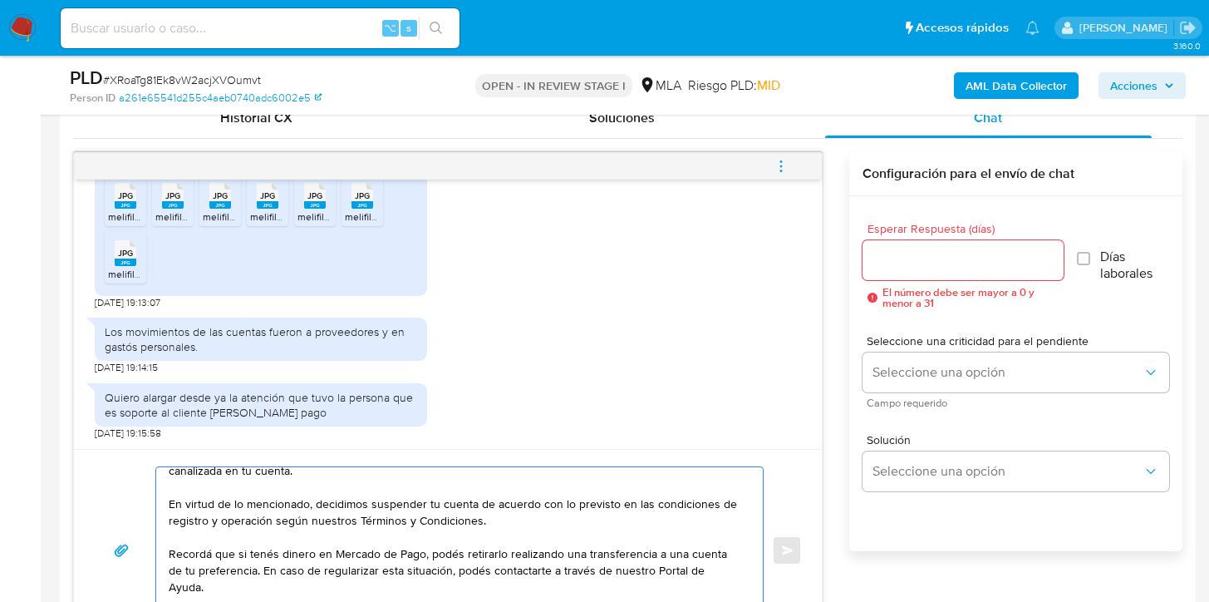
click at [924, 255] on input "Esperar Respuesta (días)" at bounding box center [963, 260] width 201 height 22
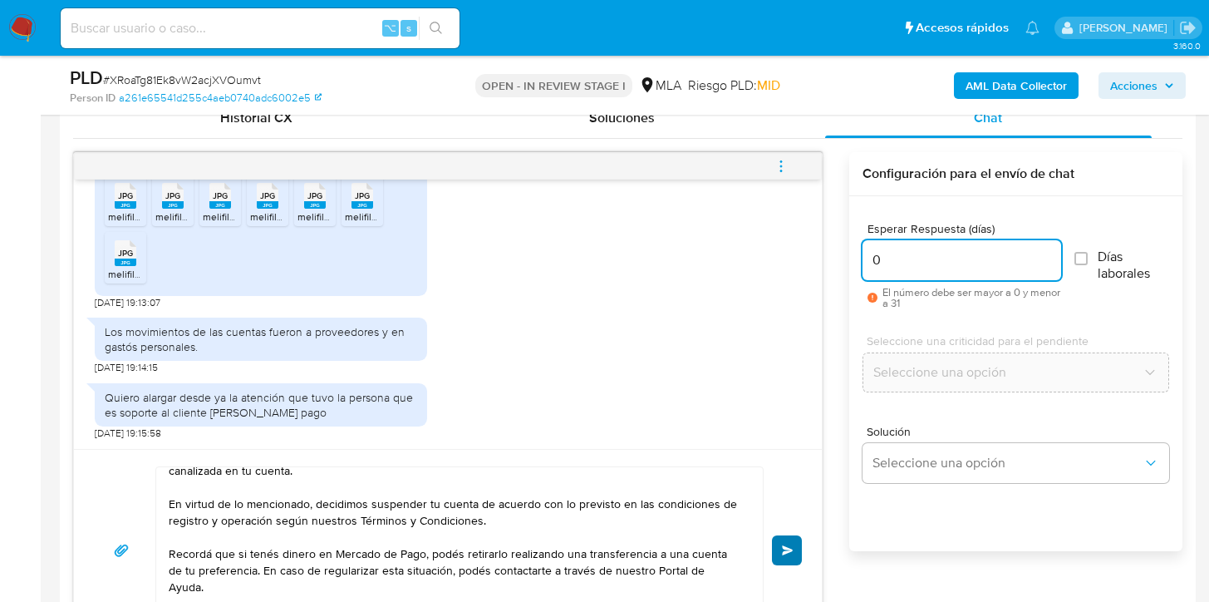
type input "0"
click at [780, 550] on button "Enviar" at bounding box center [787, 550] width 30 height 30
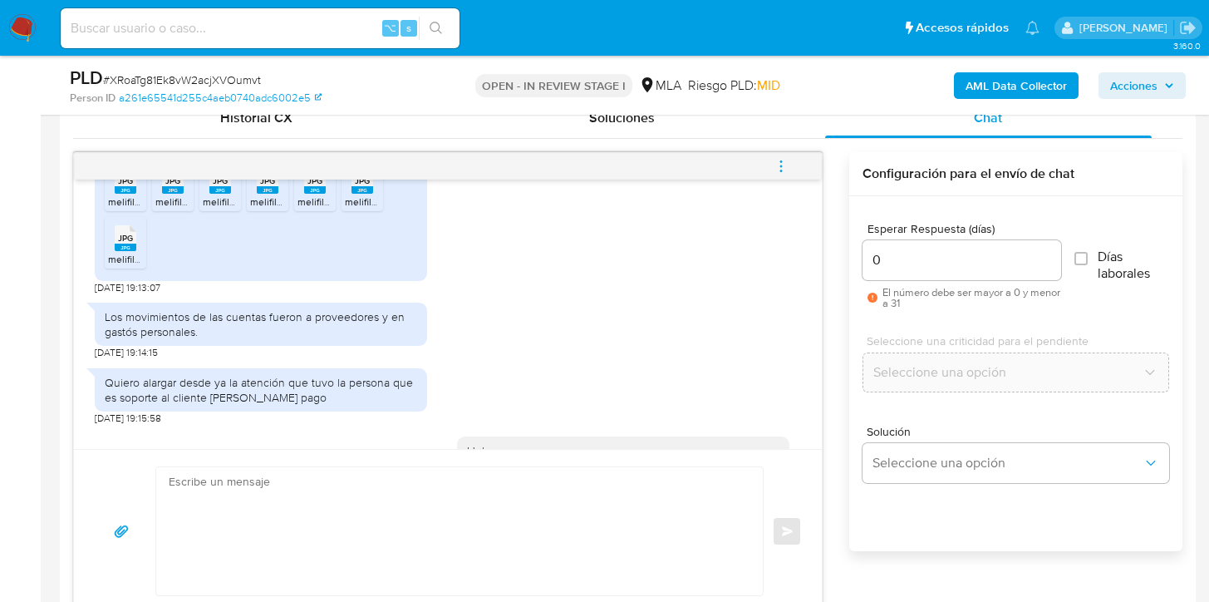
click at [782, 149] on span "menu-action" at bounding box center [781, 166] width 15 height 40
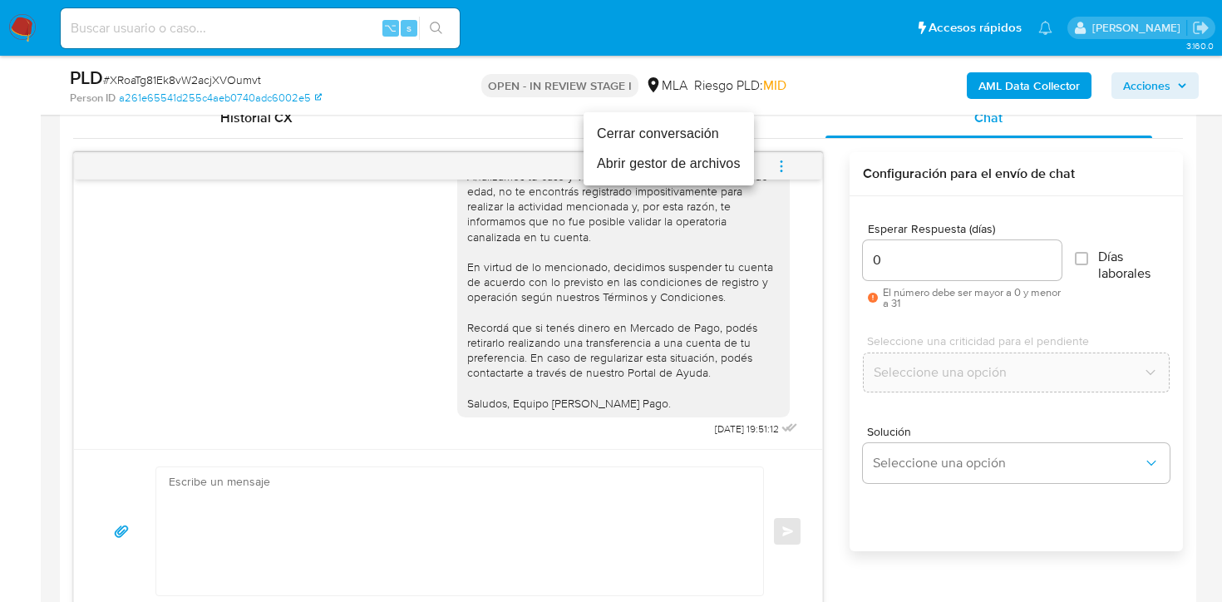
click at [674, 130] on li "Cerrar conversación" at bounding box center [668, 134] width 170 height 30
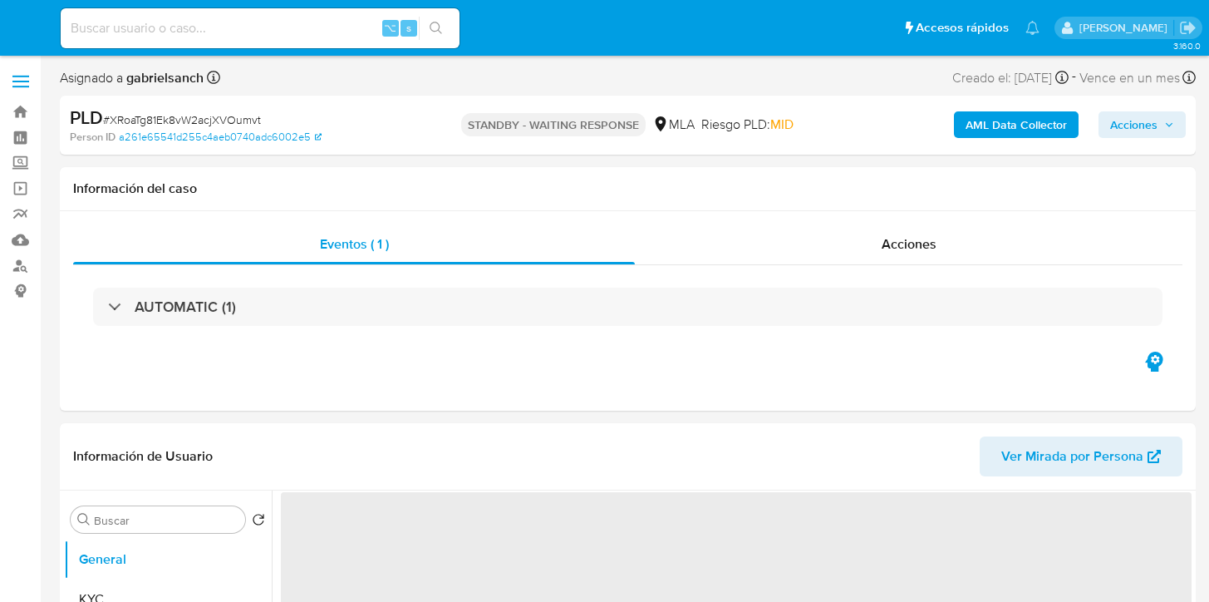
select select "10"
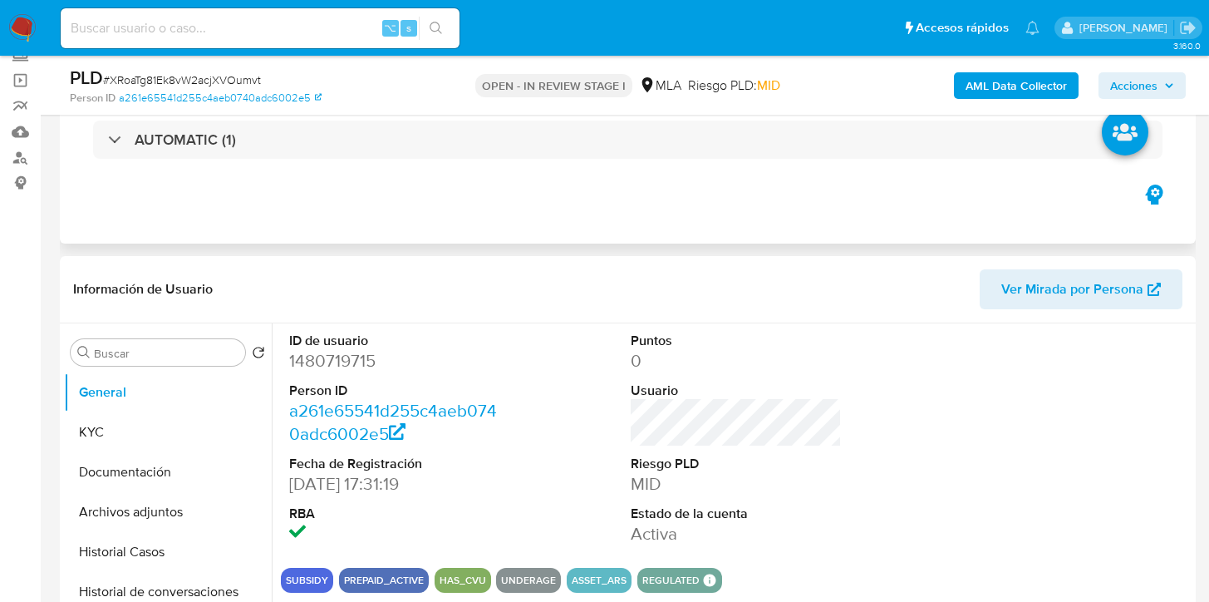
scroll to position [135, 0]
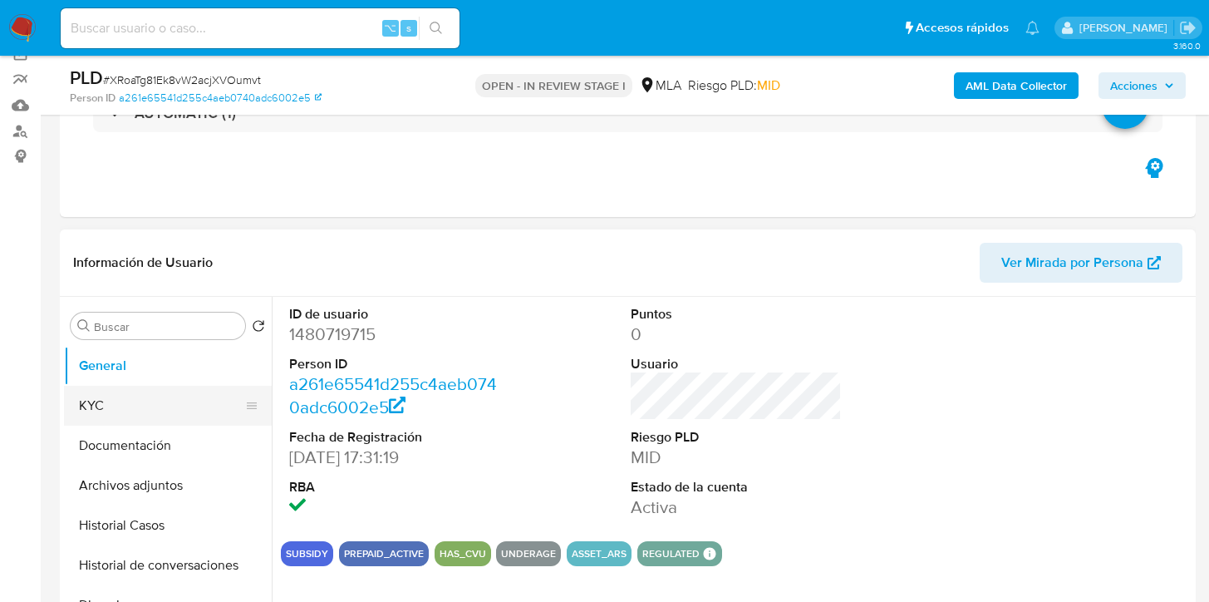
click at [141, 407] on button "KYC" at bounding box center [161, 406] width 194 height 40
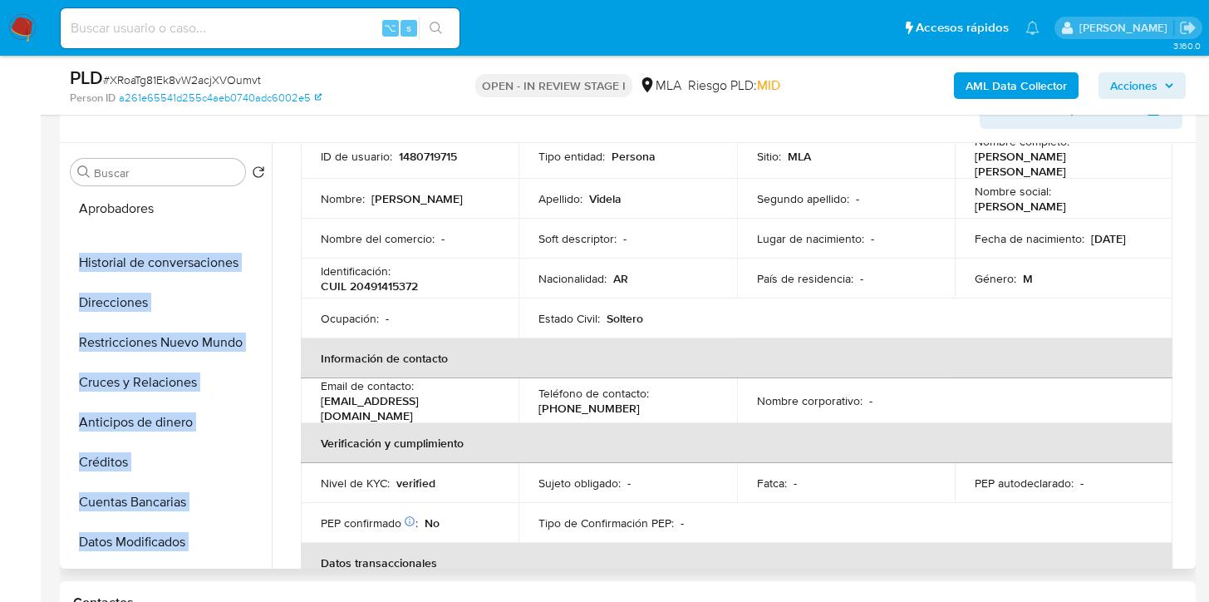
scroll to position [181, 0]
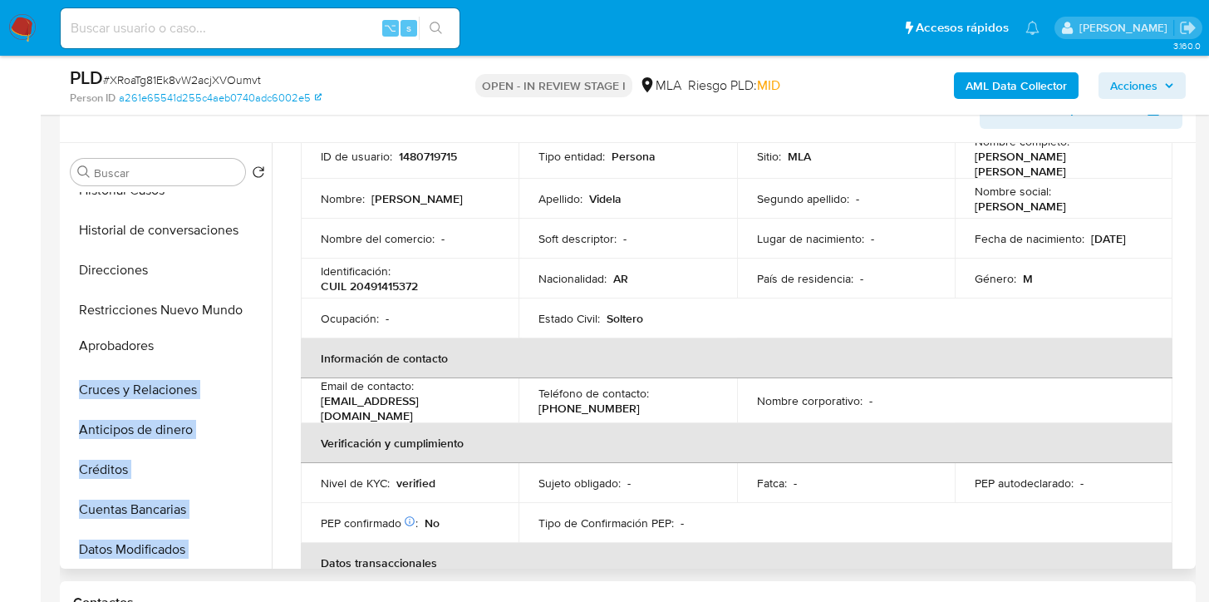
drag, startPoint x: 246, startPoint y: 541, endPoint x: 235, endPoint y: 340, distance: 201.4
click at [235, 340] on ul "General KYC Documentación Archivos adjuntos Historial Casos Historial de conver…" at bounding box center [168, 379] width 208 height 375
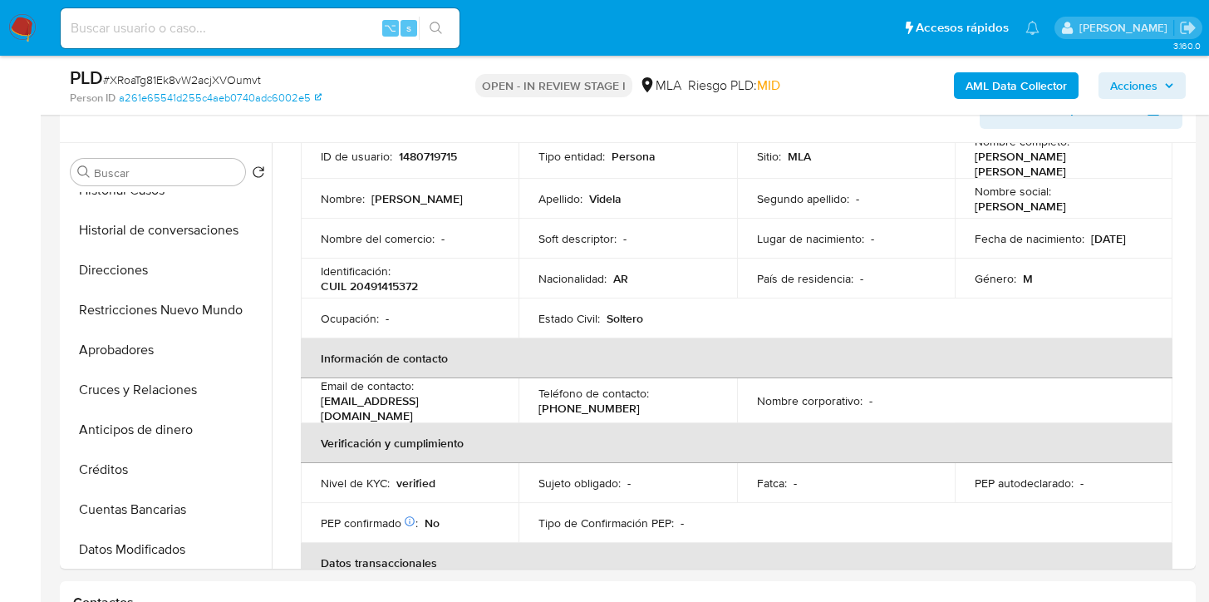
click at [324, 76] on div "PLD # XRoaTg81Ek8vW2acjXVOumvt" at bounding box center [253, 78] width 366 height 25
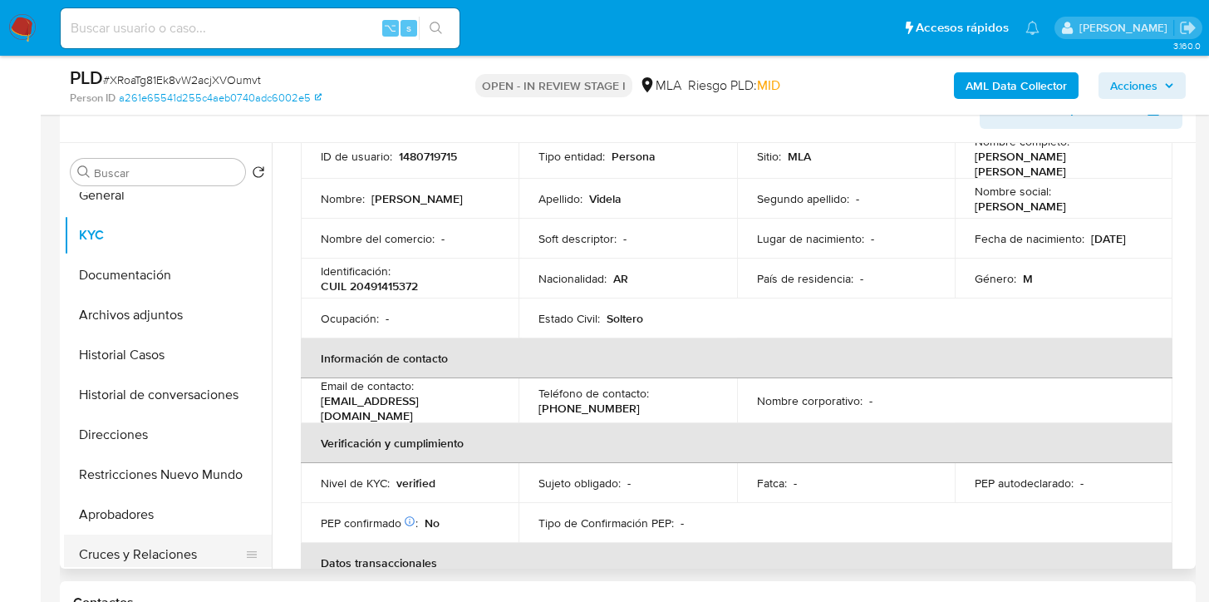
scroll to position [0, 0]
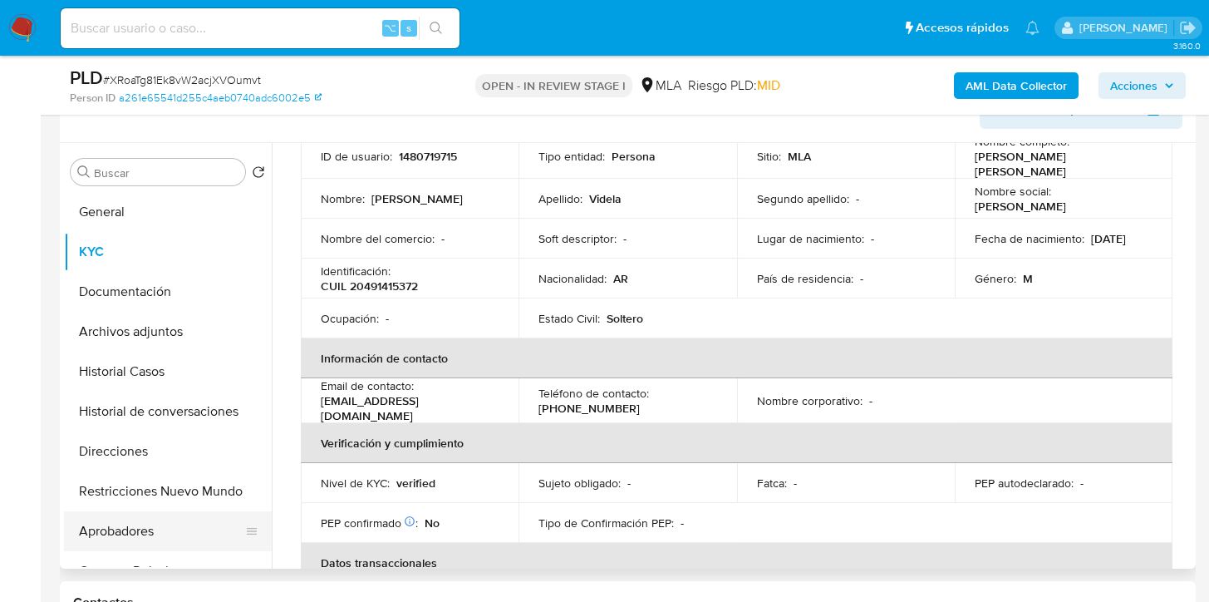
click at [122, 536] on button "Aprobadores" at bounding box center [161, 531] width 194 height 40
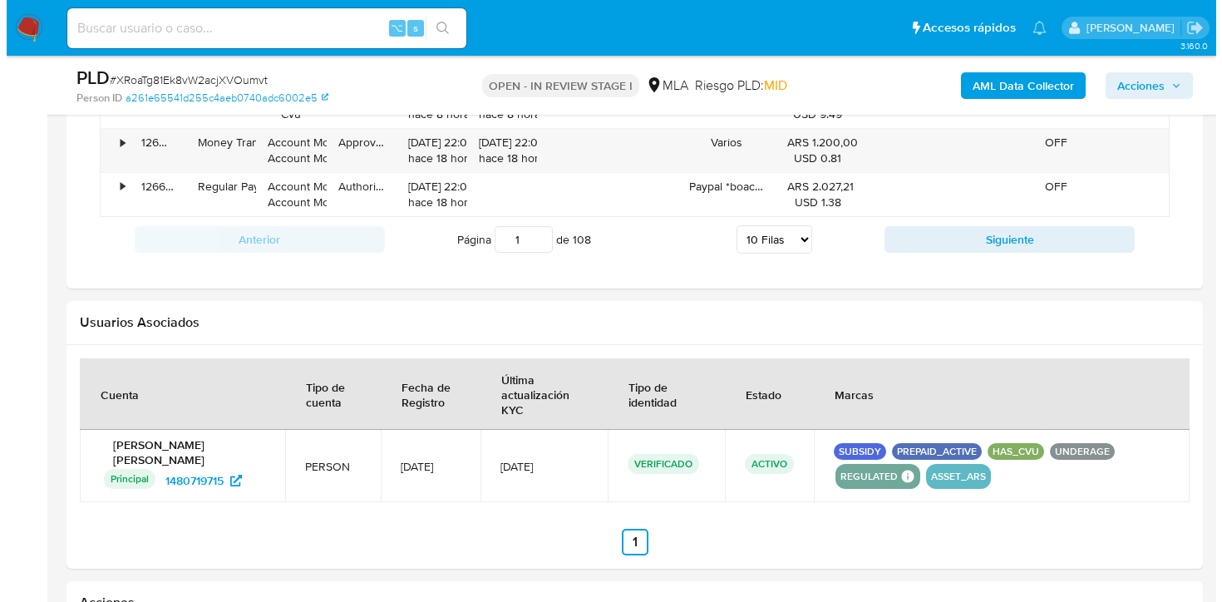
scroll to position [2373, 0]
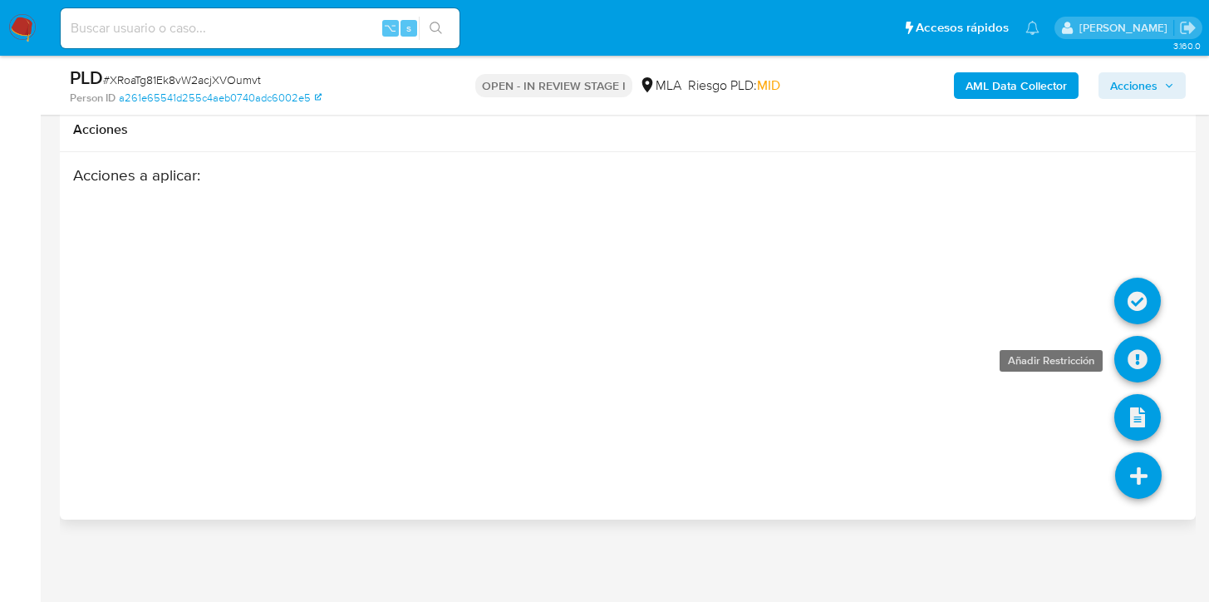
click at [1134, 355] on icon at bounding box center [1137, 359] width 47 height 47
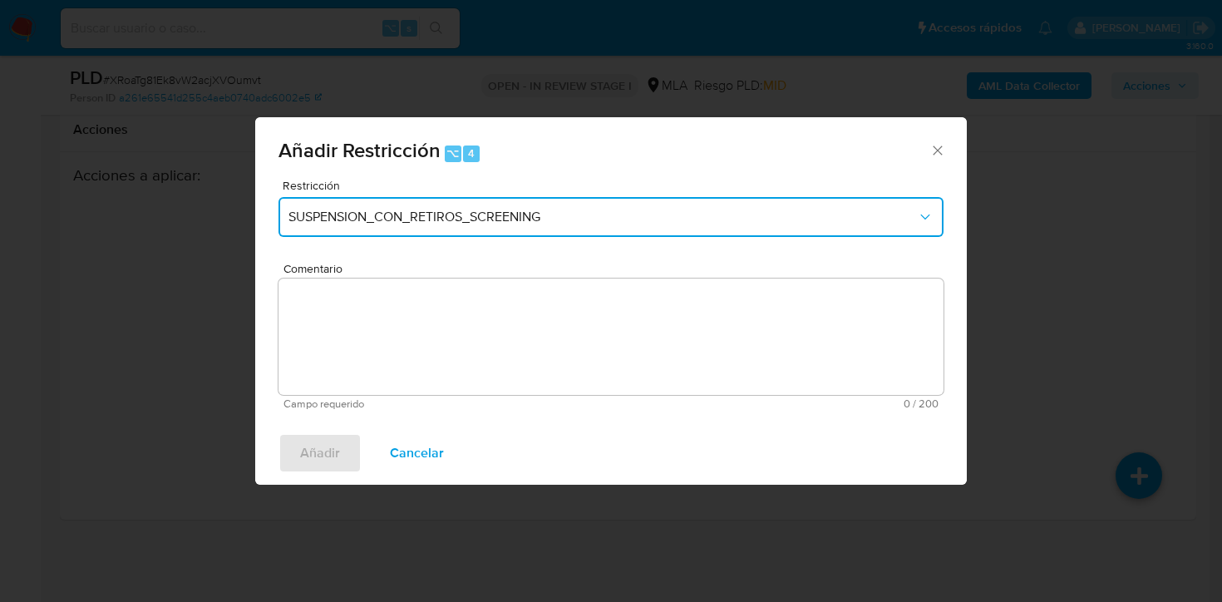
click at [362, 204] on button "SUSPENSION_CON_RETIROS_SCREENING" at bounding box center [610, 217] width 665 height 40
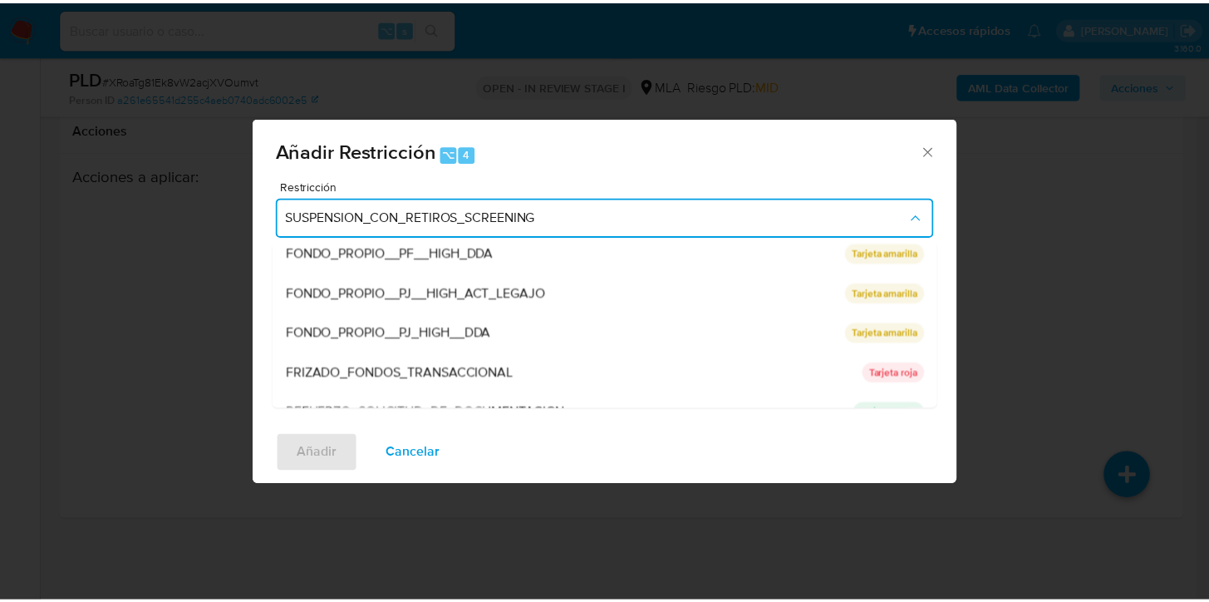
scroll to position [352, 0]
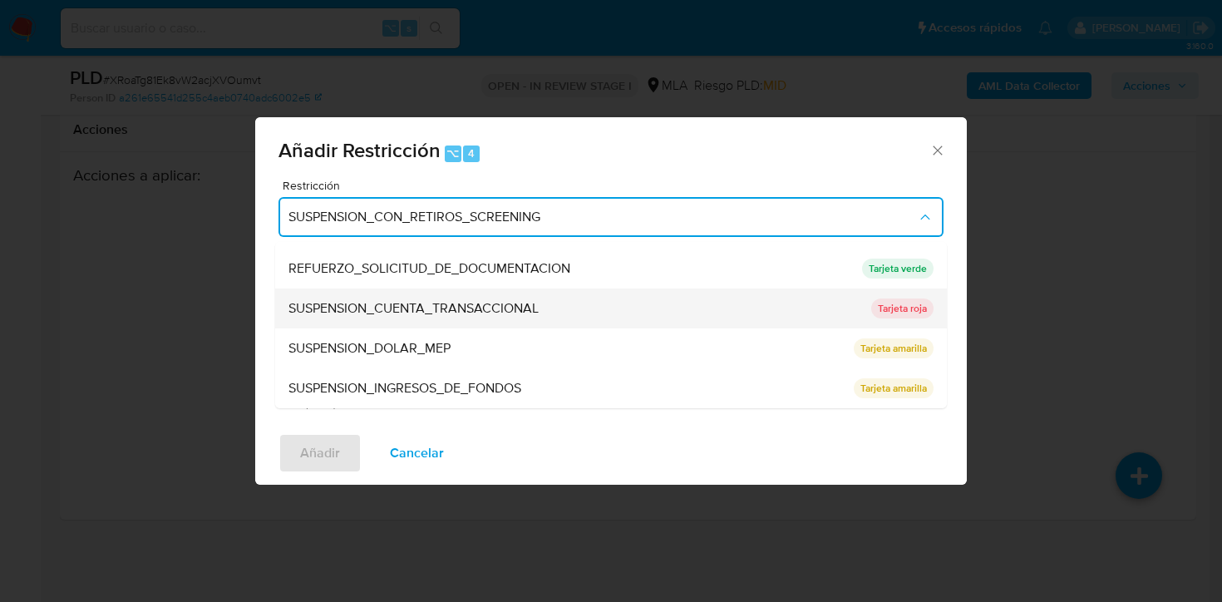
click at [377, 300] on span "SUSPENSION_CUENTA_TRANSACCIONAL" at bounding box center [413, 308] width 250 height 17
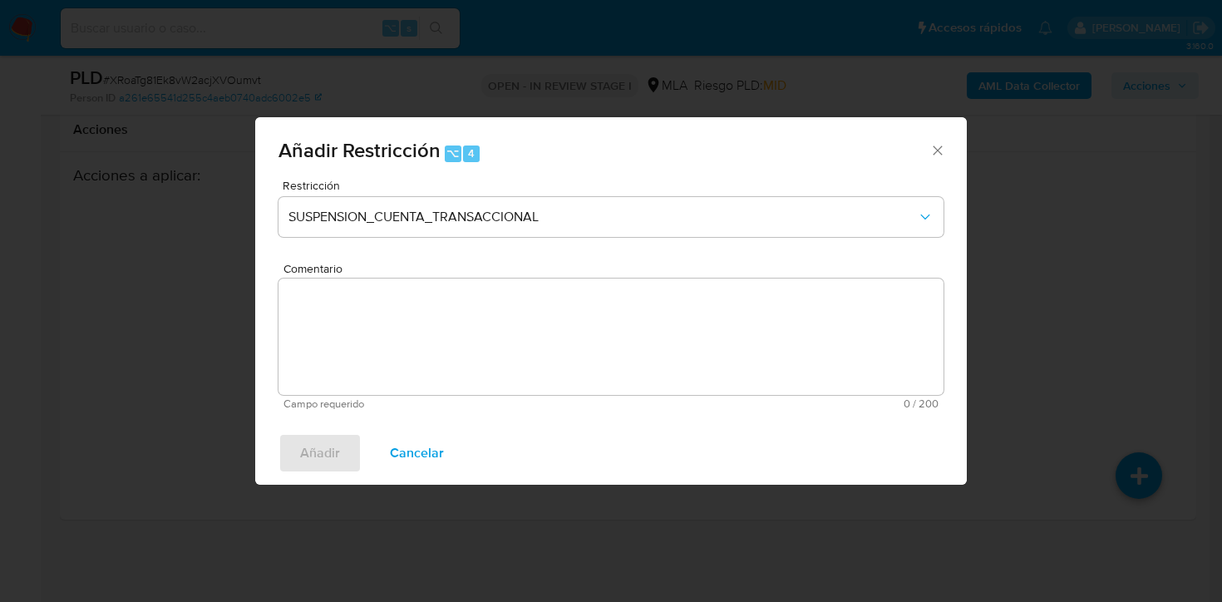
click at [379, 335] on textarea "Comentario" at bounding box center [610, 336] width 665 height 116
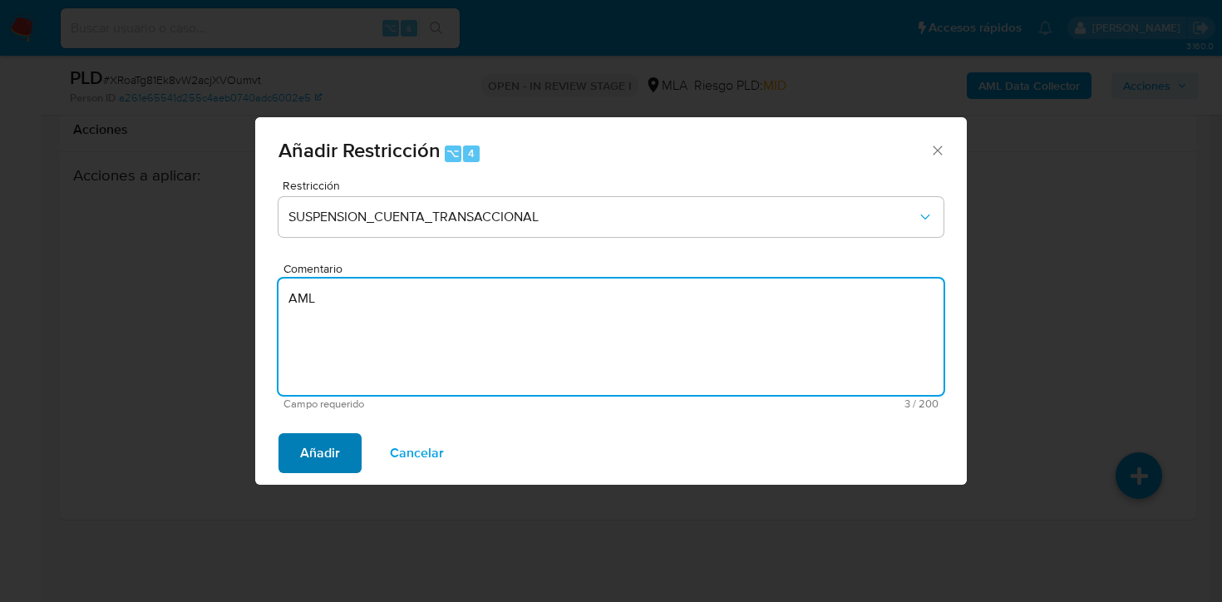
type textarea "AML"
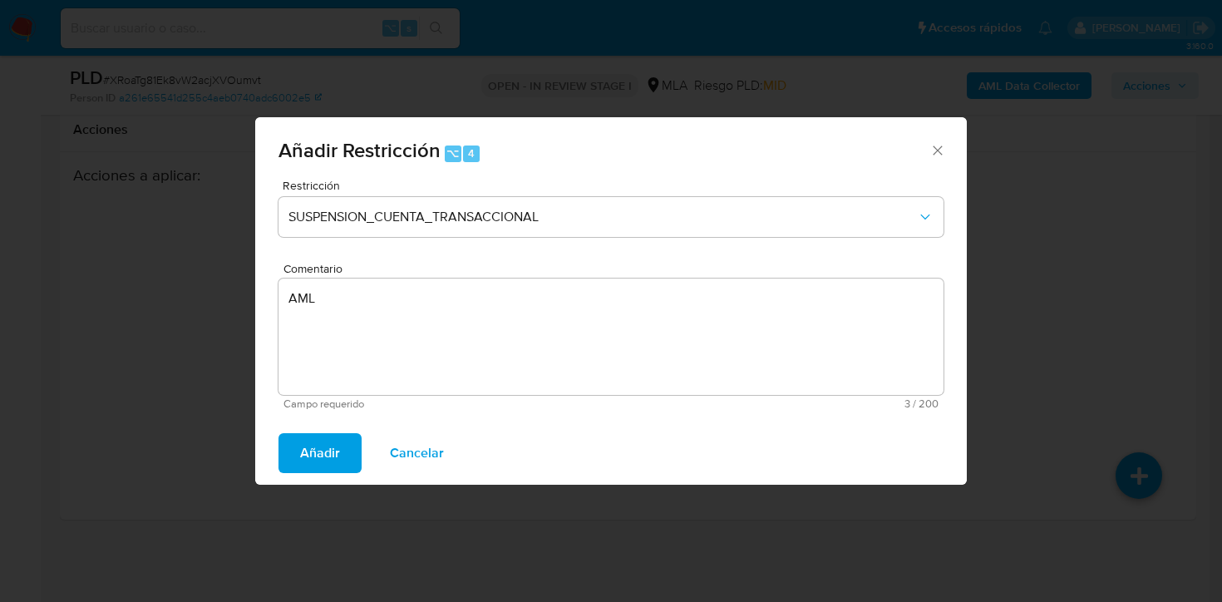
click at [316, 437] on span "Añadir" at bounding box center [320, 453] width 40 height 37
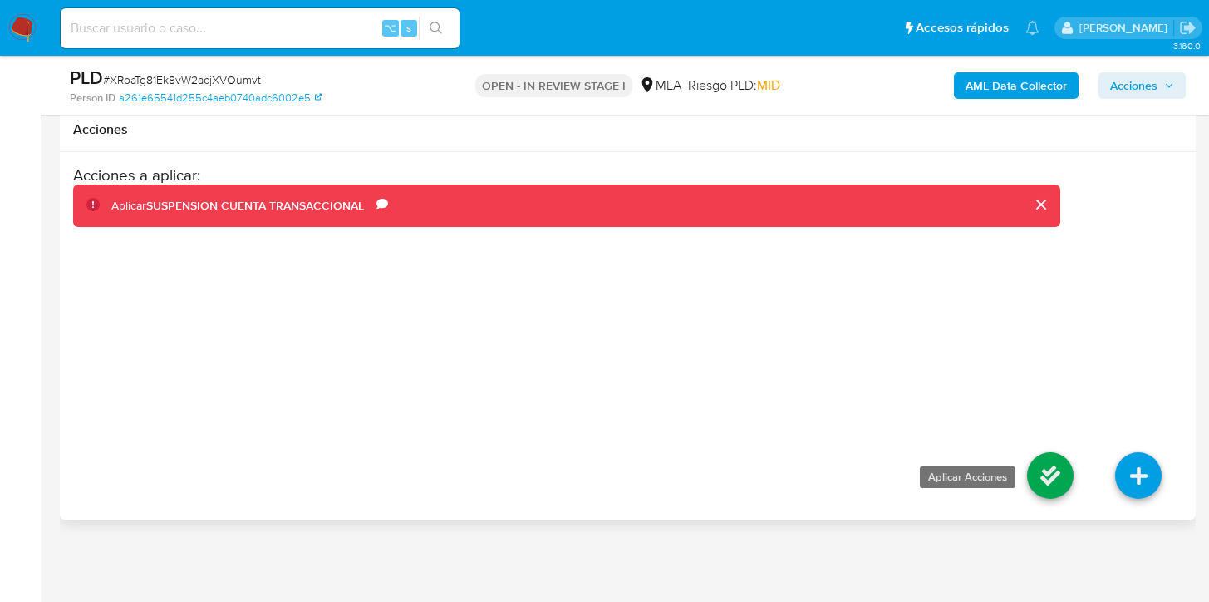
click at [1056, 469] on icon at bounding box center [1050, 475] width 47 height 47
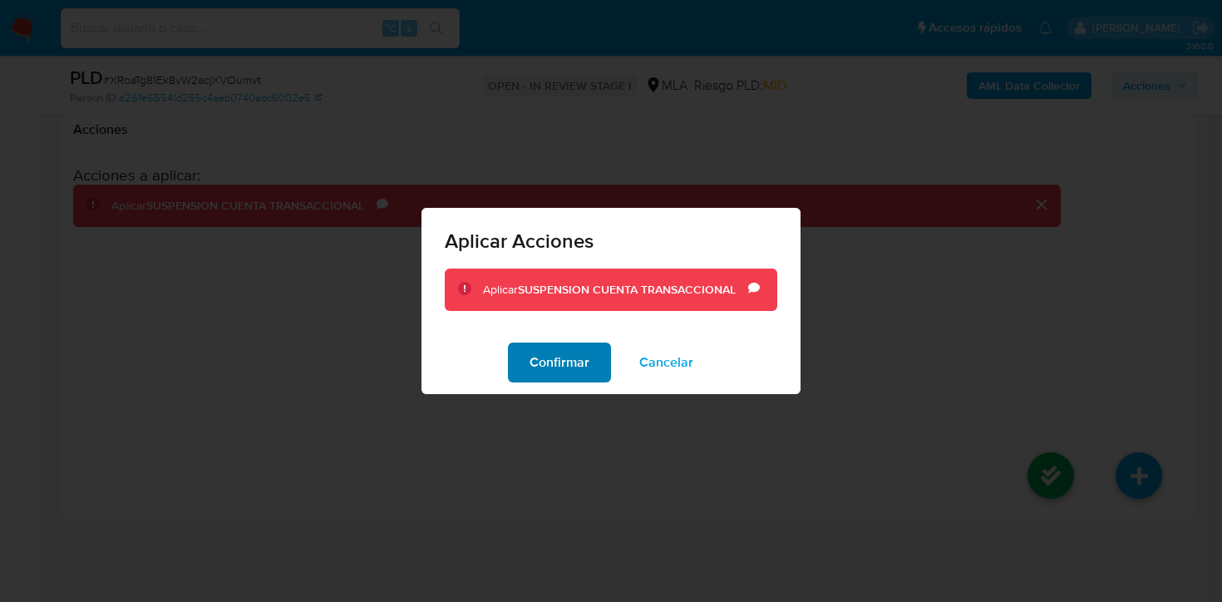
click at [563, 345] on span "Confirmar" at bounding box center [559, 362] width 60 height 37
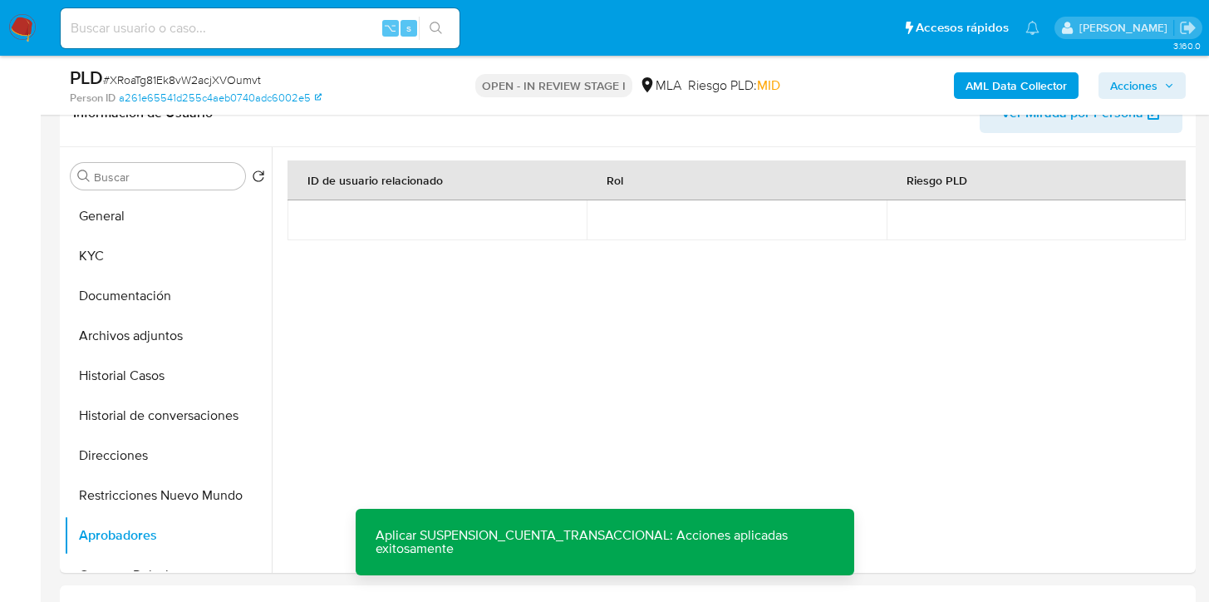
scroll to position [306, 0]
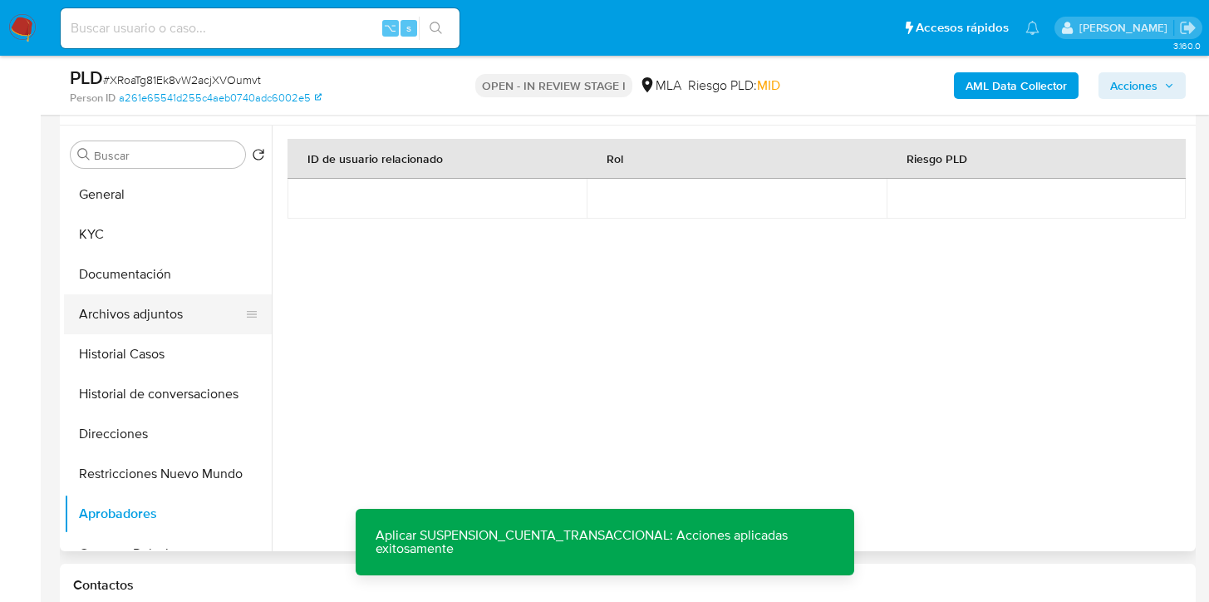
click at [135, 316] on button "Archivos adjuntos" at bounding box center [161, 314] width 194 height 40
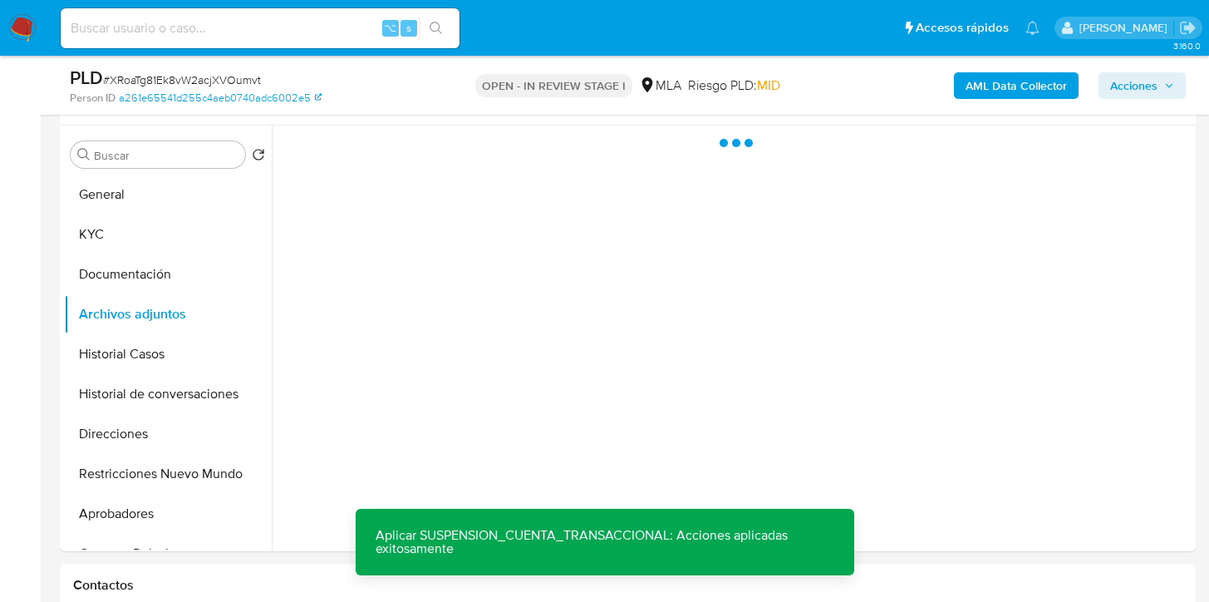
click at [990, 81] on b "AML Data Collector" at bounding box center [1016, 85] width 101 height 27
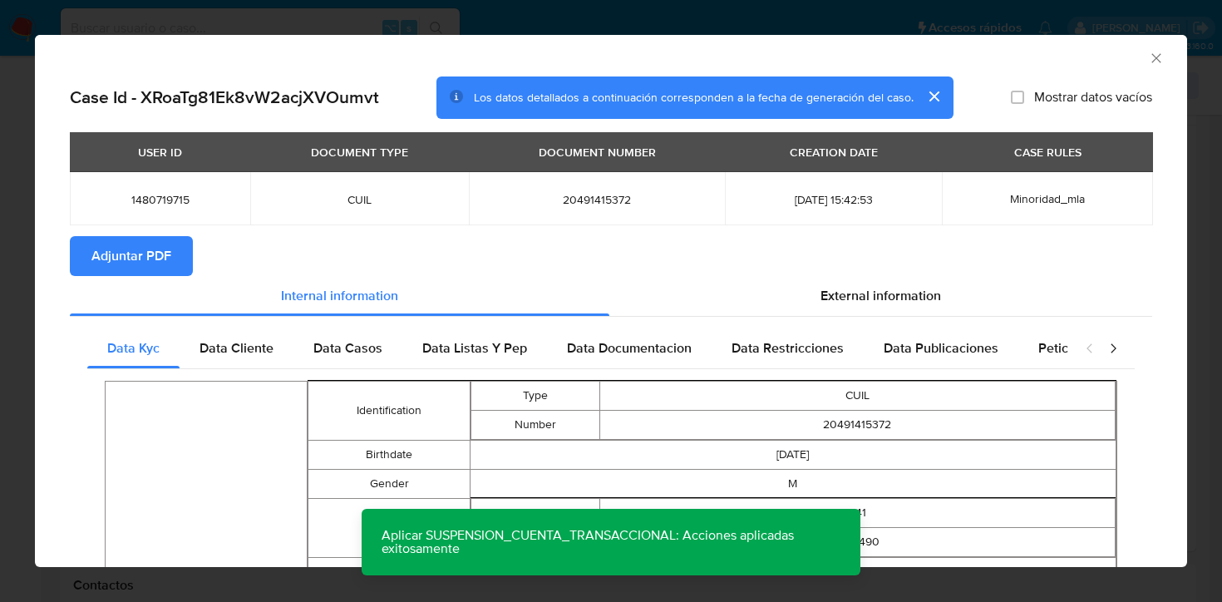
click at [161, 261] on span "Adjuntar PDF" at bounding box center [131, 256] width 80 height 37
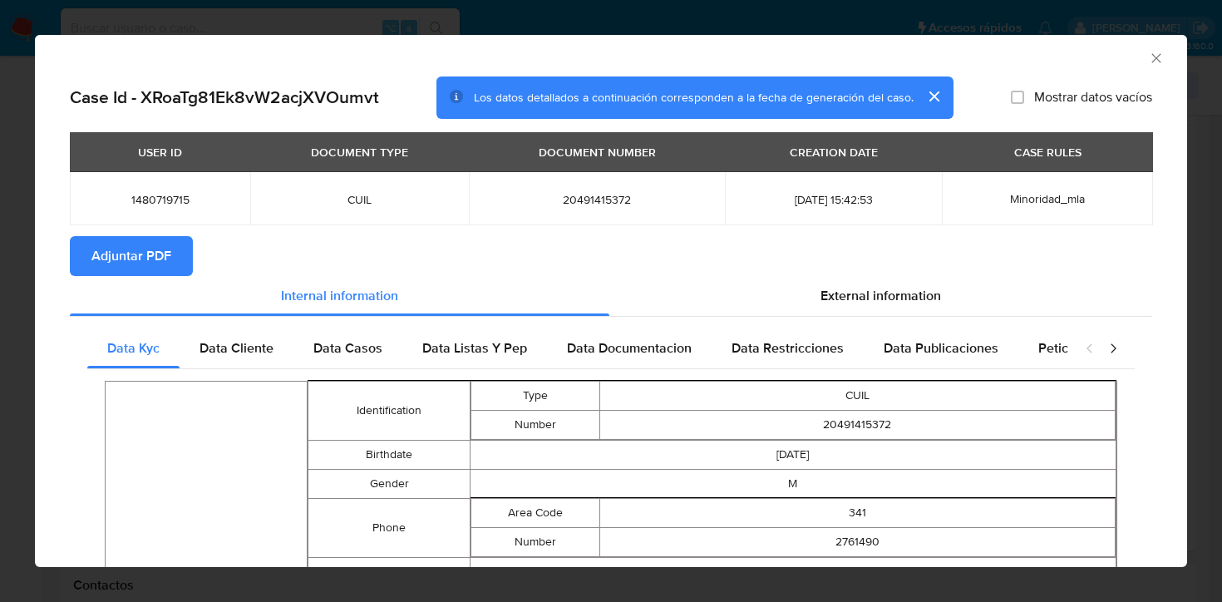
click at [1151, 59] on icon "Cerrar ventana" at bounding box center [1155, 57] width 9 height 9
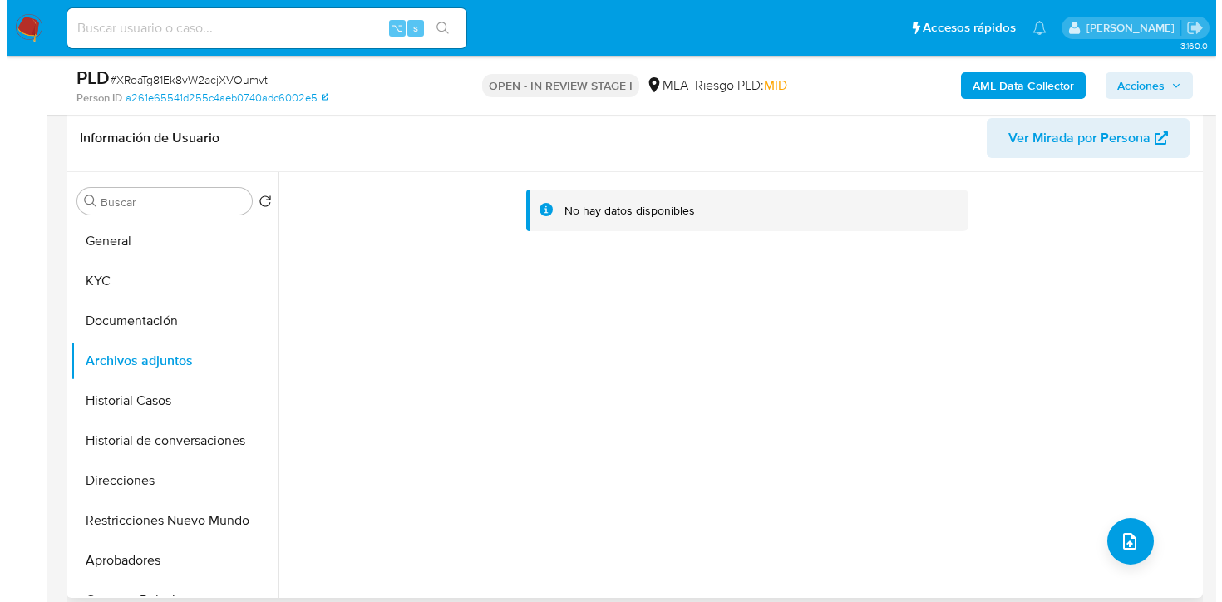
scroll to position [273, 0]
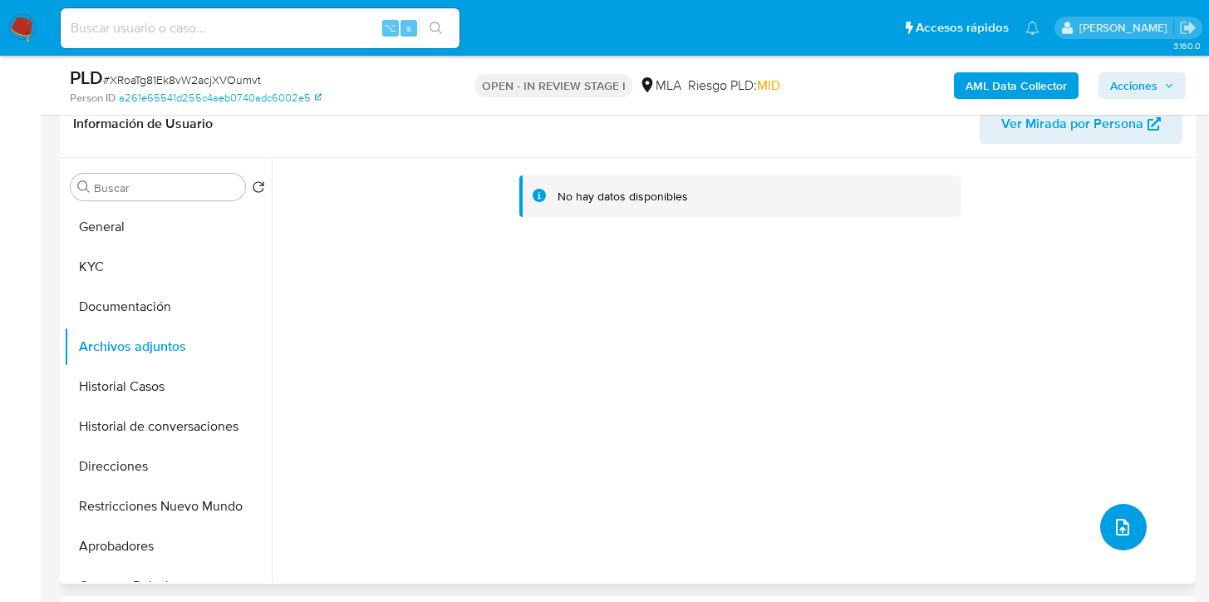
click at [1134, 527] on button "upload-file" at bounding box center [1123, 527] width 47 height 47
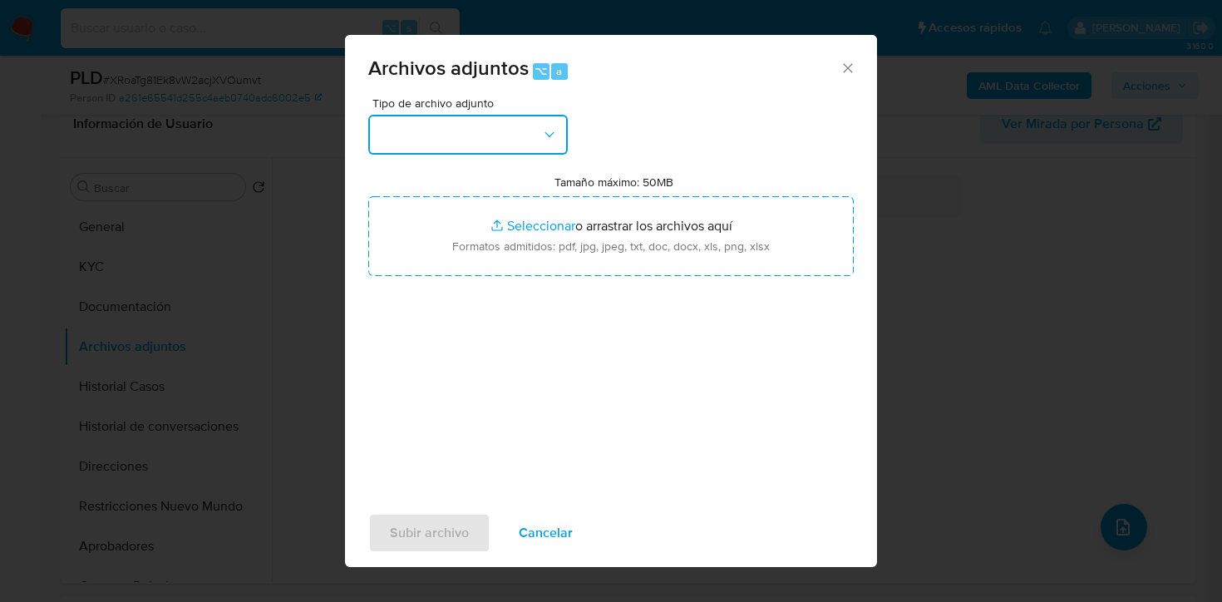
click at [534, 130] on button "button" at bounding box center [467, 135] width 199 height 40
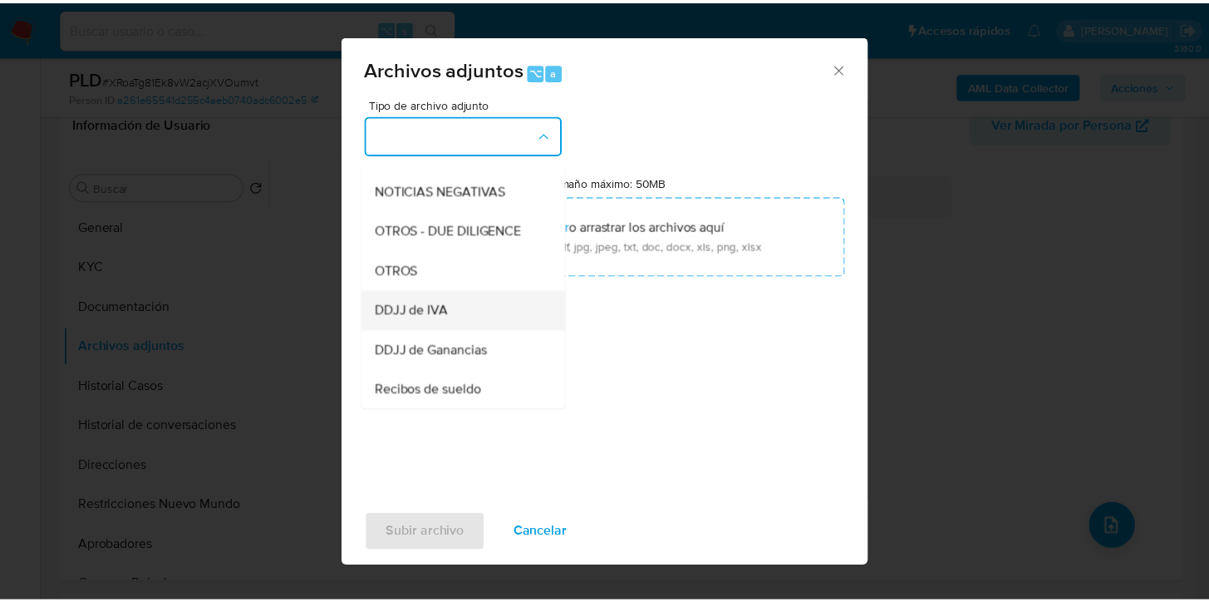
scroll to position [234, 0]
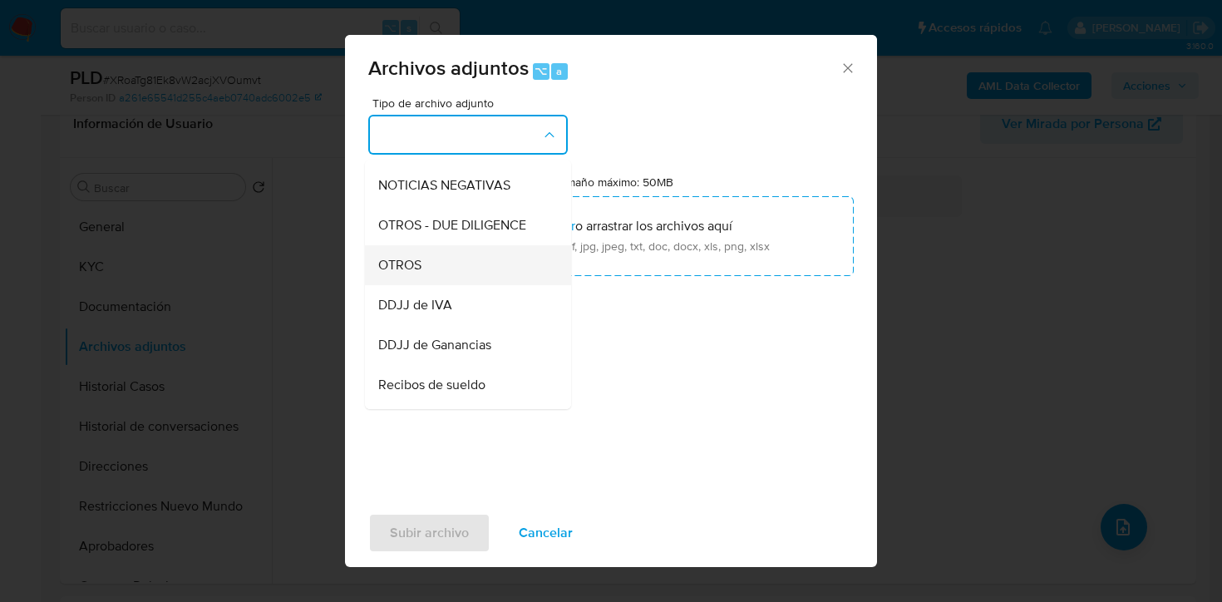
click at [424, 273] on div "OTROS" at bounding box center [463, 265] width 170 height 40
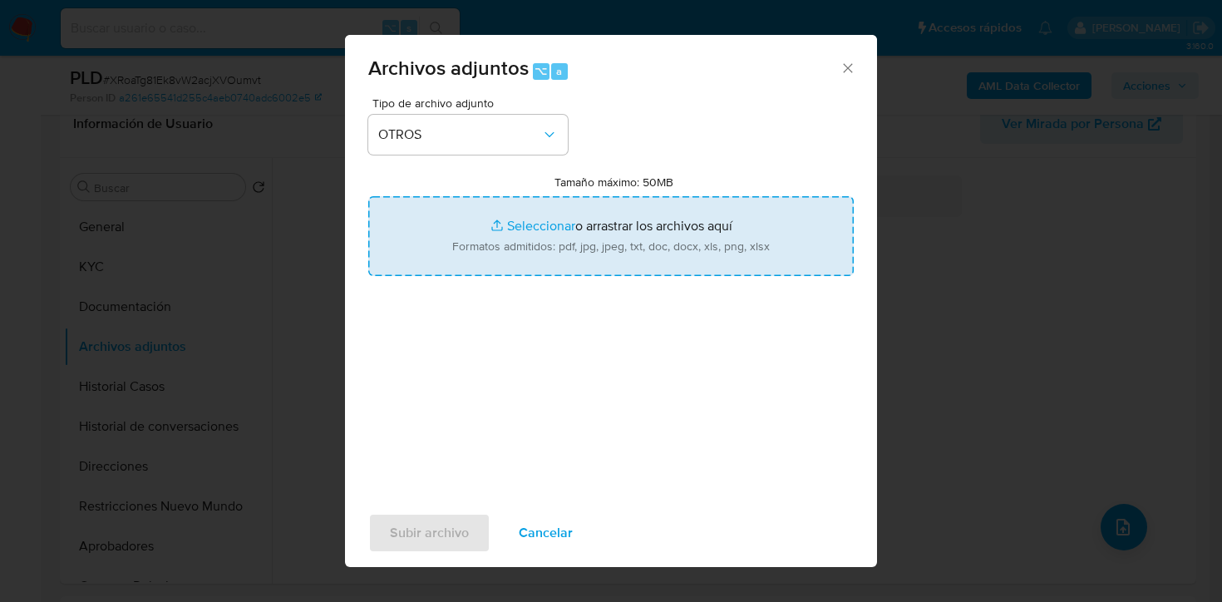
click at [490, 243] on input "Tamaño máximo: 50MB Seleccionar archivos" at bounding box center [610, 236] width 485 height 80
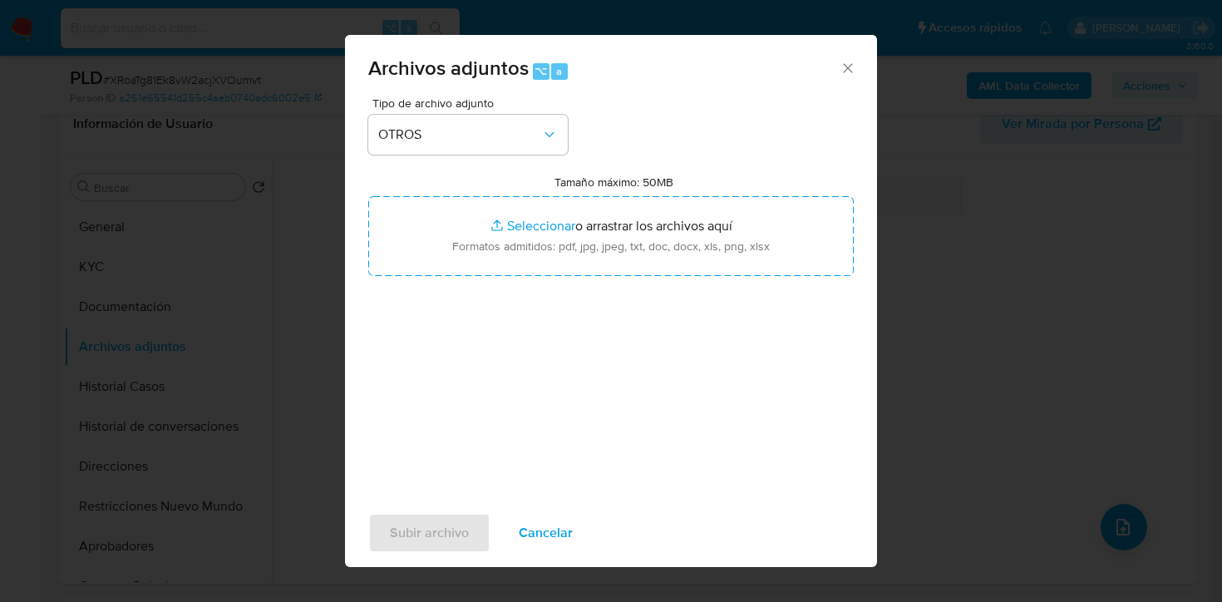
type input "C:\fakepath\Caselog XRoaTg81Ek8vW2acjXVOumvt_2025_08_18_22_40_38.docx"
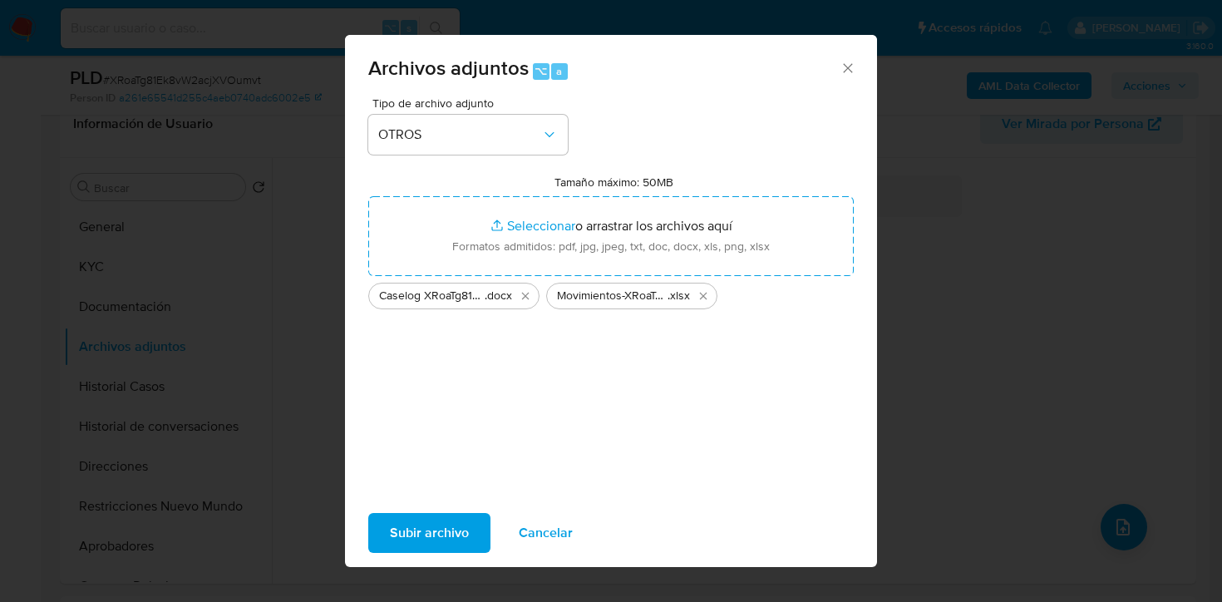
click at [440, 532] on span "Subir archivo" at bounding box center [429, 532] width 79 height 37
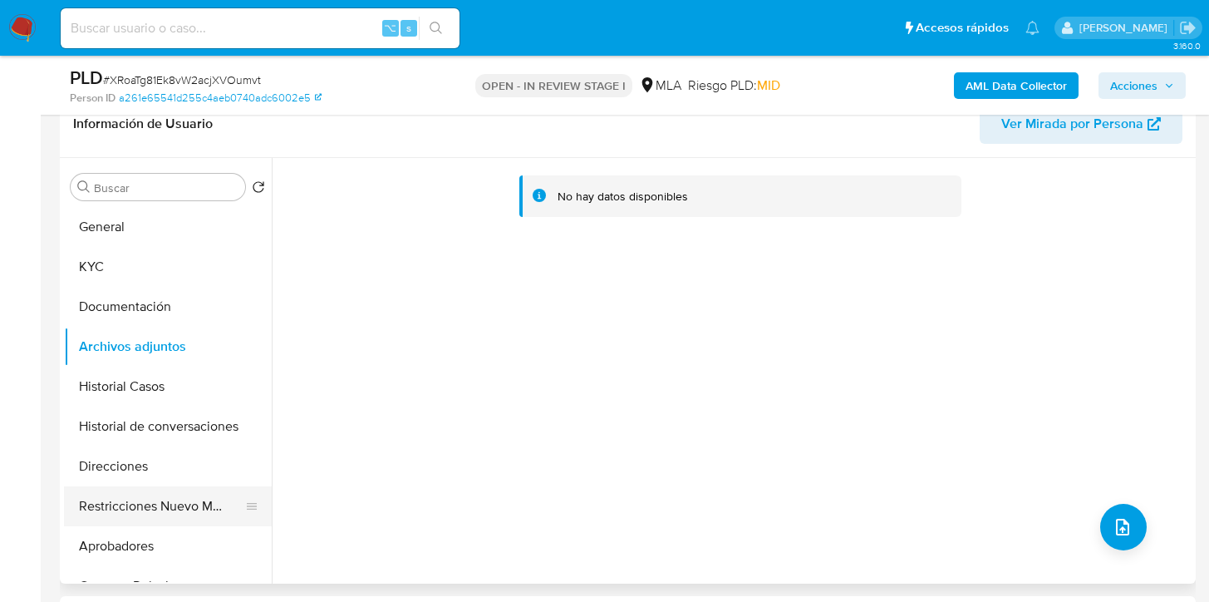
click at [146, 486] on button "Restricciones Nuevo Mundo" at bounding box center [161, 506] width 194 height 40
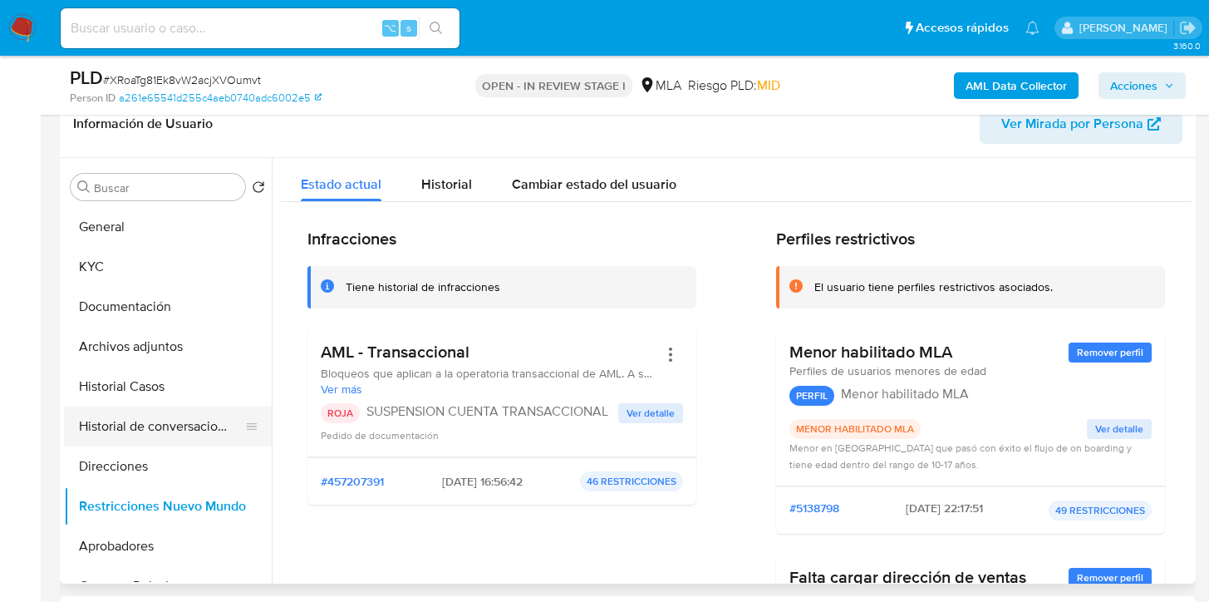
click at [159, 418] on button "Historial de conversaciones" at bounding box center [161, 426] width 194 height 40
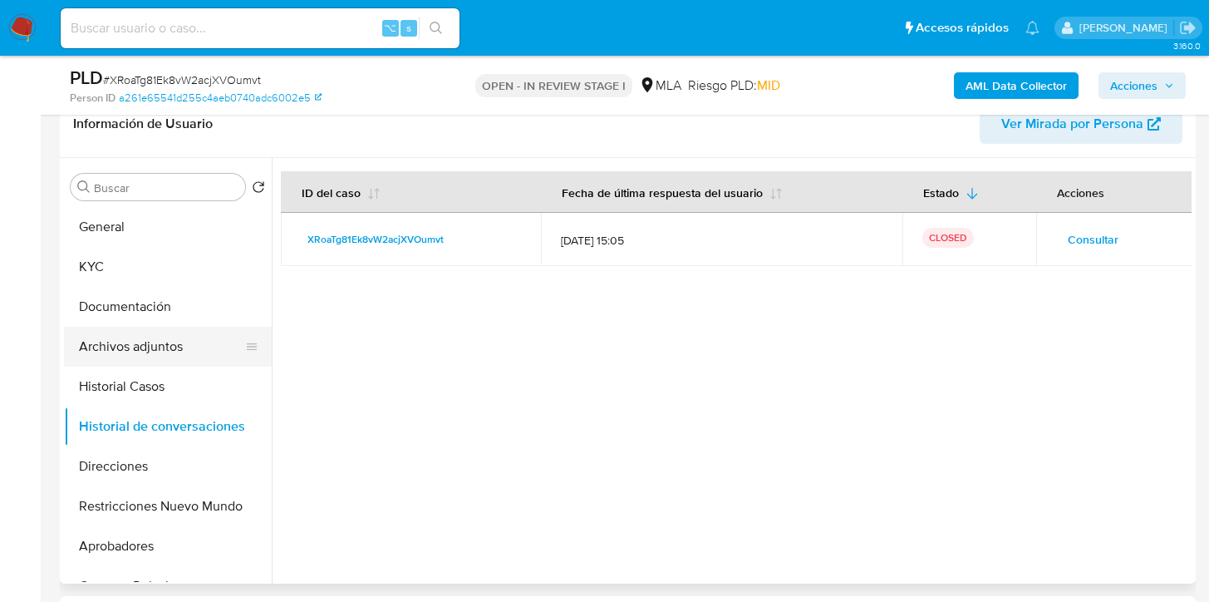
click at [158, 356] on button "Archivos adjuntos" at bounding box center [161, 347] width 194 height 40
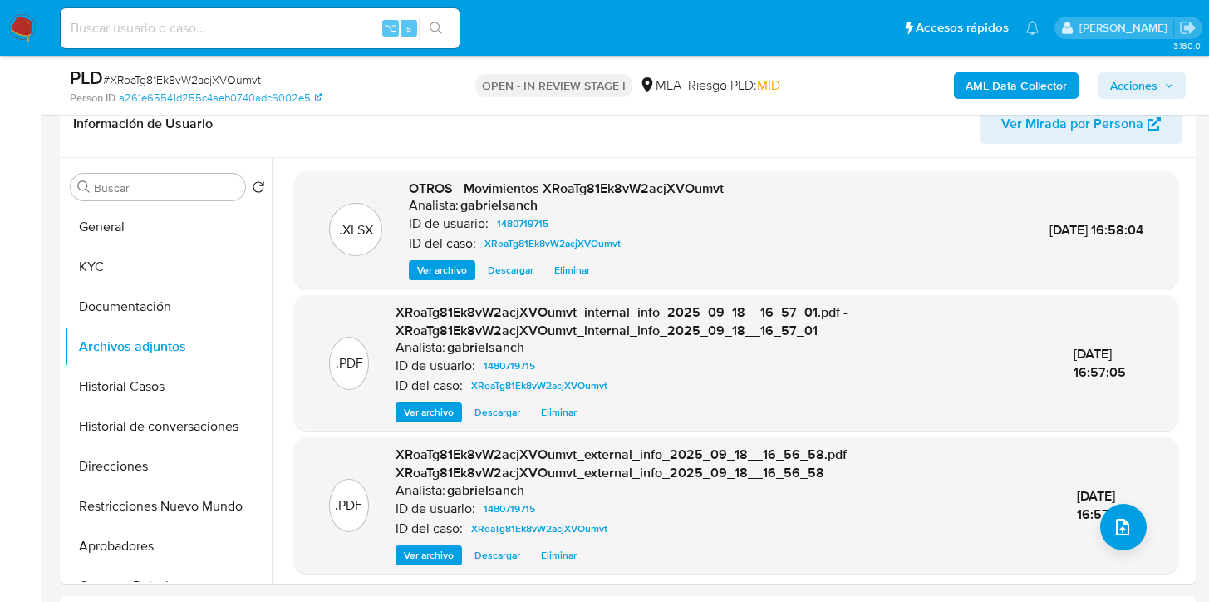
click at [1107, 89] on button "Acciones" at bounding box center [1142, 85] width 87 height 27
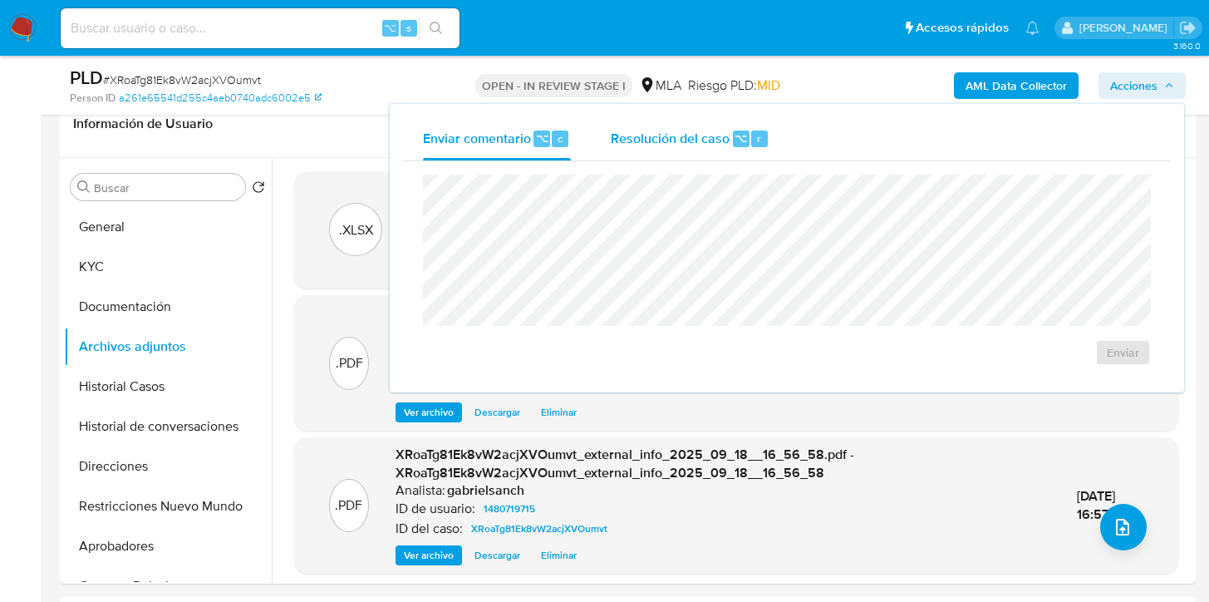
click at [728, 153] on div "Resolución del caso ⌥ r" at bounding box center [690, 138] width 159 height 43
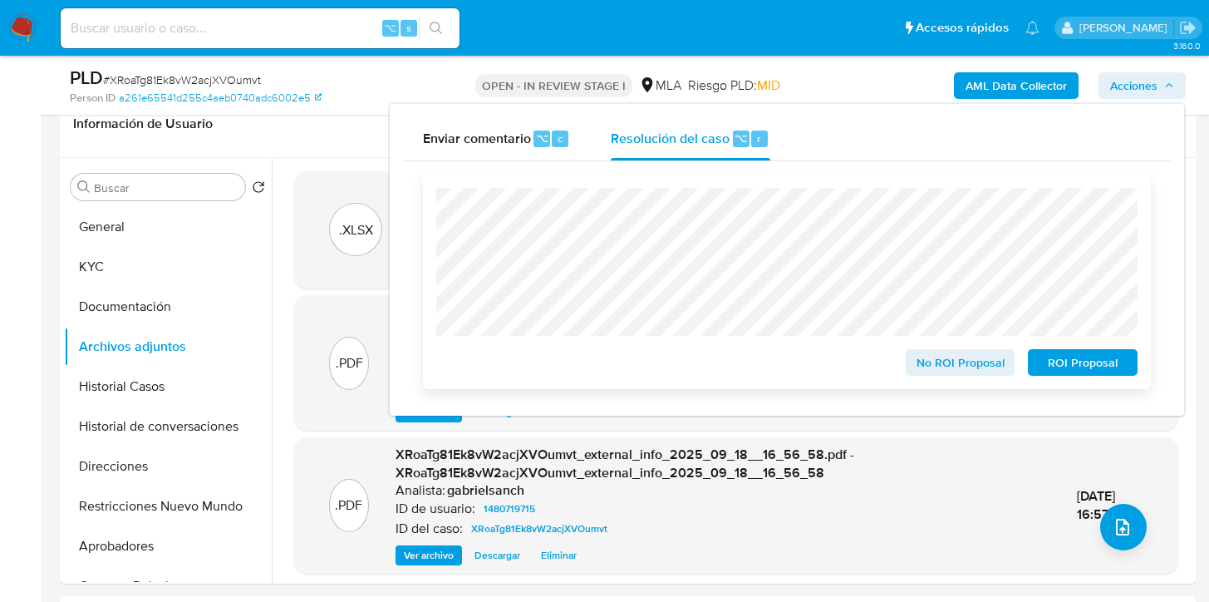
click at [1060, 366] on span "ROI Proposal" at bounding box center [1083, 362] width 86 height 23
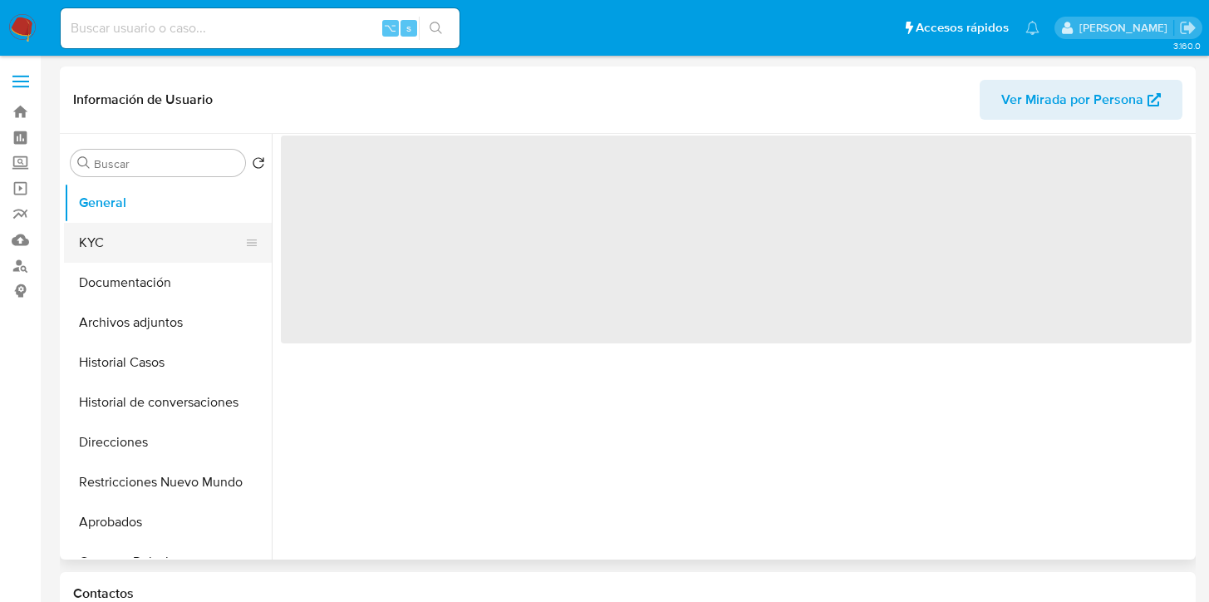
click at [129, 256] on button "KYC" at bounding box center [161, 243] width 194 height 40
select select "10"
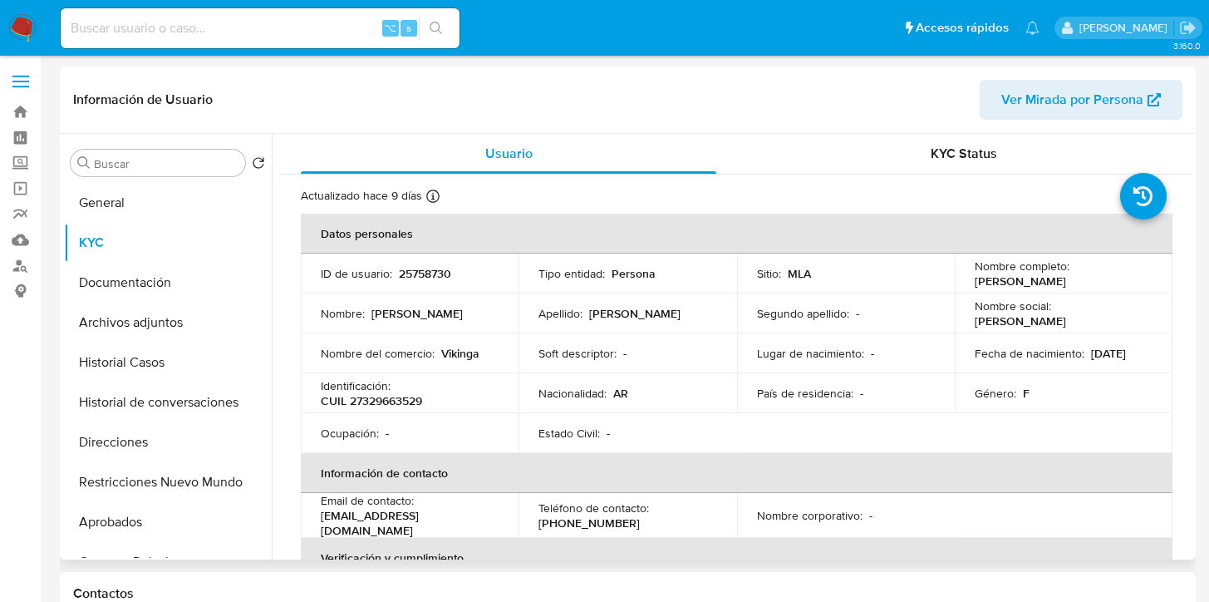
drag, startPoint x: 966, startPoint y: 278, endPoint x: 1090, endPoint y: 283, distance: 124.8
click at [1090, 283] on td "Nombre completo : [PERSON_NAME]" at bounding box center [1064, 273] width 218 height 40
copy p "[PERSON_NAME]"
click at [385, 410] on td "Identificación : CUIL 27329663529" at bounding box center [410, 393] width 218 height 40
click at [385, 403] on p "CUIL 27329663529" at bounding box center [371, 400] width 101 height 15
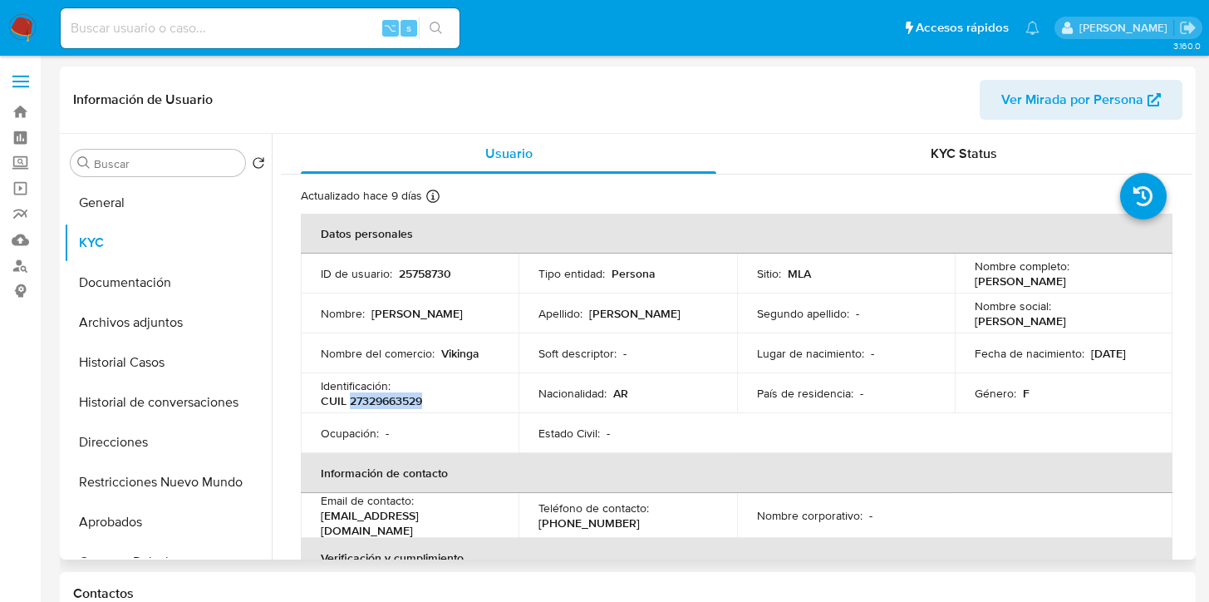
click at [385, 403] on p "CUIL 27329663529" at bounding box center [371, 400] width 101 height 15
copy p "27329663529"
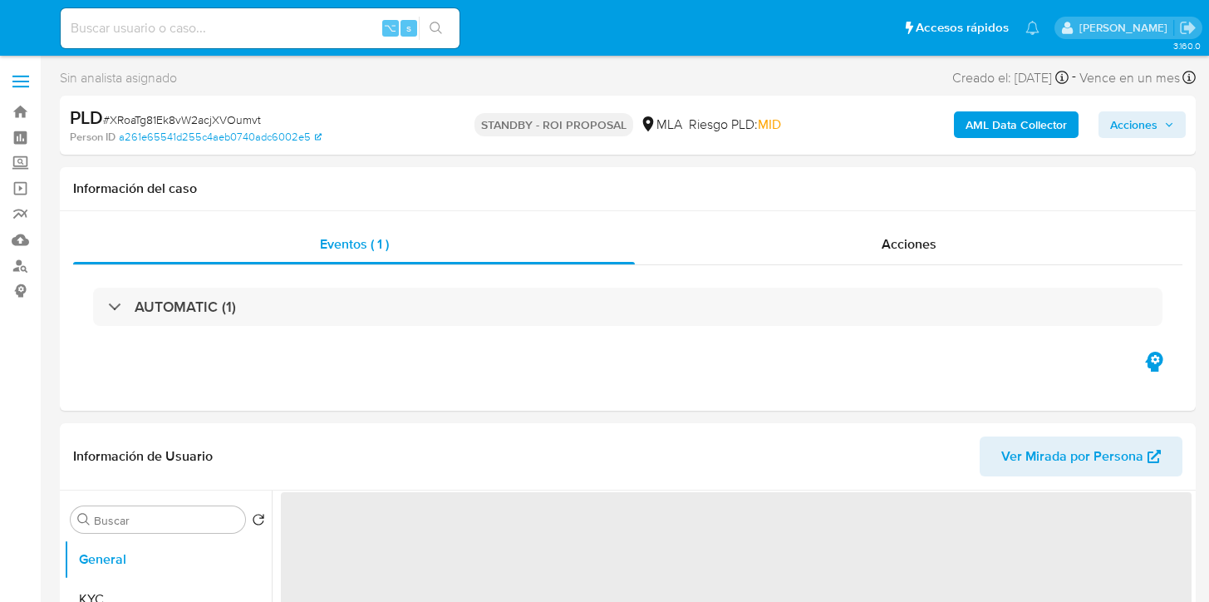
select select "10"
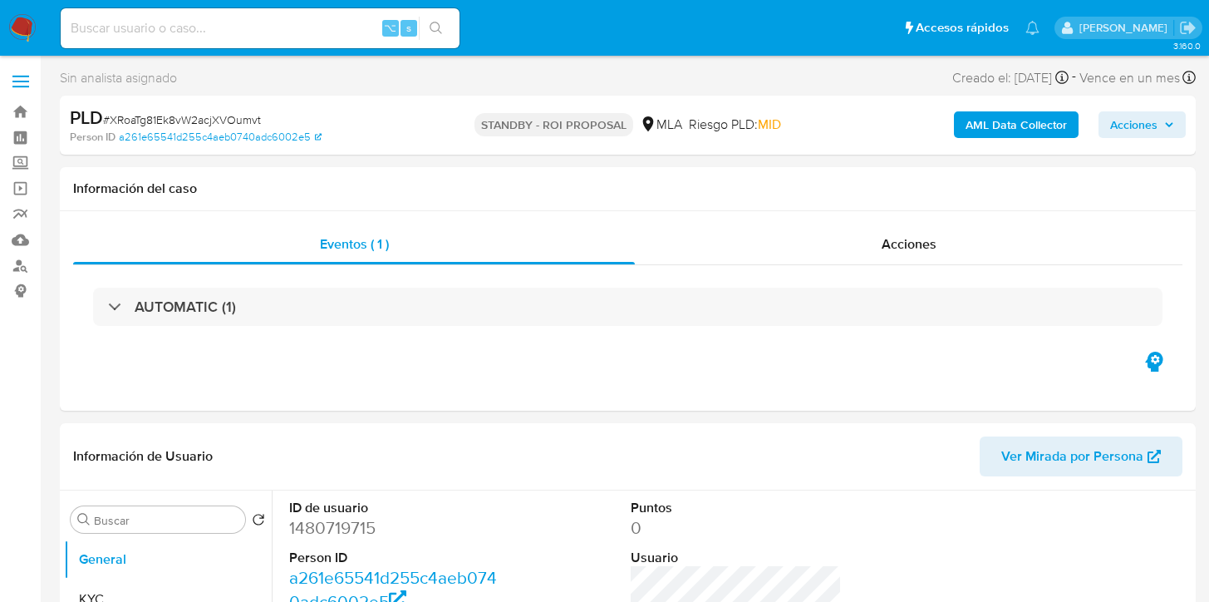
click at [241, 29] on input at bounding box center [260, 28] width 399 height 22
paste input "jhdhtAtATyjMfFykNkRk6fSF"
type input "jhdhtAtATyjMfFykNkRk6fSF"
click at [432, 28] on icon "search-icon" at bounding box center [436, 28] width 13 height 13
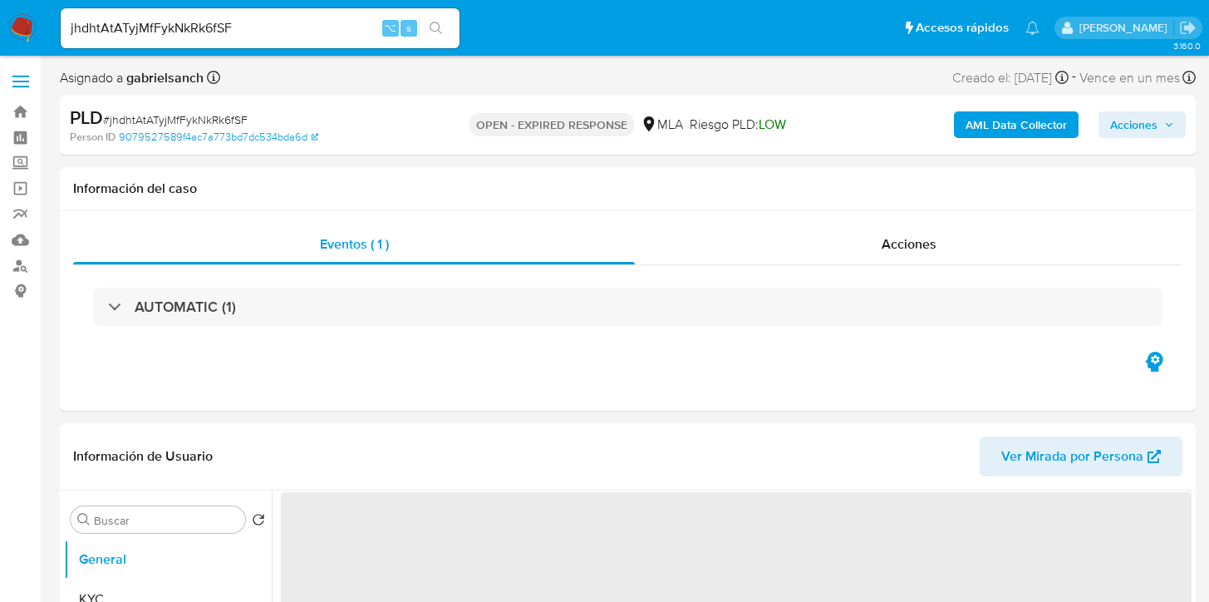
select select "10"
